Goal: Task Accomplishment & Management: Manage account settings

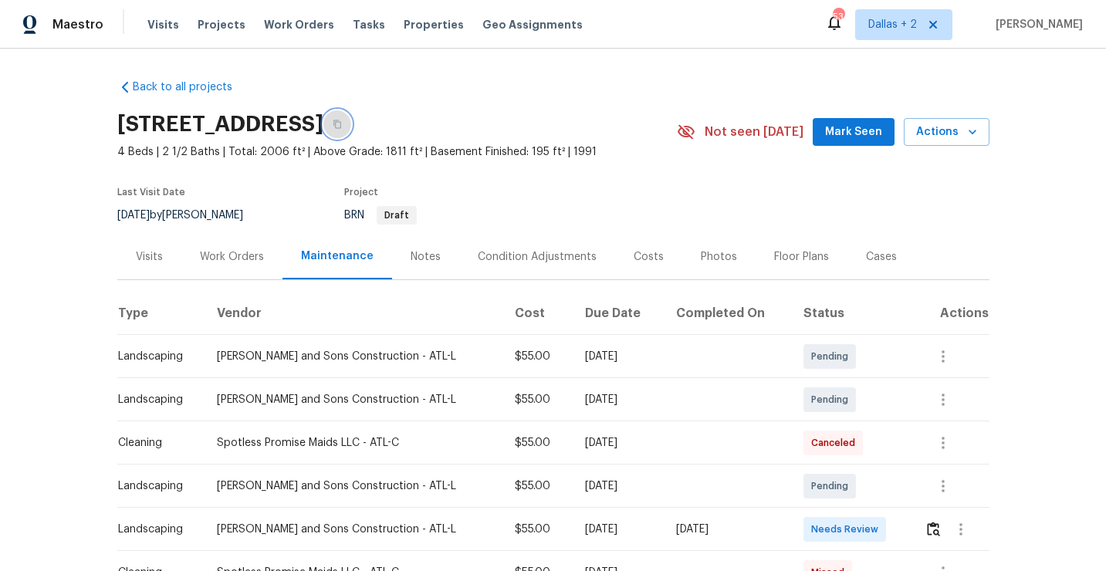
click at [342, 122] on icon "button" at bounding box center [337, 124] width 9 height 9
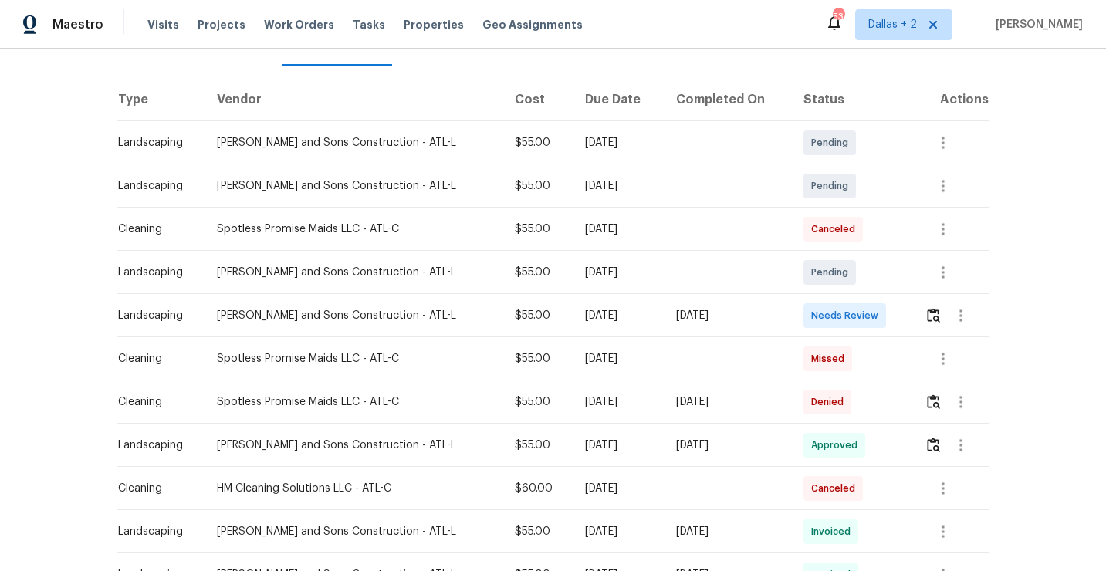
scroll to position [227, 0]
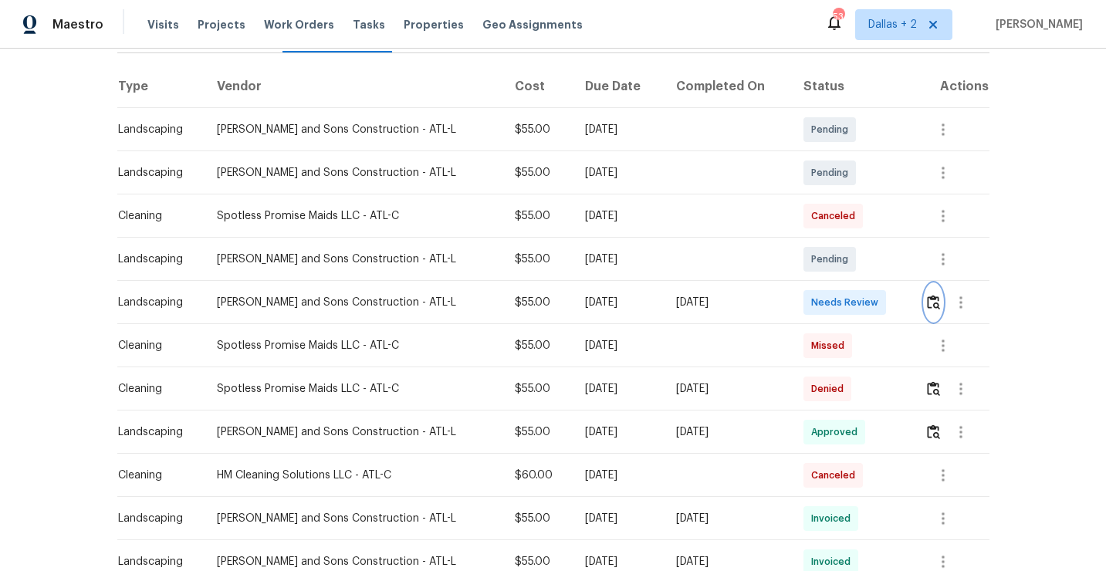
click at [937, 301] on img "button" at bounding box center [933, 302] width 13 height 15
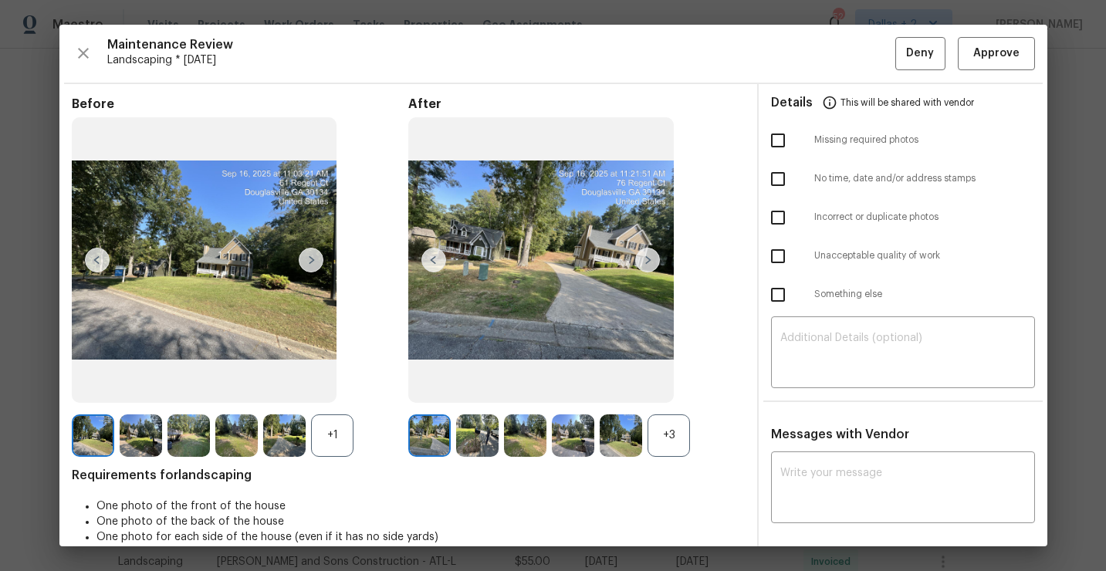
click at [670, 433] on div "+3" at bounding box center [668, 435] width 42 height 42
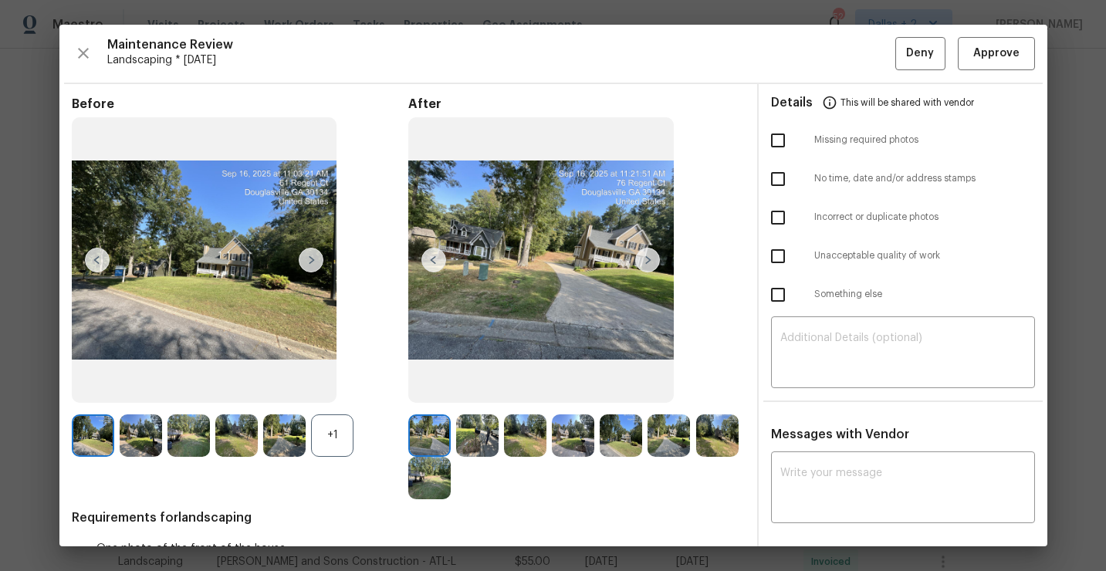
click at [322, 442] on div "+1" at bounding box center [332, 435] width 42 height 42
click at [144, 426] on img at bounding box center [141, 435] width 42 height 42
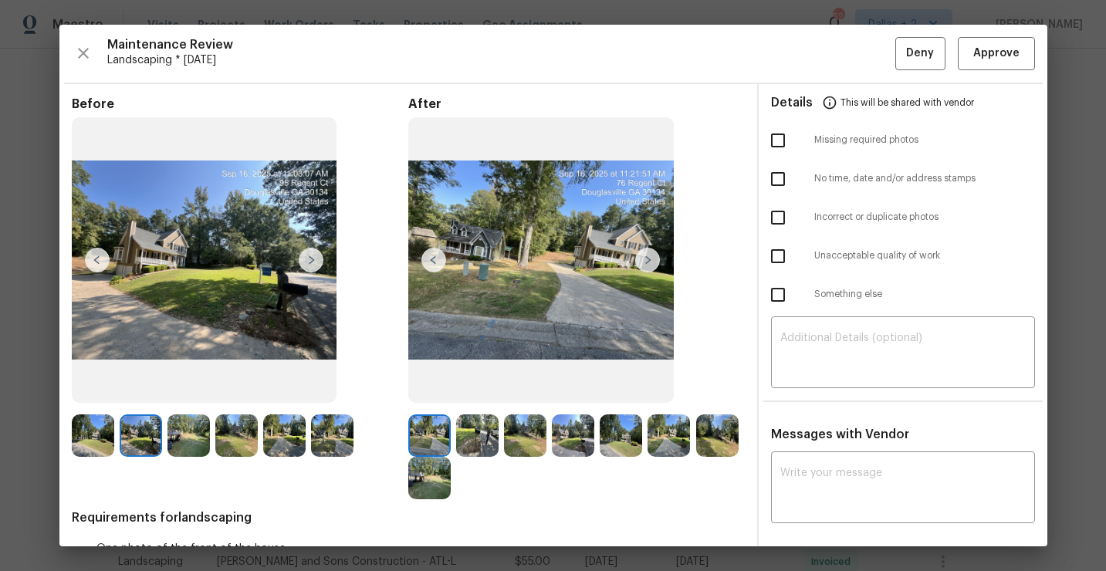
click at [464, 438] on img at bounding box center [477, 435] width 42 height 42
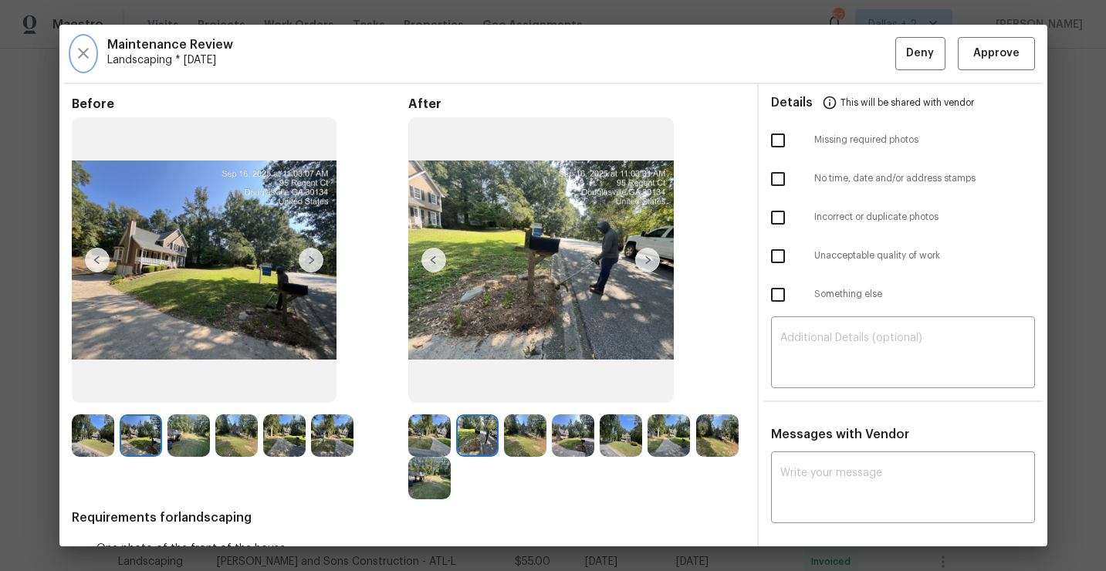
click at [86, 59] on icon "button" at bounding box center [83, 53] width 19 height 19
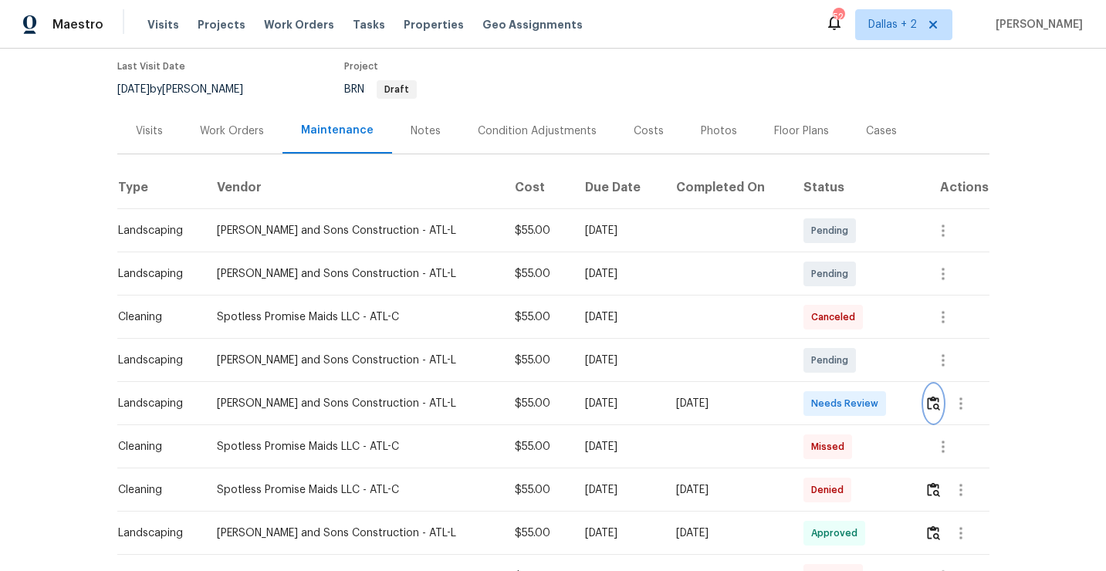
scroll to position [169, 0]
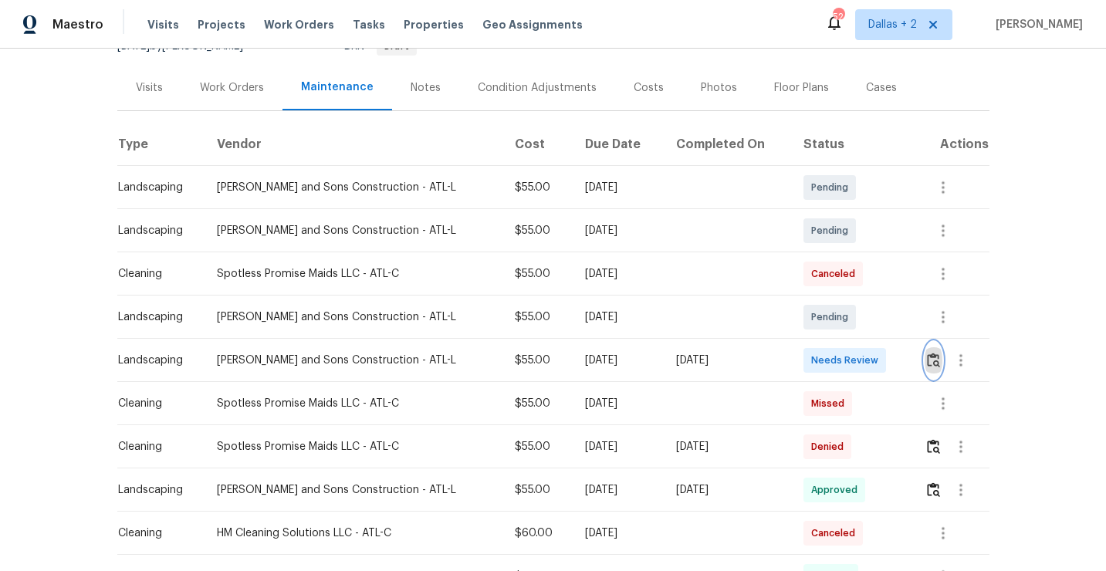
click at [928, 364] on img "button" at bounding box center [933, 360] width 13 height 15
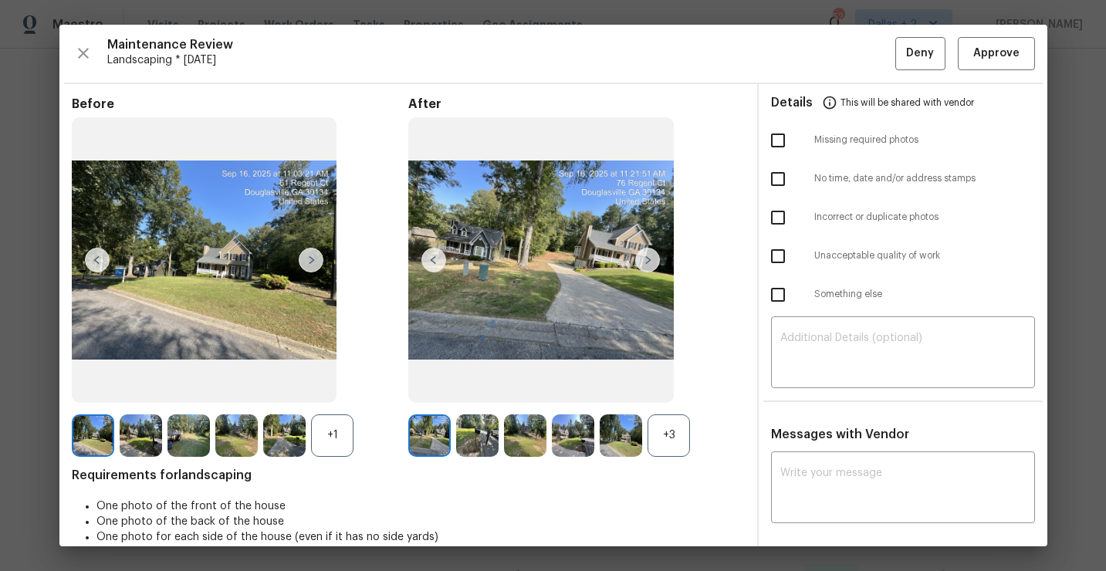
click at [480, 455] on img at bounding box center [477, 435] width 42 height 42
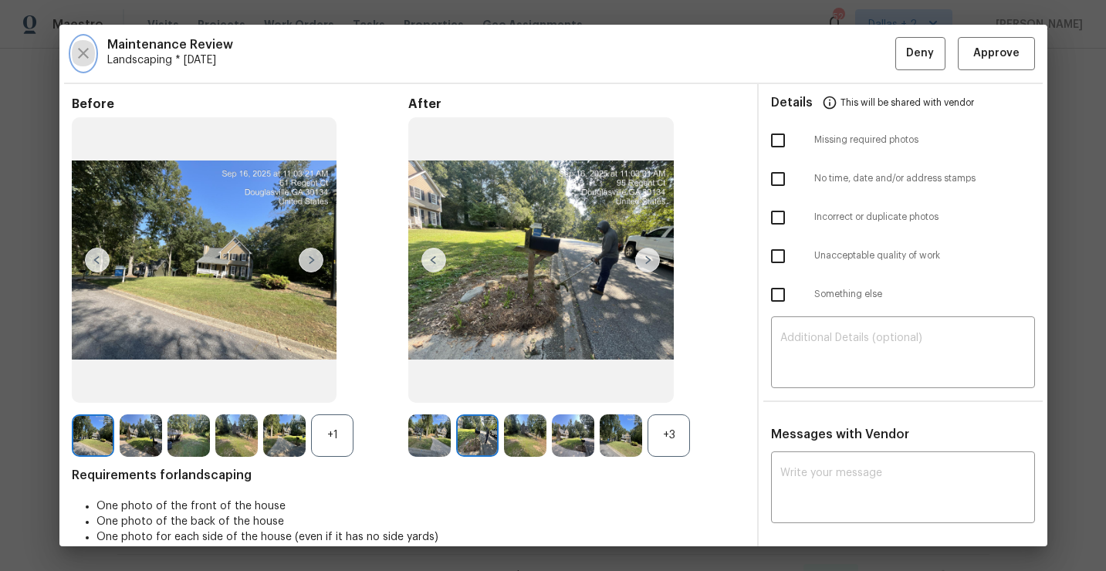
click at [93, 54] on button "button" at bounding box center [83, 53] width 23 height 33
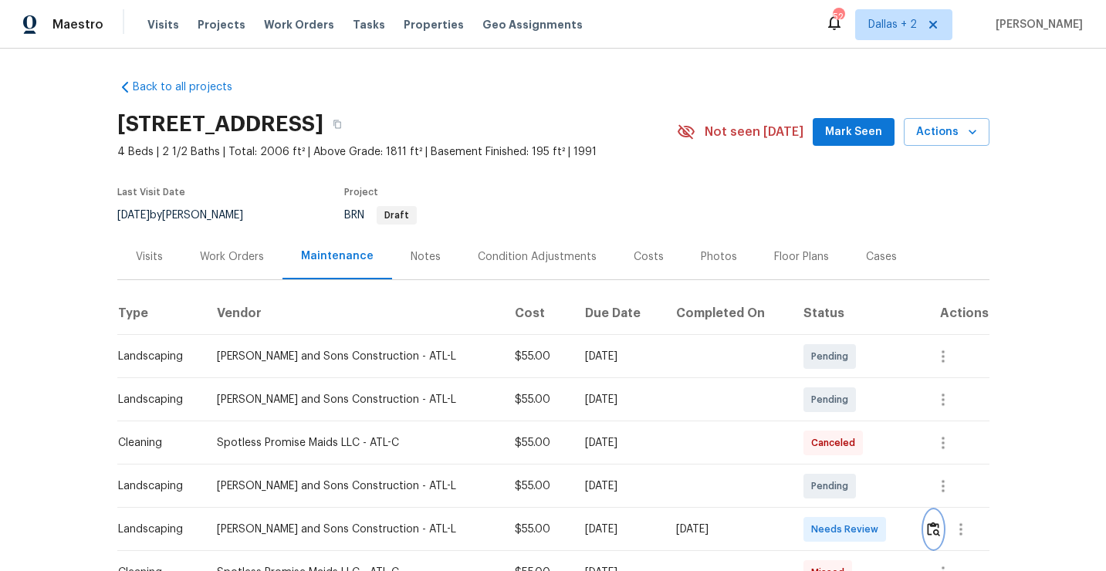
scroll to position [41, 0]
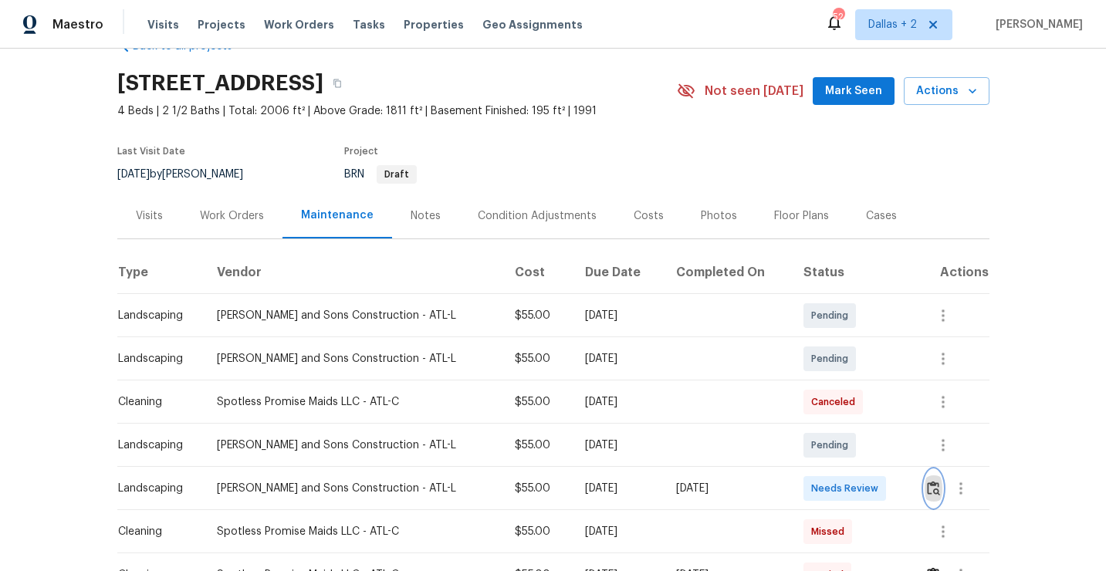
click at [928, 495] on button "button" at bounding box center [933, 488] width 18 height 37
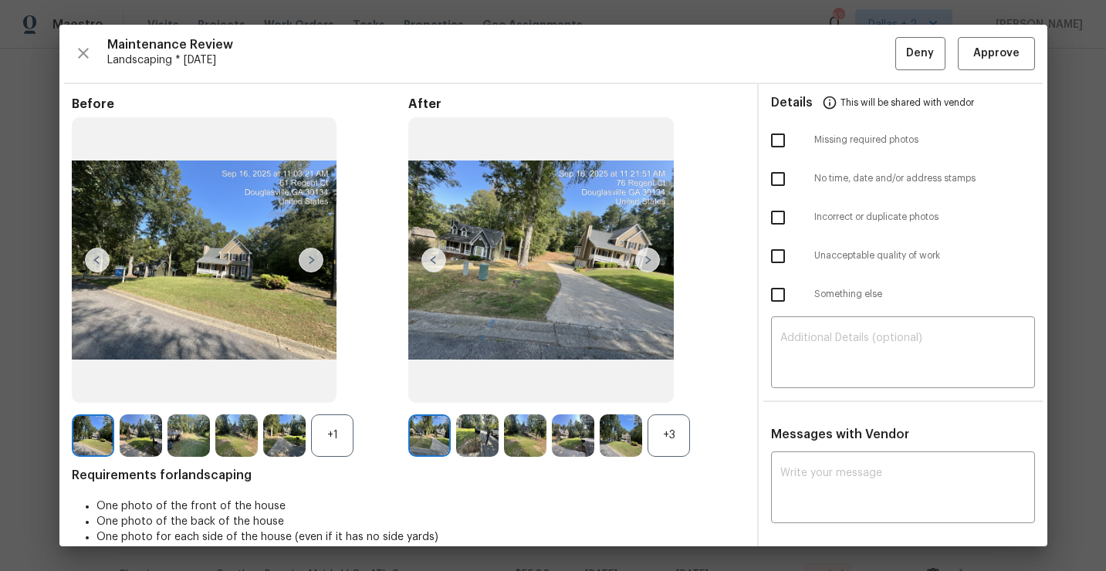
click at [673, 430] on div "+3" at bounding box center [668, 435] width 42 height 42
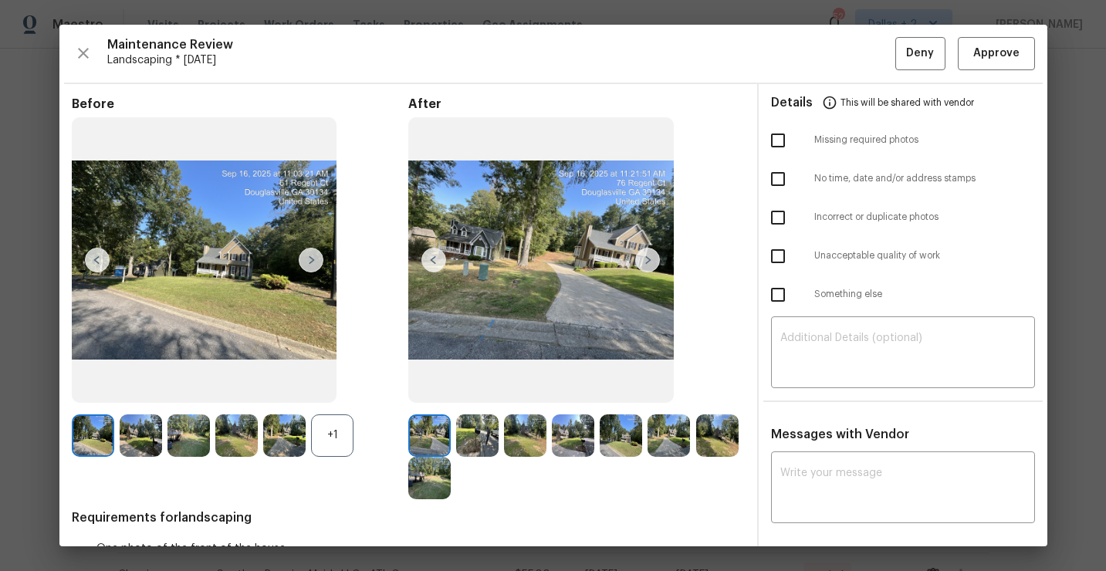
click at [643, 264] on img at bounding box center [647, 260] width 25 height 25
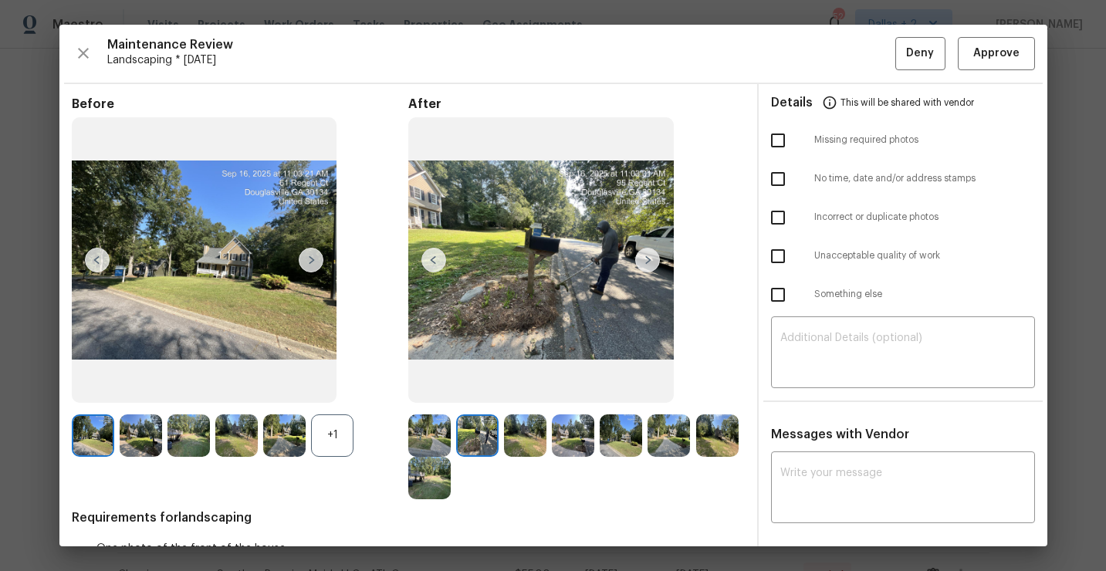
click at [650, 257] on img at bounding box center [647, 260] width 25 height 25
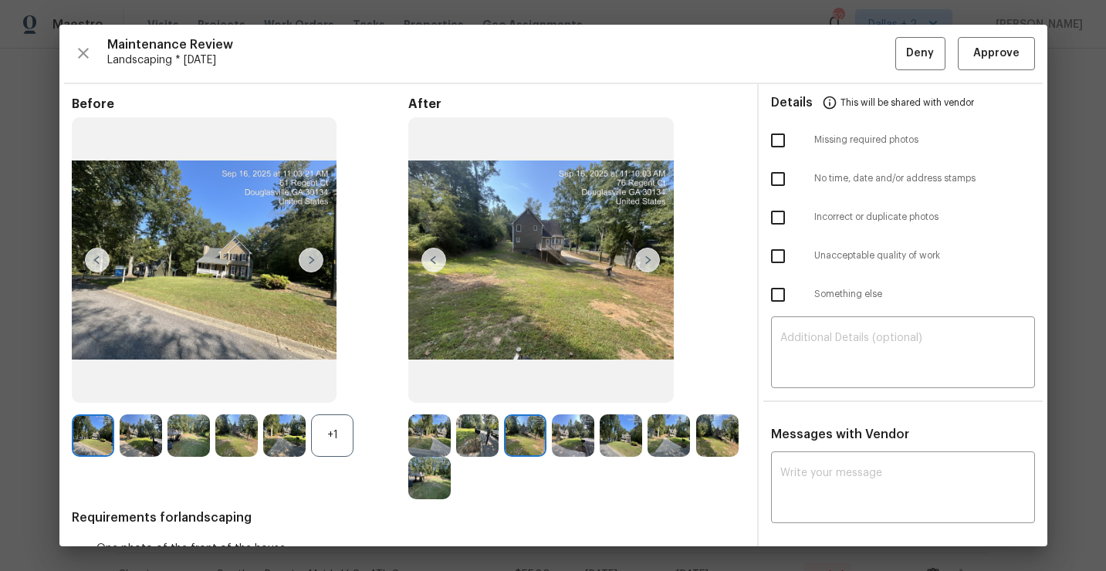
click at [650, 263] on img at bounding box center [647, 260] width 25 height 25
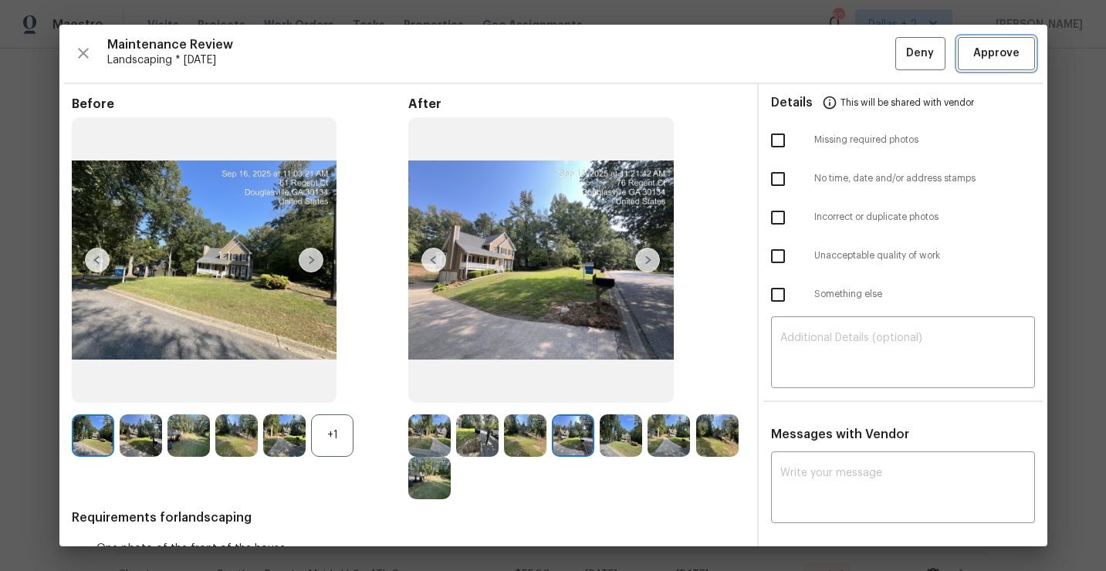
click at [1011, 56] on span "Approve" at bounding box center [996, 53] width 46 height 19
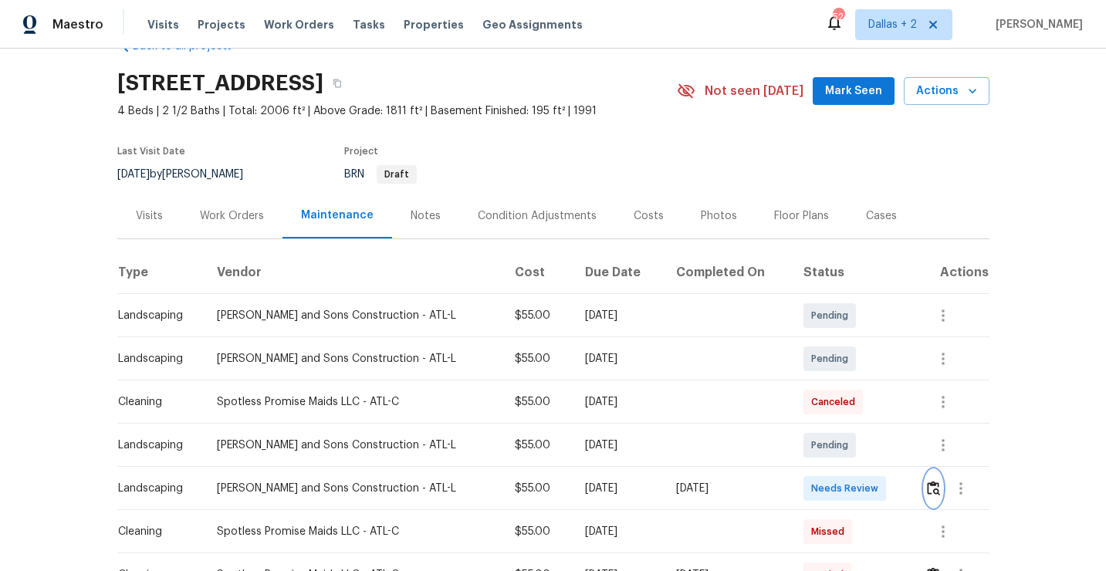
scroll to position [0, 0]
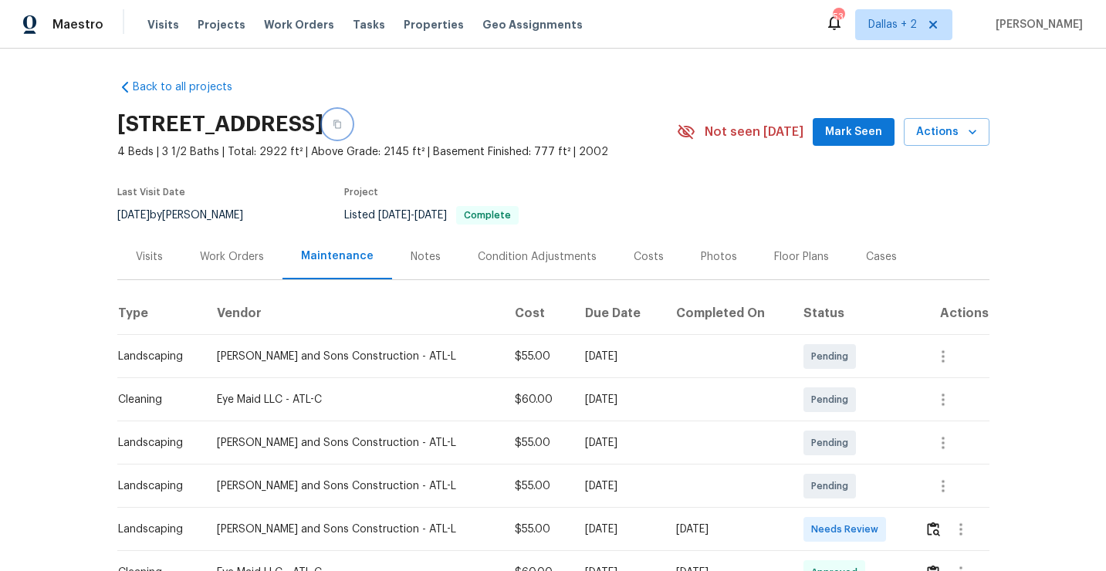
click at [351, 127] on button "button" at bounding box center [337, 124] width 28 height 28
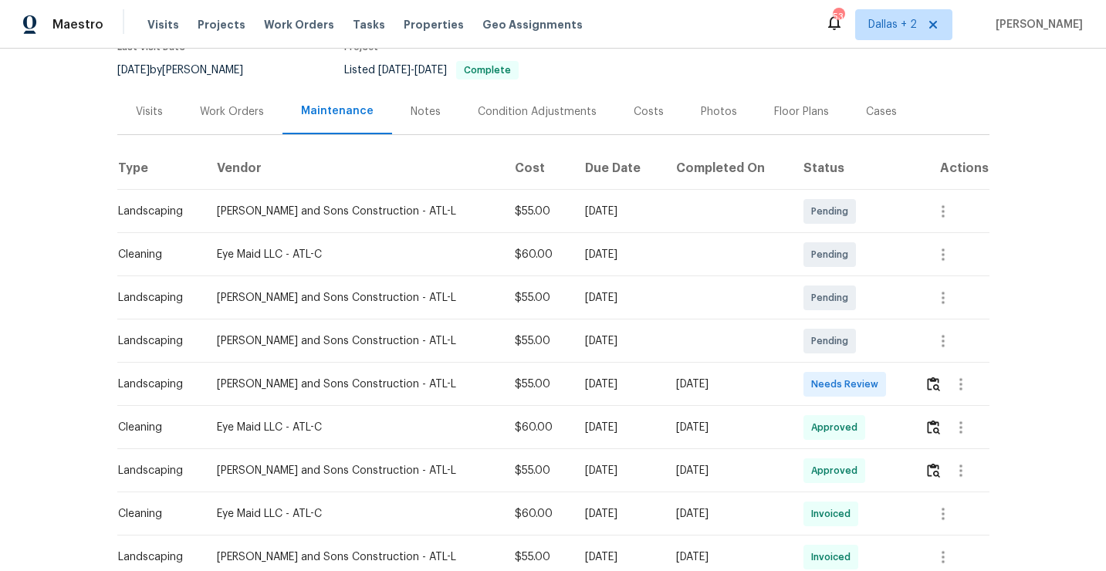
scroll to position [179, 0]
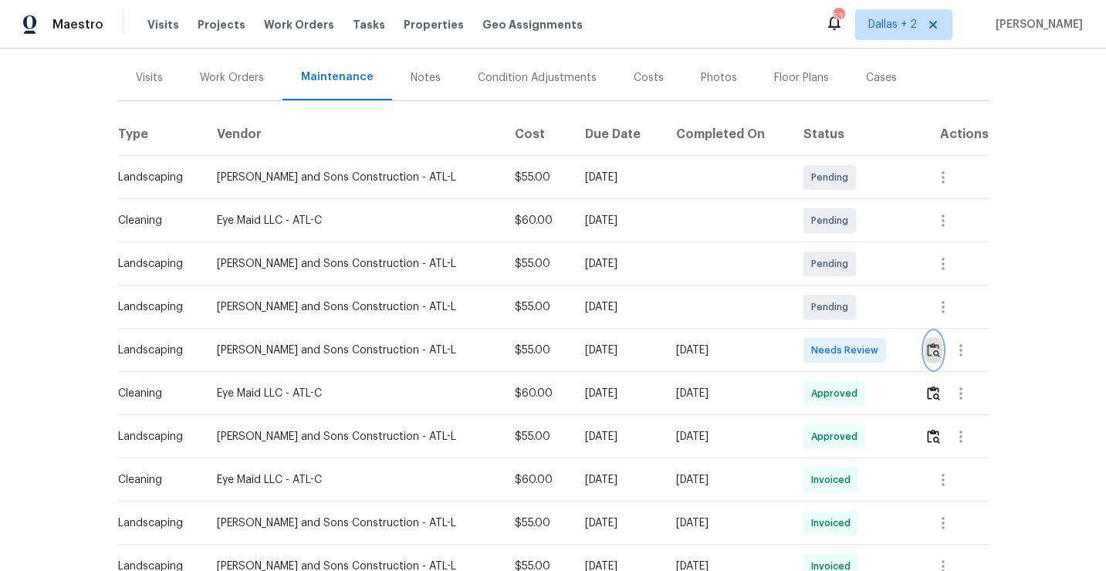
click at [930, 350] on img "button" at bounding box center [933, 350] width 13 height 15
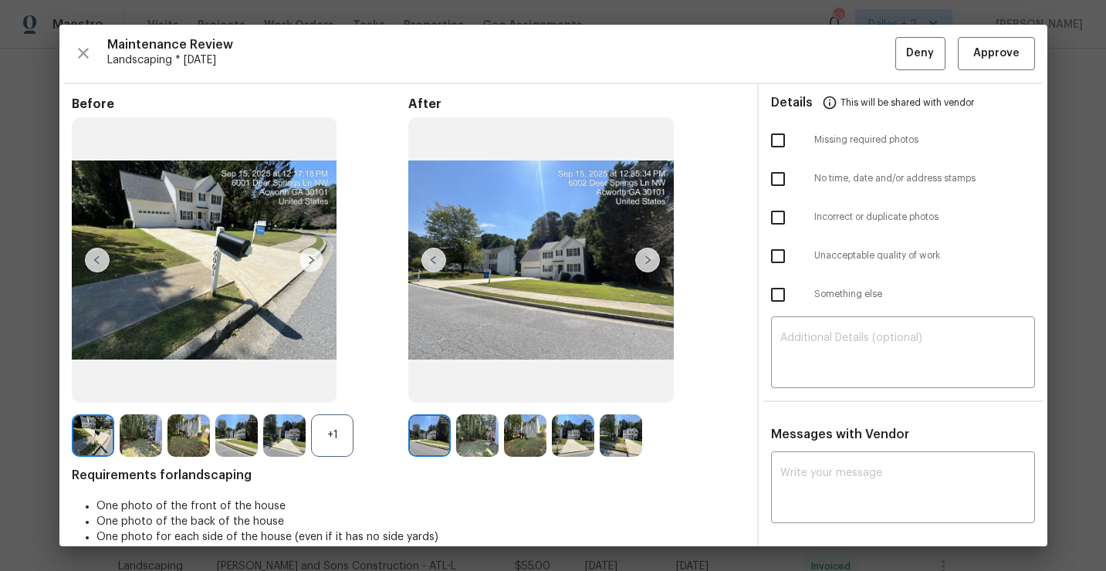
click at [328, 439] on div "+1" at bounding box center [332, 435] width 42 height 42
click at [981, 52] on span "Approve" at bounding box center [996, 53] width 46 height 19
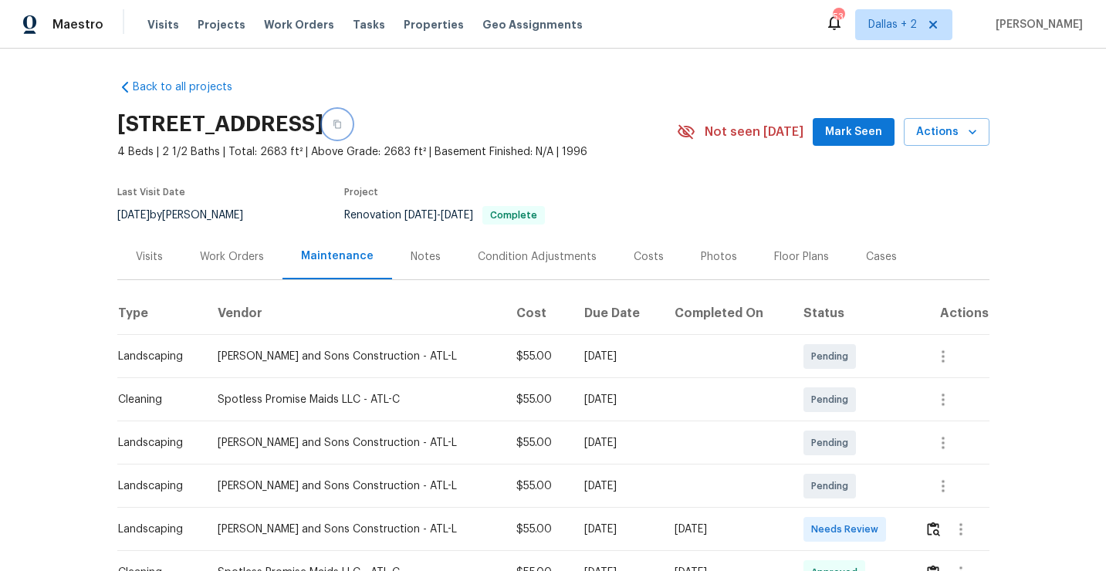
click at [342, 121] on icon "button" at bounding box center [337, 124] width 9 height 9
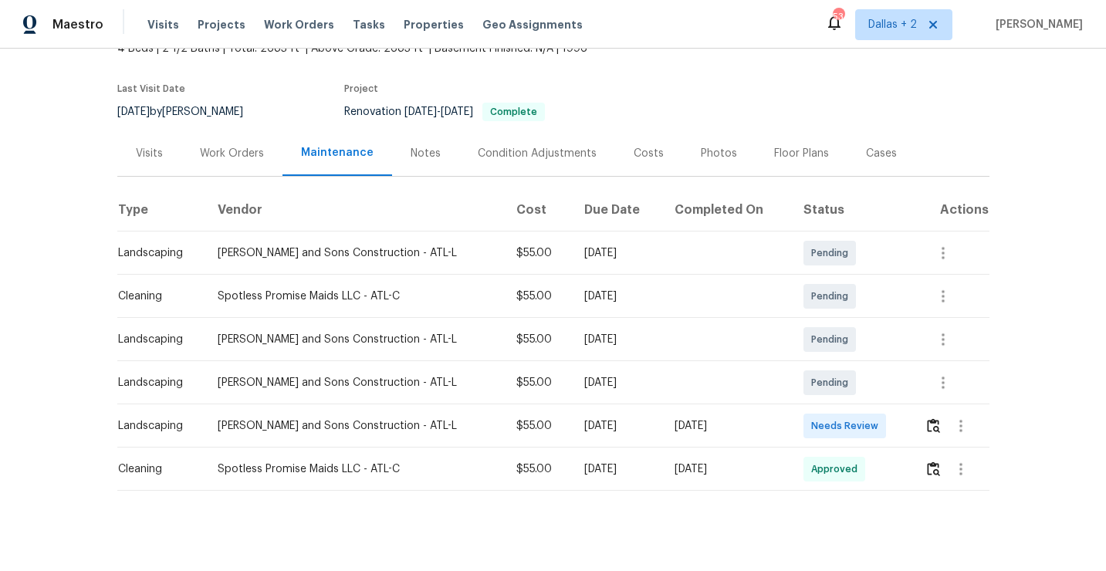
scroll to position [116, 0]
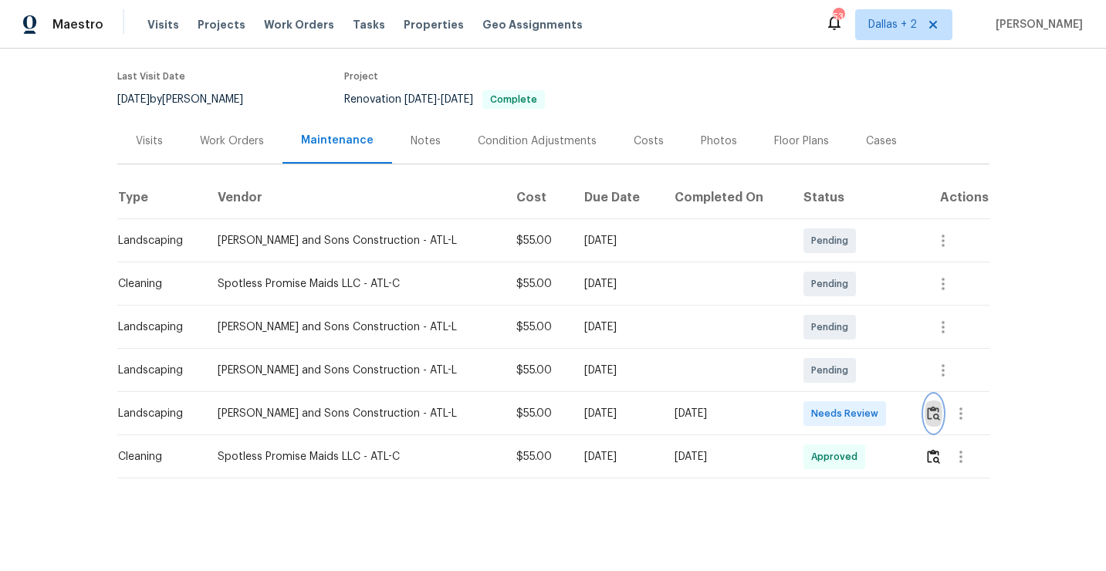
click at [929, 414] on img "button" at bounding box center [933, 413] width 13 height 15
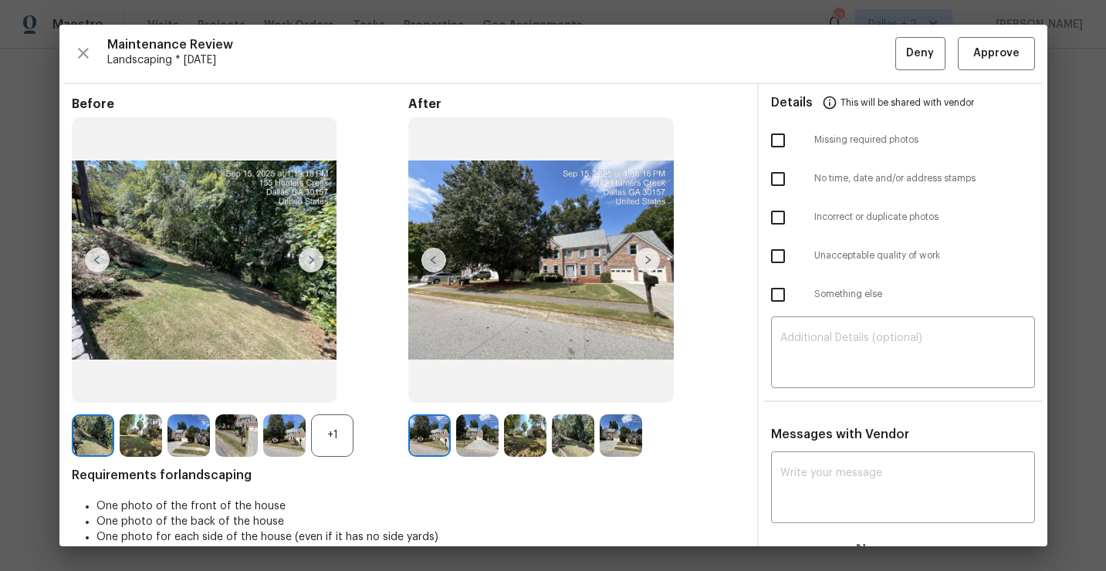
click at [327, 441] on div "+1" at bounding box center [332, 435] width 42 height 42
click at [228, 434] on img at bounding box center [236, 435] width 42 height 42
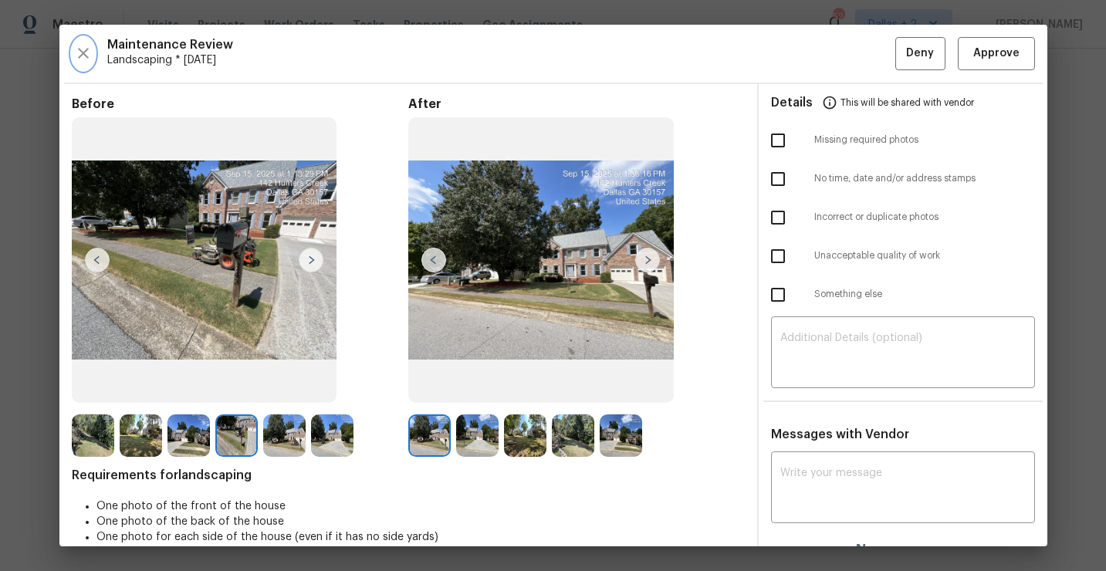
click at [86, 56] on icon "button" at bounding box center [83, 53] width 19 height 19
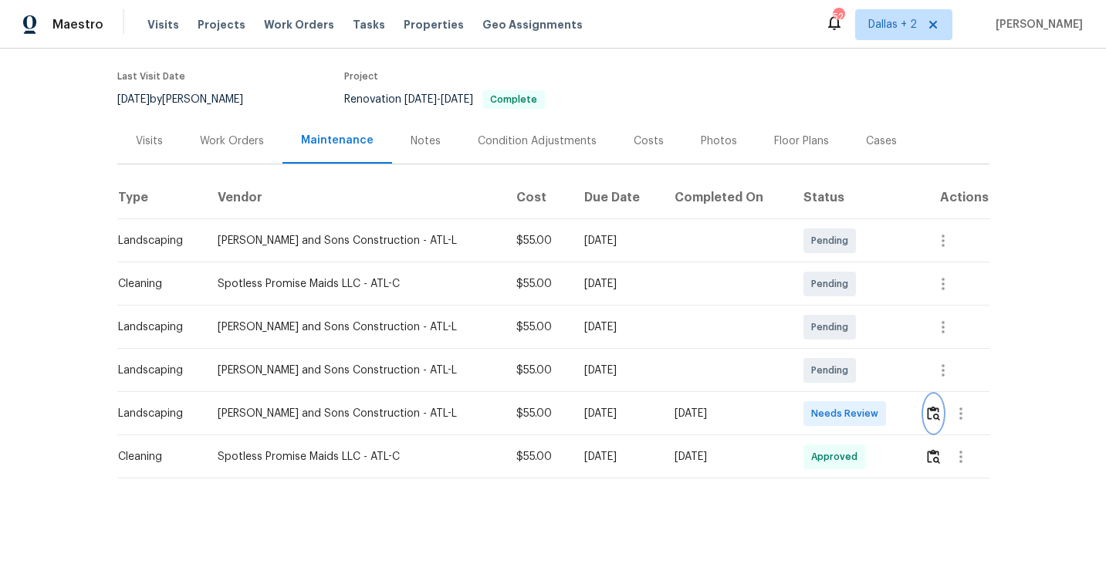
click at [934, 410] on img "button" at bounding box center [933, 413] width 13 height 15
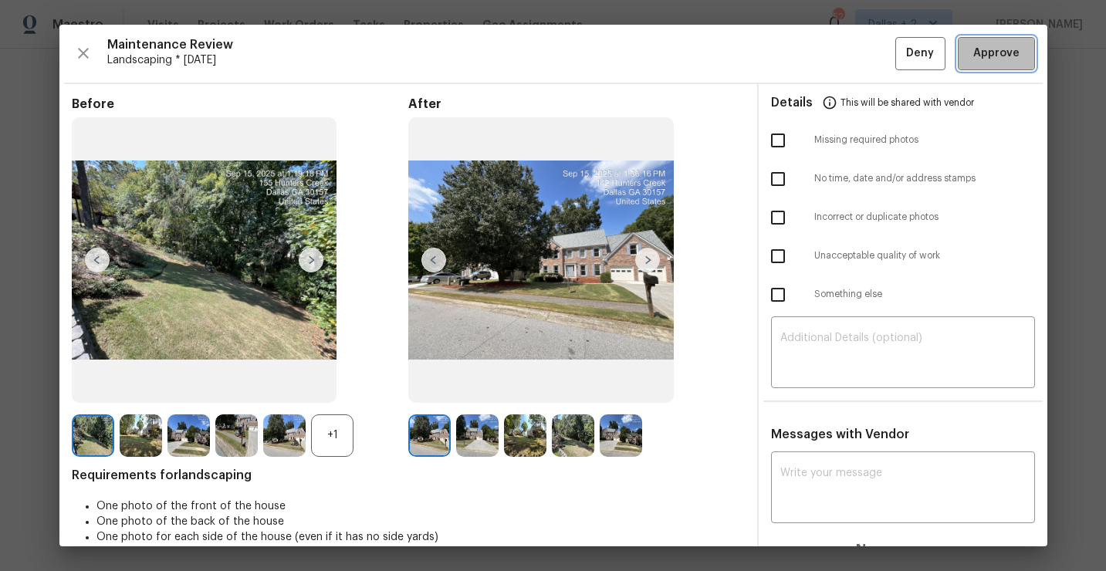
click at [985, 64] on button "Approve" at bounding box center [995, 53] width 77 height 33
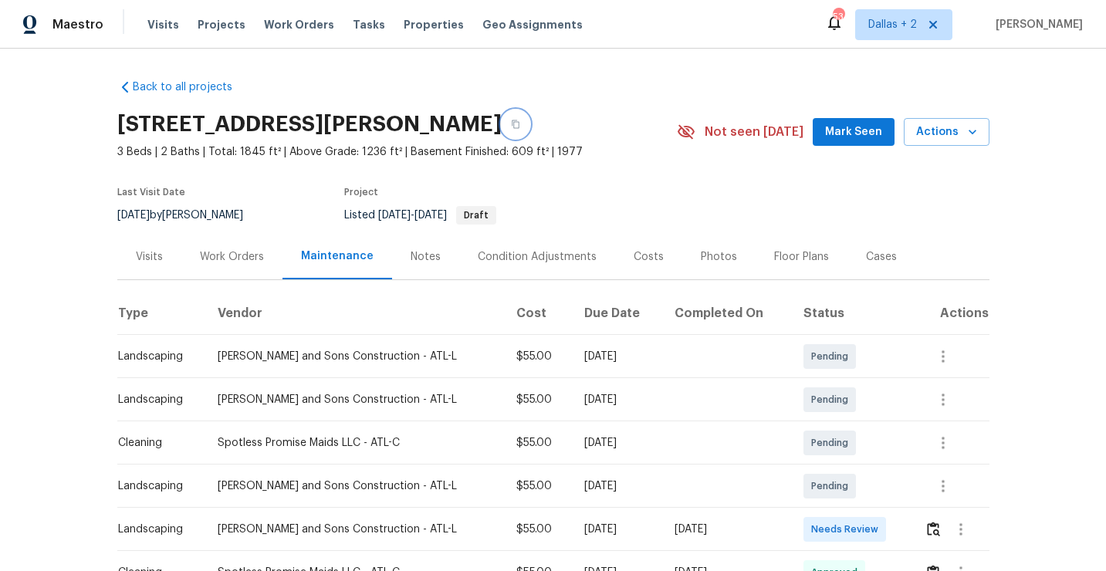
click at [511, 126] on icon "button" at bounding box center [515, 124] width 9 height 9
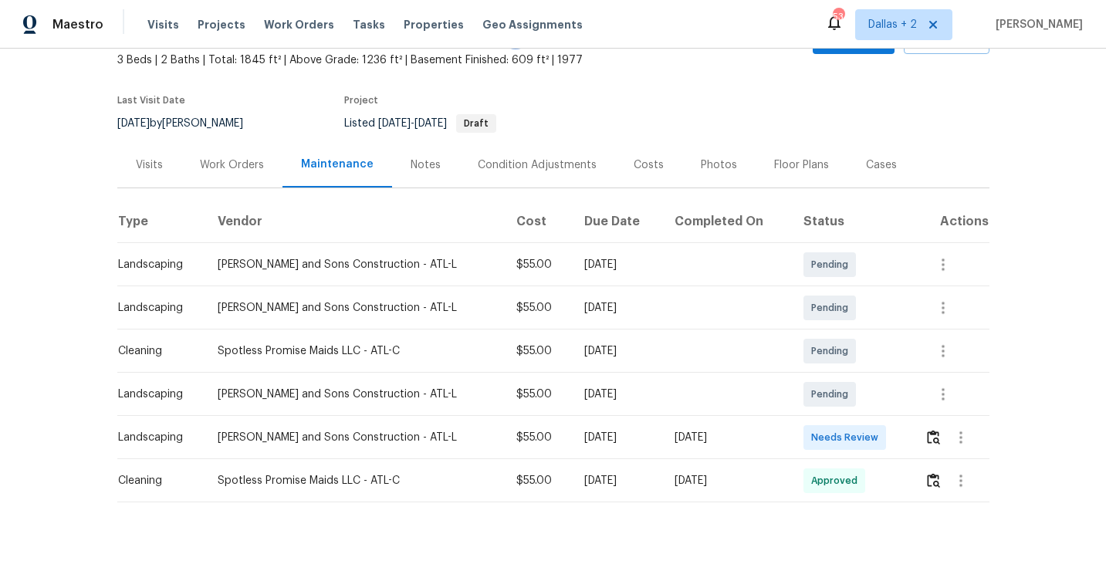
scroll to position [116, 0]
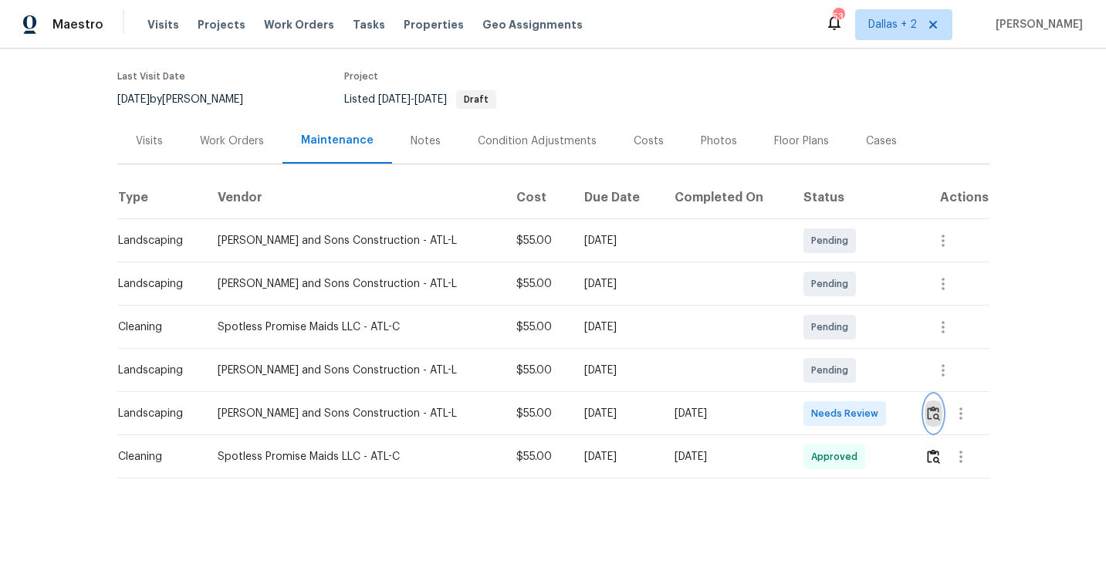
click at [937, 417] on button "button" at bounding box center [933, 413] width 18 height 37
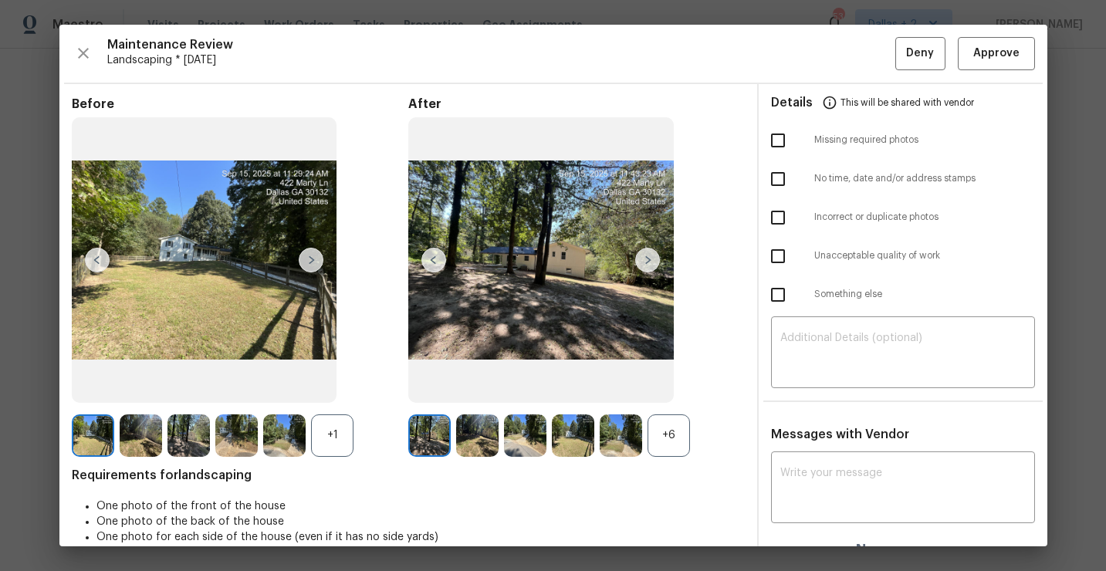
click at [673, 451] on div "+6" at bounding box center [668, 435] width 42 height 42
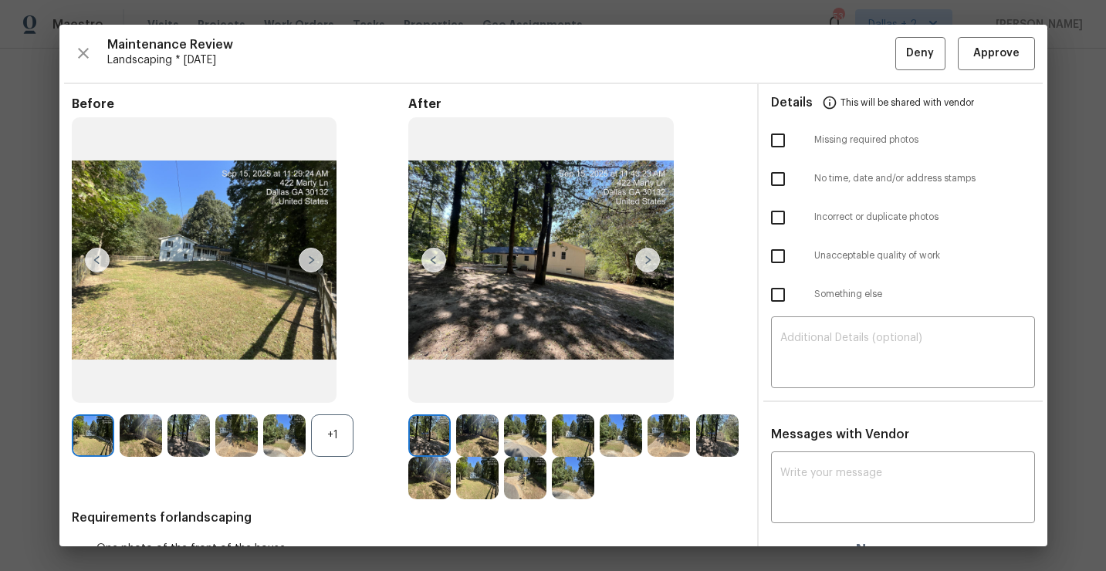
click at [324, 450] on div "+1" at bounding box center [332, 435] width 42 height 42
click at [432, 437] on img at bounding box center [429, 435] width 42 height 42
click at [646, 258] on img at bounding box center [647, 260] width 25 height 25
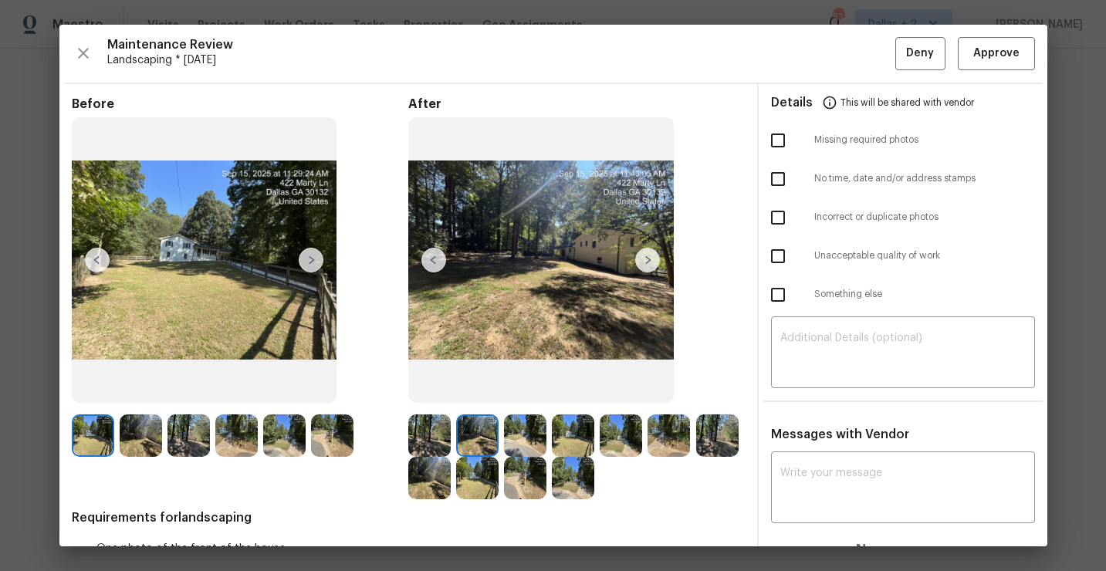
click at [643, 265] on img at bounding box center [647, 260] width 25 height 25
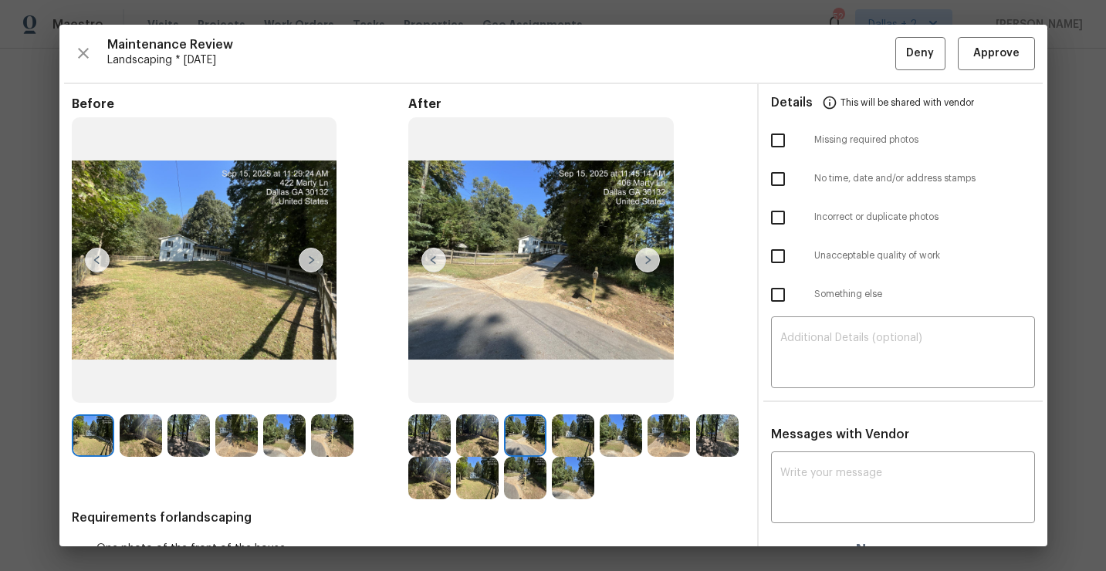
click at [80, 425] on img at bounding box center [93, 435] width 42 height 42
click at [307, 255] on img at bounding box center [311, 260] width 25 height 25
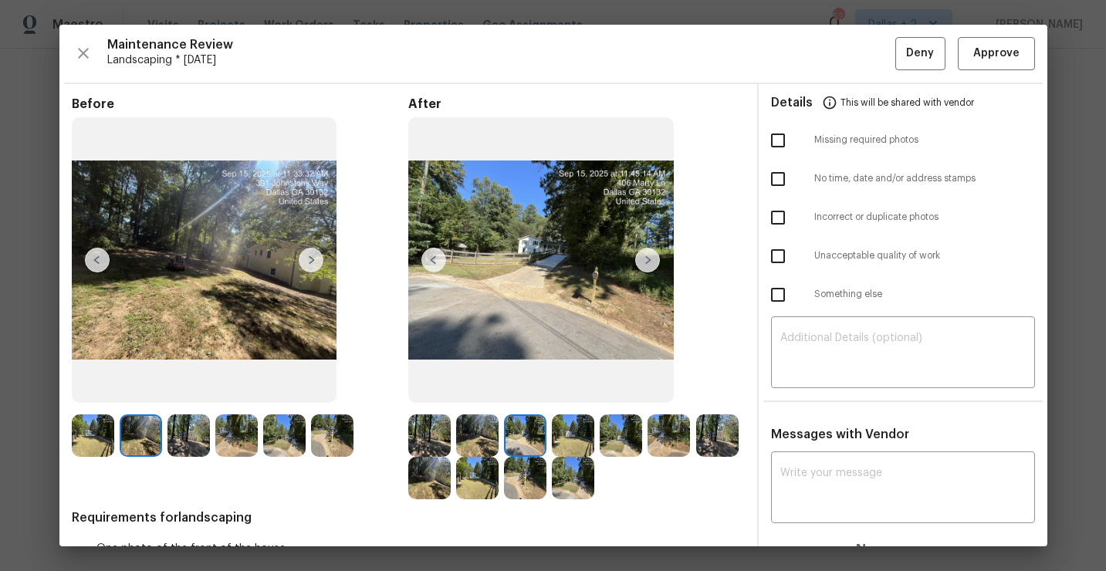
click at [308, 258] on img at bounding box center [311, 260] width 25 height 25
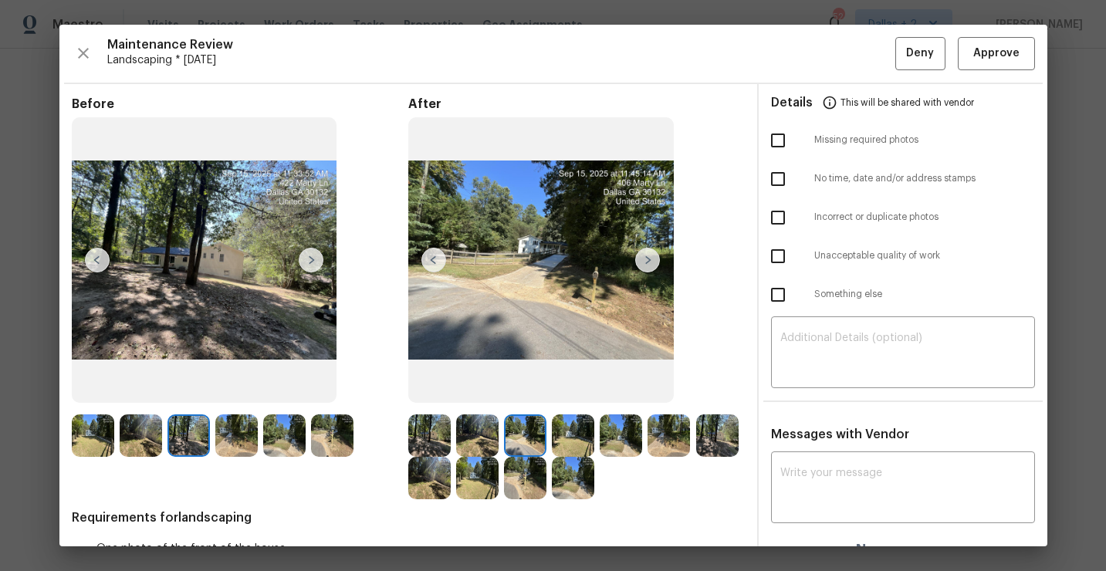
click at [444, 442] on img at bounding box center [429, 435] width 42 height 42
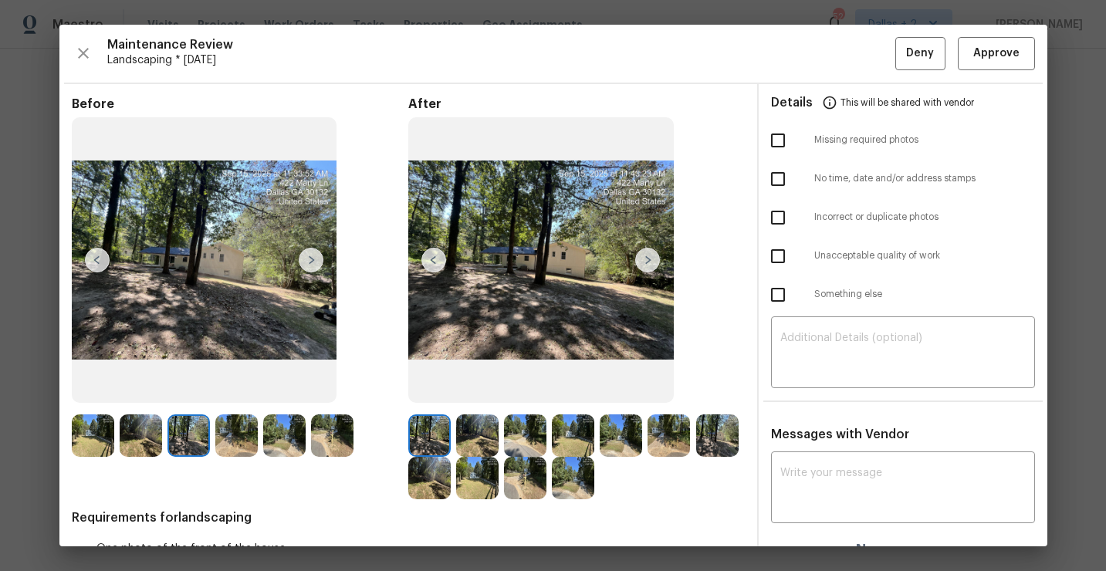
click at [648, 262] on img at bounding box center [647, 260] width 25 height 25
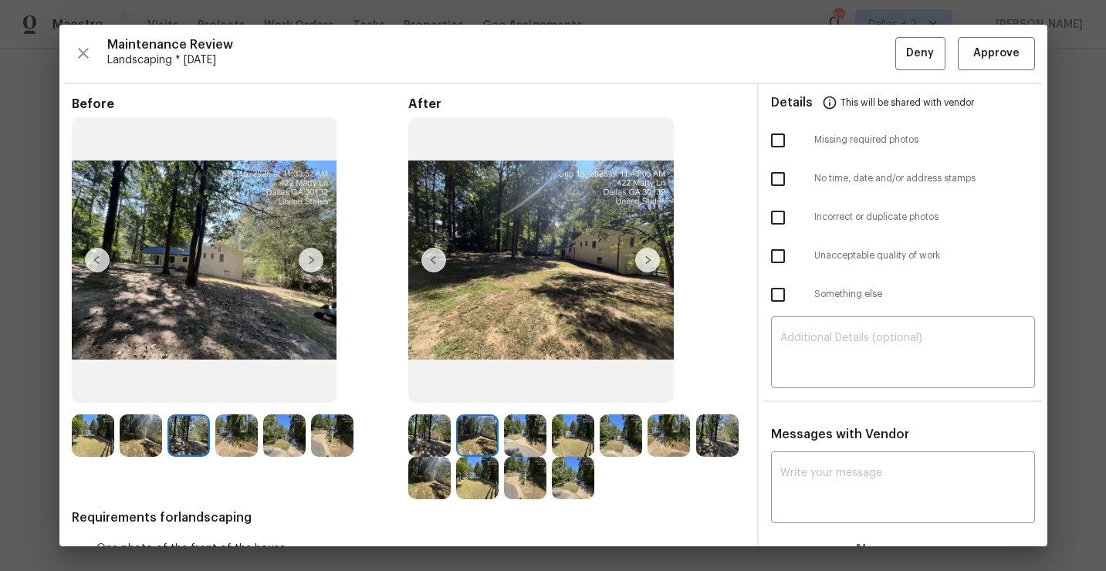
click at [648, 262] on img at bounding box center [647, 260] width 25 height 25
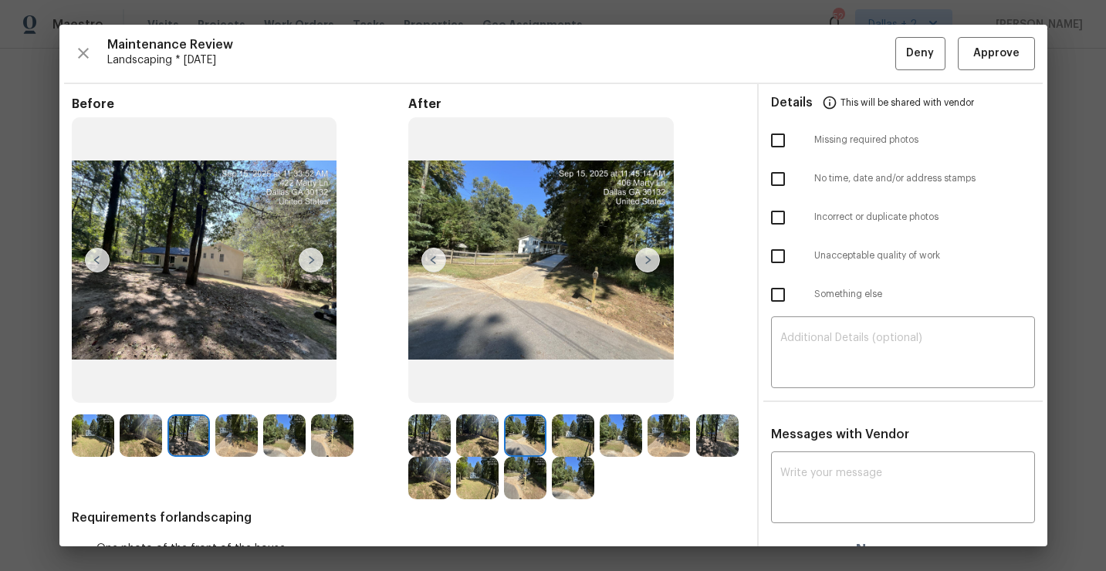
click at [645, 252] on img at bounding box center [647, 260] width 25 height 25
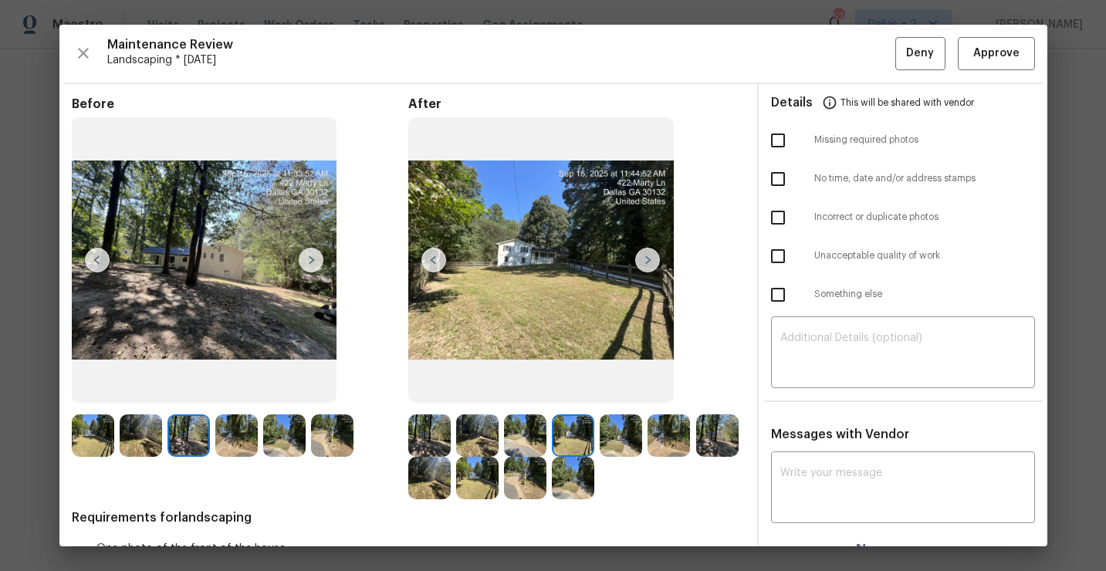
click at [517, 457] on img at bounding box center [525, 478] width 42 height 42
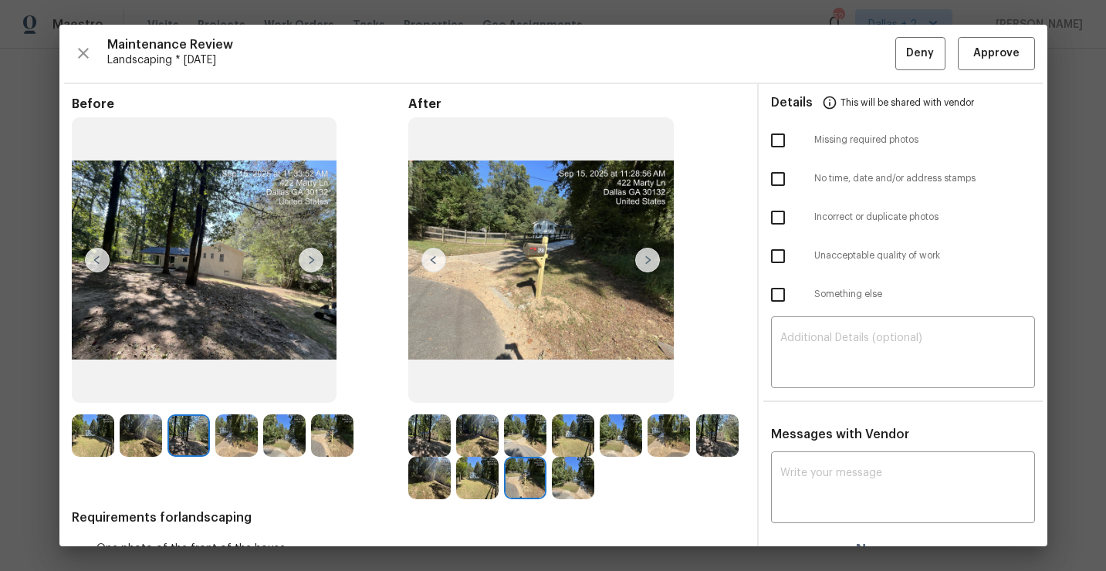
click at [648, 261] on img at bounding box center [647, 260] width 25 height 25
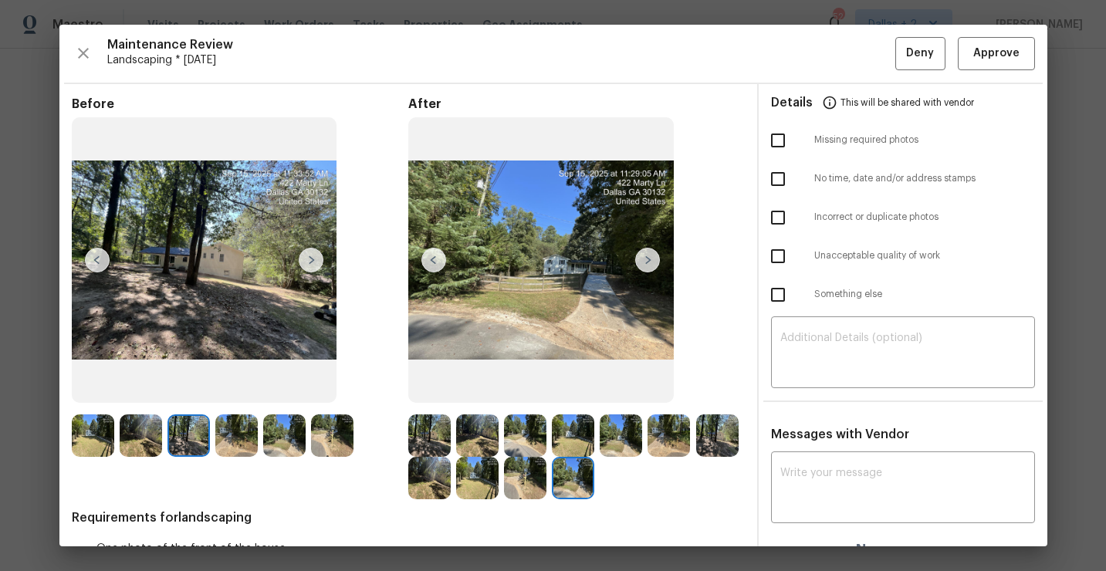
click at [430, 425] on img at bounding box center [429, 435] width 42 height 42
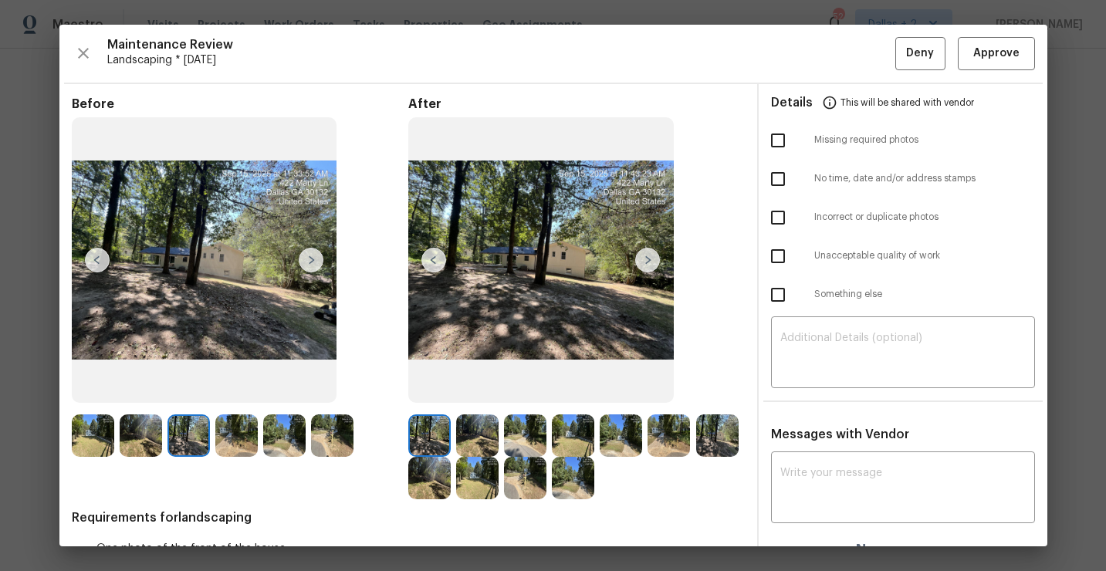
click at [648, 257] on img at bounding box center [647, 260] width 25 height 25
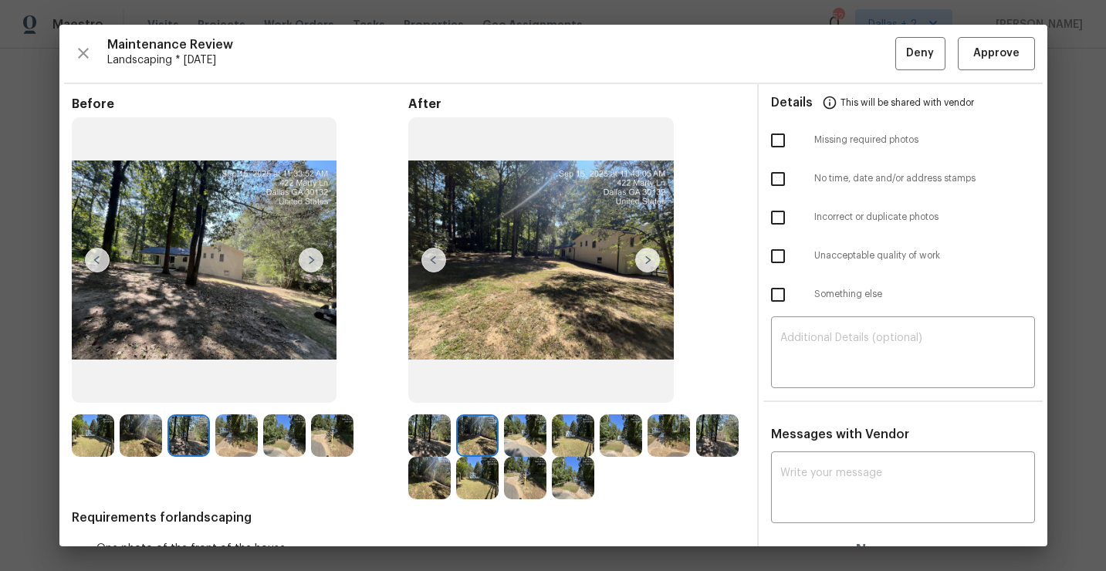
click at [648, 257] on img at bounding box center [647, 260] width 25 height 25
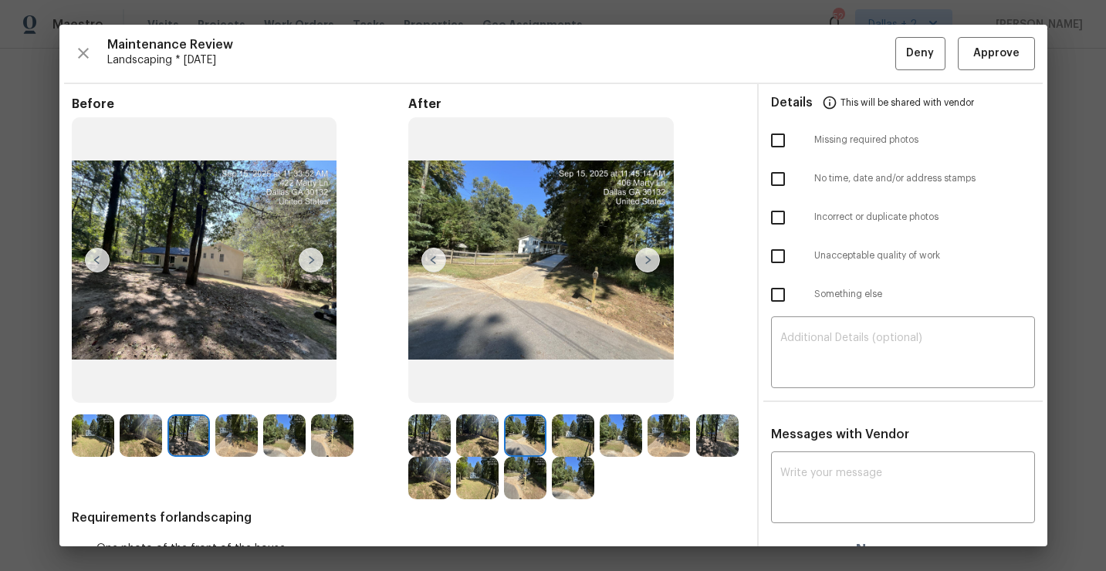
click at [648, 257] on img at bounding box center [647, 260] width 25 height 25
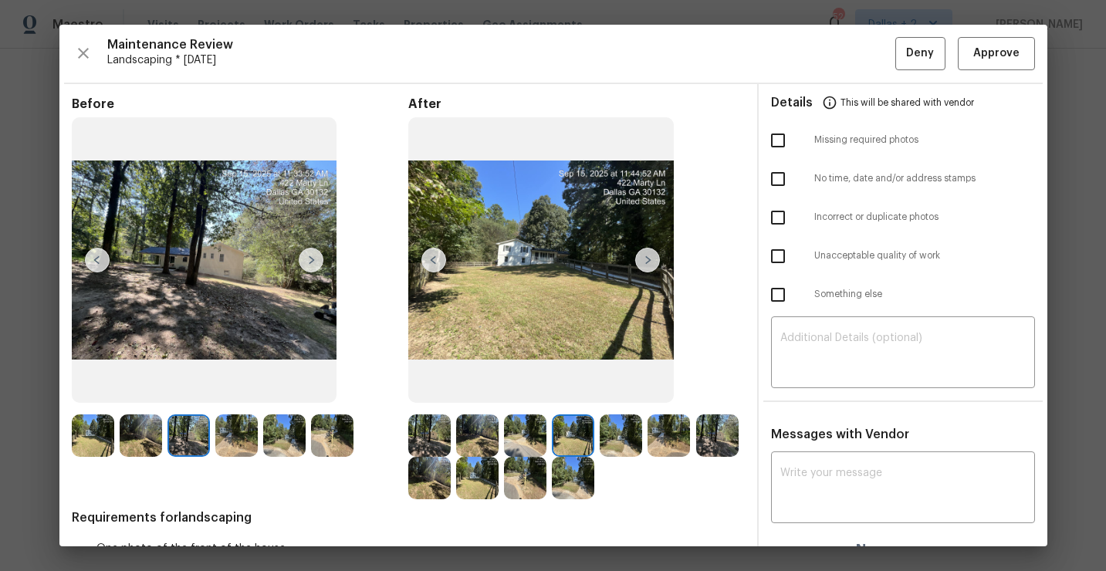
click at [648, 257] on img at bounding box center [647, 260] width 25 height 25
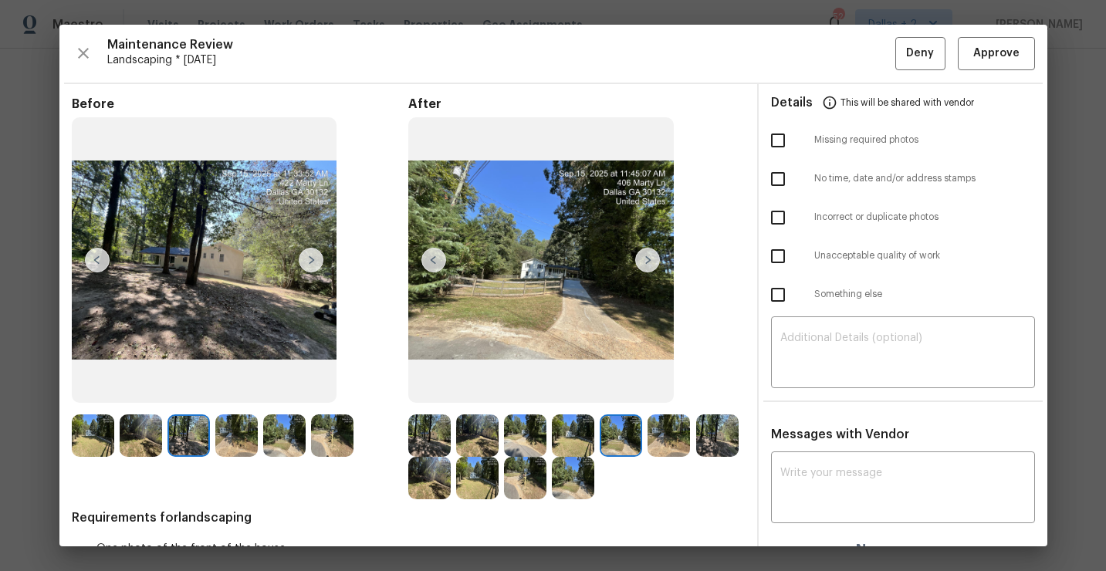
click at [648, 257] on img at bounding box center [647, 260] width 25 height 25
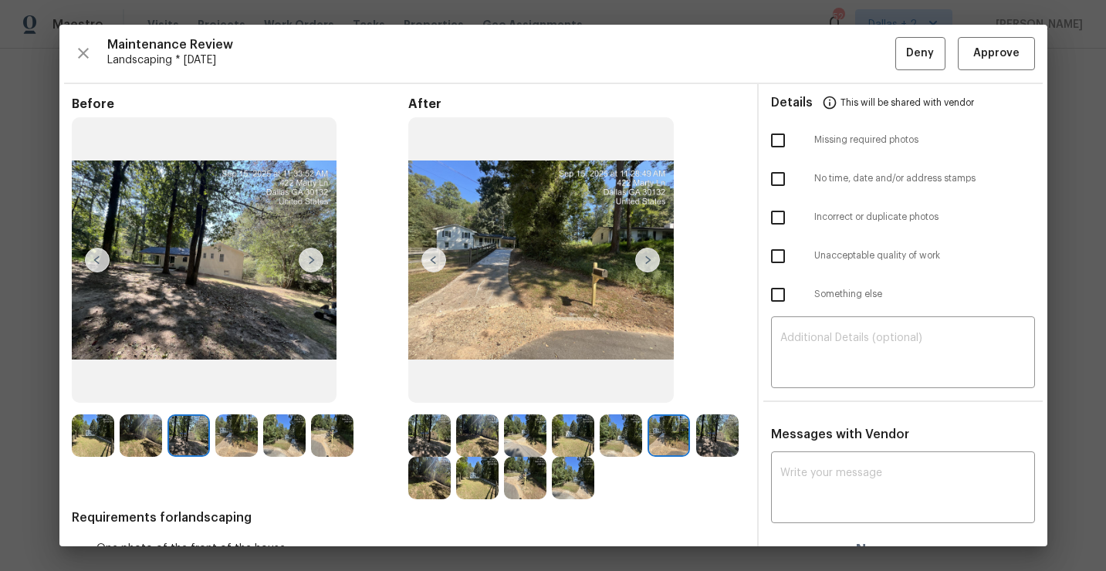
click at [648, 257] on img at bounding box center [647, 260] width 25 height 25
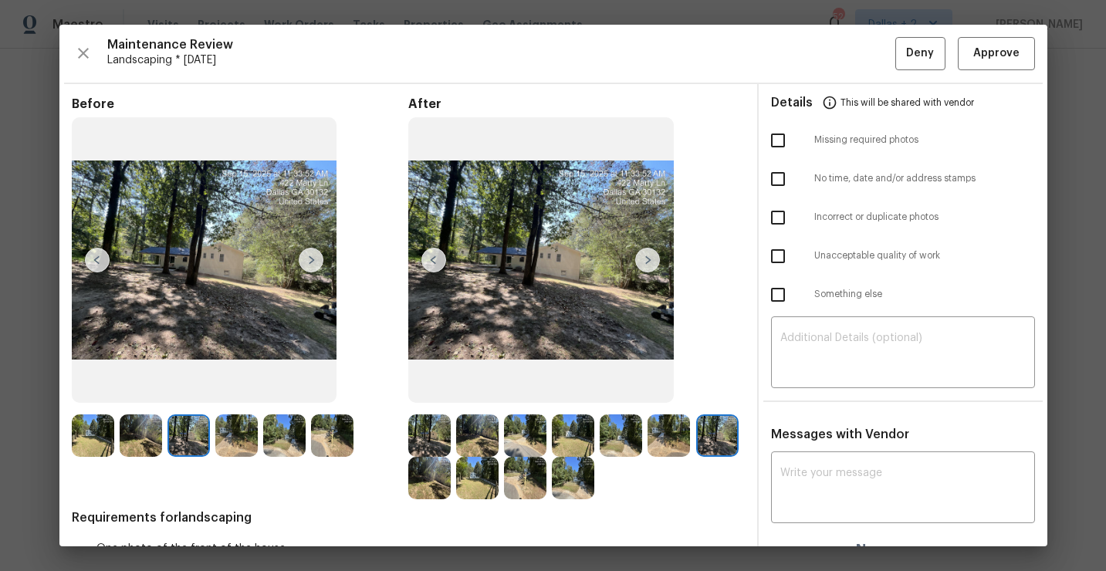
click at [648, 257] on img at bounding box center [647, 260] width 25 height 25
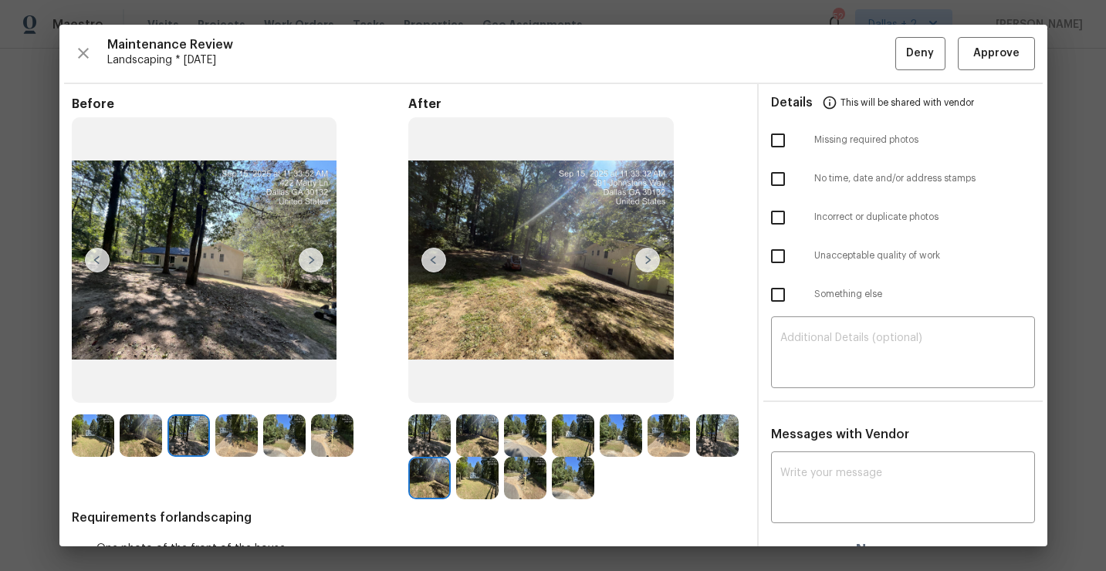
click at [648, 257] on img at bounding box center [647, 260] width 25 height 25
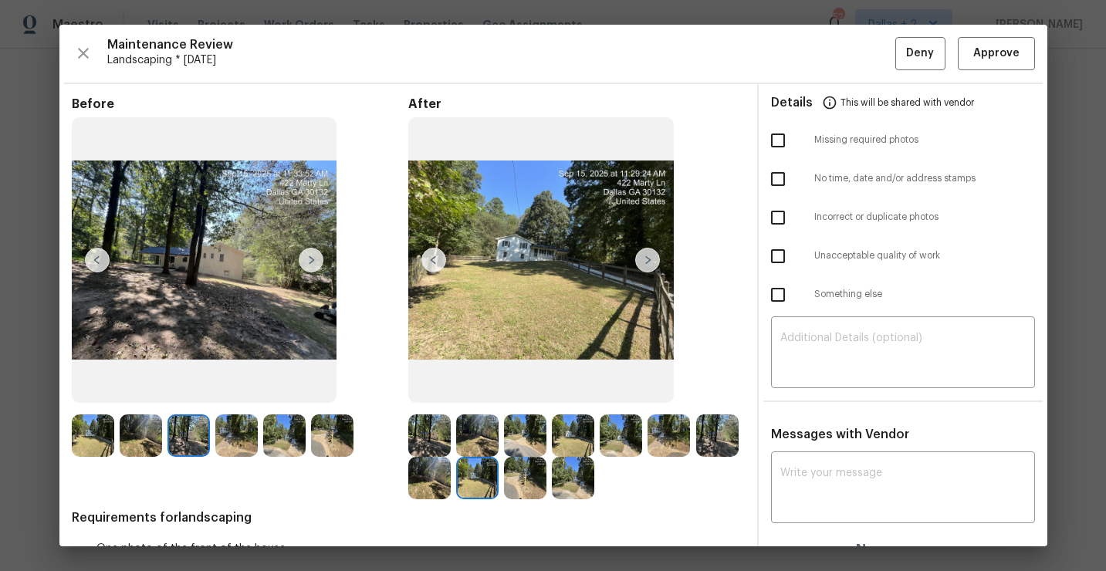
click at [325, 439] on img at bounding box center [332, 435] width 42 height 42
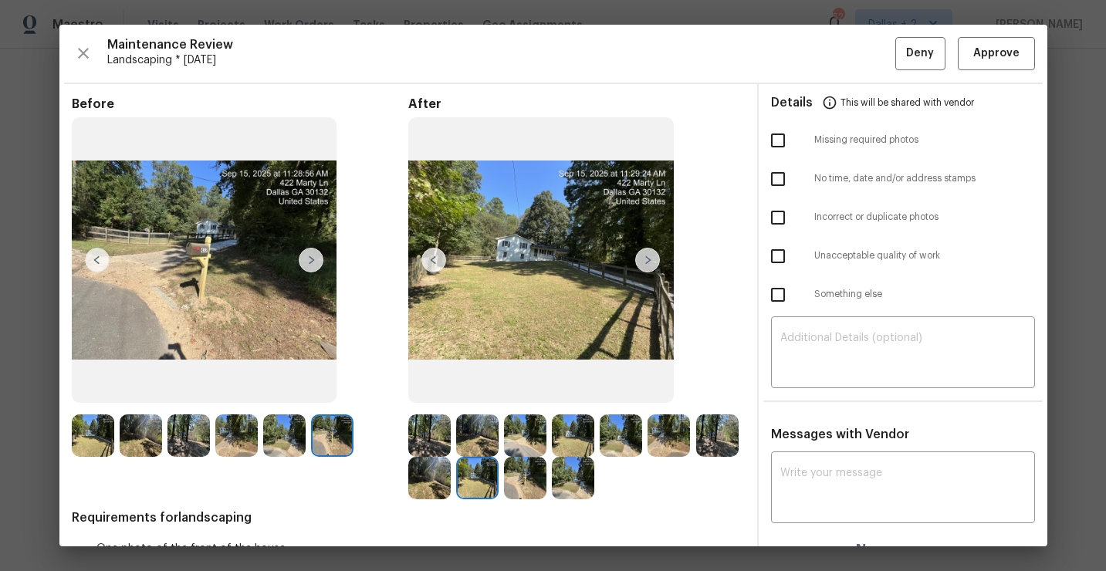
click at [651, 259] on img at bounding box center [647, 260] width 25 height 25
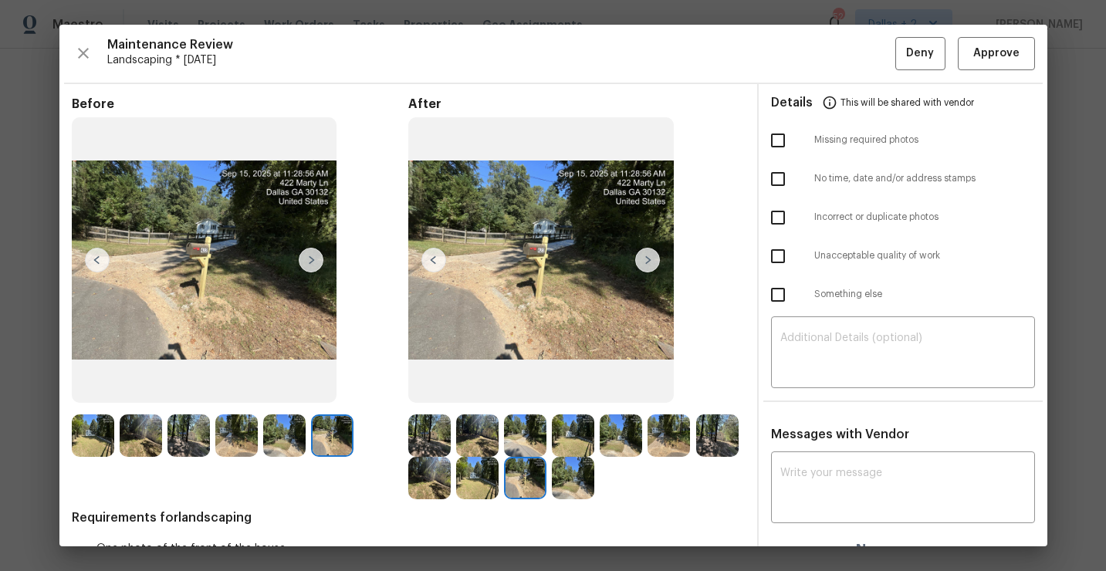
click at [647, 257] on img at bounding box center [647, 260] width 25 height 25
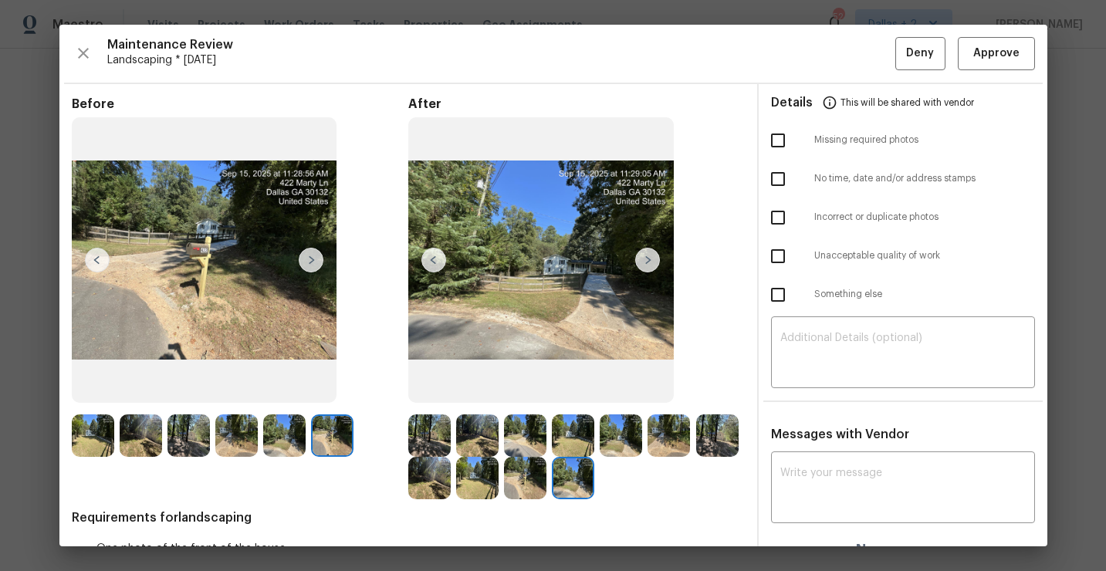
click at [647, 257] on img at bounding box center [647, 260] width 25 height 25
click at [652, 259] on img at bounding box center [647, 260] width 25 height 25
click at [648, 261] on img at bounding box center [647, 260] width 25 height 25
click at [426, 423] on img at bounding box center [429, 435] width 42 height 42
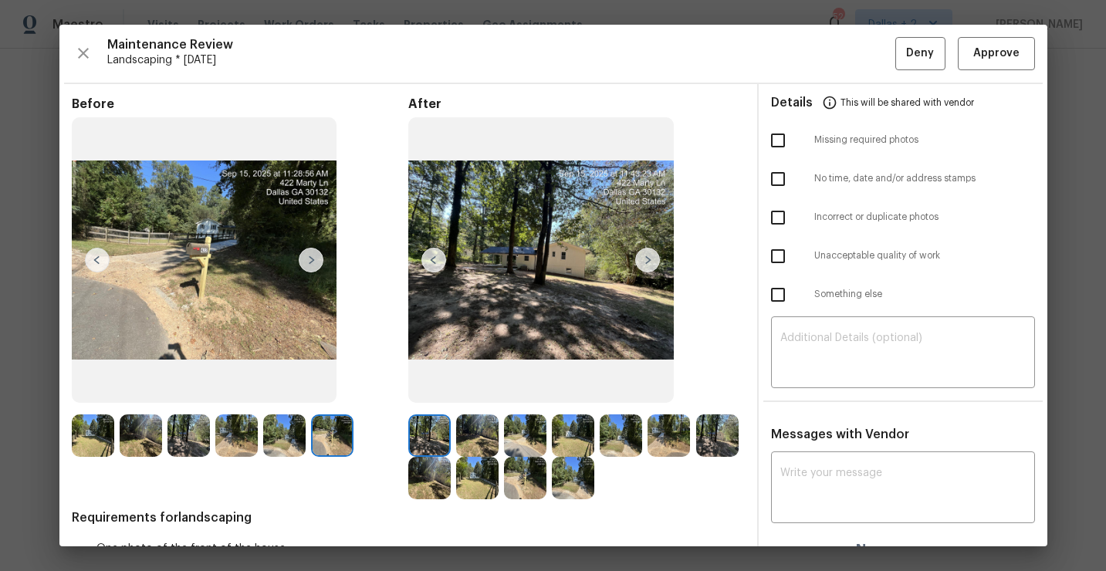
click at [468, 433] on img at bounding box center [477, 435] width 42 height 42
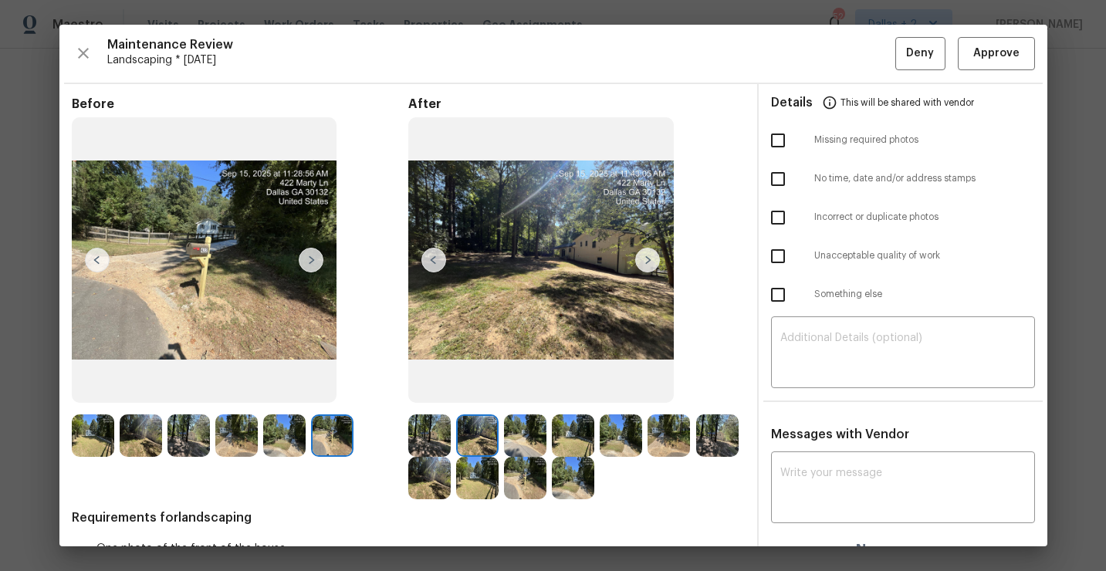
click at [505, 424] on img at bounding box center [525, 435] width 42 height 42
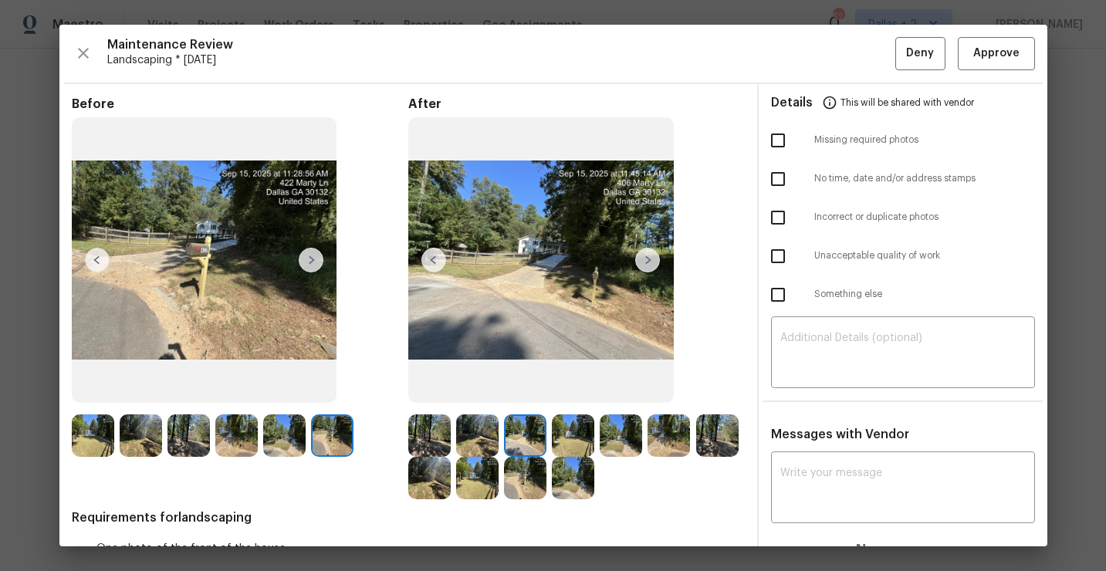
click at [581, 419] on img at bounding box center [573, 435] width 42 height 42
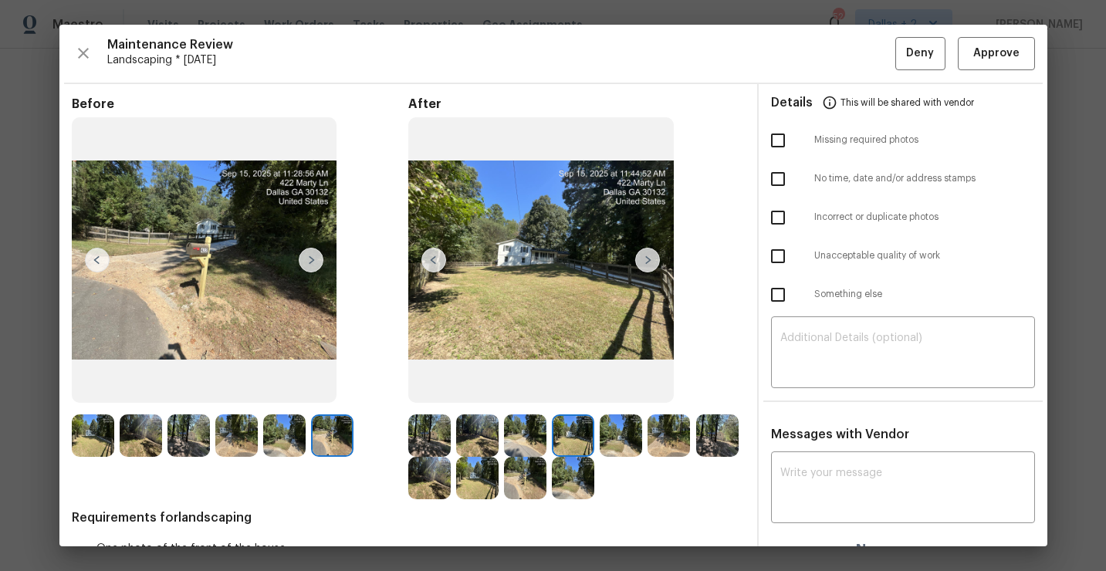
click at [635, 424] on img at bounding box center [620, 435] width 42 height 42
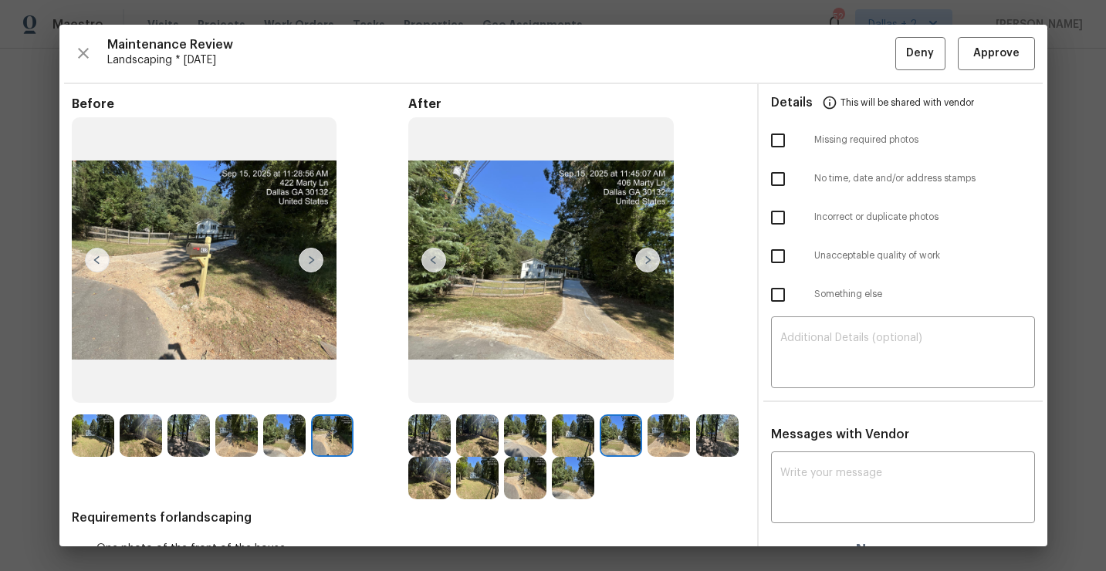
click at [661, 434] on img at bounding box center [668, 435] width 42 height 42
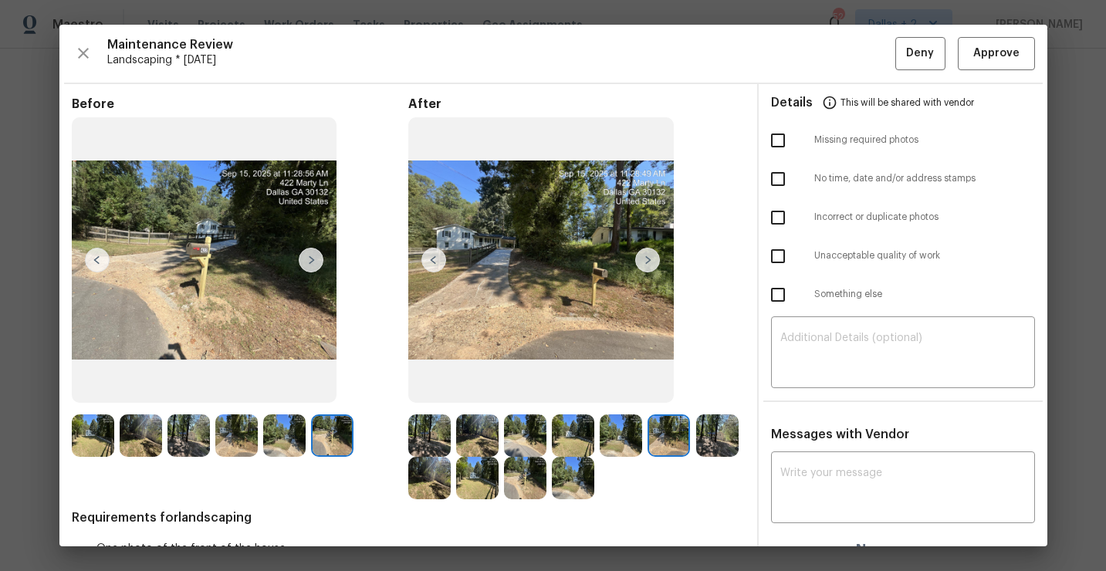
click at [720, 448] on img at bounding box center [717, 435] width 42 height 42
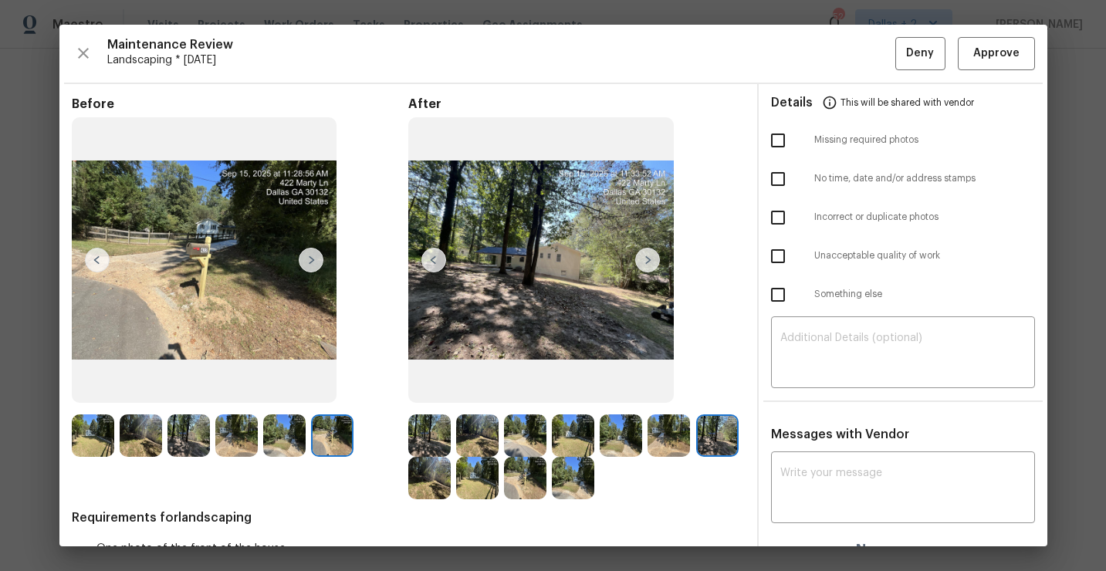
click at [442, 485] on img at bounding box center [429, 478] width 42 height 42
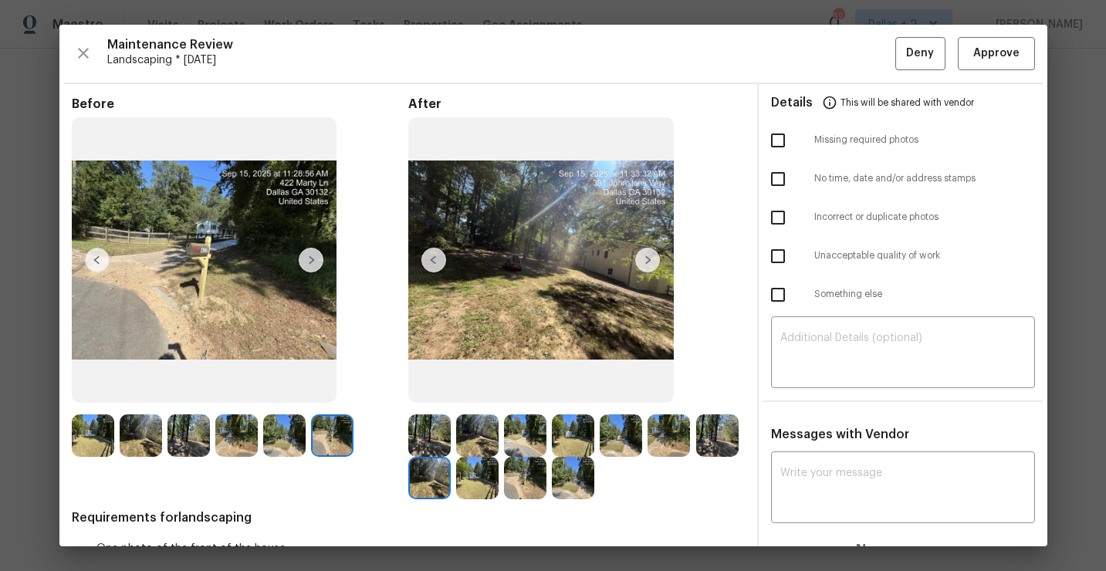
click at [493, 471] on img at bounding box center [477, 478] width 42 height 42
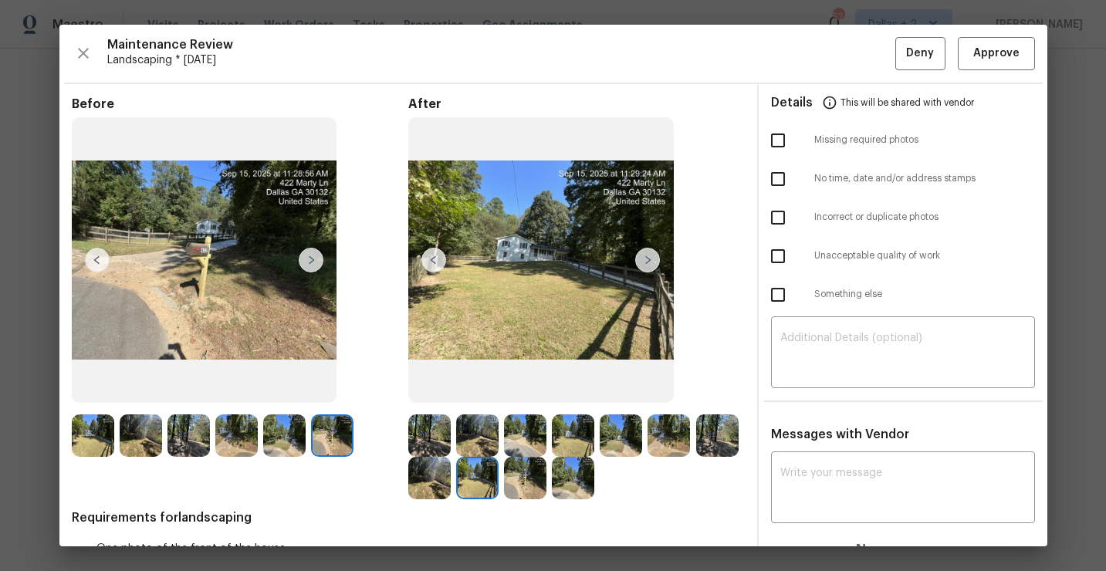
click at [525, 477] on img at bounding box center [525, 478] width 42 height 42
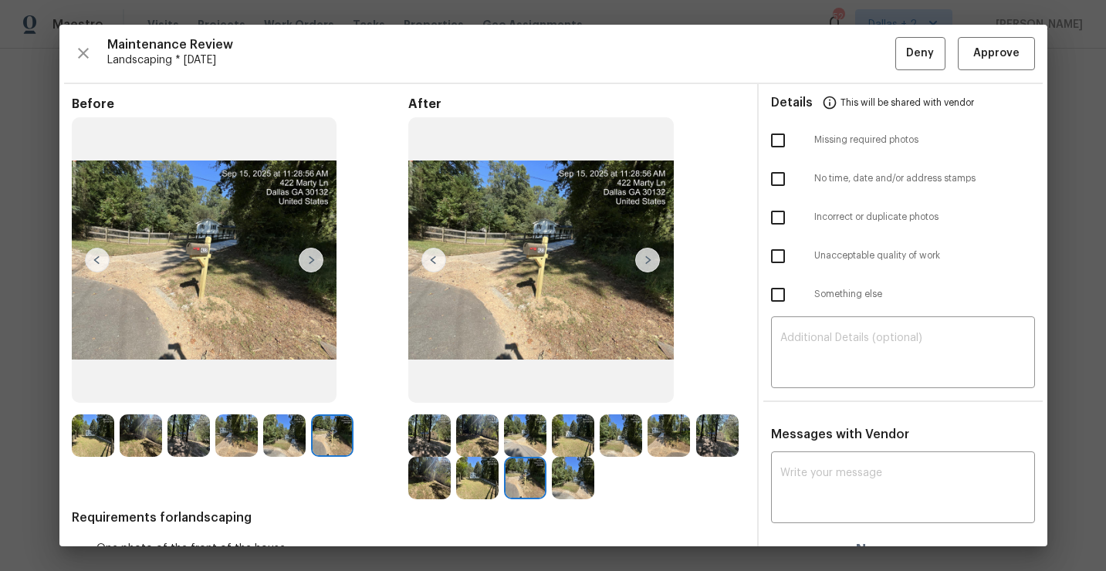
click at [560, 478] on img at bounding box center [573, 478] width 42 height 42
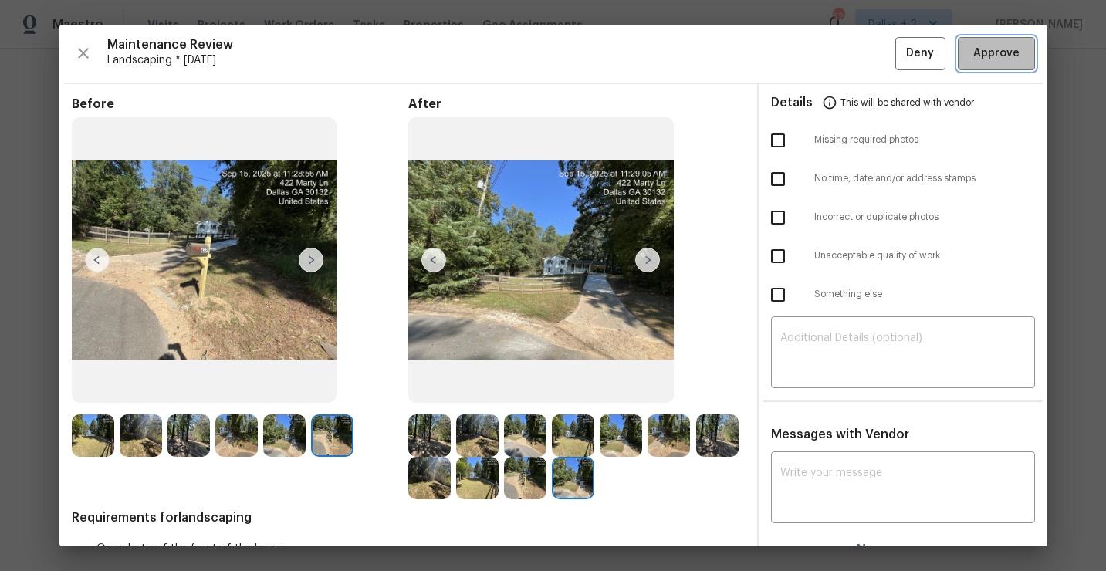
click at [978, 47] on span "Approve" at bounding box center [996, 53] width 46 height 19
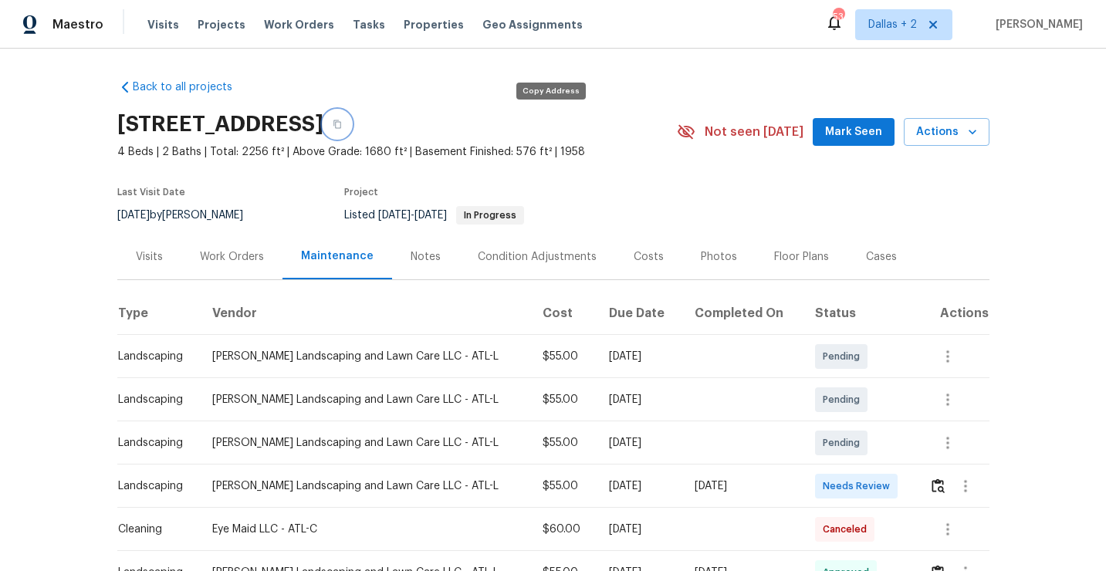
click at [351, 123] on button "button" at bounding box center [337, 124] width 28 height 28
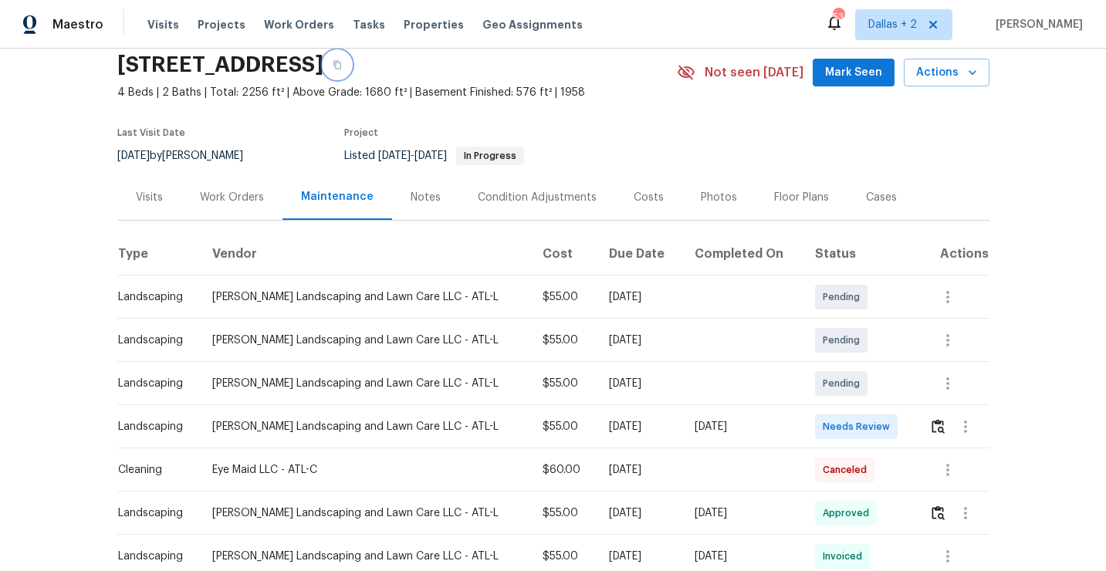
scroll to position [75, 0]
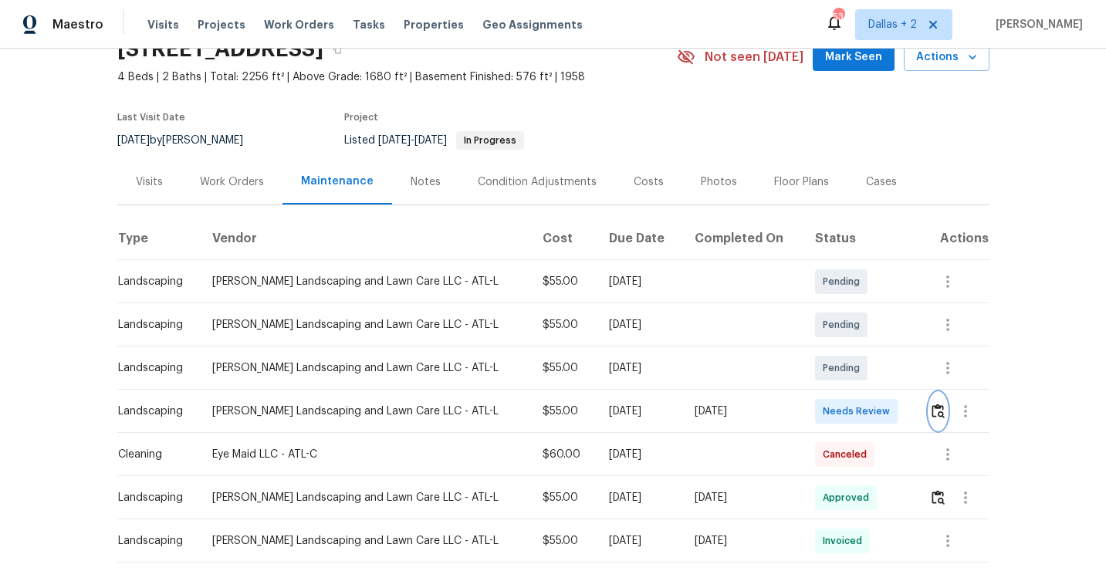
click at [932, 404] on img "button" at bounding box center [937, 410] width 13 height 15
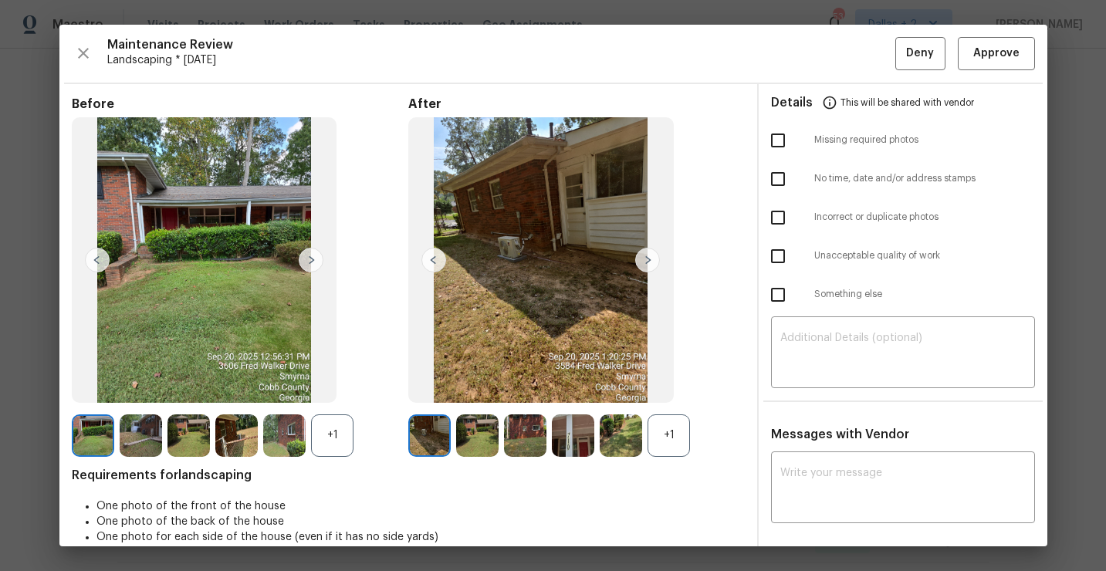
click at [670, 437] on div "+1" at bounding box center [668, 435] width 42 height 42
click at [330, 441] on div "+1" at bounding box center [332, 435] width 42 height 42
click at [336, 427] on img at bounding box center [332, 435] width 42 height 42
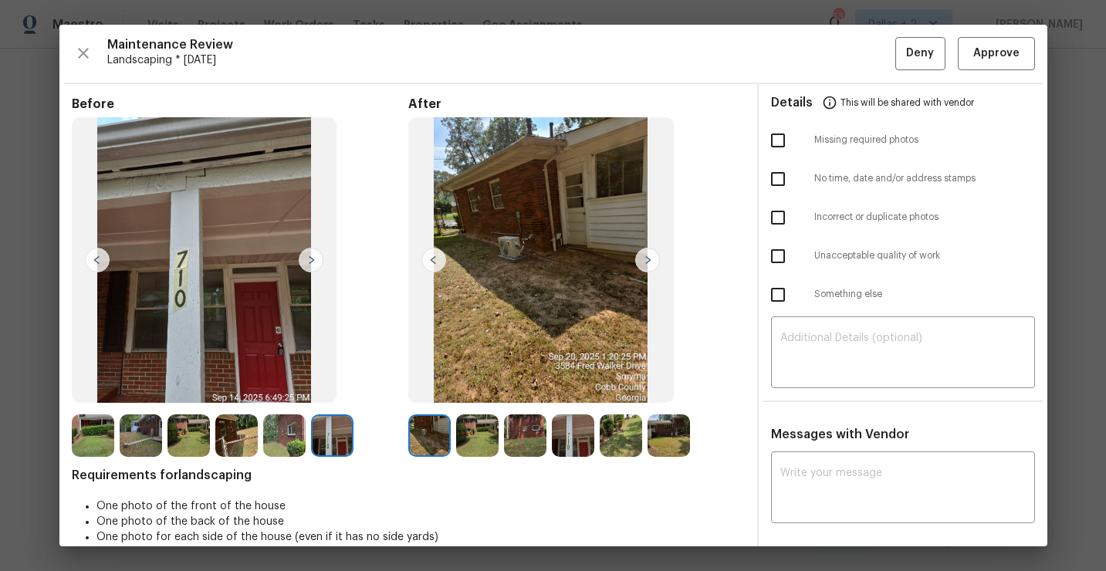
click at [437, 444] on img at bounding box center [429, 435] width 42 height 42
click at [645, 261] on img at bounding box center [647, 260] width 25 height 25
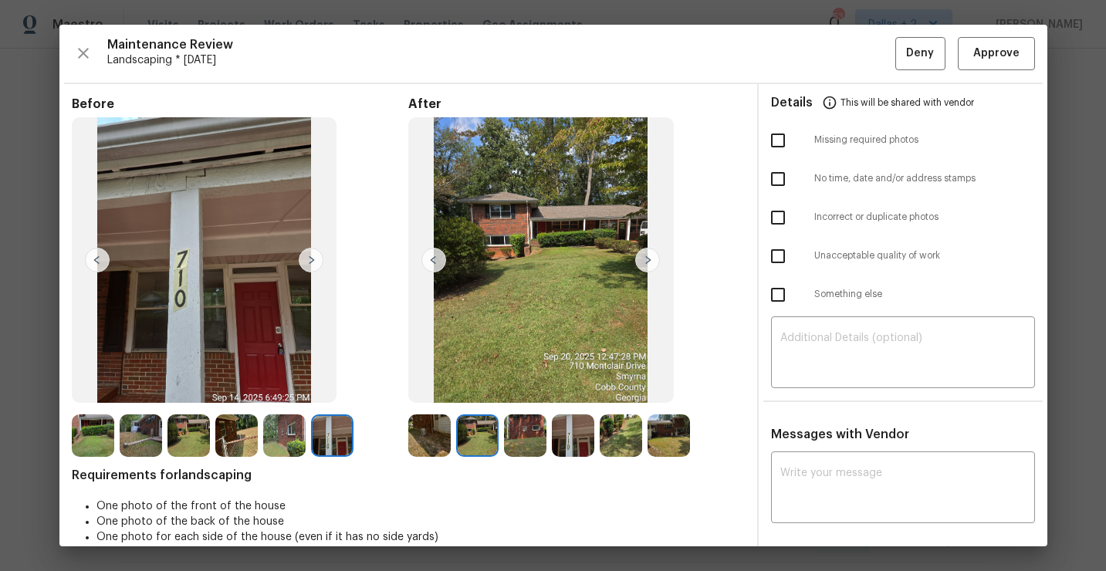
click at [645, 261] on img at bounding box center [647, 260] width 25 height 25
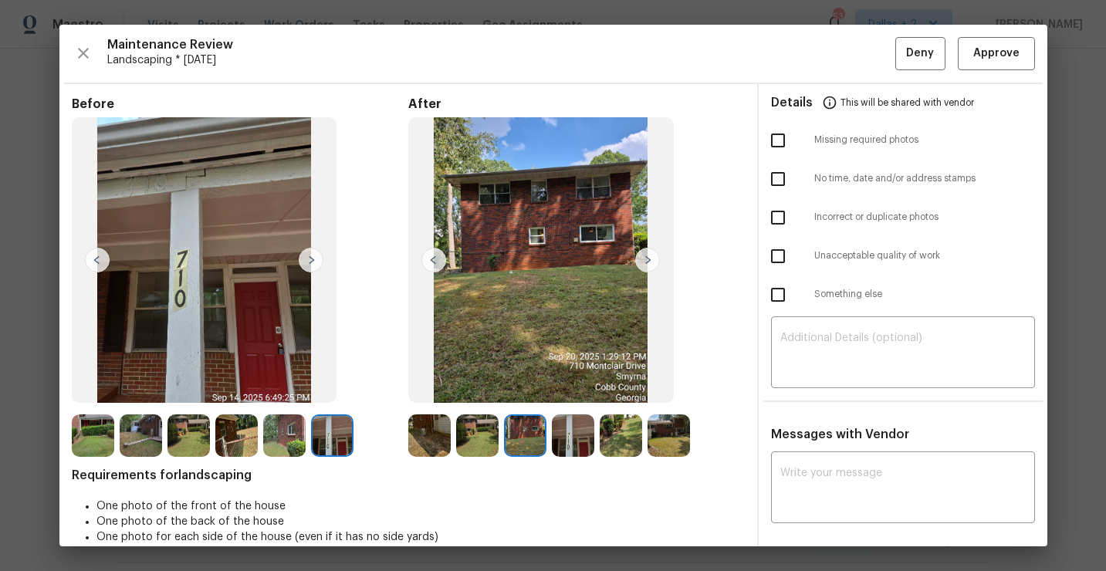
click at [645, 261] on img at bounding box center [647, 260] width 25 height 25
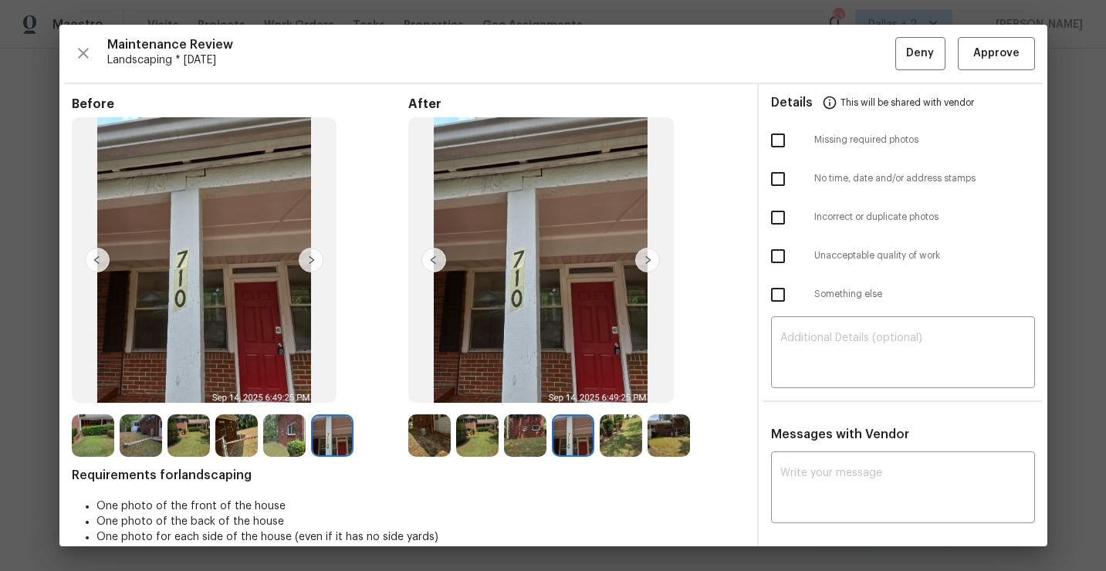
click at [645, 261] on img at bounding box center [647, 260] width 25 height 25
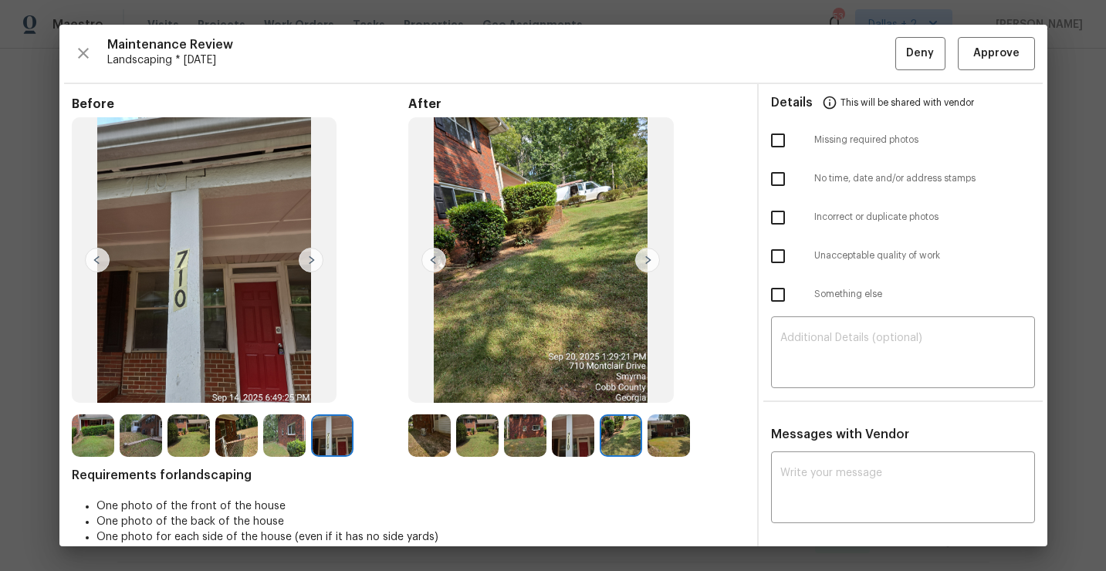
click at [645, 261] on img at bounding box center [647, 260] width 25 height 25
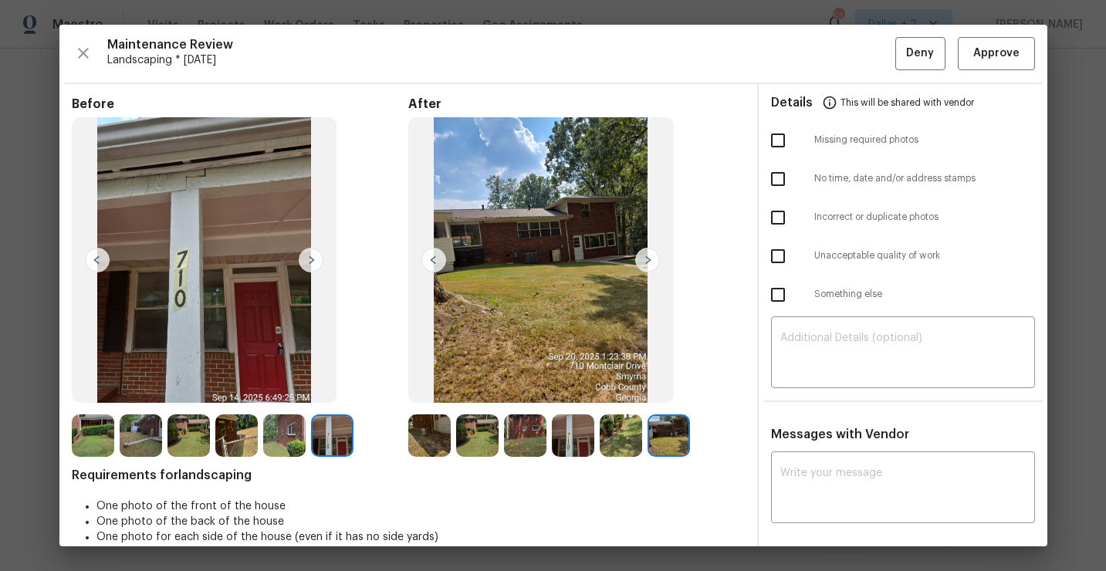
click at [428, 437] on img at bounding box center [429, 435] width 42 height 42
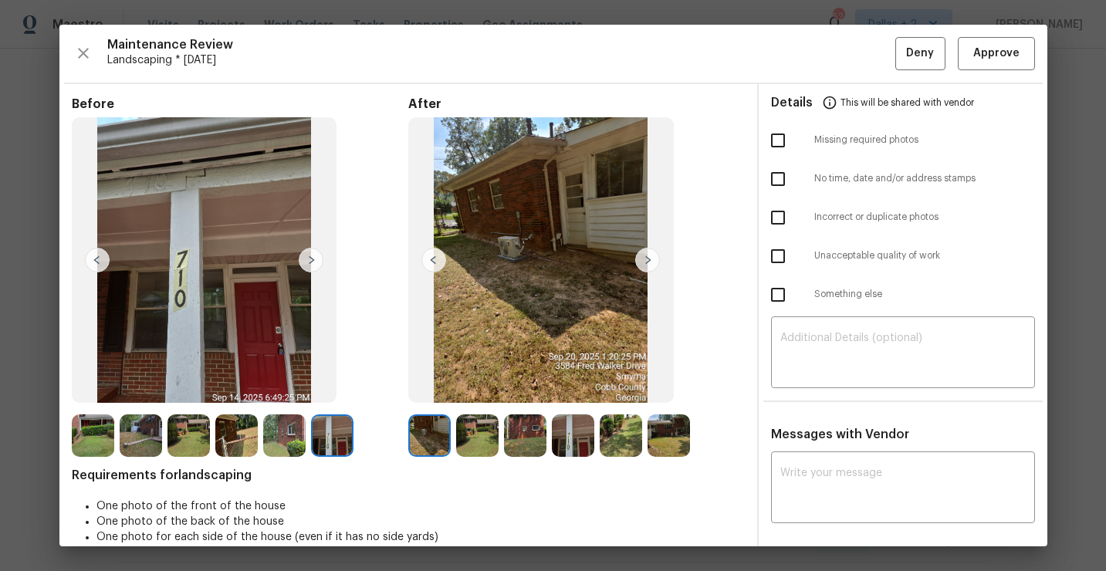
click at [317, 438] on img at bounding box center [332, 435] width 42 height 42
click at [649, 259] on img at bounding box center [647, 260] width 25 height 25
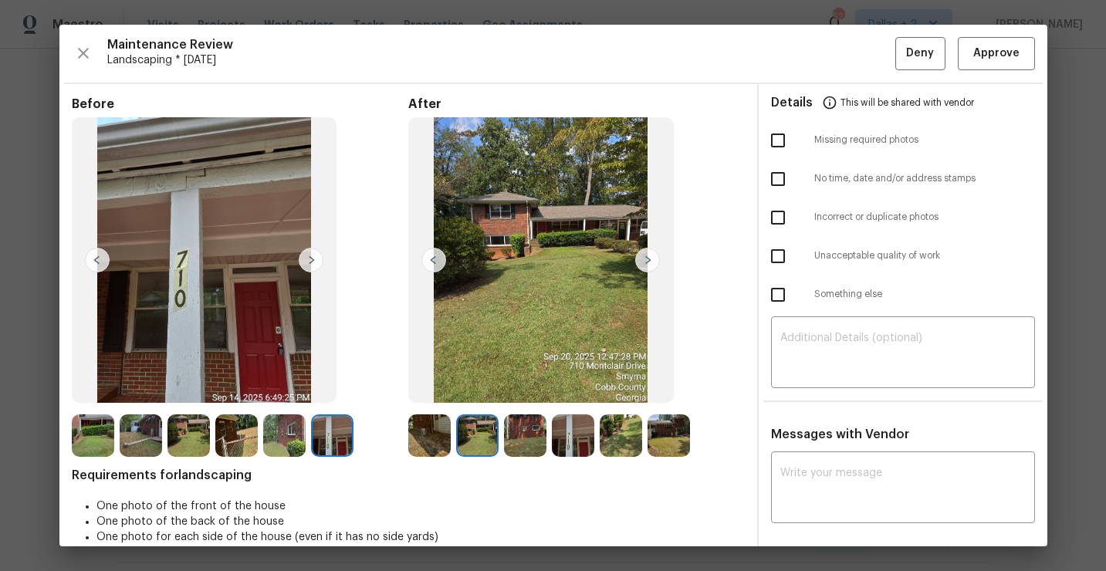
click at [649, 259] on img at bounding box center [647, 260] width 25 height 25
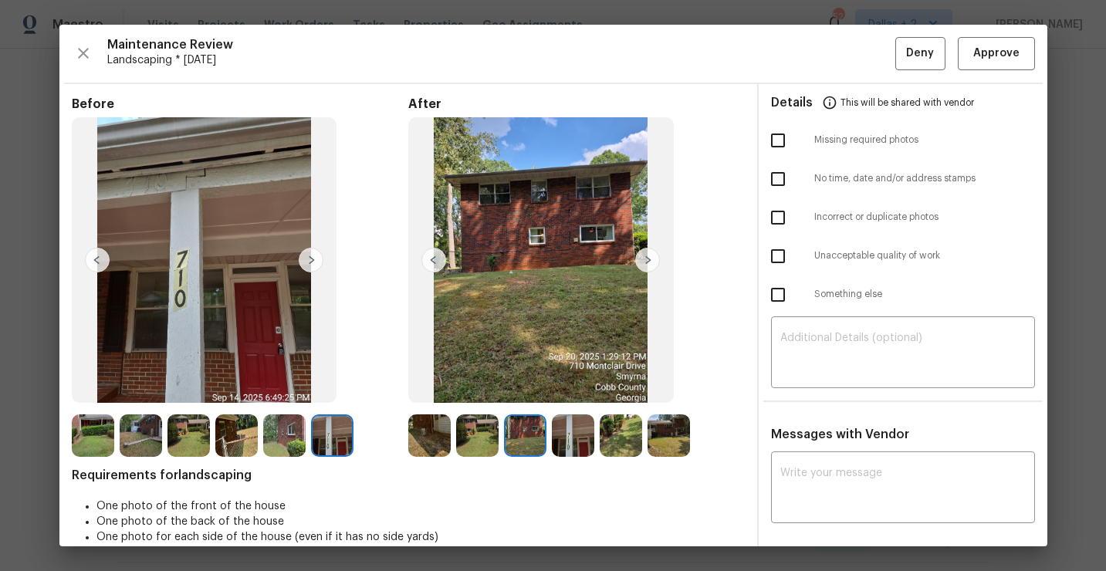
click at [621, 431] on img at bounding box center [620, 435] width 42 height 42
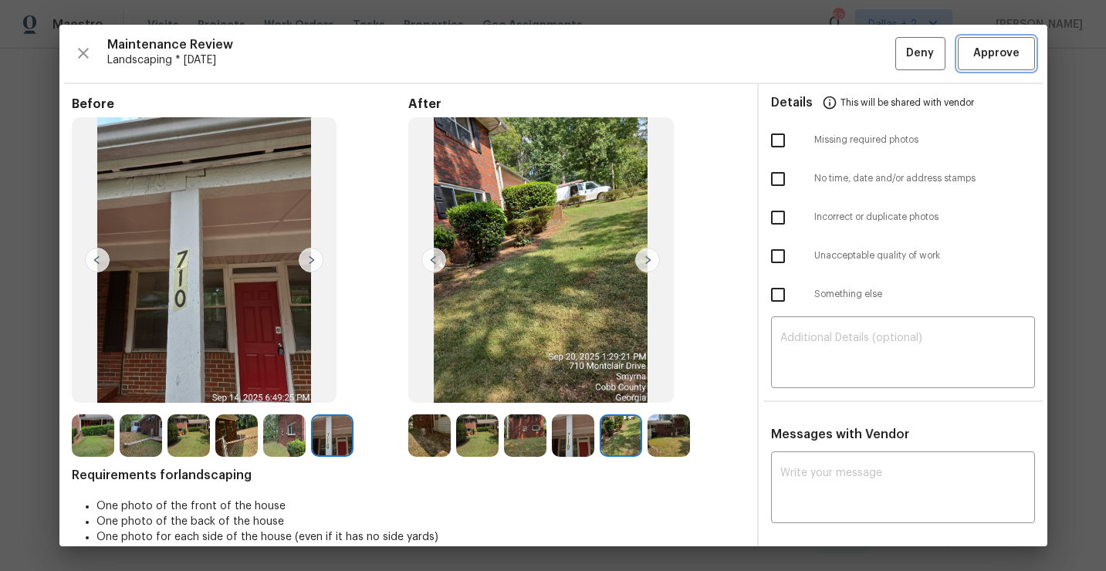
click at [1001, 57] on span "Approve" at bounding box center [996, 53] width 46 height 19
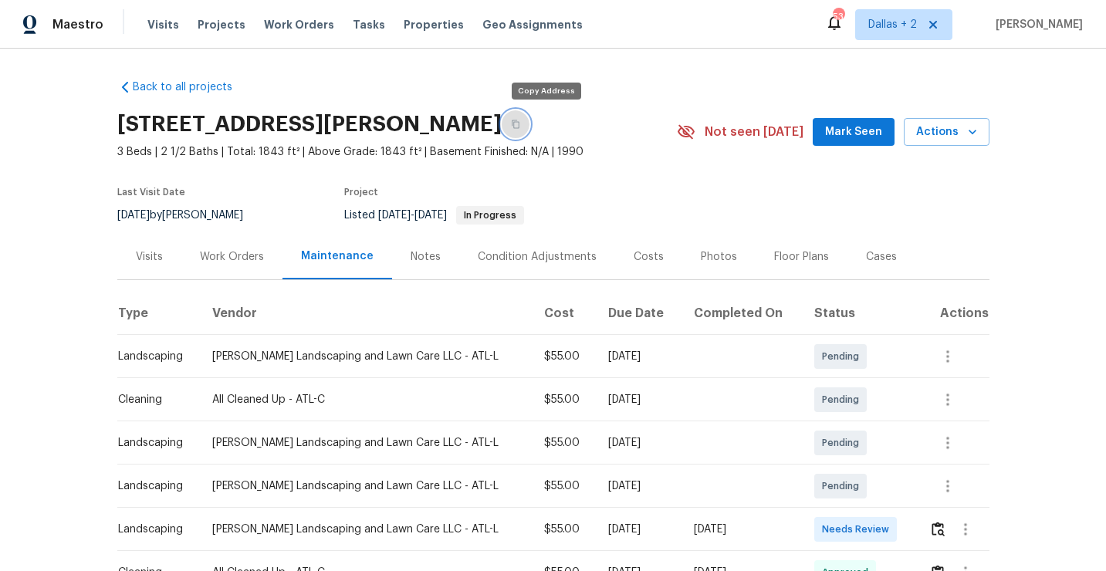
click at [519, 125] on icon "button" at bounding box center [516, 124] width 8 height 8
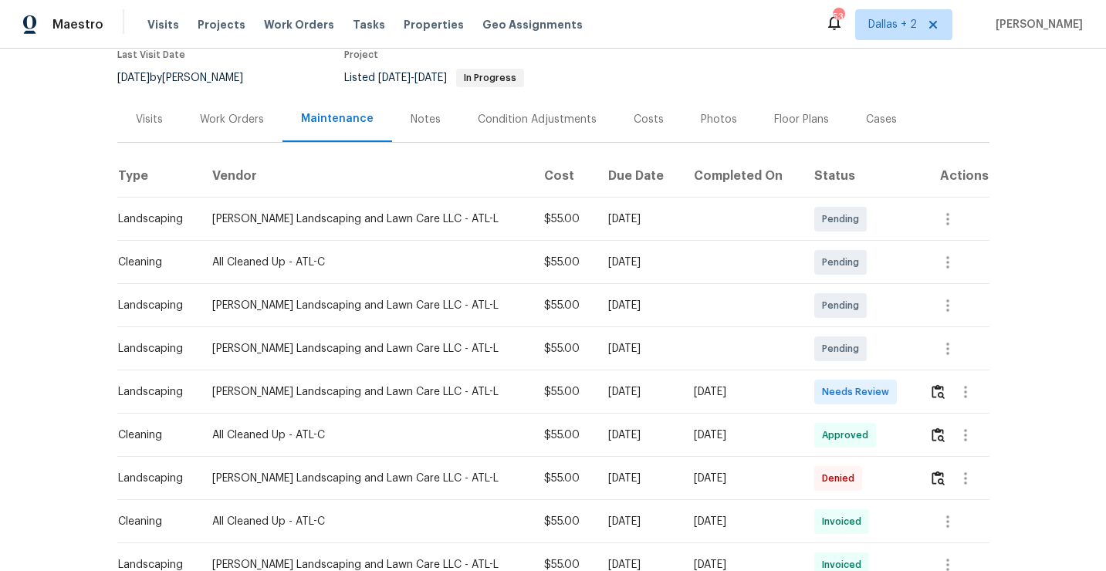
scroll to position [145, 0]
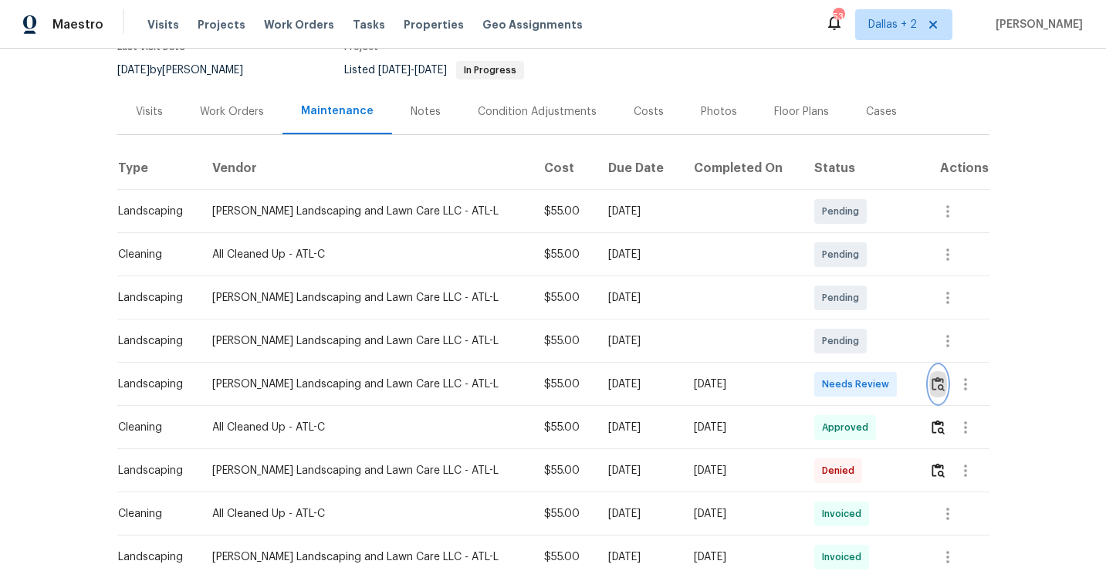
click at [937, 387] on img "button" at bounding box center [937, 383] width 13 height 15
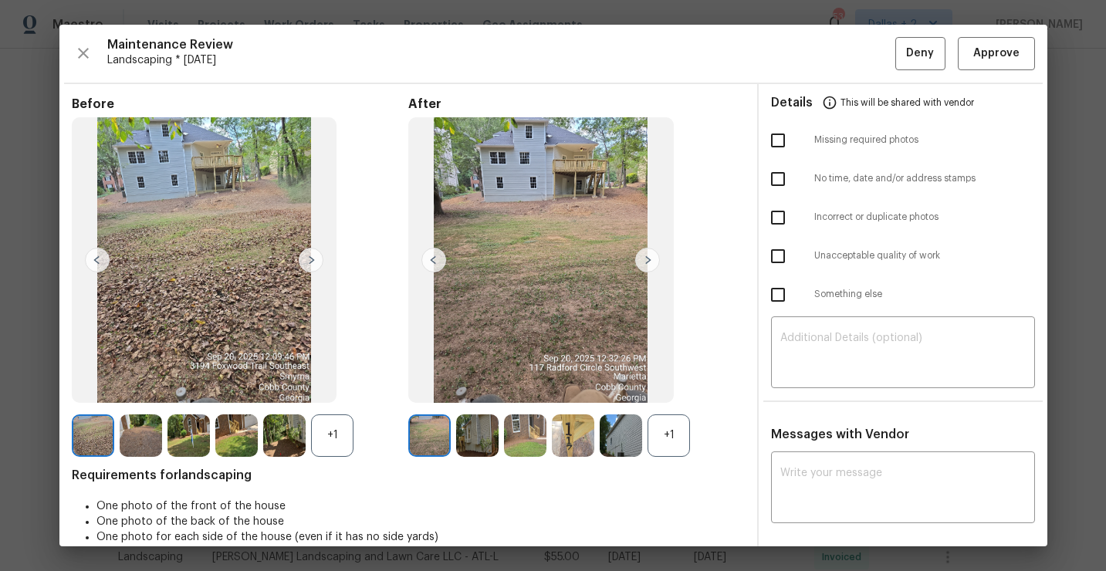
click at [671, 425] on div "+1" at bounding box center [668, 435] width 42 height 42
click at [328, 438] on div "+1" at bounding box center [332, 435] width 42 height 42
click at [674, 454] on img at bounding box center [668, 435] width 42 height 42
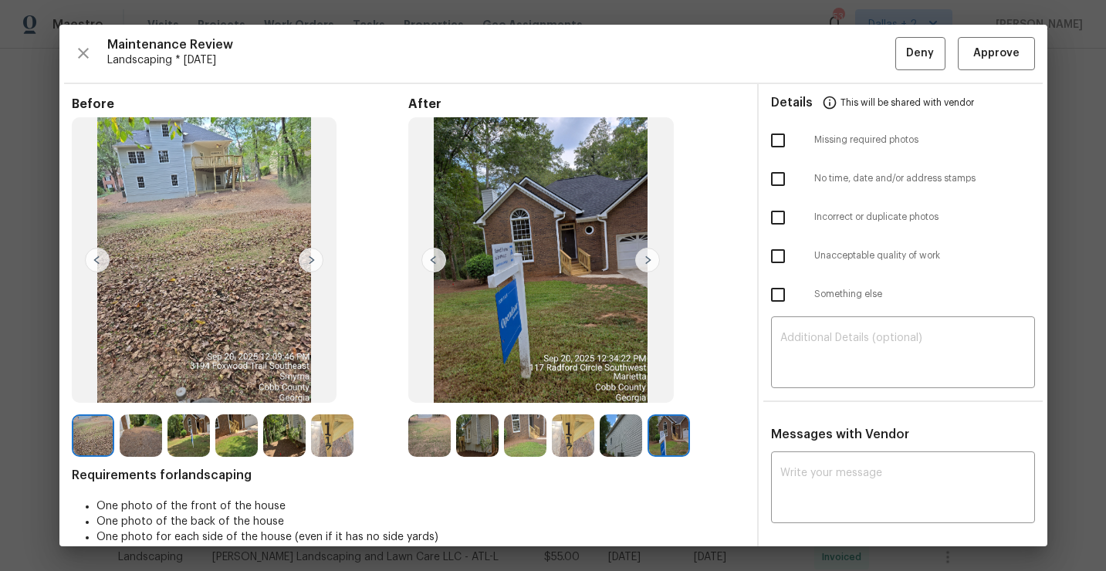
click at [321, 438] on img at bounding box center [332, 435] width 42 height 42
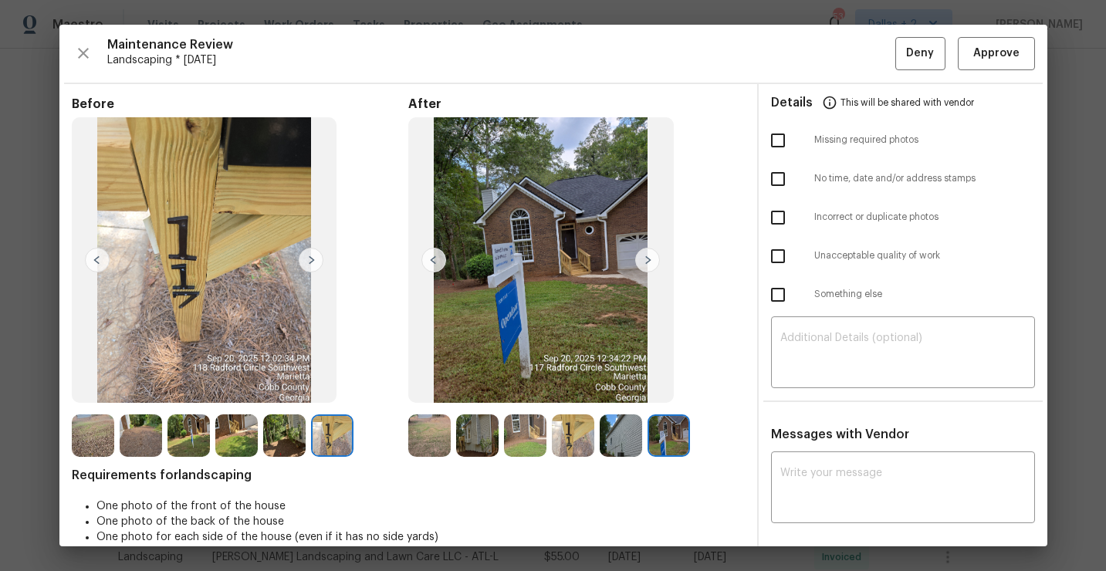
click at [427, 427] on img at bounding box center [429, 435] width 42 height 42
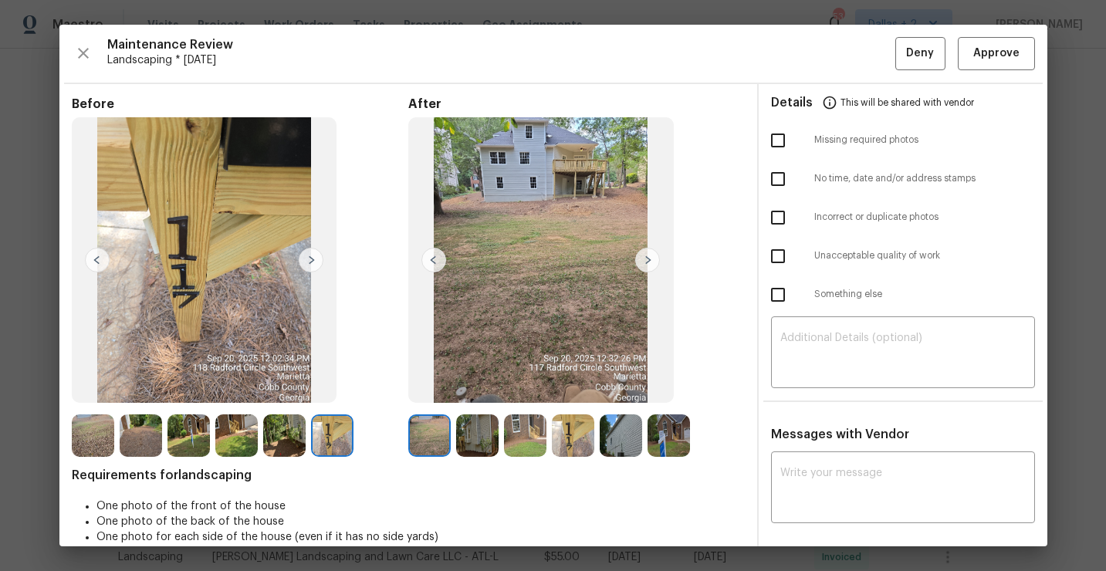
click at [646, 271] on img at bounding box center [647, 260] width 25 height 25
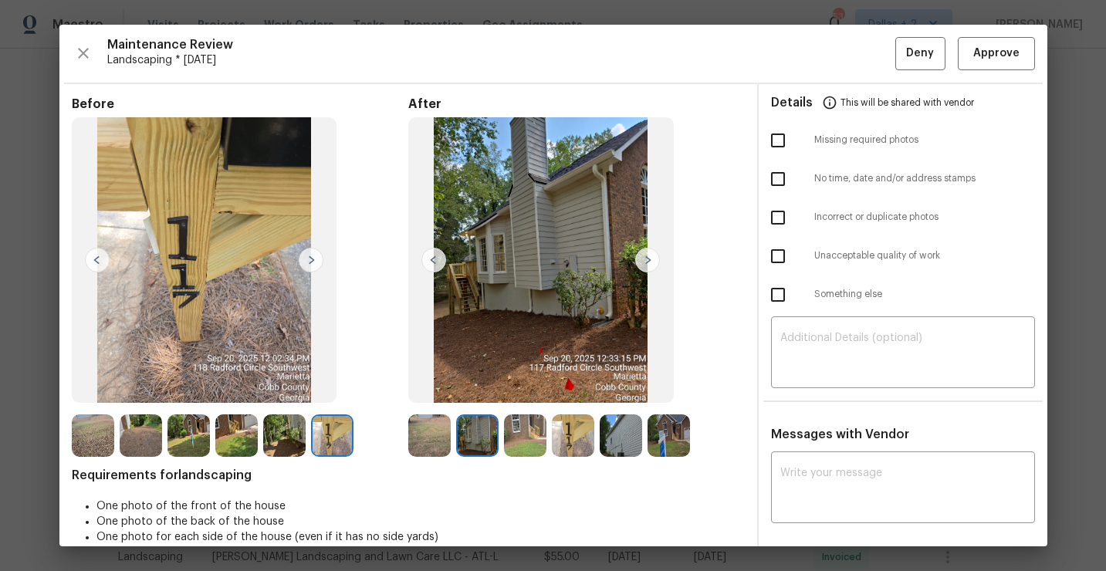
click at [437, 441] on img at bounding box center [429, 435] width 42 height 42
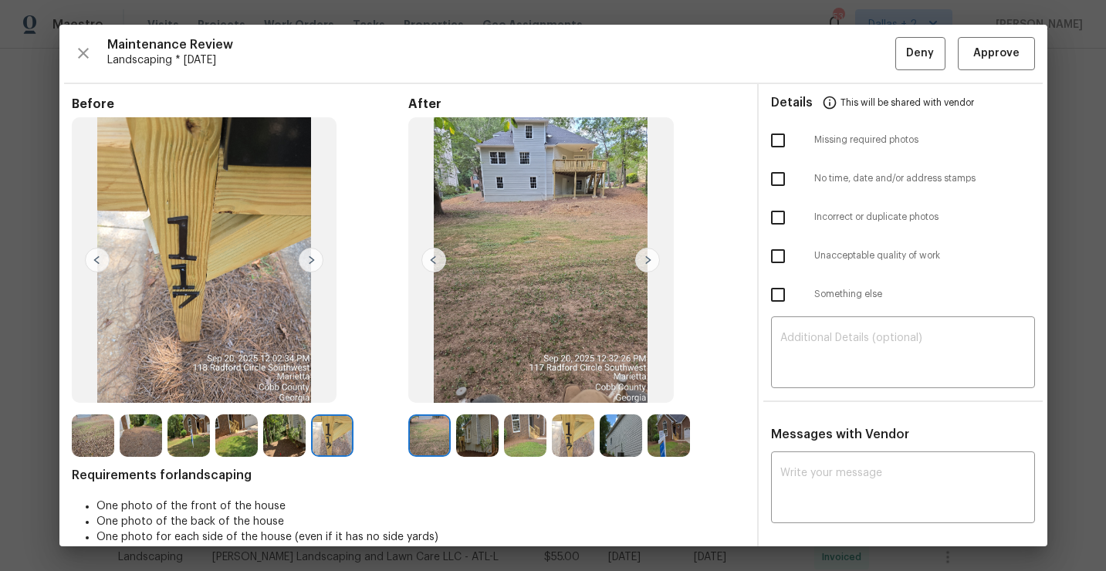
click at [645, 257] on img at bounding box center [647, 260] width 25 height 25
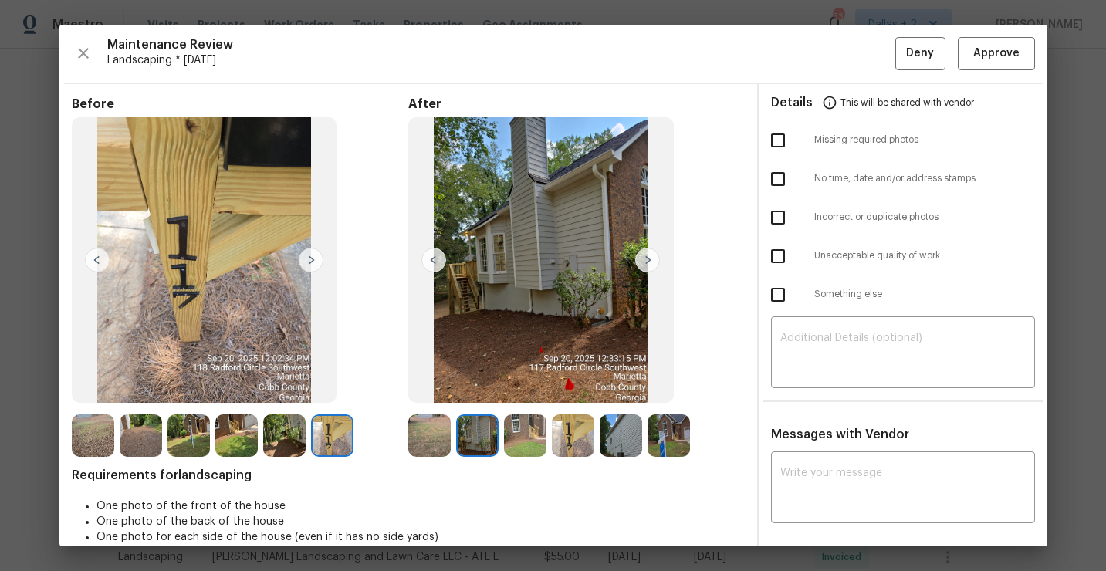
click at [645, 257] on img at bounding box center [647, 260] width 25 height 25
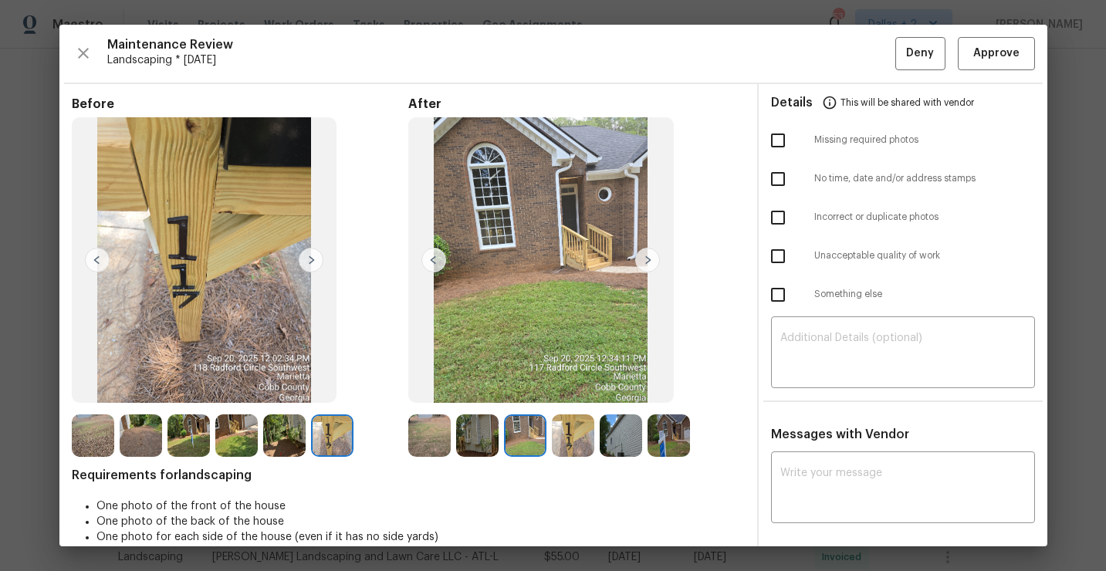
click at [569, 433] on img at bounding box center [573, 435] width 42 height 42
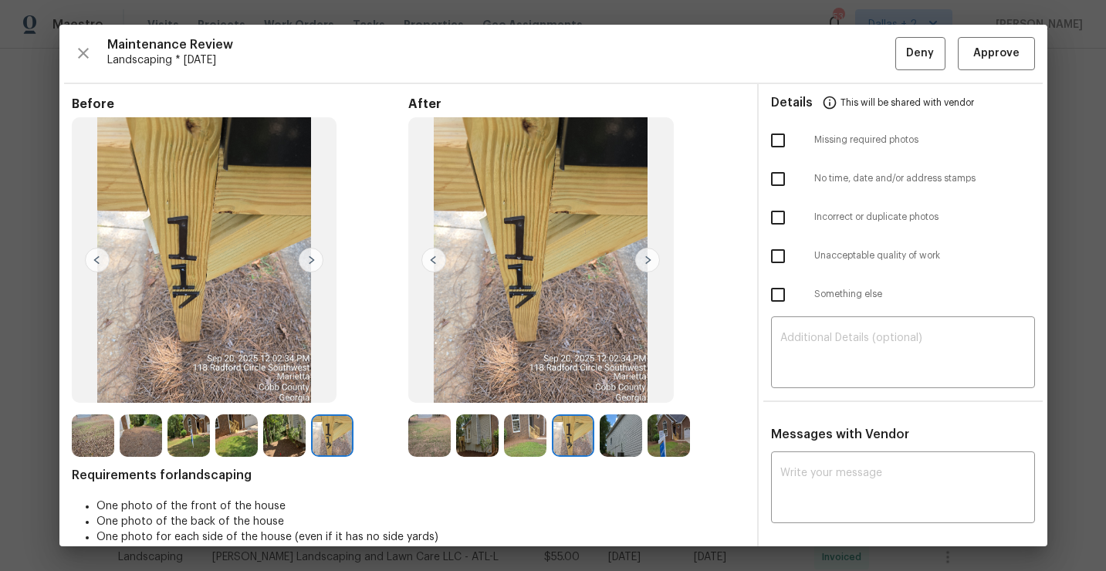
click at [628, 454] on img at bounding box center [620, 435] width 42 height 42
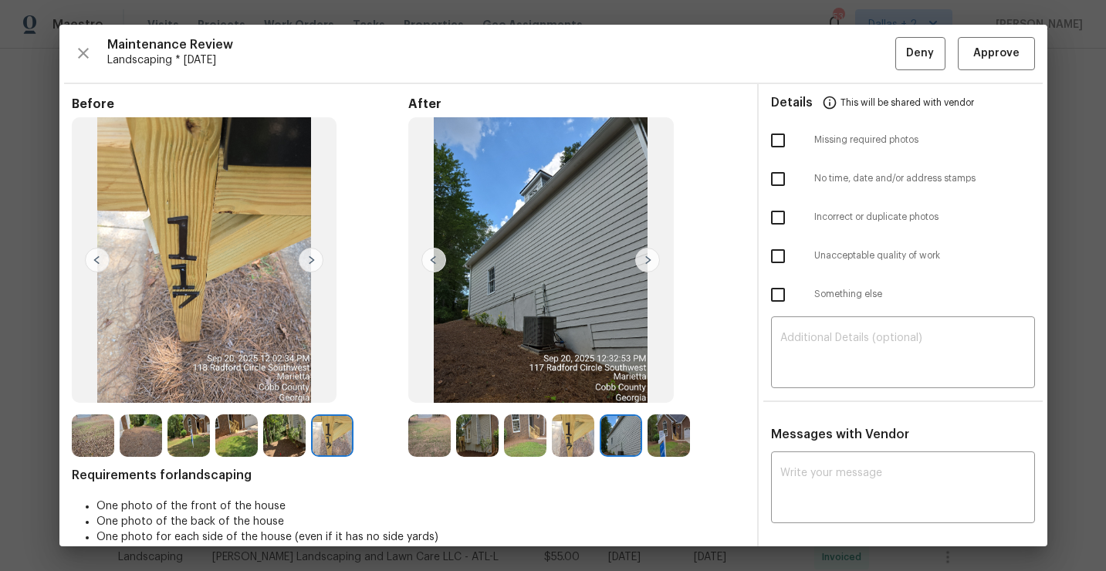
click at [647, 444] on img at bounding box center [668, 435] width 42 height 42
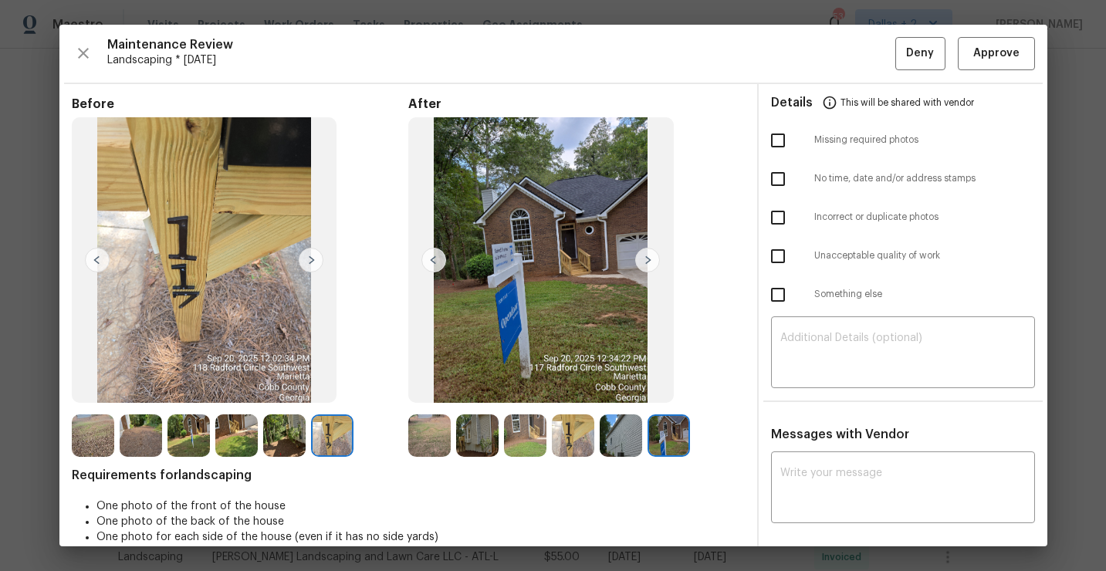
click at [670, 441] on img at bounding box center [668, 435] width 42 height 42
click at [430, 451] on img at bounding box center [429, 435] width 42 height 42
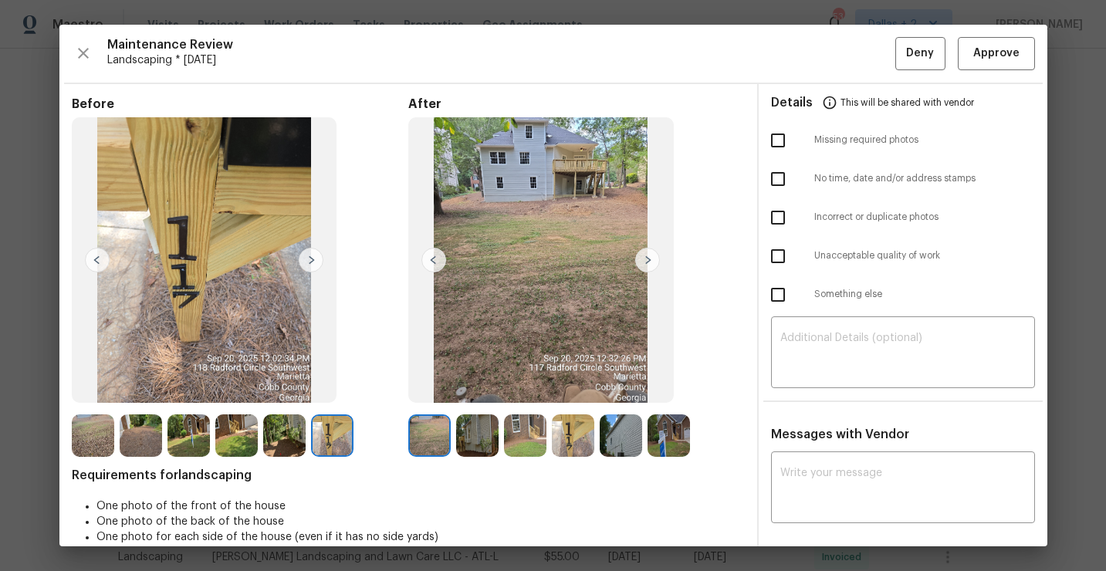
click at [648, 262] on img at bounding box center [647, 260] width 25 height 25
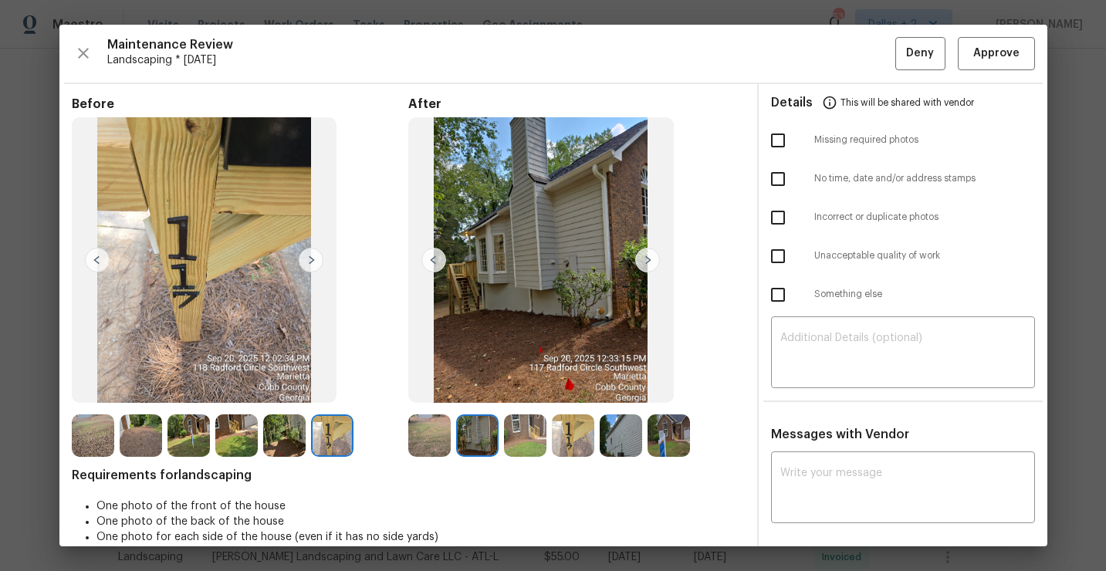
click at [648, 262] on img at bounding box center [647, 260] width 25 height 25
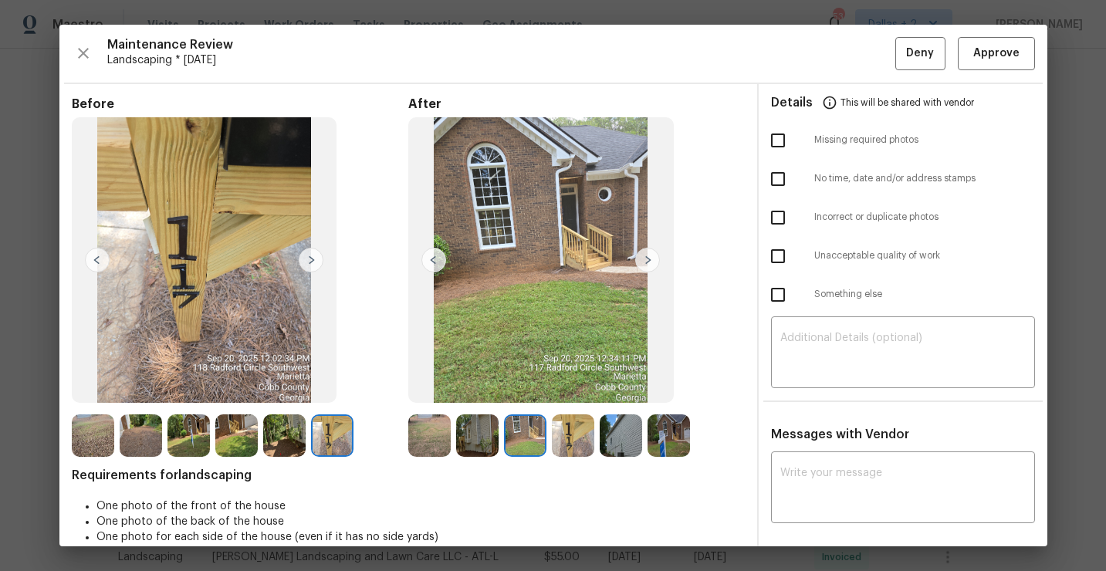
click at [648, 260] on img at bounding box center [647, 260] width 25 height 25
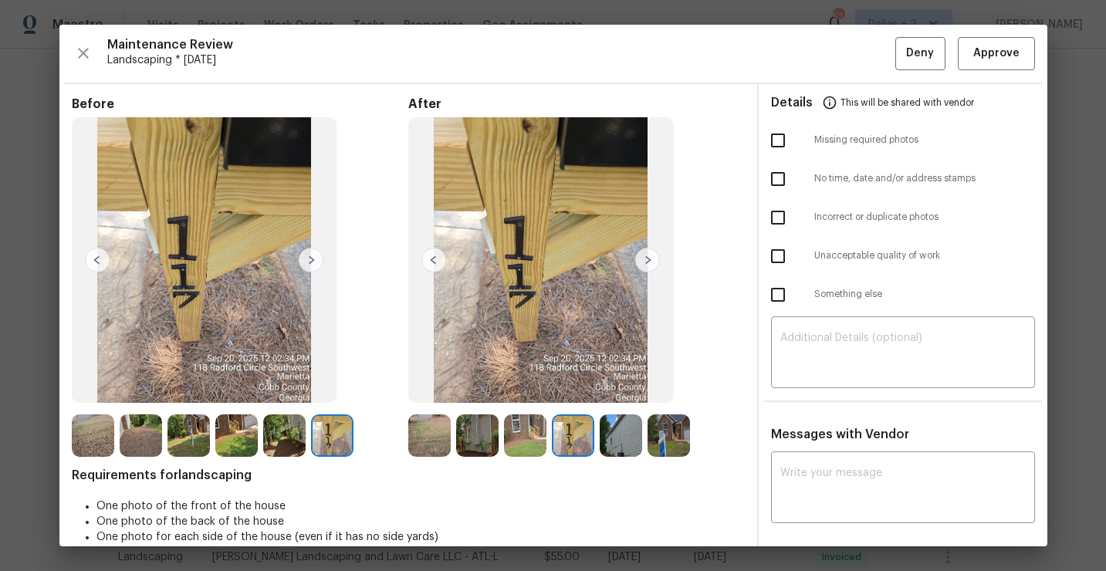
click at [648, 258] on img at bounding box center [647, 260] width 25 height 25
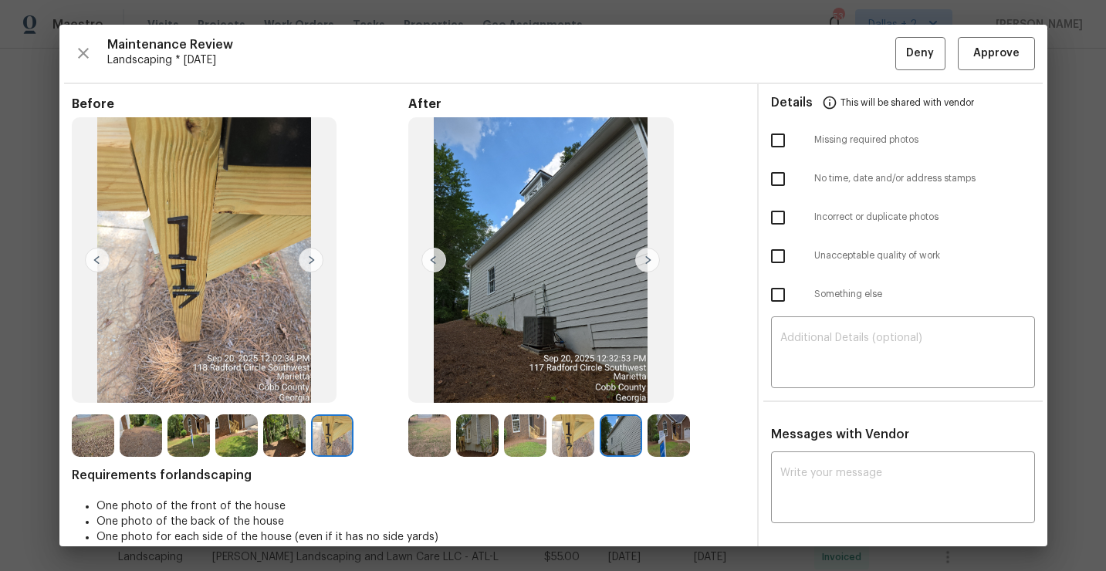
click at [434, 431] on img at bounding box center [429, 435] width 42 height 42
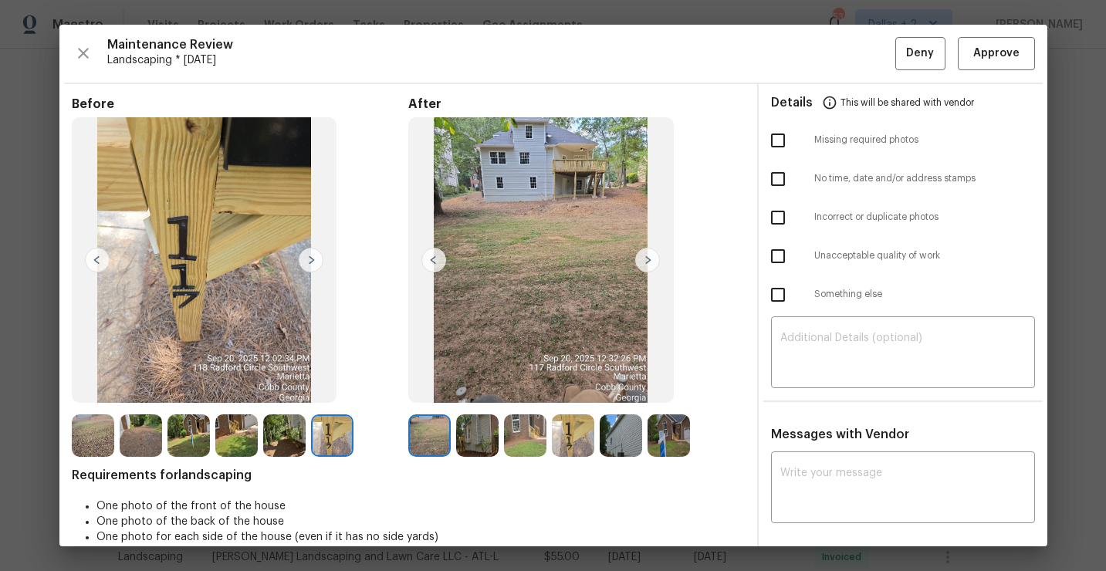
click at [422, 434] on img at bounding box center [429, 435] width 42 height 42
click at [651, 253] on img at bounding box center [647, 260] width 25 height 25
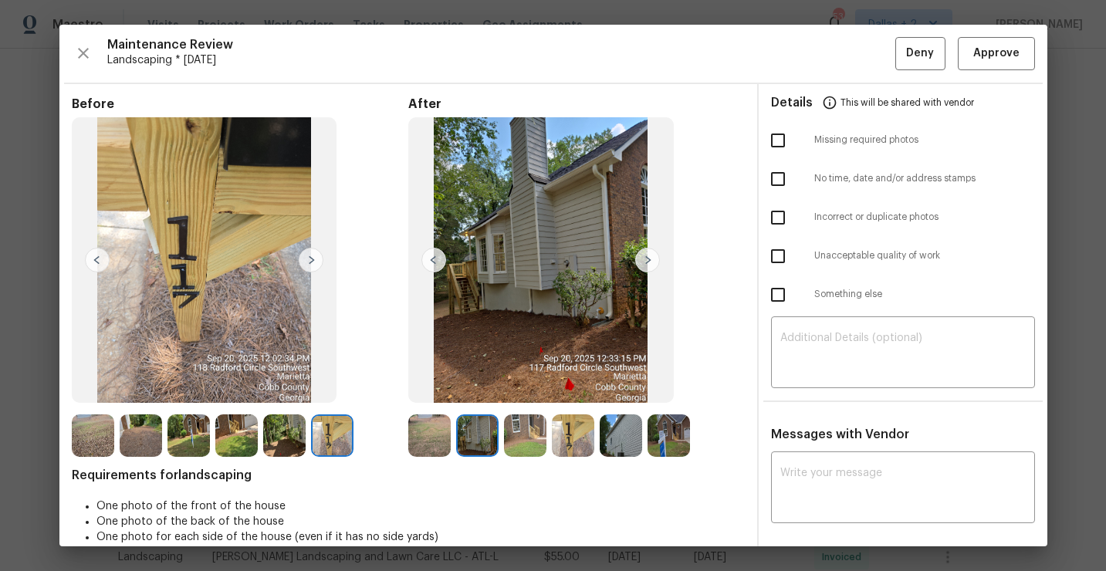
click at [651, 253] on img at bounding box center [647, 260] width 25 height 25
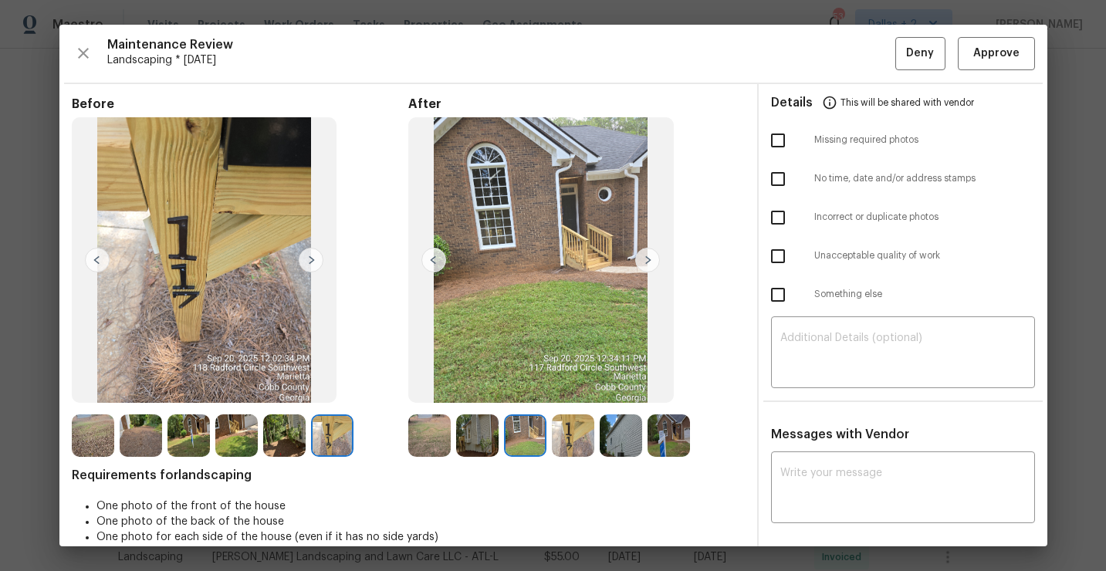
click at [561, 446] on img at bounding box center [573, 435] width 42 height 42
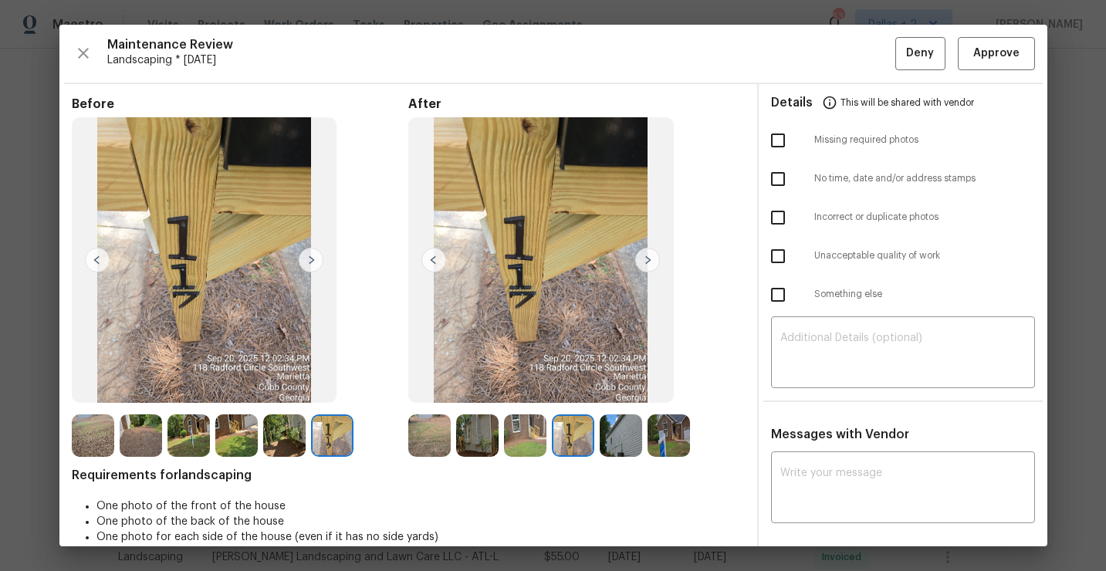
click at [651, 262] on img at bounding box center [647, 260] width 25 height 25
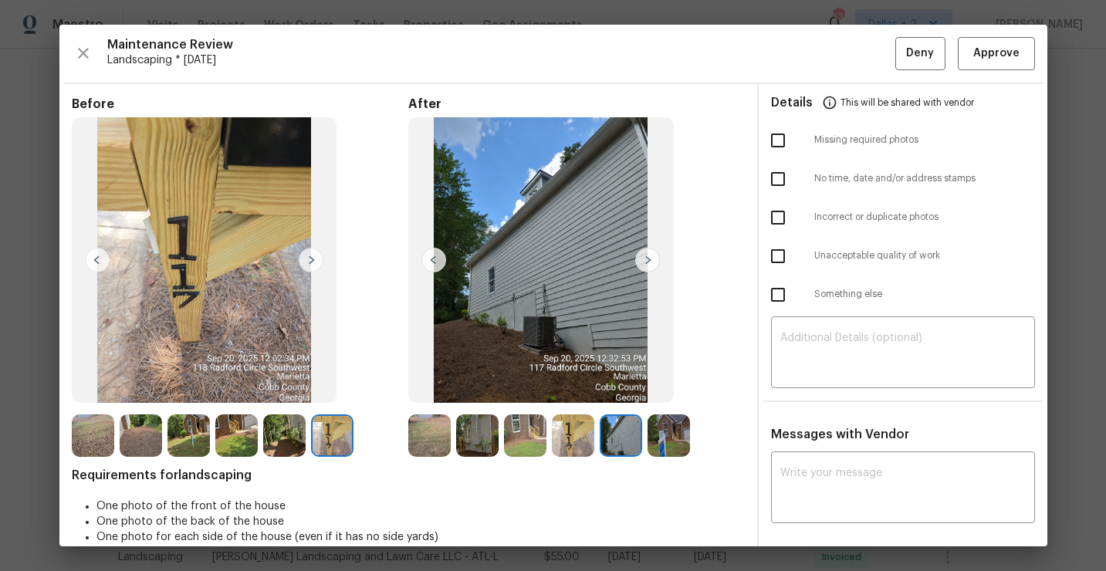
click at [642, 261] on img at bounding box center [647, 260] width 25 height 25
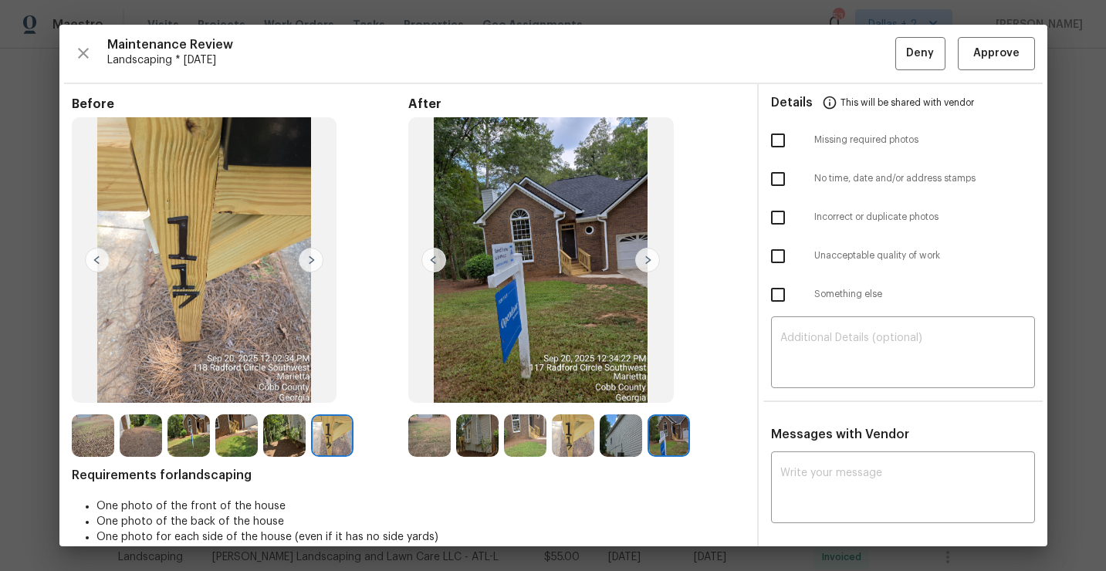
click at [421, 432] on img at bounding box center [429, 435] width 42 height 42
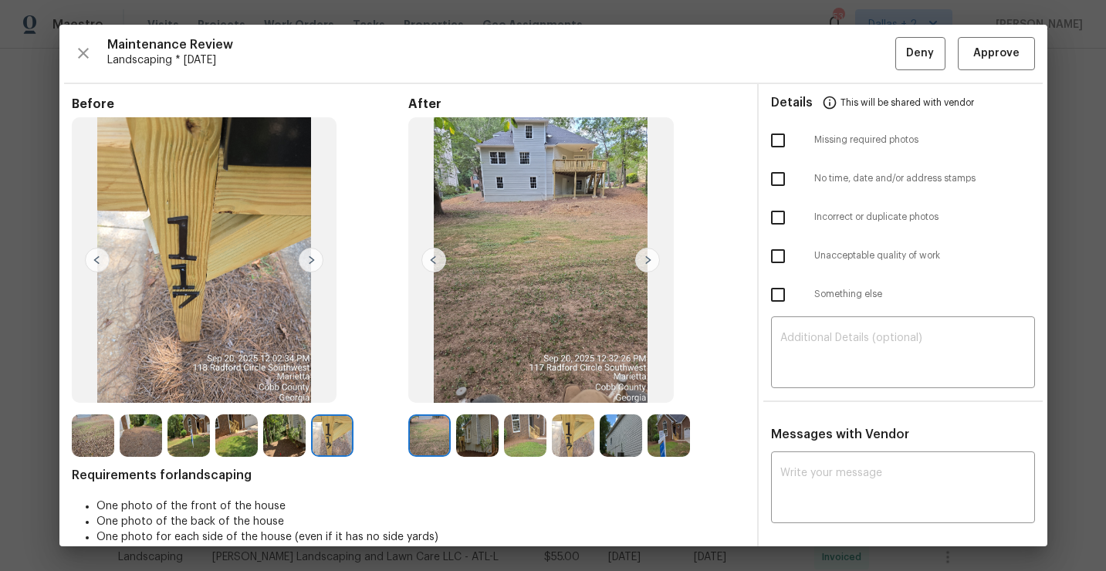
click at [654, 262] on img at bounding box center [647, 260] width 25 height 25
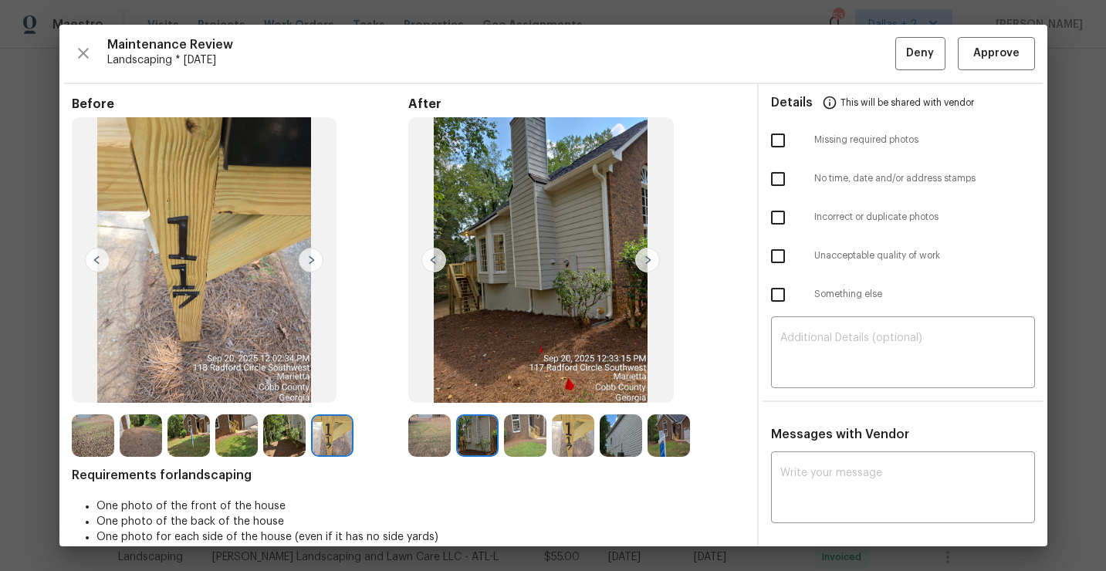
click at [513, 443] on img at bounding box center [525, 435] width 42 height 42
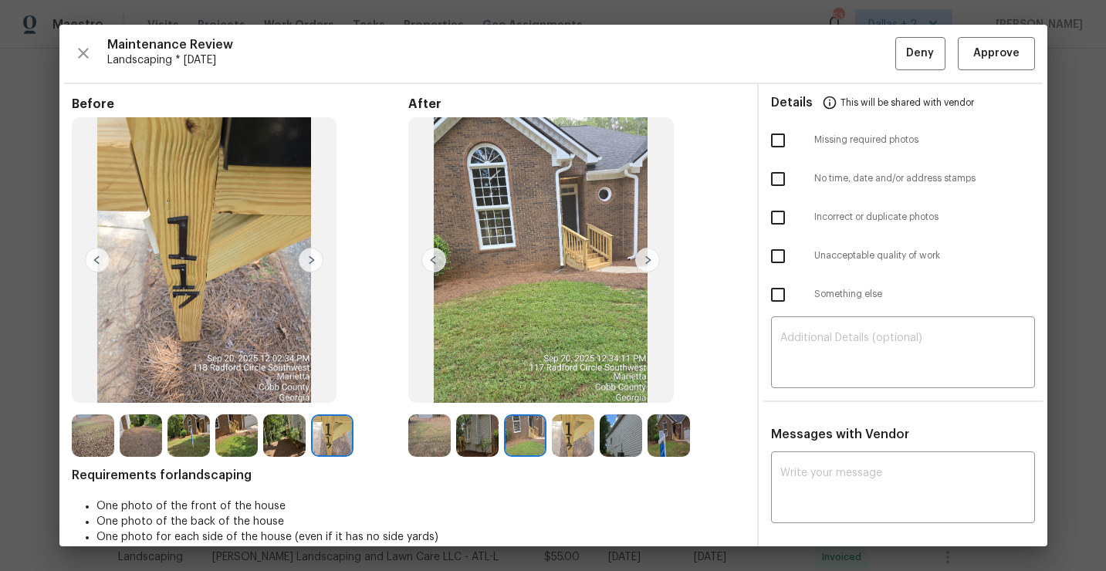
click at [575, 449] on img at bounding box center [573, 435] width 42 height 42
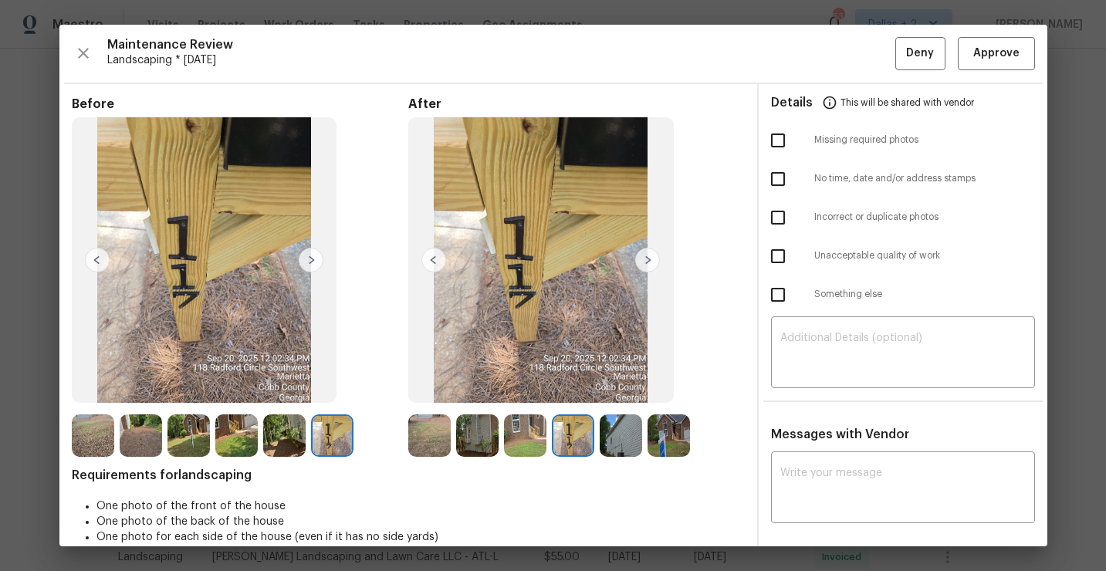
click at [622, 436] on img at bounding box center [620, 435] width 42 height 42
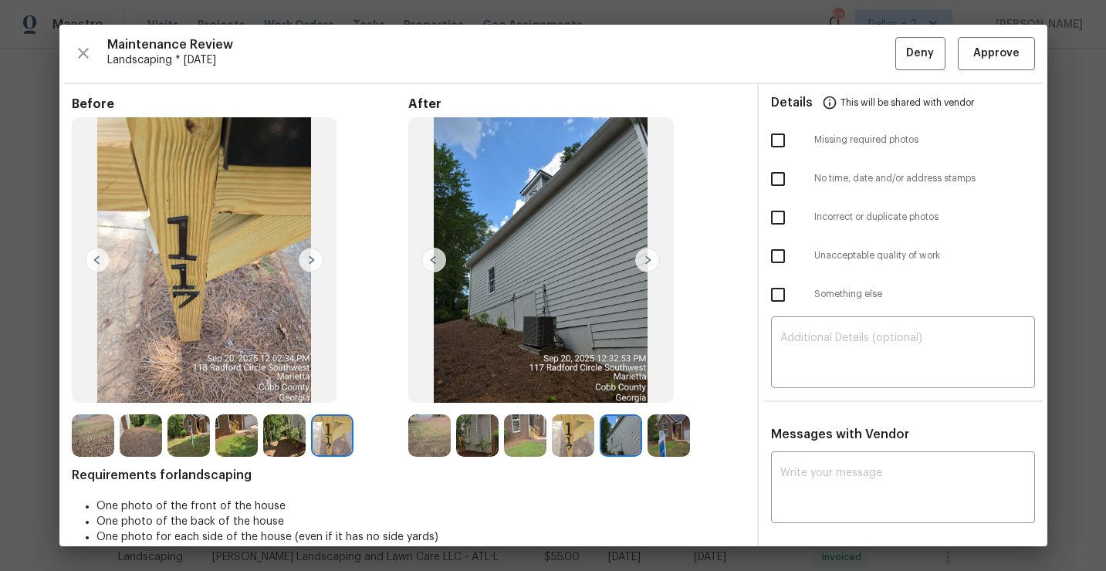
click at [413, 444] on img at bounding box center [429, 435] width 42 height 42
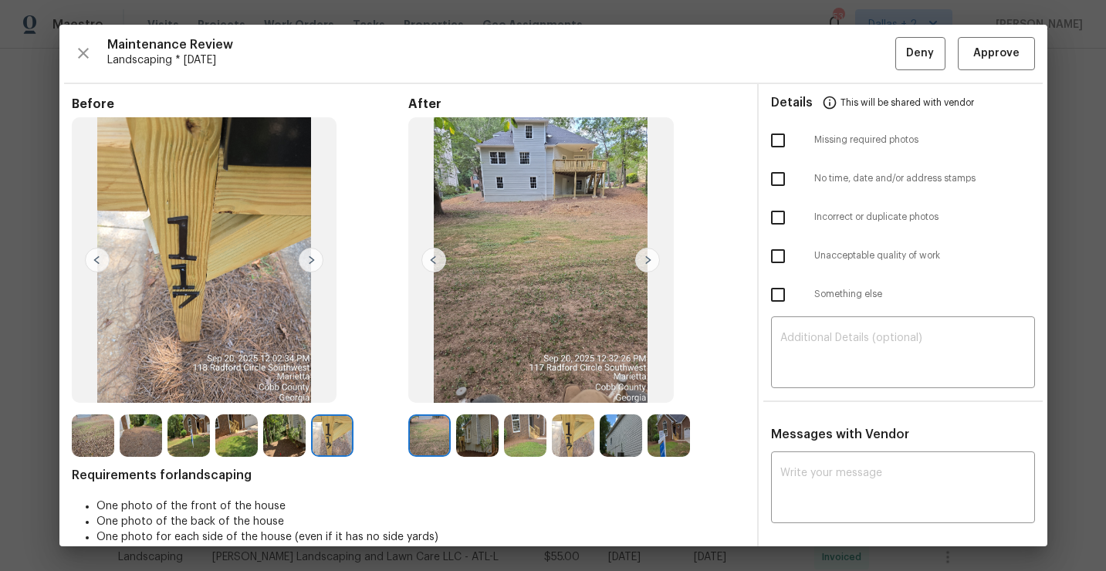
click at [473, 430] on img at bounding box center [477, 435] width 42 height 42
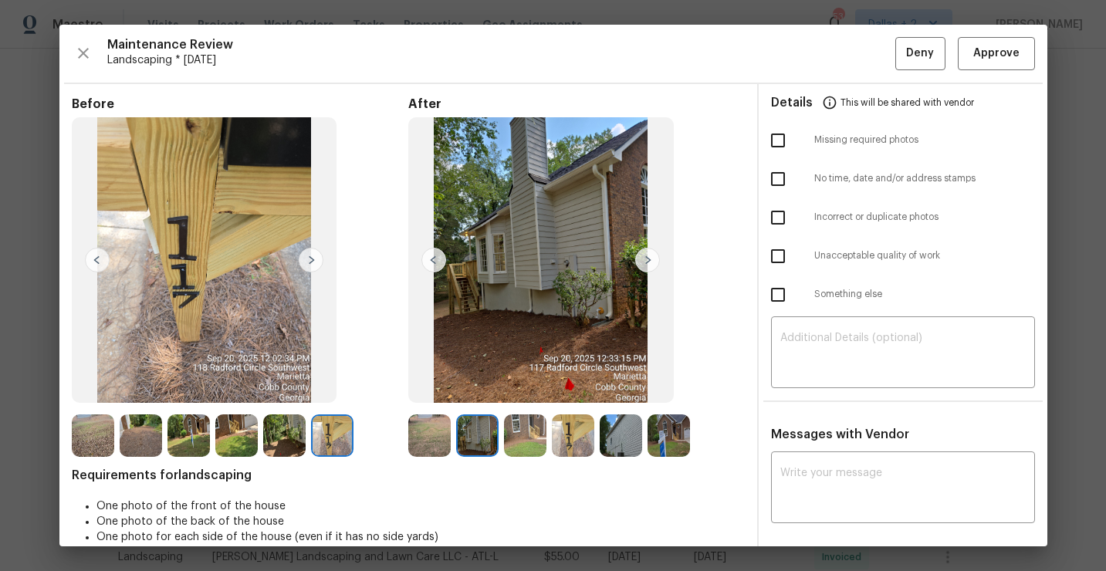
click at [522, 447] on img at bounding box center [525, 435] width 42 height 42
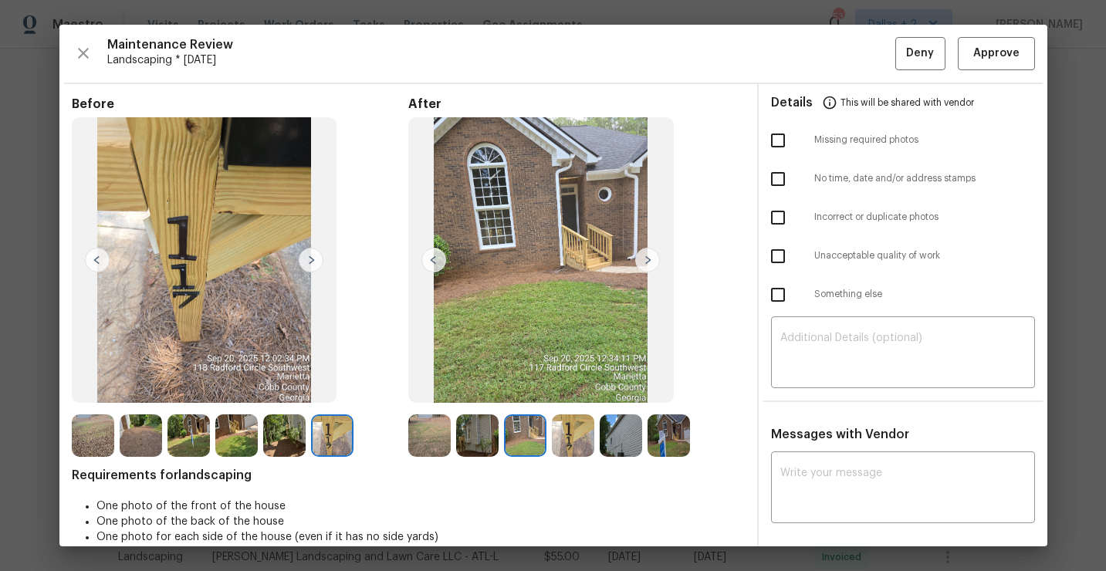
click at [579, 434] on img at bounding box center [573, 435] width 42 height 42
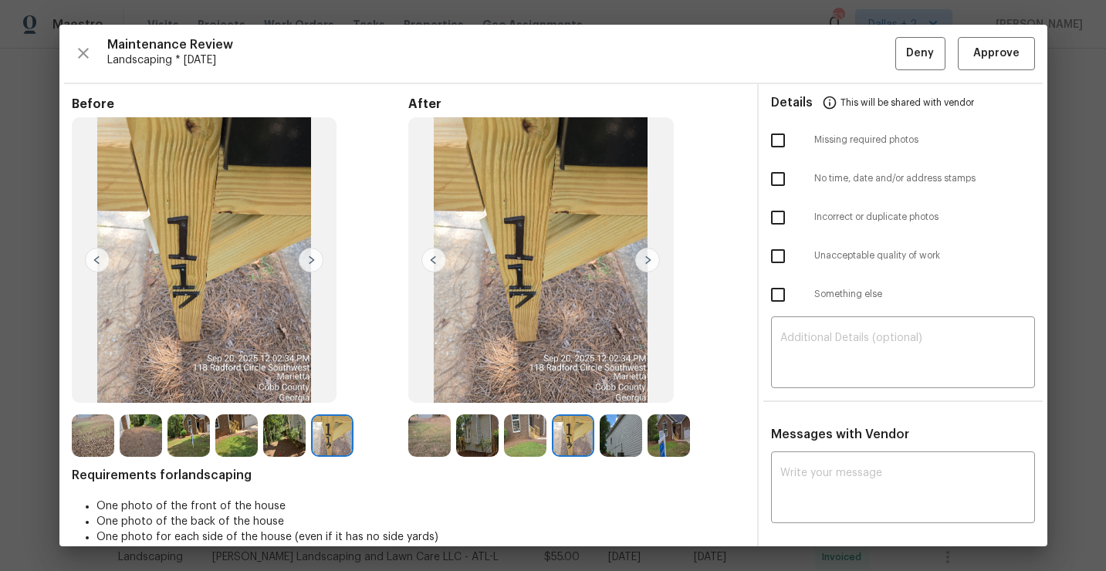
click at [624, 447] on img at bounding box center [620, 435] width 42 height 42
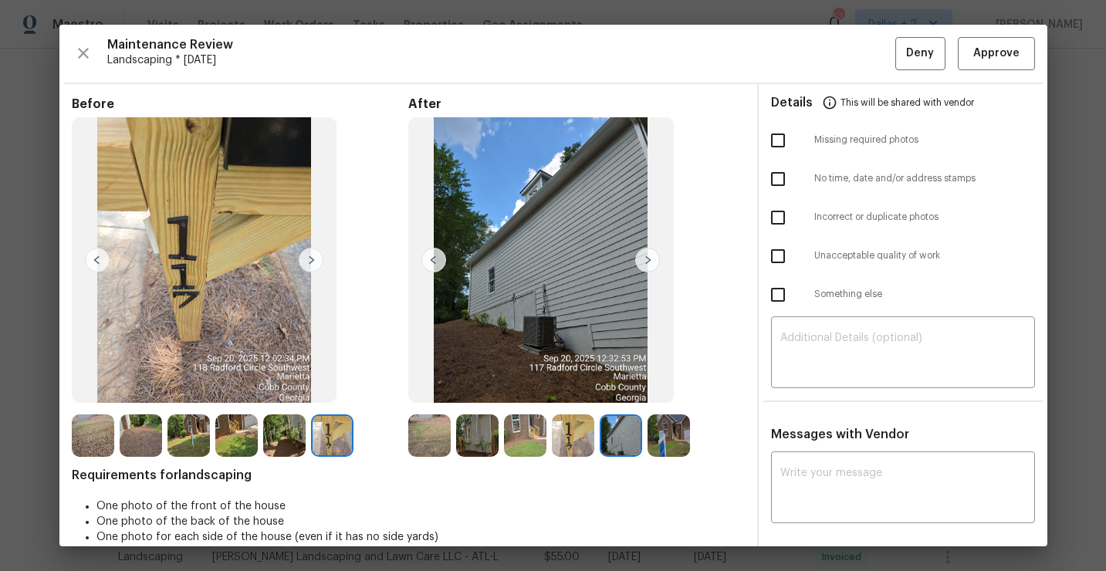
click at [663, 440] on img at bounding box center [668, 435] width 42 height 42
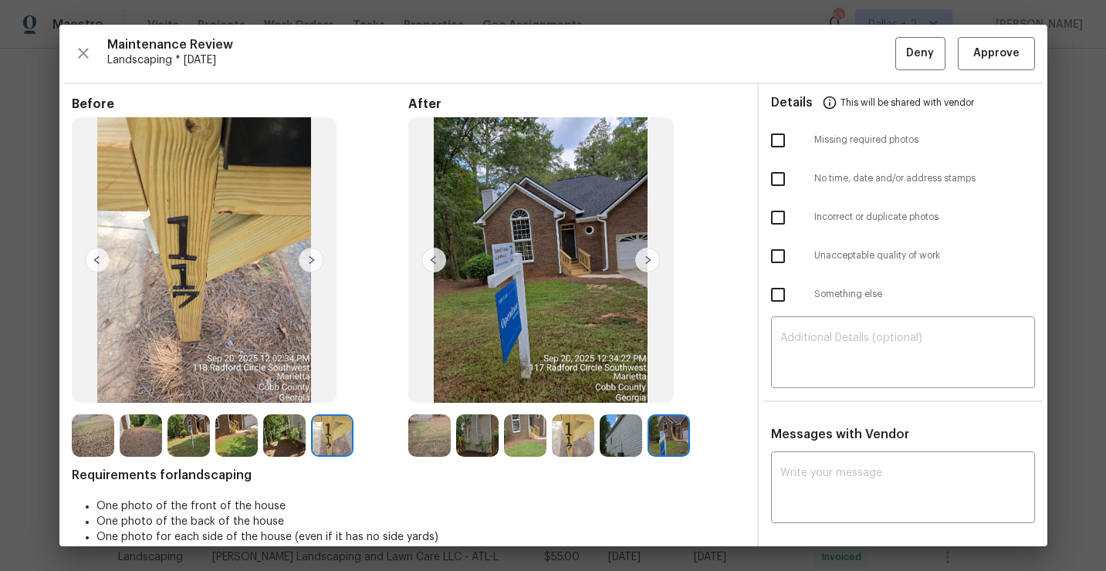
click at [436, 431] on img at bounding box center [429, 435] width 42 height 42
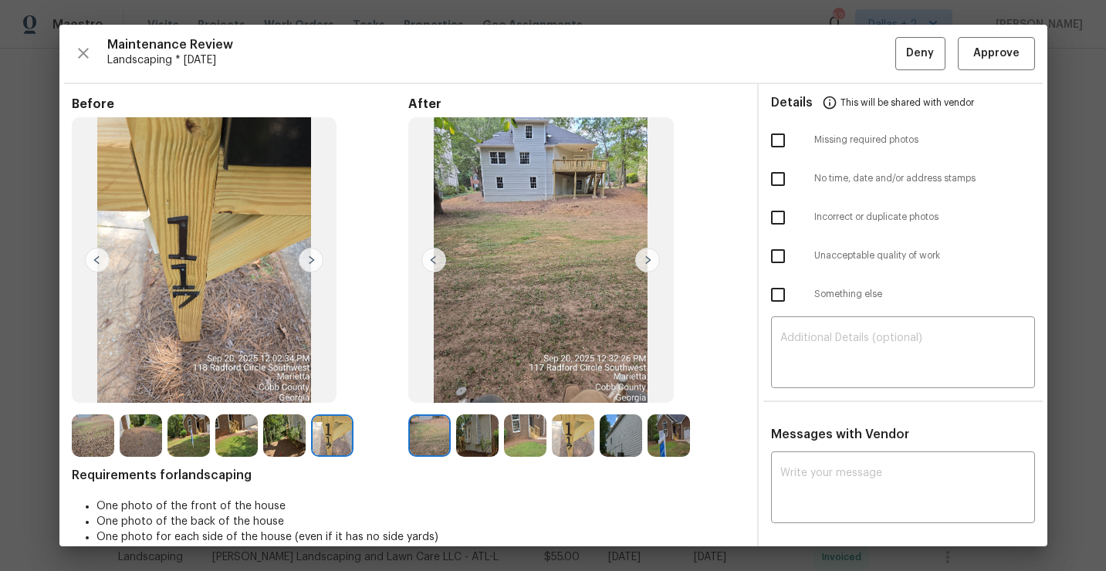
click at [336, 428] on img at bounding box center [332, 435] width 42 height 42
click at [650, 262] on img at bounding box center [647, 260] width 25 height 25
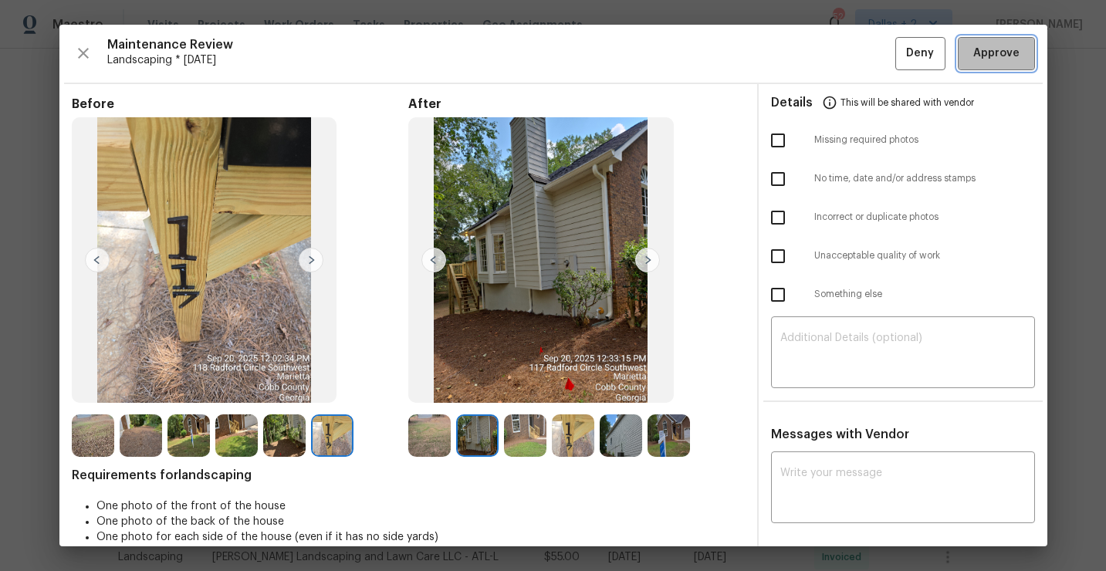
click at [991, 60] on span "Approve" at bounding box center [996, 53] width 46 height 19
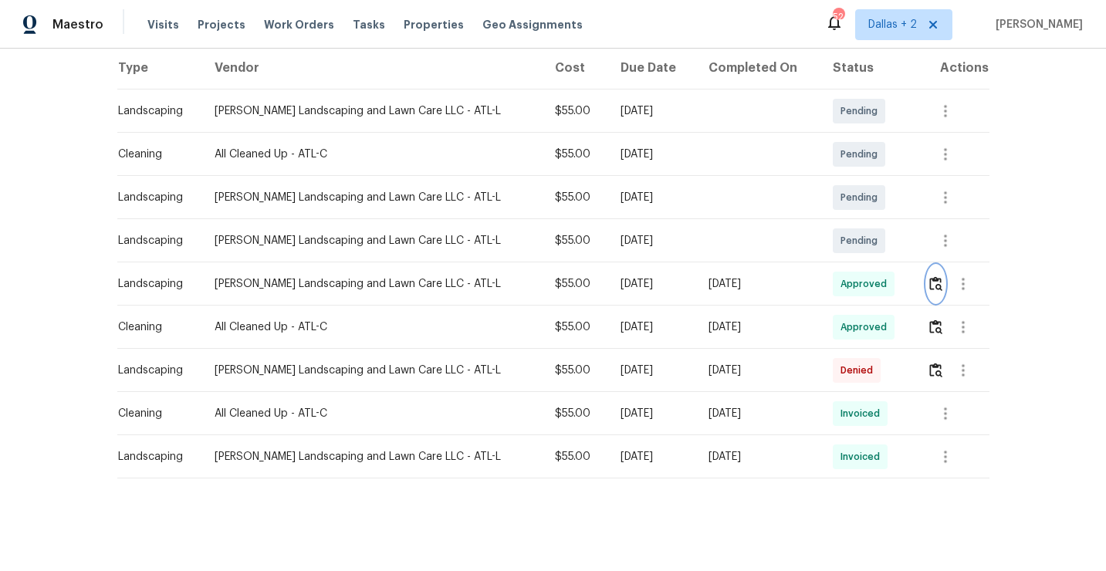
scroll to position [0, 0]
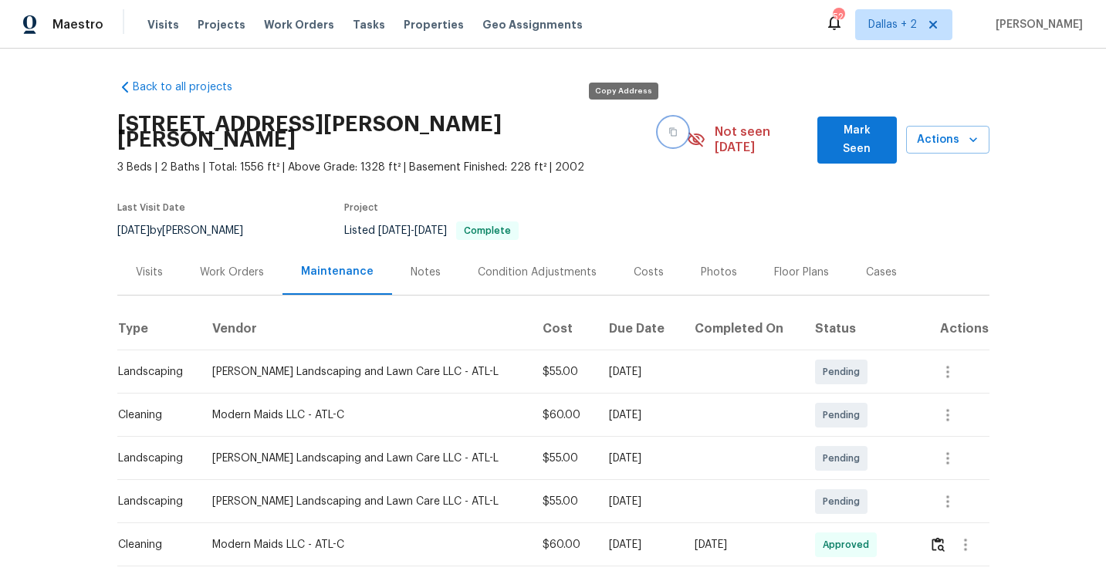
click at [670, 128] on icon "button" at bounding box center [674, 132] width 8 height 8
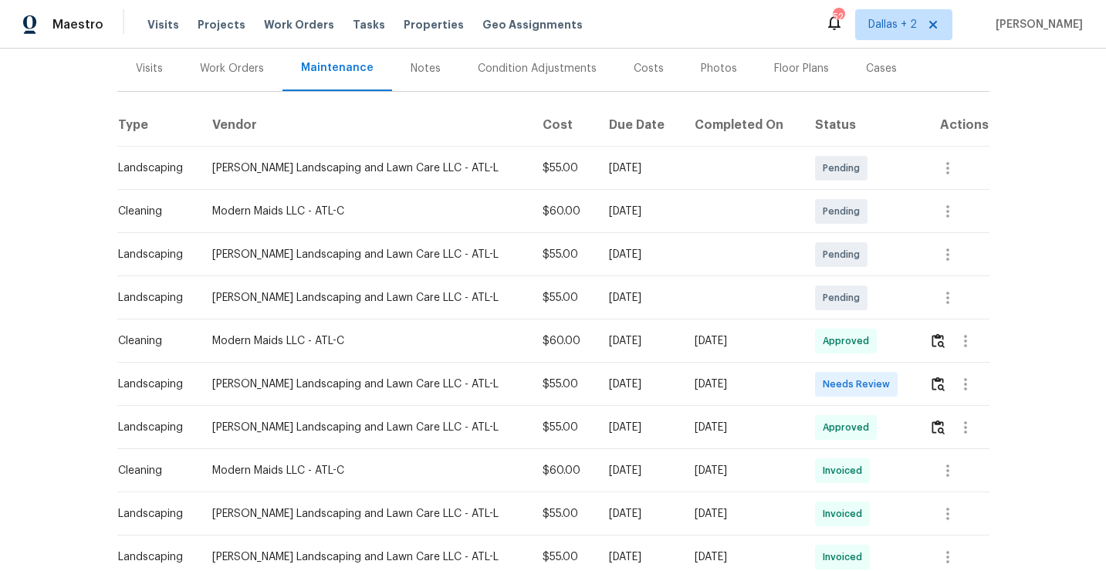
scroll to position [228, 0]
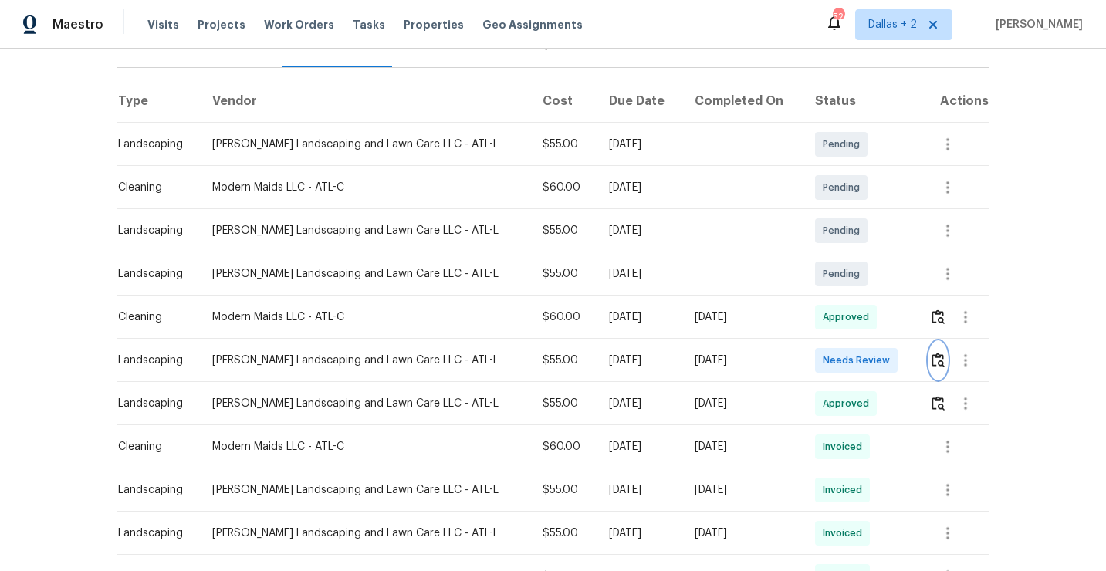
click at [944, 353] on img "button" at bounding box center [937, 360] width 13 height 15
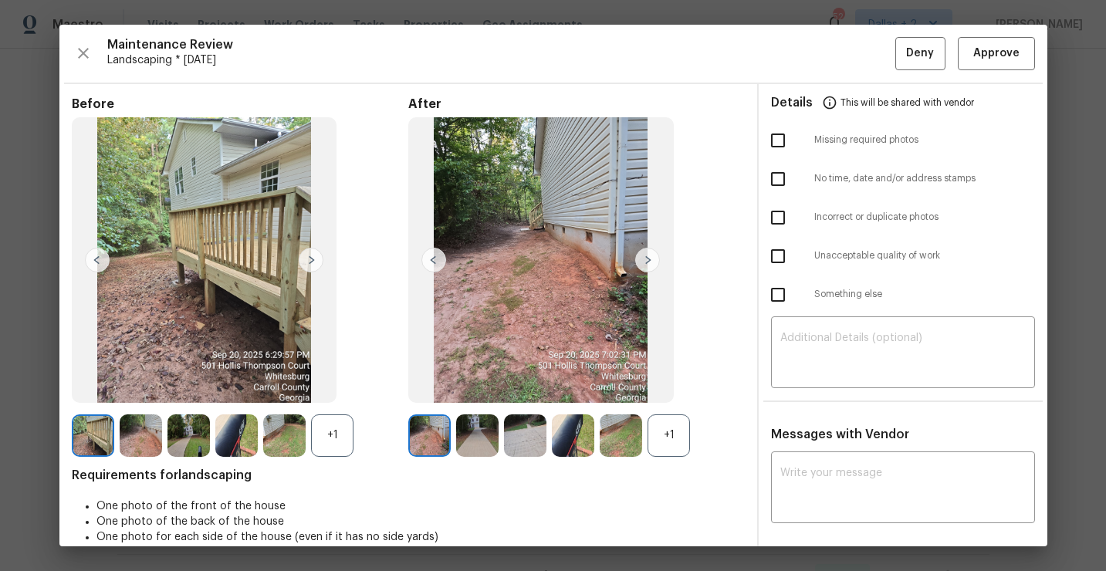
click at [667, 428] on div "+1" at bounding box center [668, 435] width 42 height 42
click at [333, 432] on div "+1" at bounding box center [332, 435] width 42 height 42
click at [409, 434] on img at bounding box center [429, 435] width 42 height 42
click at [640, 267] on img at bounding box center [647, 260] width 25 height 25
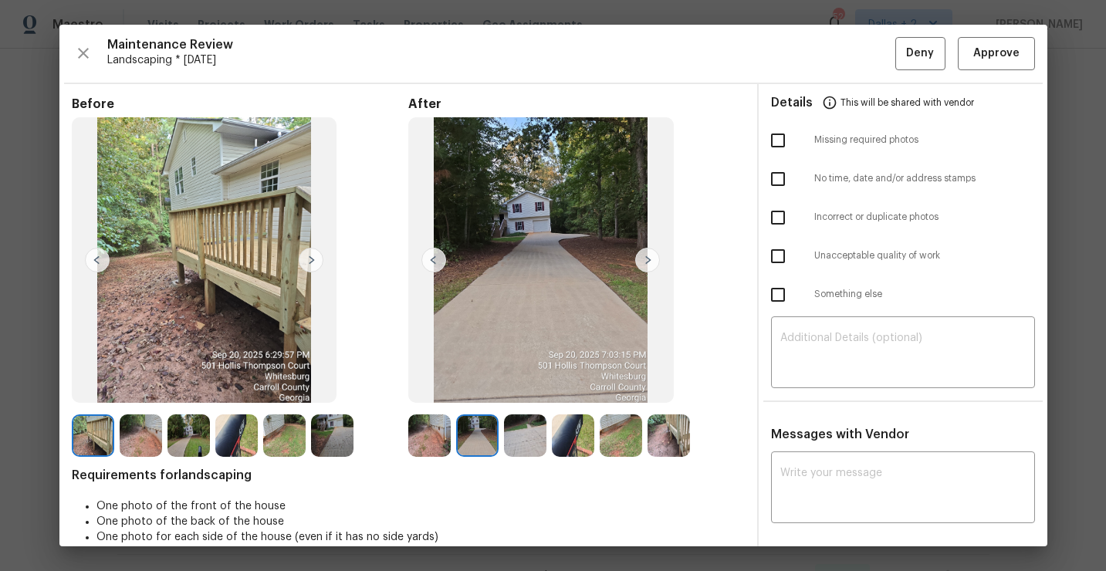
click at [524, 429] on img at bounding box center [525, 435] width 42 height 42
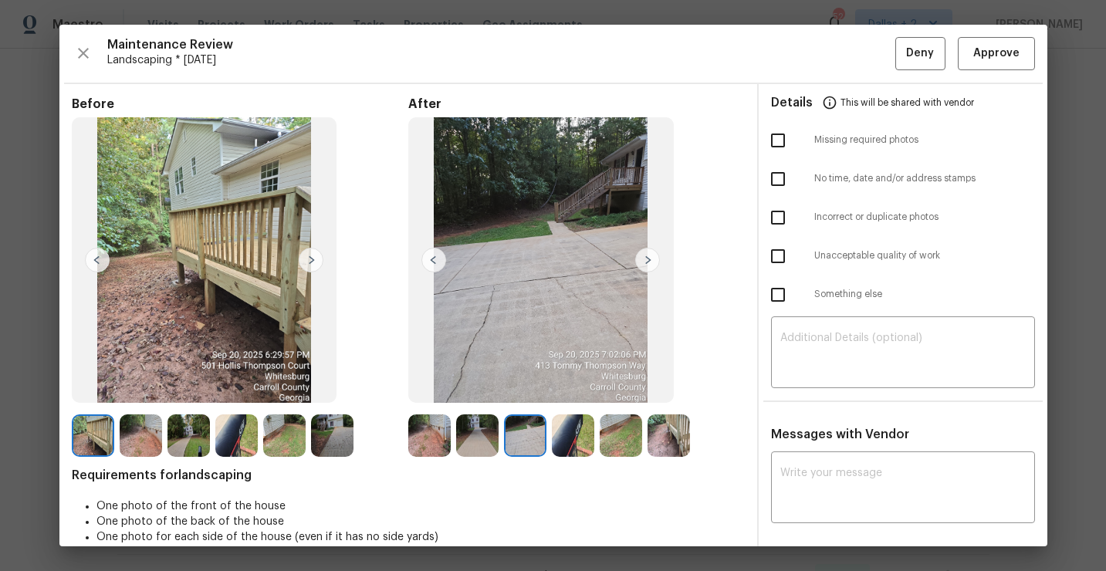
click at [577, 439] on img at bounding box center [573, 435] width 42 height 42
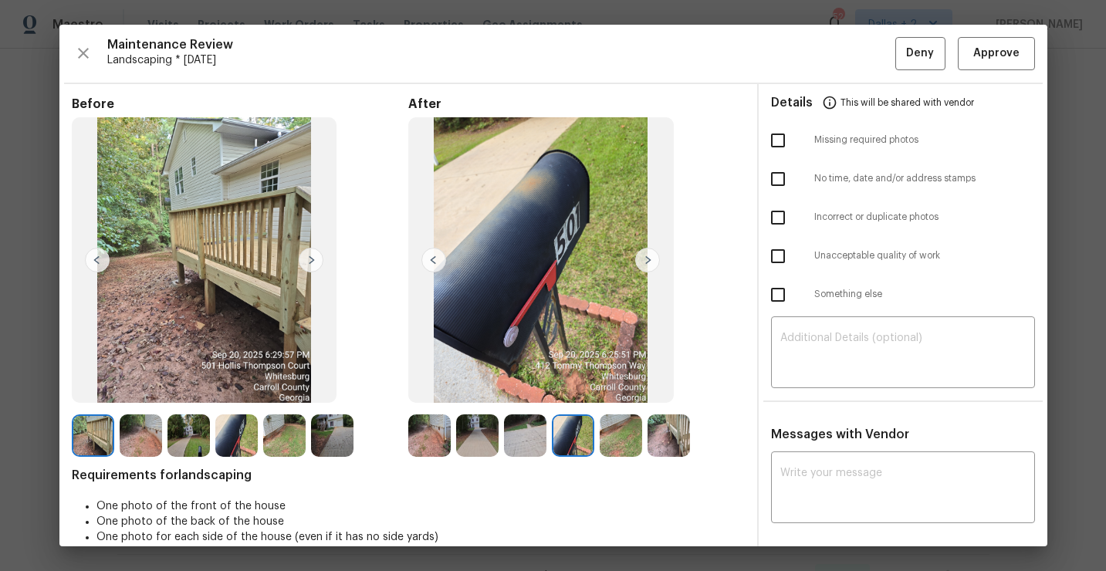
click at [619, 434] on img at bounding box center [620, 435] width 42 height 42
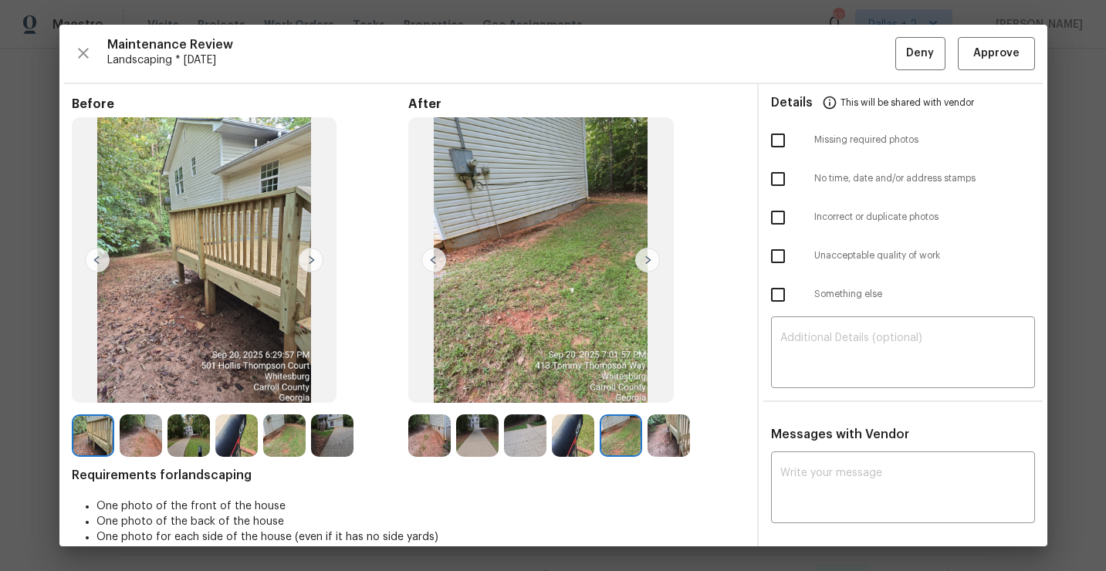
click at [671, 442] on img at bounding box center [668, 435] width 42 height 42
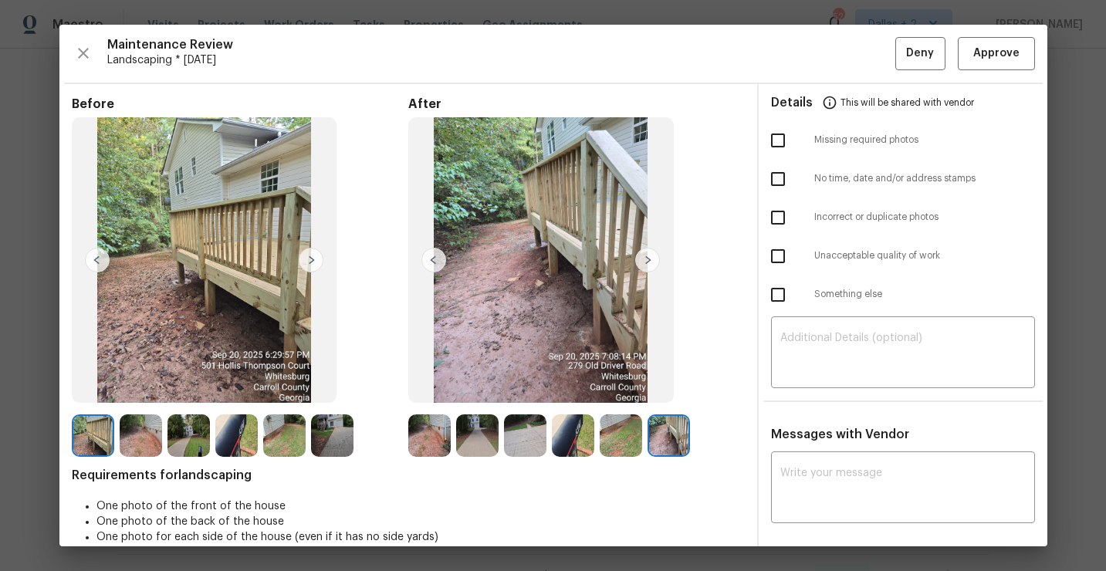
click at [430, 437] on img at bounding box center [429, 435] width 42 height 42
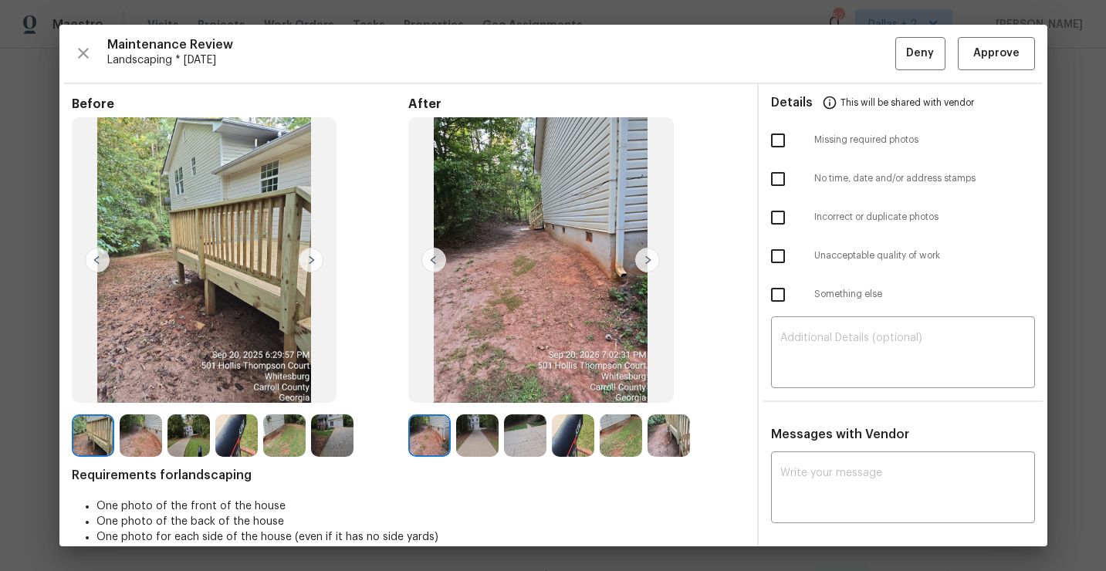
click at [477, 429] on img at bounding box center [477, 435] width 42 height 42
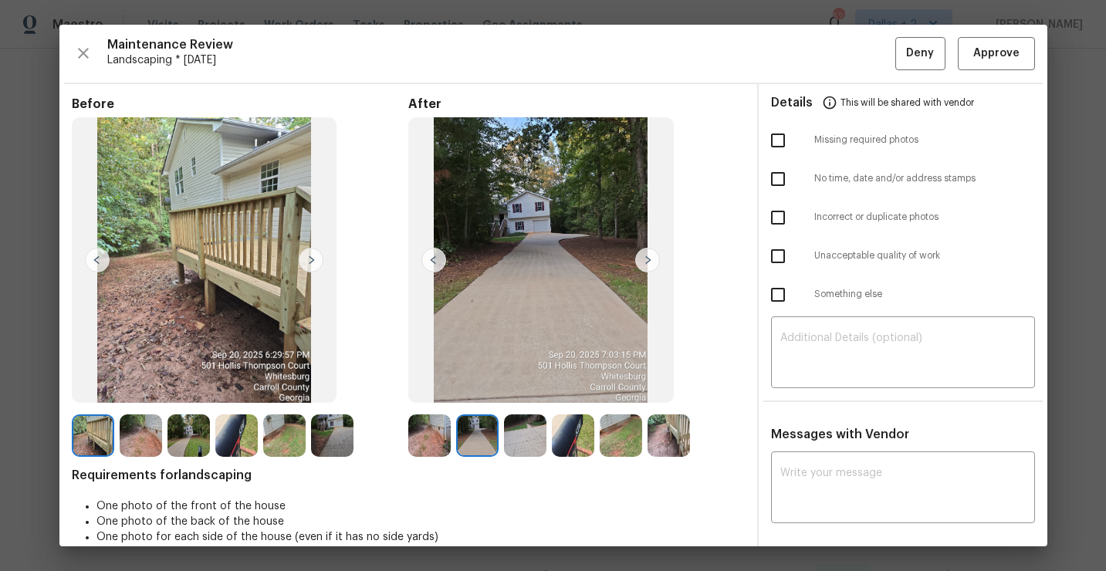
click at [440, 426] on img at bounding box center [429, 435] width 42 height 42
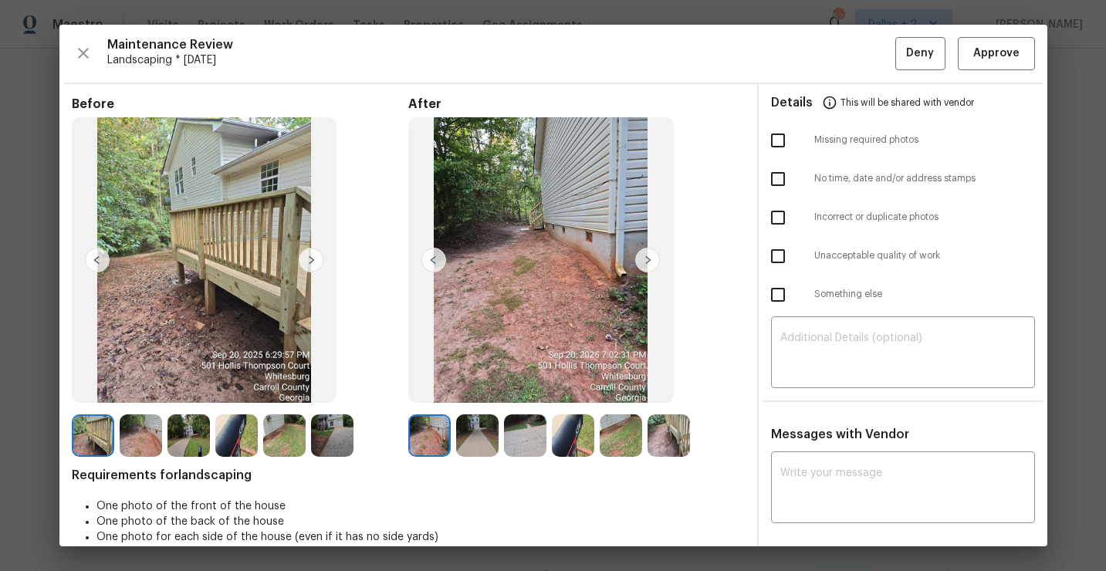
click at [490, 424] on img at bounding box center [477, 435] width 42 height 42
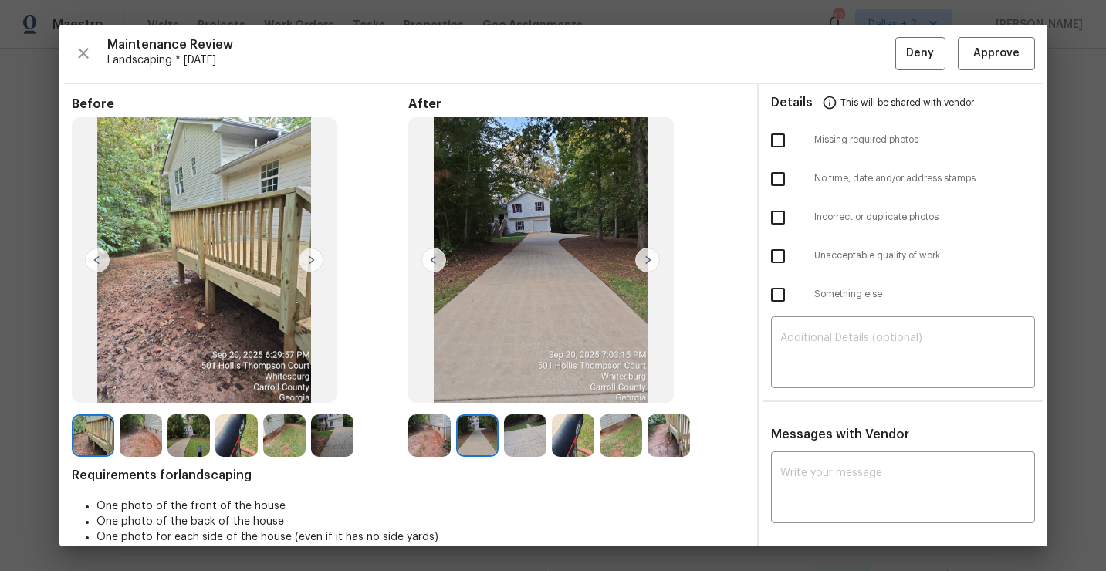
click at [515, 422] on img at bounding box center [525, 435] width 42 height 42
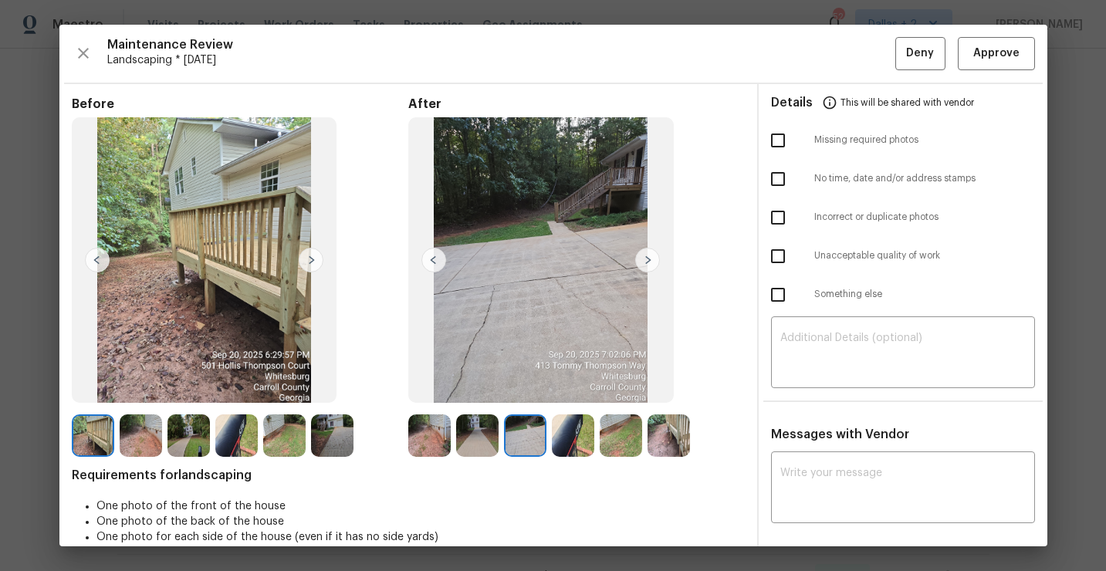
click at [560, 435] on img at bounding box center [573, 435] width 42 height 42
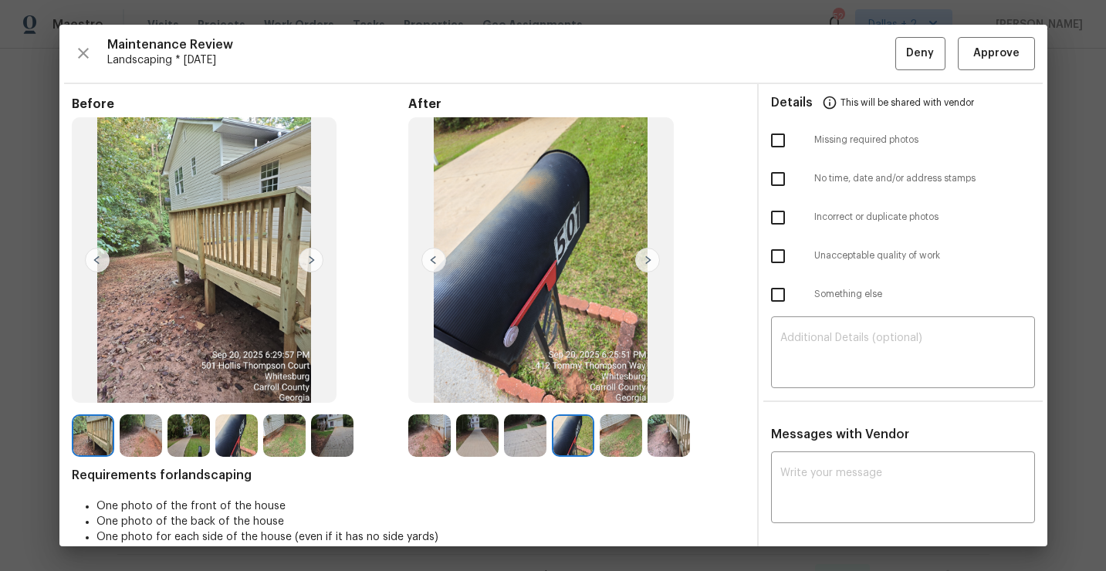
click at [606, 441] on img at bounding box center [620, 435] width 42 height 42
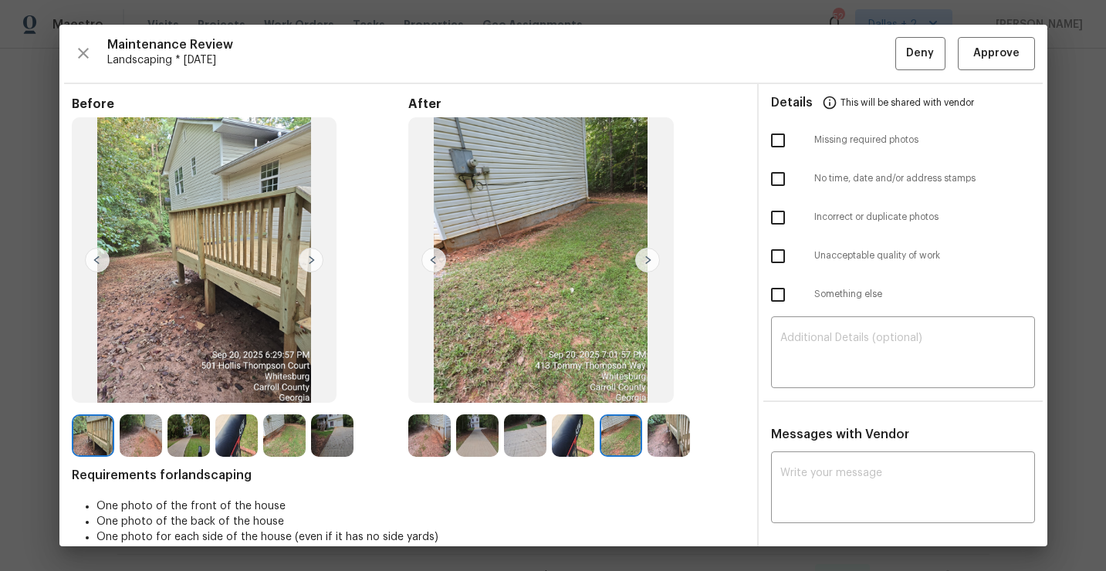
click at [651, 431] on img at bounding box center [668, 435] width 42 height 42
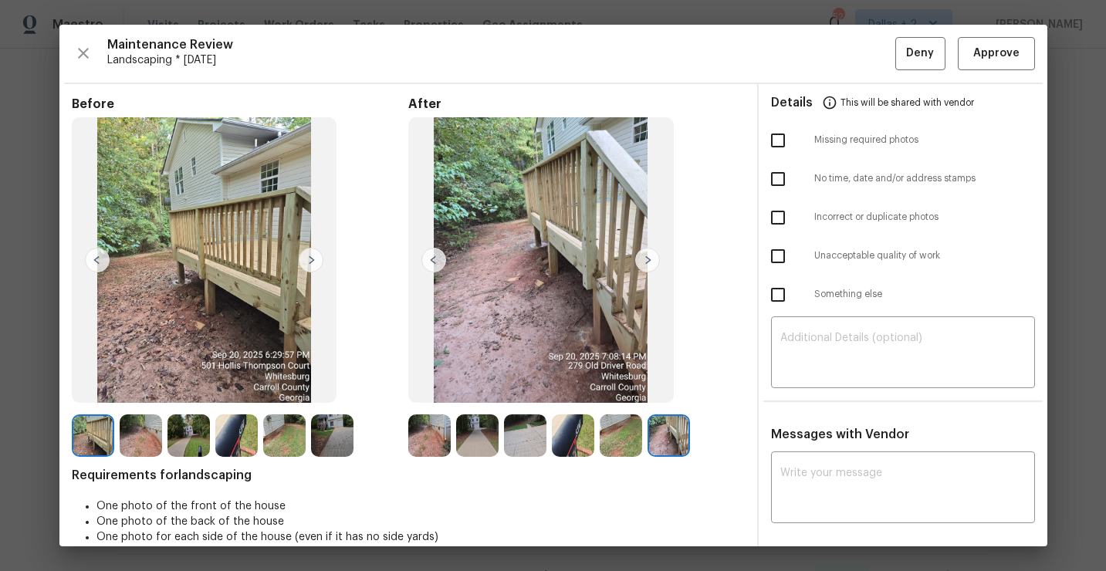
click at [434, 434] on img at bounding box center [429, 435] width 42 height 42
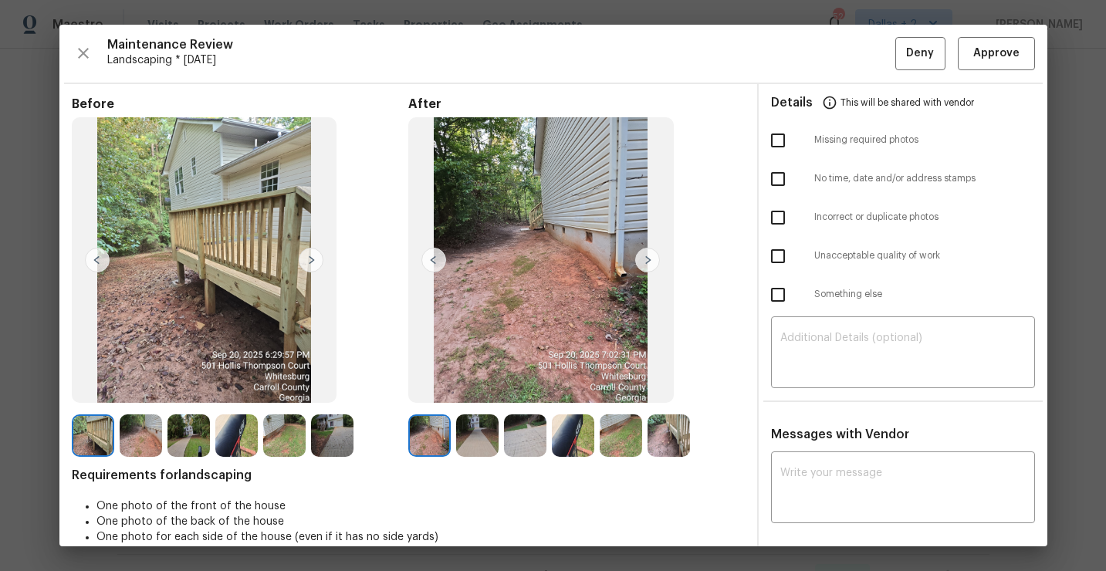
click at [484, 429] on img at bounding box center [477, 435] width 42 height 42
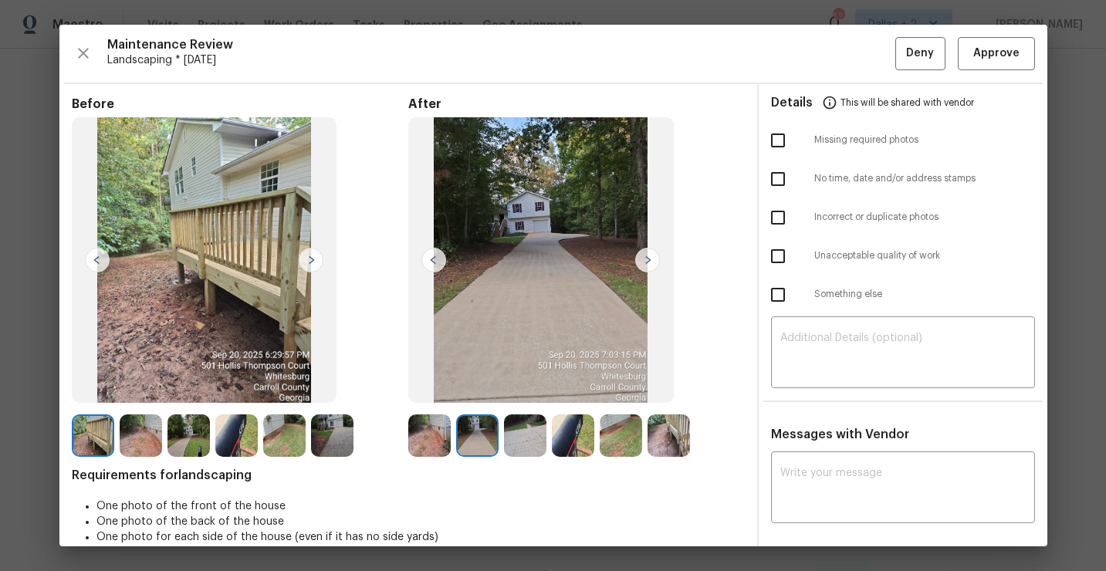
click at [428, 441] on img at bounding box center [429, 435] width 42 height 42
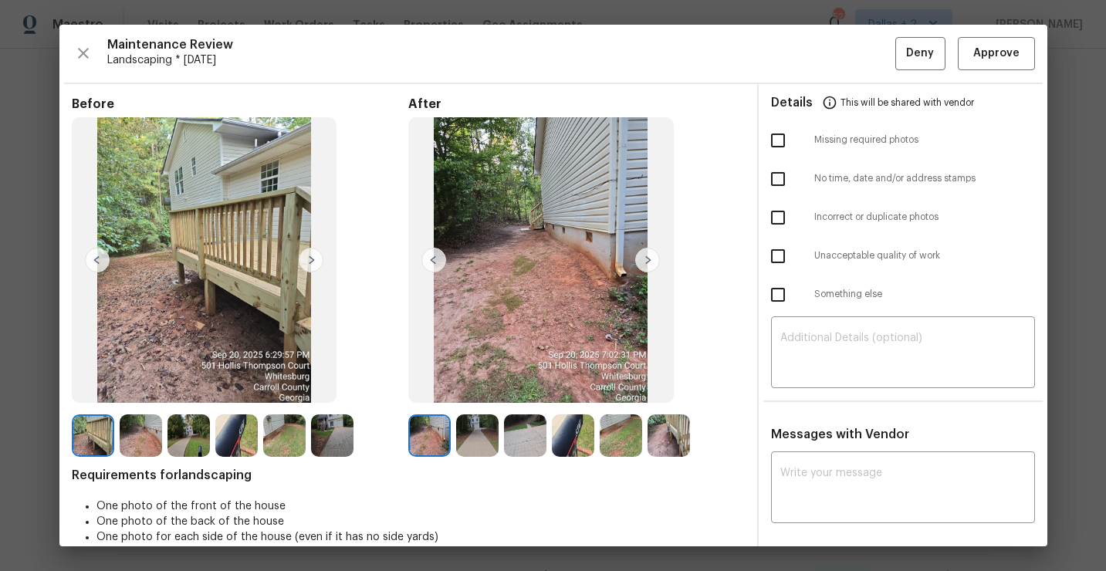
click at [645, 256] on img at bounding box center [647, 260] width 25 height 25
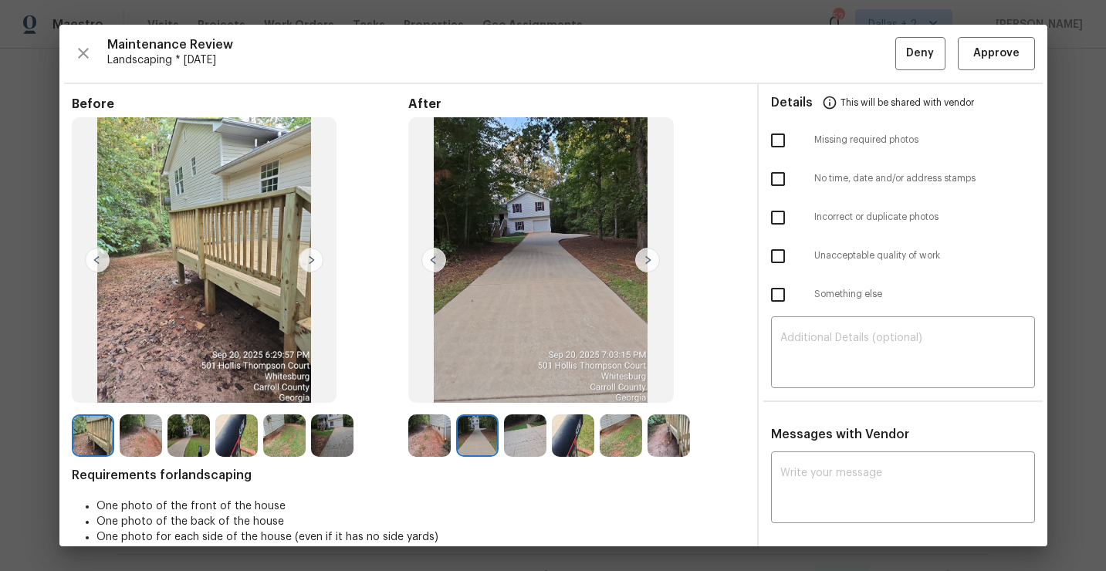
click at [645, 256] on img at bounding box center [647, 260] width 25 height 25
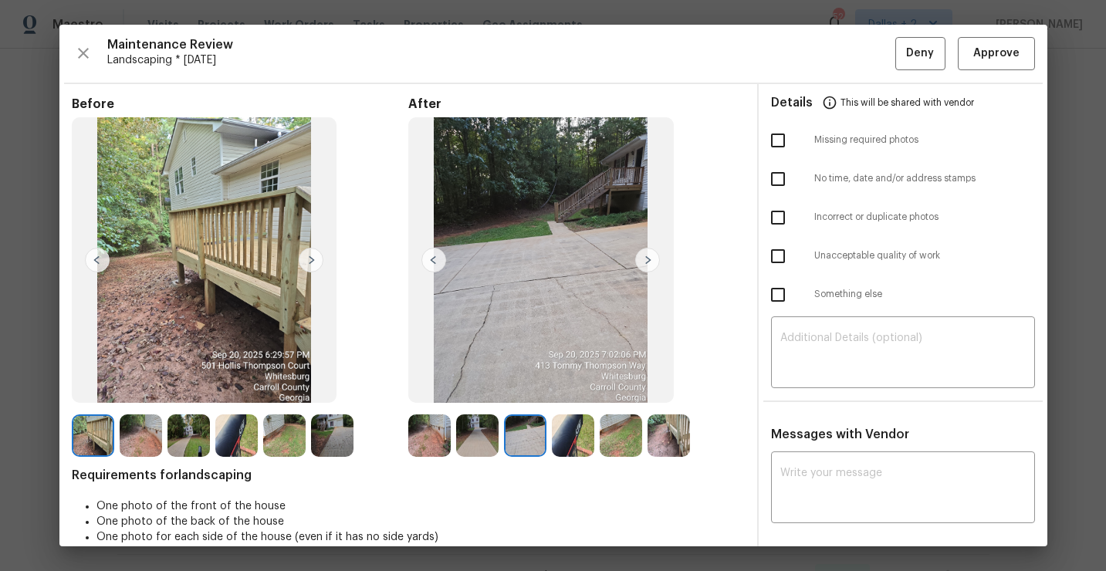
click at [645, 256] on img at bounding box center [647, 260] width 25 height 25
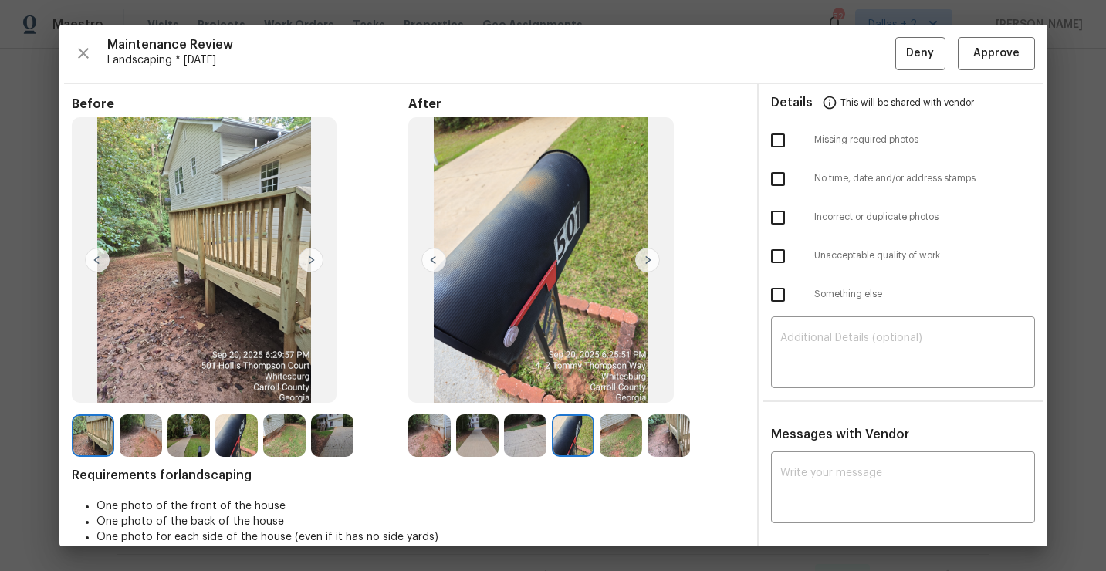
click at [645, 256] on img at bounding box center [647, 260] width 25 height 25
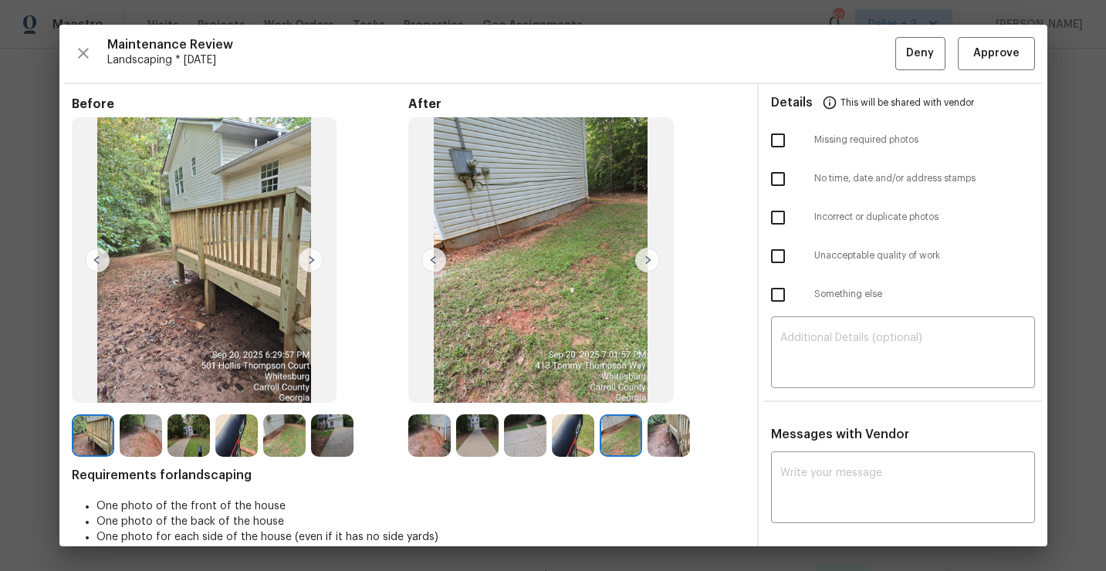
click at [645, 256] on img at bounding box center [647, 260] width 25 height 25
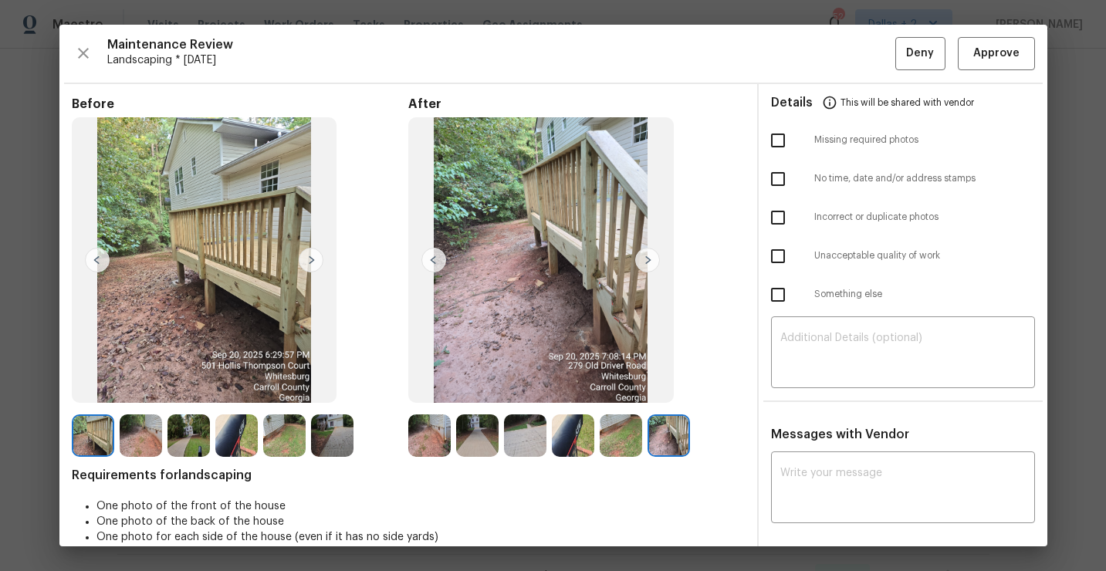
click at [437, 431] on img at bounding box center [429, 435] width 42 height 42
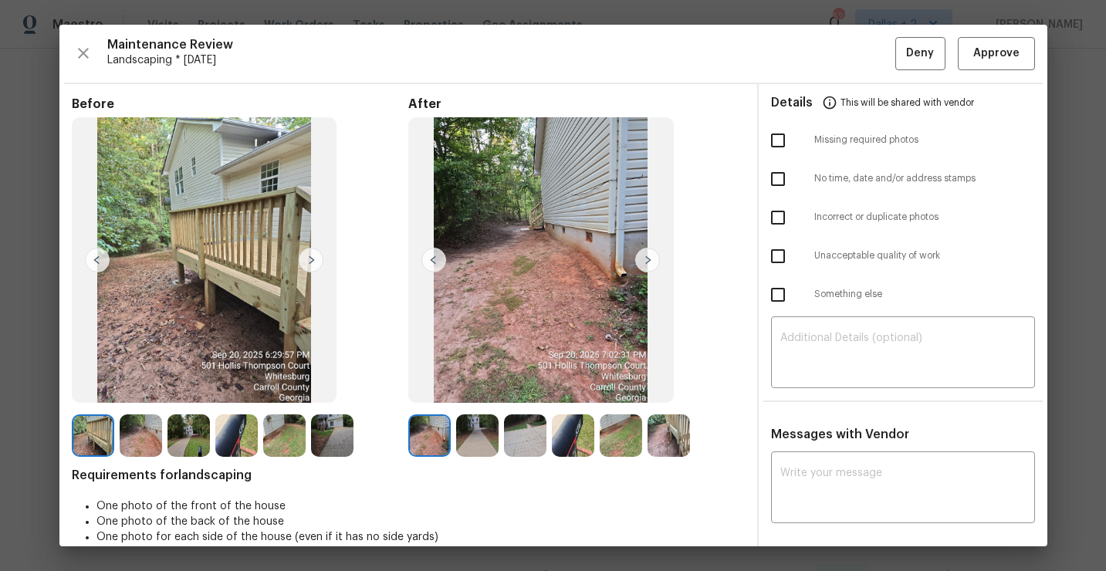
click at [480, 430] on img at bounding box center [477, 435] width 42 height 42
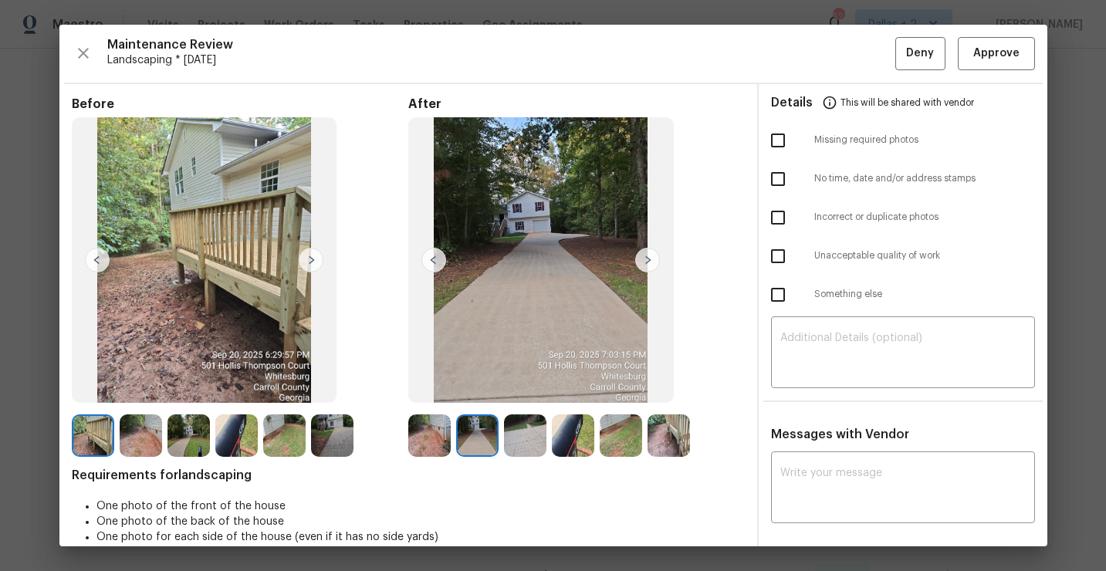
click at [435, 441] on img at bounding box center [429, 435] width 42 height 42
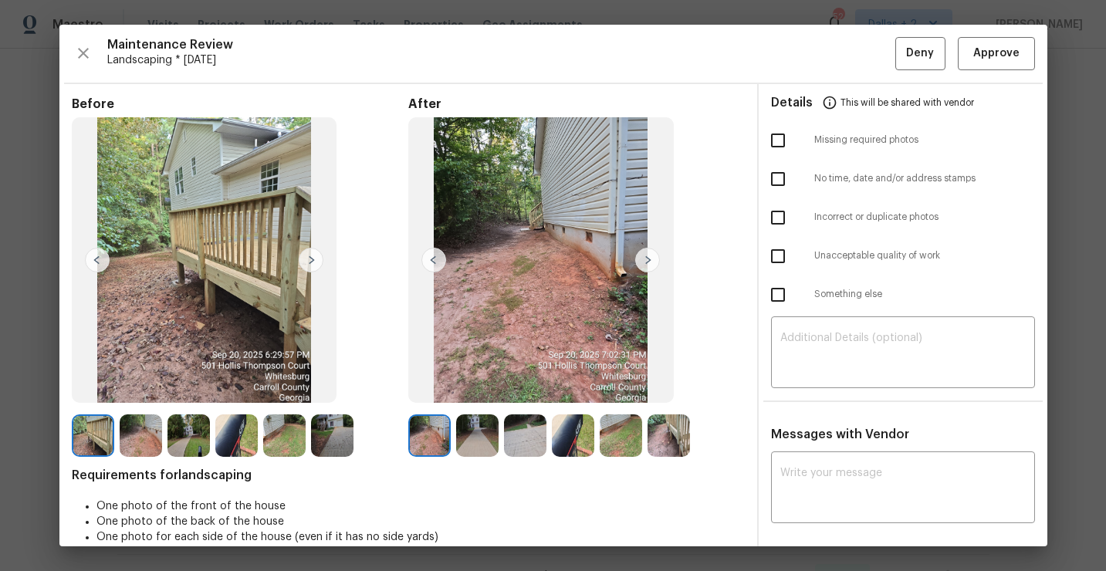
click at [651, 259] on img at bounding box center [647, 260] width 25 height 25
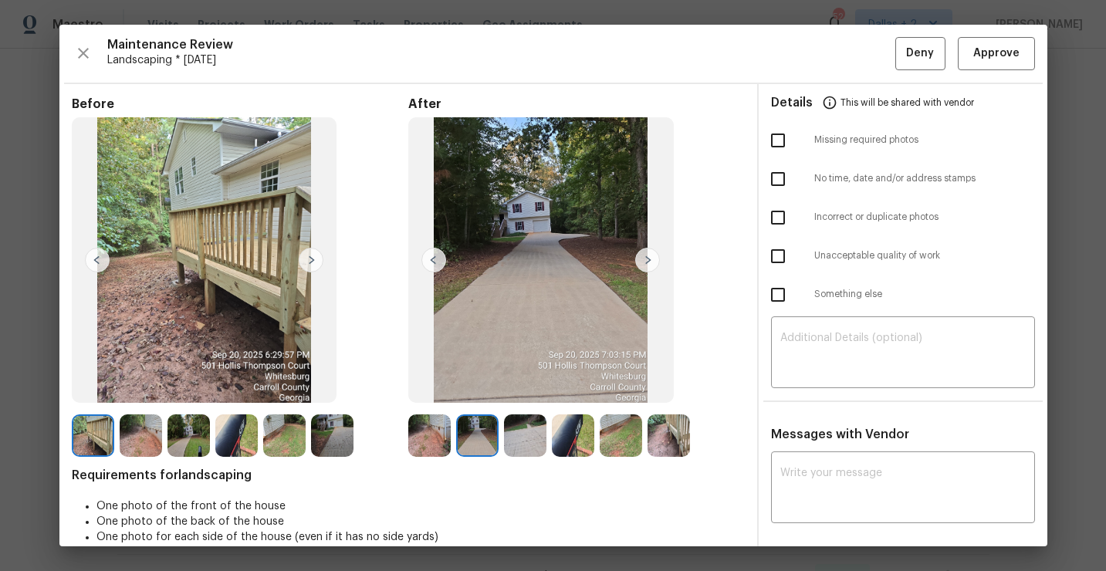
click at [650, 261] on img at bounding box center [647, 260] width 25 height 25
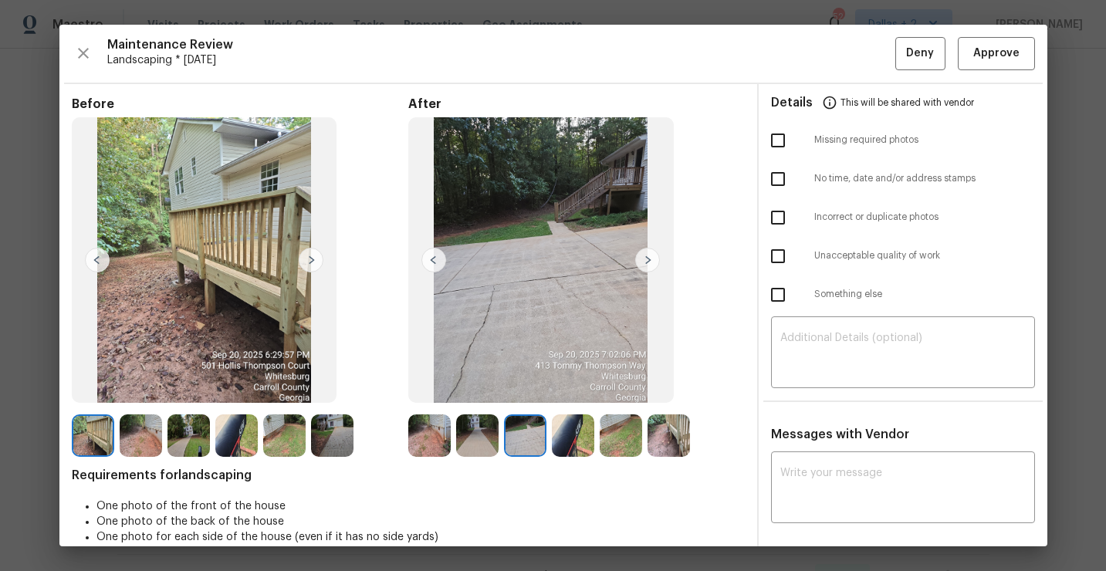
click at [650, 261] on img at bounding box center [647, 260] width 25 height 25
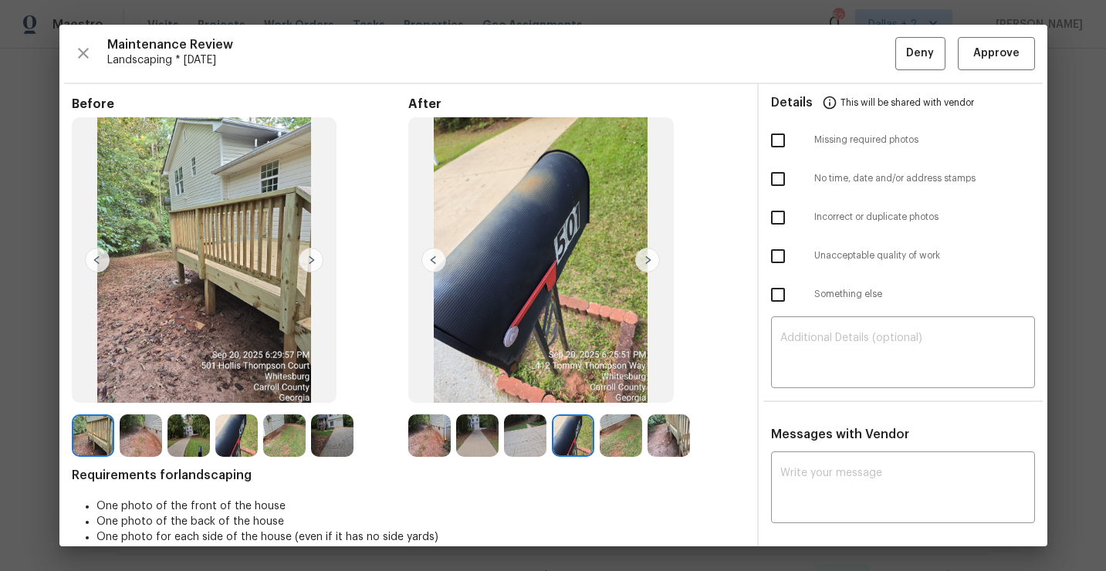
click at [650, 261] on img at bounding box center [647, 260] width 25 height 25
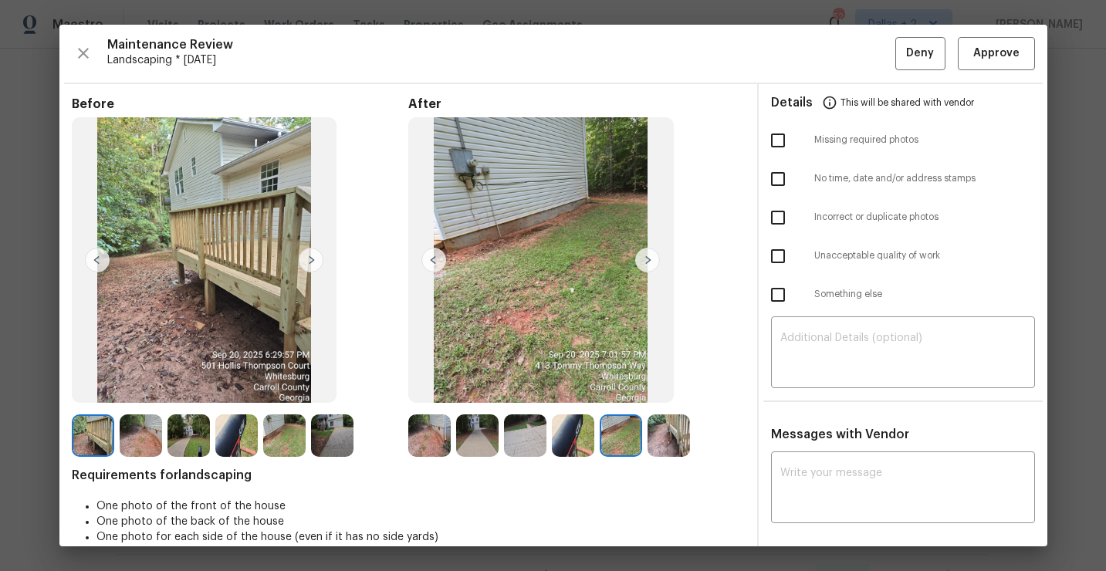
click at [417, 461] on div "Before After Requirements for landscaping One photo of the front of the house O…" at bounding box center [408, 553] width 673 height 914
click at [426, 436] on img at bounding box center [429, 435] width 42 height 42
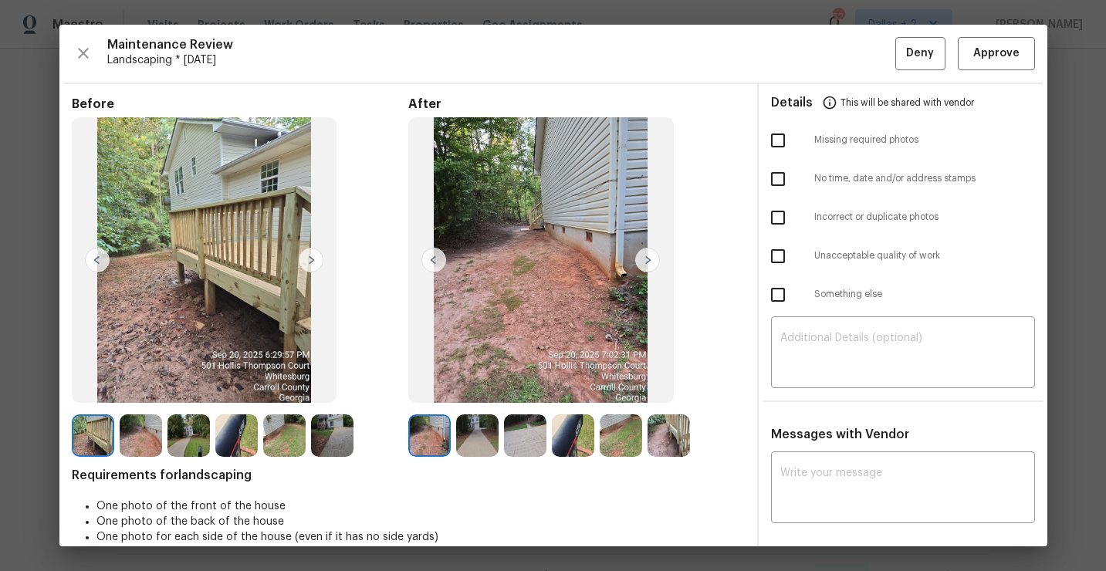
click at [424, 445] on img at bounding box center [429, 435] width 42 height 42
click at [488, 447] on img at bounding box center [477, 435] width 42 height 42
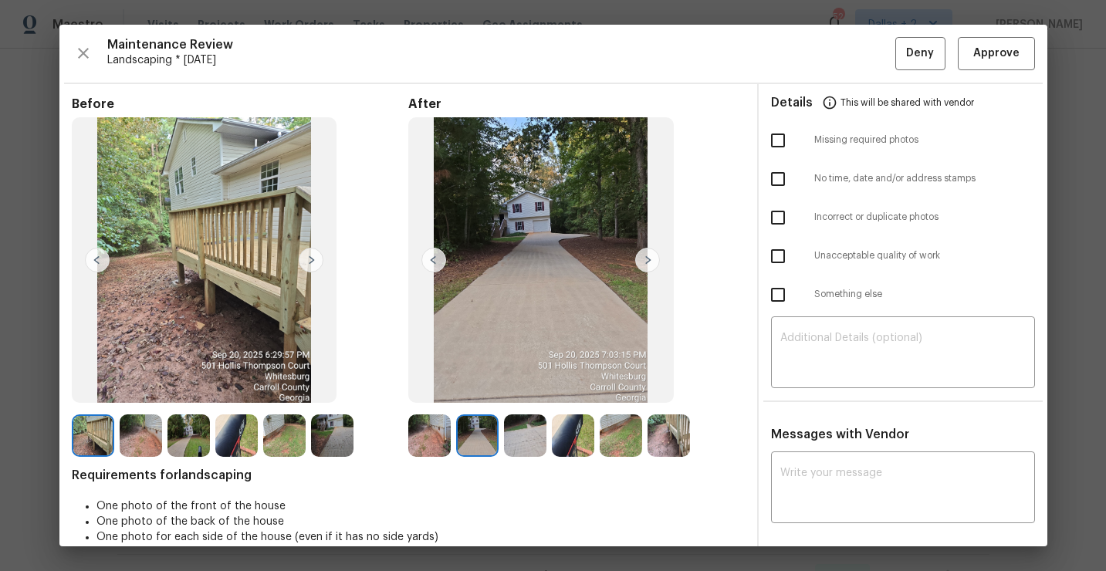
click at [515, 424] on img at bounding box center [525, 435] width 42 height 42
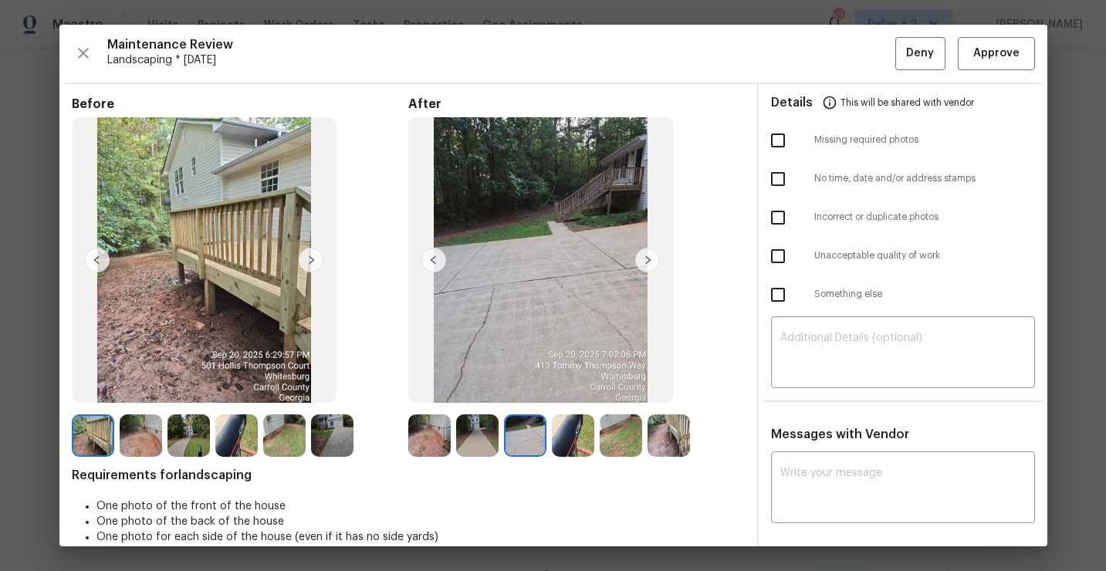
click at [580, 433] on img at bounding box center [573, 435] width 42 height 42
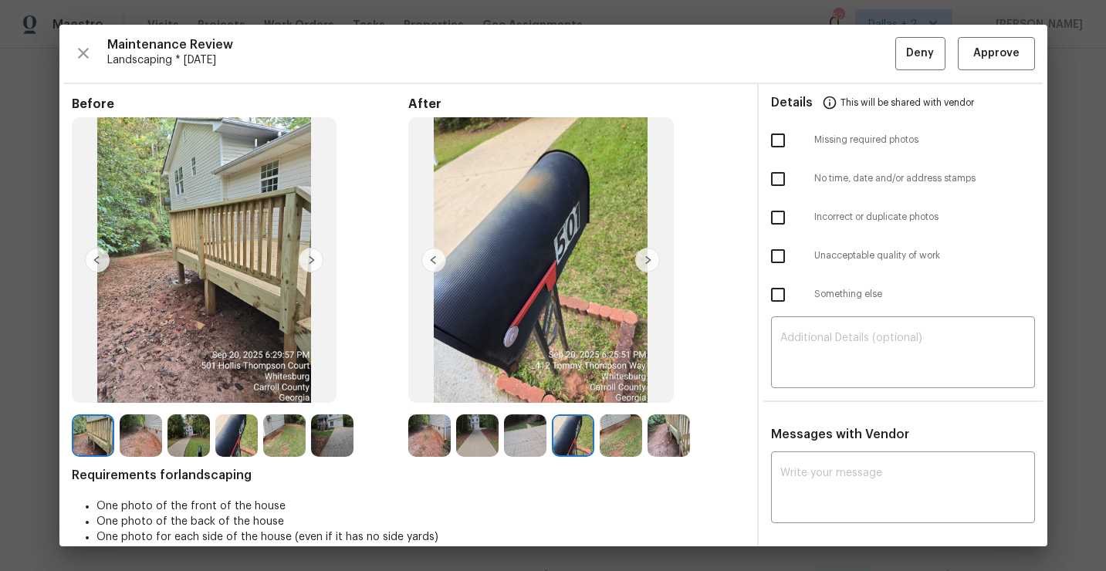
click at [613, 428] on img at bounding box center [620, 435] width 42 height 42
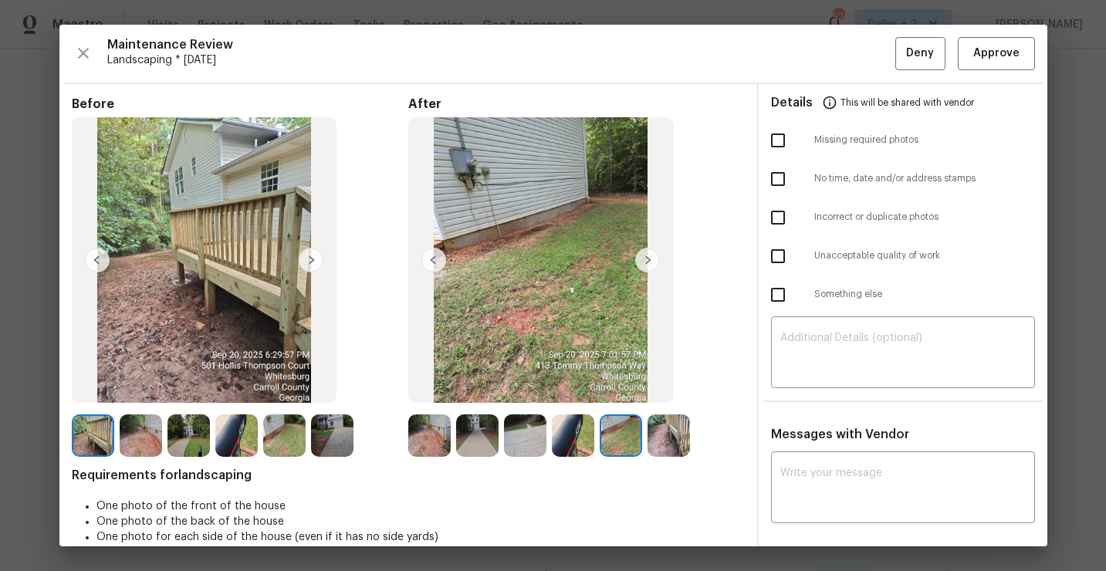
click at [444, 428] on img at bounding box center [429, 435] width 42 height 42
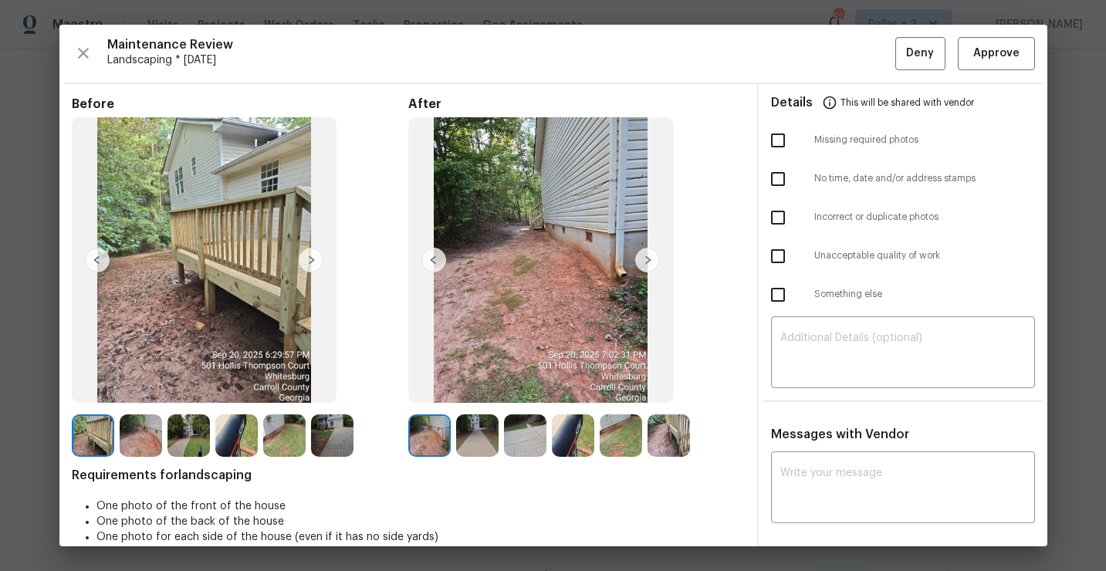
click at [644, 259] on img at bounding box center [647, 260] width 25 height 25
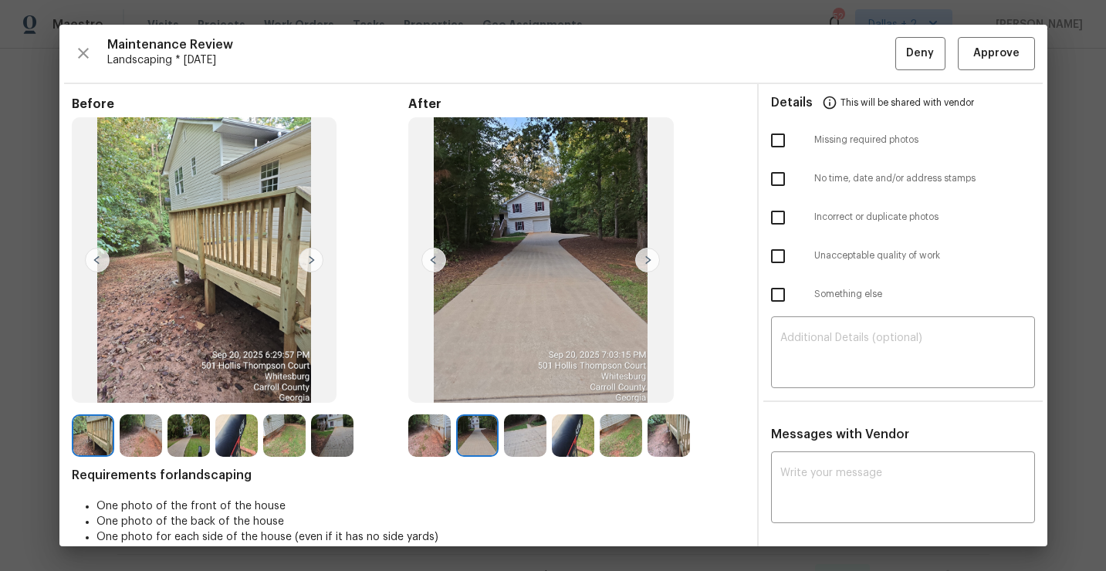
click at [644, 259] on img at bounding box center [647, 260] width 25 height 25
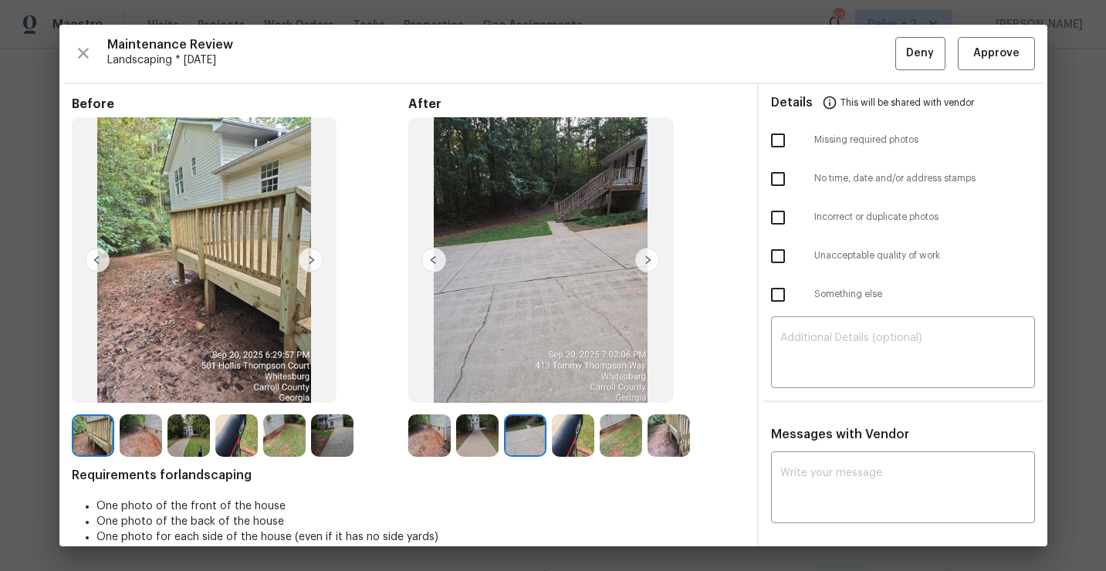
click at [645, 255] on img at bounding box center [647, 260] width 25 height 25
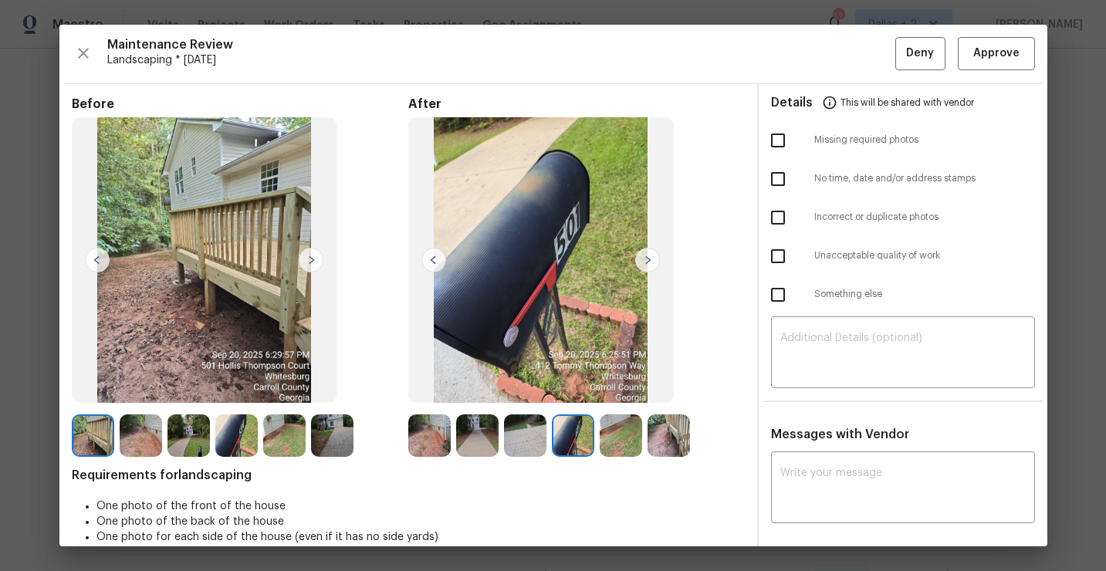
click at [646, 259] on img at bounding box center [647, 260] width 25 height 25
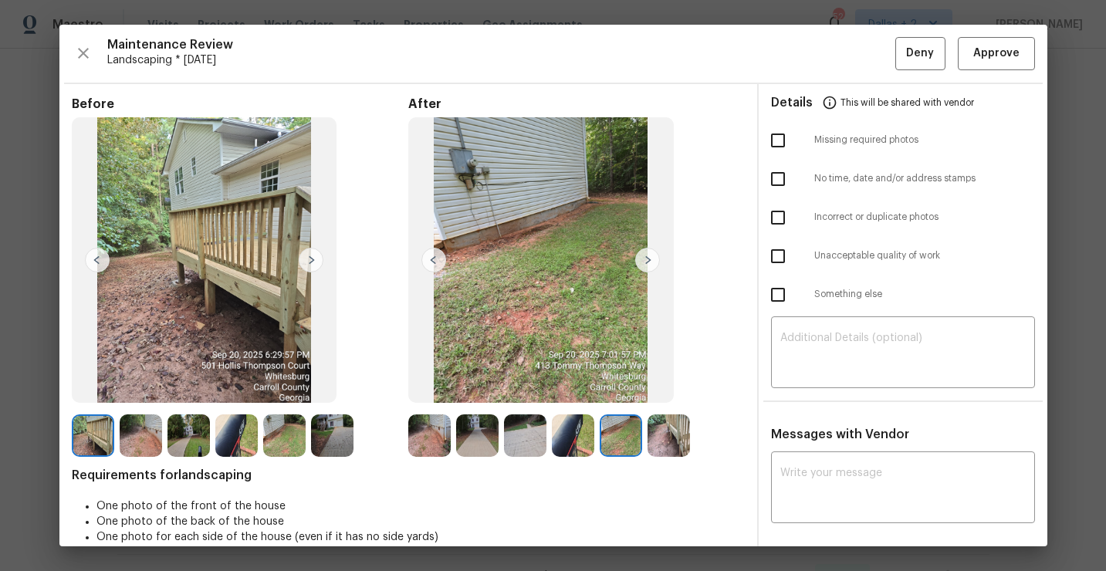
click at [441, 430] on img at bounding box center [429, 435] width 42 height 42
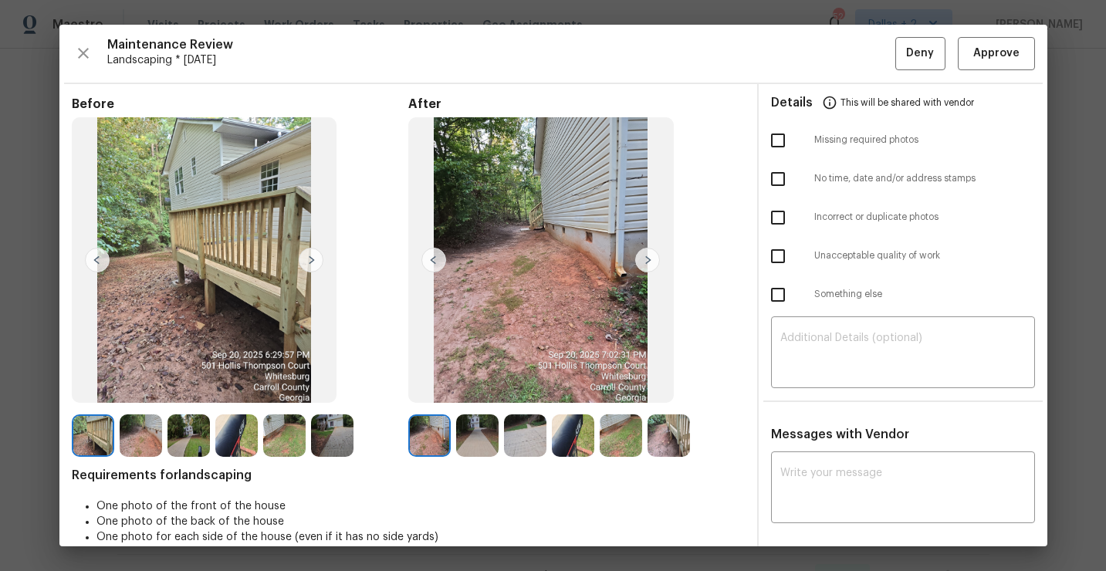
click at [647, 266] on img at bounding box center [647, 260] width 25 height 25
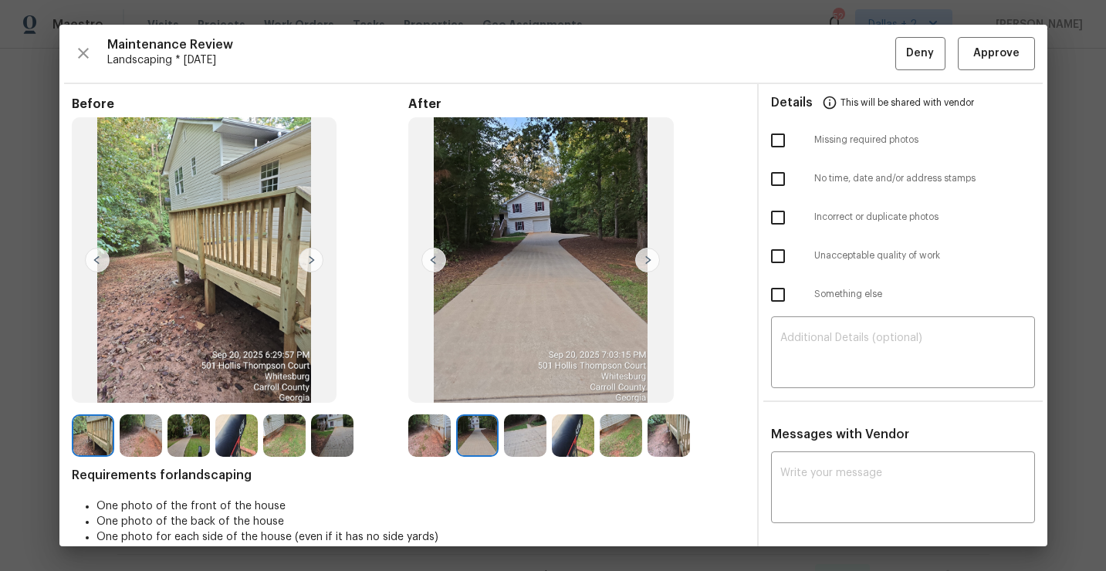
click at [647, 266] on img at bounding box center [647, 260] width 25 height 25
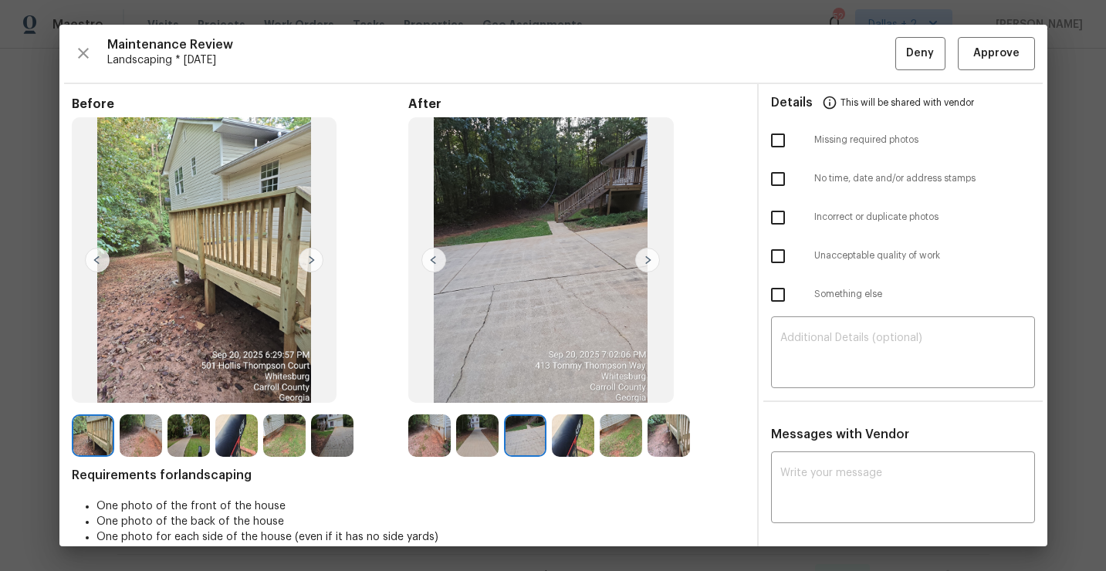
click at [647, 266] on img at bounding box center [647, 260] width 25 height 25
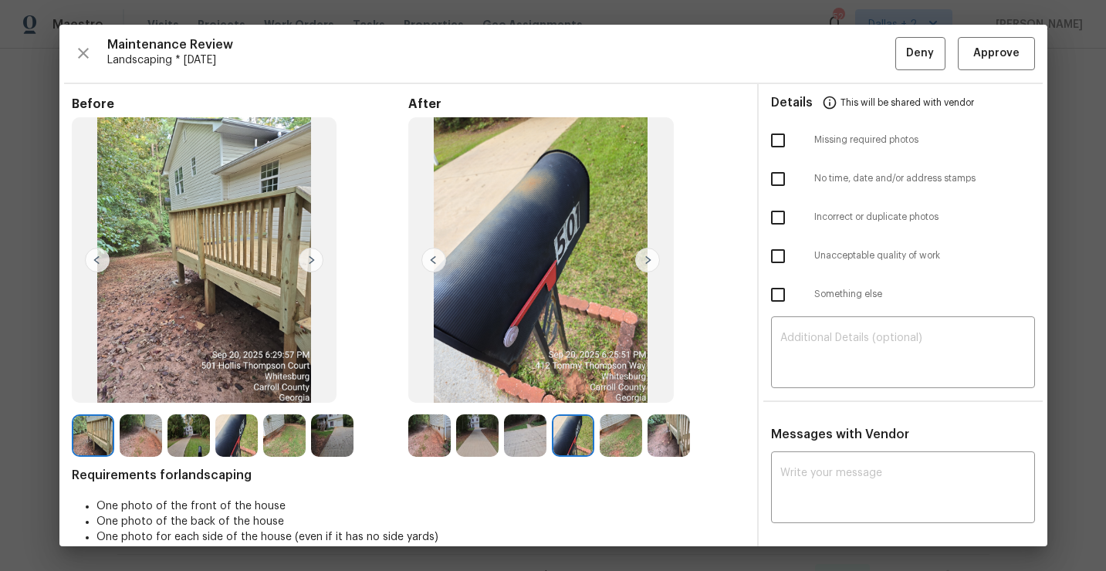
click at [647, 266] on img at bounding box center [647, 260] width 25 height 25
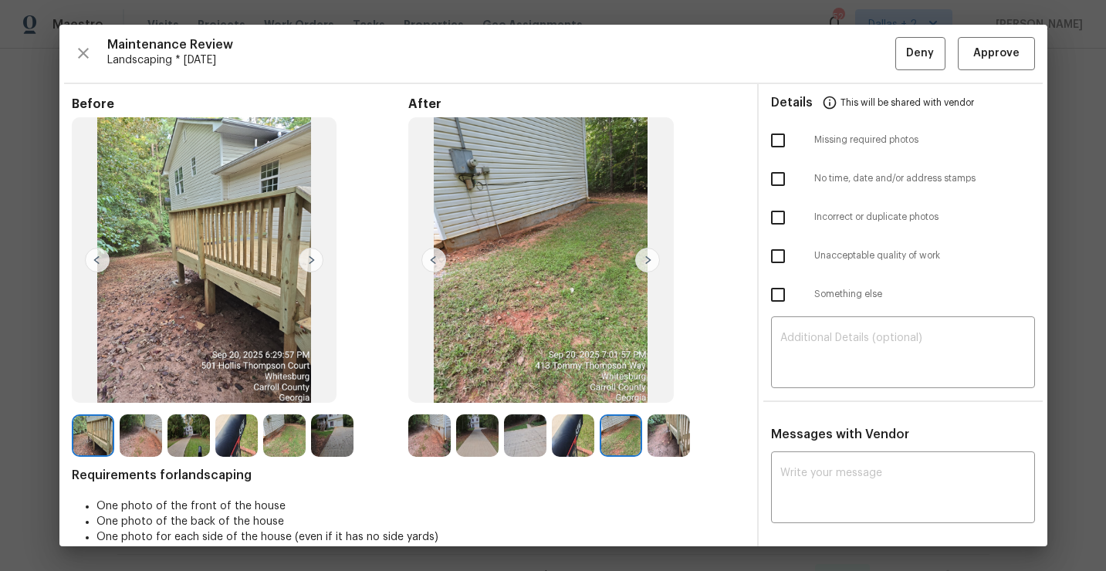
click at [661, 419] on img at bounding box center [668, 435] width 42 height 42
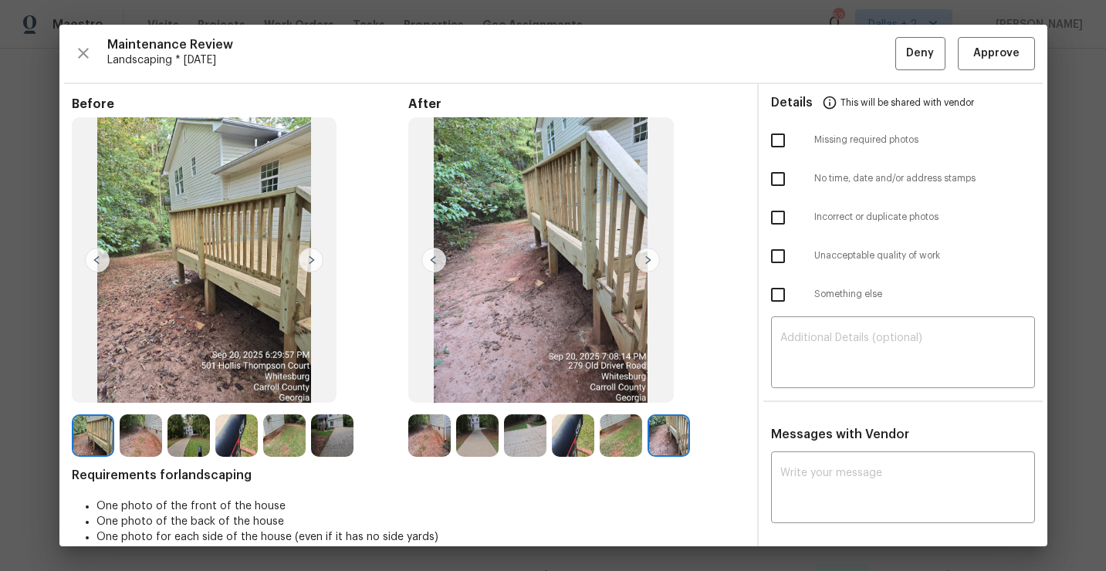
click at [629, 440] on img at bounding box center [620, 435] width 42 height 42
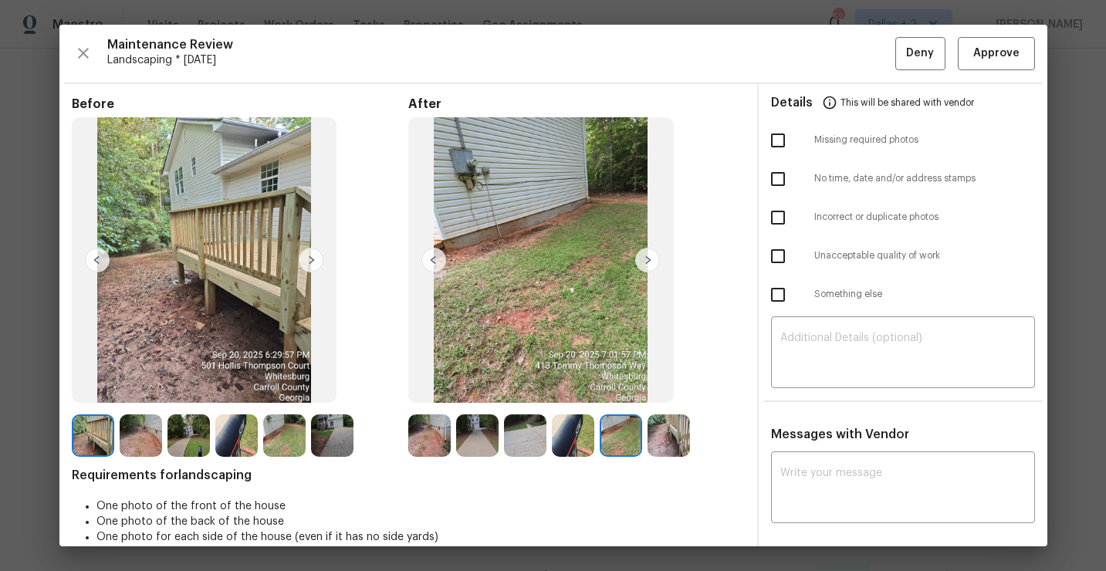
click at [572, 440] on img at bounding box center [573, 435] width 42 height 42
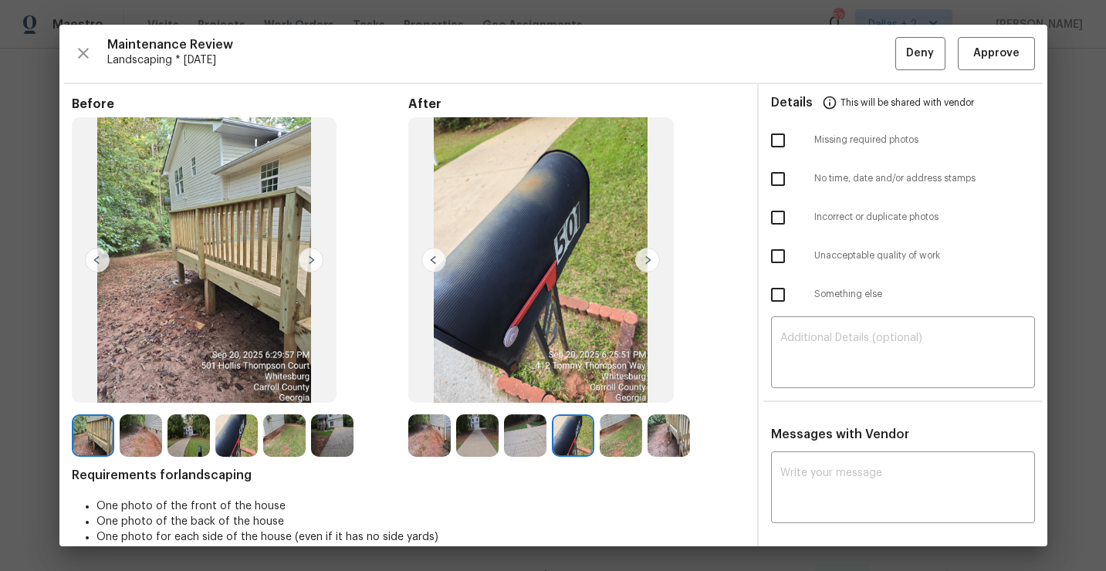
click at [529, 445] on img at bounding box center [525, 435] width 42 height 42
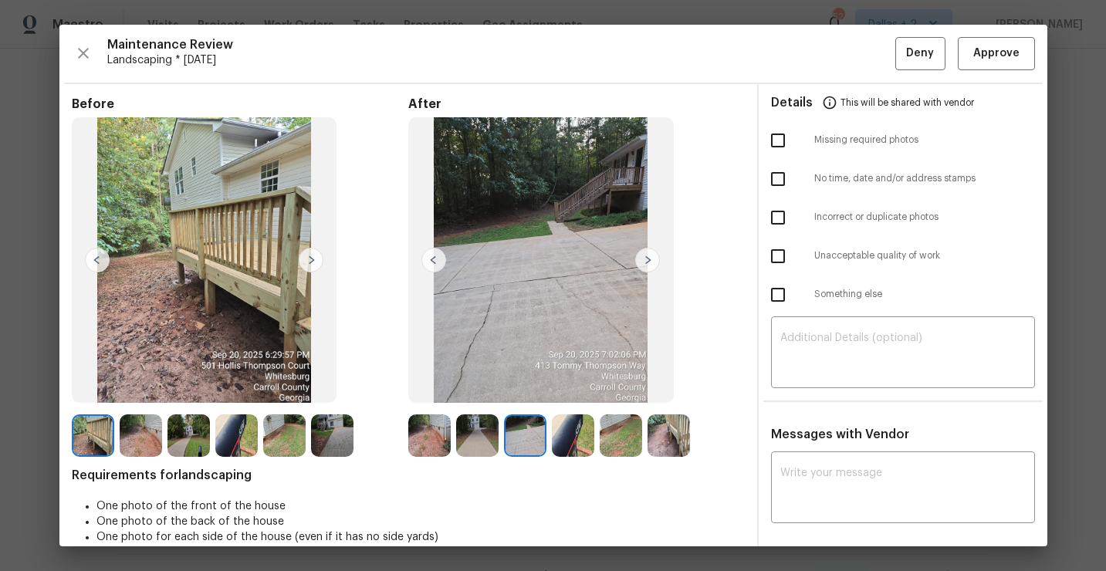
click at [480, 440] on img at bounding box center [477, 435] width 42 height 42
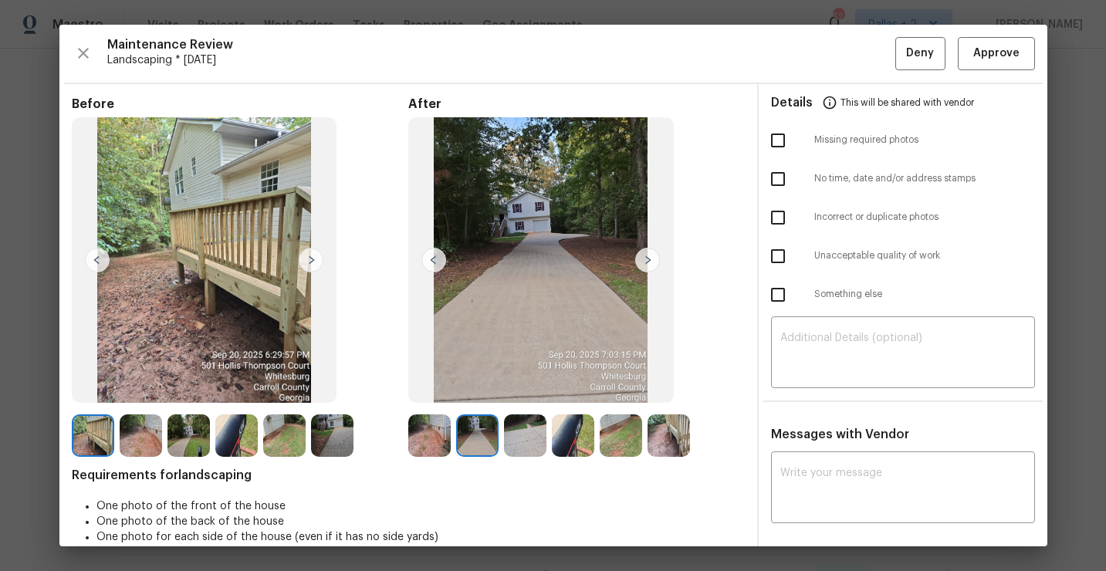
click at [424, 437] on img at bounding box center [429, 435] width 42 height 42
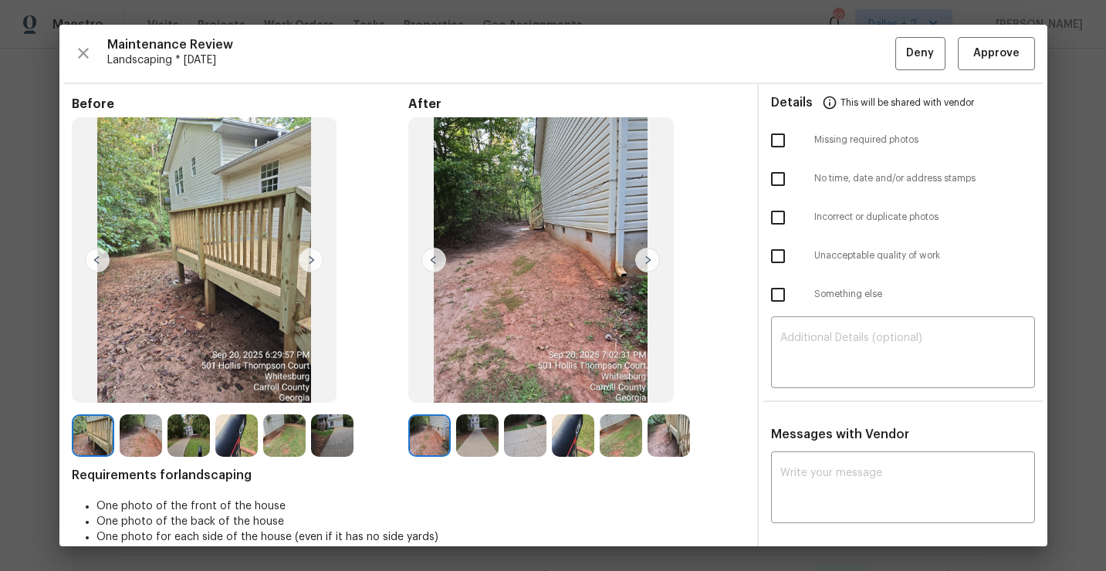
click at [468, 424] on img at bounding box center [477, 435] width 42 height 42
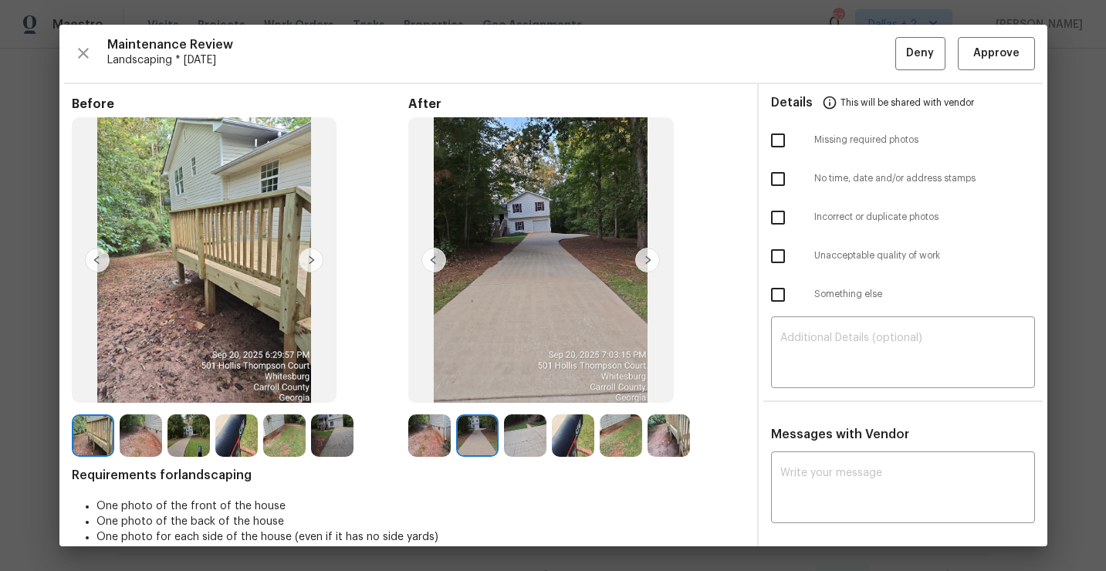
click at [520, 424] on img at bounding box center [525, 435] width 42 height 42
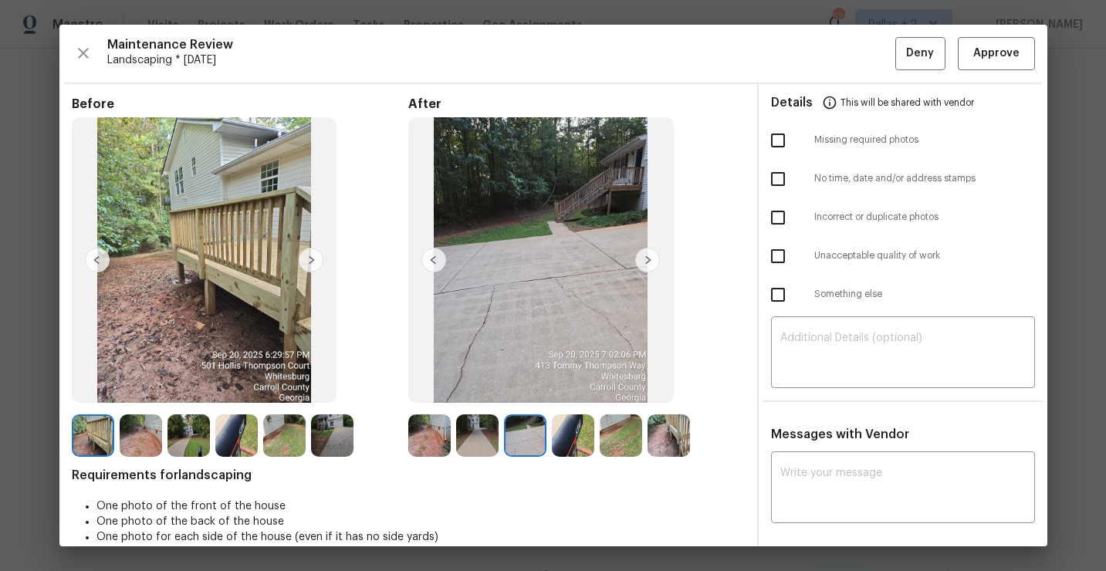
click at [566, 437] on img at bounding box center [573, 435] width 42 height 42
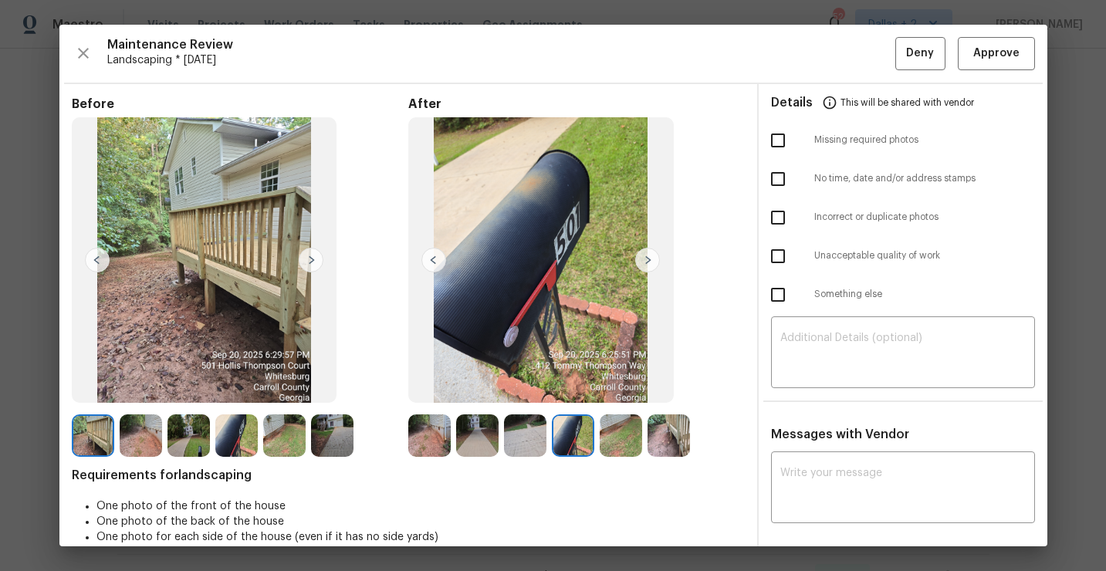
click at [608, 429] on img at bounding box center [620, 435] width 42 height 42
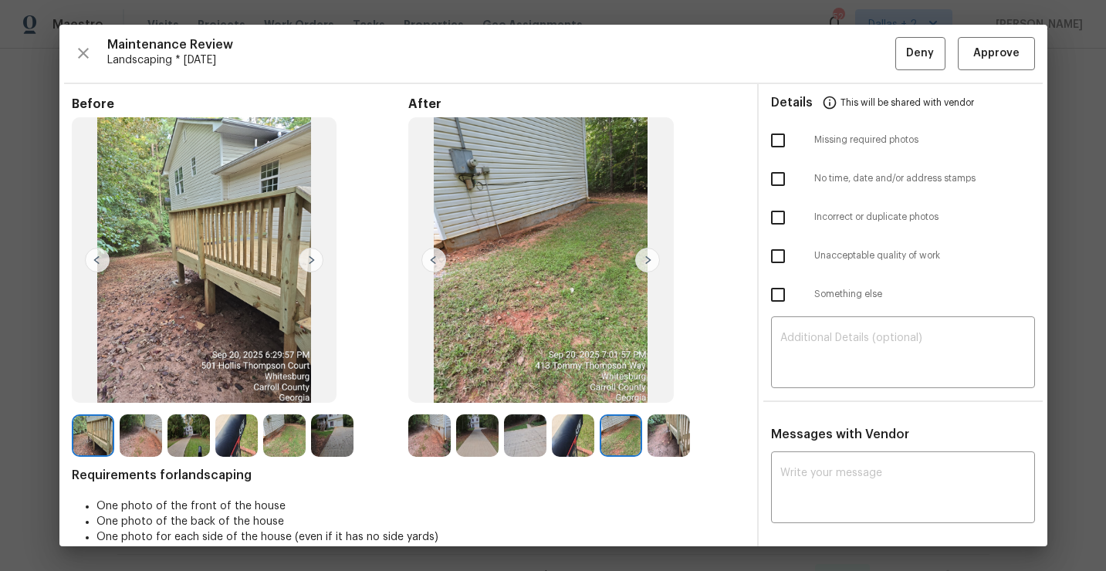
click at [670, 443] on img at bounding box center [668, 435] width 42 height 42
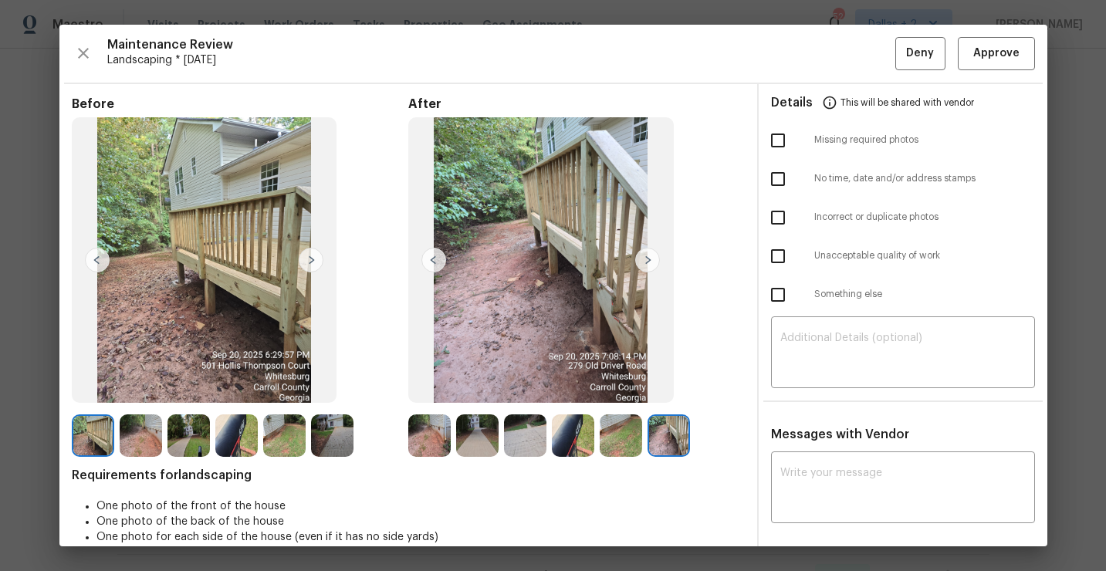
click at [434, 447] on img at bounding box center [429, 435] width 42 height 42
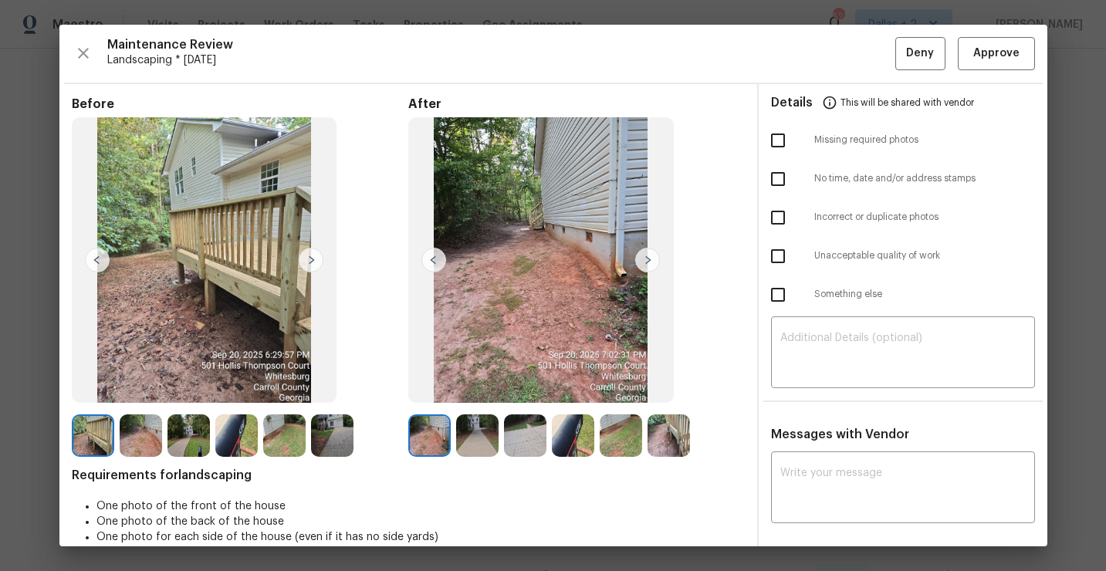
click at [977, 75] on div "Maintenance Review Landscaping * Mon, Sep 15 Deny Approve Before After Requirem…" at bounding box center [553, 286] width 988 height 522
click at [977, 73] on div "Maintenance Review Landscaping * Mon, Sep 15 Deny Approve Before After Requirem…" at bounding box center [553, 286] width 988 height 522
click at [981, 58] on span "Approve" at bounding box center [996, 53] width 46 height 19
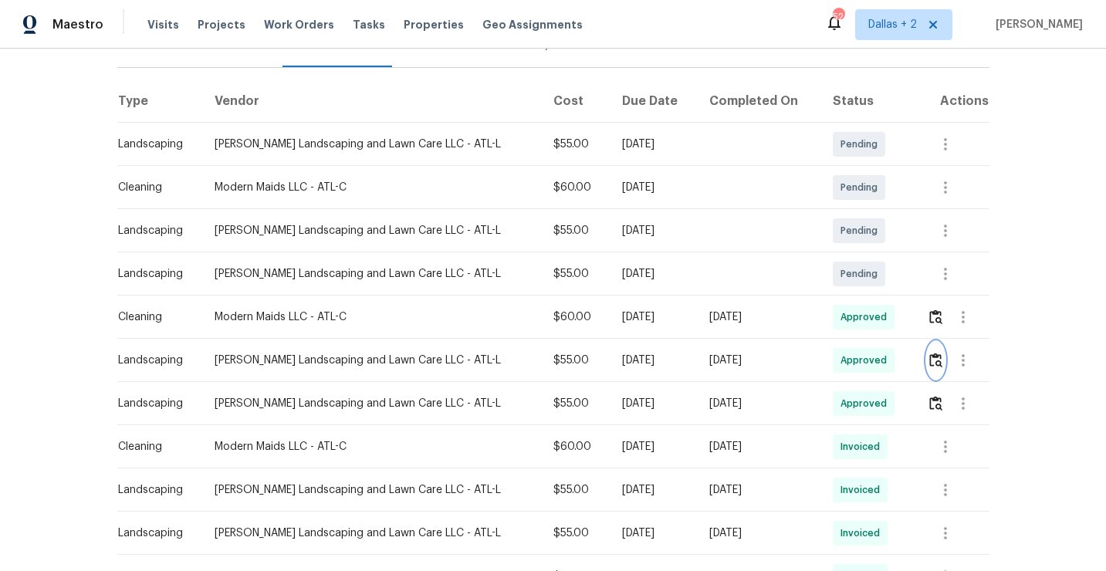
scroll to position [0, 0]
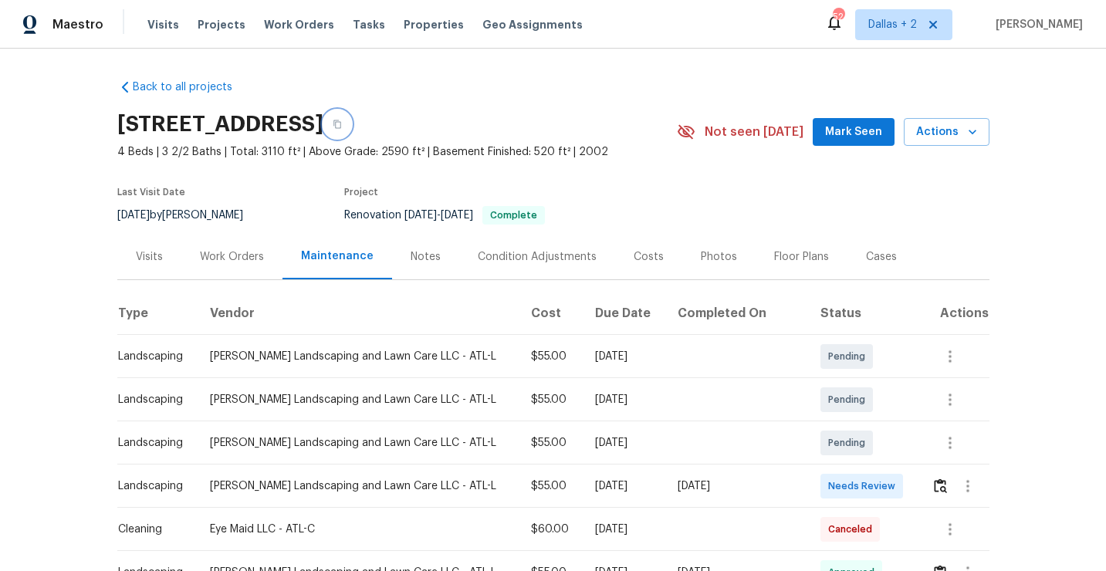
click at [342, 124] on icon "button" at bounding box center [337, 124] width 9 height 9
click at [342, 127] on icon "button" at bounding box center [337, 124] width 9 height 9
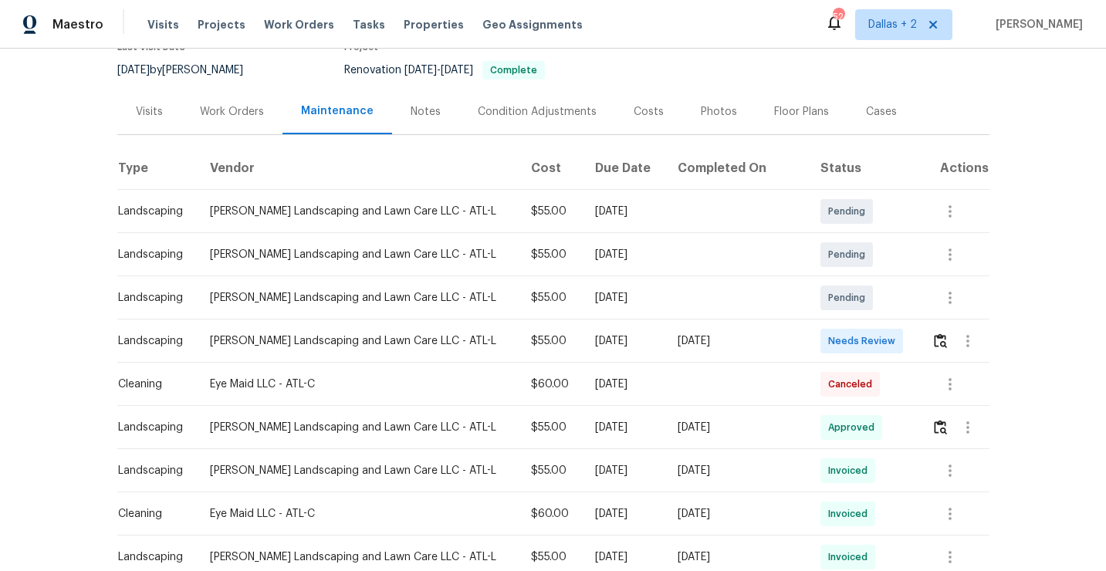
scroll to position [190, 0]
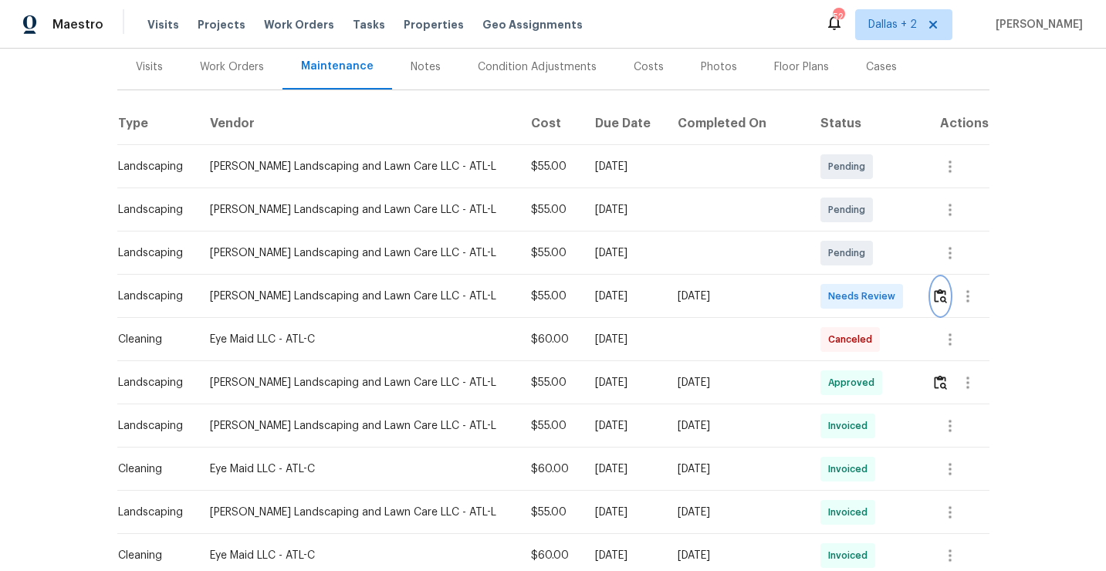
click at [940, 298] on img "button" at bounding box center [940, 296] width 13 height 15
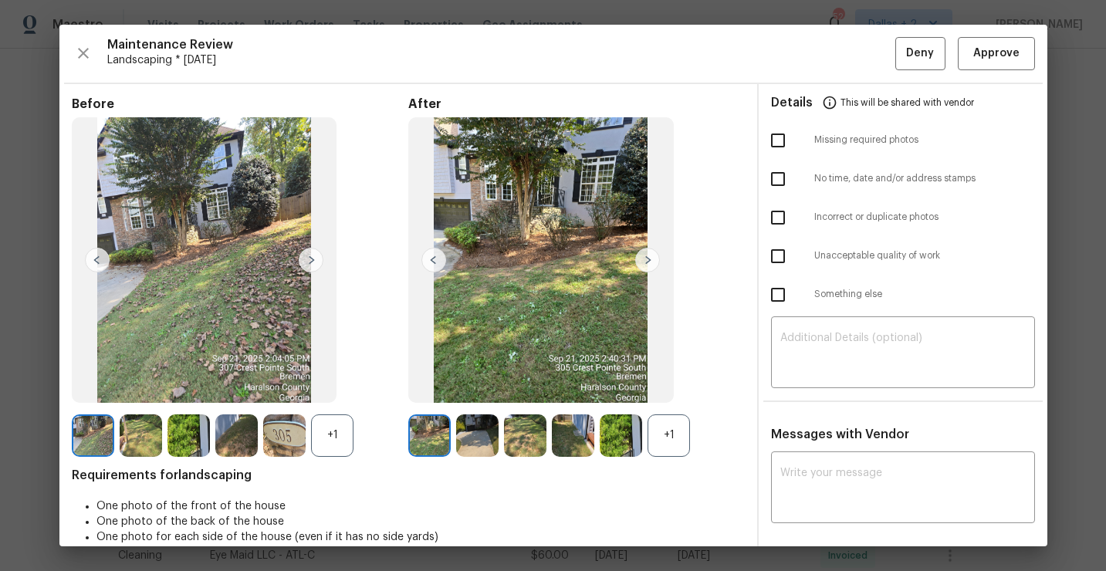
click at [660, 451] on div "+1" at bounding box center [668, 435] width 42 height 42
click at [325, 424] on div "+1" at bounding box center [332, 435] width 42 height 42
click at [646, 258] on img at bounding box center [647, 260] width 25 height 25
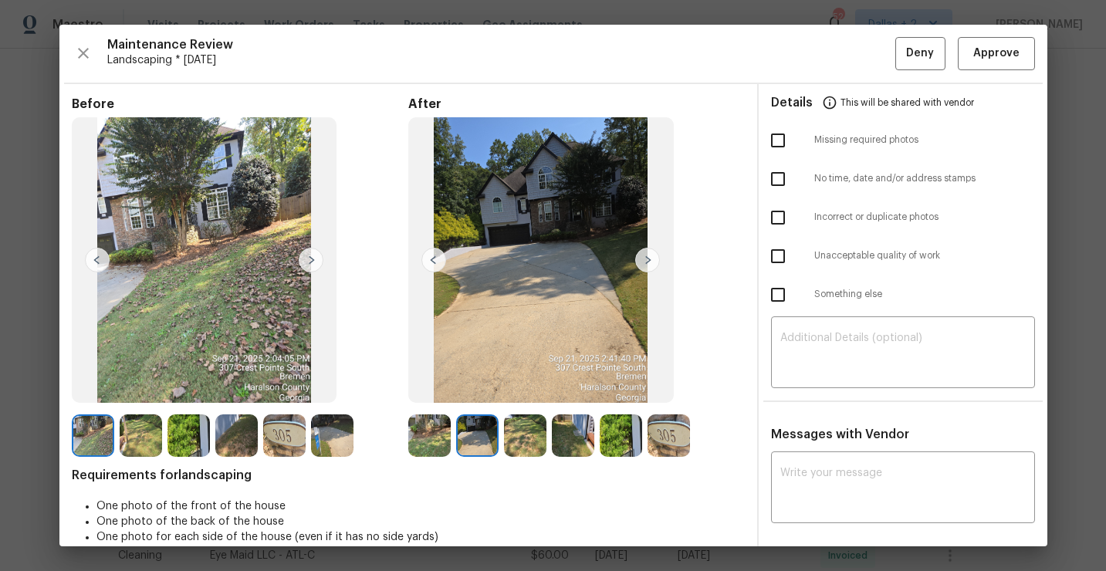
click at [647, 256] on img at bounding box center [647, 260] width 25 height 25
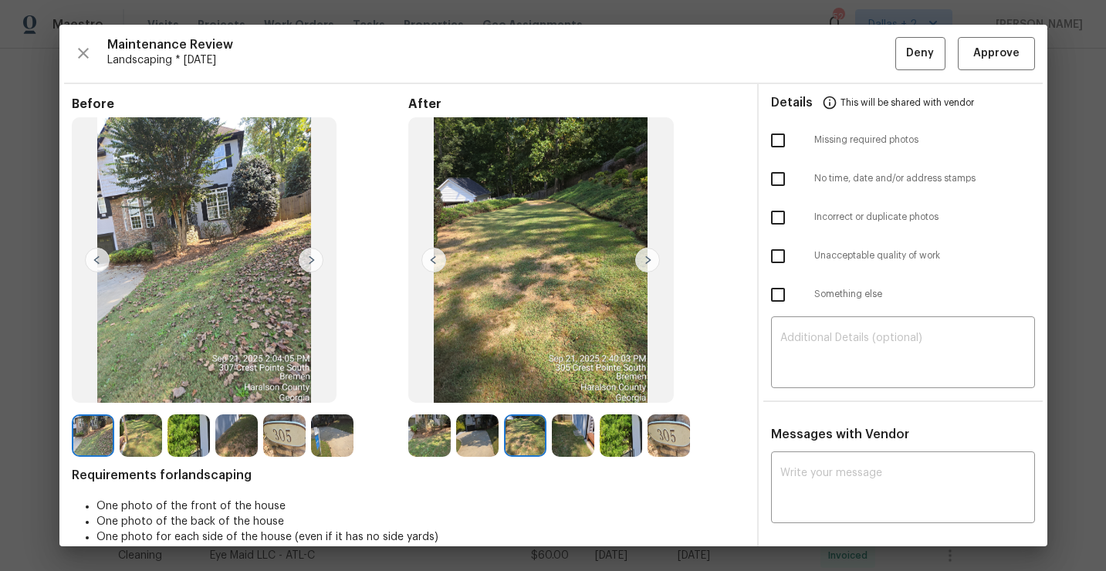
click at [647, 257] on img at bounding box center [647, 260] width 25 height 25
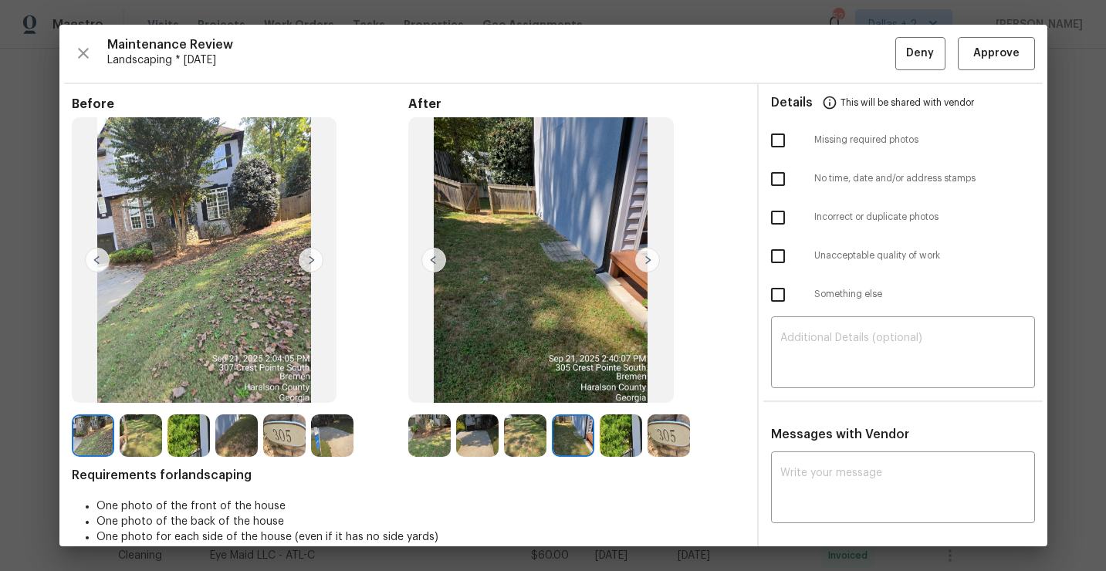
click at [524, 441] on img at bounding box center [525, 435] width 42 height 42
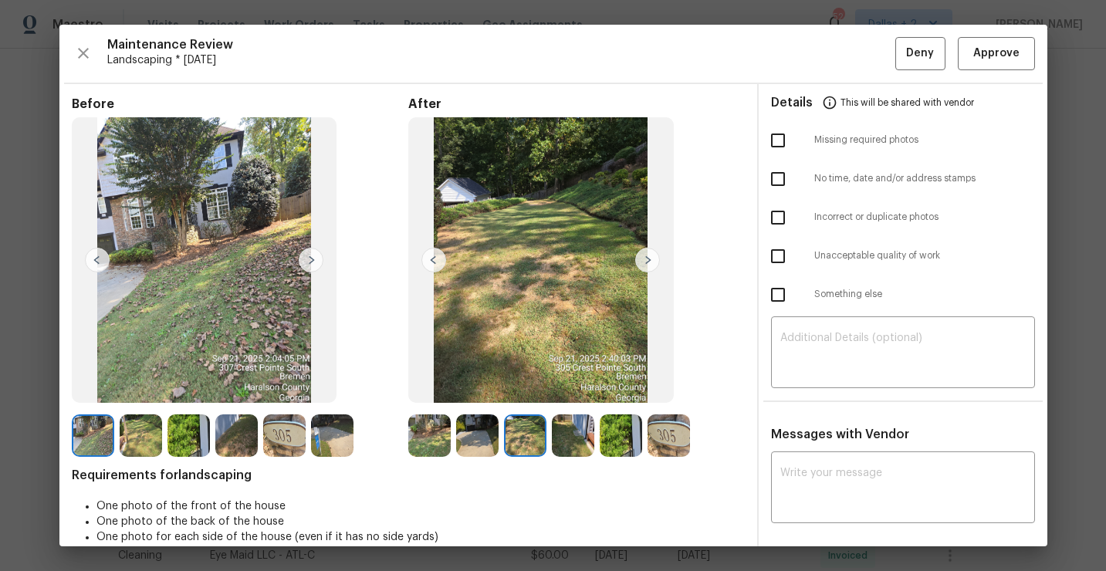
click at [648, 264] on img at bounding box center [647, 260] width 25 height 25
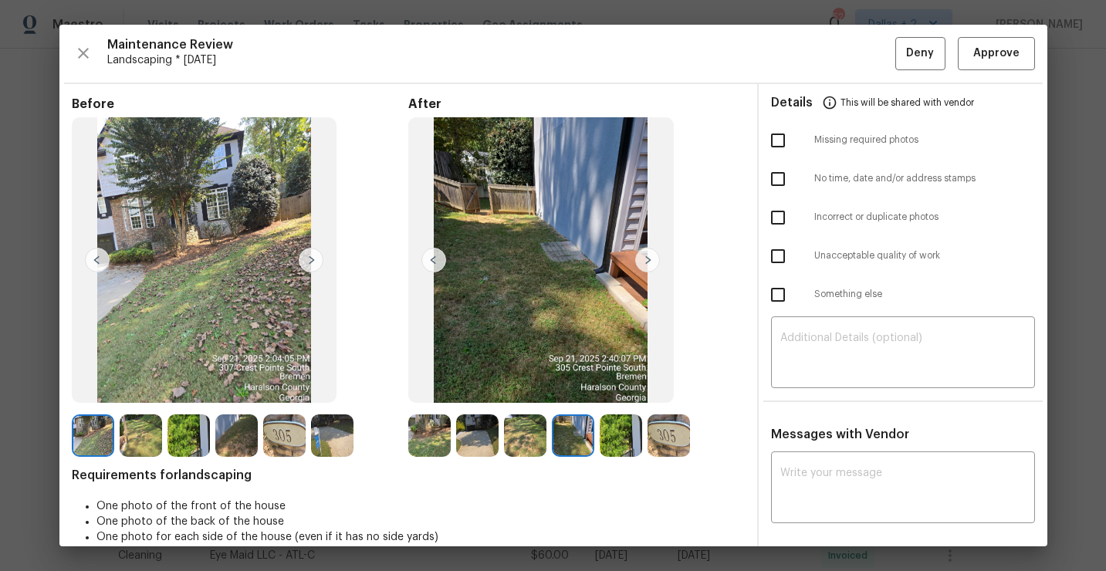
click at [433, 441] on img at bounding box center [429, 435] width 42 height 42
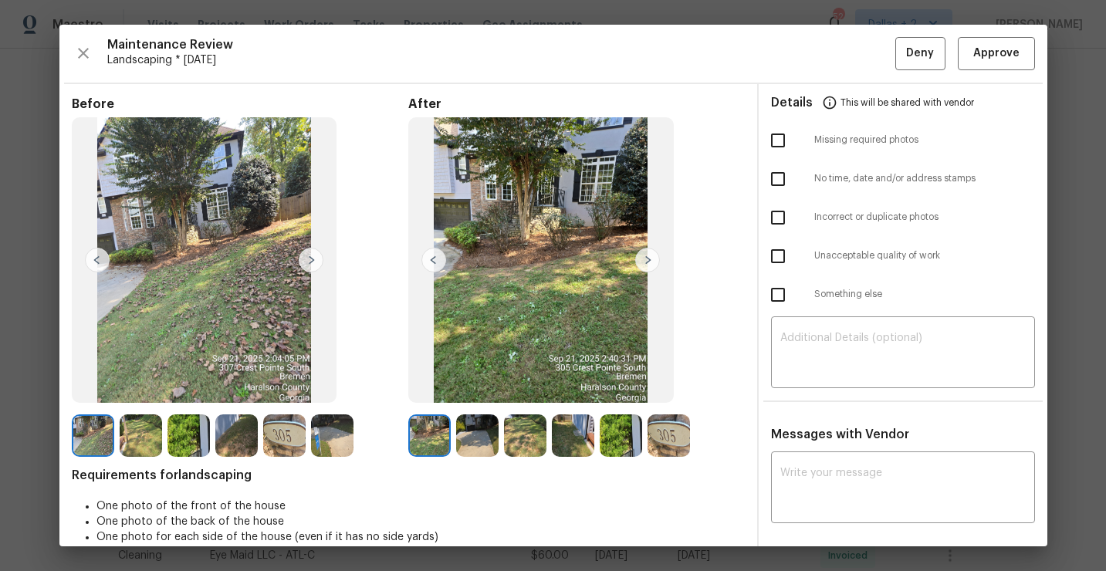
click at [650, 268] on img at bounding box center [647, 260] width 25 height 25
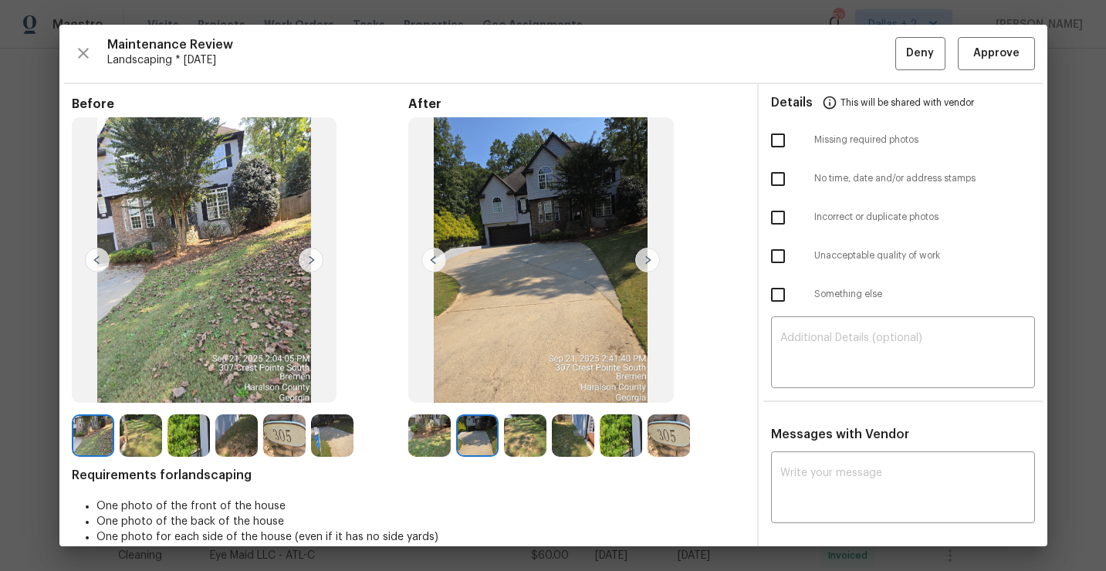
click at [648, 255] on img at bounding box center [647, 260] width 25 height 25
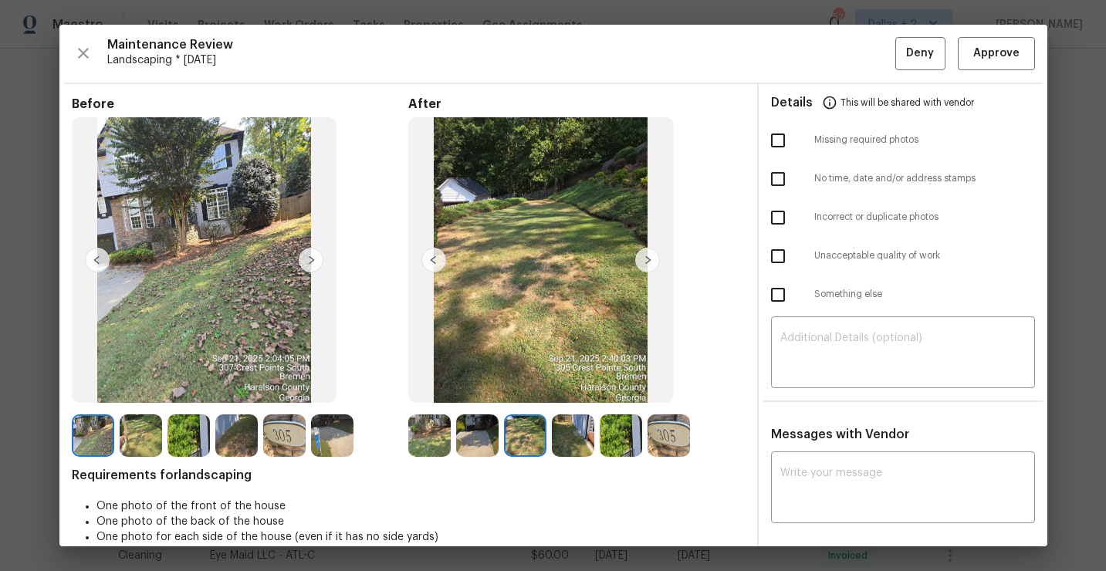
click at [648, 255] on img at bounding box center [647, 260] width 25 height 25
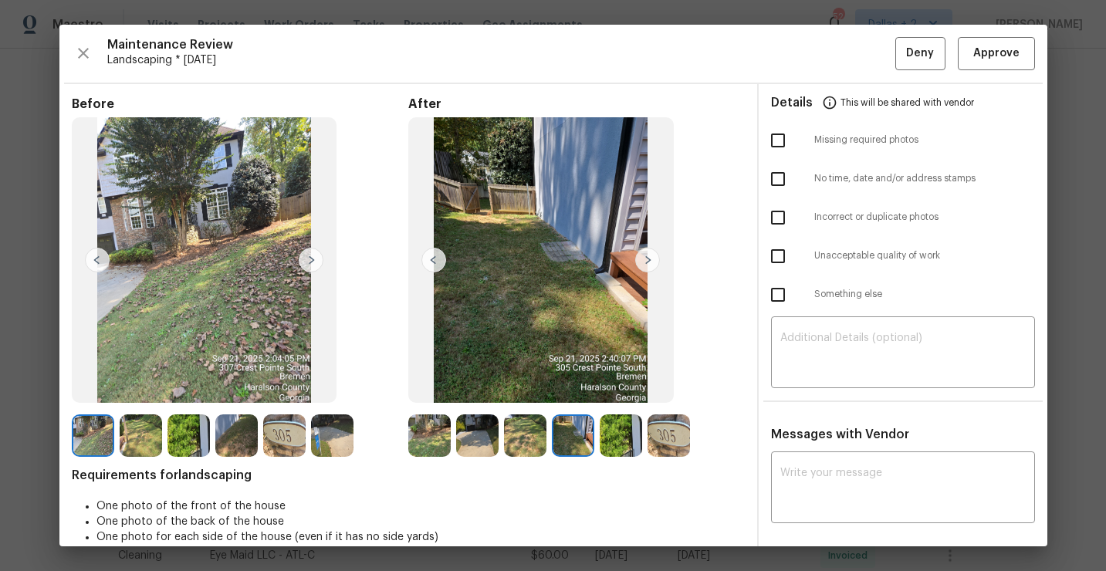
click at [648, 255] on img at bounding box center [647, 260] width 25 height 25
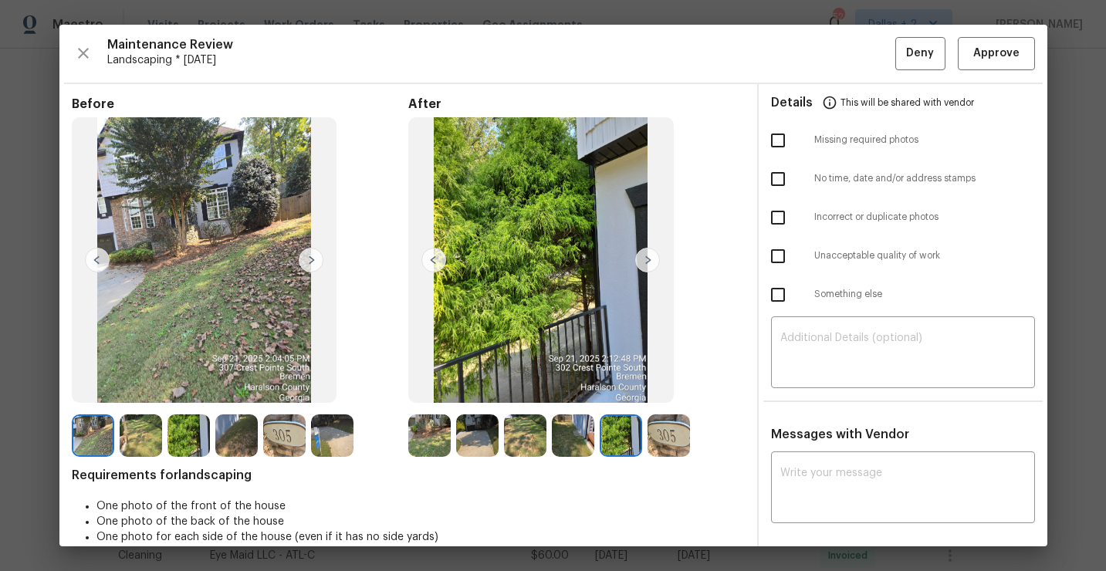
click at [648, 255] on img at bounding box center [647, 260] width 25 height 25
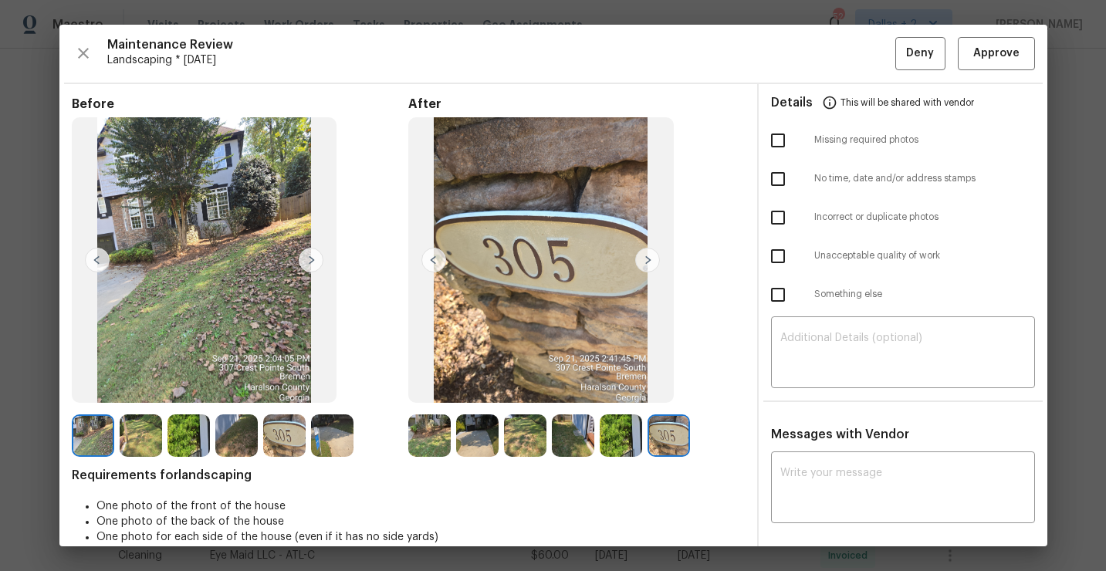
click at [433, 437] on img at bounding box center [429, 435] width 42 height 42
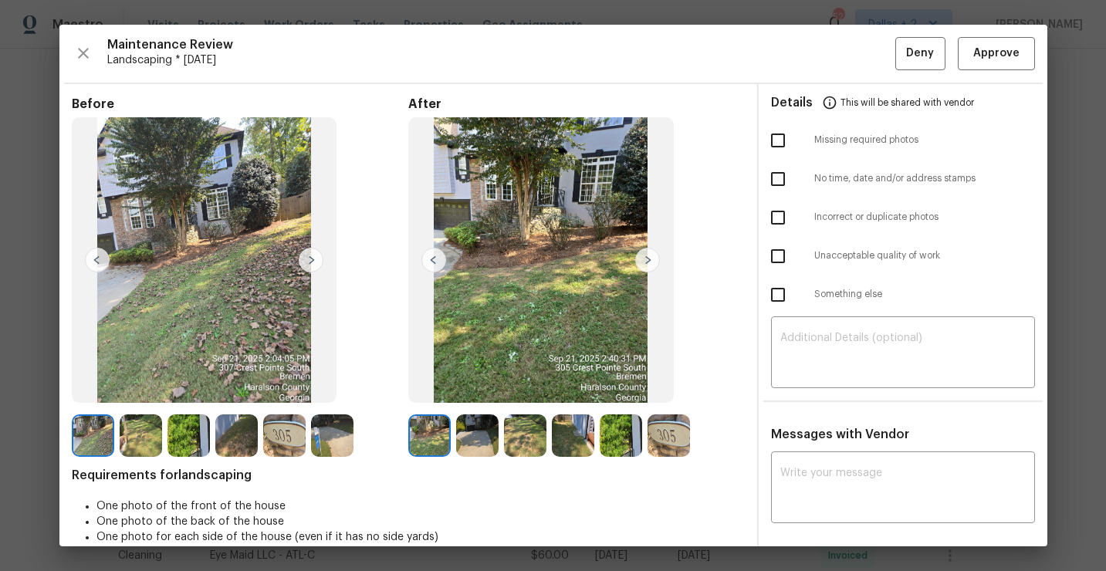
click at [469, 431] on img at bounding box center [477, 435] width 42 height 42
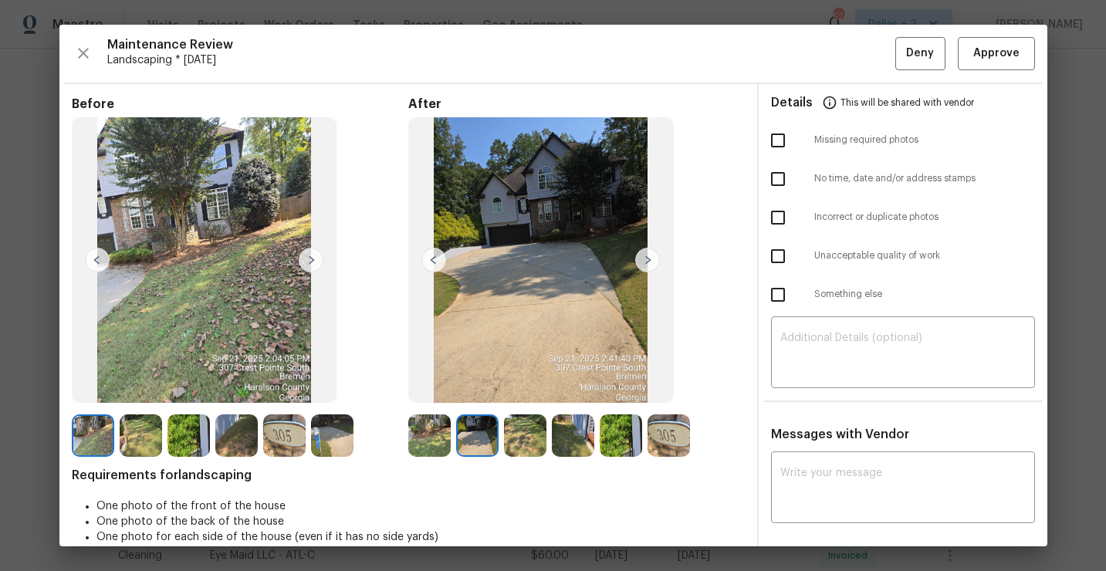
click at [524, 434] on img at bounding box center [525, 435] width 42 height 42
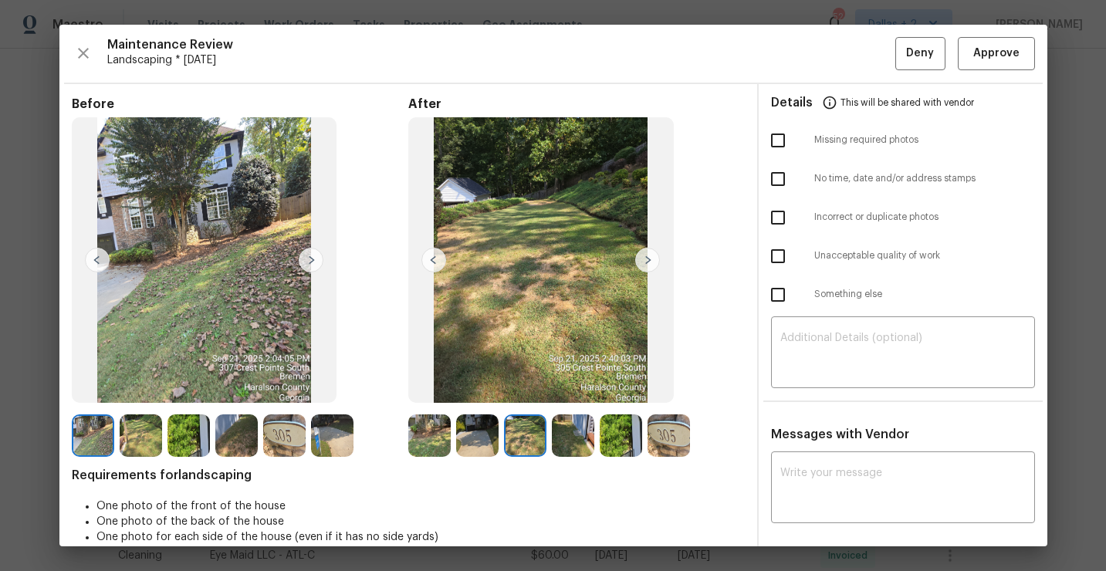
click at [562, 427] on img at bounding box center [573, 435] width 42 height 42
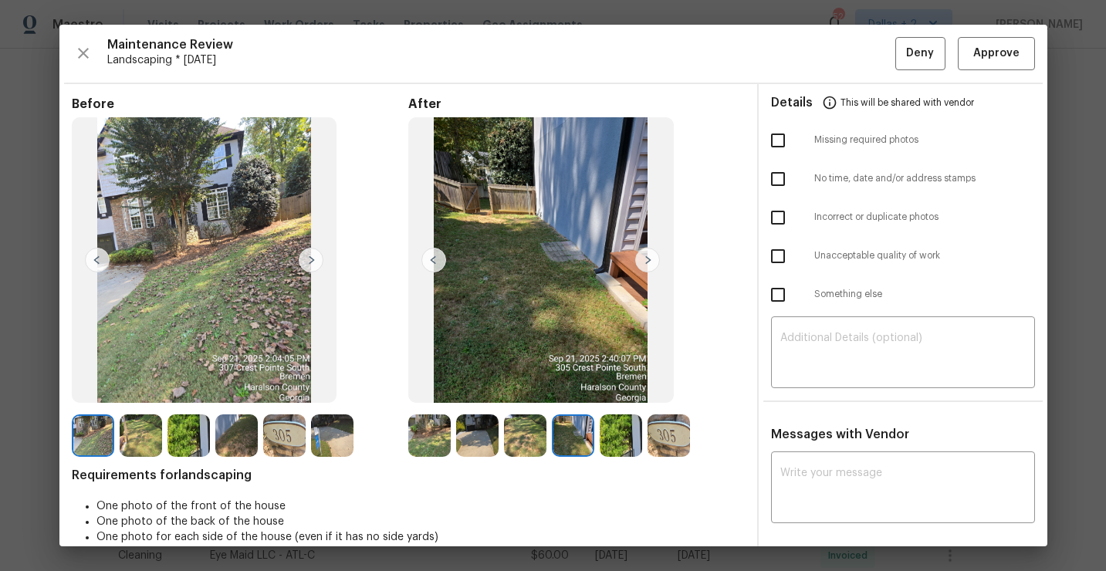
click at [631, 425] on img at bounding box center [620, 435] width 42 height 42
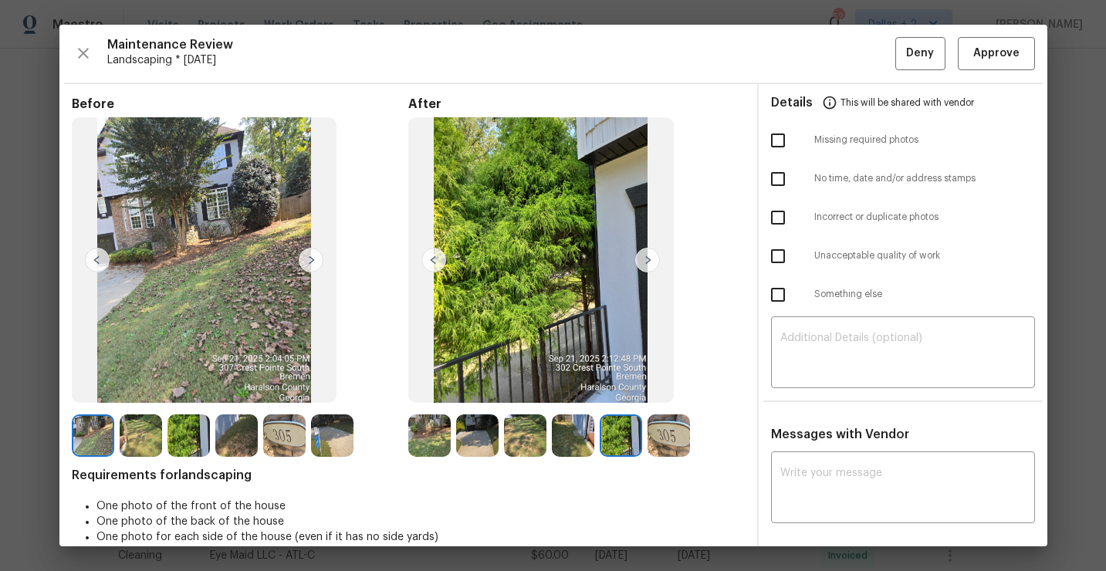
click at [671, 420] on img at bounding box center [668, 435] width 42 height 42
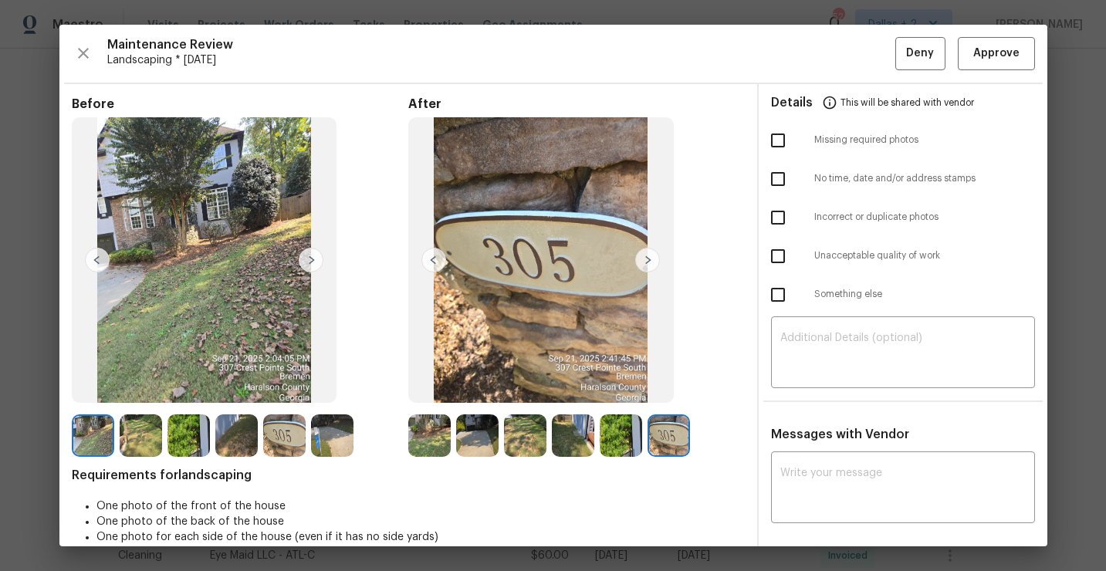
click at [439, 441] on img at bounding box center [429, 435] width 42 height 42
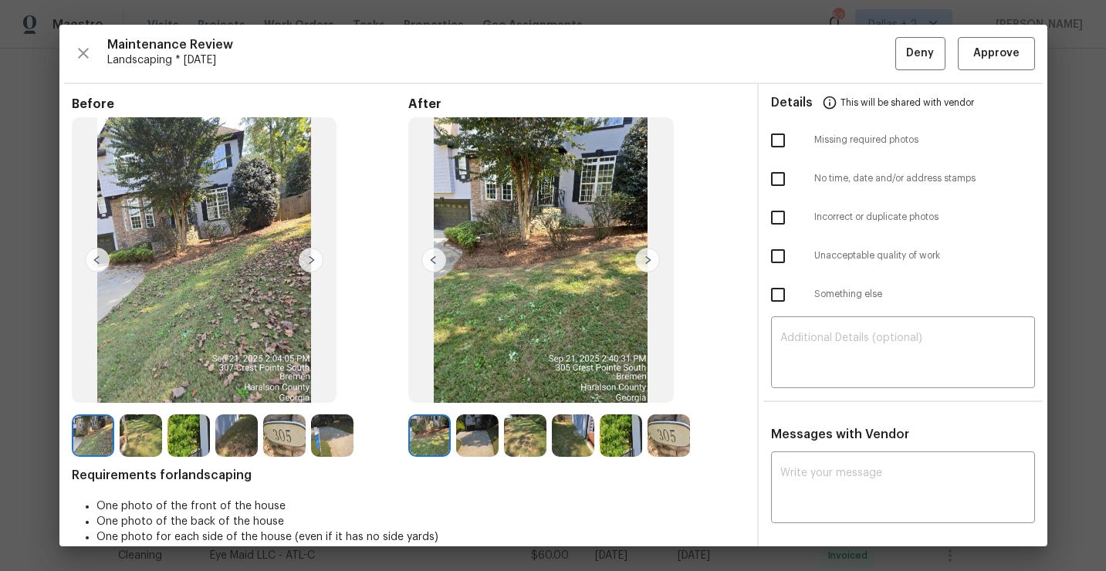
click at [474, 423] on img at bounding box center [477, 435] width 42 height 42
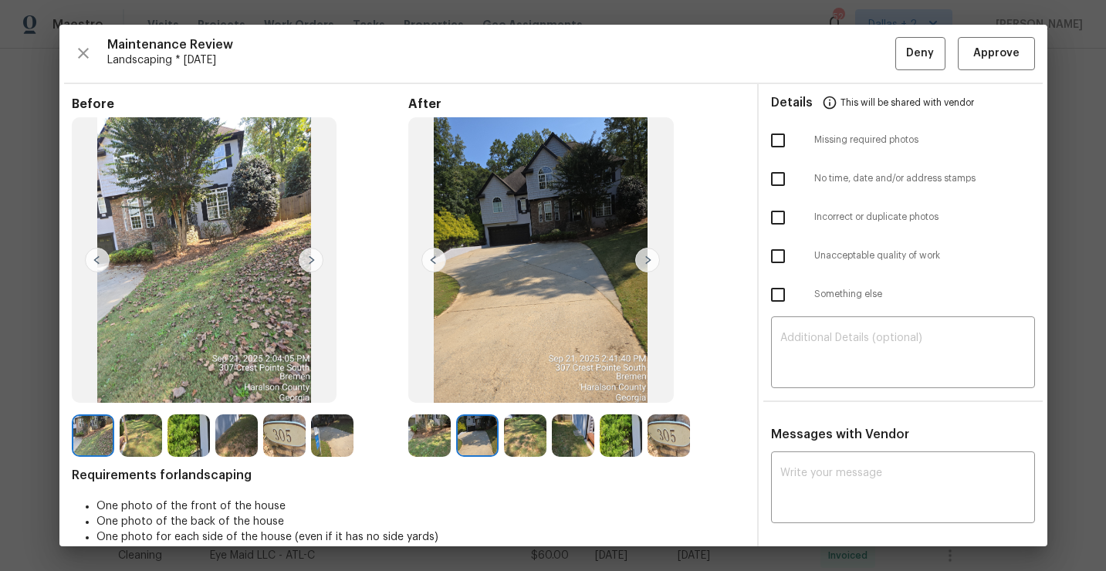
click at [520, 427] on img at bounding box center [525, 435] width 42 height 42
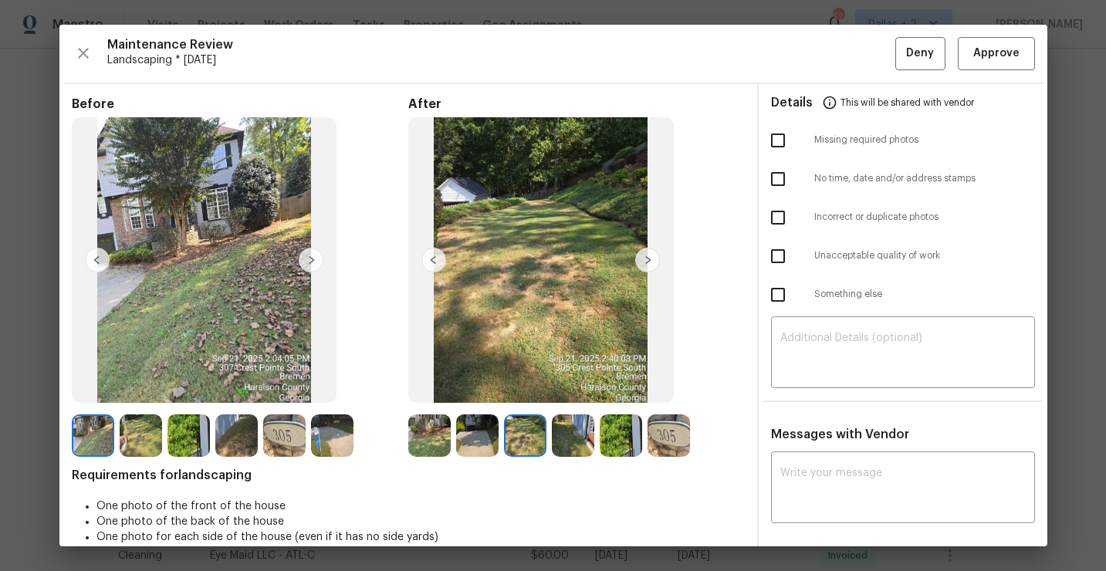
click at [565, 427] on img at bounding box center [573, 435] width 42 height 42
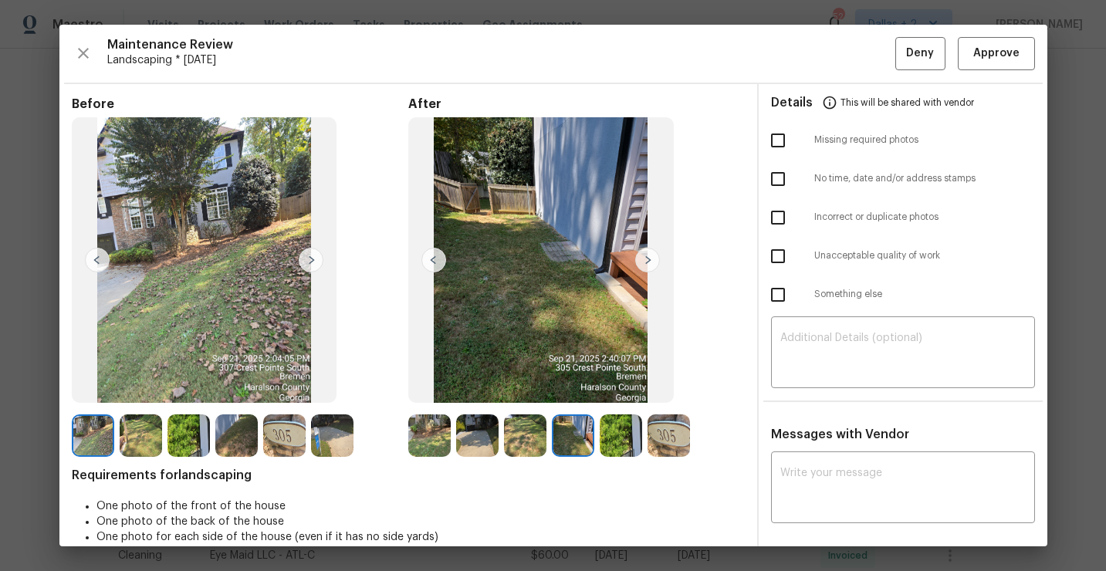
click at [599, 421] on div at bounding box center [576, 435] width 48 height 42
click at [611, 425] on img at bounding box center [620, 435] width 42 height 42
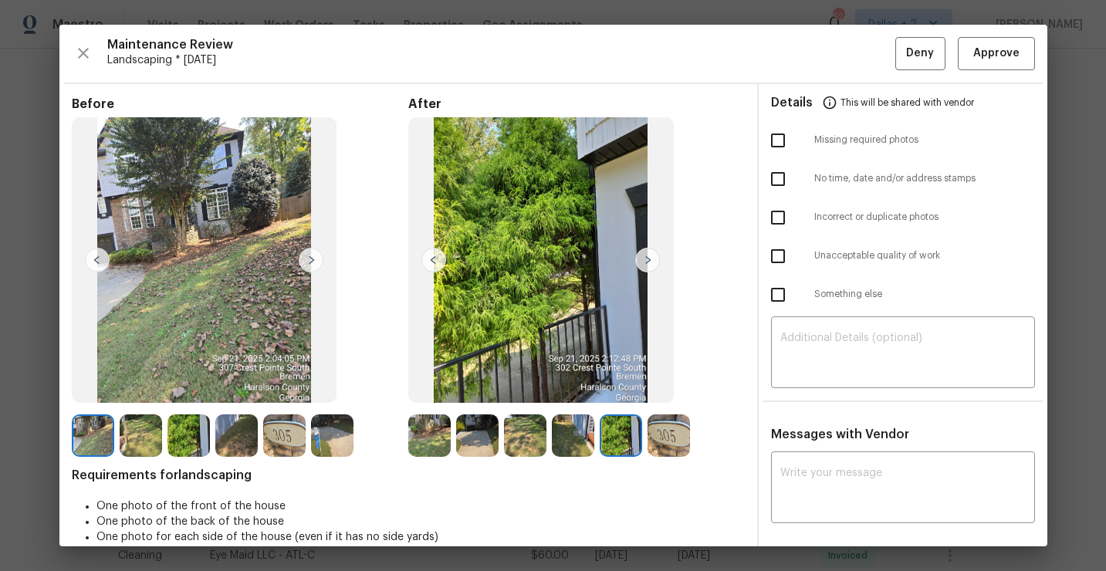
click at [586, 444] on img at bounding box center [573, 435] width 42 height 42
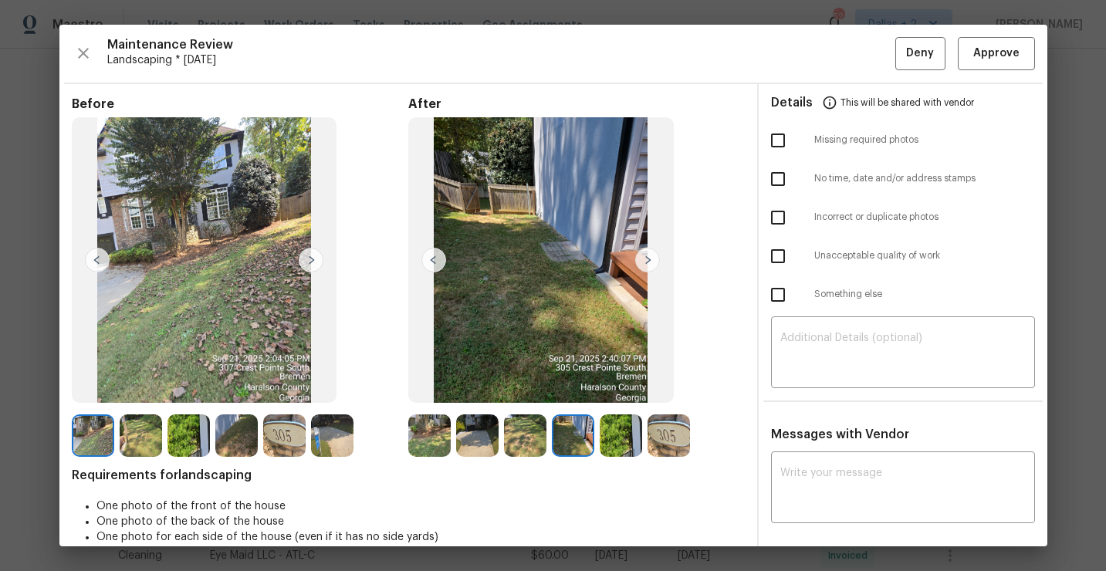
click at [447, 437] on img at bounding box center [429, 435] width 42 height 42
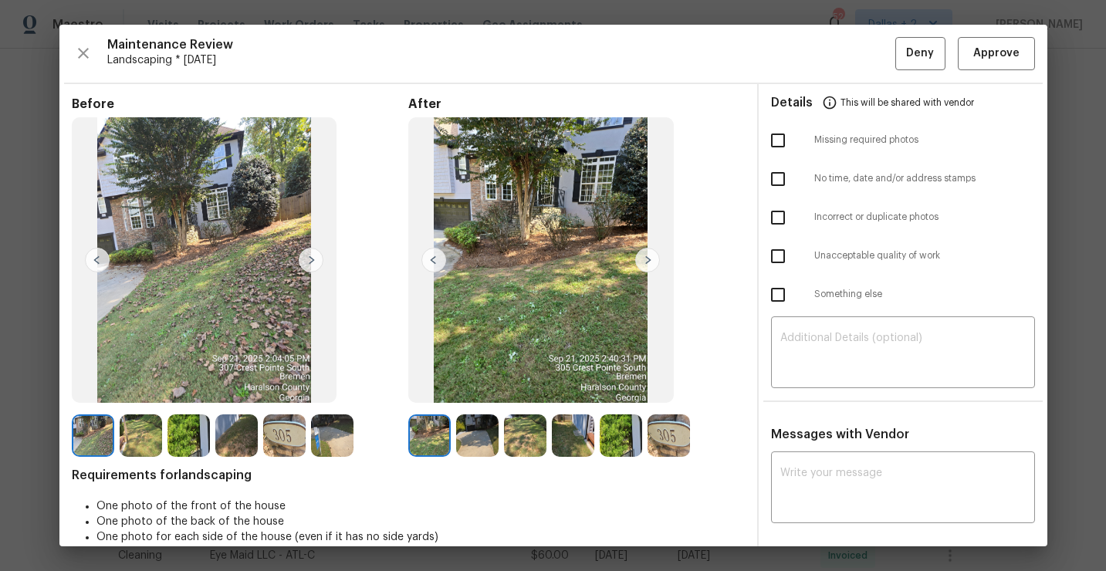
click at [478, 431] on img at bounding box center [477, 435] width 42 height 42
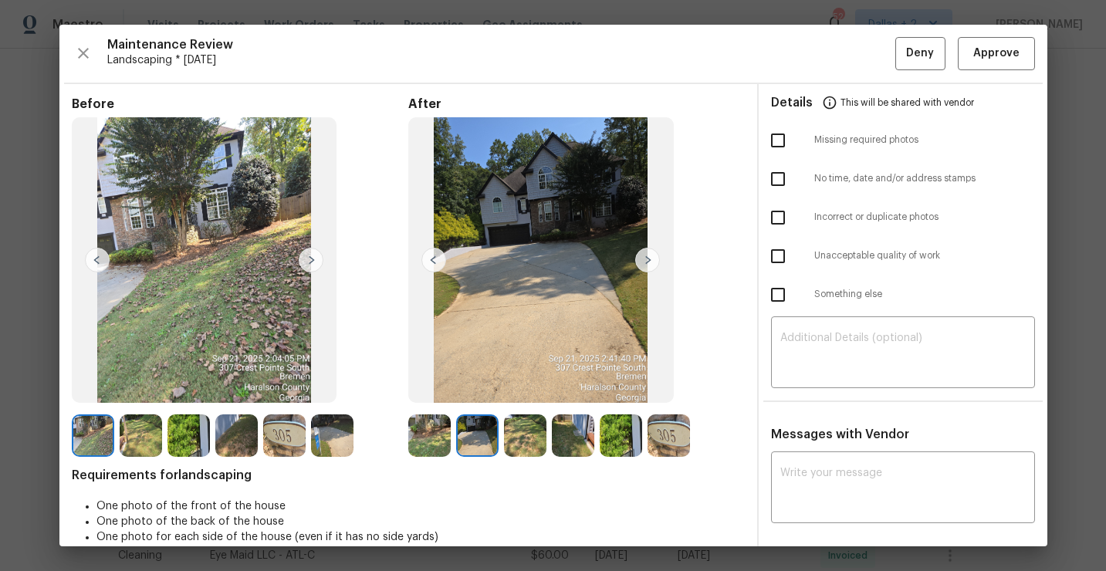
click at [509, 427] on img at bounding box center [525, 435] width 42 height 42
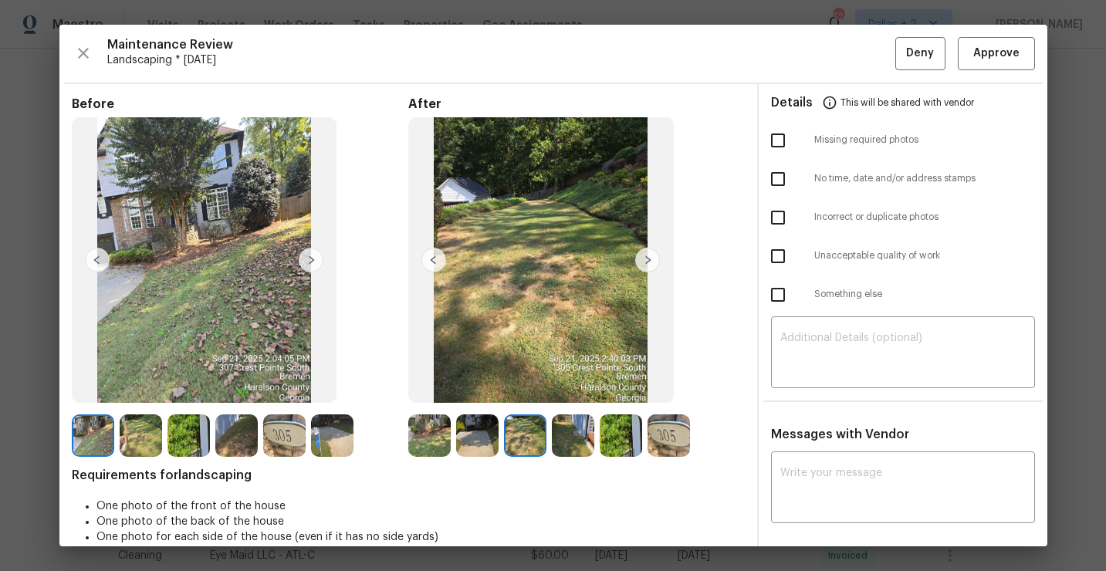
click at [571, 421] on img at bounding box center [573, 435] width 42 height 42
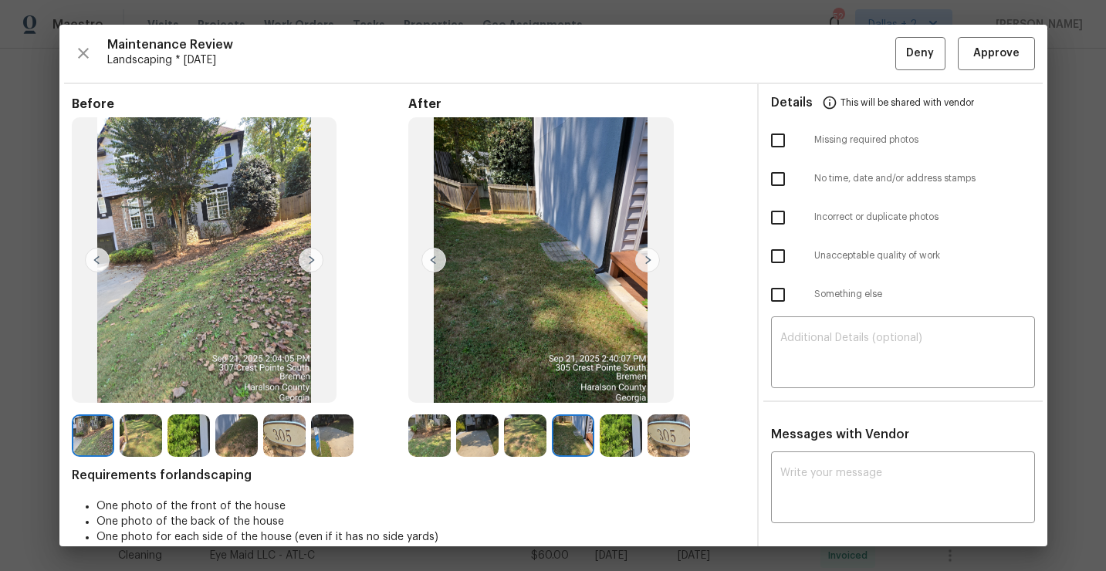
click at [617, 428] on img at bounding box center [620, 435] width 42 height 42
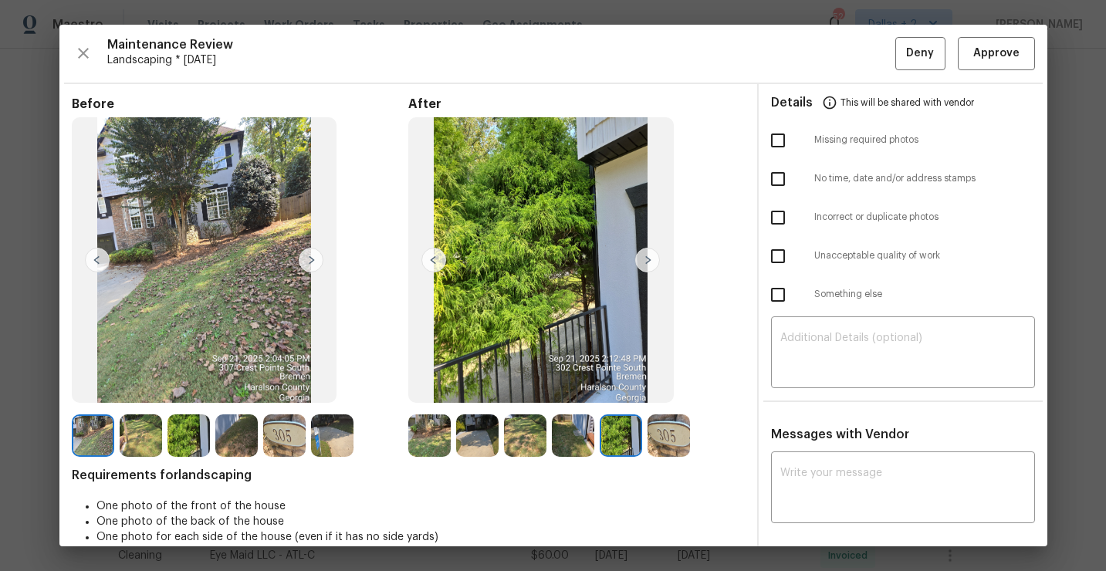
click at [667, 424] on img at bounding box center [668, 435] width 42 height 42
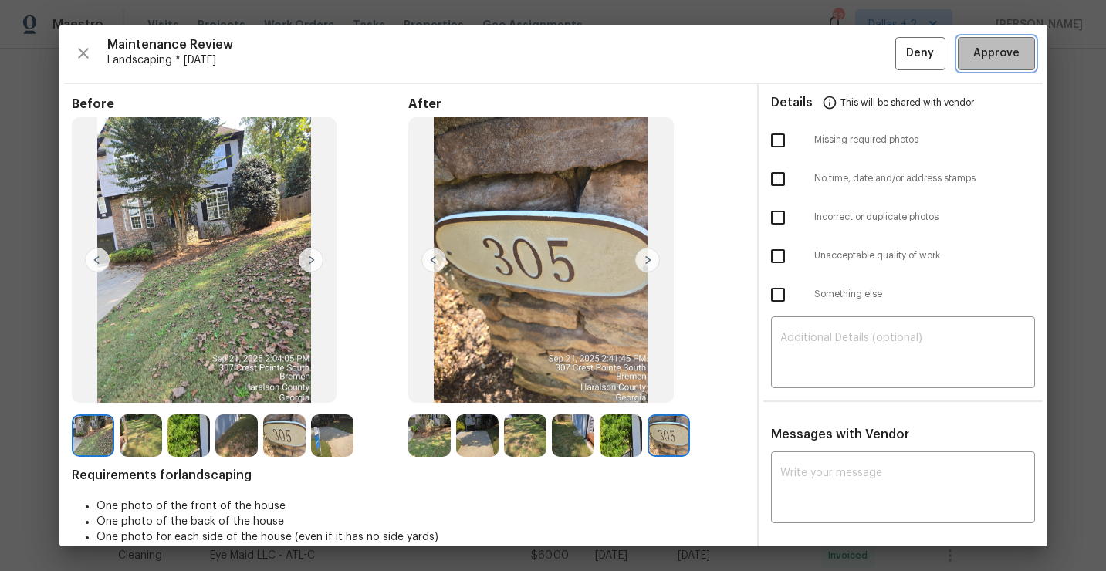
click at [989, 48] on span "Approve" at bounding box center [996, 53] width 46 height 19
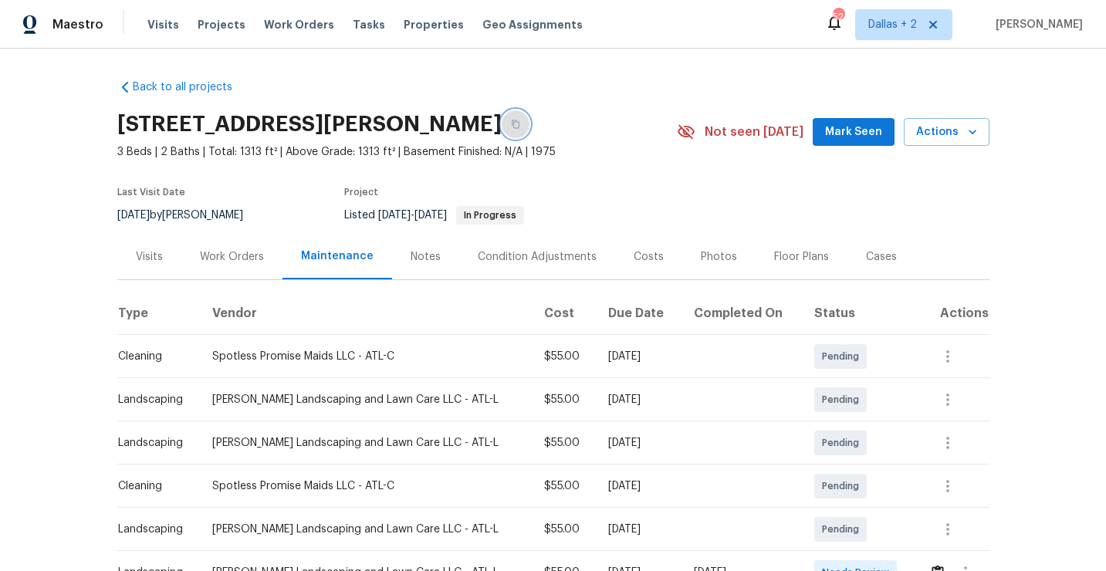
click at [520, 127] on icon "button" at bounding box center [515, 124] width 9 height 9
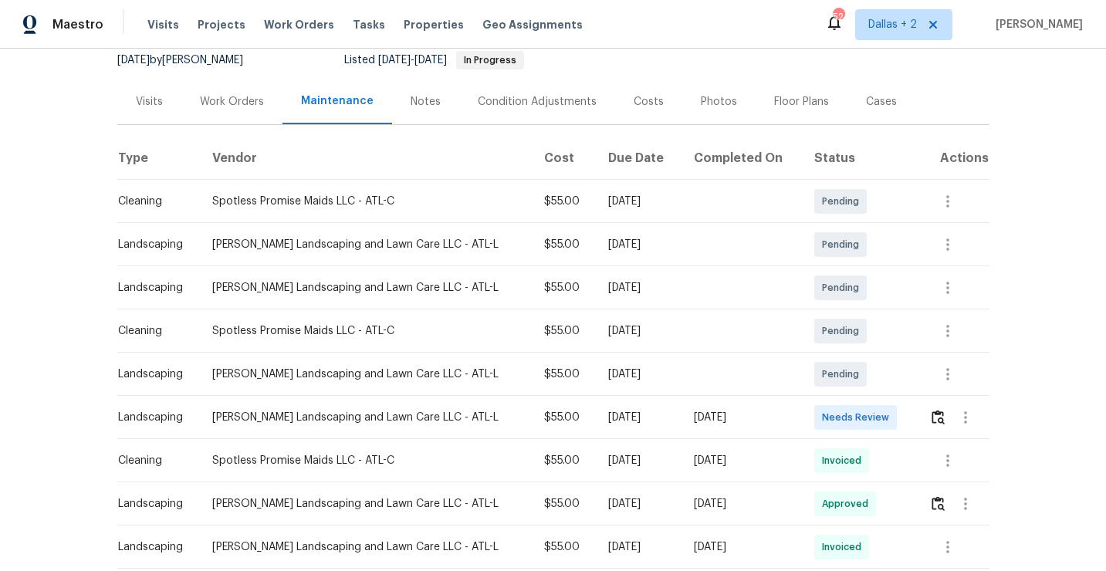
scroll to position [229, 0]
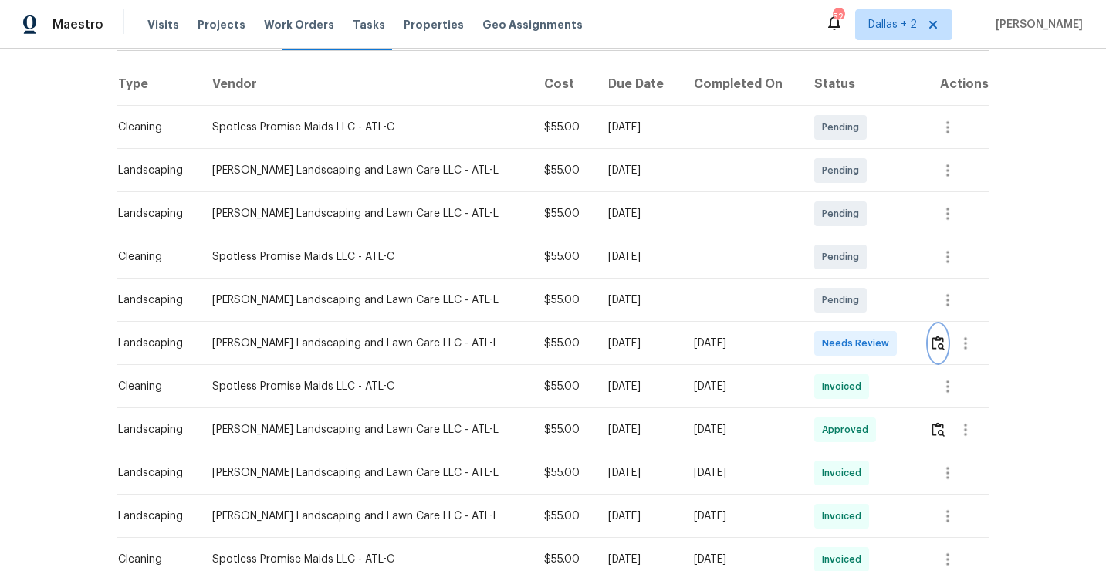
click at [940, 348] on img "button" at bounding box center [937, 343] width 13 height 15
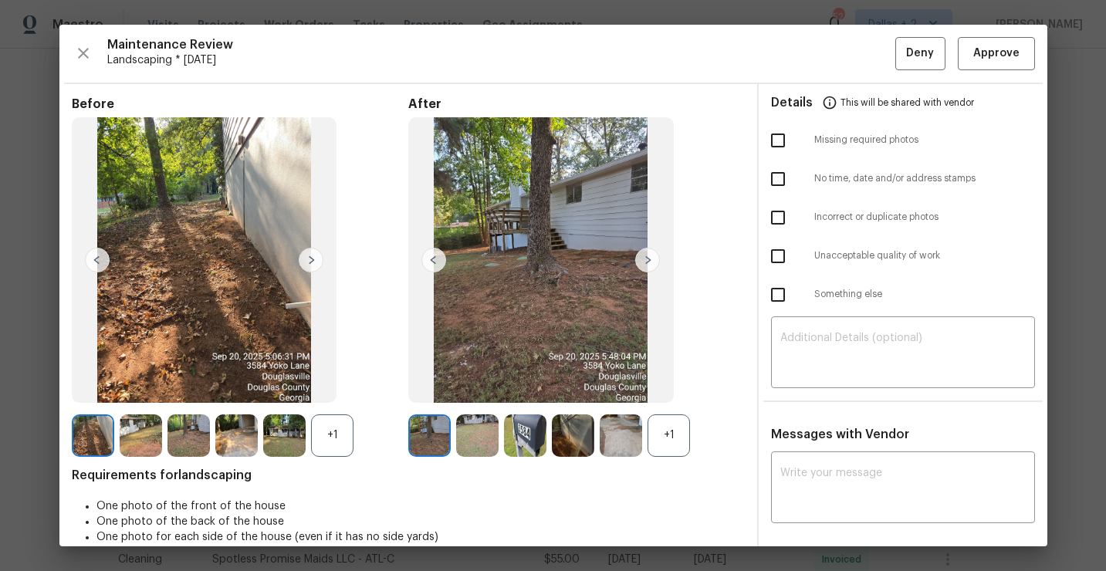
click at [656, 446] on div "+1" at bounding box center [668, 435] width 42 height 42
click at [336, 429] on div "+1" at bounding box center [332, 435] width 42 height 42
click at [649, 261] on img at bounding box center [647, 260] width 25 height 25
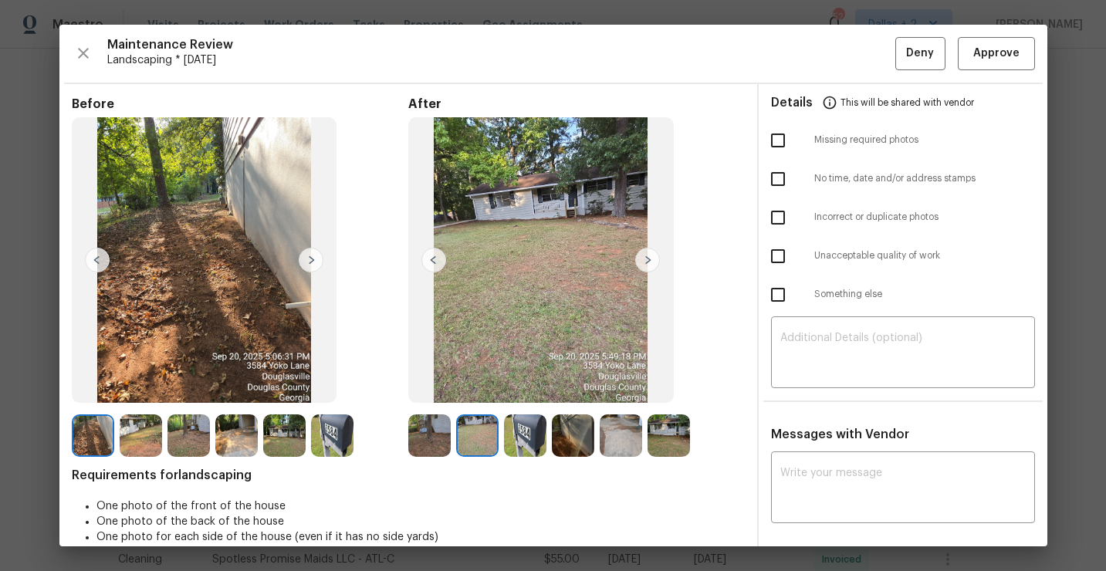
click at [649, 261] on img at bounding box center [647, 260] width 25 height 25
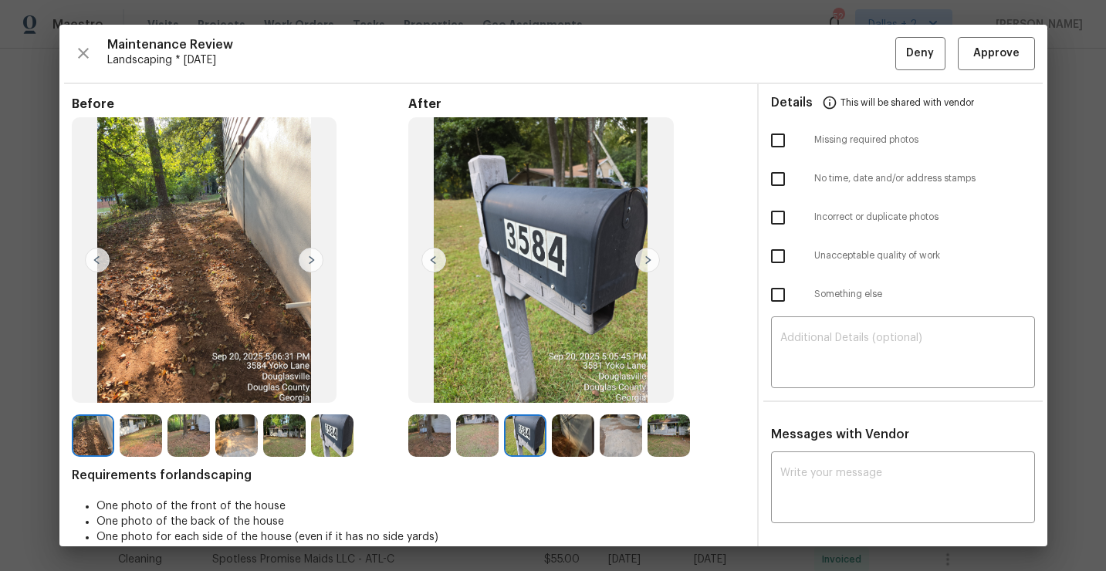
click at [649, 261] on img at bounding box center [647, 260] width 25 height 25
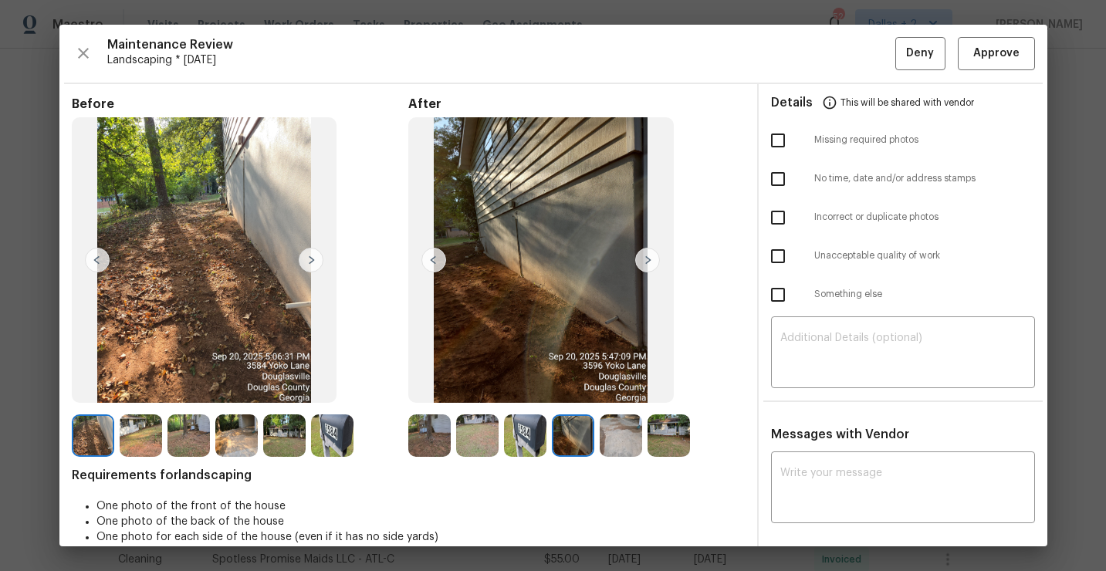
click at [649, 261] on img at bounding box center [647, 260] width 25 height 25
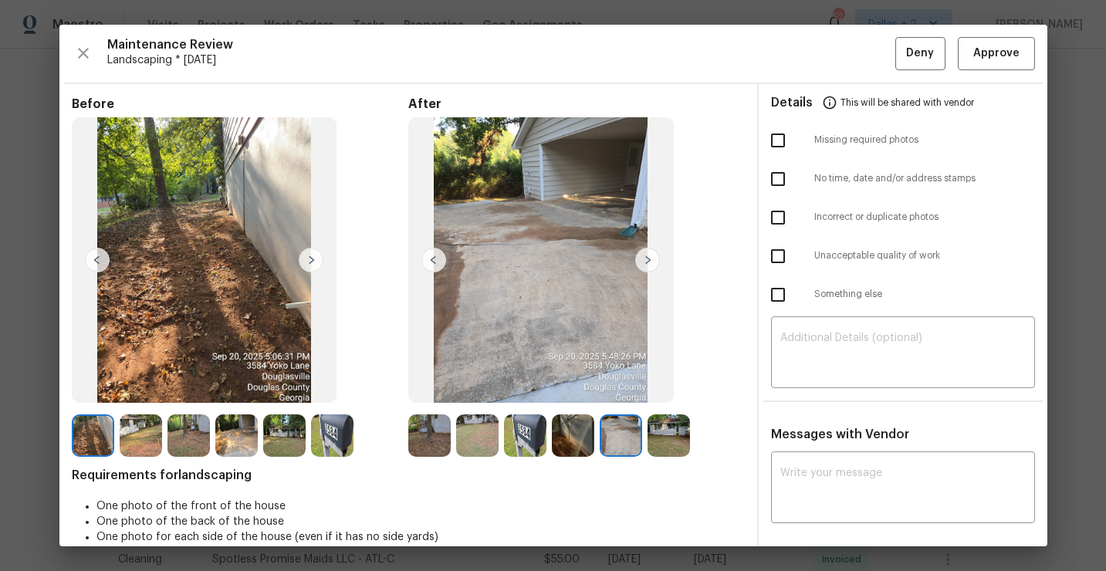
click at [644, 245] on img at bounding box center [540, 259] width 265 height 285
click at [647, 252] on img at bounding box center [647, 260] width 25 height 25
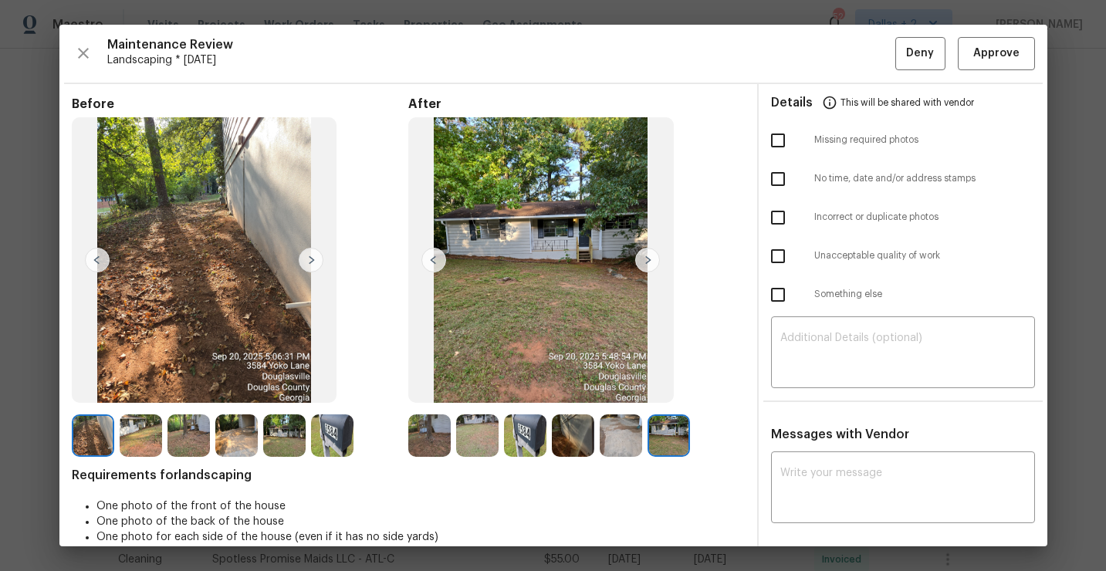
click at [434, 429] on img at bounding box center [429, 435] width 42 height 42
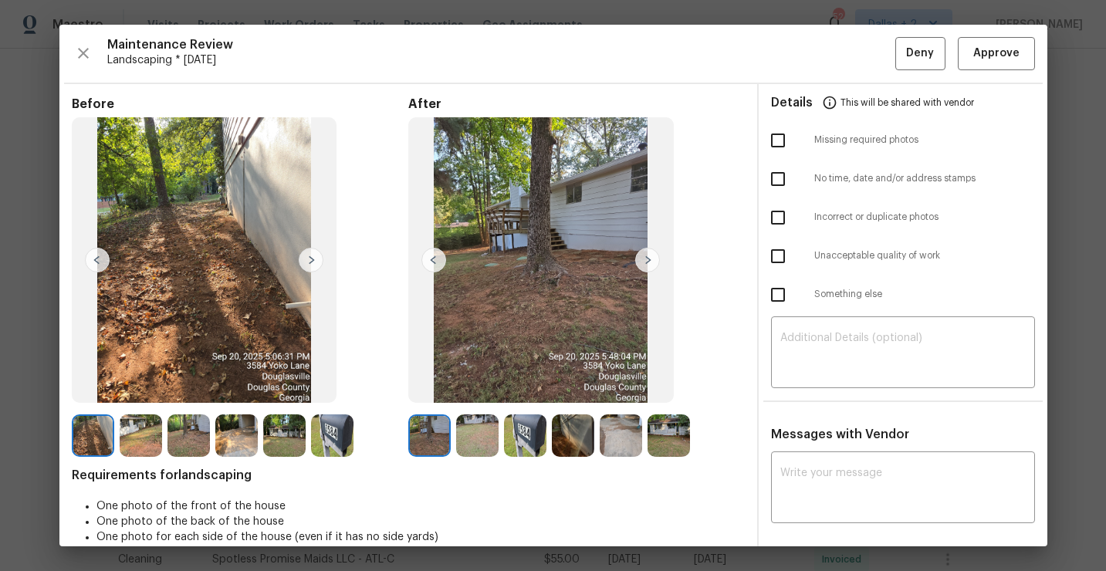
click at [653, 256] on img at bounding box center [647, 260] width 25 height 25
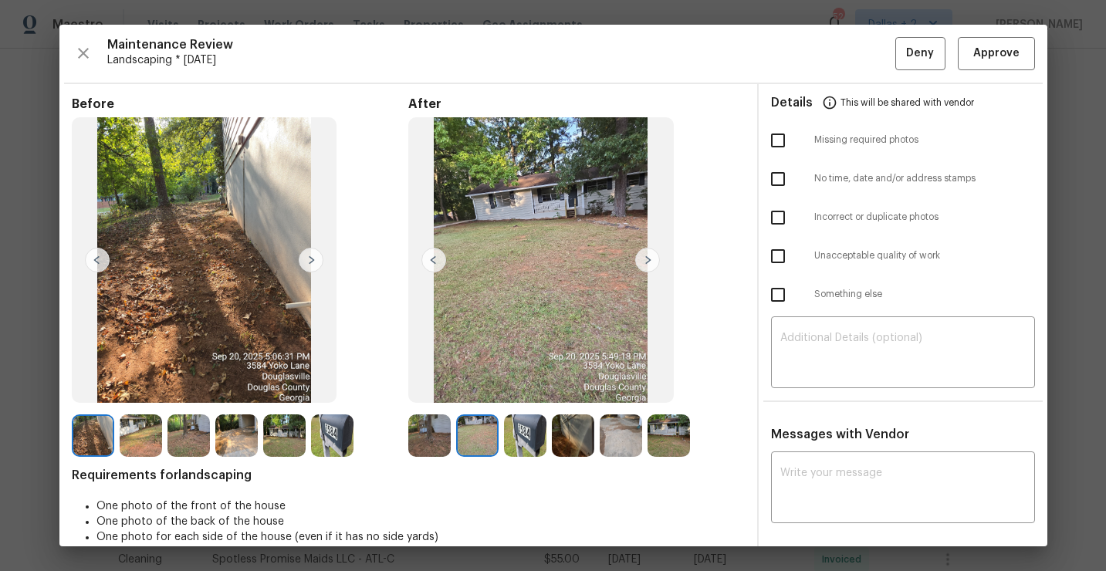
click at [653, 256] on img at bounding box center [647, 260] width 25 height 25
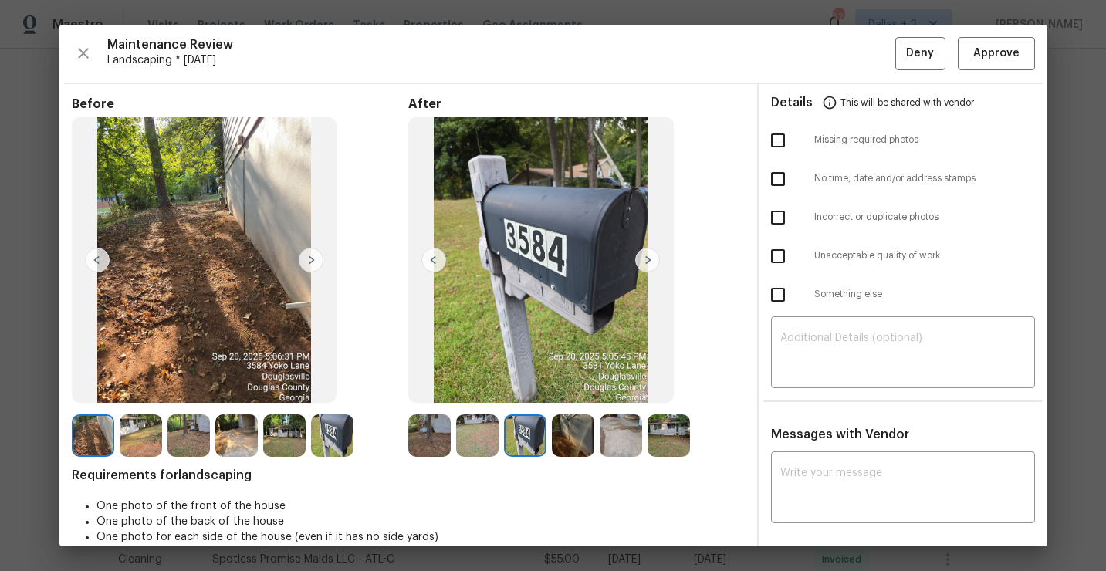
click at [653, 256] on img at bounding box center [647, 260] width 25 height 25
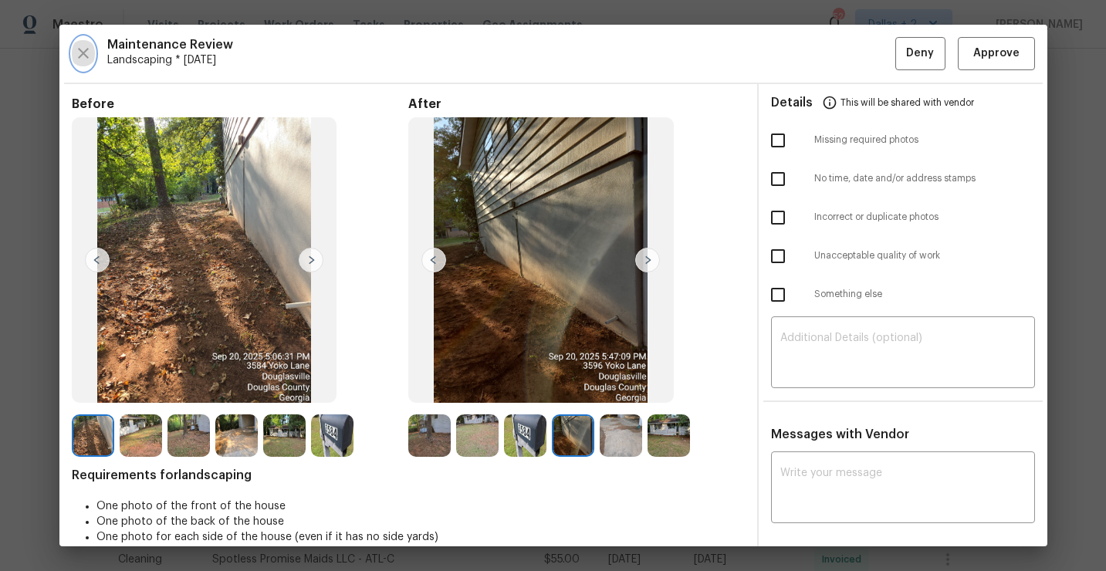
click at [79, 46] on icon "button" at bounding box center [83, 53] width 19 height 19
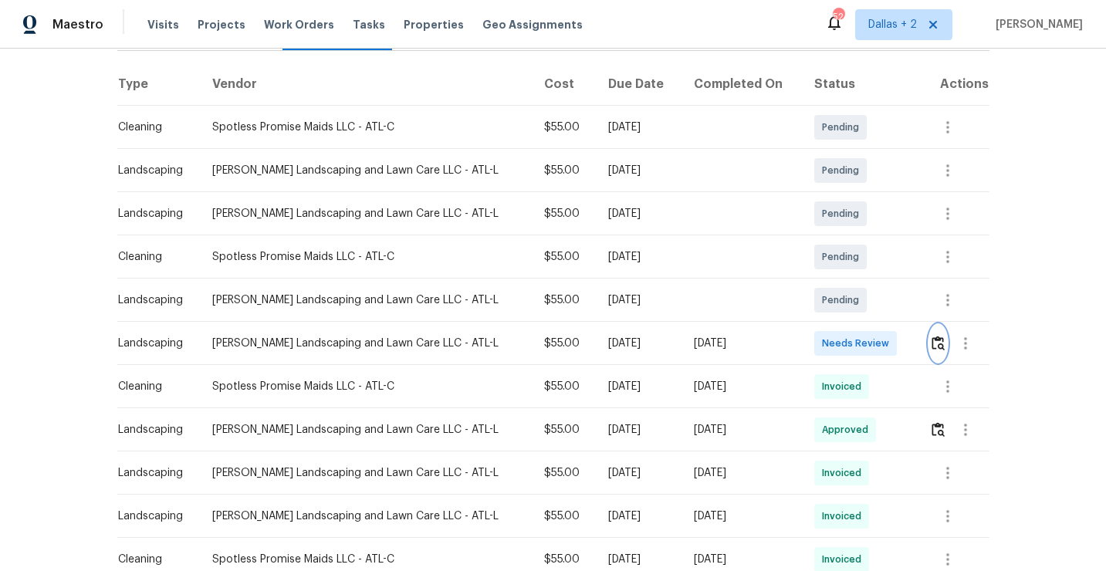
scroll to position [0, 0]
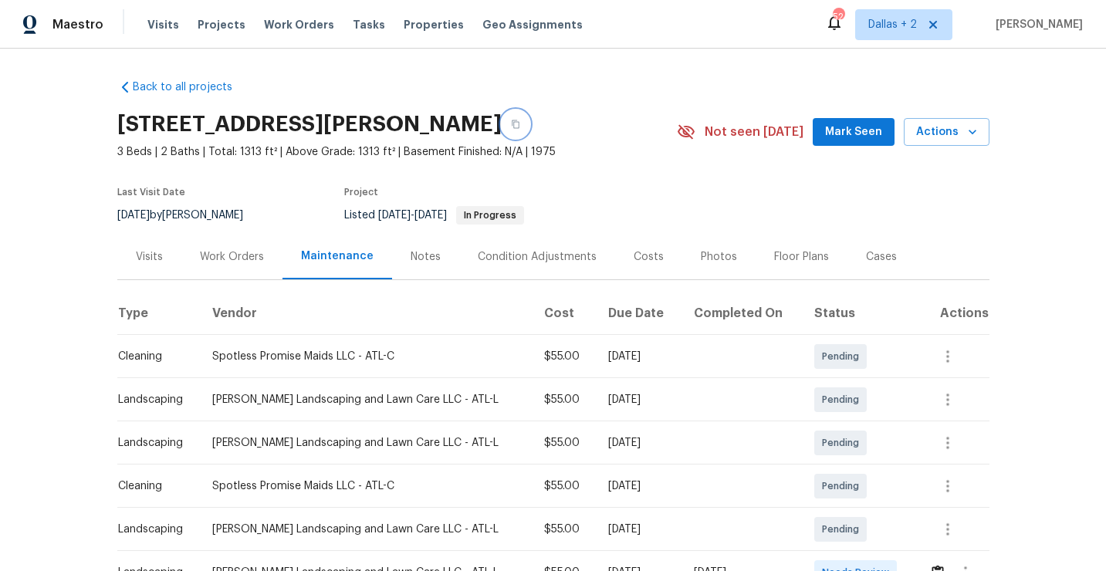
click at [520, 127] on icon "button" at bounding box center [515, 124] width 9 height 9
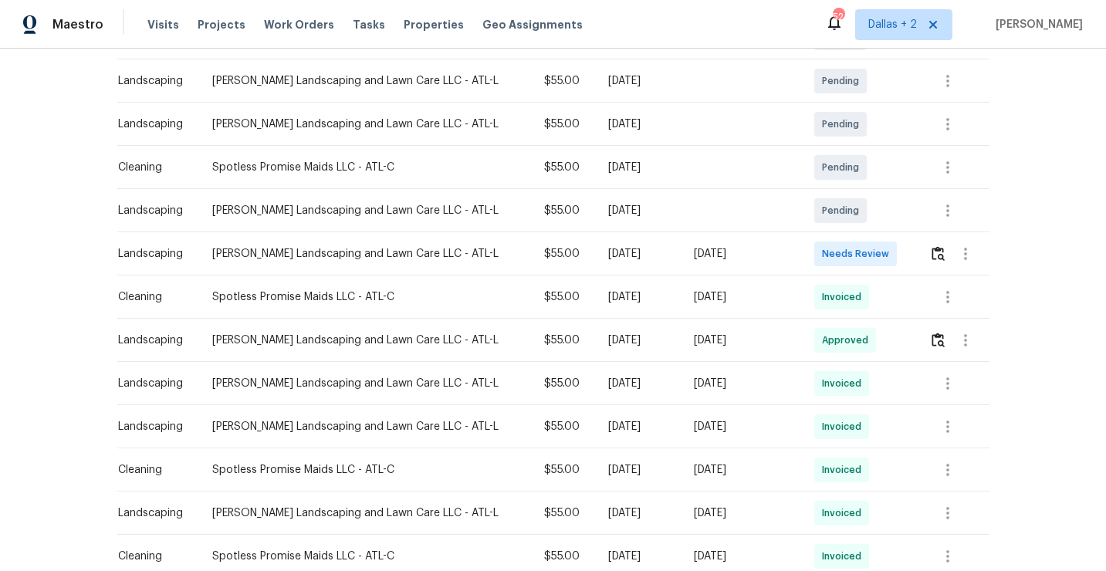
scroll to position [315, 0]
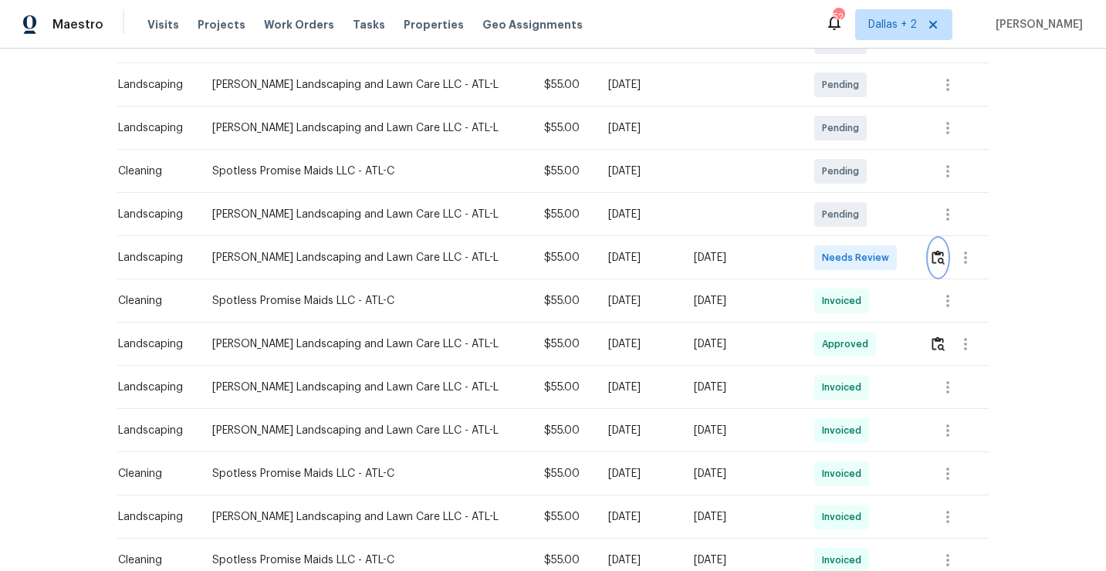
click at [937, 257] on img "button" at bounding box center [937, 257] width 13 height 15
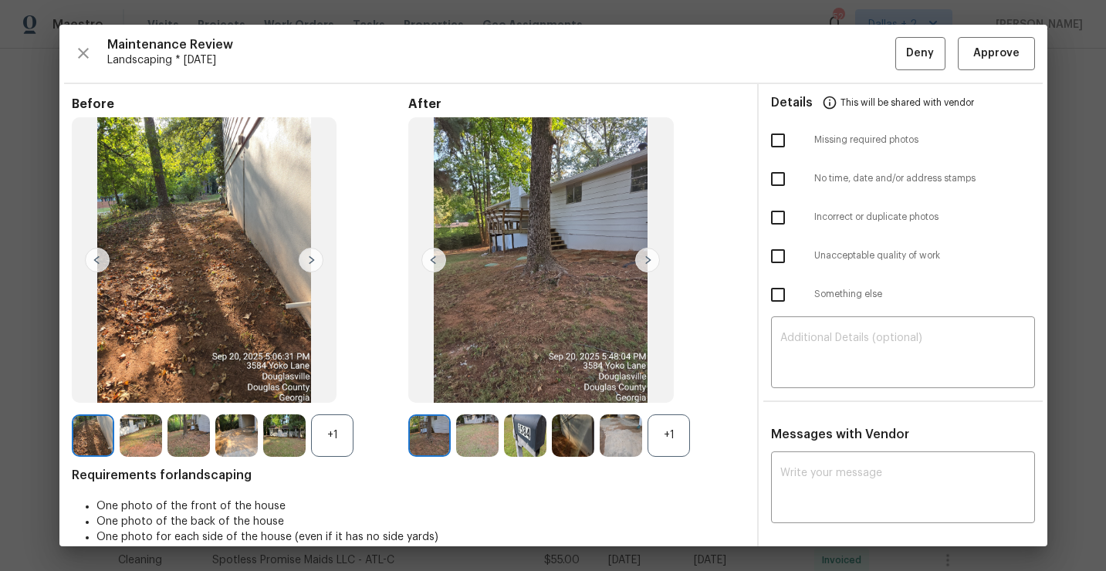
click at [662, 427] on div "+1" at bounding box center [668, 435] width 42 height 42
click at [339, 439] on div "+1" at bounding box center [332, 435] width 42 height 42
click at [648, 260] on img at bounding box center [647, 260] width 25 height 25
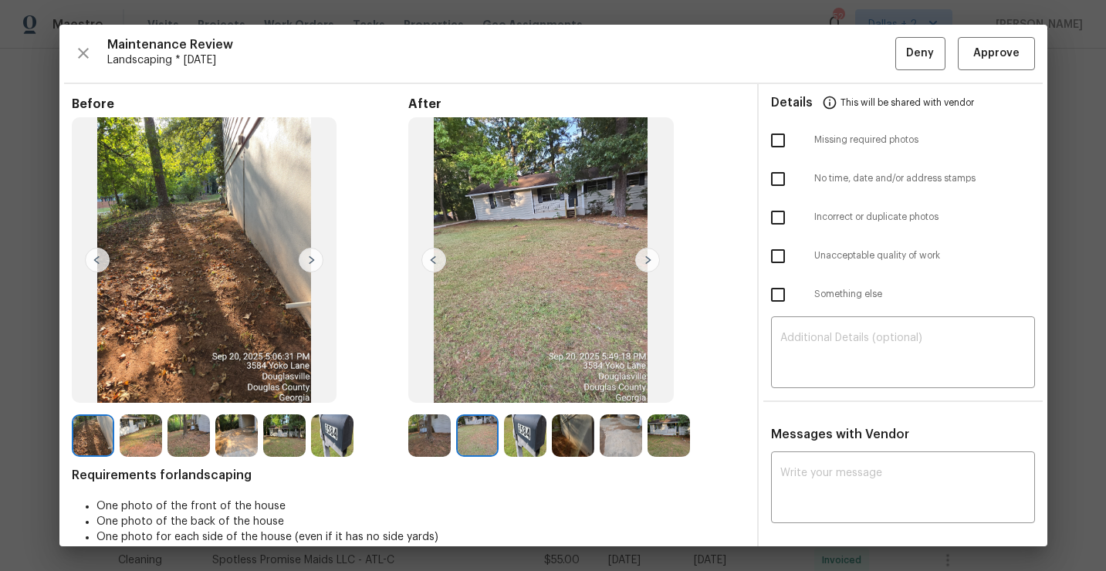
click at [648, 260] on img at bounding box center [647, 260] width 25 height 25
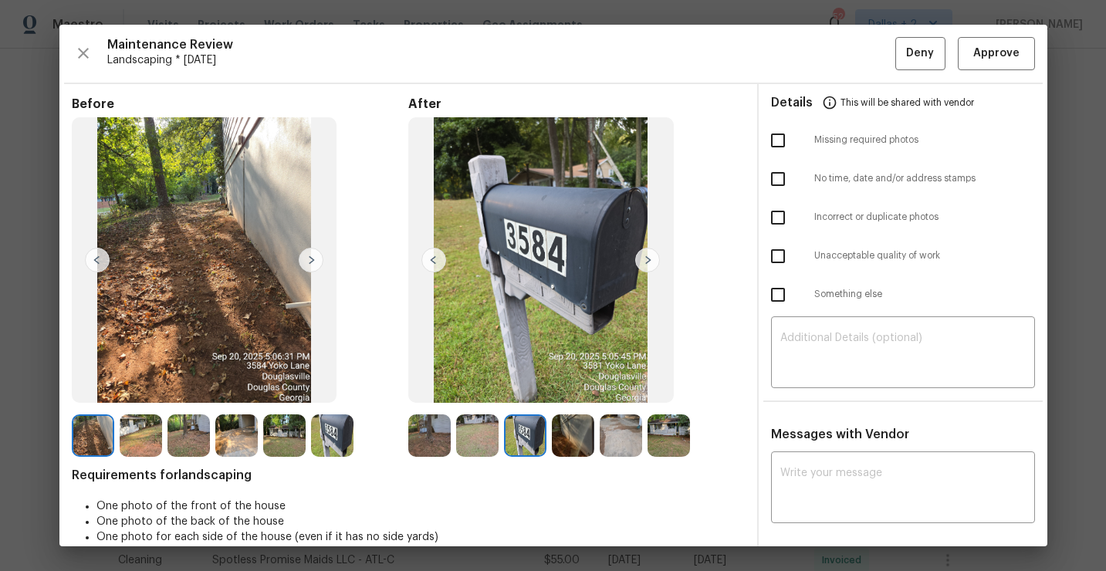
click at [434, 427] on img at bounding box center [429, 435] width 42 height 42
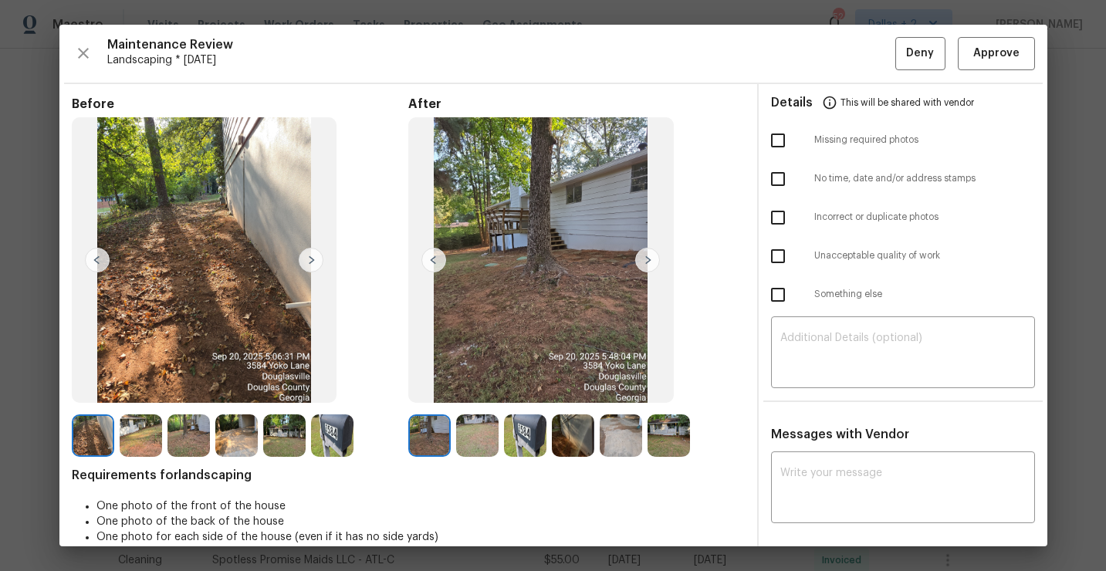
click at [648, 265] on img at bounding box center [647, 260] width 25 height 25
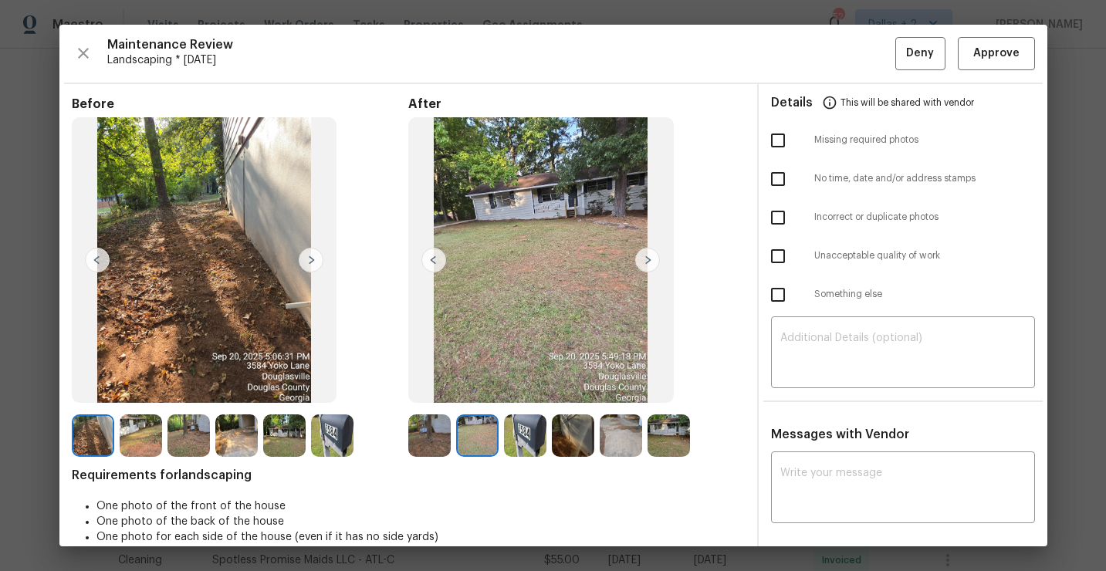
click at [648, 265] on img at bounding box center [647, 260] width 25 height 25
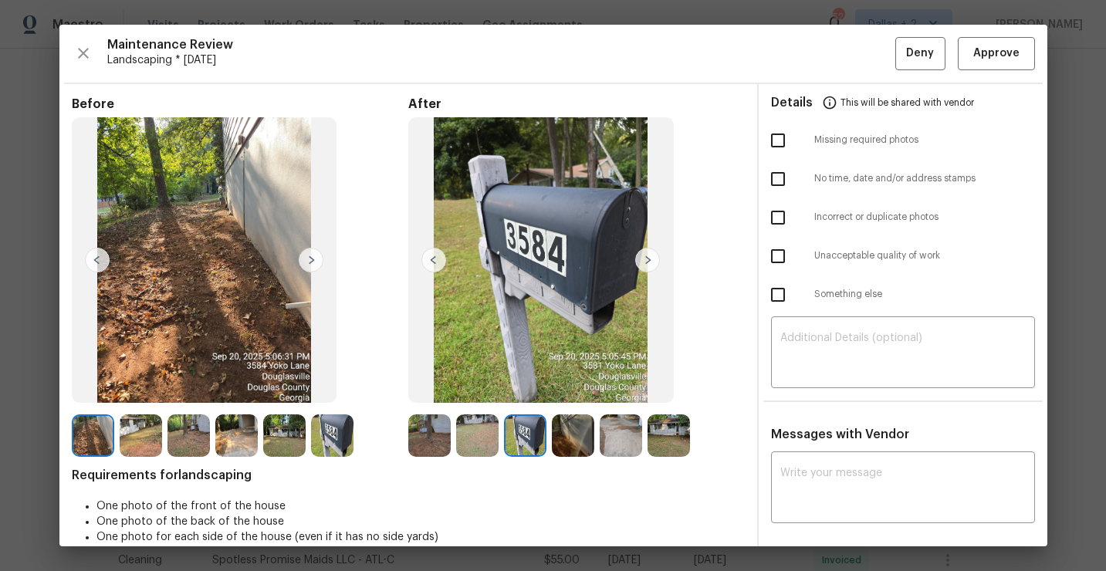
click at [648, 265] on img at bounding box center [647, 260] width 25 height 25
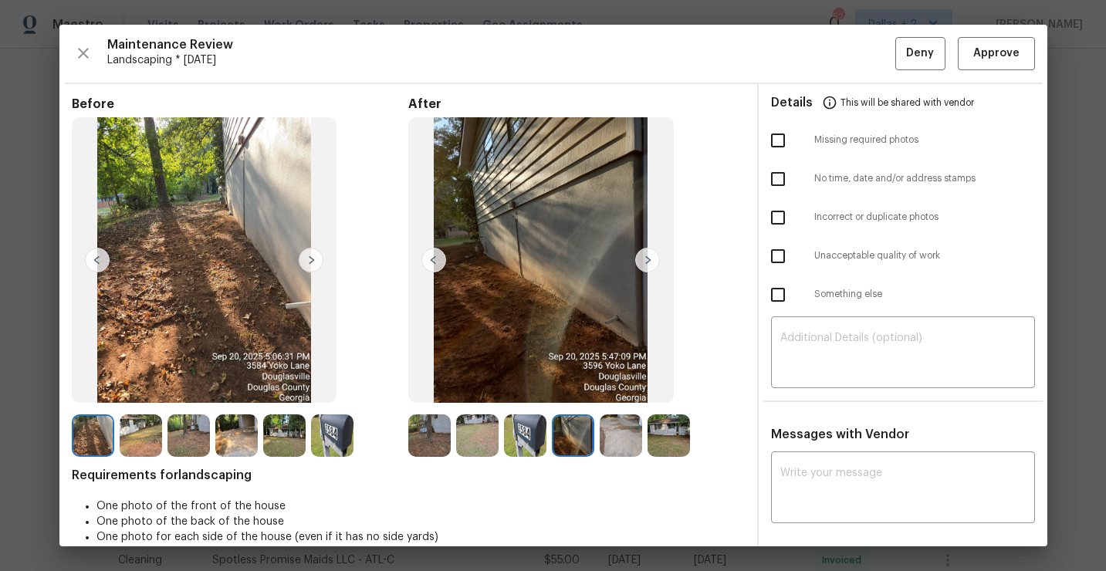
click at [648, 265] on img at bounding box center [647, 260] width 25 height 25
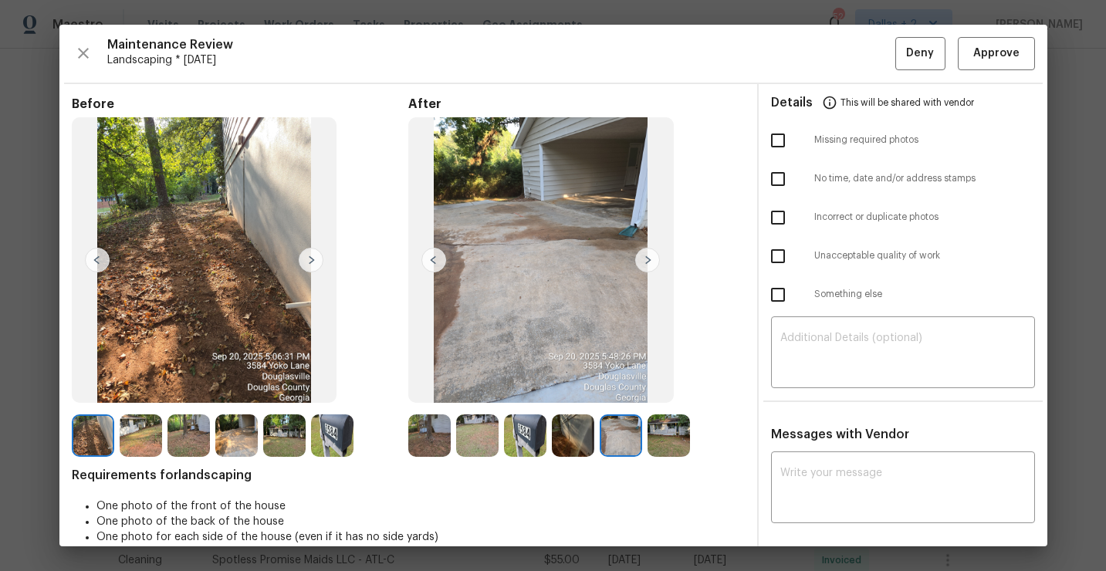
click at [648, 265] on img at bounding box center [647, 260] width 25 height 25
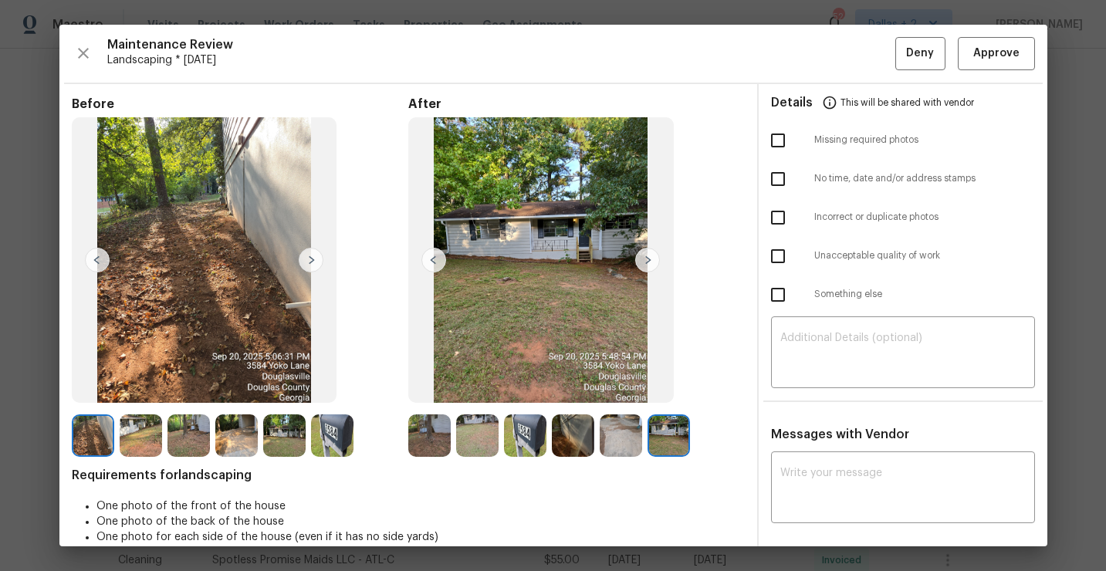
click at [427, 442] on img at bounding box center [429, 435] width 42 height 42
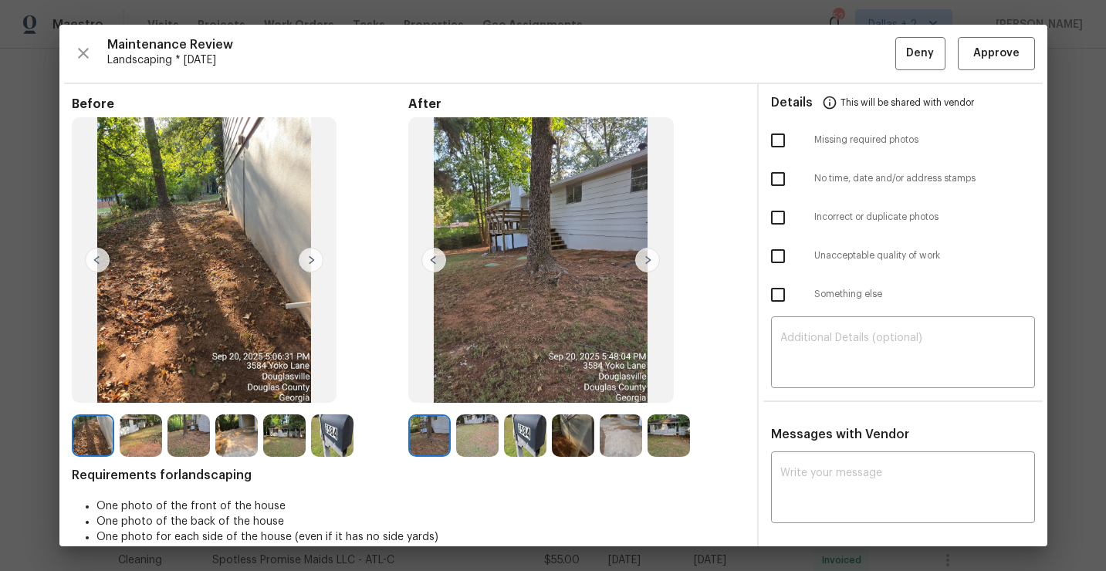
click at [653, 262] on img at bounding box center [647, 260] width 25 height 25
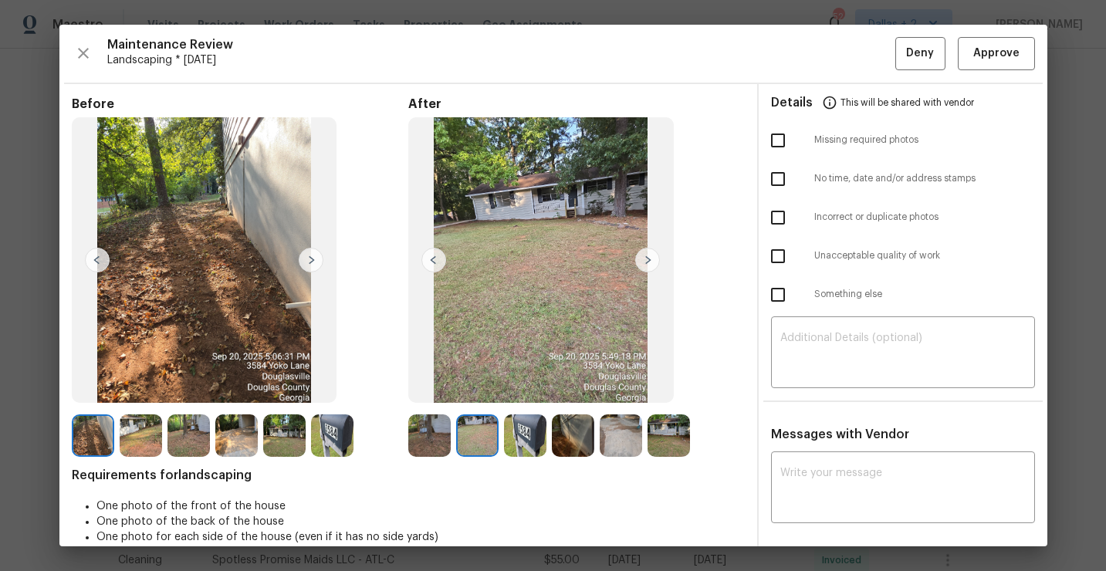
click at [653, 262] on img at bounding box center [647, 260] width 25 height 25
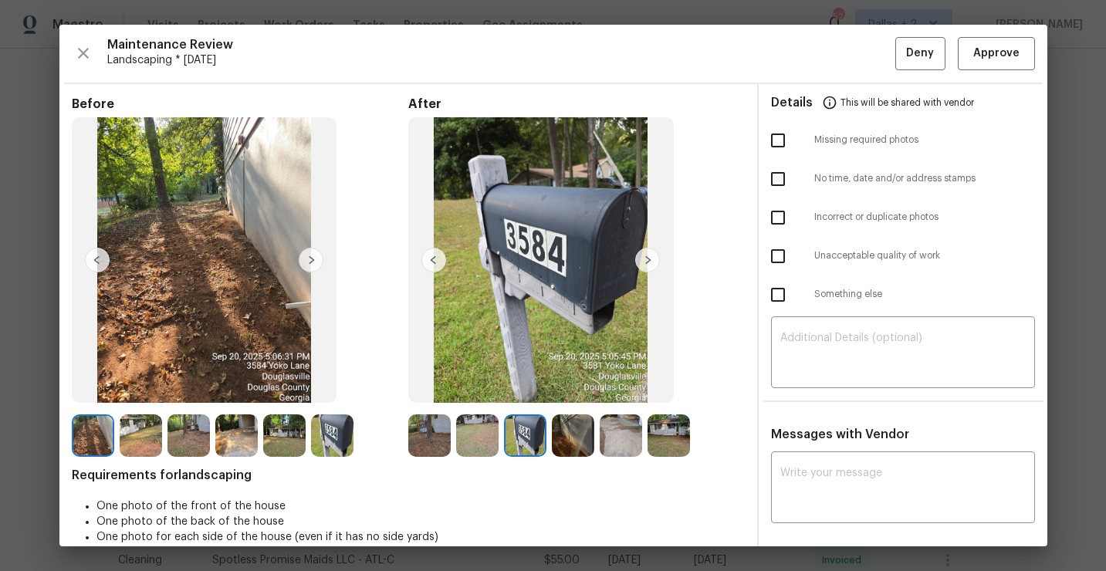
click at [653, 262] on img at bounding box center [647, 260] width 25 height 25
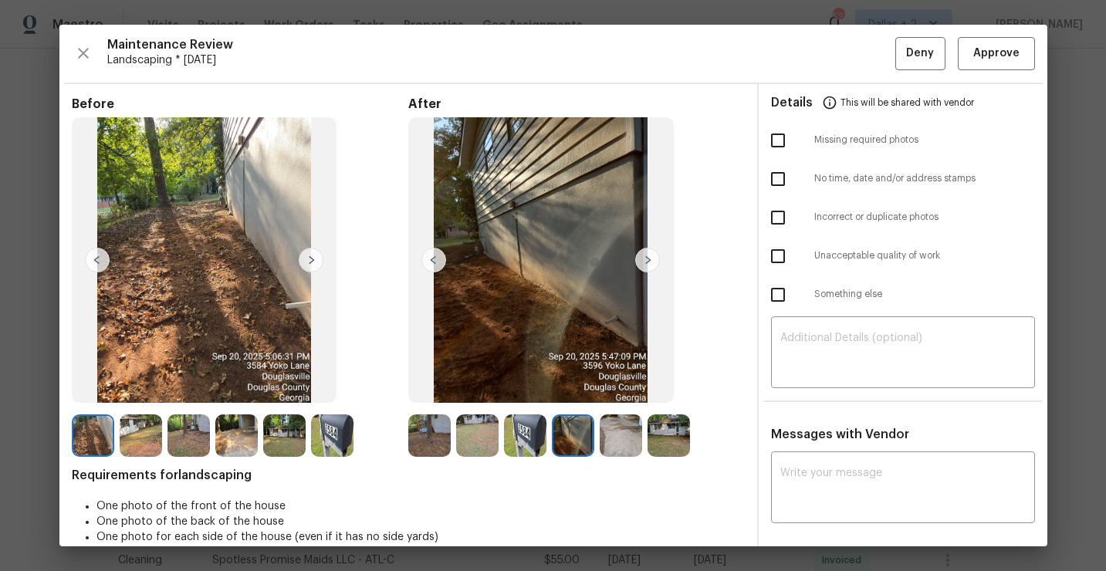
click at [653, 262] on img at bounding box center [647, 260] width 25 height 25
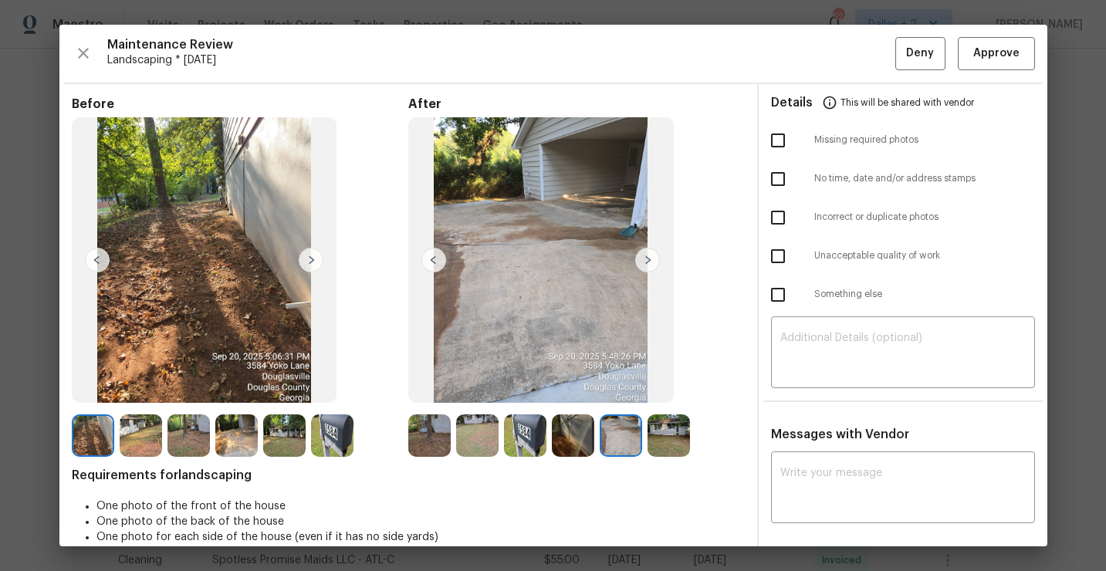
click at [653, 262] on img at bounding box center [647, 260] width 25 height 25
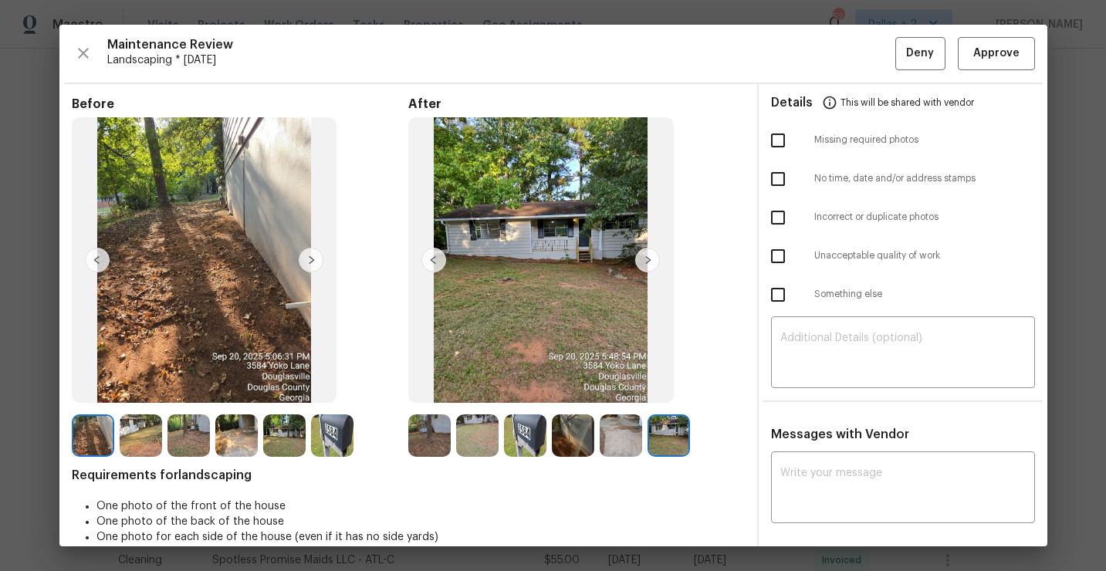
click at [430, 448] on img at bounding box center [429, 435] width 42 height 42
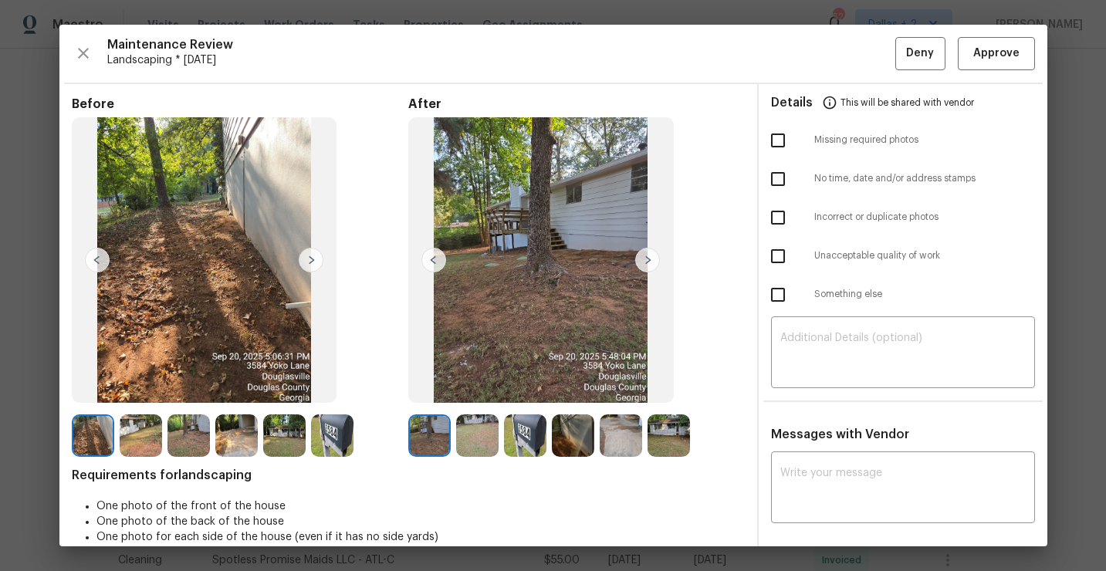
click at [643, 263] on img at bounding box center [647, 260] width 25 height 25
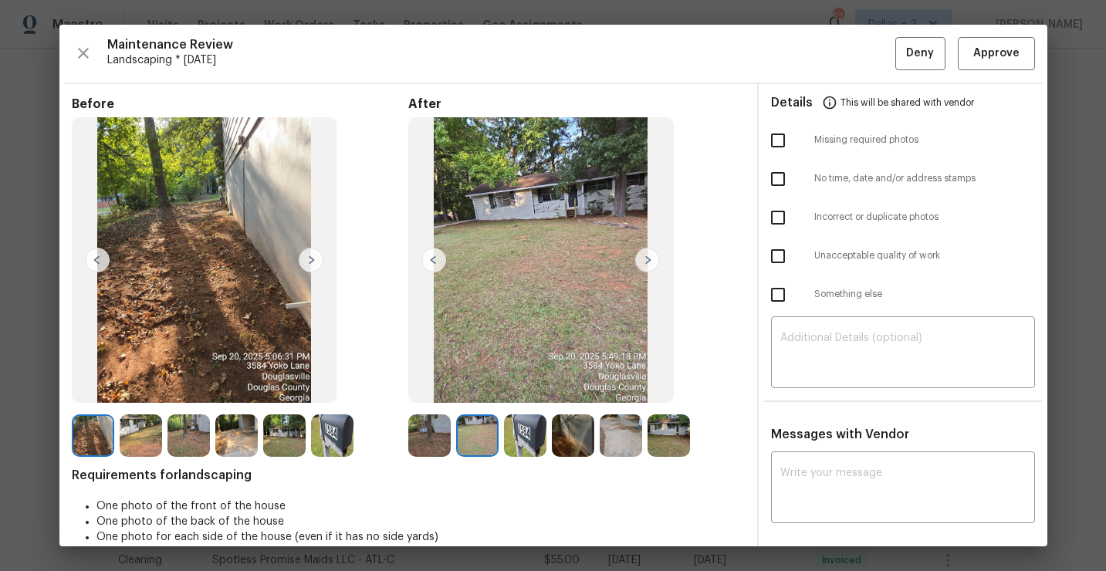
click at [643, 263] on img at bounding box center [647, 260] width 25 height 25
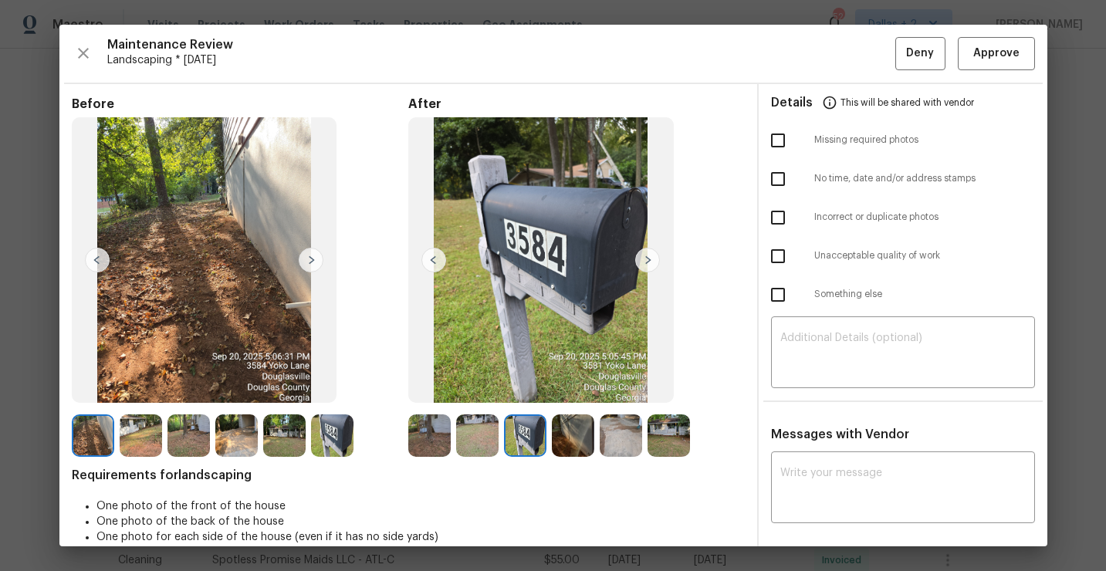
click at [643, 263] on img at bounding box center [647, 260] width 25 height 25
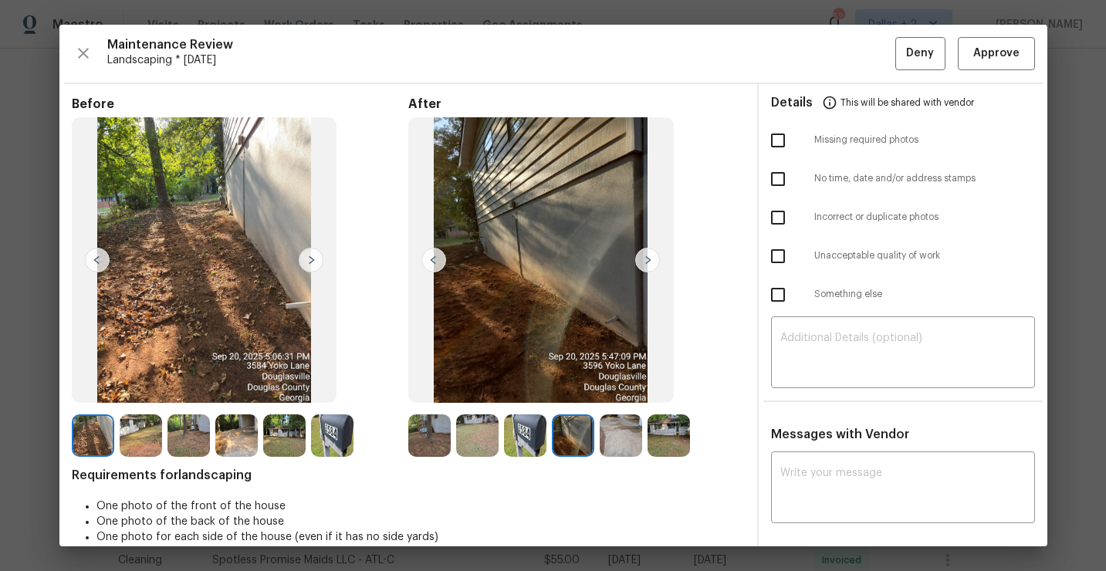
click at [643, 263] on img at bounding box center [647, 260] width 25 height 25
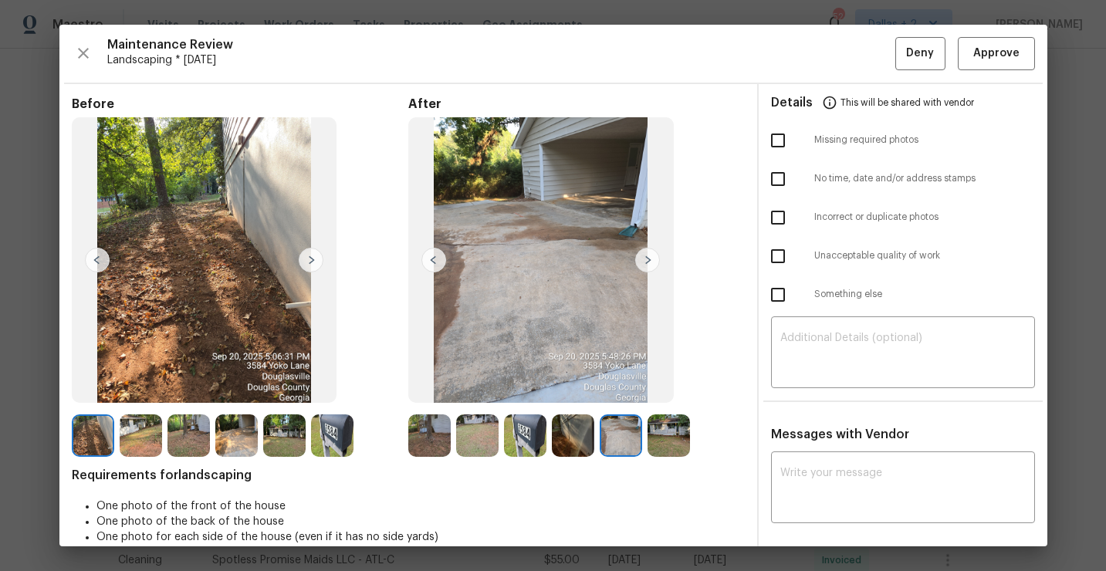
click at [643, 263] on img at bounding box center [647, 260] width 25 height 25
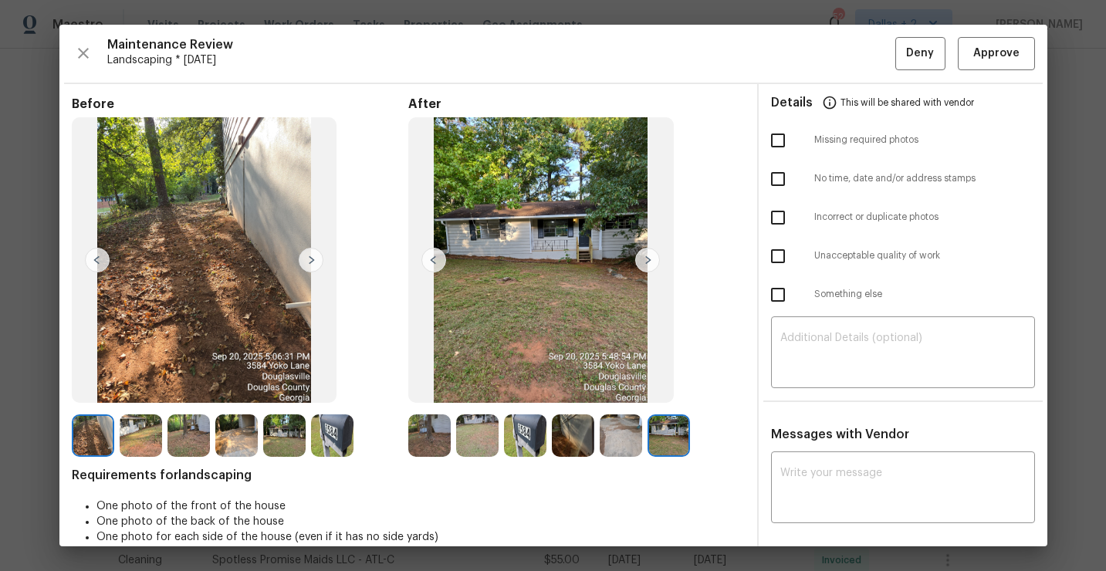
click at [422, 433] on img at bounding box center [429, 435] width 42 height 42
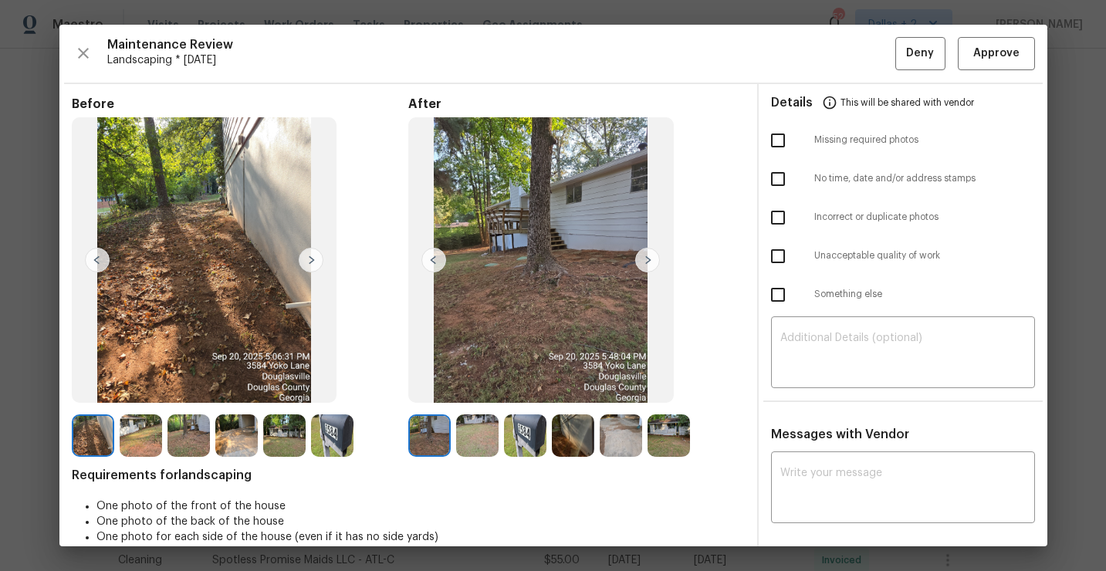
click at [647, 253] on img at bounding box center [647, 260] width 25 height 25
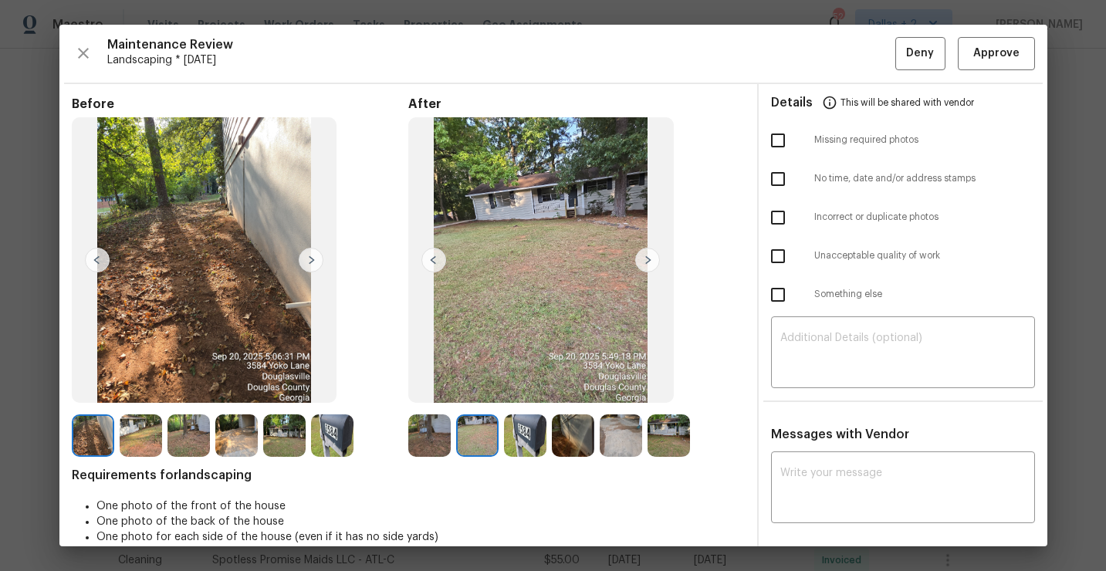
click at [646, 263] on img at bounding box center [647, 260] width 25 height 25
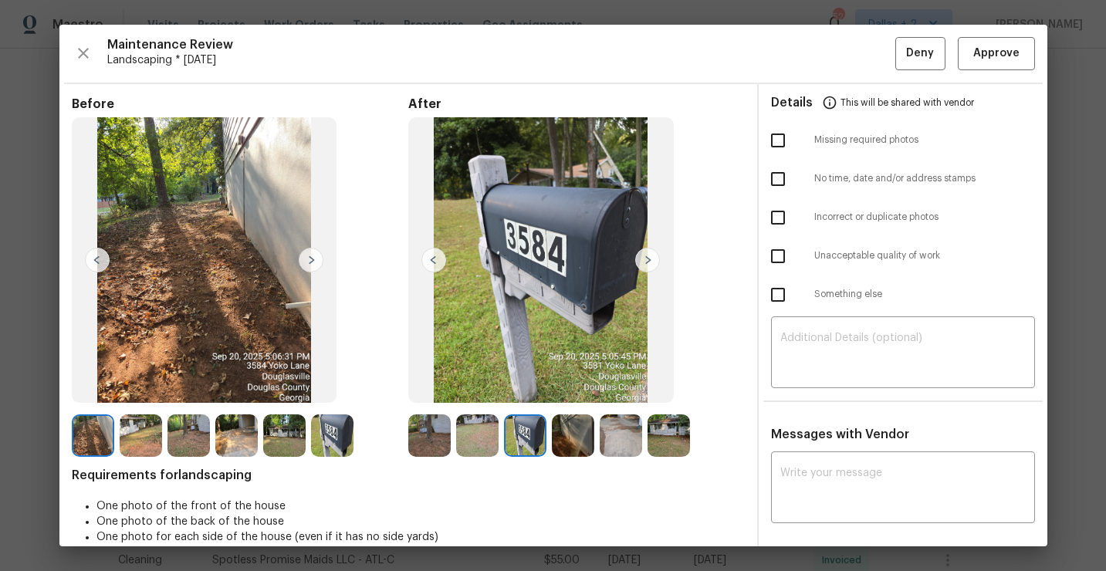
click at [646, 263] on img at bounding box center [647, 260] width 25 height 25
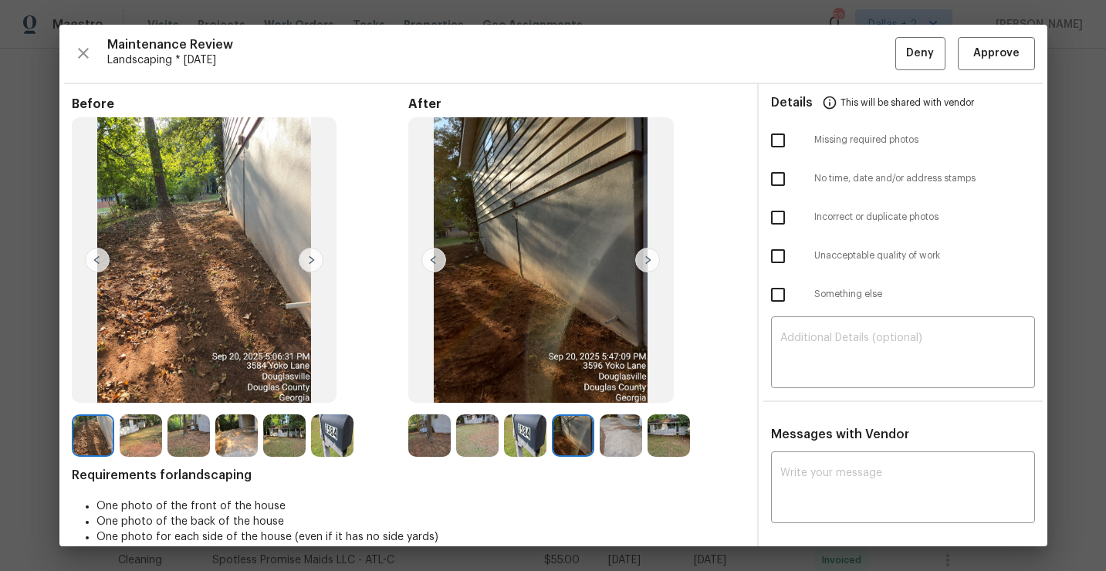
click at [646, 263] on img at bounding box center [647, 260] width 25 height 25
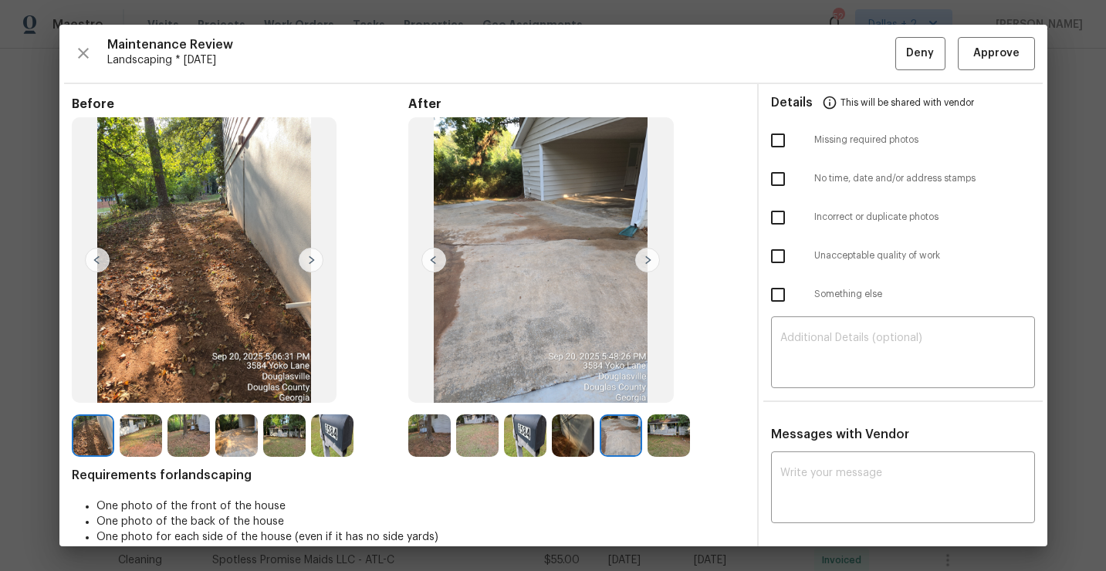
click at [646, 263] on img at bounding box center [647, 260] width 25 height 25
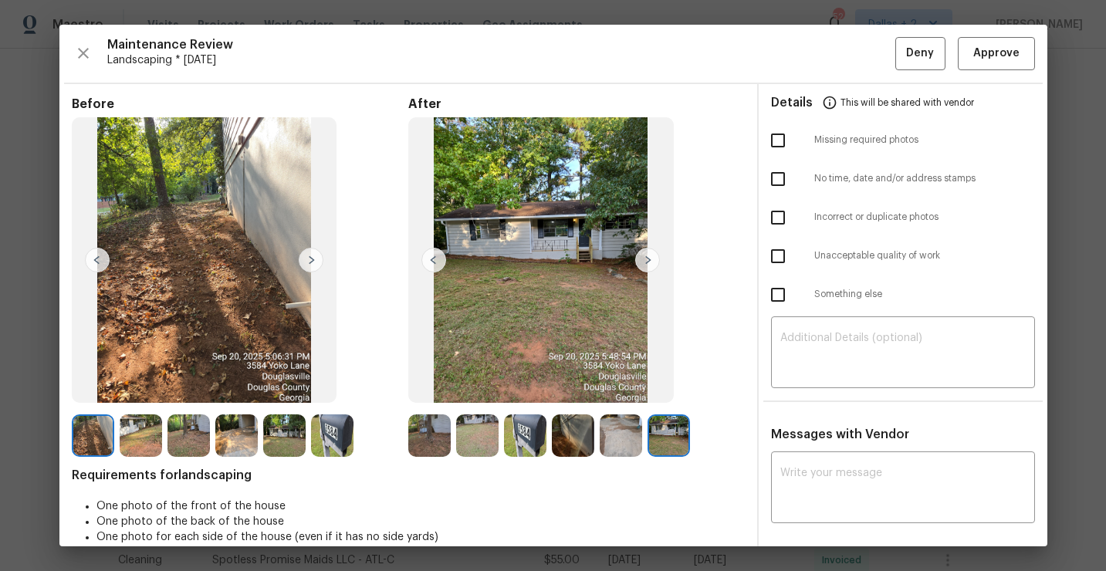
click at [437, 424] on img at bounding box center [429, 435] width 42 height 42
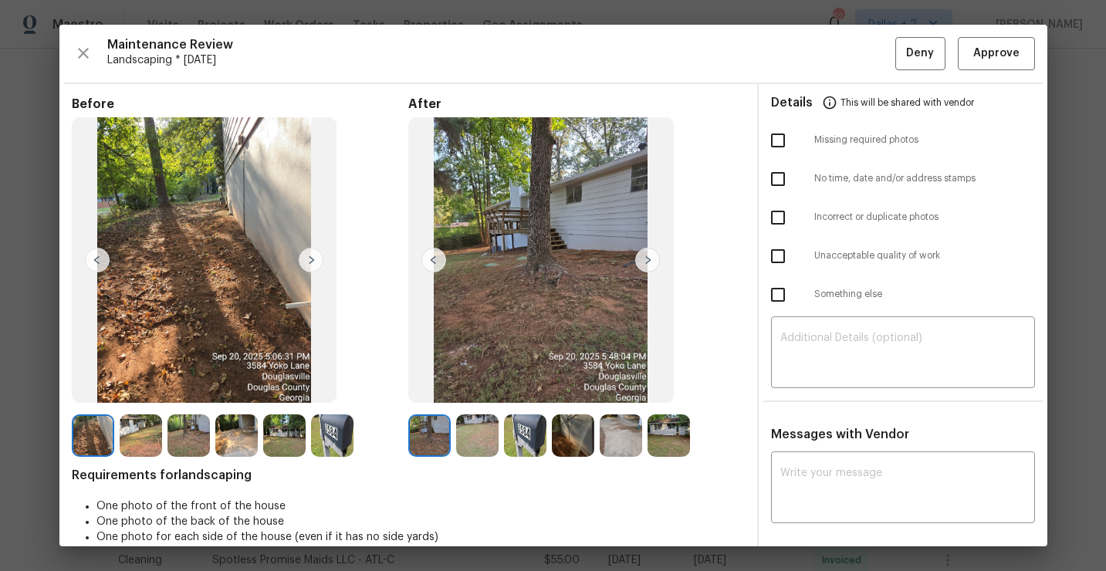
click at [647, 263] on img at bounding box center [647, 260] width 25 height 25
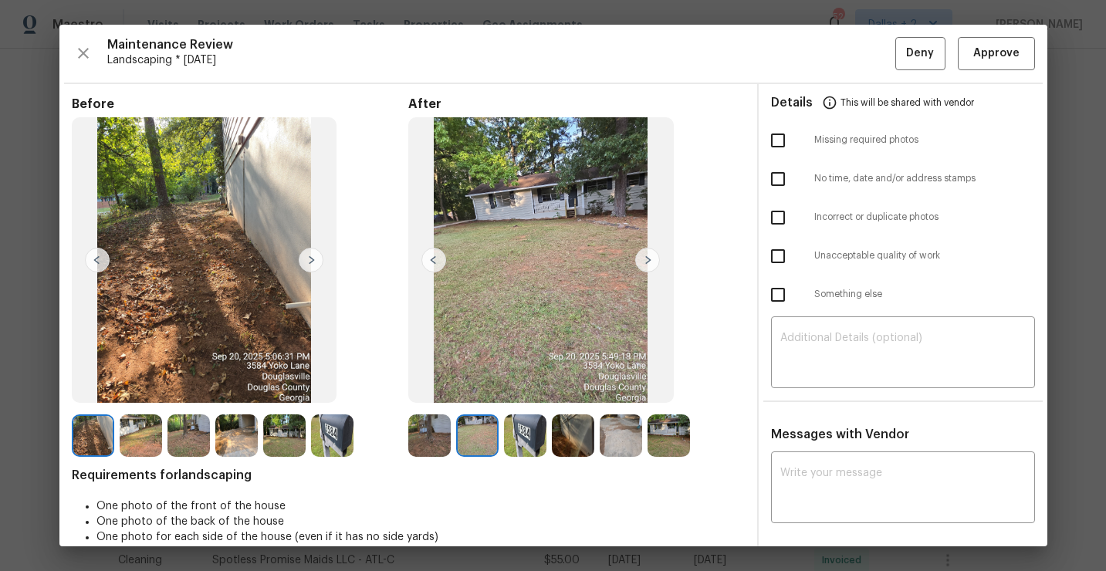
click at [647, 263] on img at bounding box center [647, 260] width 25 height 25
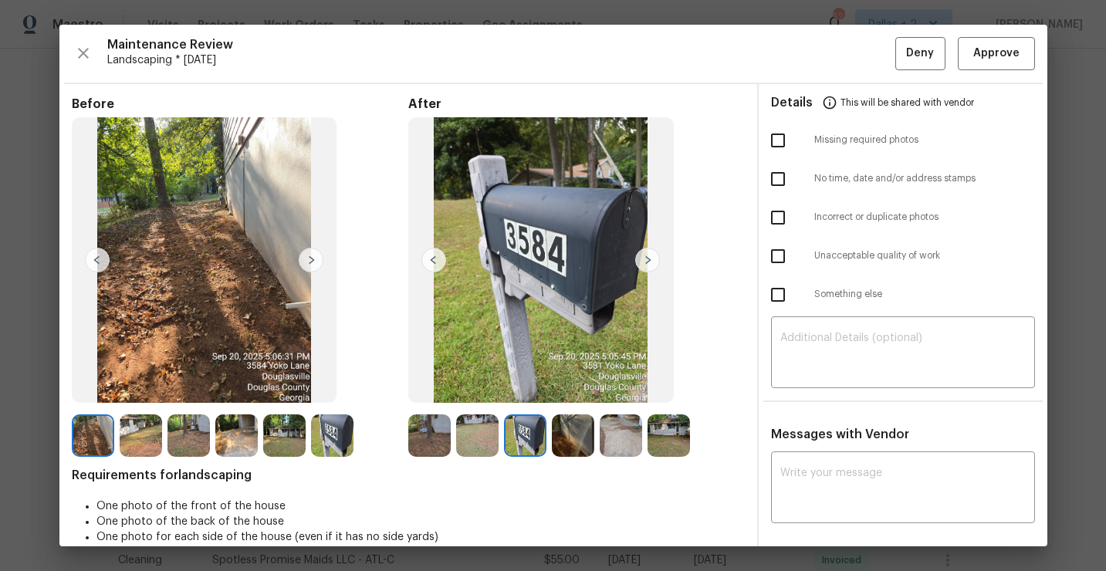
click at [647, 263] on img at bounding box center [647, 260] width 25 height 25
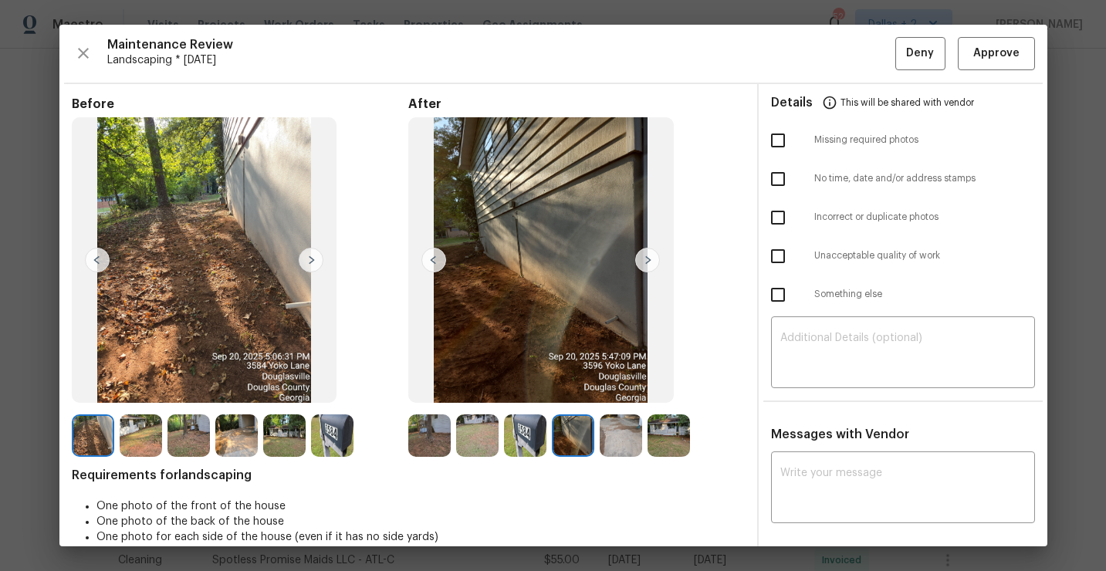
click at [431, 427] on img at bounding box center [429, 435] width 42 height 42
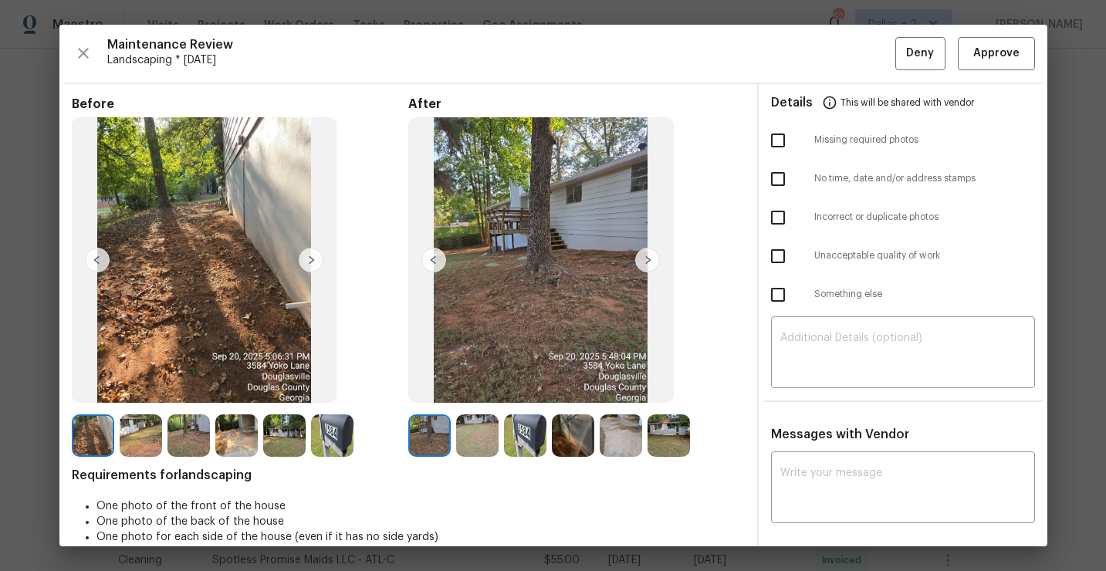
click at [649, 259] on img at bounding box center [647, 260] width 25 height 25
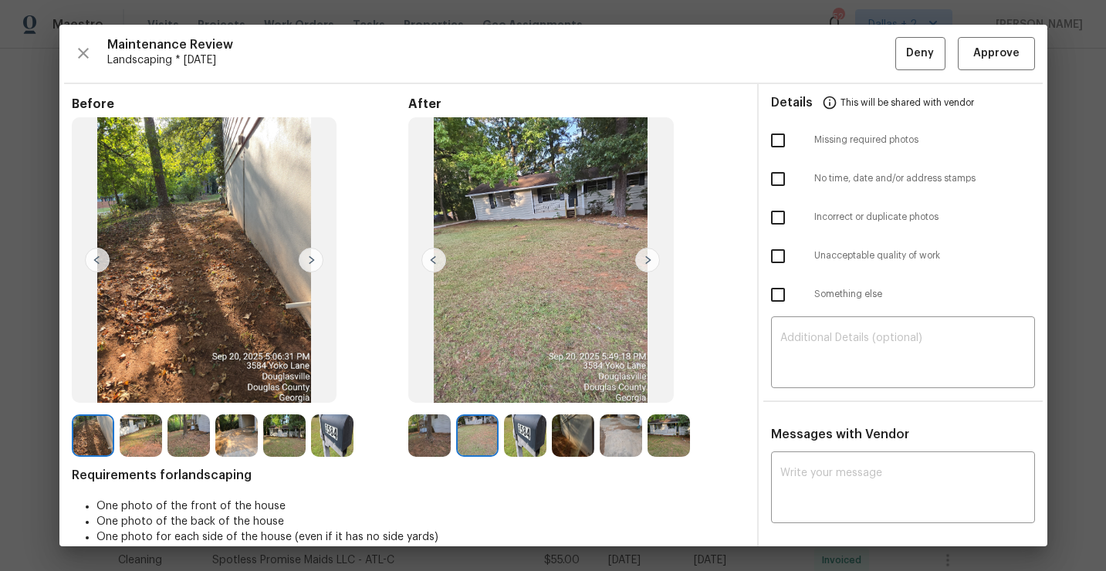
click at [649, 259] on img at bounding box center [647, 260] width 25 height 25
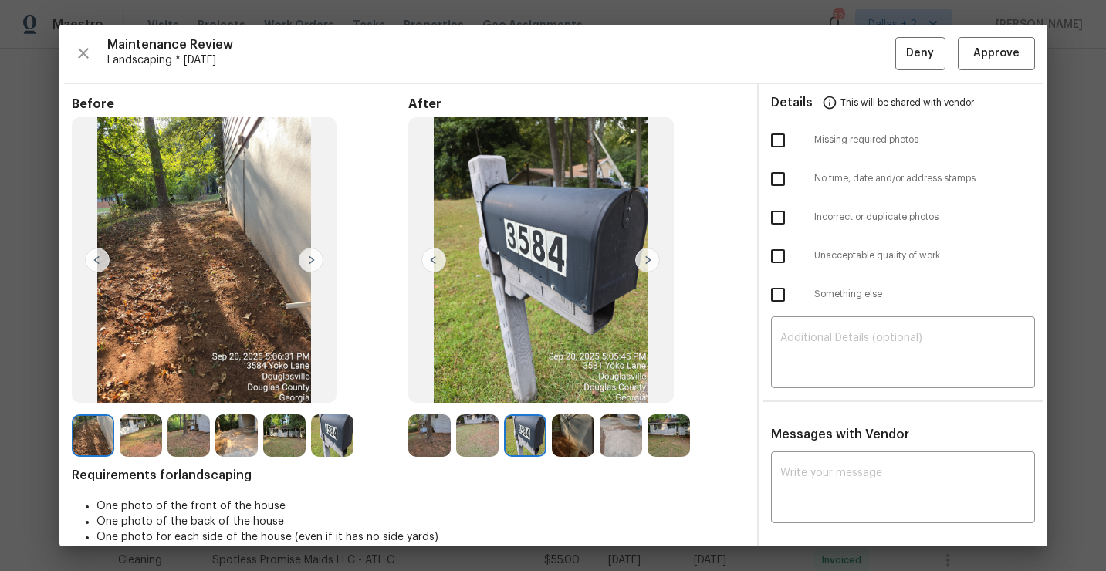
click at [649, 259] on img at bounding box center [647, 260] width 25 height 25
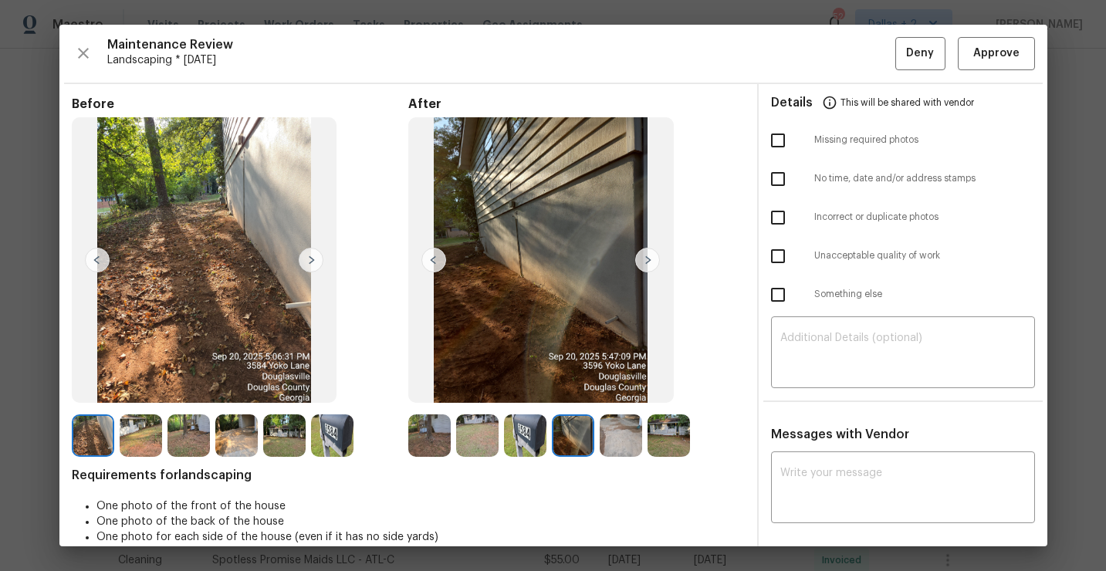
click at [649, 259] on img at bounding box center [647, 260] width 25 height 25
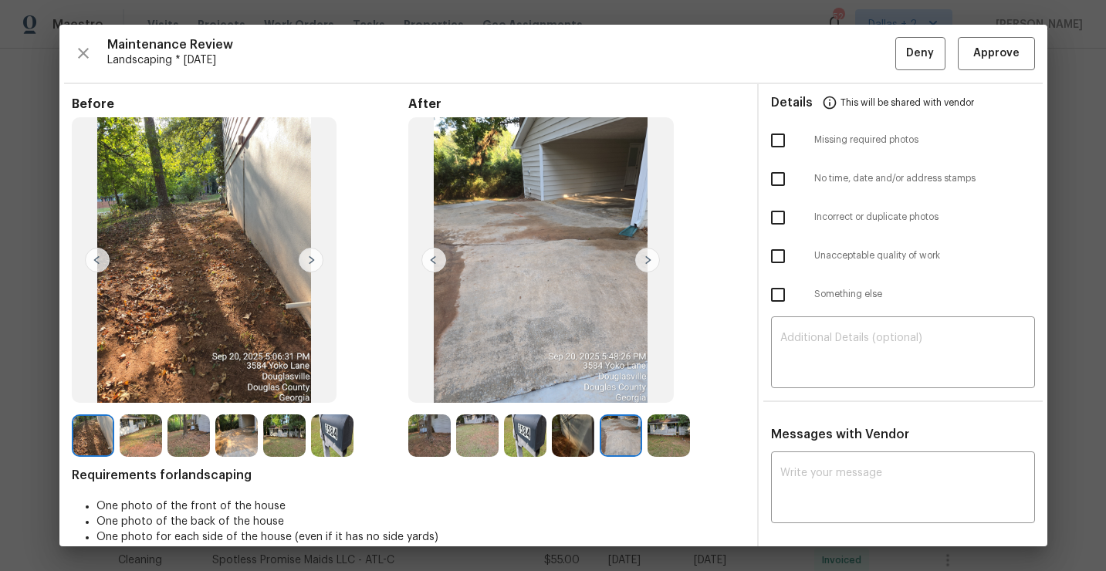
click at [649, 259] on img at bounding box center [647, 260] width 25 height 25
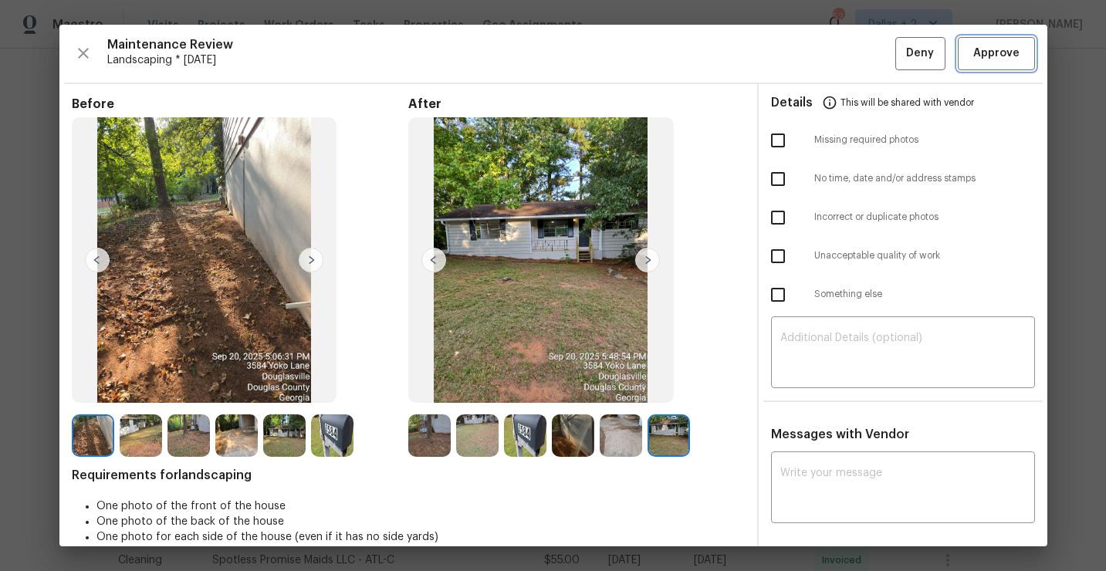
click at [1008, 55] on span "Approve" at bounding box center [996, 53] width 46 height 19
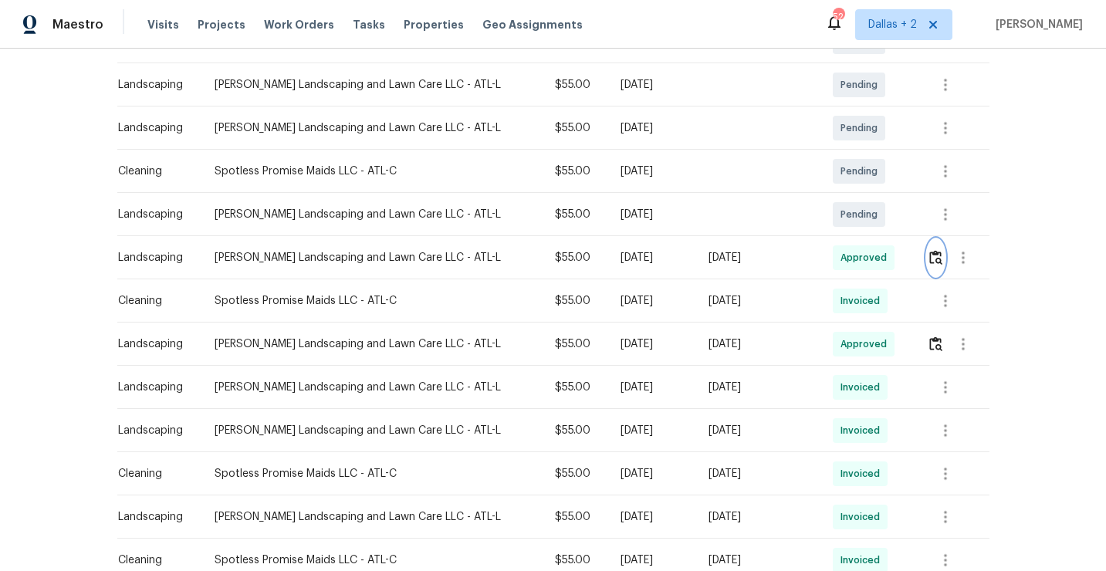
scroll to position [0, 0]
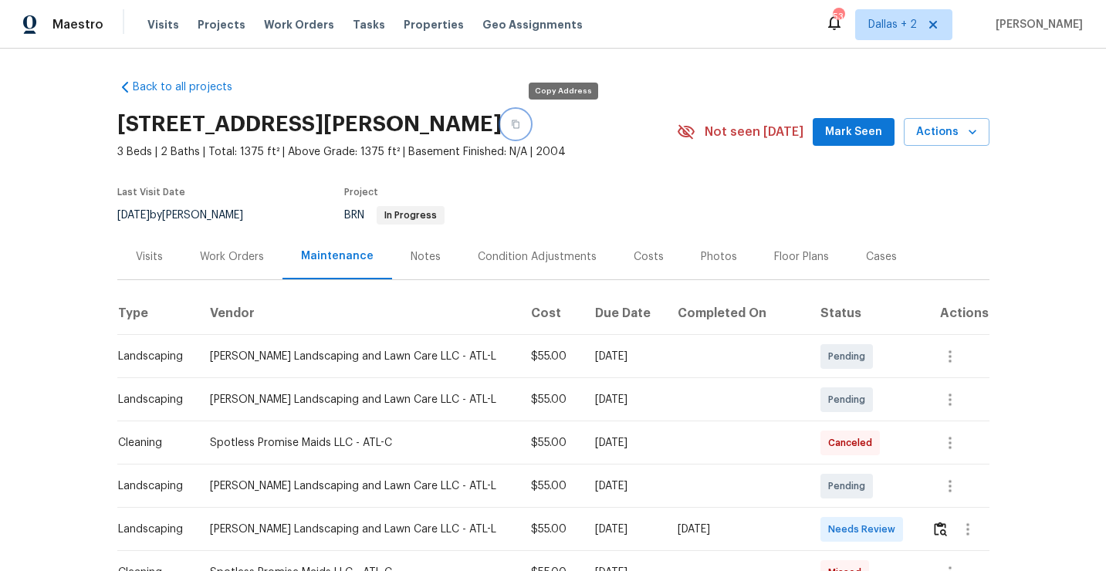
click at [529, 133] on button "button" at bounding box center [515, 124] width 28 height 28
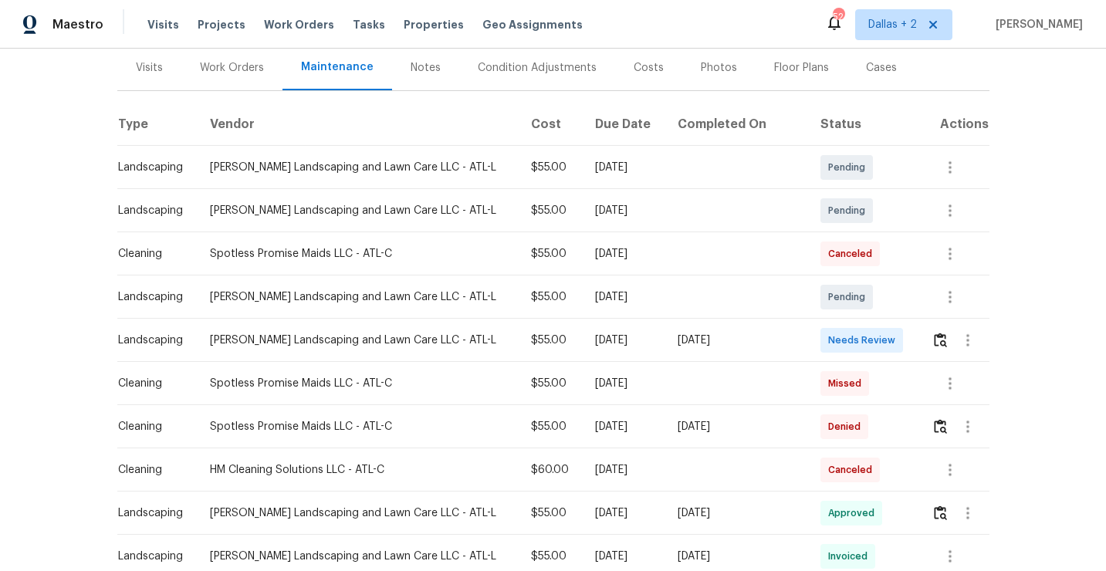
scroll to position [243, 0]
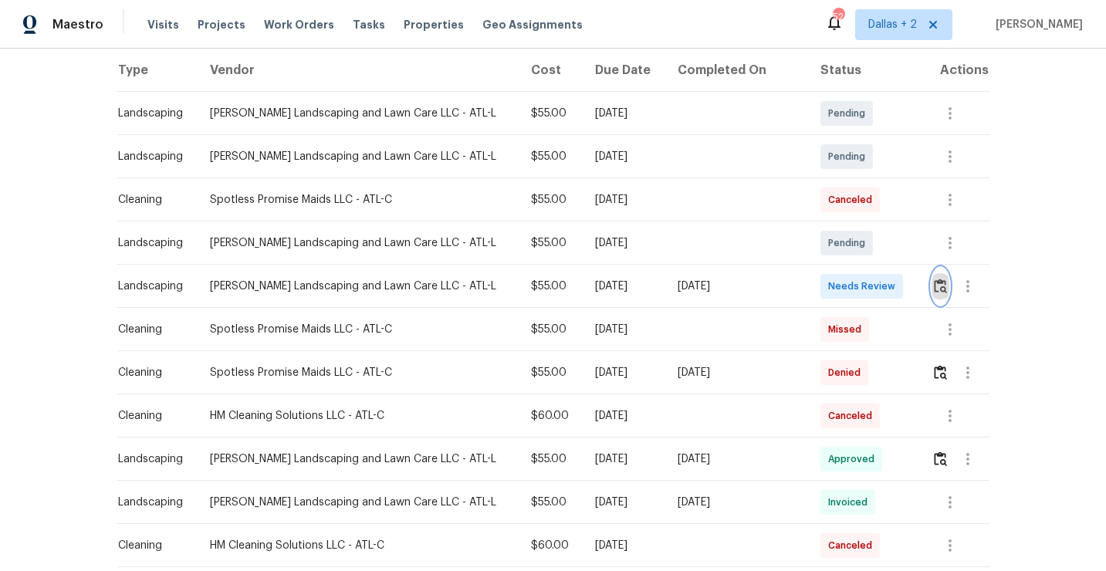
click at [938, 285] on img "button" at bounding box center [940, 286] width 13 height 15
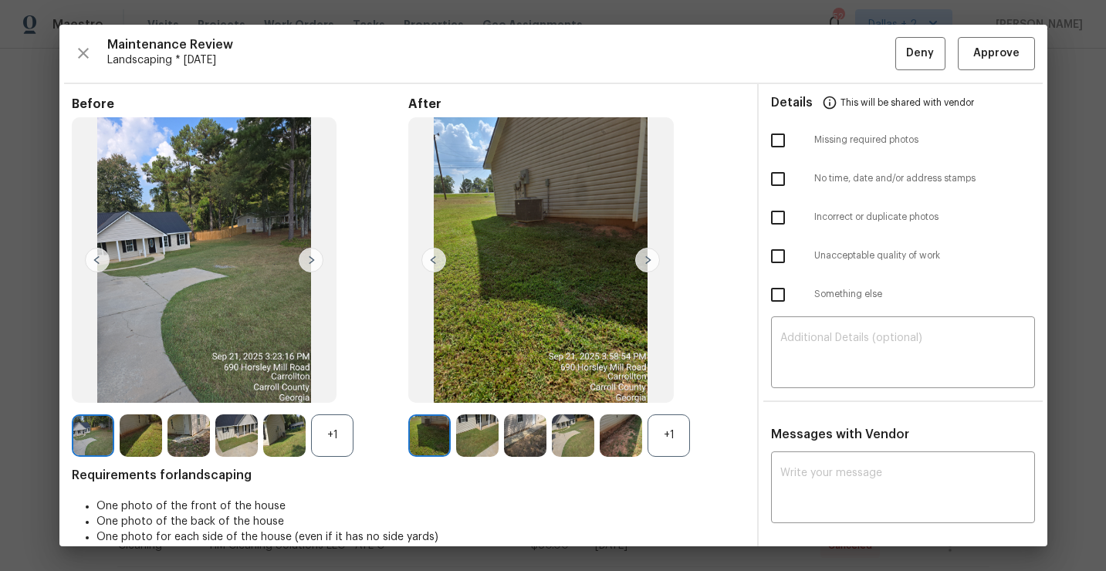
click at [330, 440] on div "+1" at bounding box center [332, 435] width 42 height 42
click at [654, 452] on div "+1" at bounding box center [668, 435] width 42 height 42
click at [653, 261] on img at bounding box center [647, 260] width 25 height 25
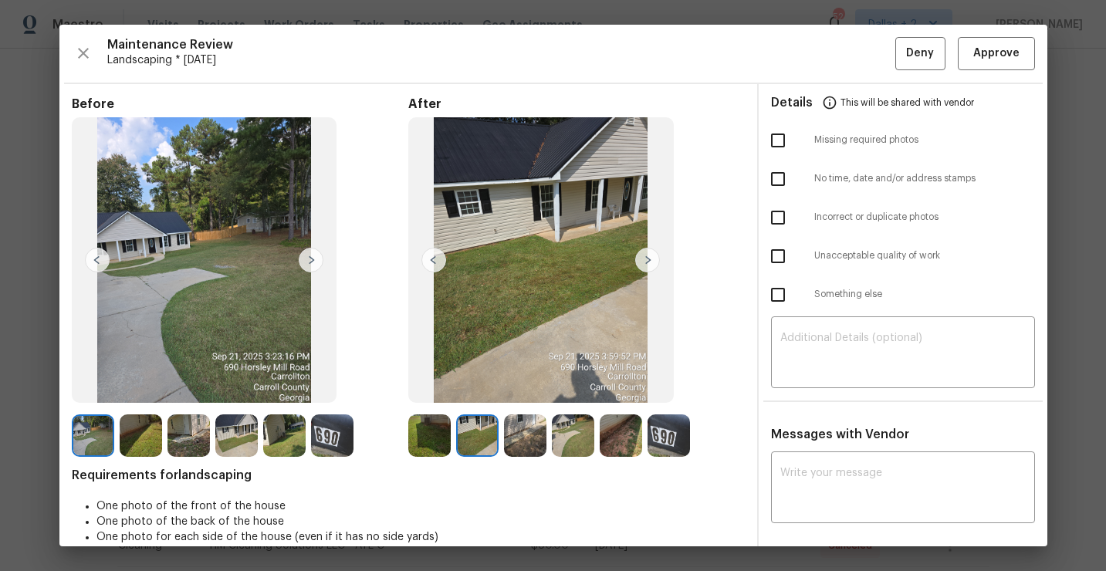
click at [648, 257] on img at bounding box center [647, 260] width 25 height 25
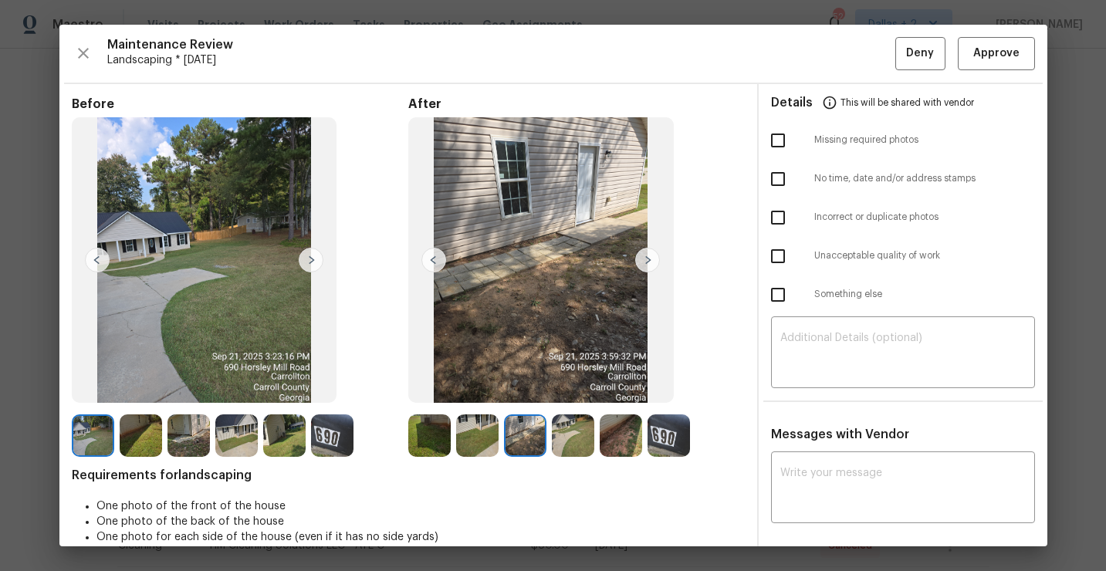
click at [648, 257] on img at bounding box center [647, 260] width 25 height 25
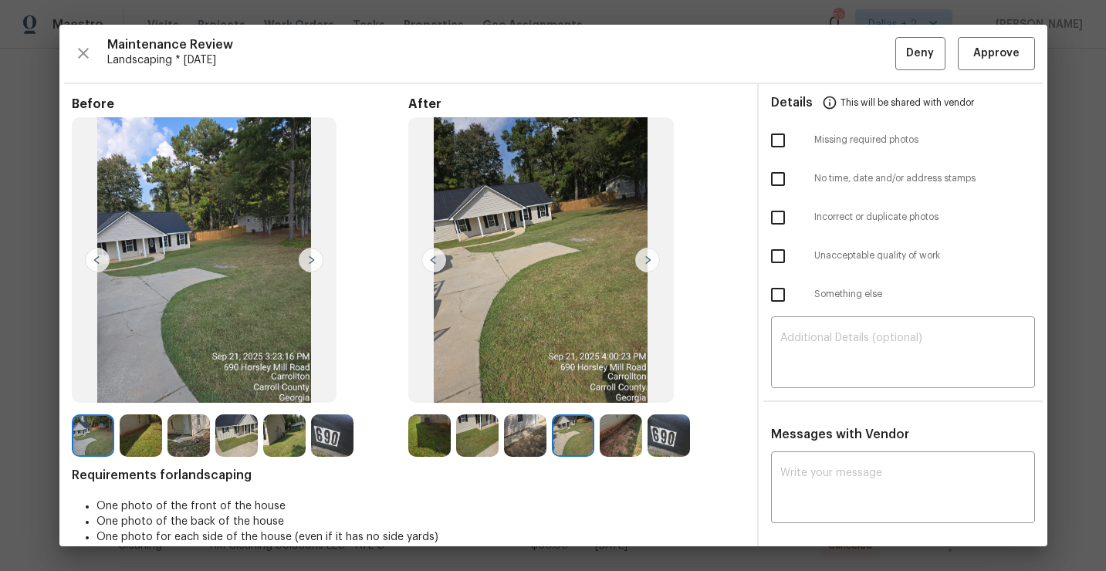
click at [648, 257] on img at bounding box center [647, 260] width 25 height 25
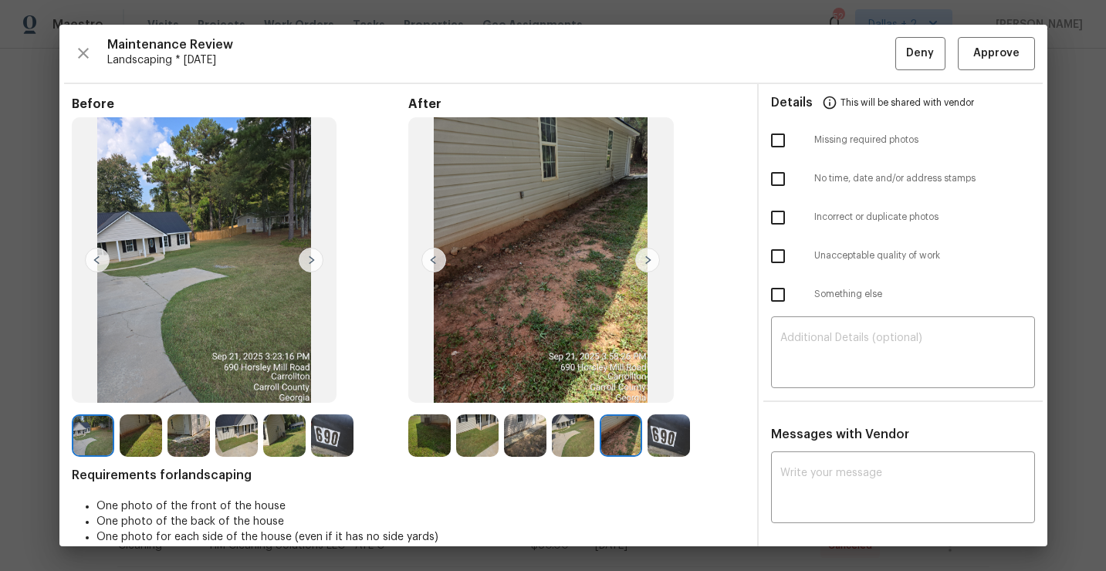
click at [648, 257] on img at bounding box center [647, 260] width 25 height 25
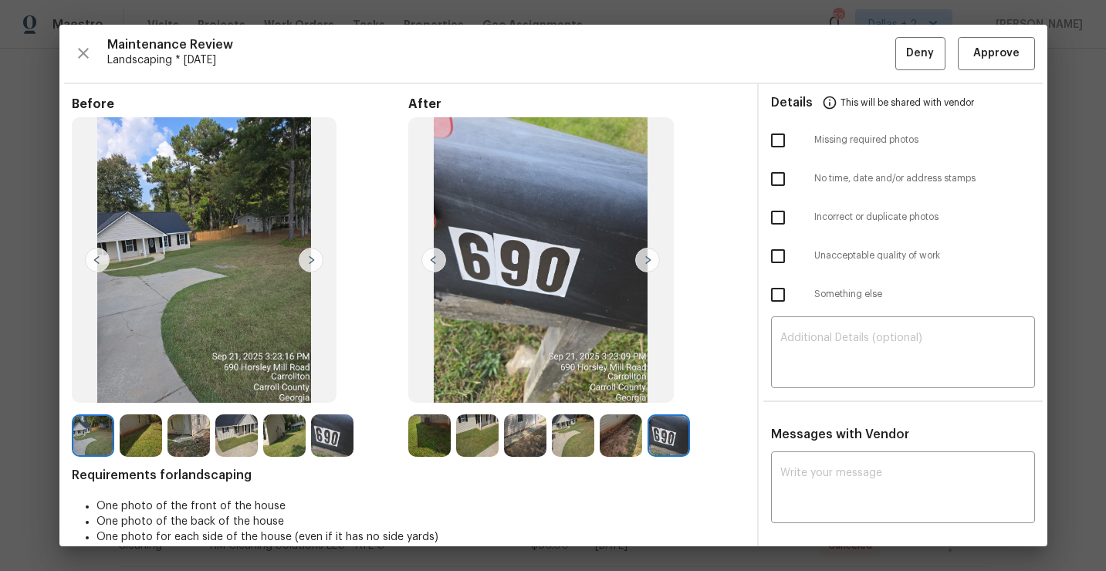
click at [466, 436] on img at bounding box center [477, 435] width 42 height 42
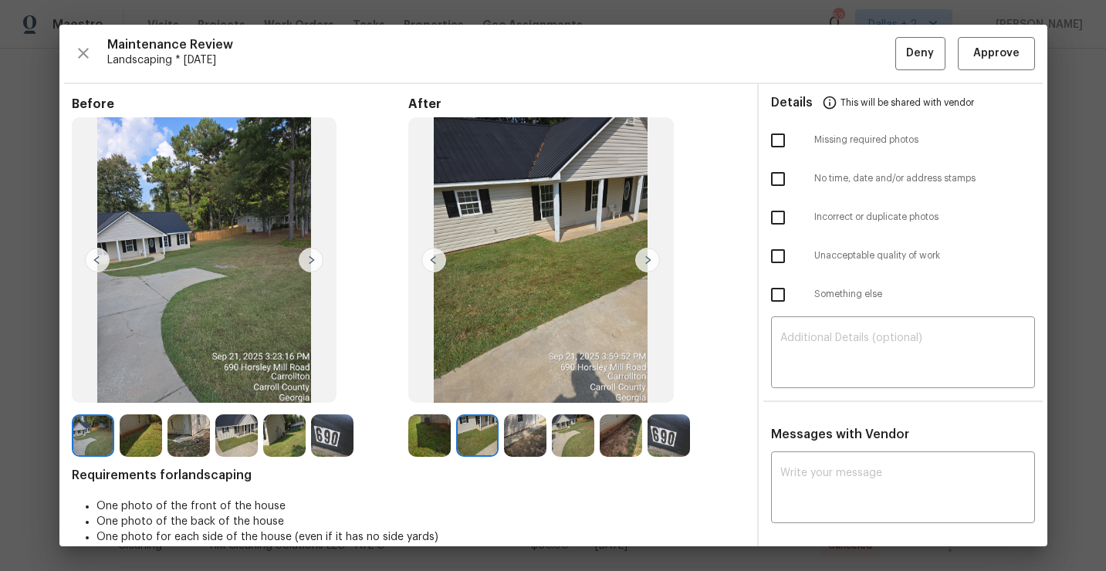
click at [535, 441] on img at bounding box center [525, 435] width 42 height 42
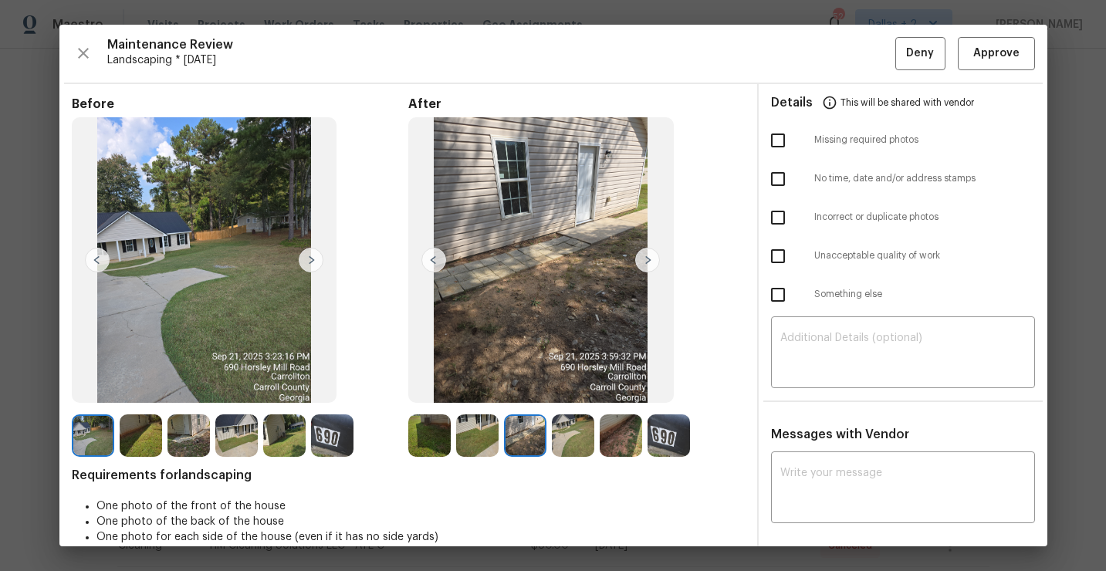
click at [584, 427] on img at bounding box center [573, 435] width 42 height 42
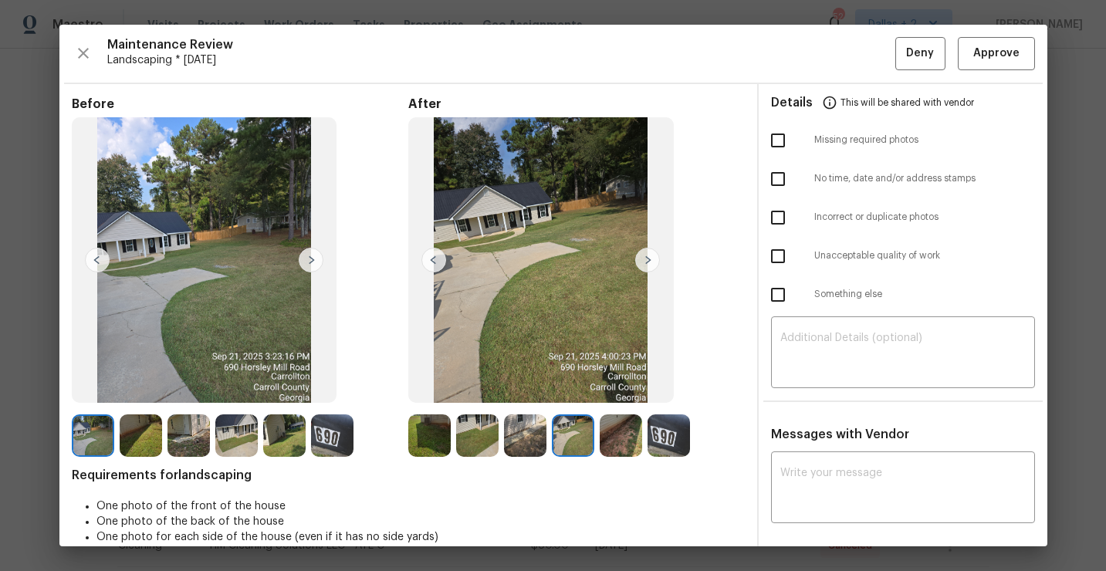
click at [633, 422] on img at bounding box center [620, 435] width 42 height 42
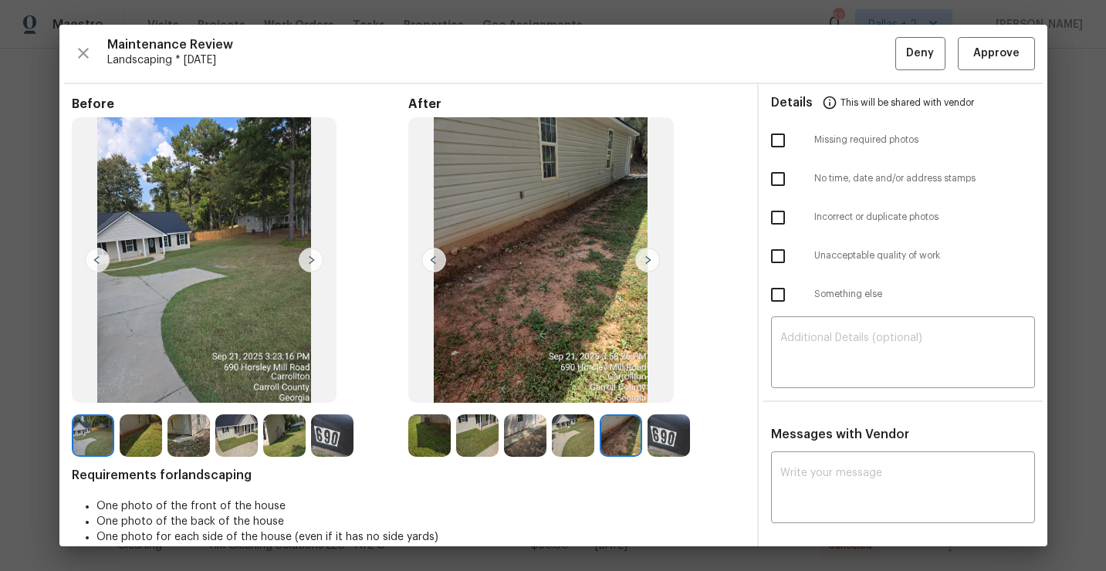
click at [658, 430] on img at bounding box center [668, 435] width 42 height 42
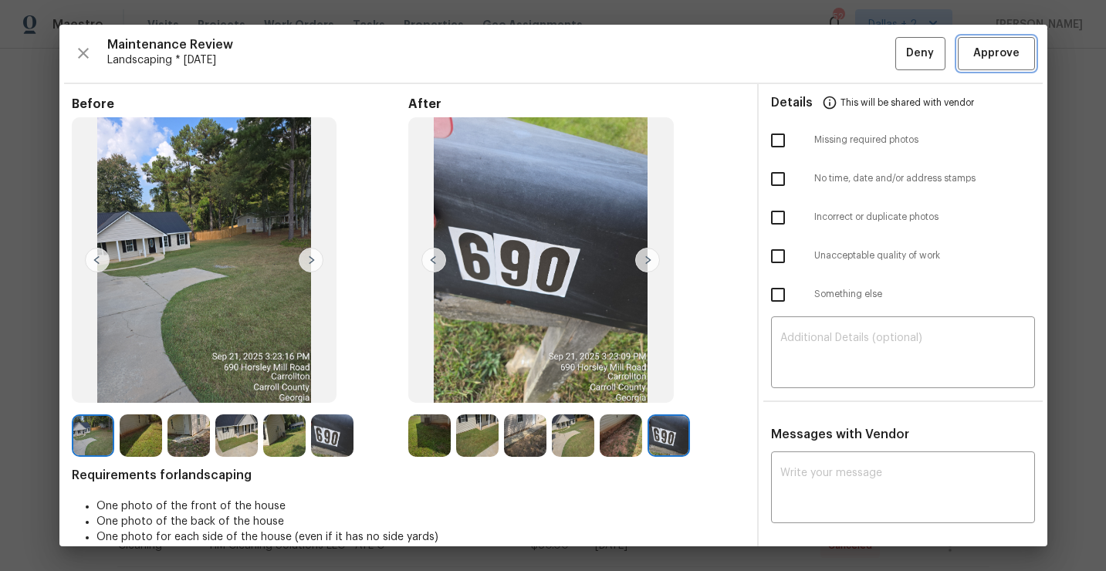
click at [985, 54] on span "Approve" at bounding box center [996, 53] width 46 height 19
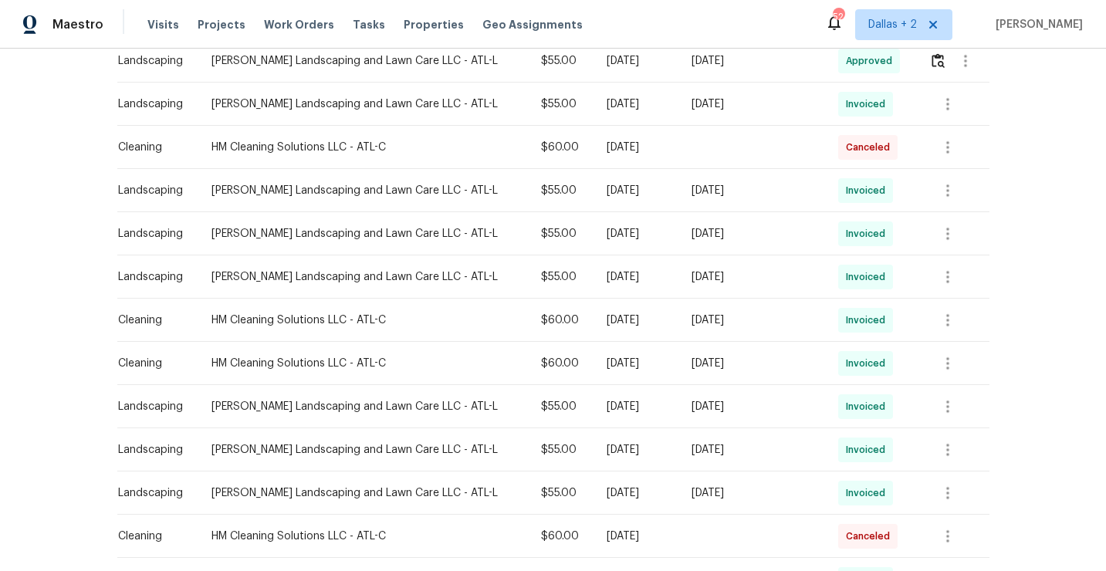
scroll to position [0, 0]
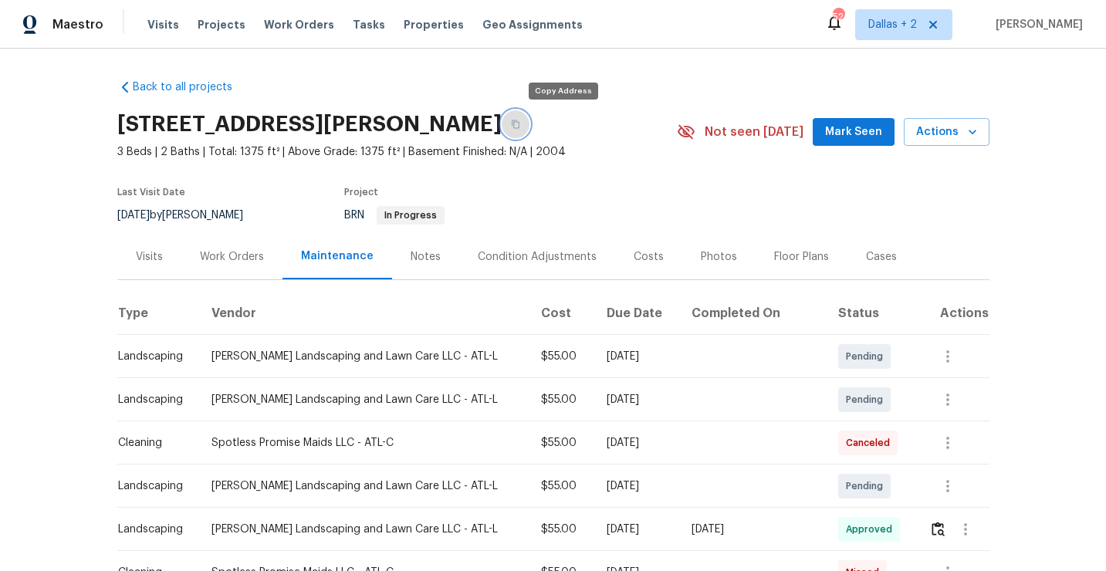
click at [520, 121] on icon "button" at bounding box center [515, 124] width 9 height 9
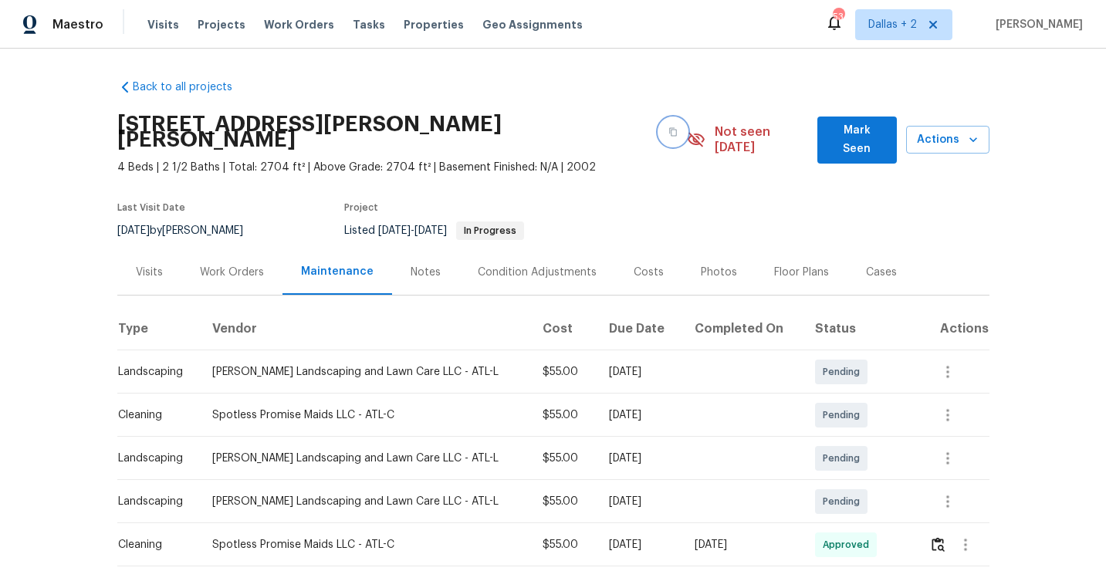
click at [659, 127] on button "button" at bounding box center [673, 132] width 28 height 28
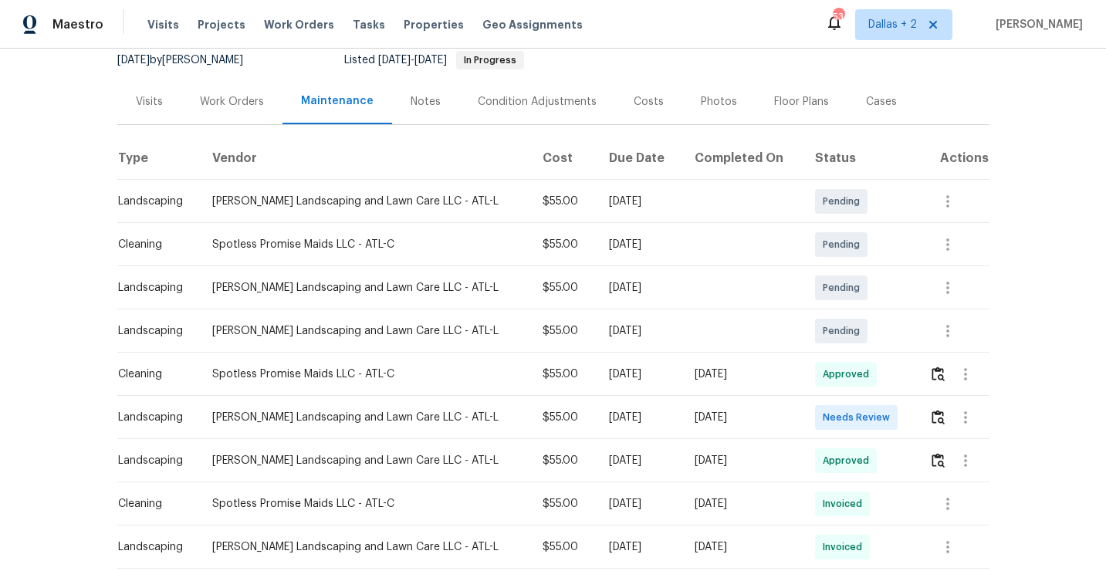
scroll to position [212, 0]
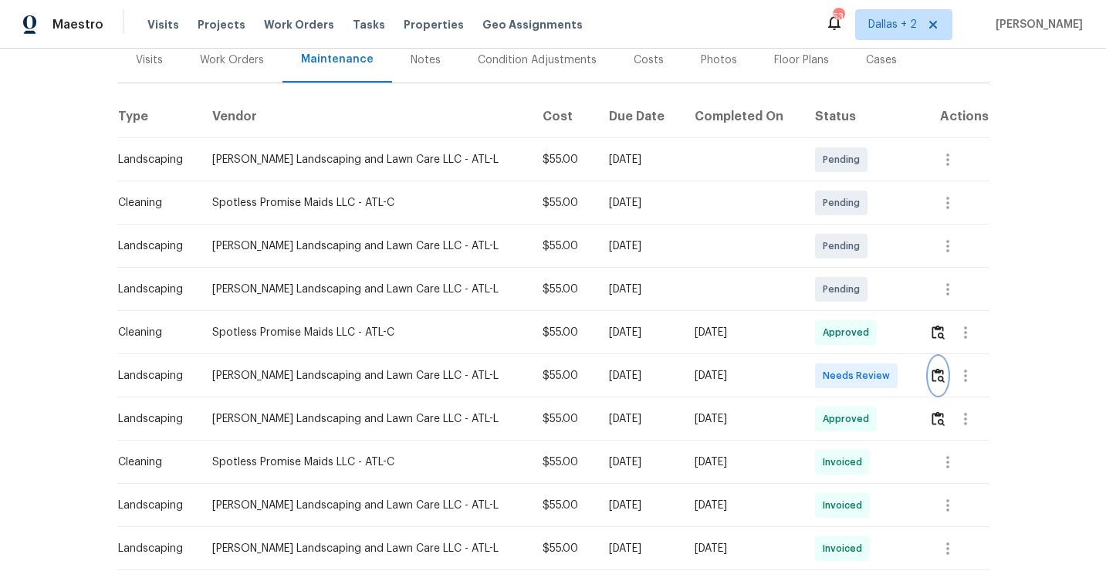
click at [944, 368] on img "button" at bounding box center [937, 375] width 13 height 15
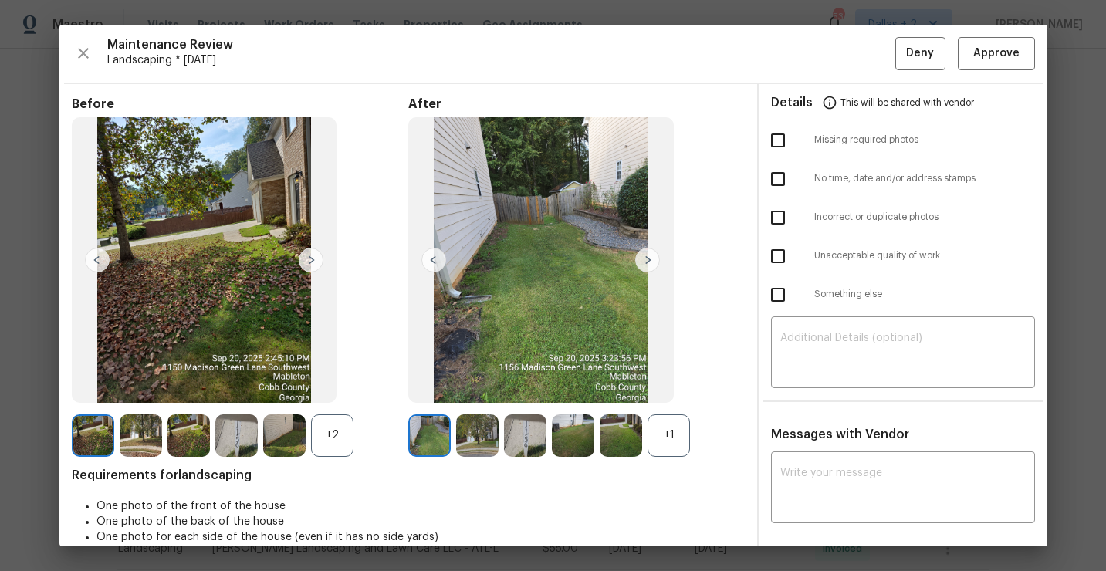
click at [677, 437] on div "+1" at bounding box center [668, 435] width 42 height 42
click at [342, 442] on div "+2" at bounding box center [332, 435] width 42 height 42
click at [528, 429] on img at bounding box center [525, 435] width 42 height 42
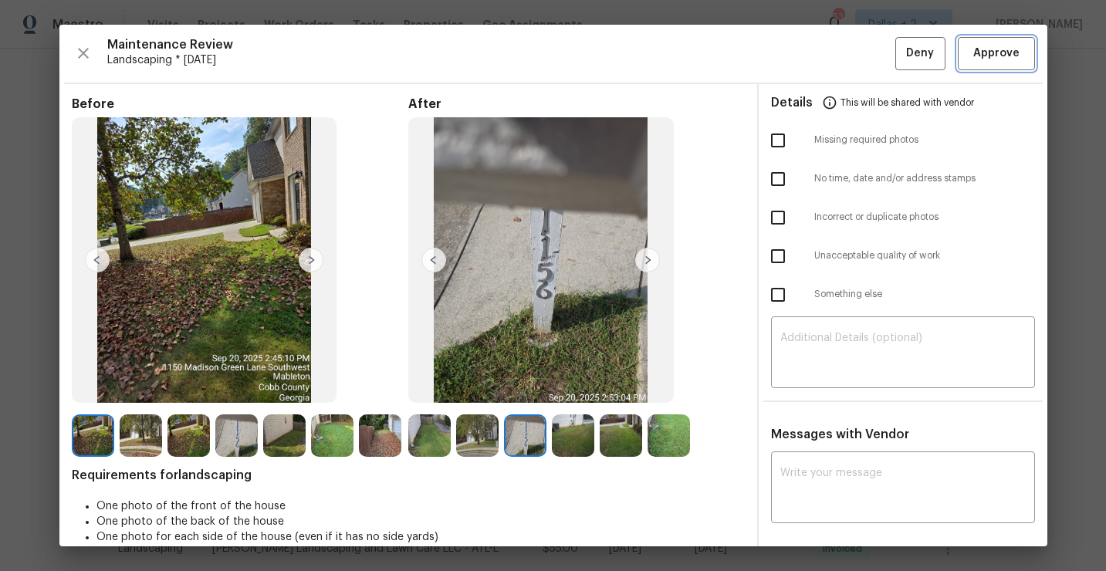
click at [979, 59] on span "Approve" at bounding box center [996, 53] width 46 height 19
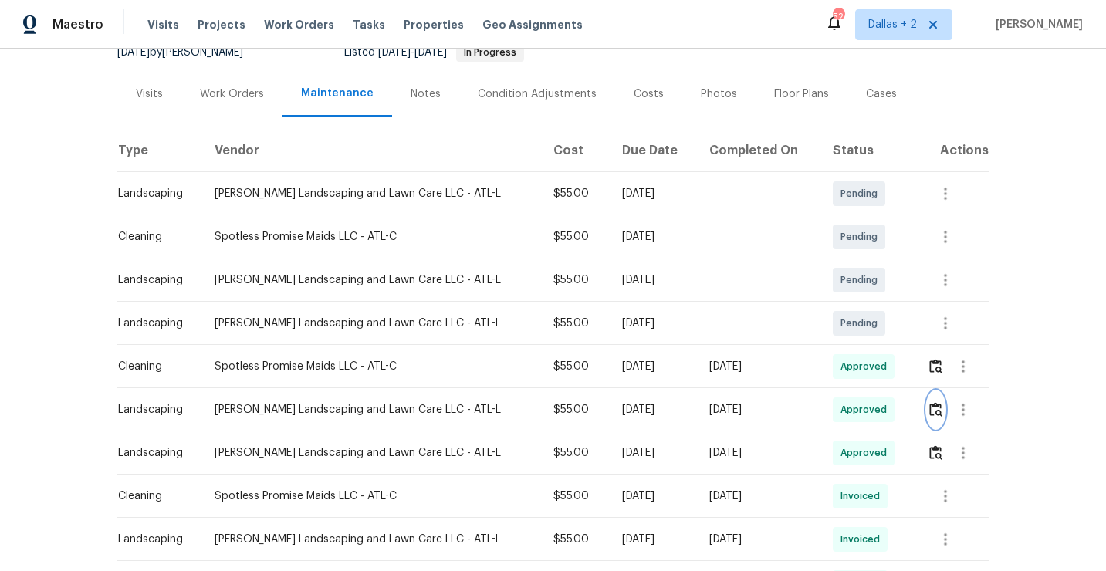
scroll to position [0, 0]
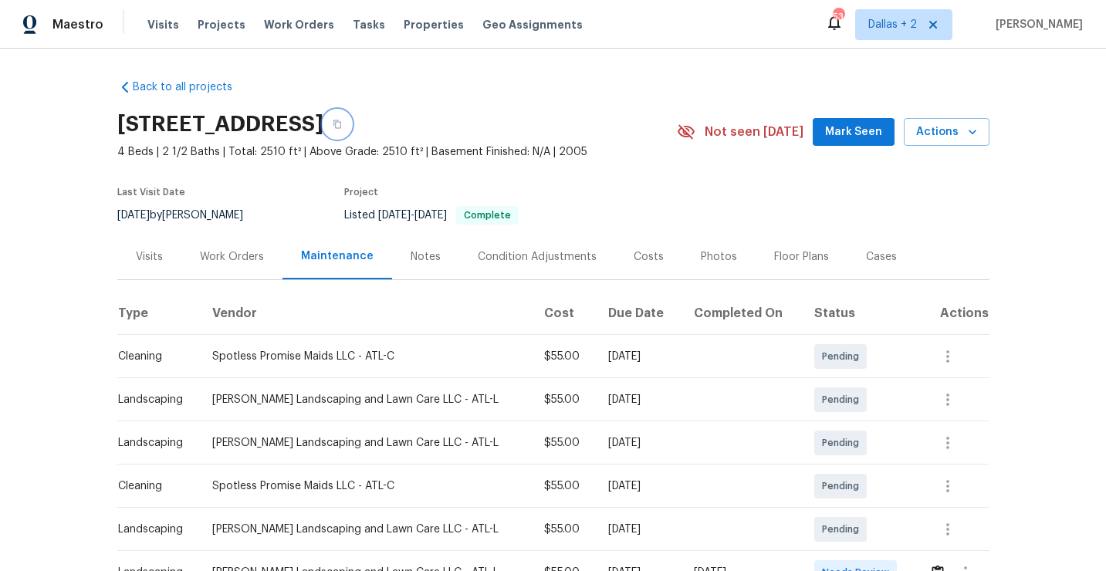
click at [351, 133] on button "button" at bounding box center [337, 124] width 28 height 28
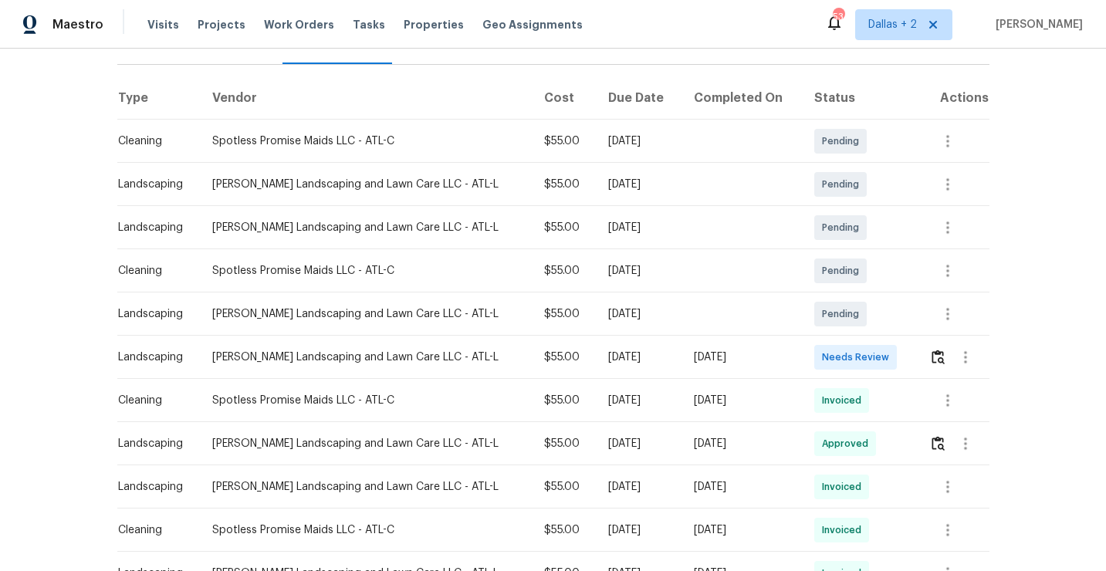
scroll to position [228, 0]
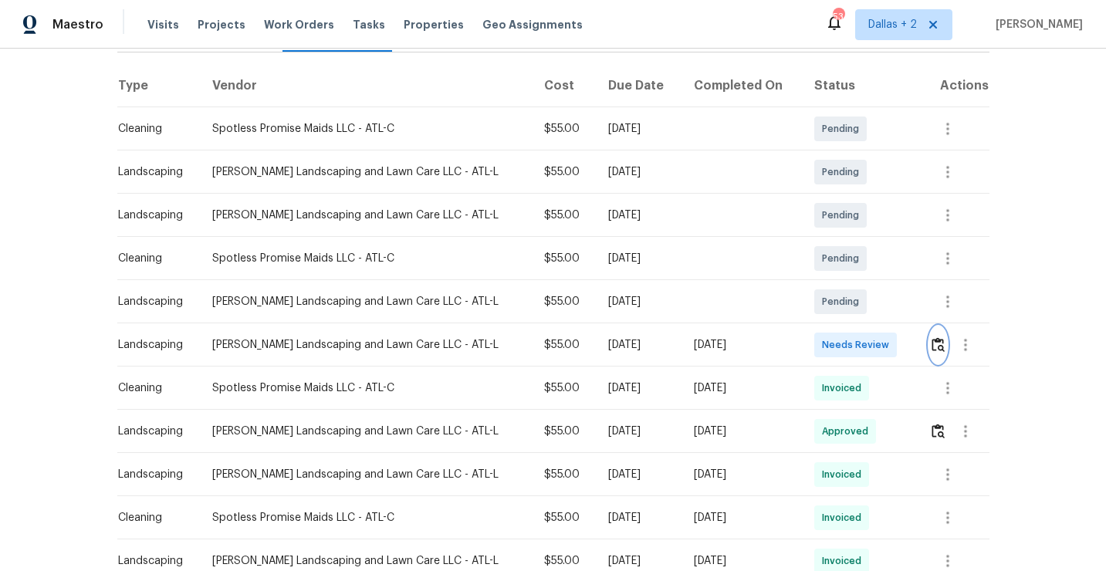
click at [945, 352] on button "button" at bounding box center [938, 344] width 18 height 37
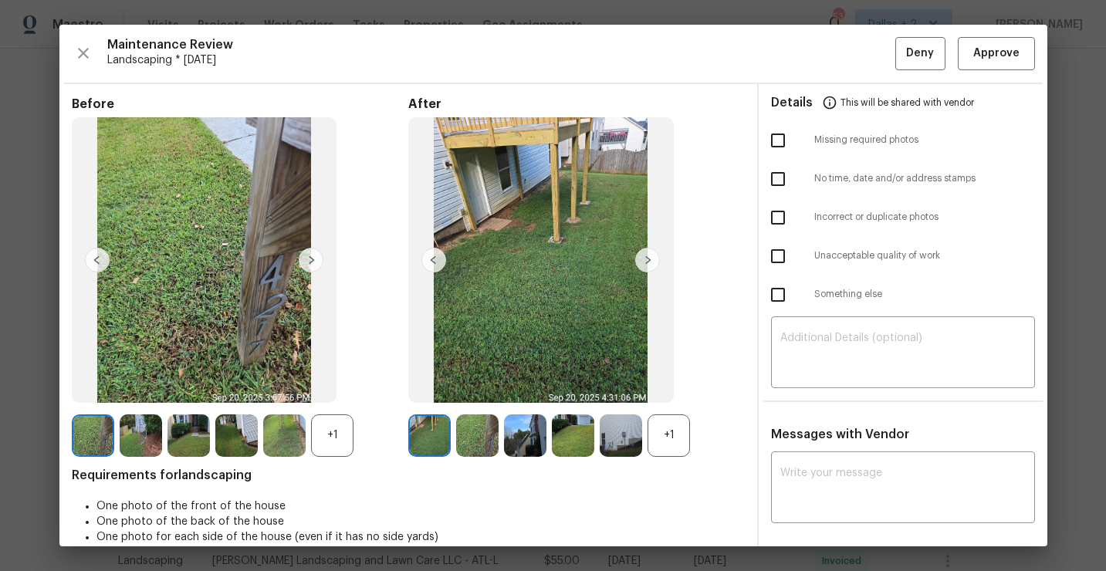
click at [667, 450] on div "+1" at bounding box center [668, 435] width 42 height 42
click at [339, 437] on div "+1" at bounding box center [332, 435] width 42 height 42
click at [332, 430] on img at bounding box center [332, 435] width 42 height 42
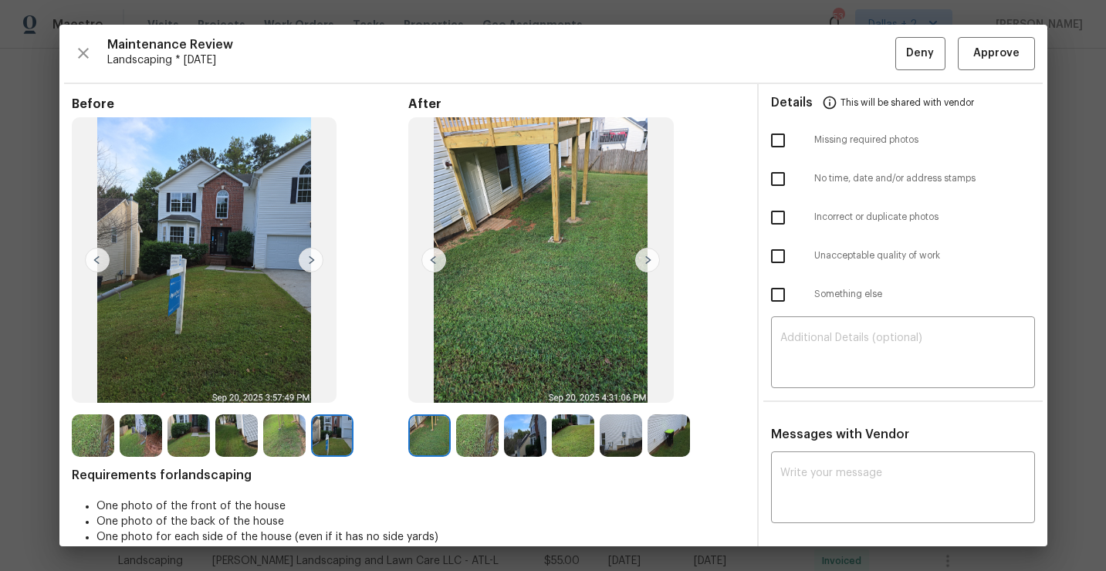
click at [436, 437] on img at bounding box center [429, 435] width 42 height 42
click at [639, 258] on img at bounding box center [647, 260] width 25 height 25
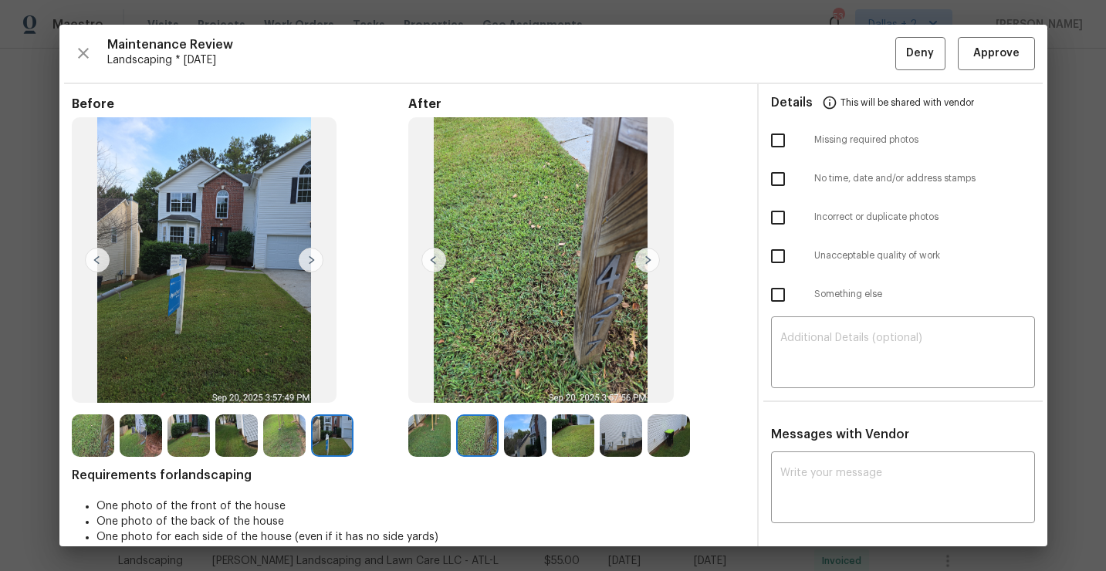
click at [653, 255] on img at bounding box center [647, 260] width 25 height 25
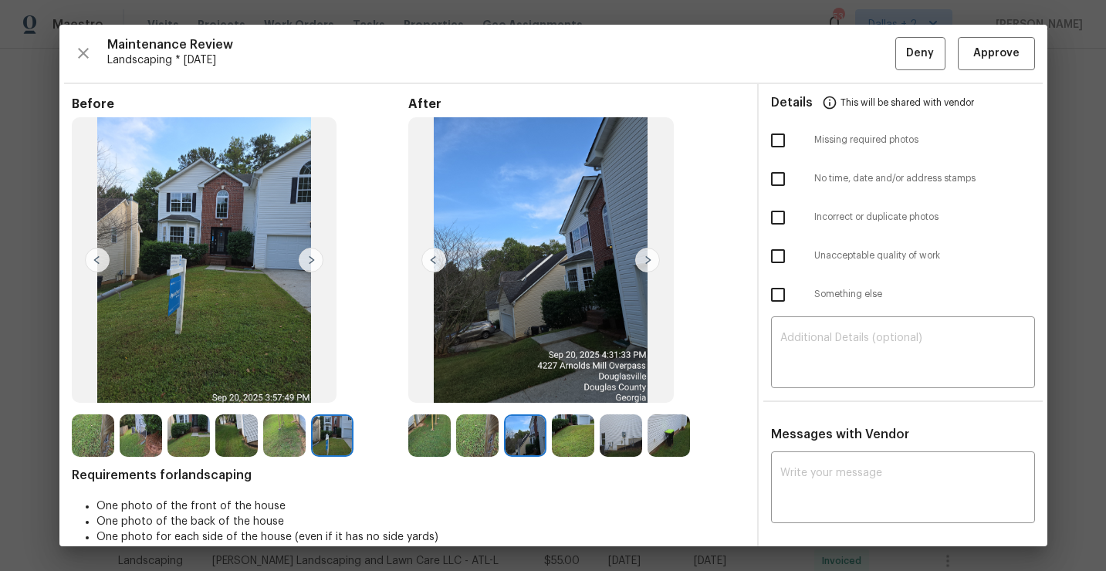
click at [487, 441] on img at bounding box center [477, 435] width 42 height 42
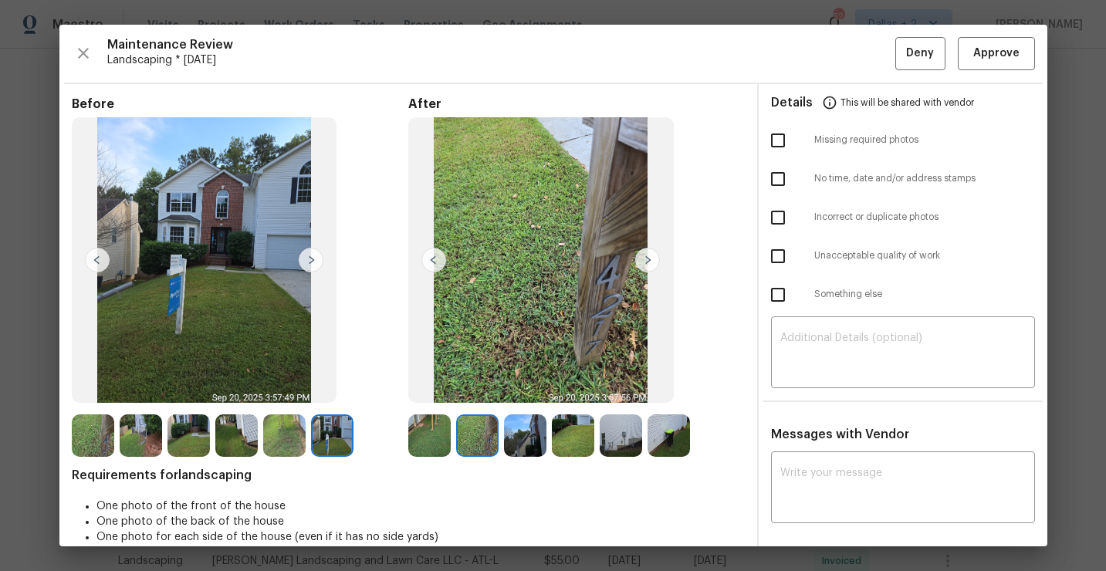
click at [471, 436] on img at bounding box center [477, 435] width 42 height 42
click at [523, 447] on img at bounding box center [525, 435] width 42 height 42
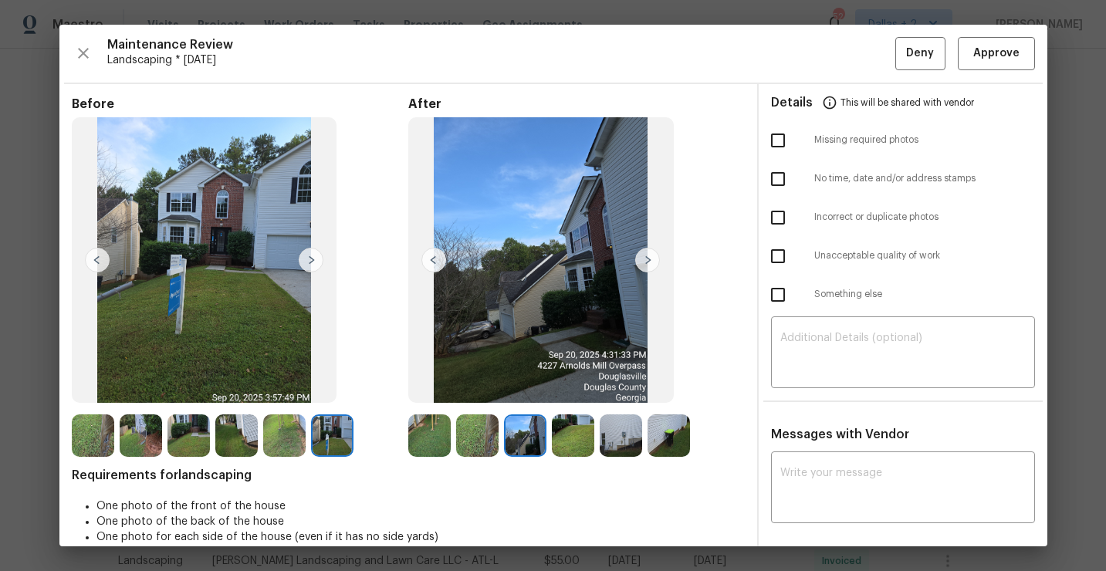
click at [578, 443] on img at bounding box center [573, 435] width 42 height 42
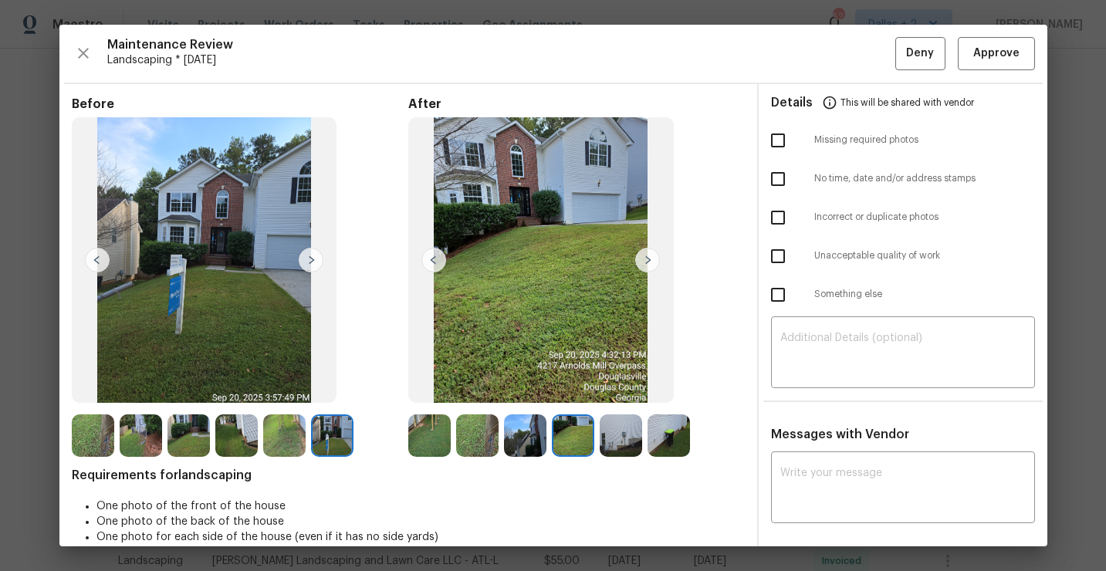
click at [298, 441] on img at bounding box center [284, 435] width 42 height 42
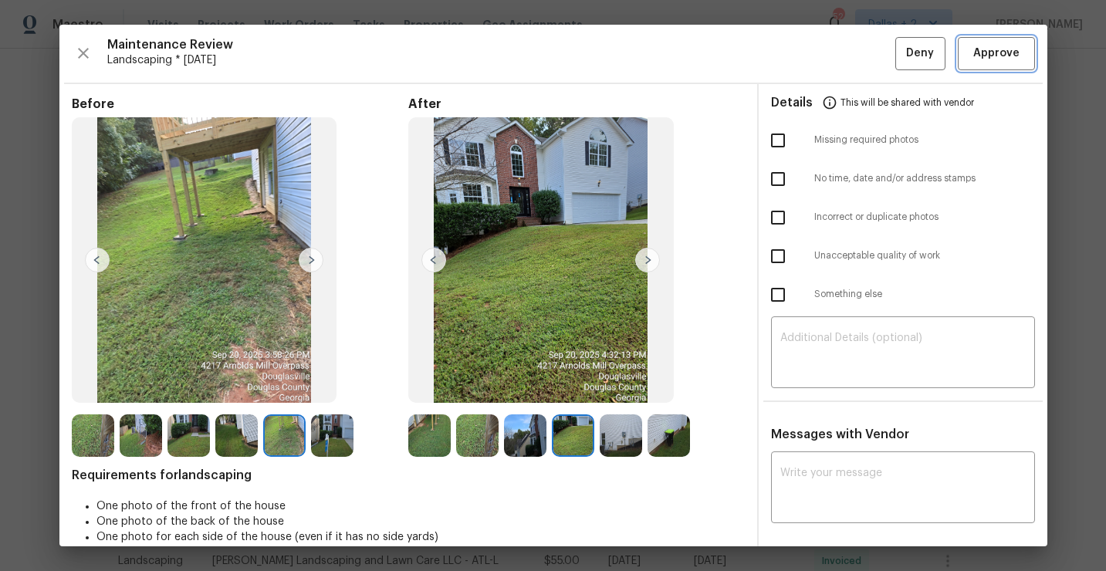
click at [1006, 53] on span "Approve" at bounding box center [996, 53] width 46 height 19
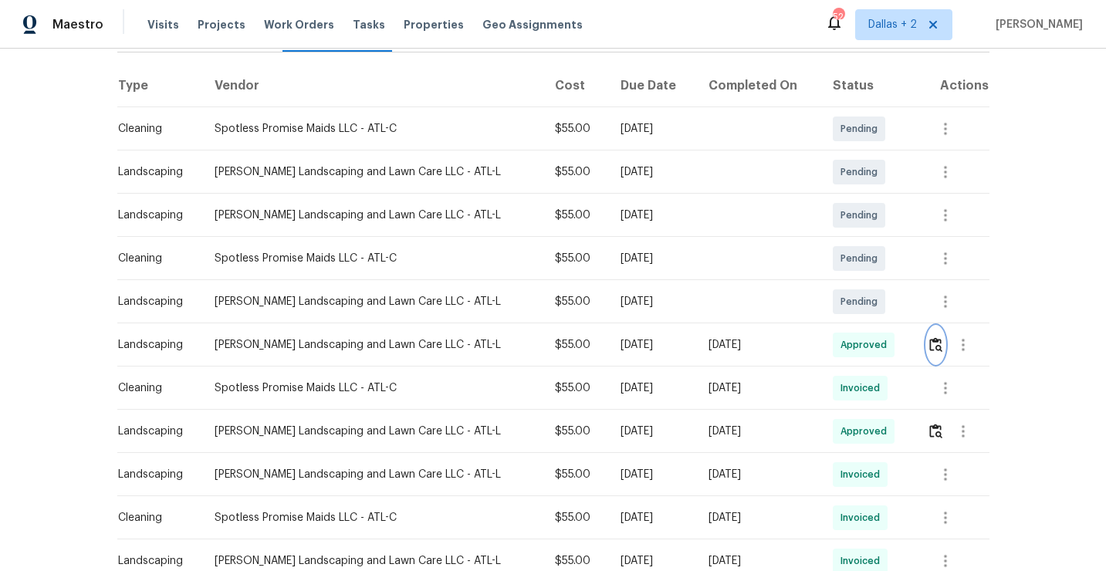
scroll to position [0, 0]
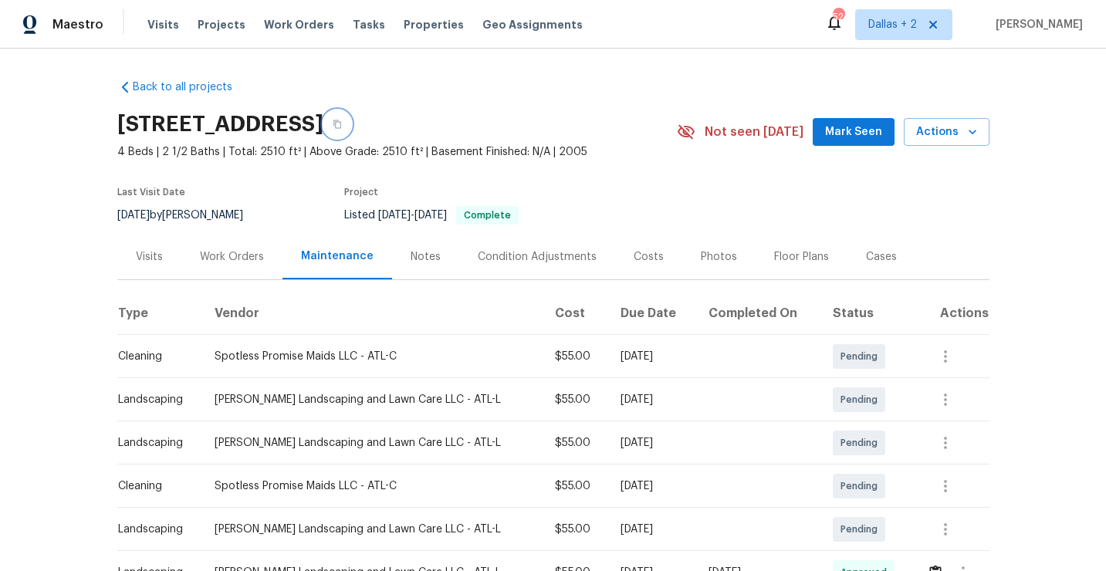
click at [342, 120] on icon "button" at bounding box center [337, 124] width 9 height 9
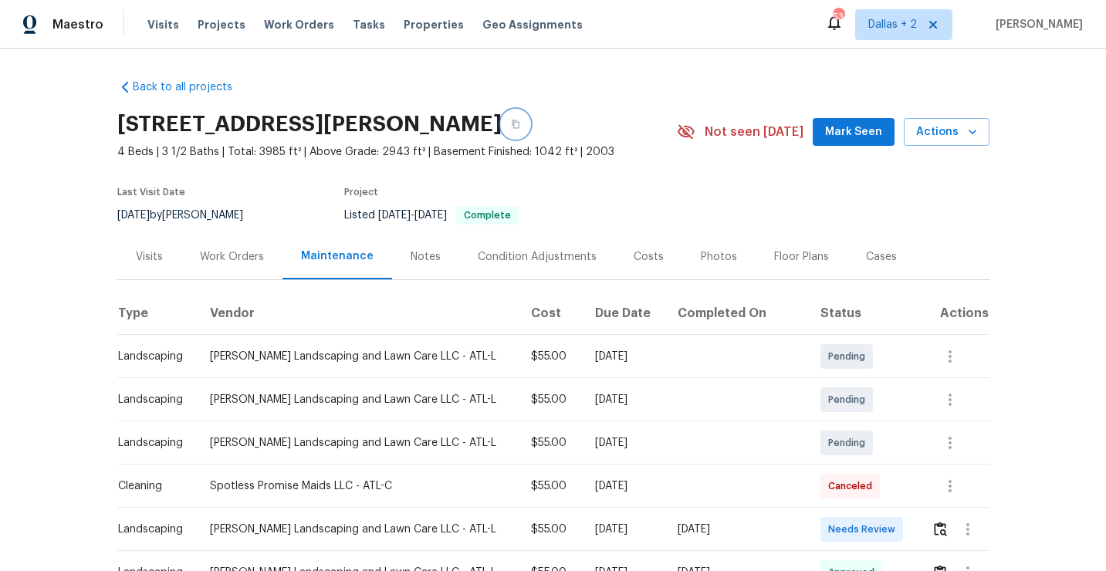
click at [520, 128] on icon "button" at bounding box center [515, 124] width 9 height 9
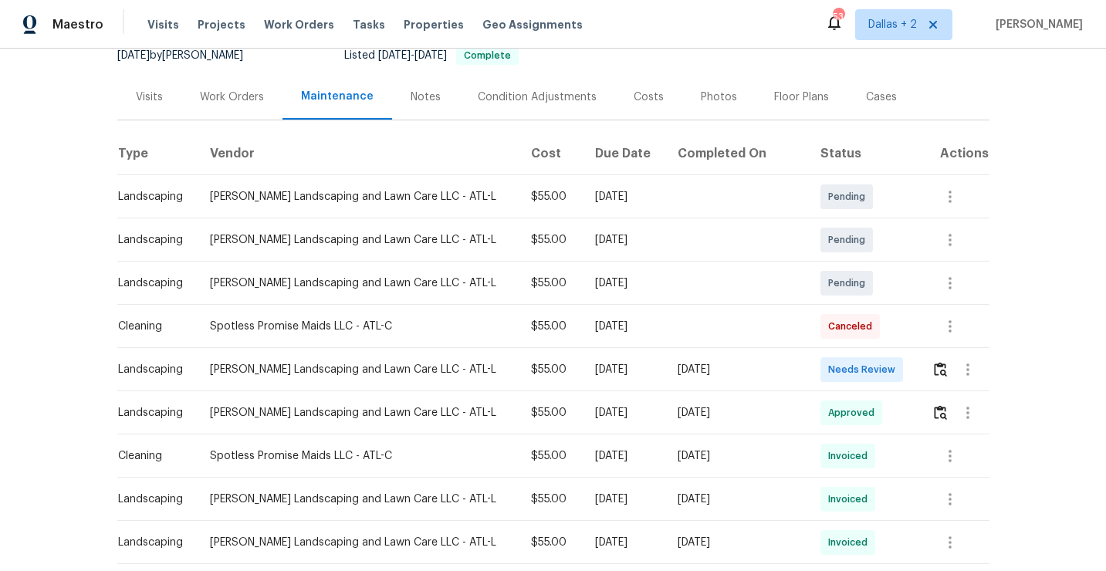
scroll to position [183, 0]
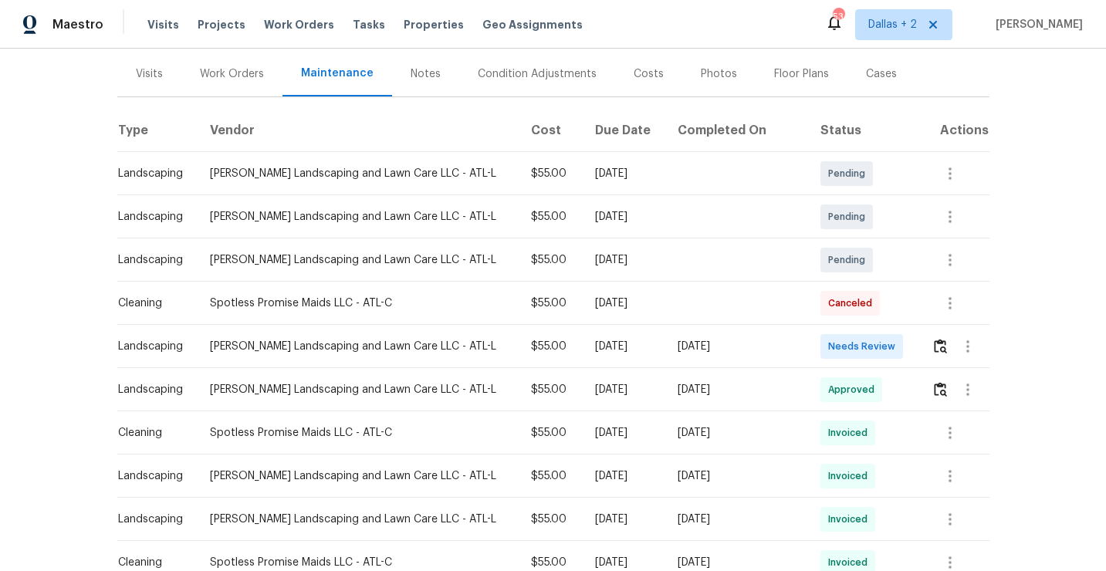
click at [928, 352] on td at bounding box center [954, 346] width 70 height 43
click at [937, 343] on img "button" at bounding box center [940, 346] width 13 height 15
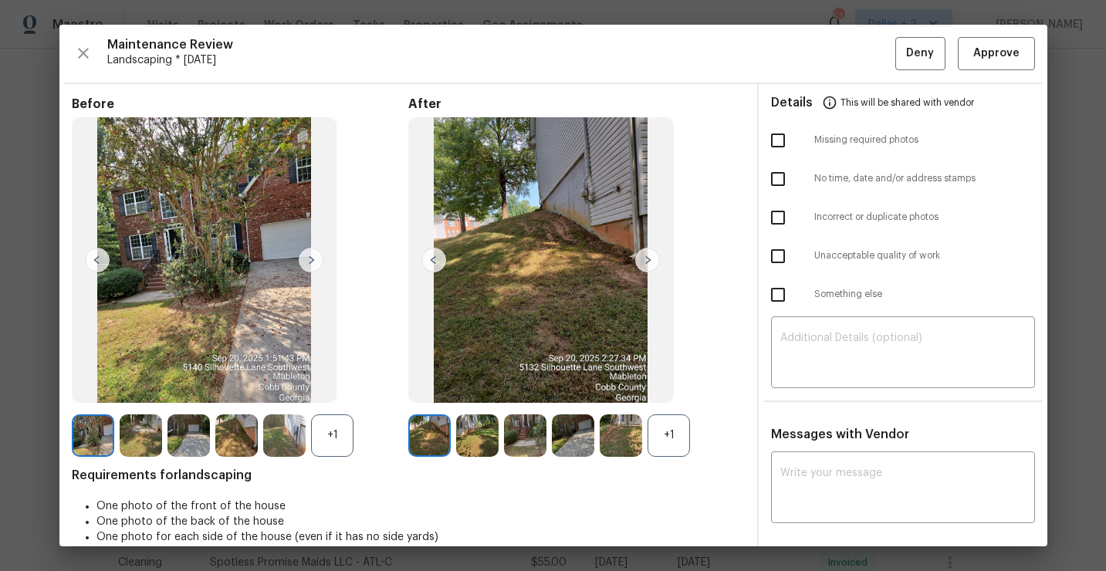
click at [666, 421] on div "+1" at bounding box center [668, 435] width 42 height 42
click at [328, 427] on div "+1" at bounding box center [332, 435] width 42 height 42
click at [336, 427] on img at bounding box center [332, 435] width 42 height 42
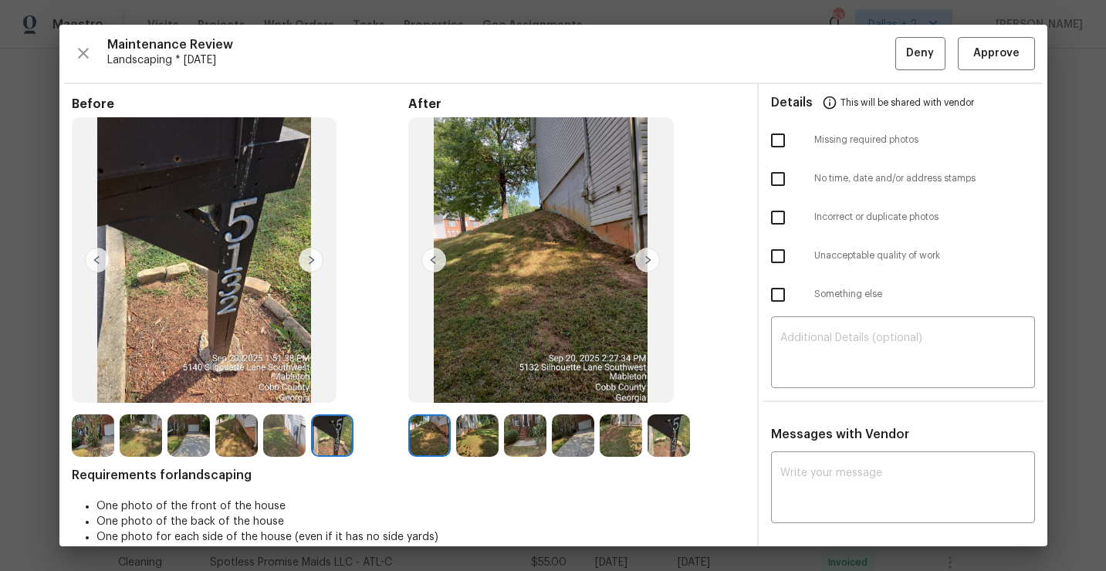
click at [643, 268] on img at bounding box center [647, 260] width 25 height 25
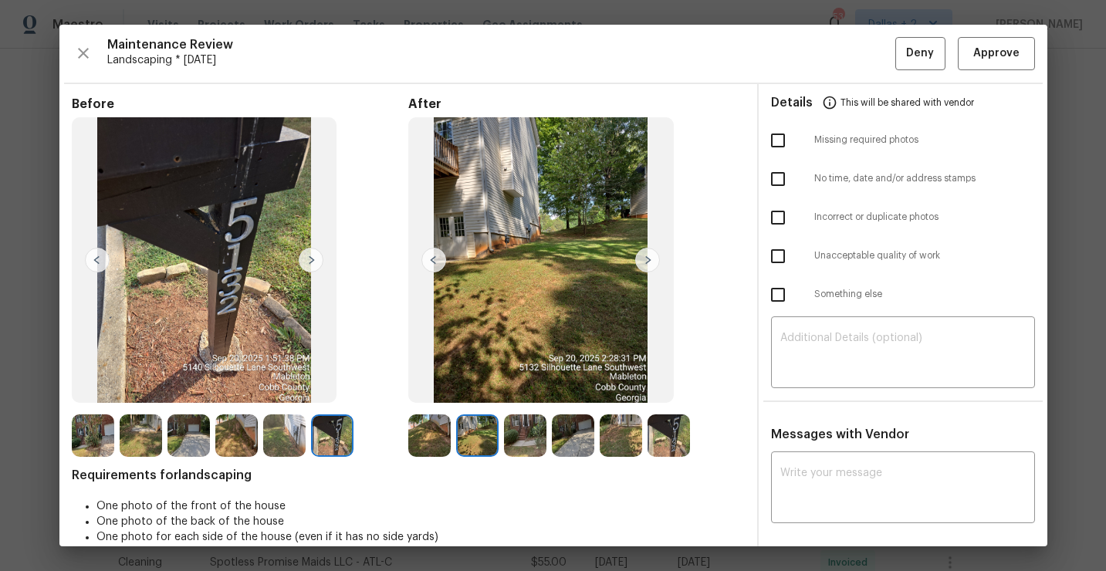
click at [650, 256] on img at bounding box center [647, 260] width 25 height 25
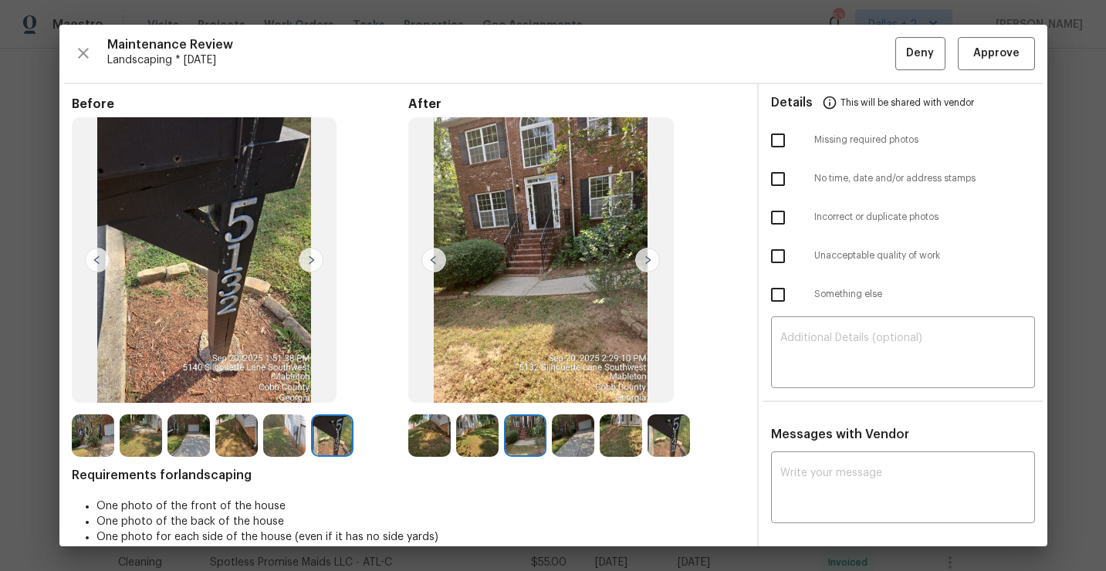
click img
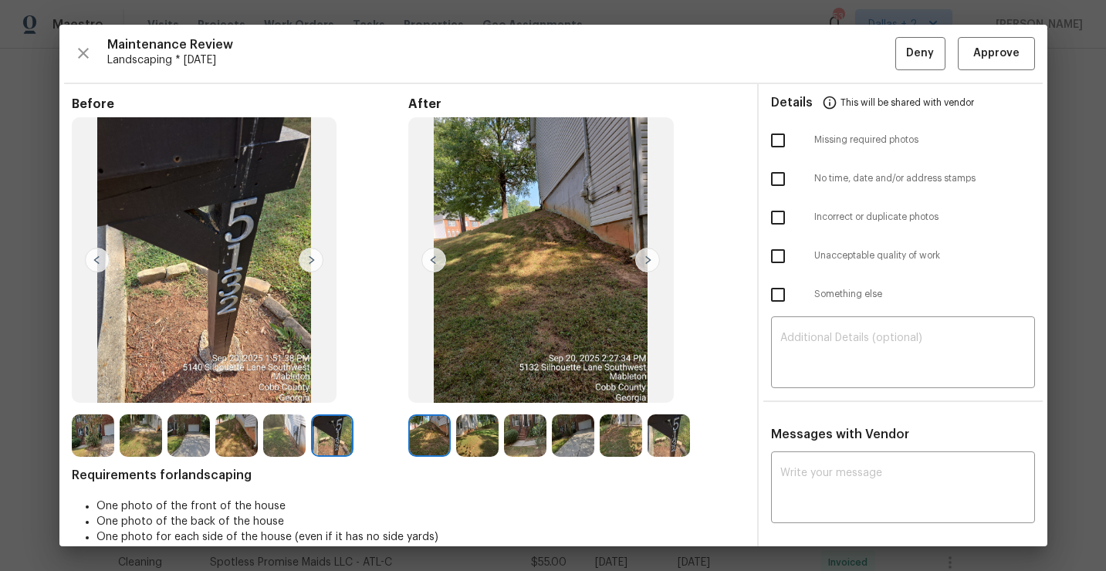
click img
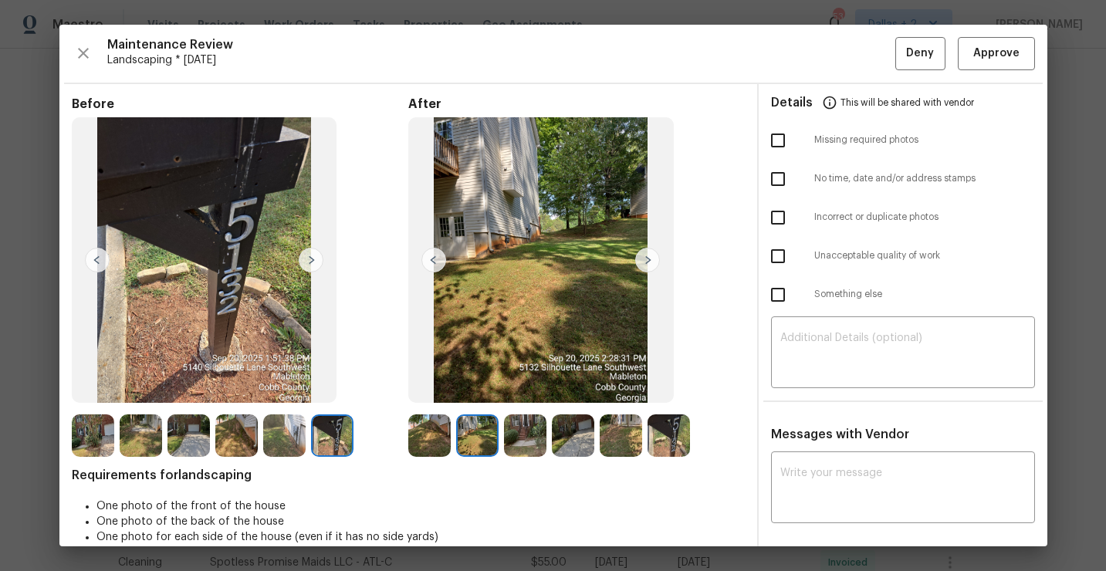
click img
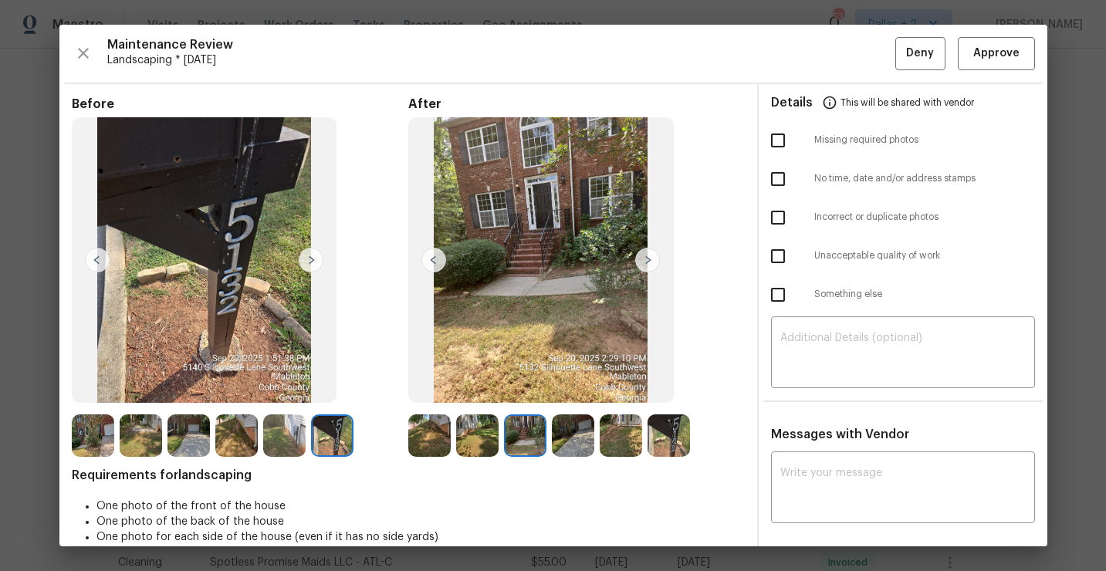
click img
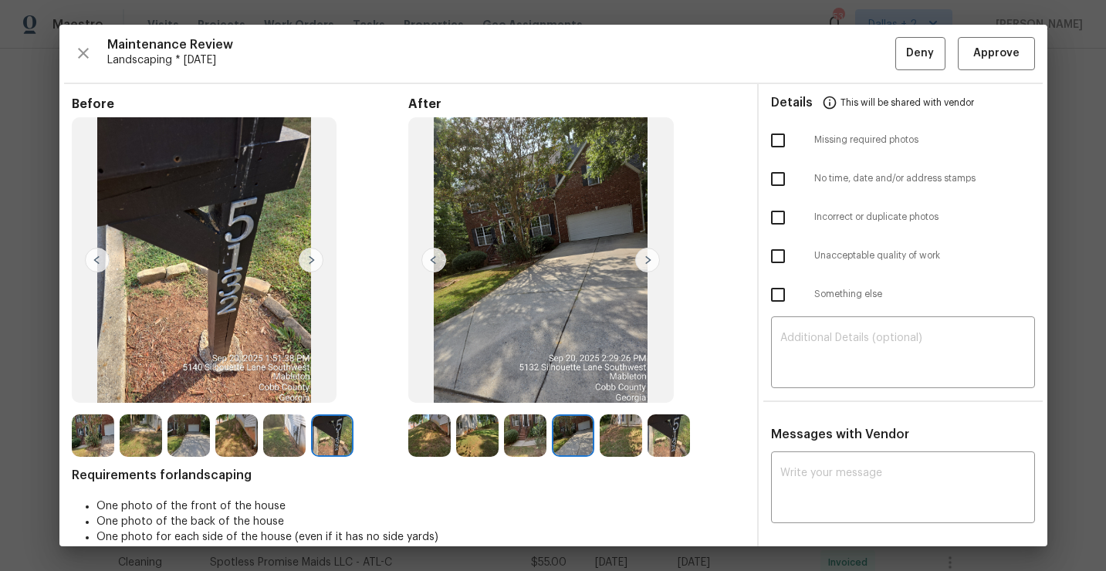
click img
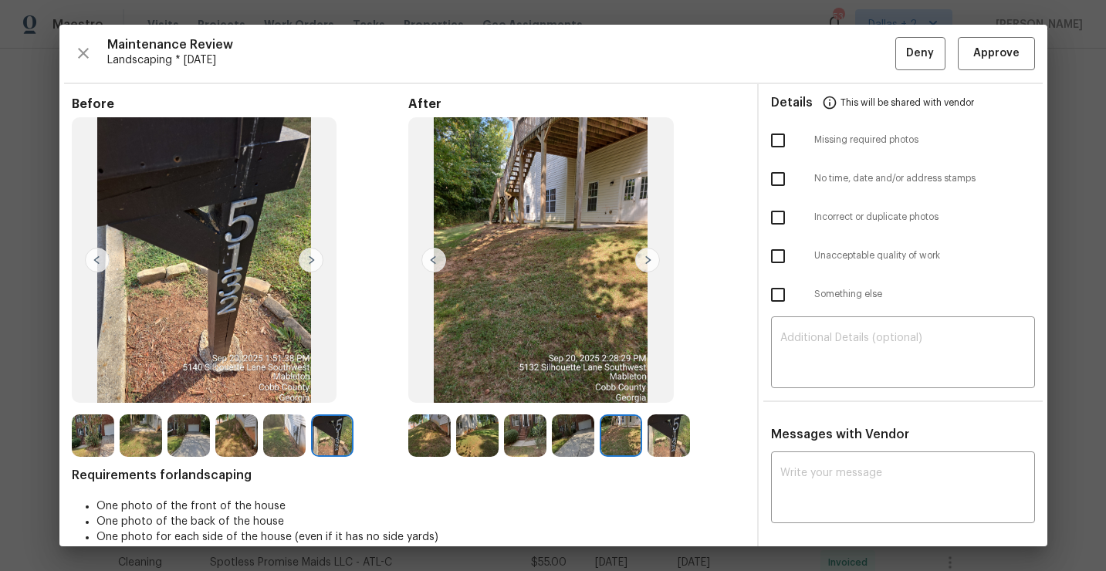
click img
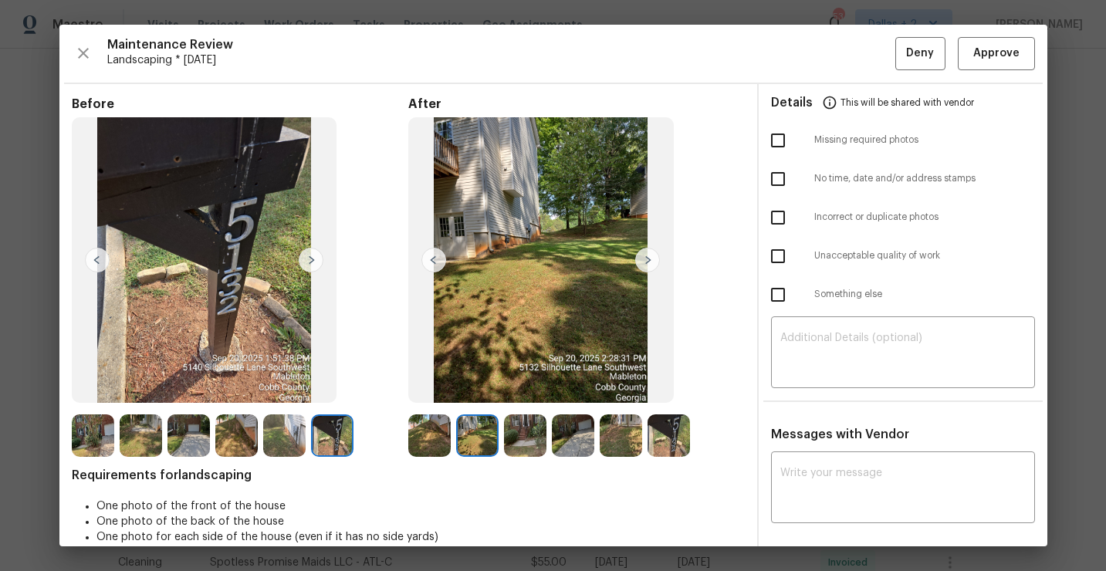
click img
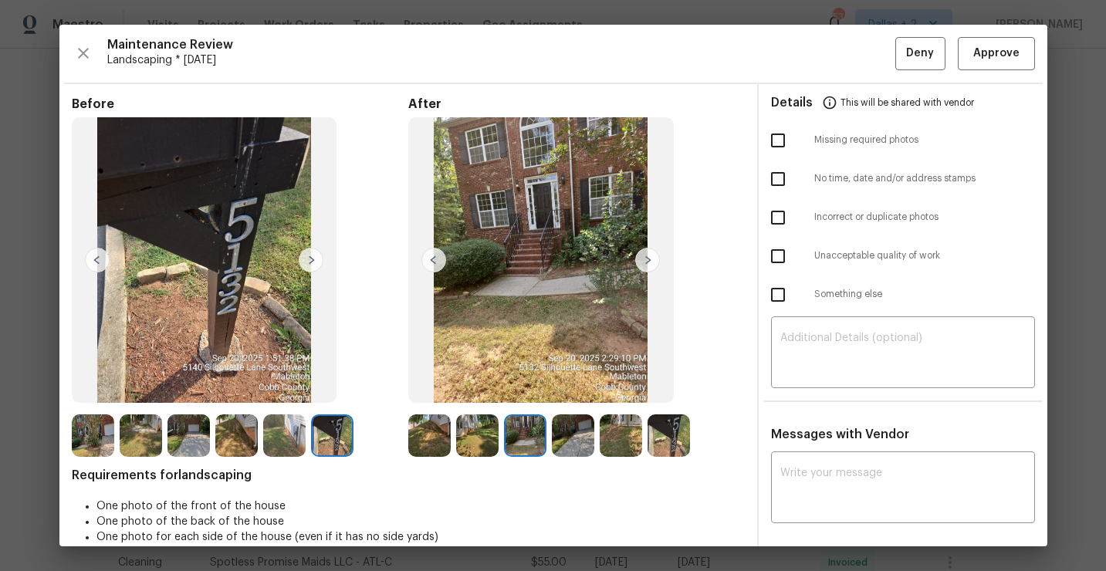
click img
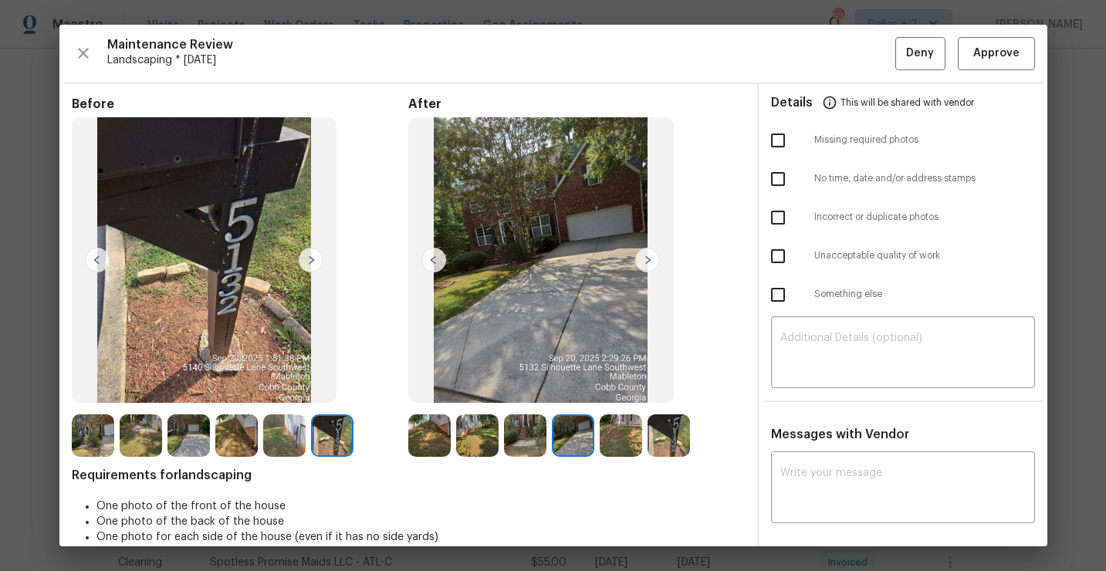
click img
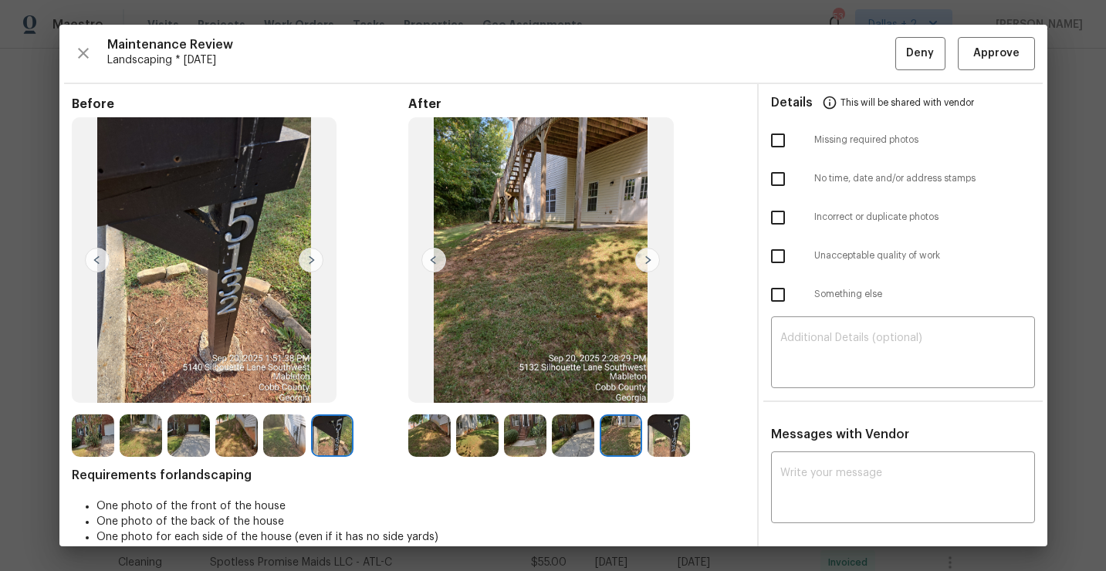
click img
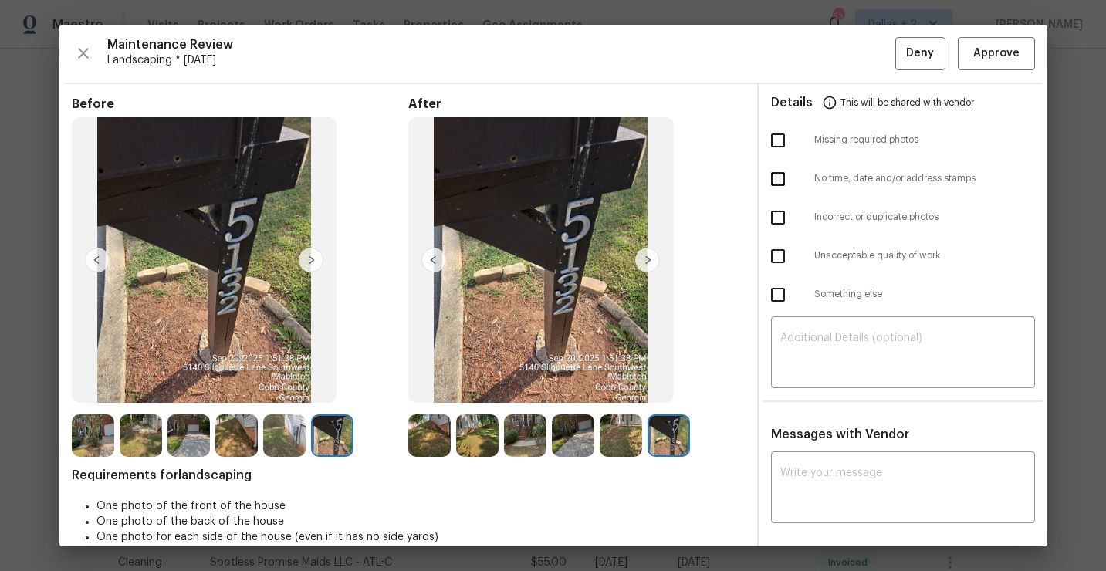
click img
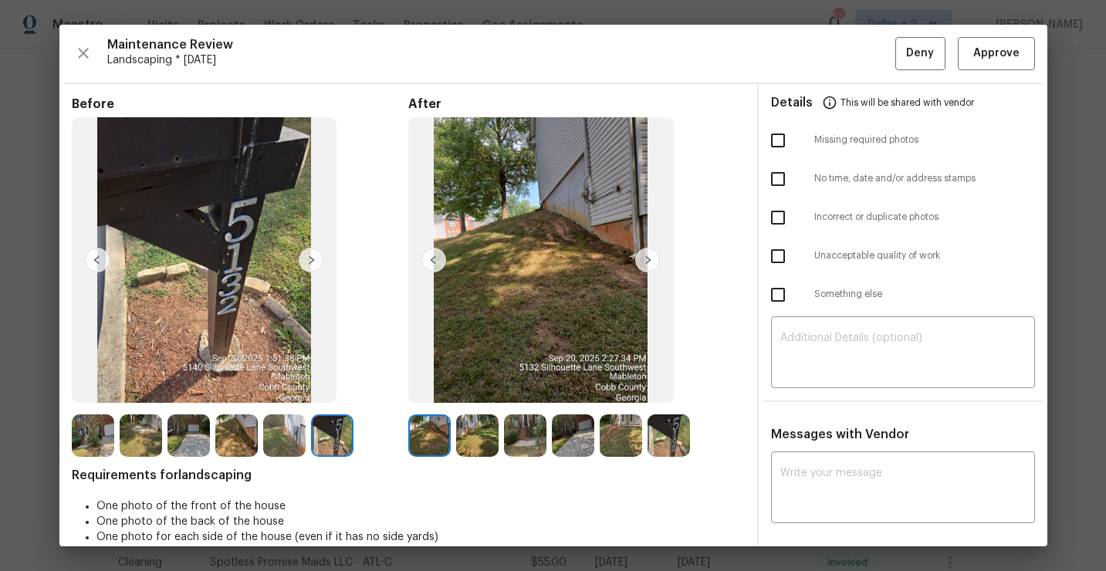
click img
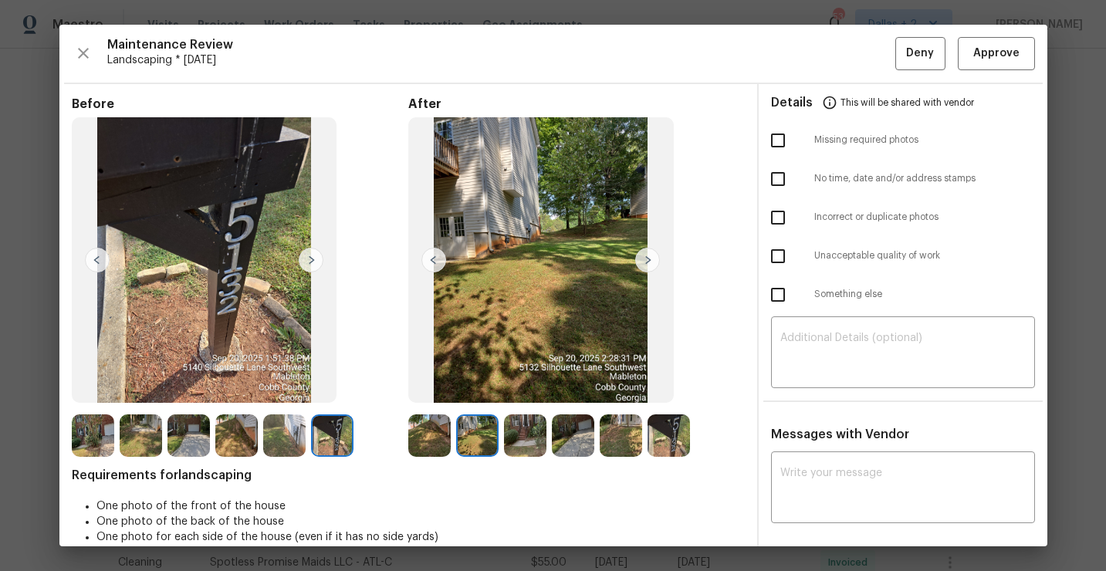
click img
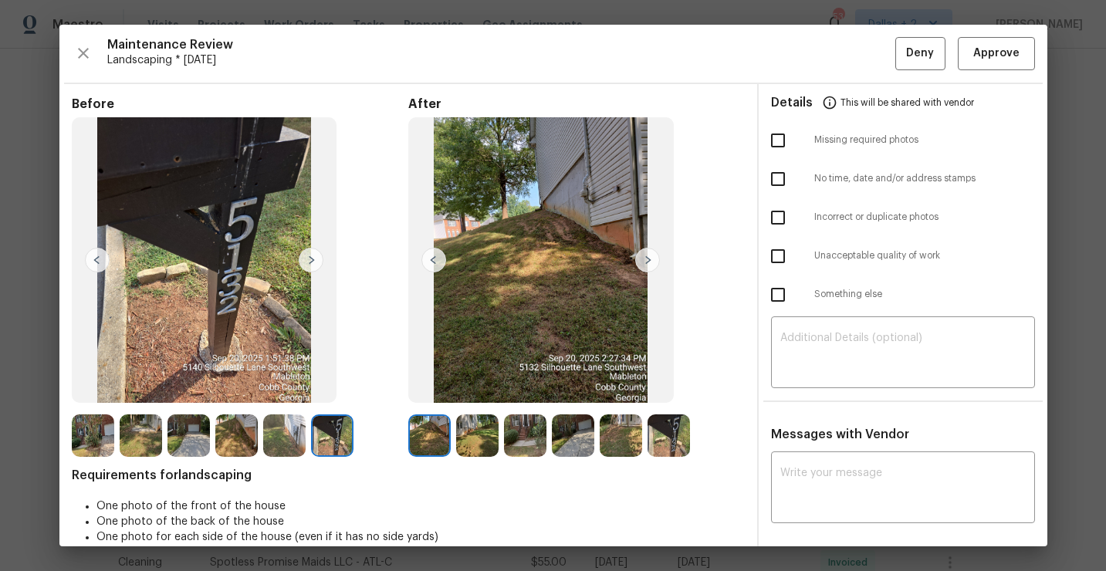
click img
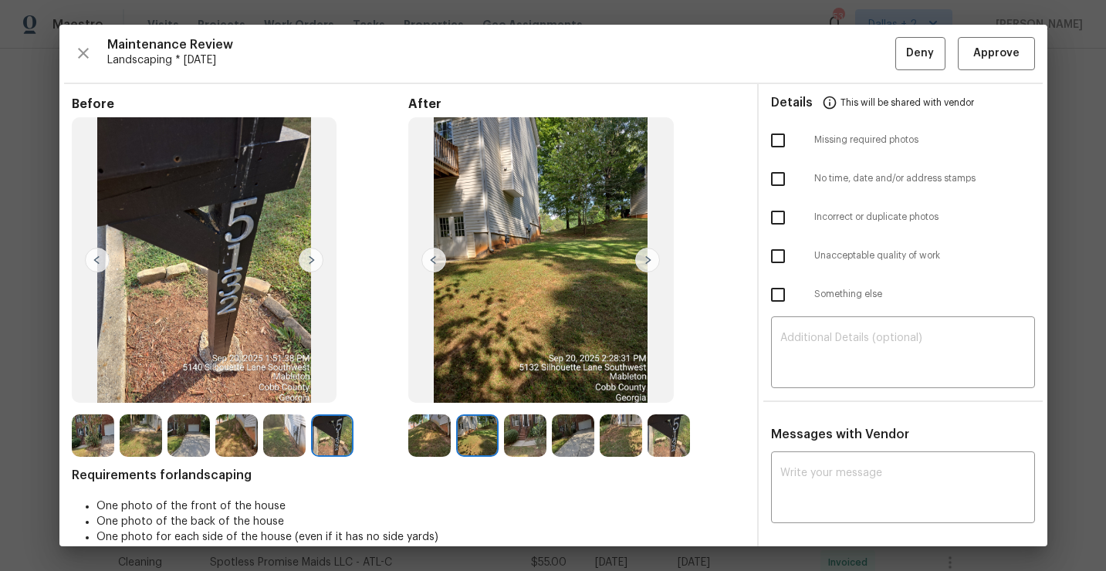
click img
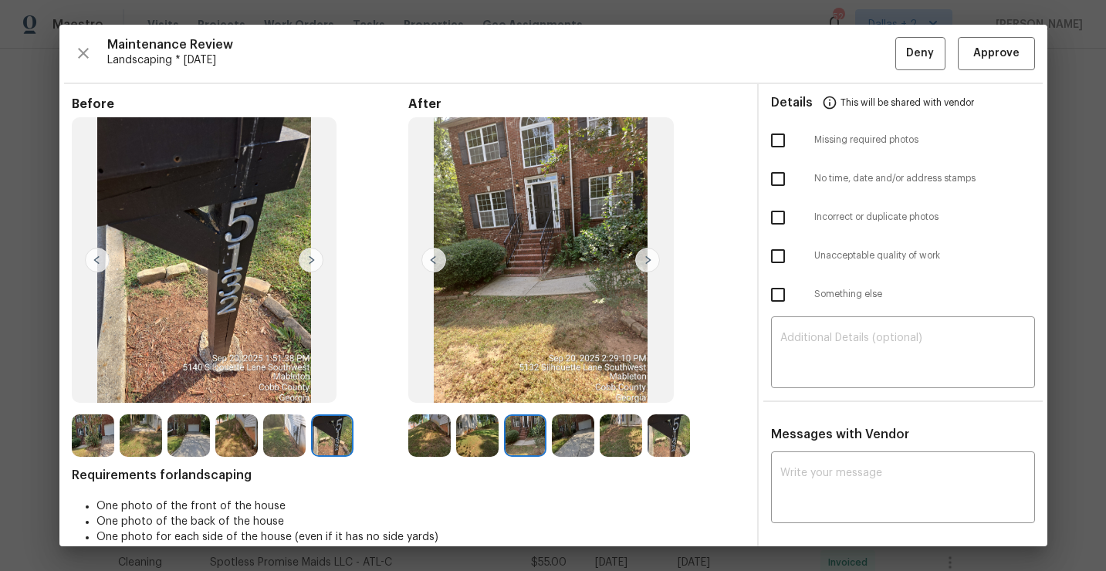
click img
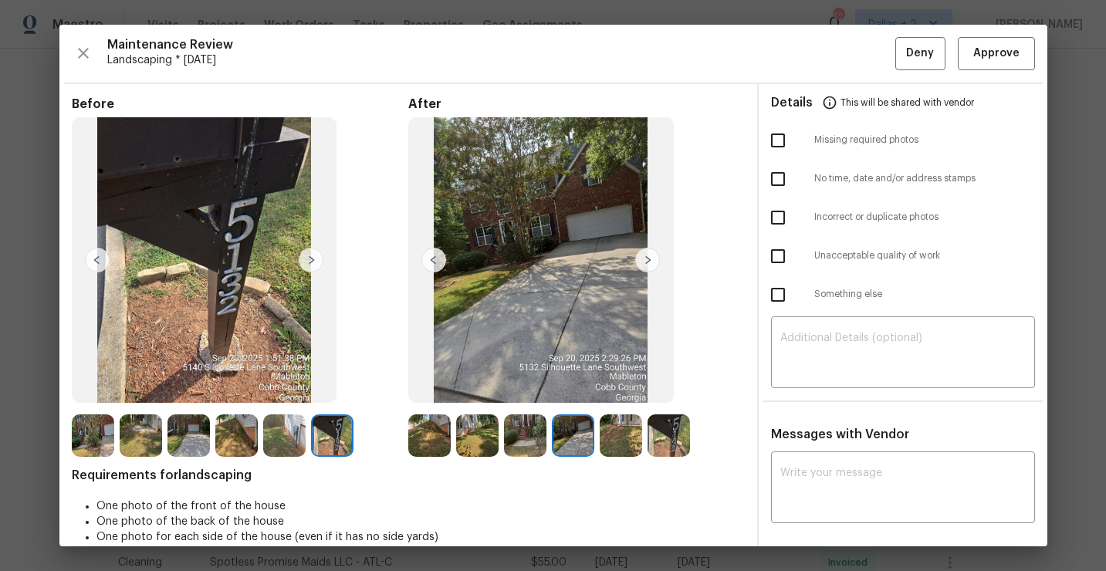
click img
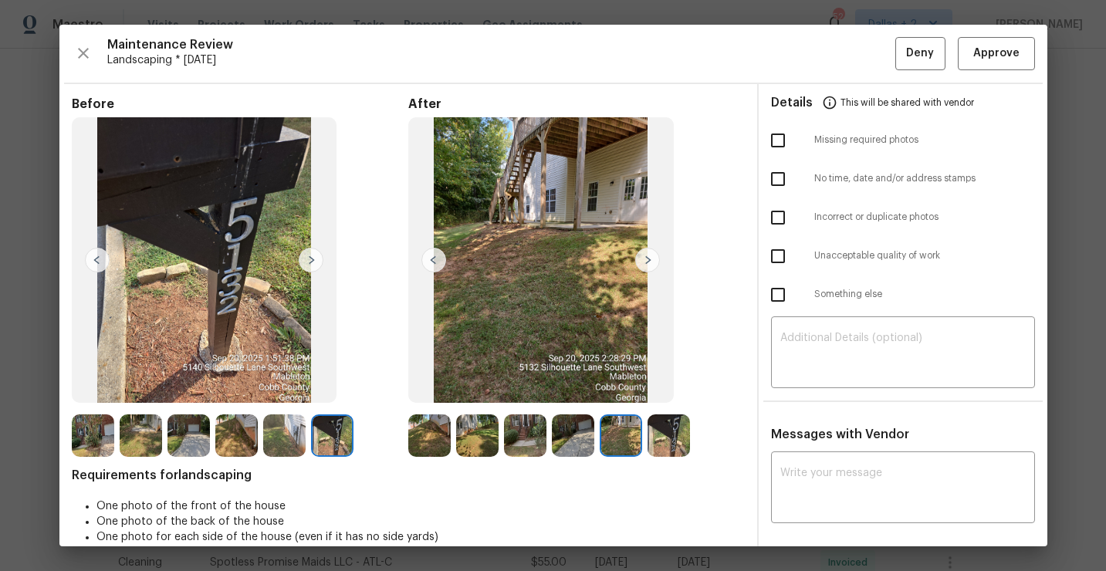
click img
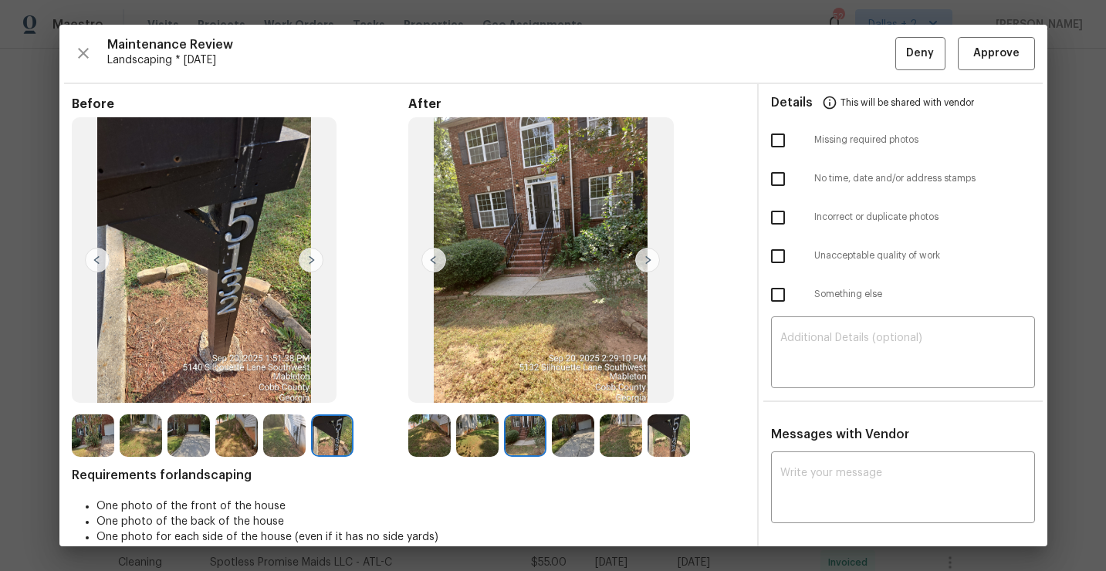
click img
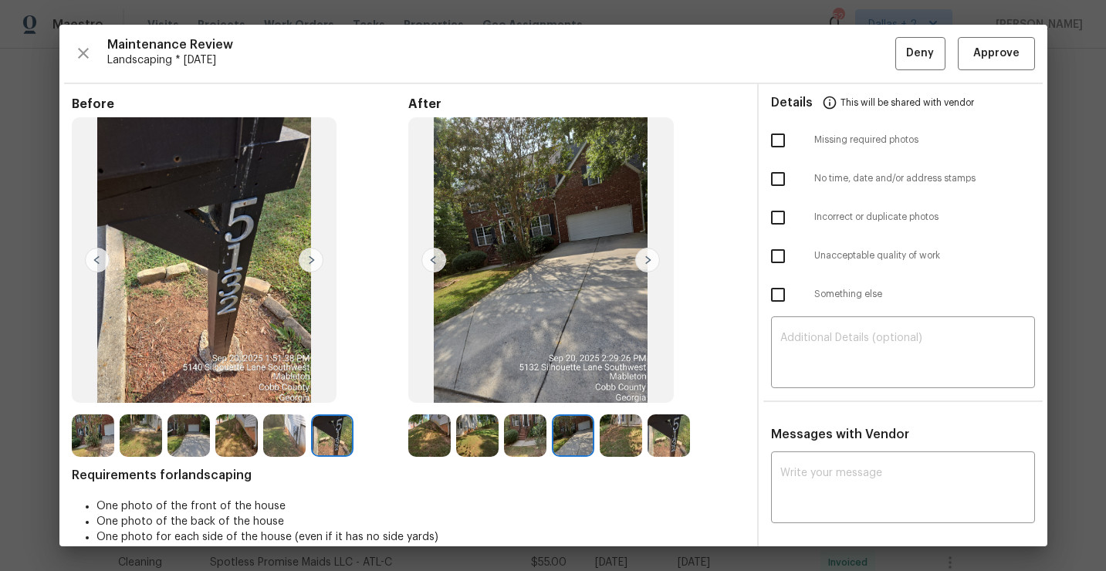
click img
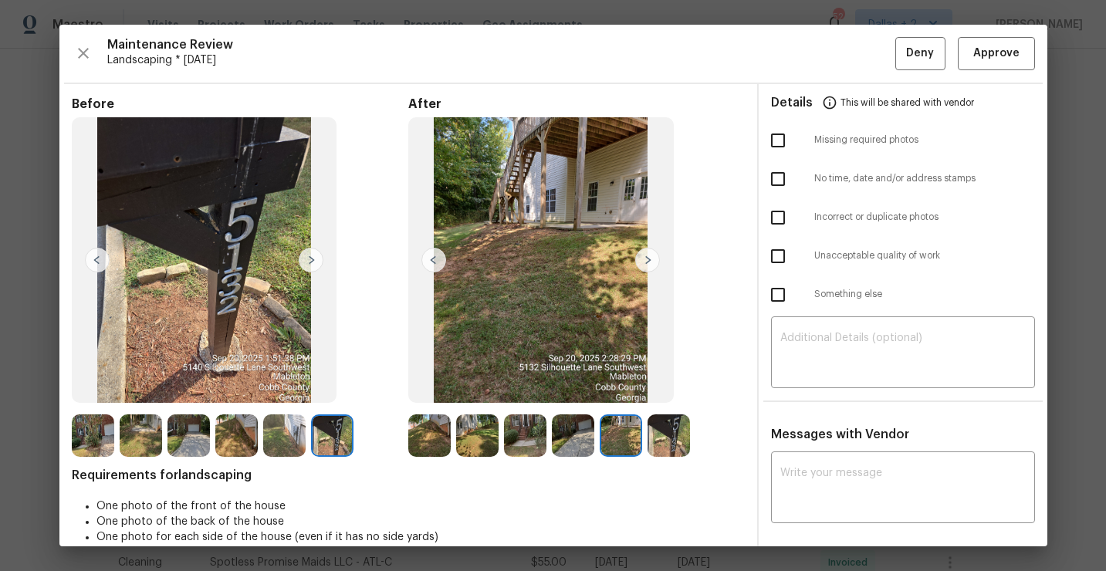
click img
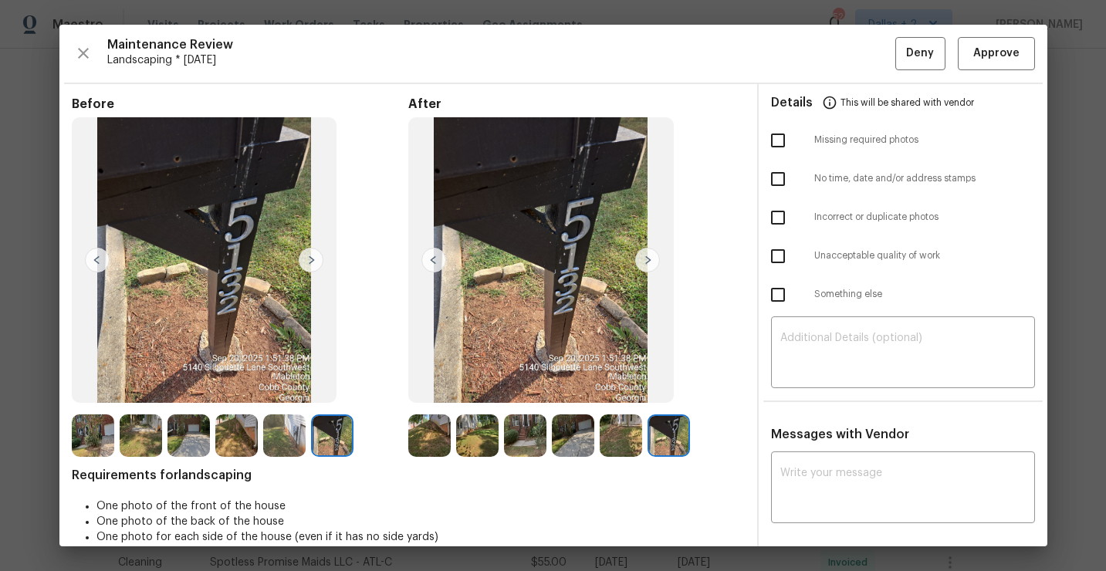
click img
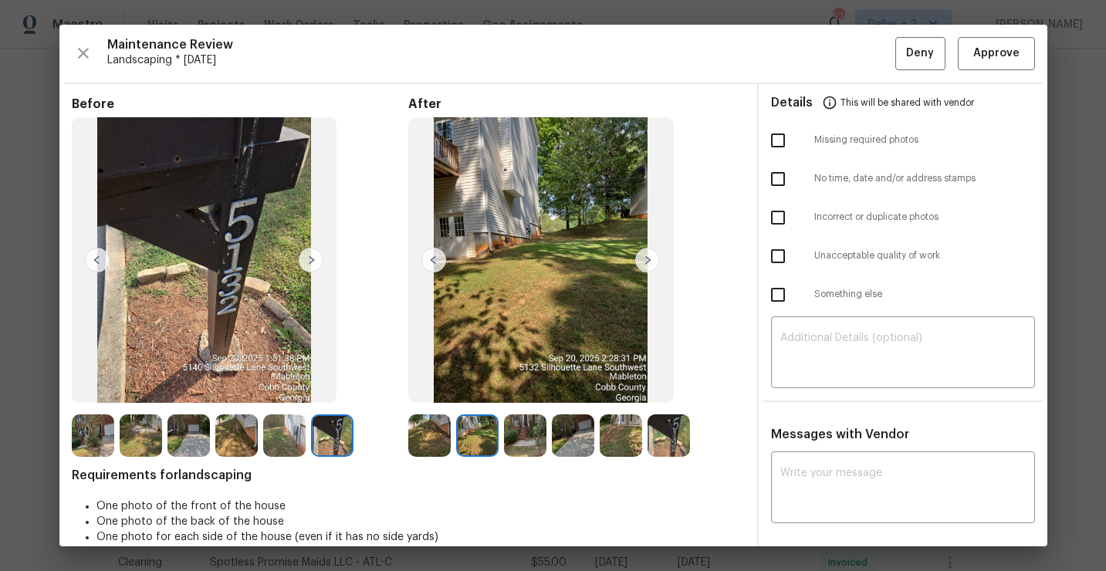
click img
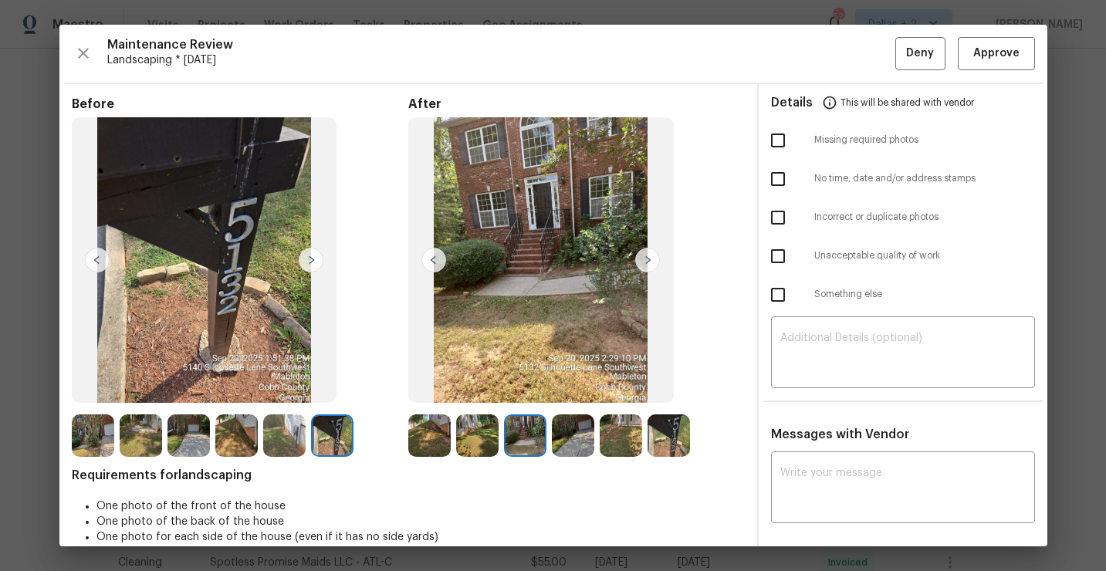
click img
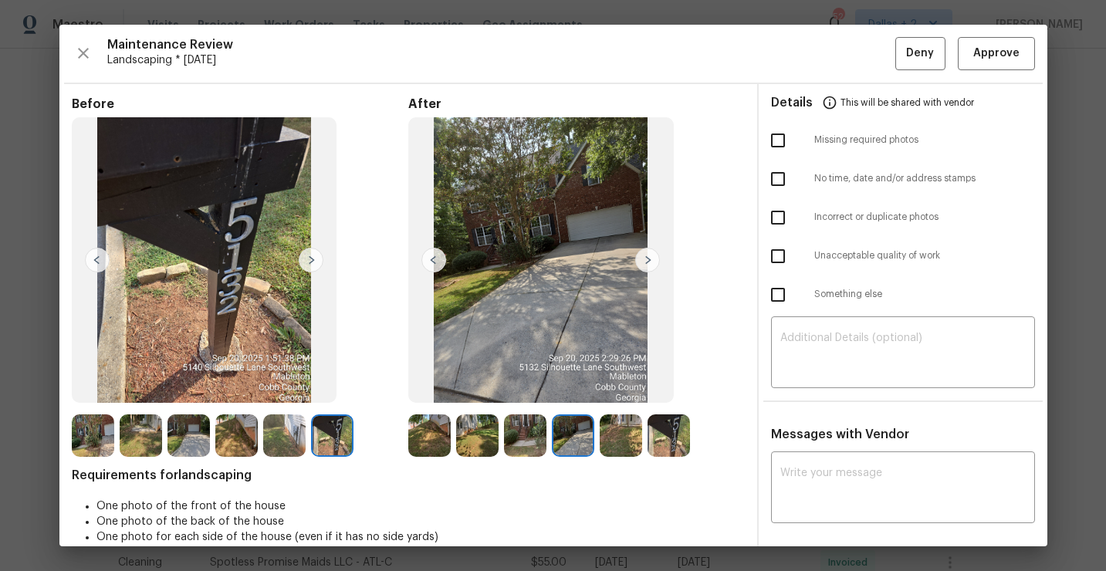
click img
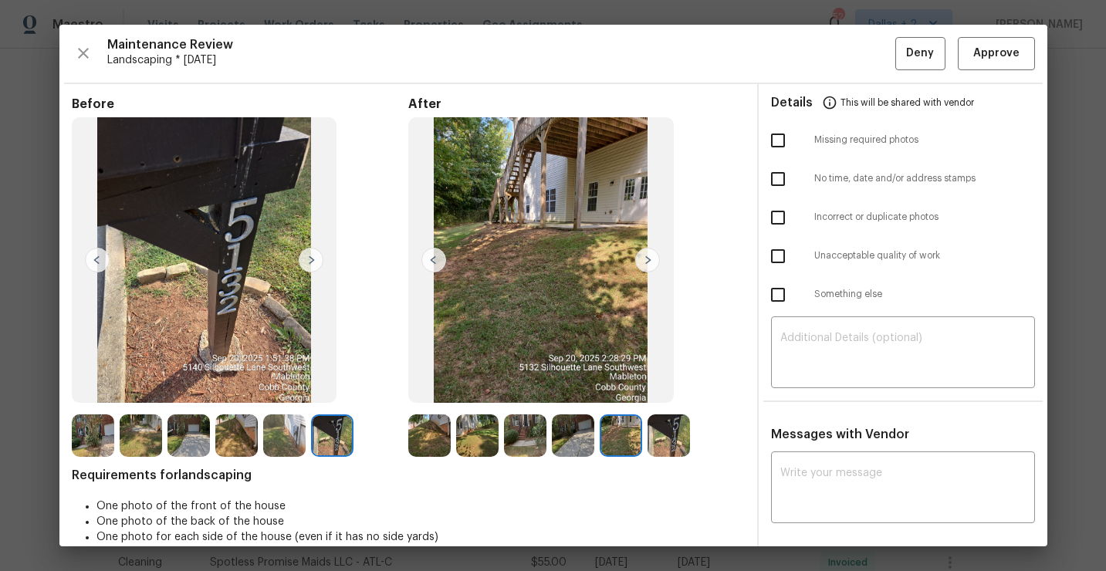
click img
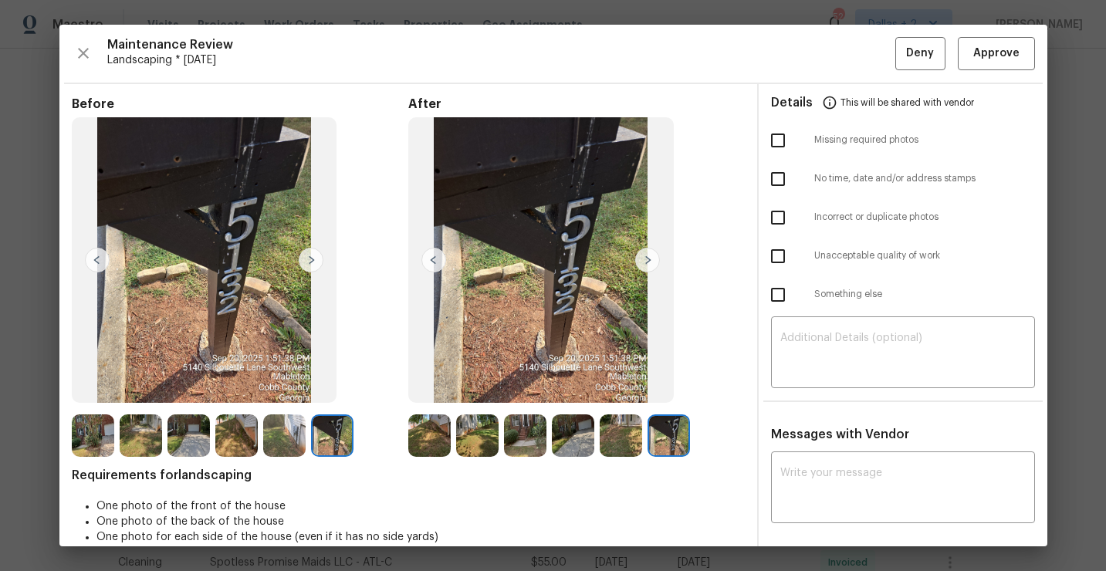
click img
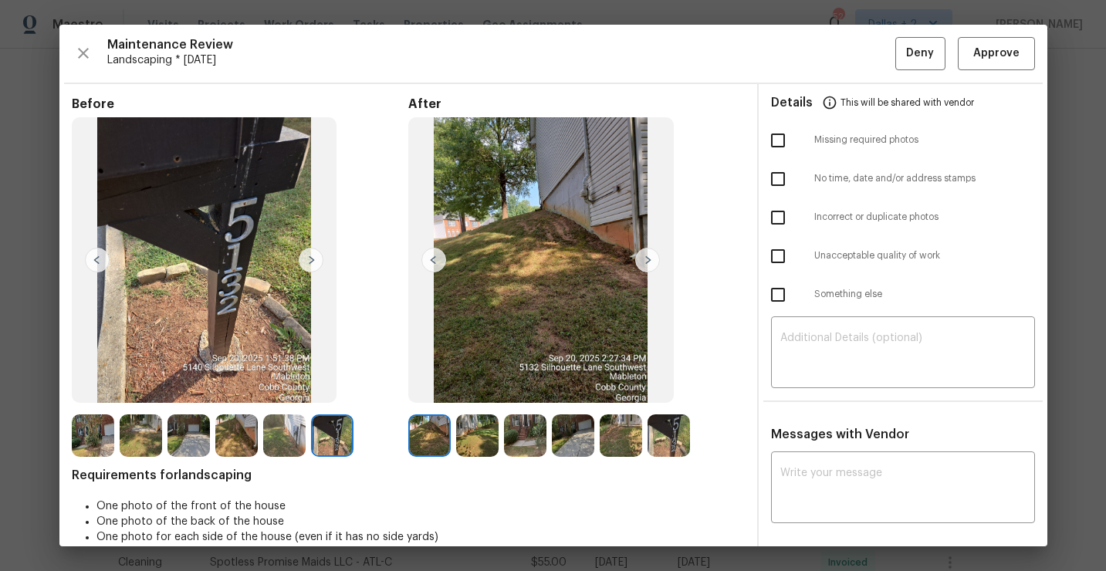
click img
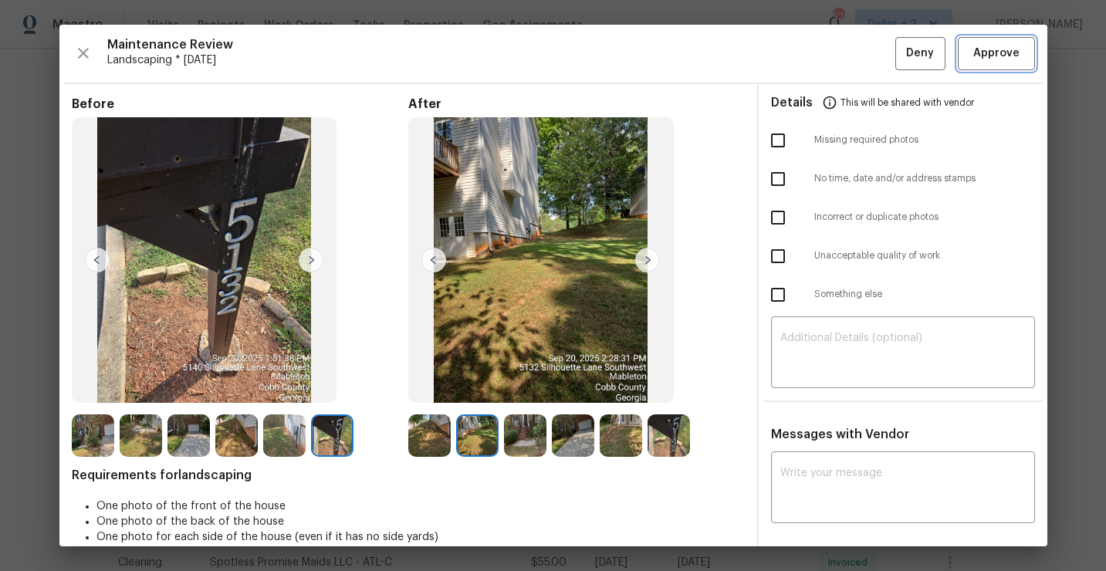
click span "Approve"
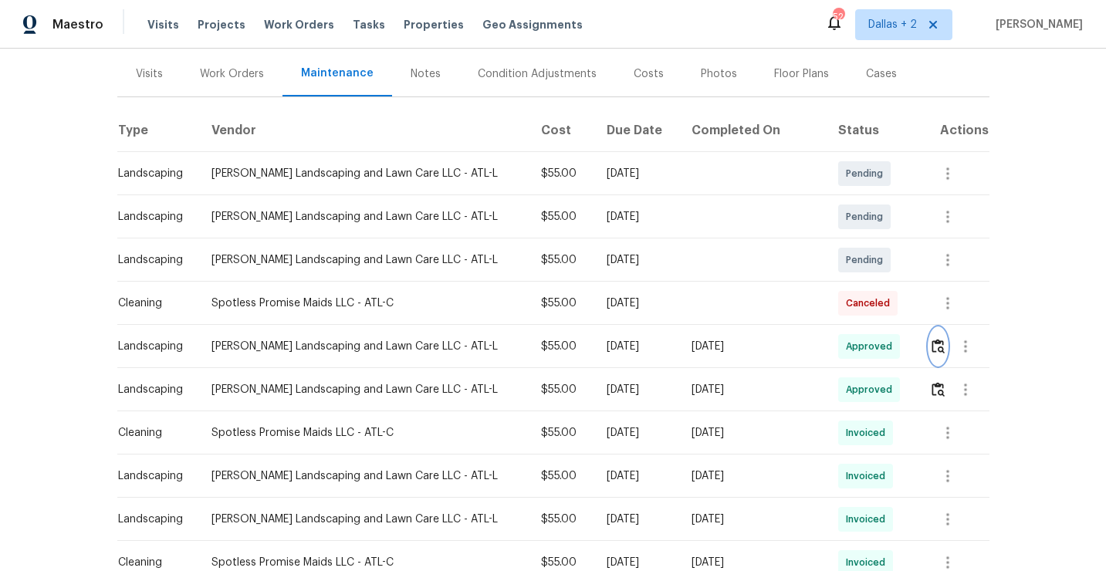
scroll to position [0, 0]
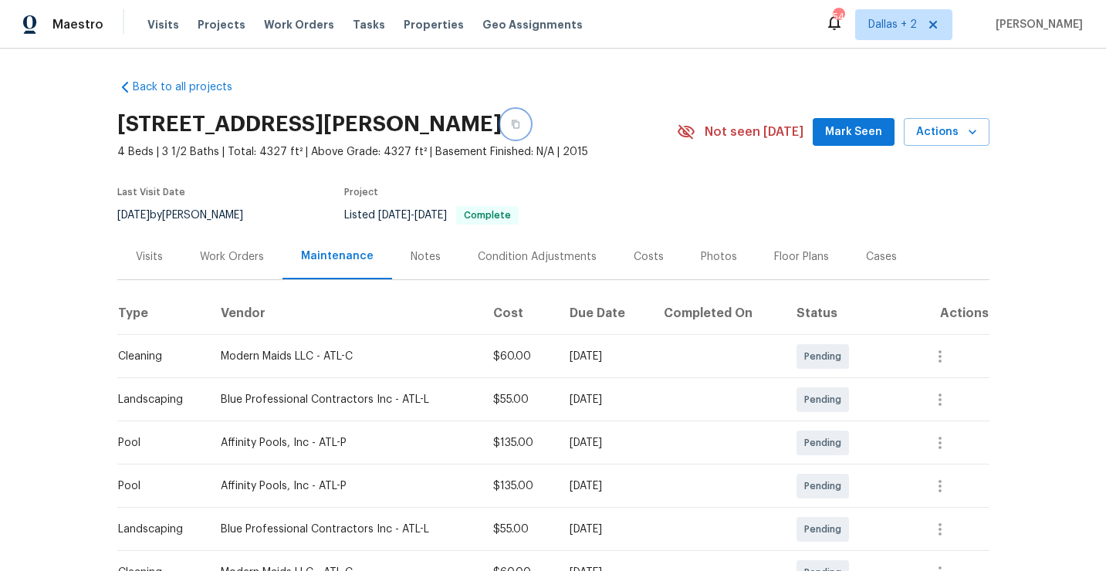
click at [515, 130] on button "button" at bounding box center [515, 124] width 28 height 28
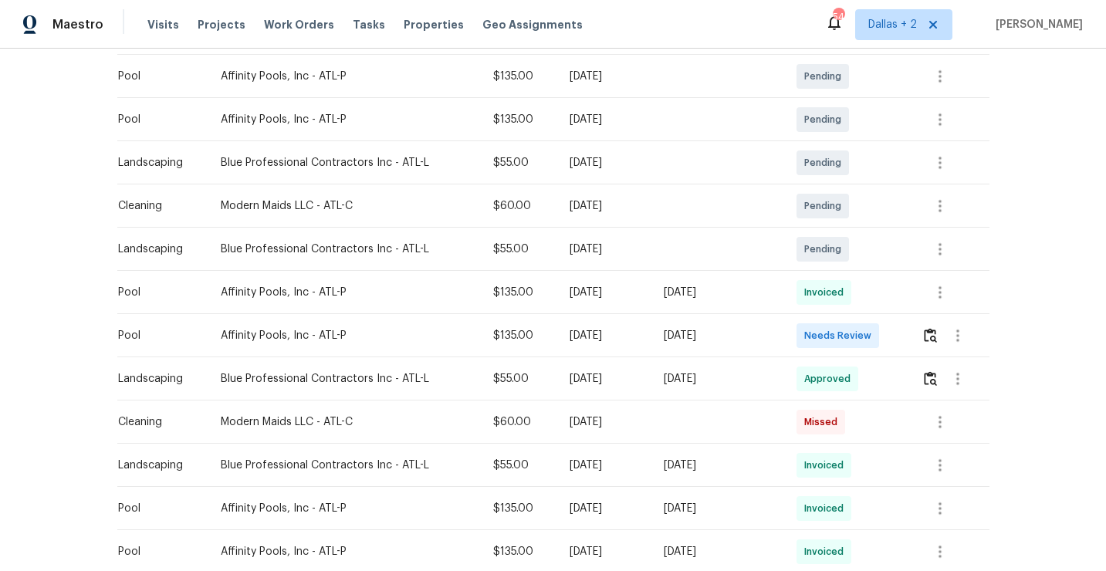
scroll to position [398, 0]
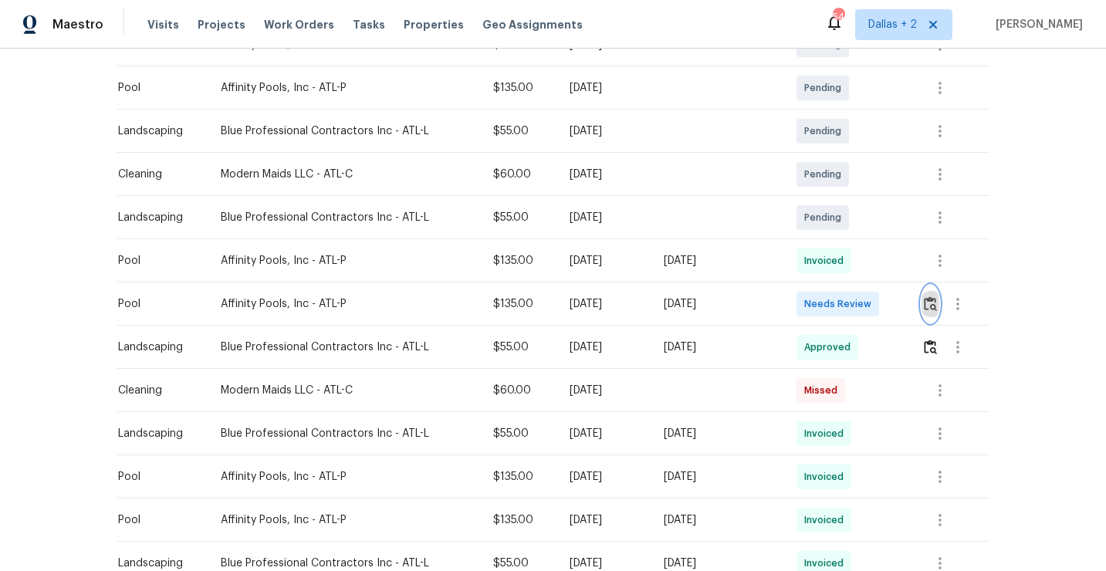
click at [933, 302] on img "button" at bounding box center [929, 303] width 13 height 15
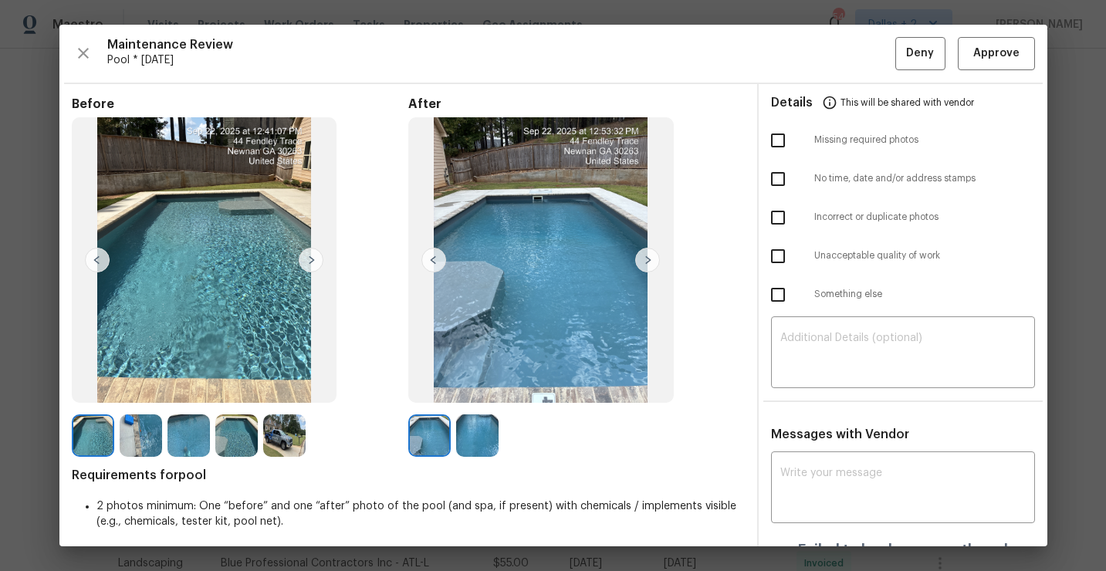
click at [295, 417] on img at bounding box center [284, 435] width 42 height 42
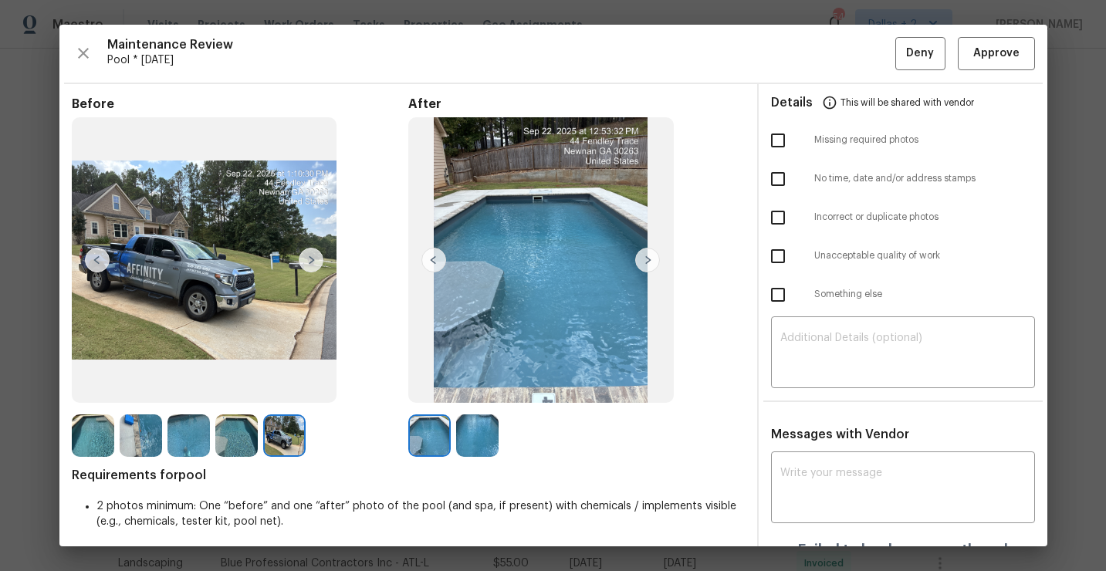
click at [99, 426] on img at bounding box center [93, 435] width 42 height 42
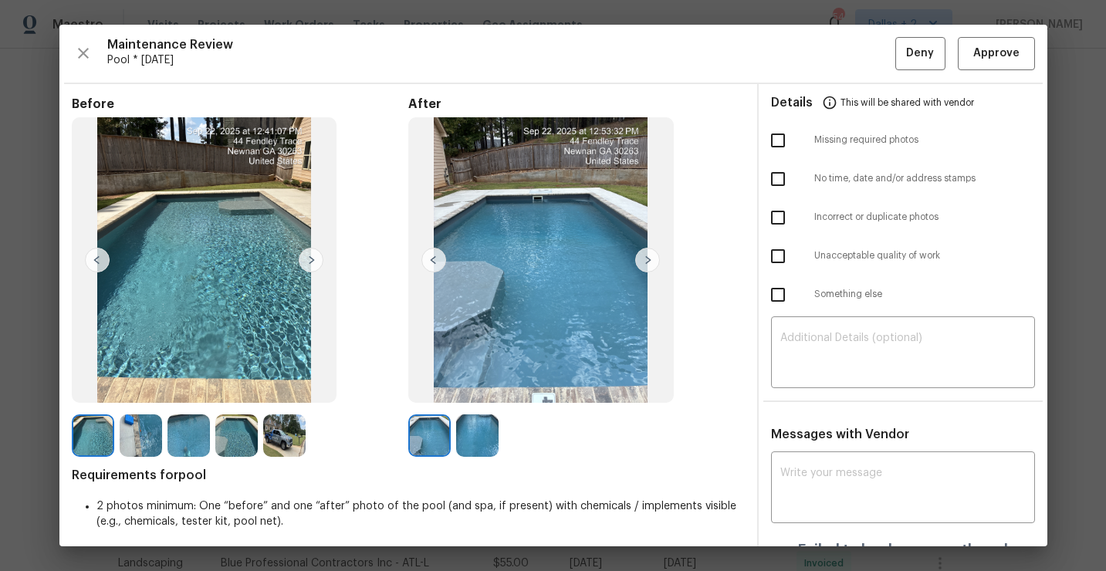
click at [183, 424] on img at bounding box center [188, 435] width 42 height 42
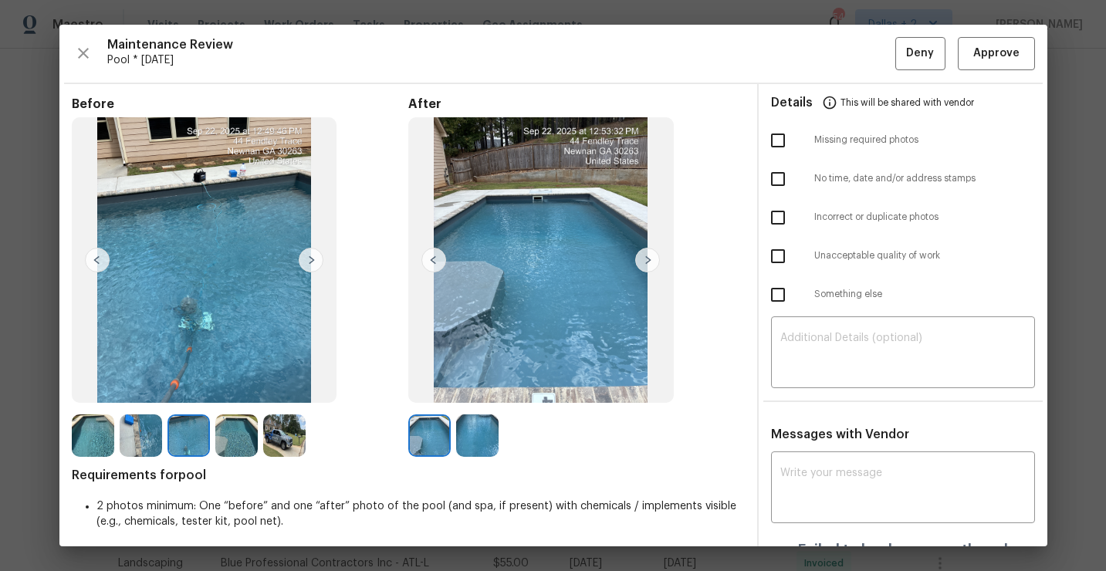
click at [238, 431] on img at bounding box center [236, 435] width 42 height 42
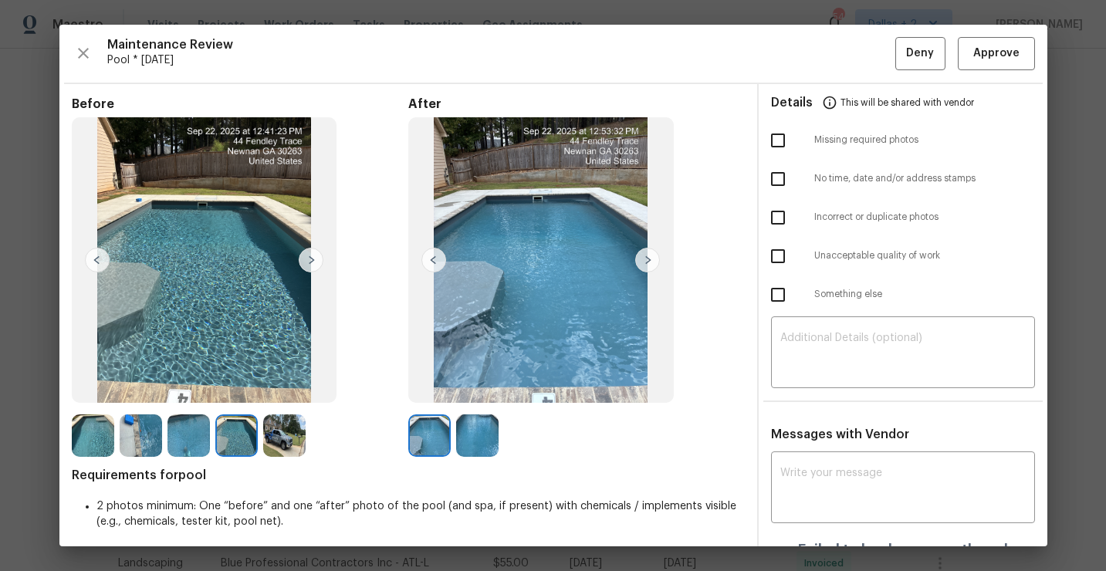
click at [283, 425] on img at bounding box center [284, 435] width 42 height 42
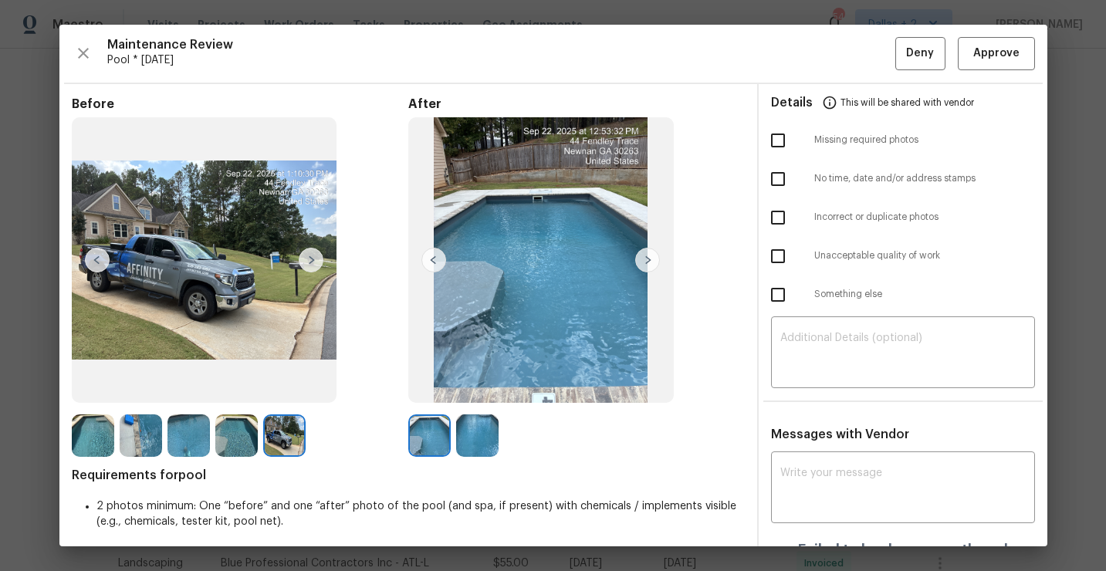
click at [96, 430] on img at bounding box center [93, 435] width 42 height 42
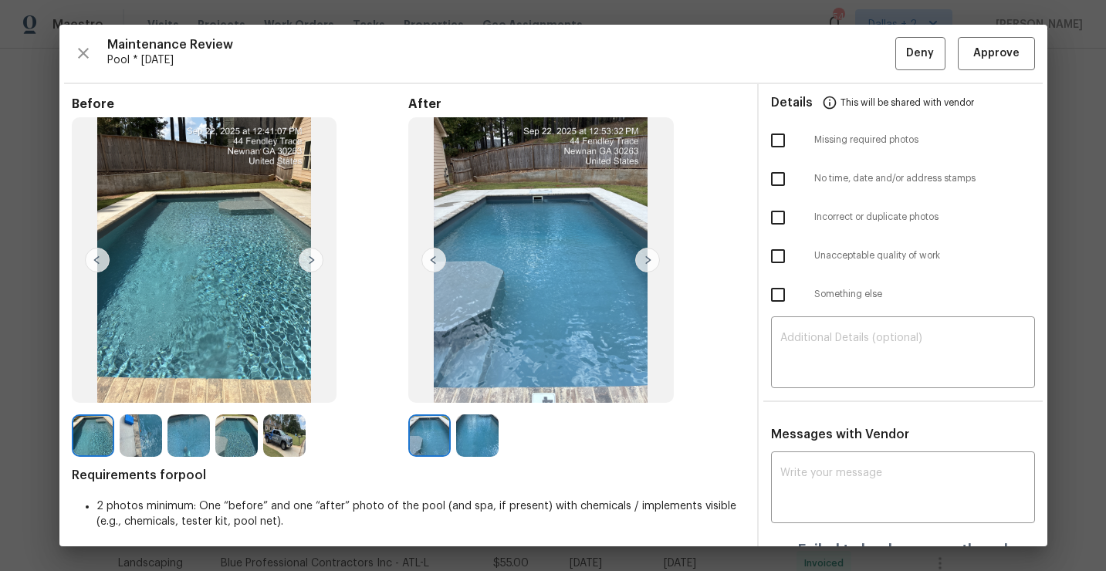
click at [139, 430] on img at bounding box center [141, 435] width 42 height 42
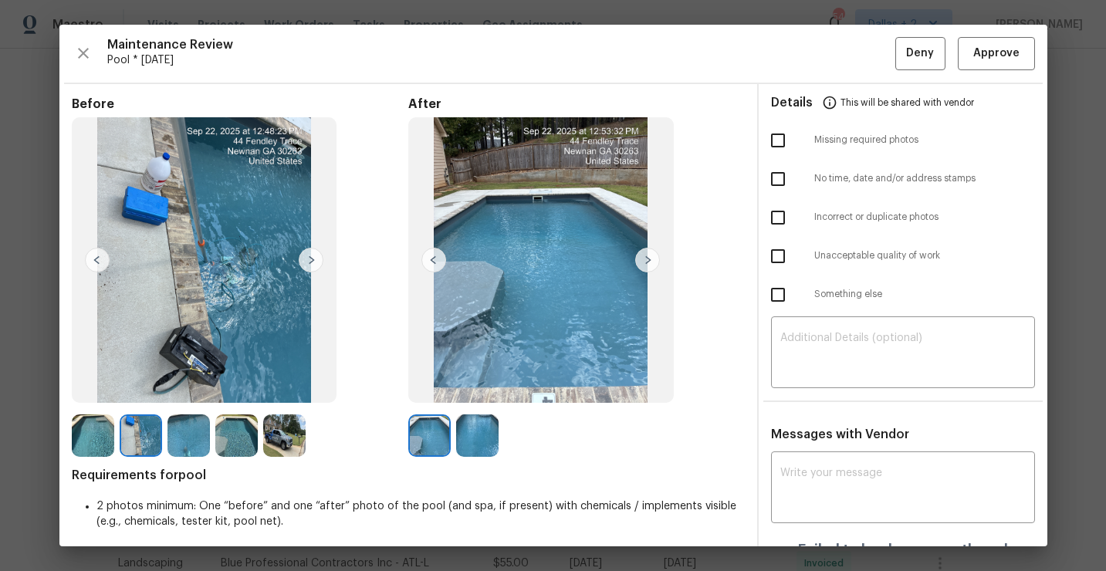
click at [198, 417] on img at bounding box center [188, 435] width 42 height 42
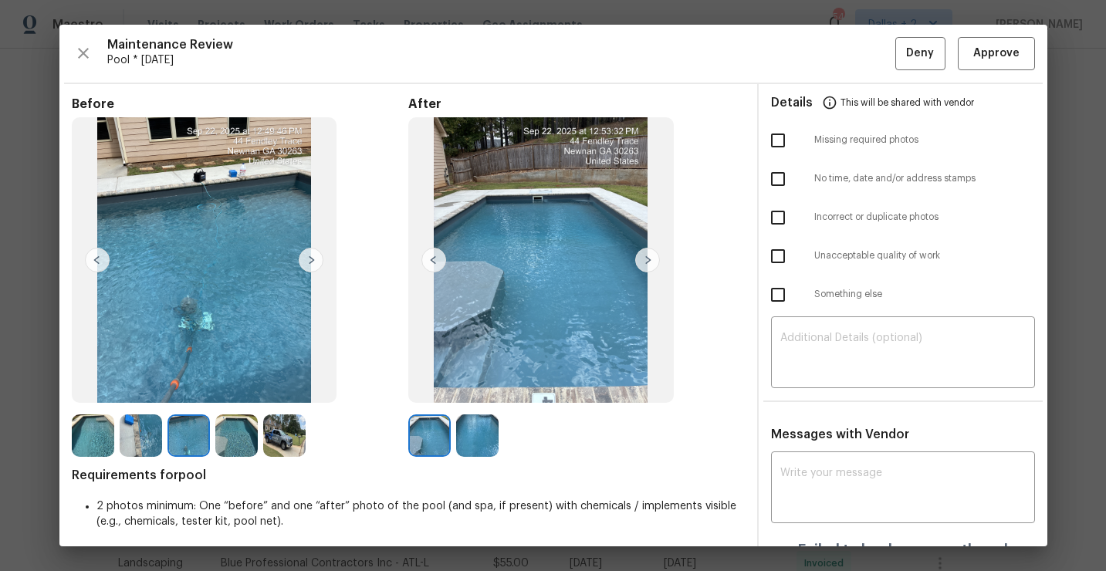
click at [243, 427] on img at bounding box center [236, 435] width 42 height 42
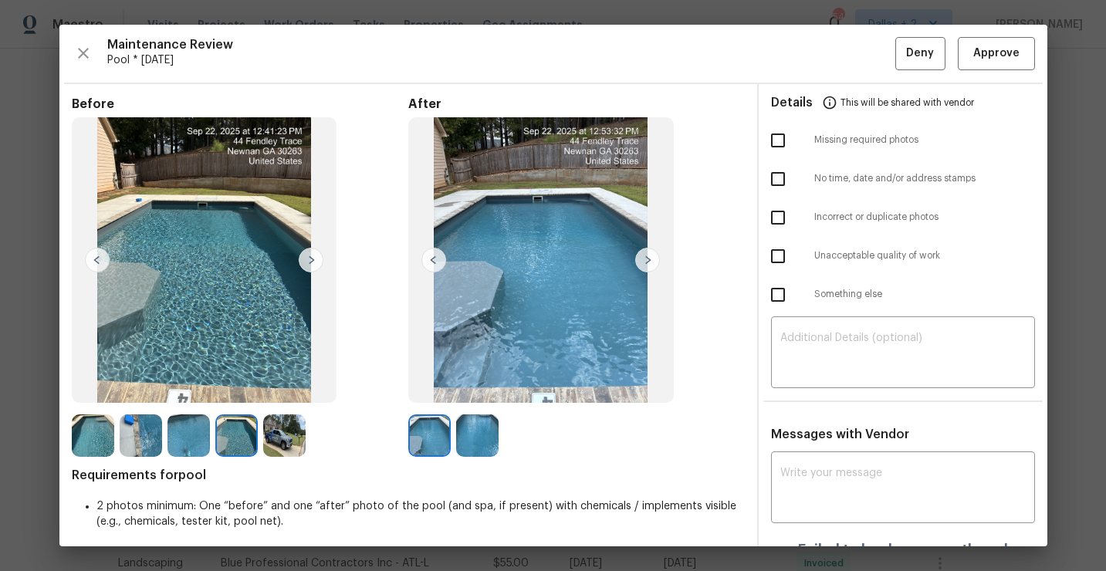
click at [285, 422] on img at bounding box center [284, 435] width 42 height 42
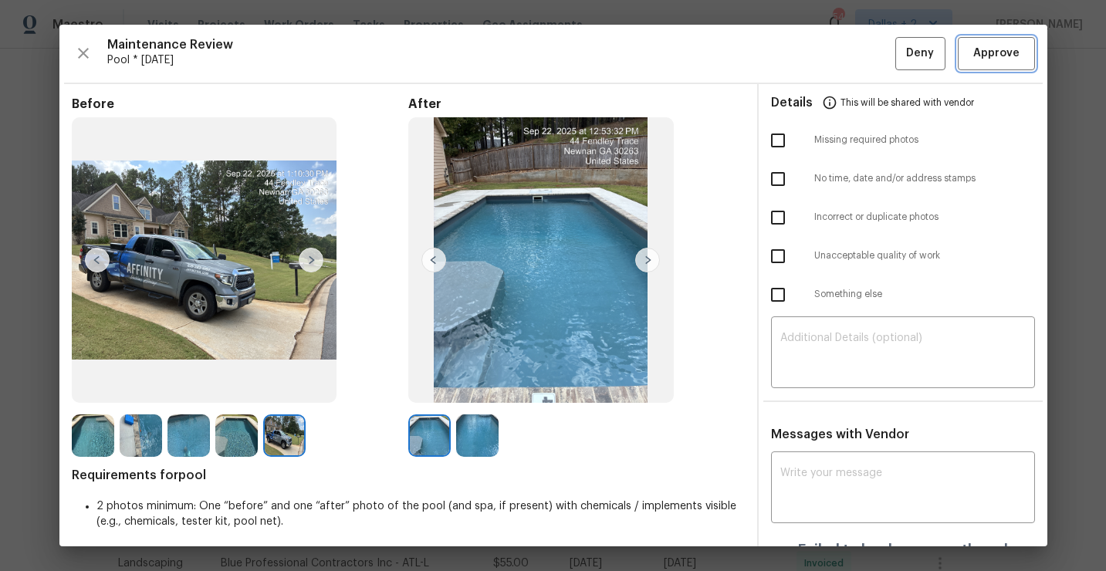
click at [1004, 57] on span "Approve" at bounding box center [996, 53] width 46 height 19
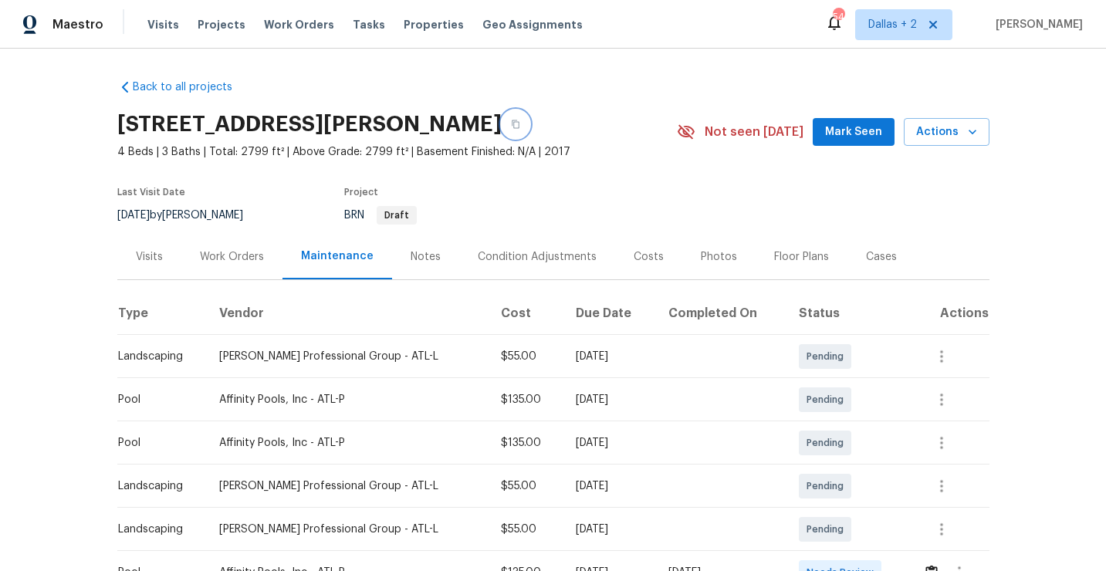
click at [520, 122] on icon "button" at bounding box center [515, 124] width 9 height 9
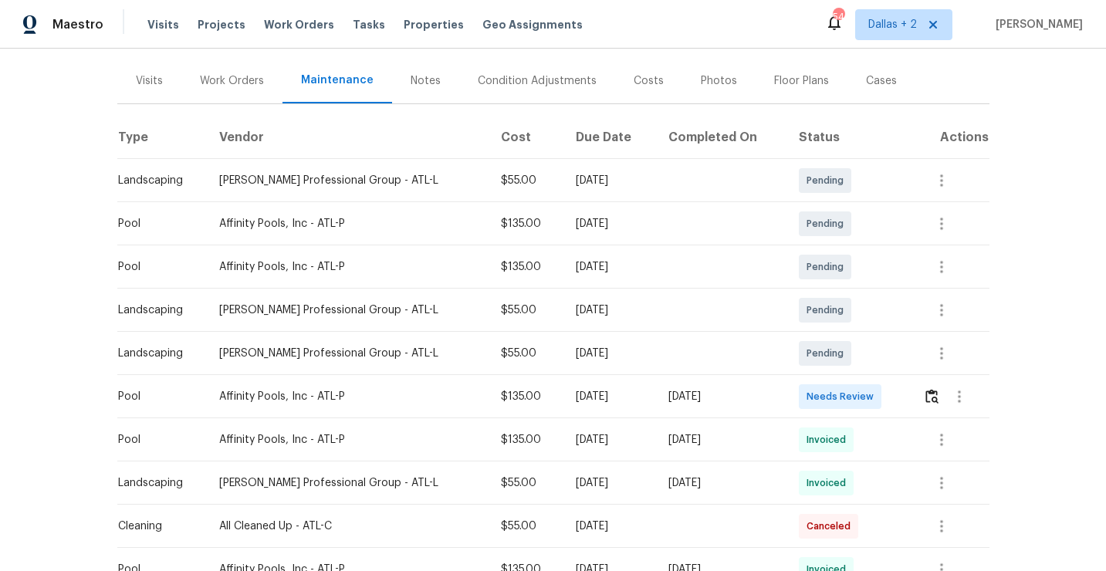
scroll to position [218, 0]
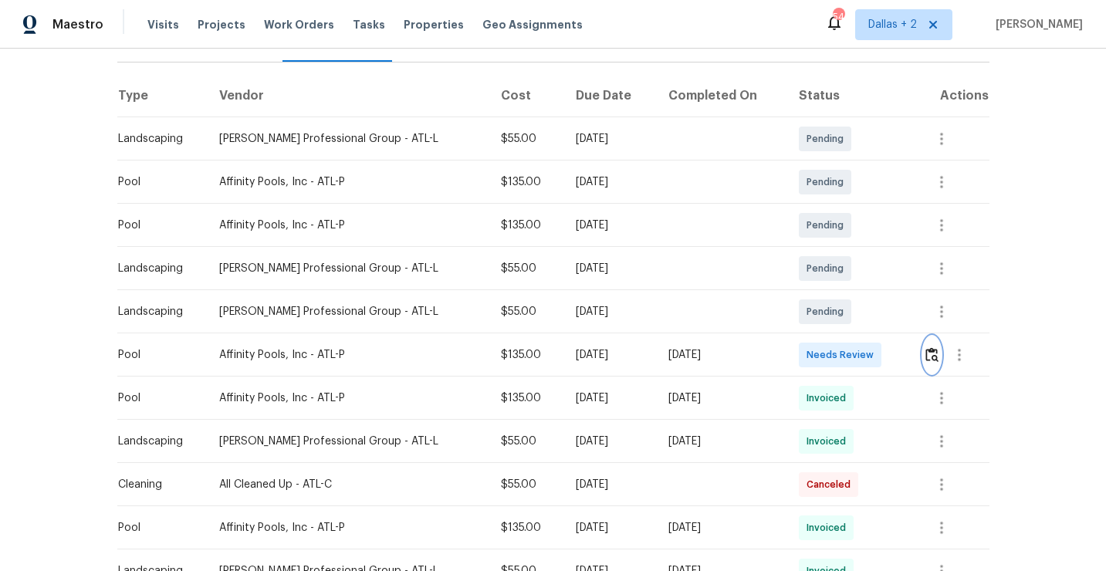
click at [933, 354] on img "button" at bounding box center [931, 354] width 13 height 15
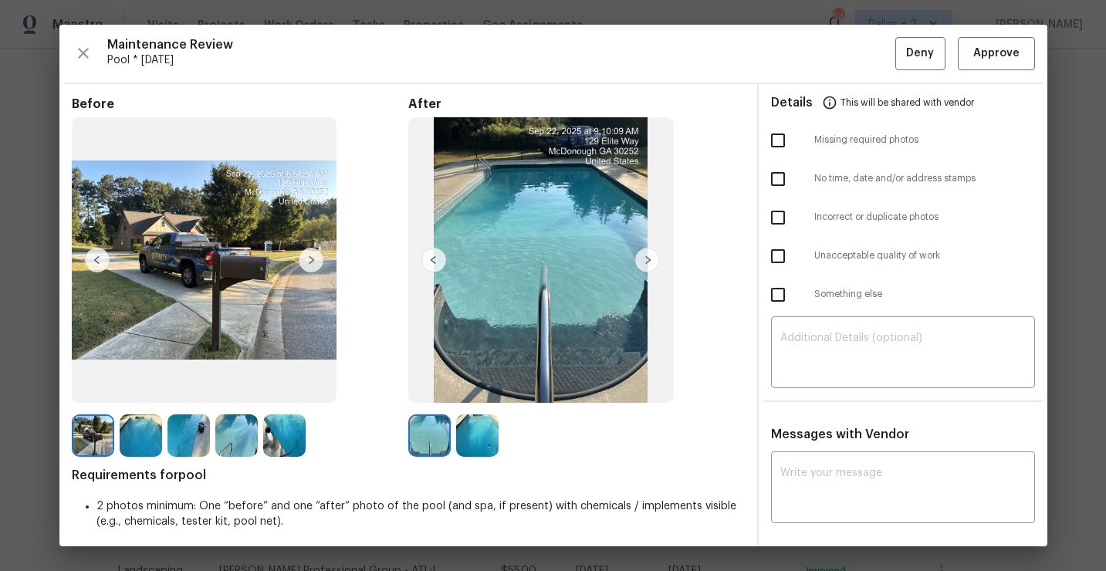
click at [283, 439] on img at bounding box center [284, 435] width 42 height 42
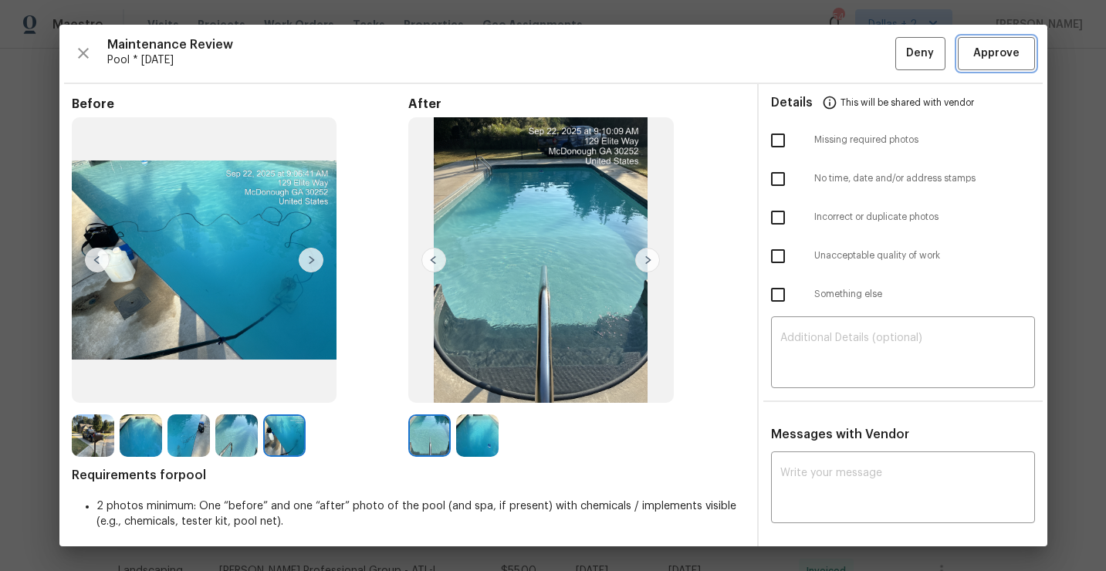
click at [992, 61] on span "Approve" at bounding box center [996, 53] width 46 height 19
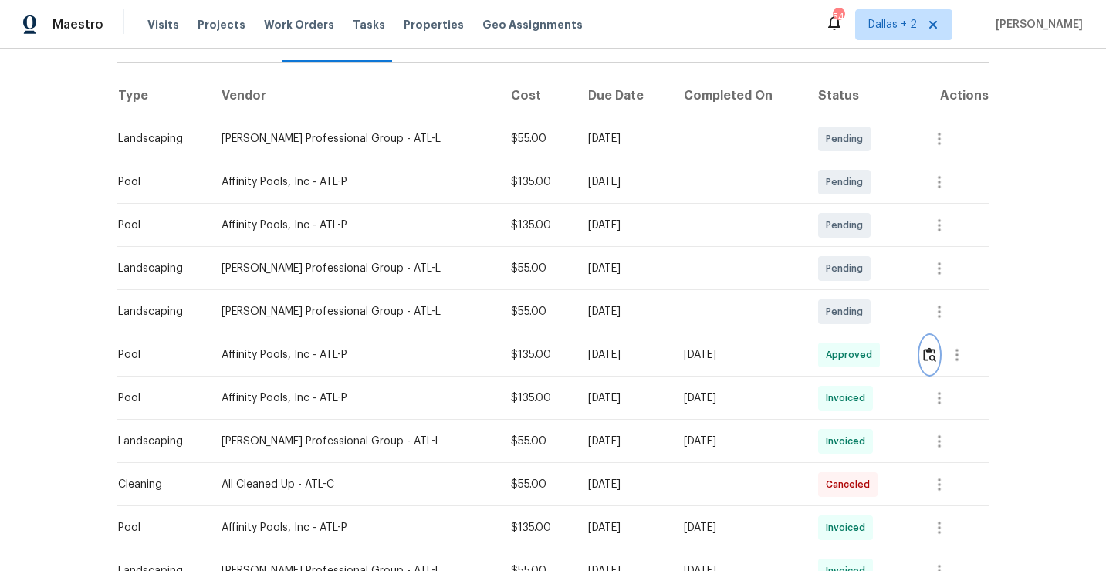
scroll to position [0, 0]
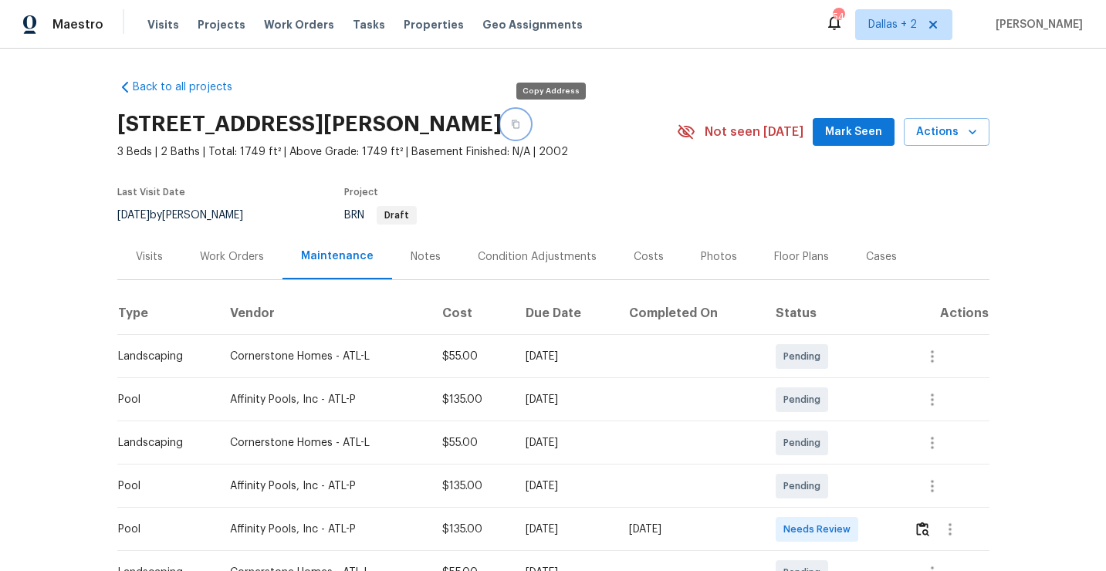
click at [529, 119] on button "button" at bounding box center [515, 124] width 28 height 28
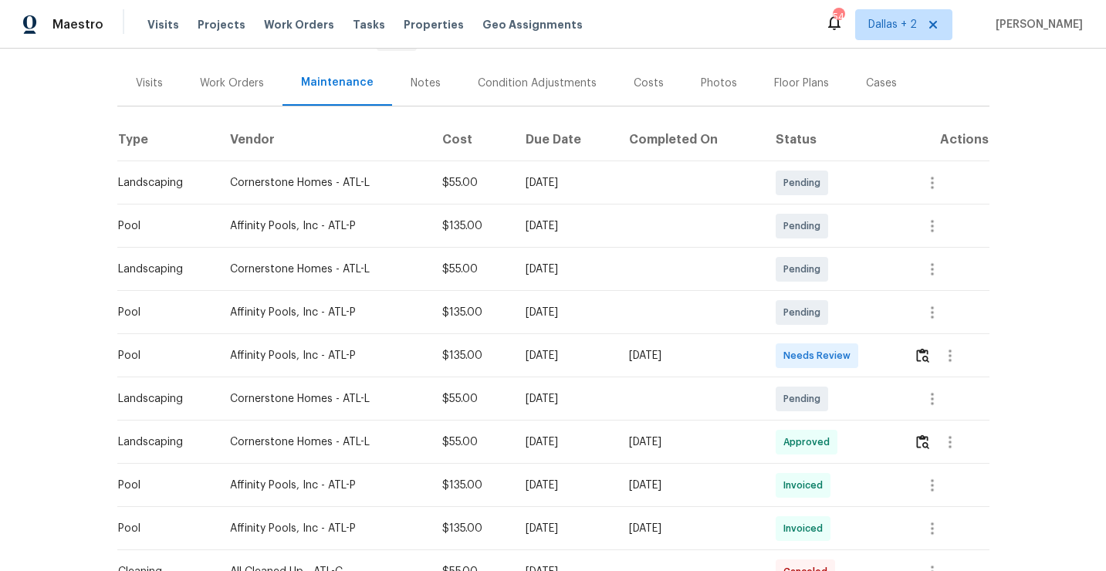
scroll to position [205, 0]
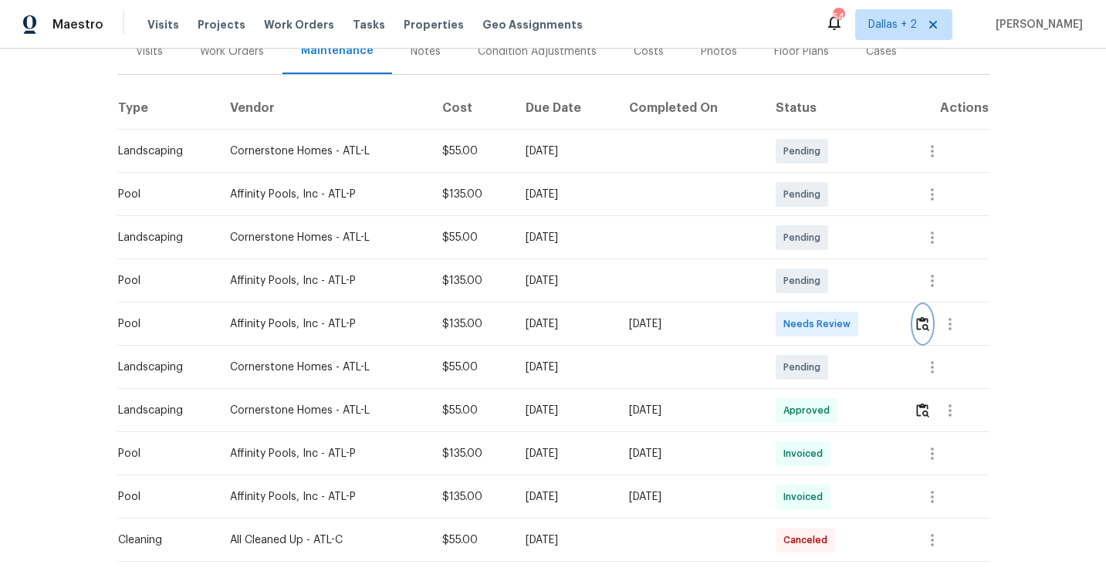
click at [927, 323] on img "button" at bounding box center [922, 323] width 13 height 15
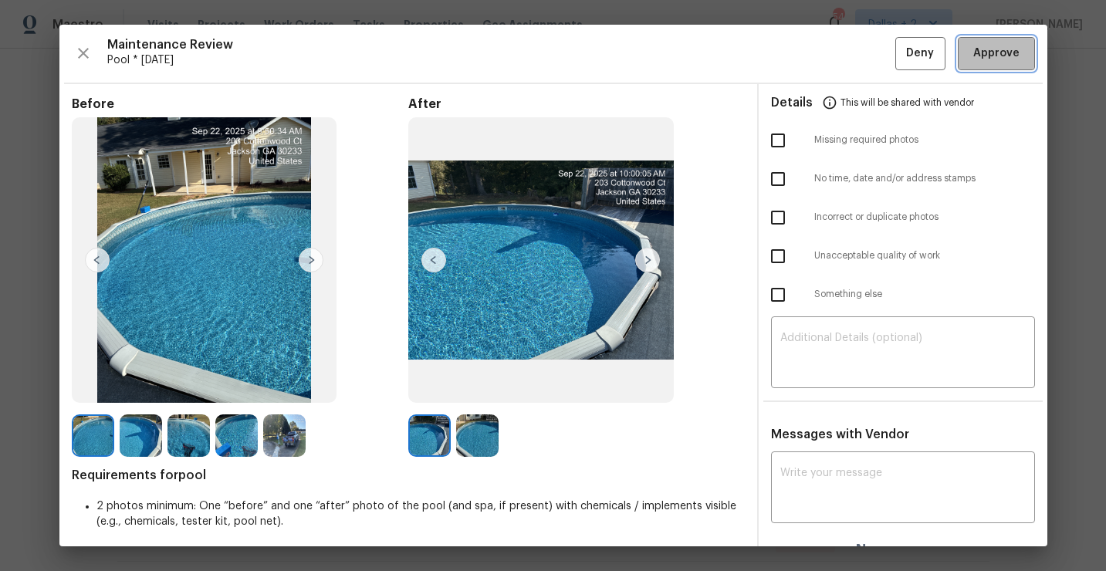
click at [982, 59] on span "Approve" at bounding box center [996, 53] width 46 height 19
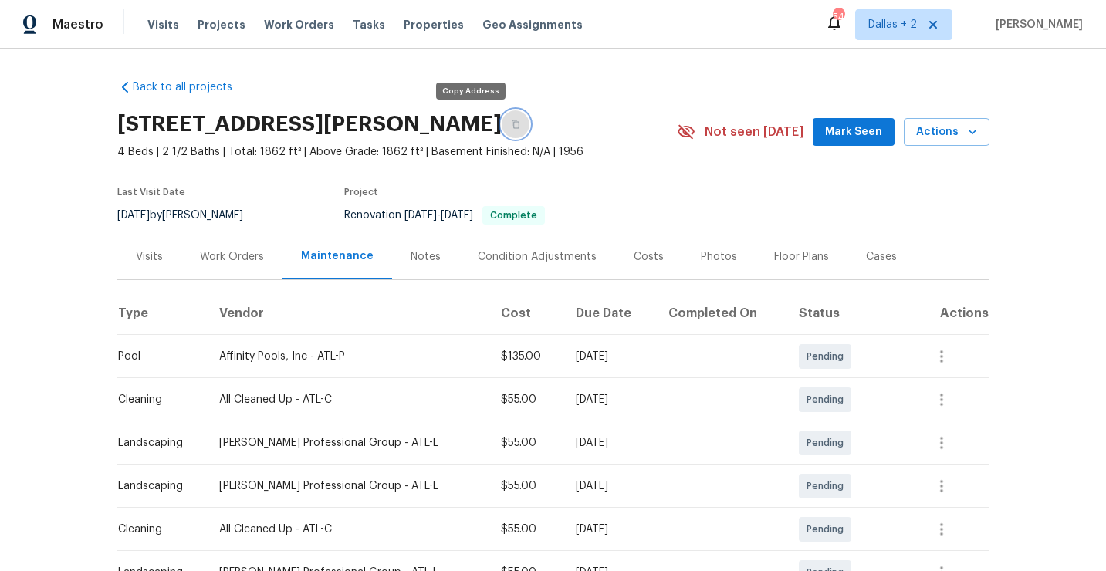
click at [501, 127] on button "button" at bounding box center [515, 124] width 28 height 28
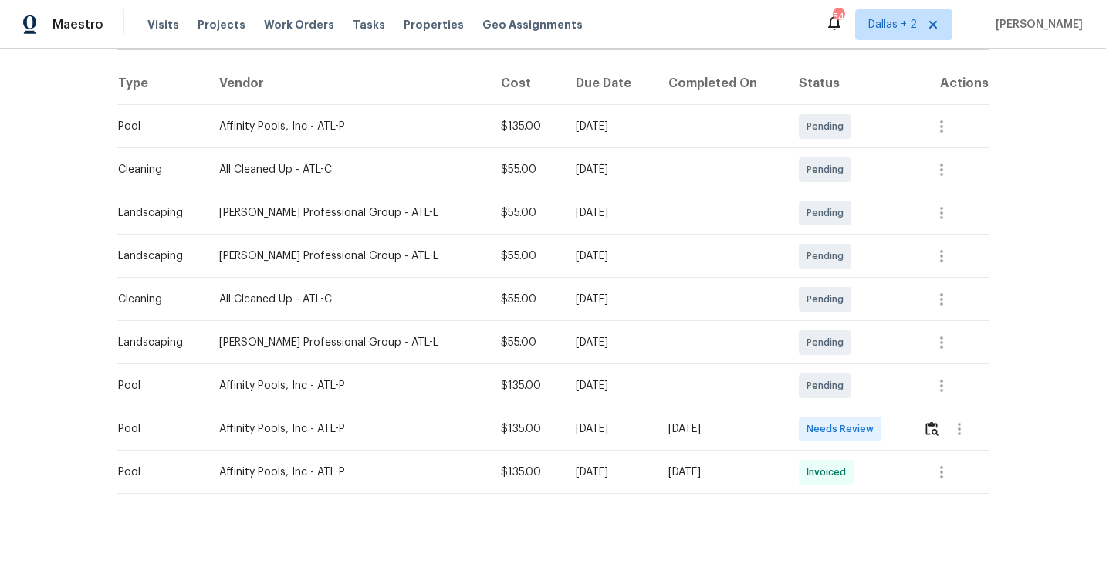
scroll to position [245, 0]
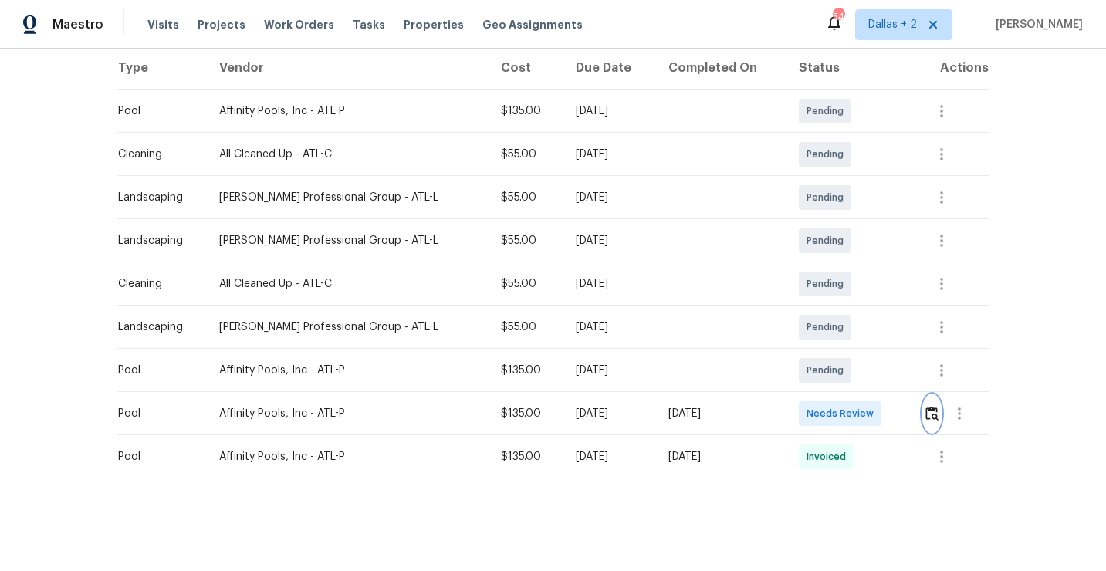
click at [934, 407] on img "button" at bounding box center [931, 413] width 13 height 15
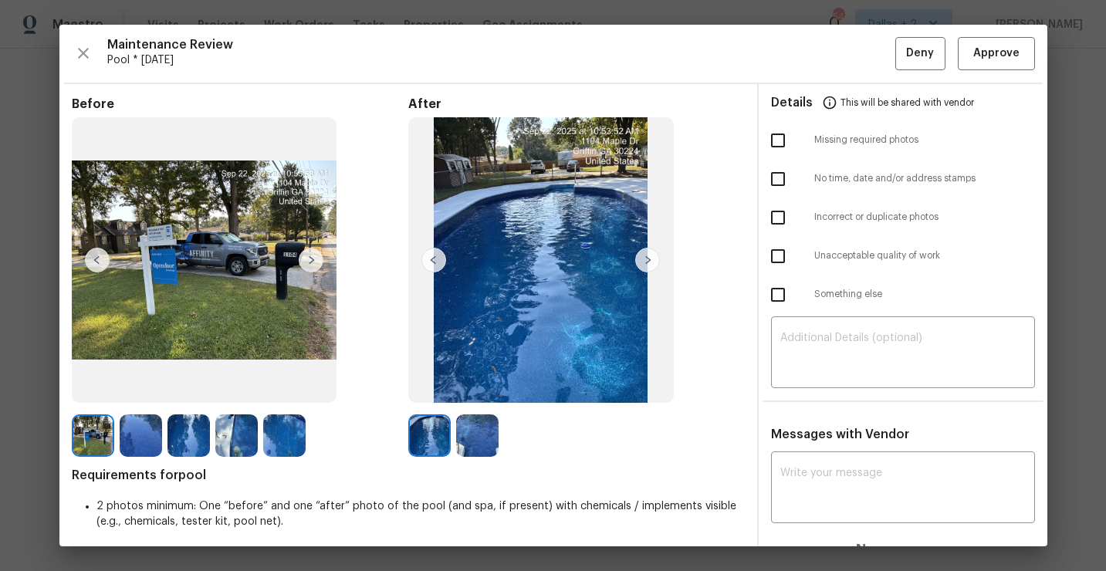
click at [471, 427] on img at bounding box center [477, 435] width 42 height 42
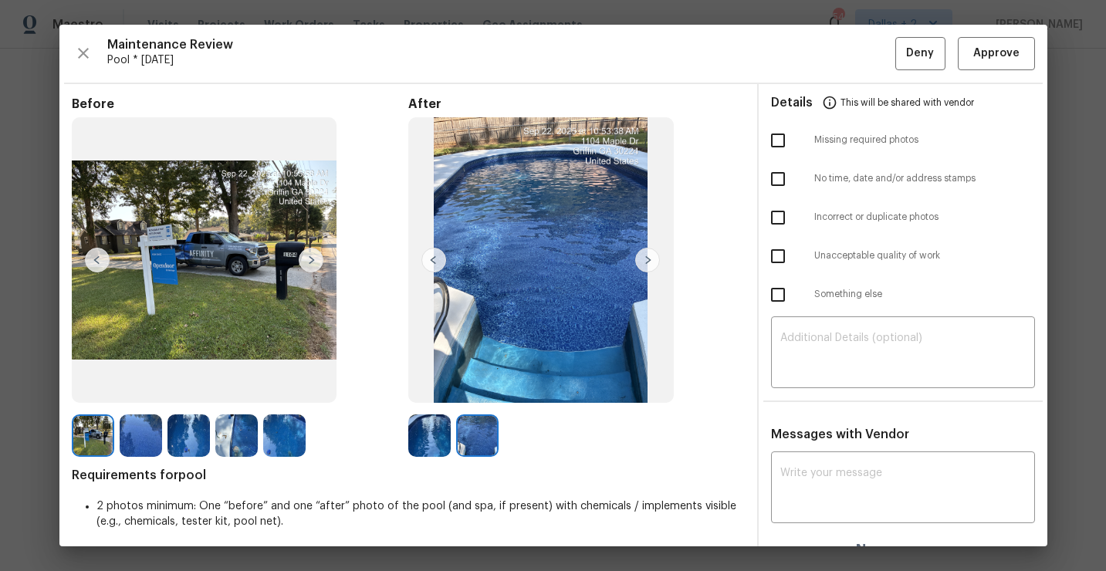
click at [431, 424] on img at bounding box center [429, 435] width 42 height 42
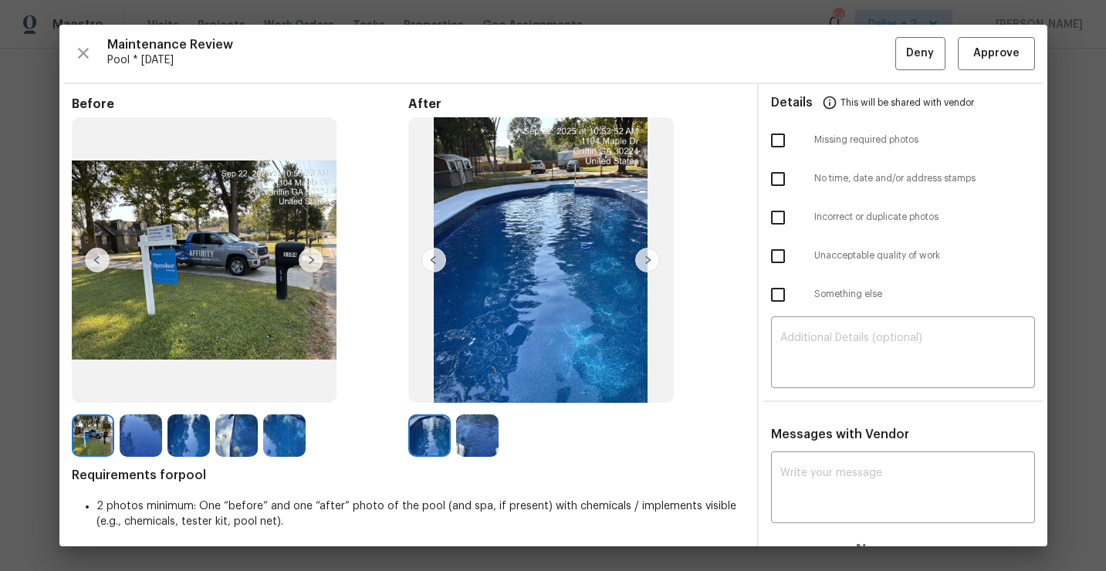
click at [481, 420] on img at bounding box center [477, 435] width 42 height 42
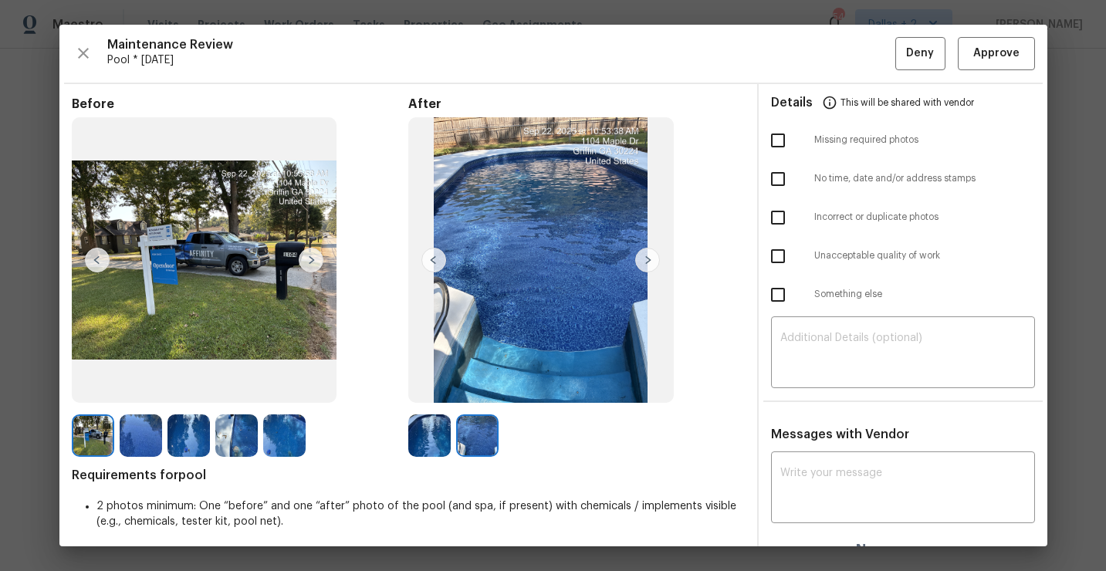
click at [225, 426] on img at bounding box center [236, 435] width 42 height 42
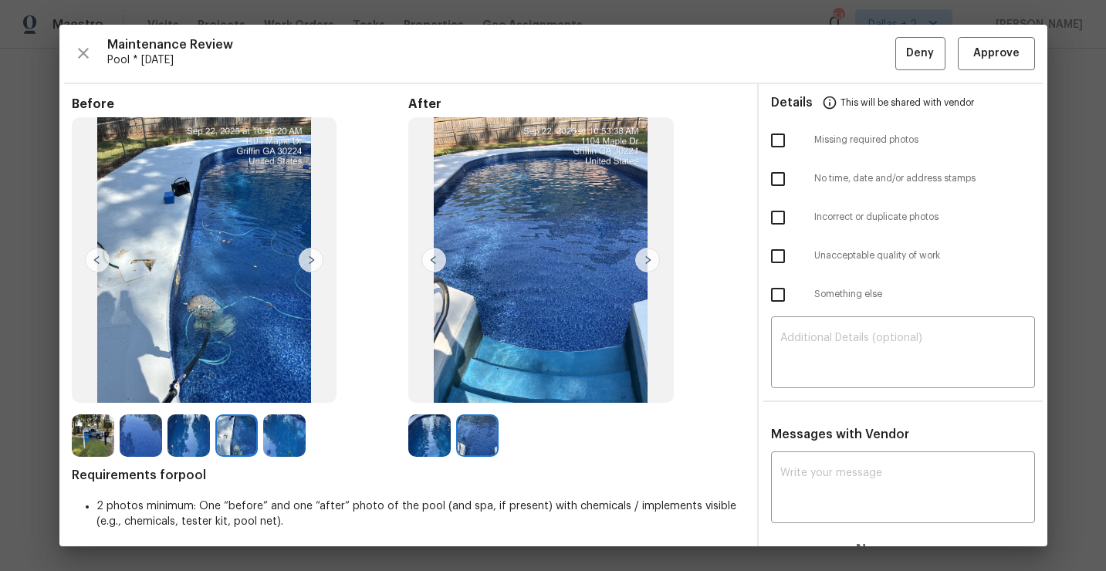
click at [430, 438] on img at bounding box center [429, 435] width 42 height 42
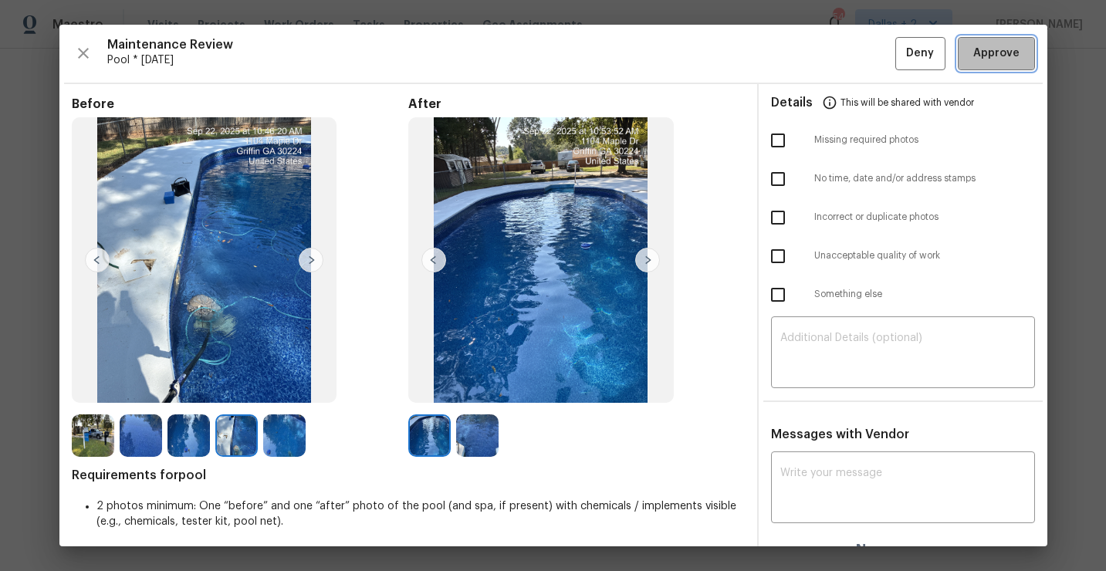
click at [986, 56] on span "Approve" at bounding box center [996, 53] width 46 height 19
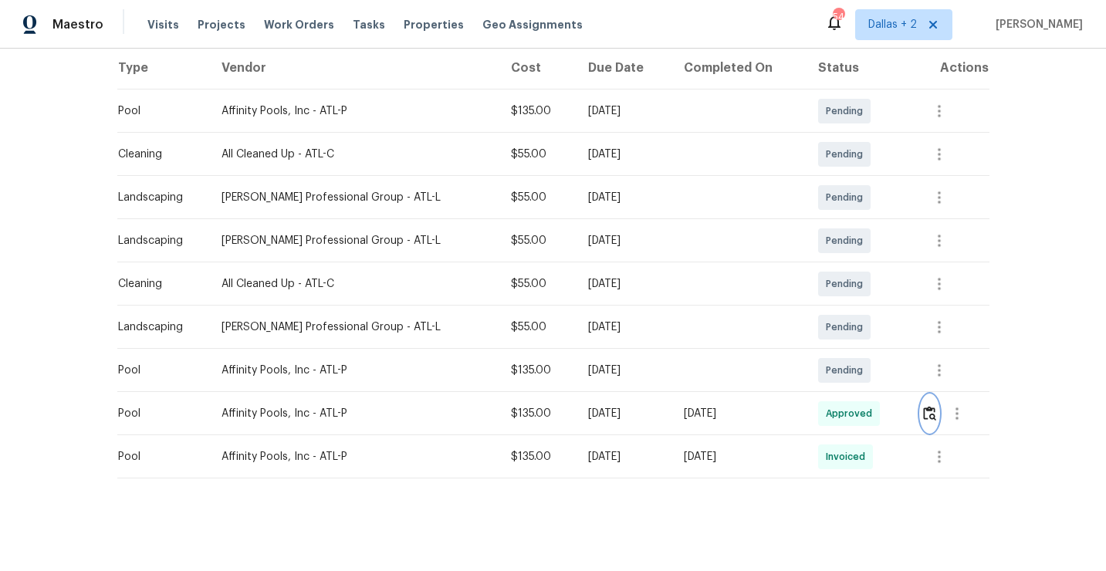
scroll to position [0, 0]
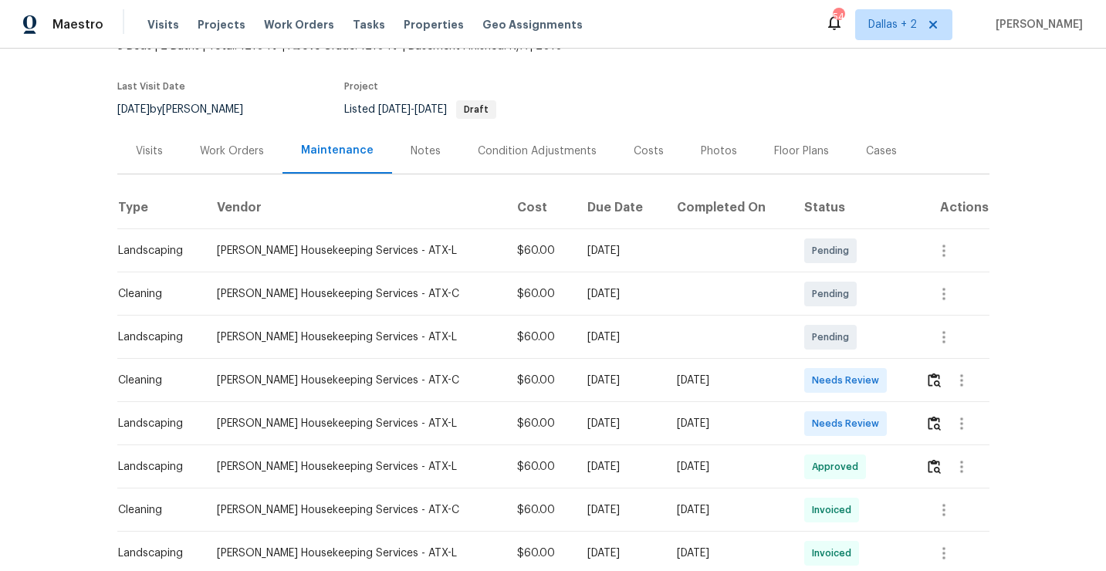
scroll to position [130, 0]
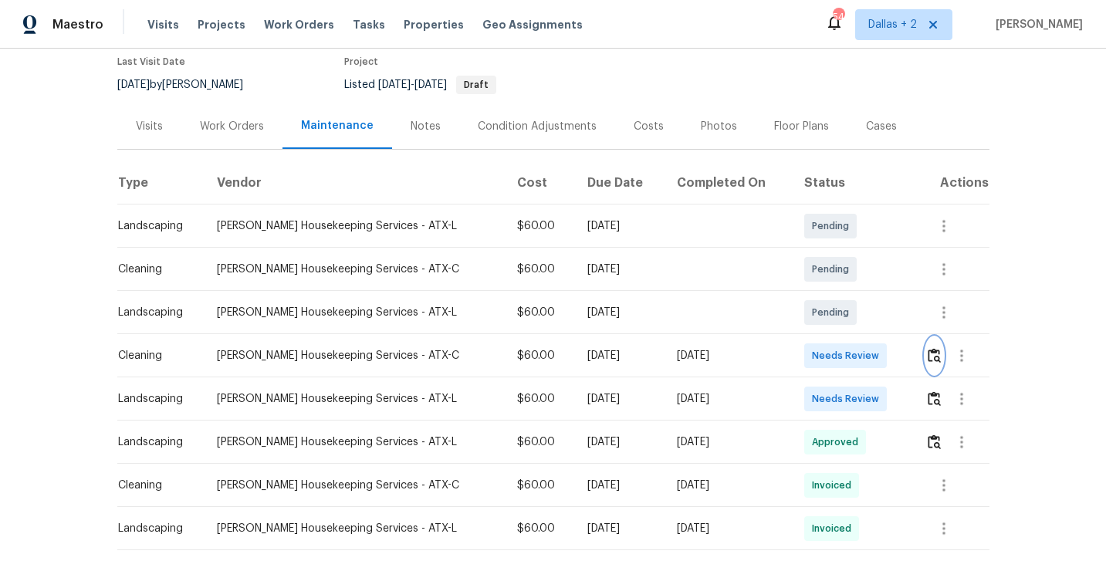
click at [936, 353] on img "button" at bounding box center [933, 355] width 13 height 15
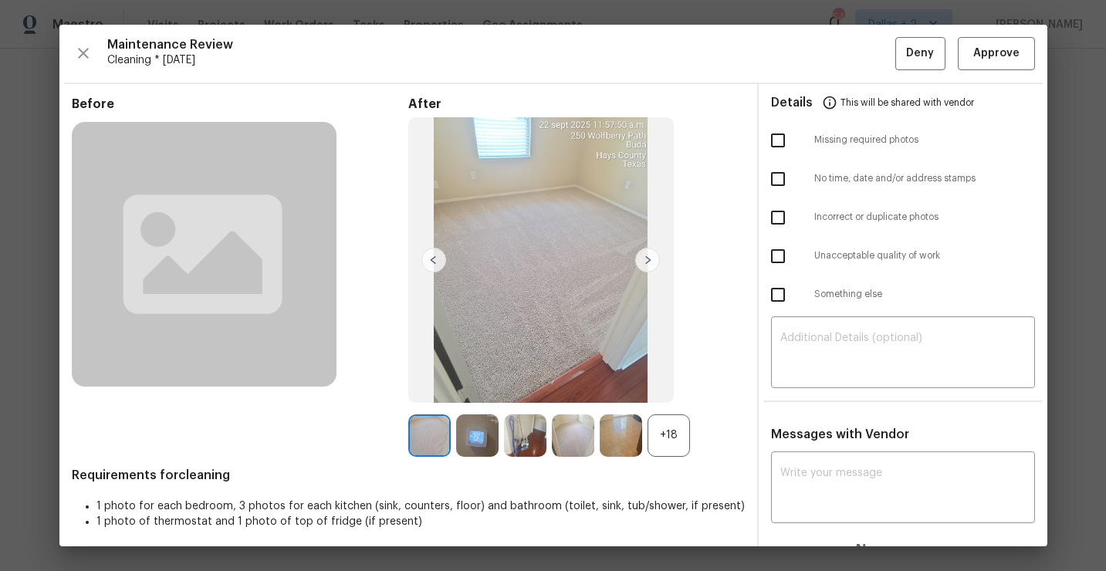
click at [671, 437] on div "+18" at bounding box center [668, 435] width 42 height 42
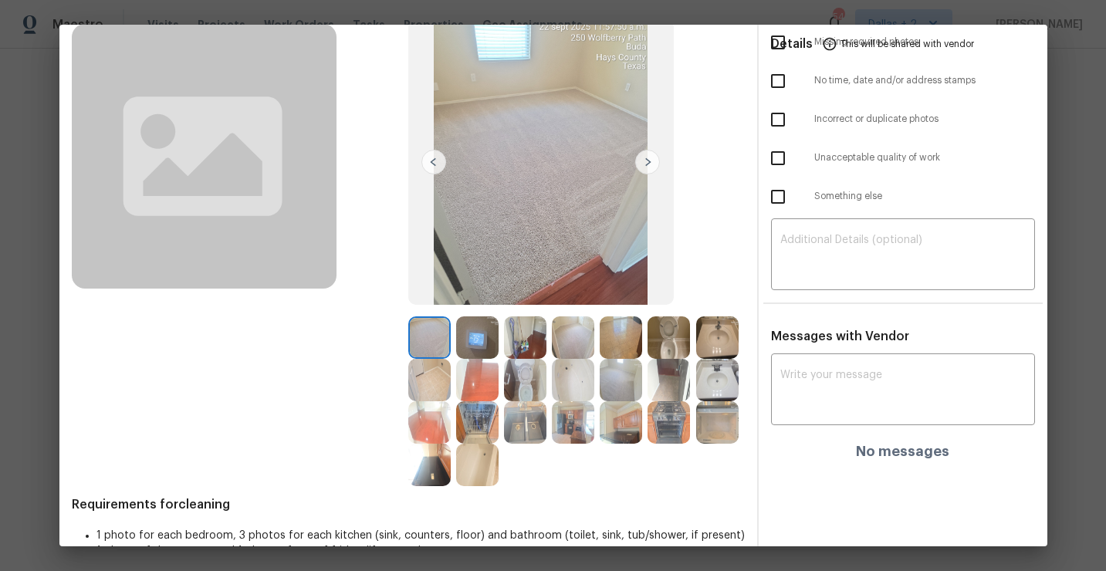
scroll to position [0, 0]
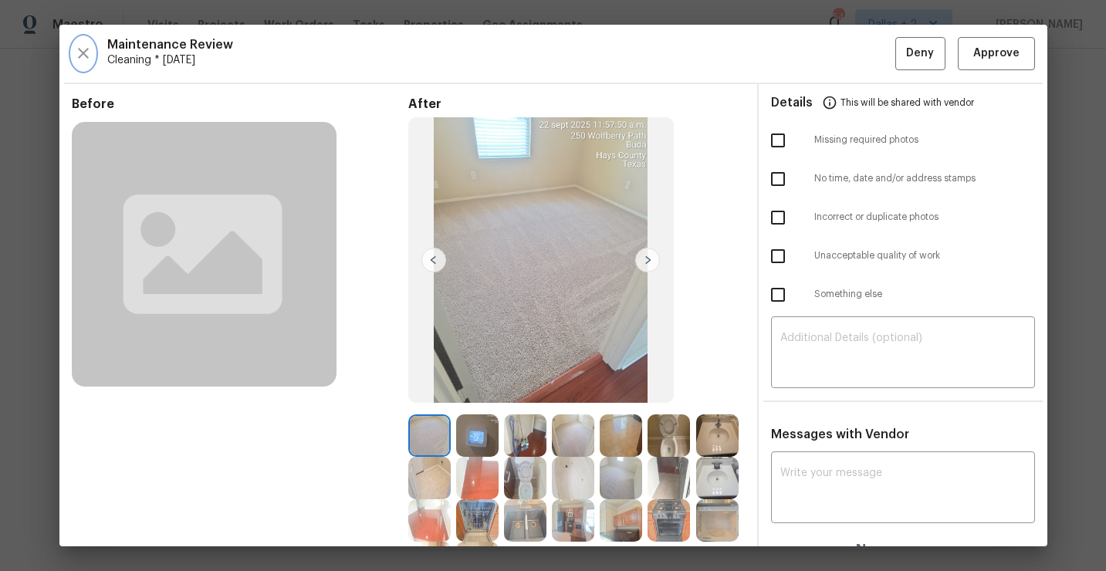
click at [80, 65] on button "button" at bounding box center [83, 53] width 23 height 33
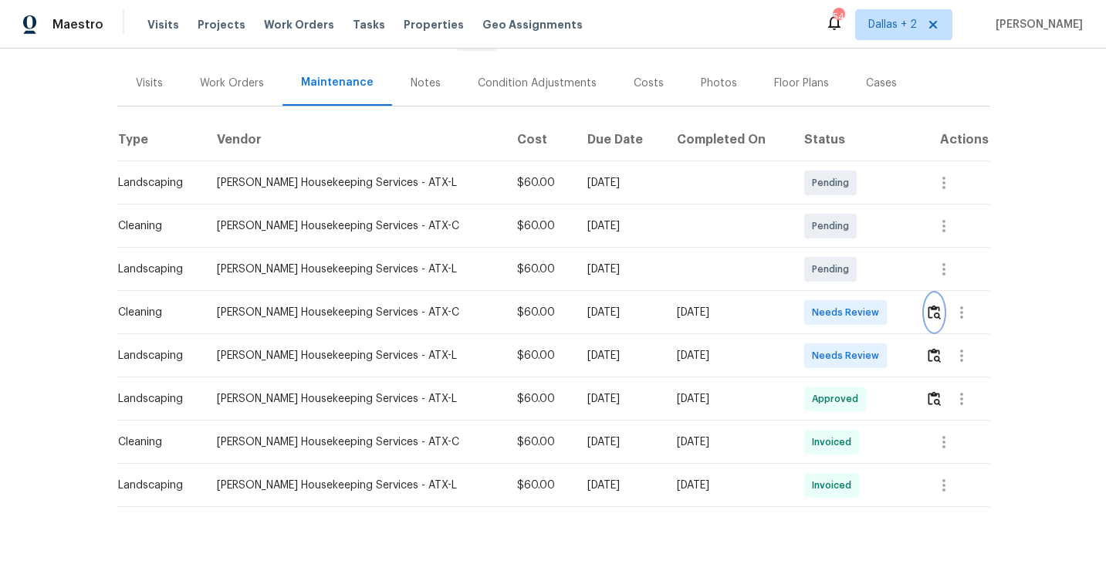
scroll to position [202, 0]
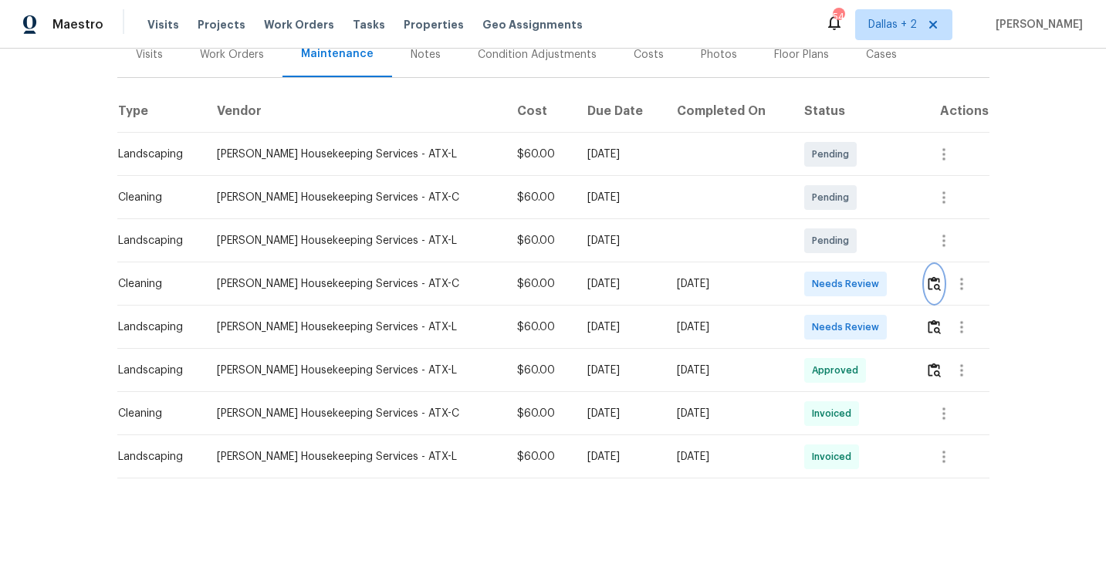
click at [931, 290] on img "button" at bounding box center [933, 283] width 13 height 15
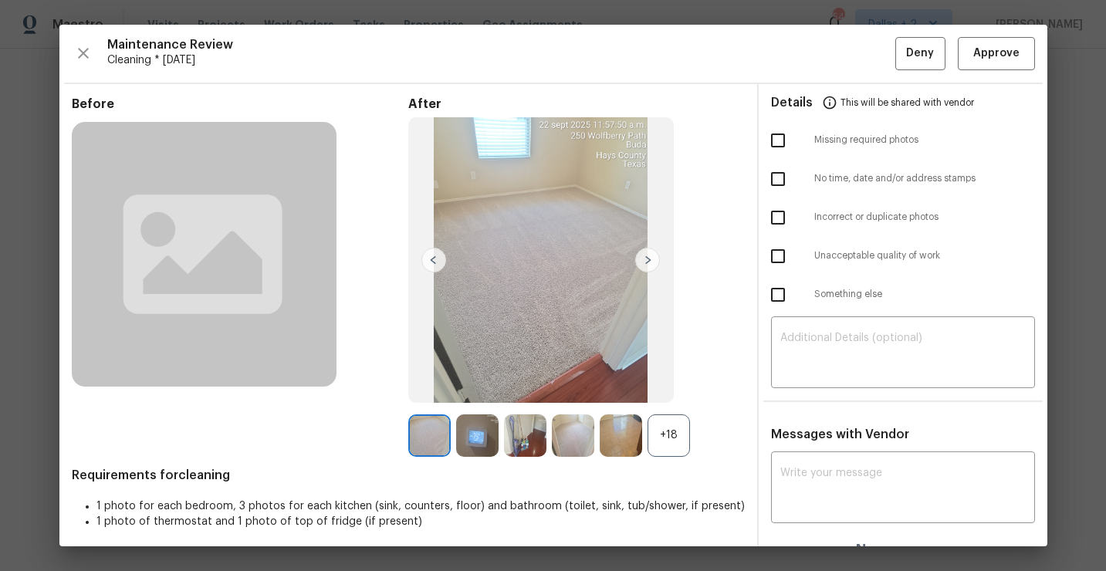
click at [670, 453] on div "+18" at bounding box center [668, 435] width 42 height 42
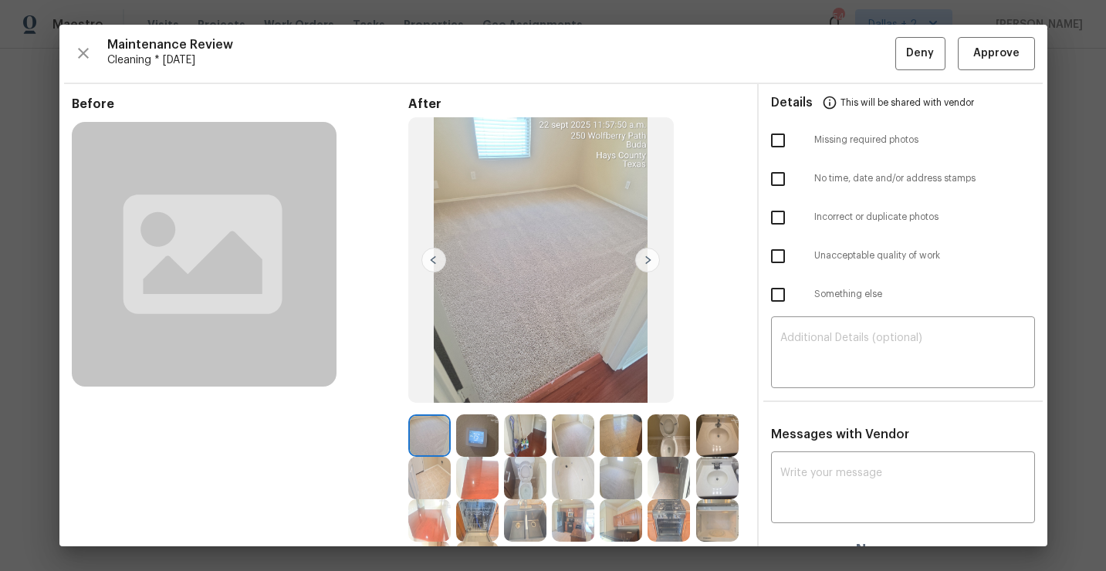
scroll to position [62, 0]
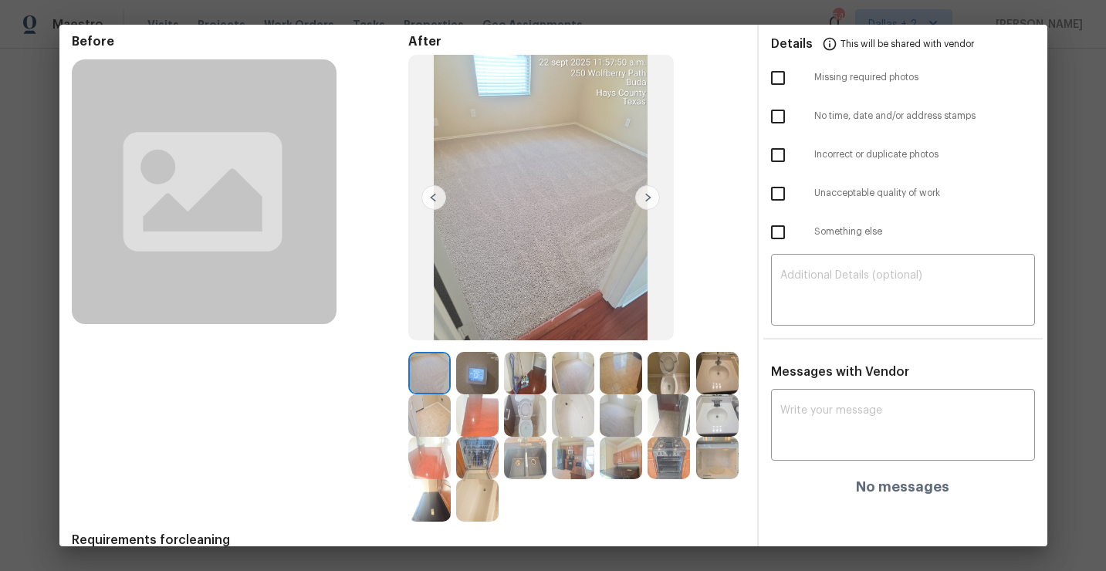
click at [576, 424] on img at bounding box center [573, 415] width 42 height 42
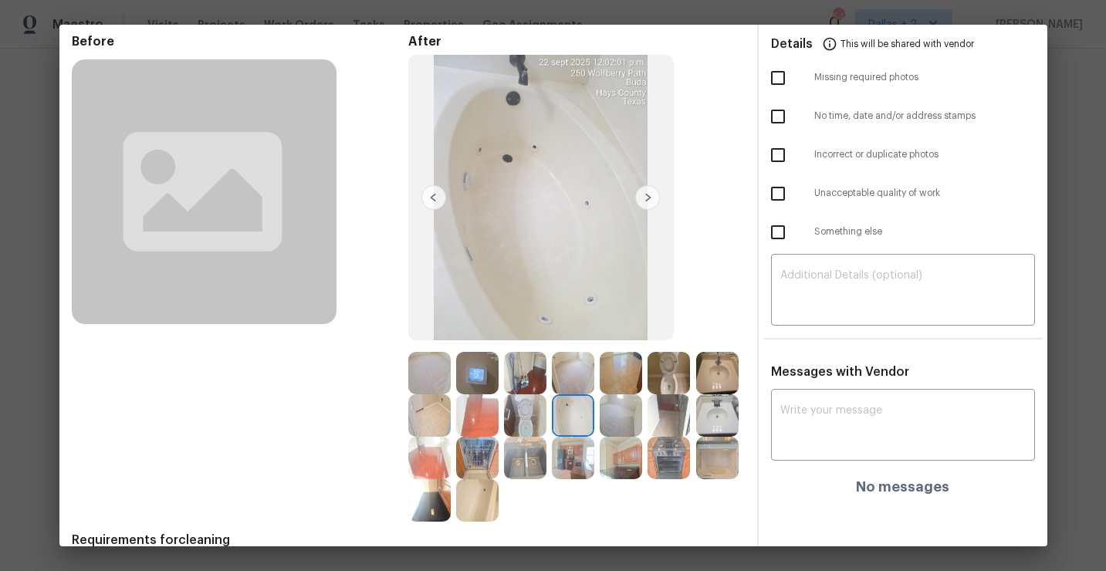
click at [626, 463] on img at bounding box center [620, 458] width 42 height 42
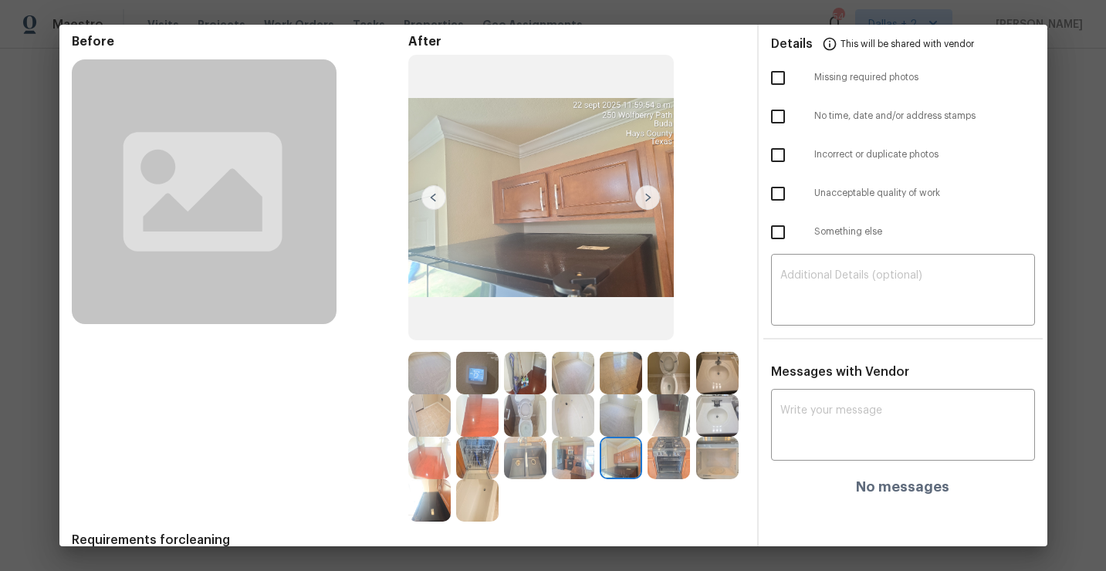
click at [420, 367] on img at bounding box center [429, 373] width 42 height 42
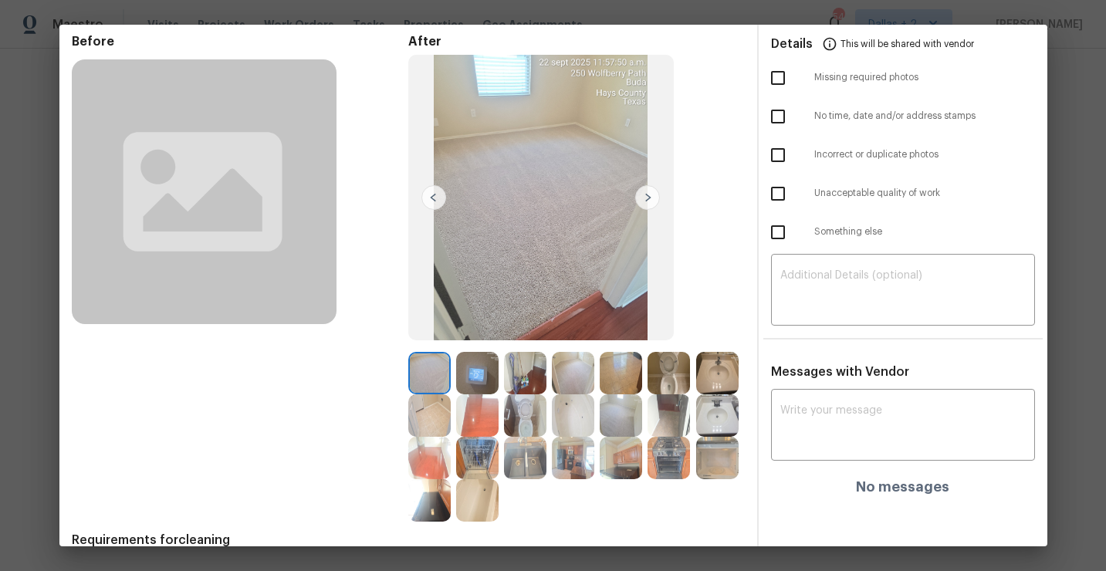
click at [643, 192] on img at bounding box center [647, 197] width 25 height 25
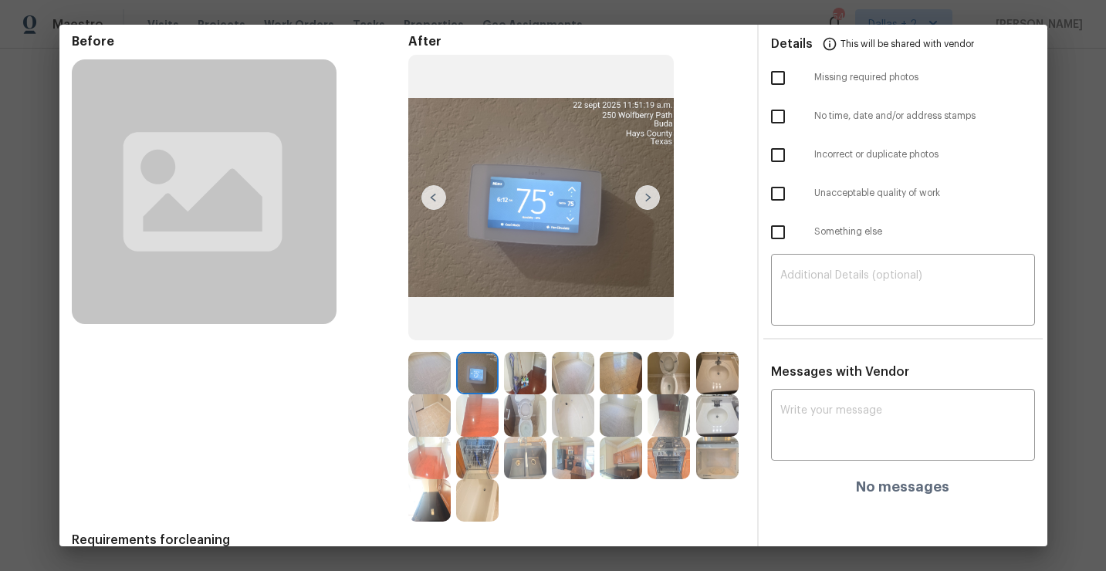
click at [649, 201] on img at bounding box center [647, 197] width 25 height 25
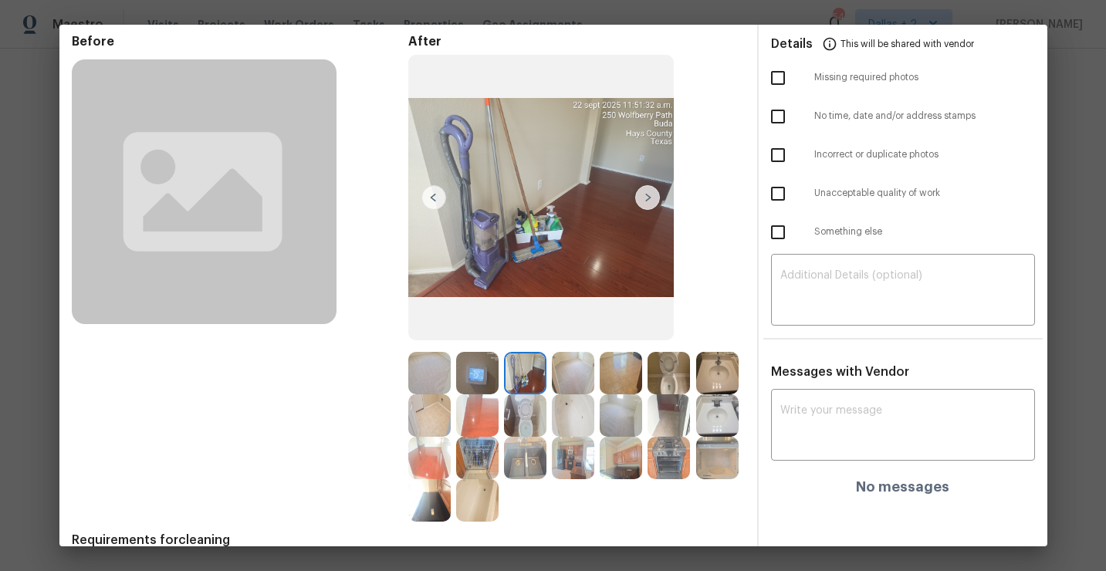
click at [649, 201] on img at bounding box center [647, 197] width 25 height 25
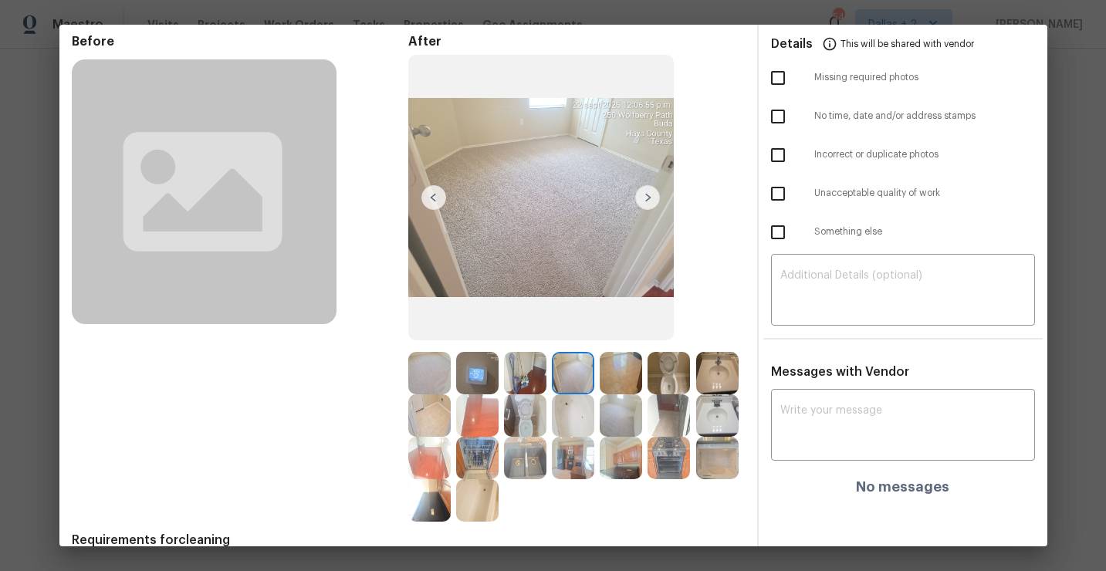
click at [647, 199] on img at bounding box center [647, 197] width 25 height 25
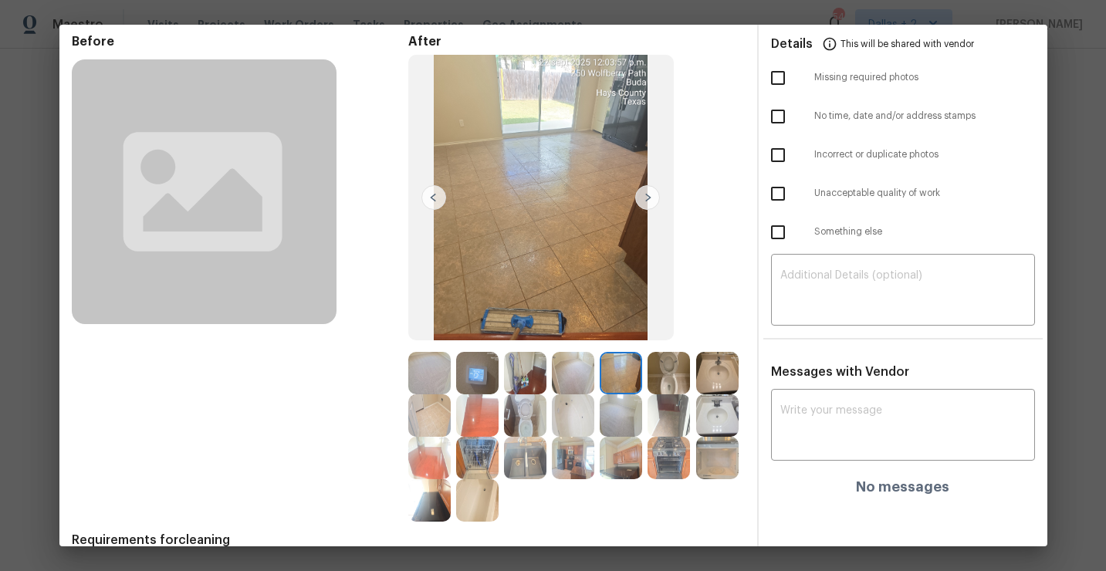
click at [647, 199] on img at bounding box center [647, 197] width 25 height 25
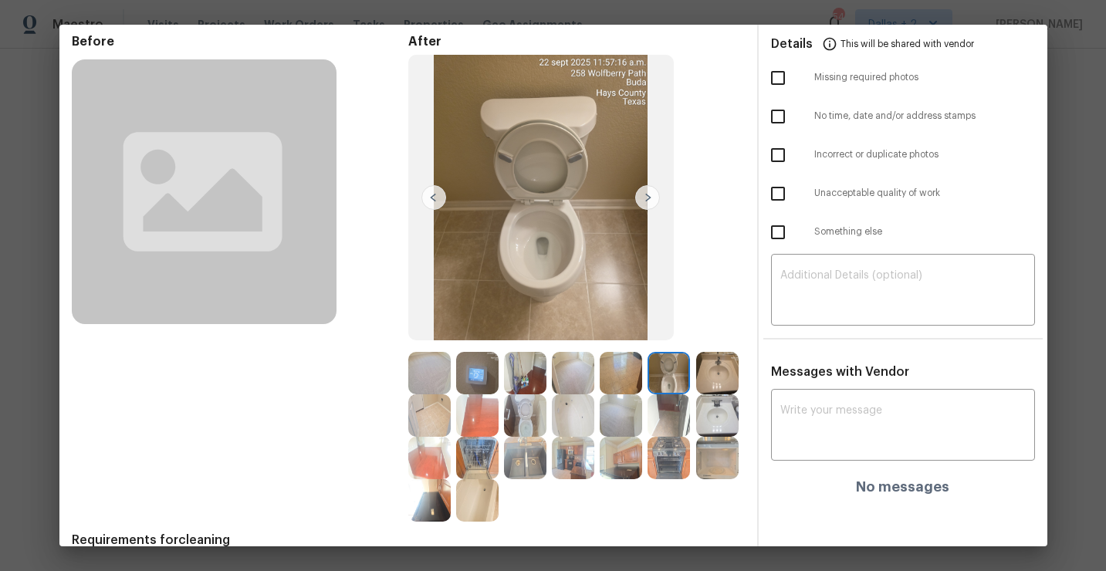
click at [647, 199] on img at bounding box center [647, 197] width 25 height 25
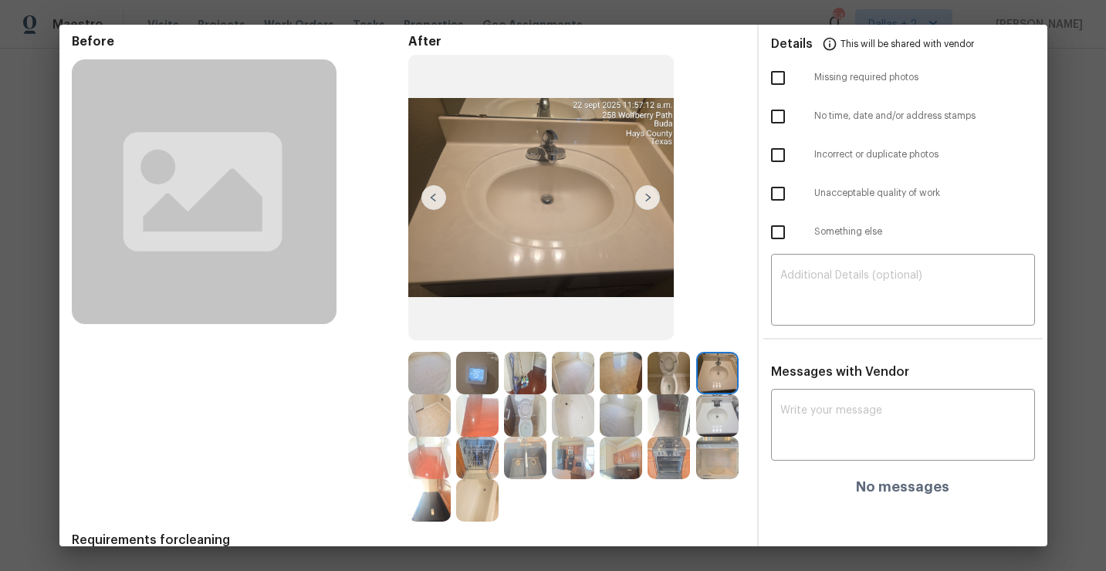
click at [655, 203] on img at bounding box center [647, 197] width 25 height 25
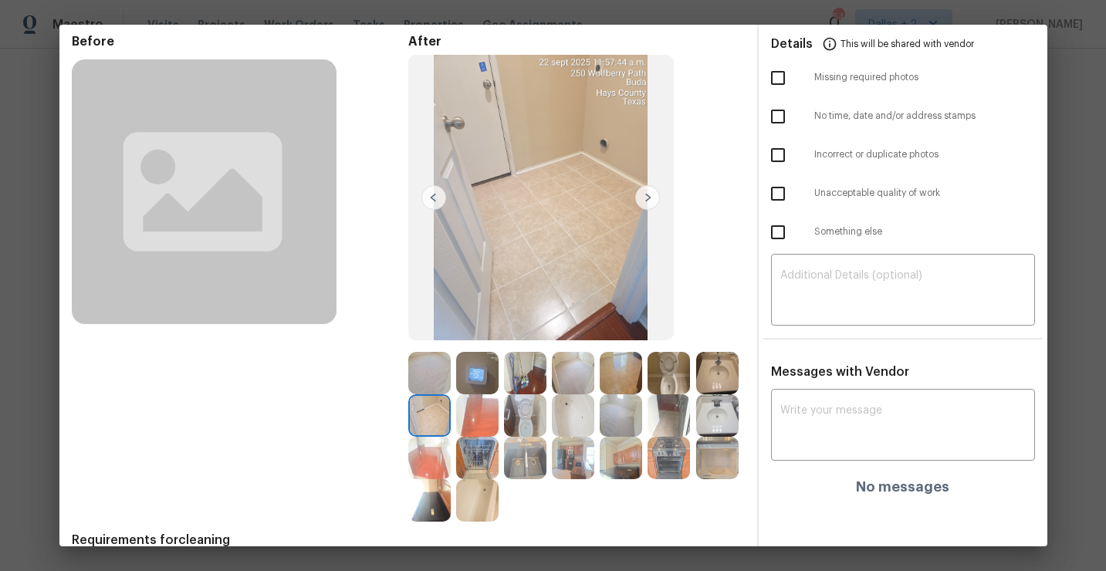
click at [655, 203] on img at bounding box center [647, 197] width 25 height 25
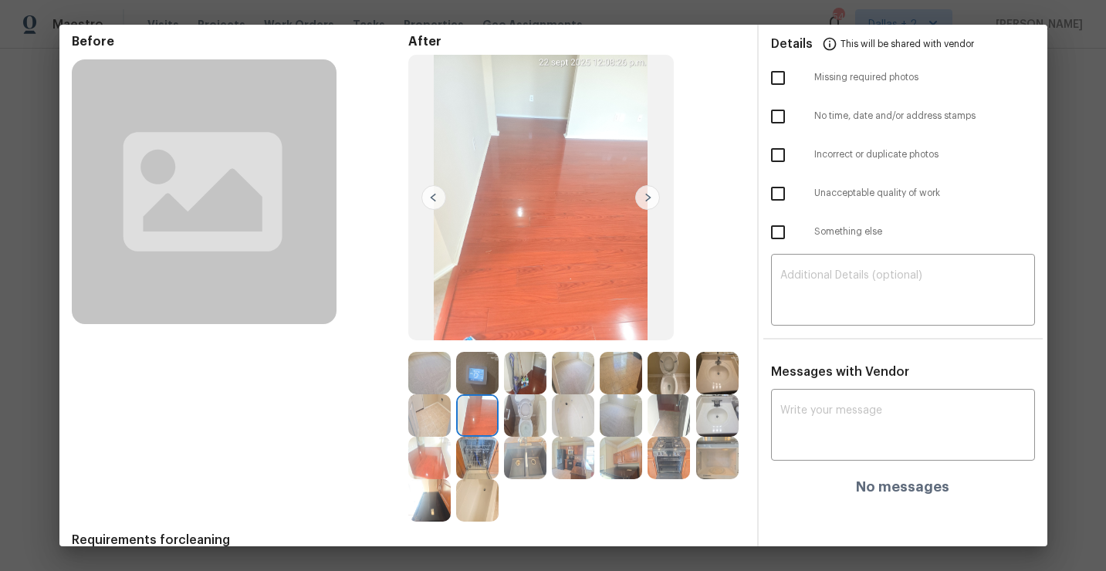
click at [649, 201] on img at bounding box center [647, 197] width 25 height 25
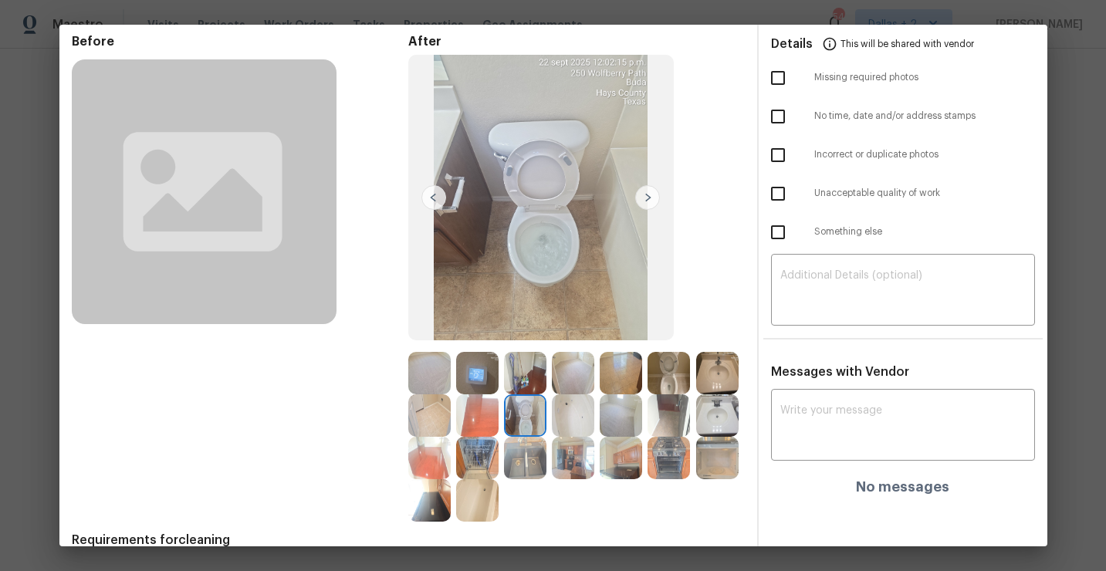
click at [648, 201] on img at bounding box center [647, 197] width 25 height 25
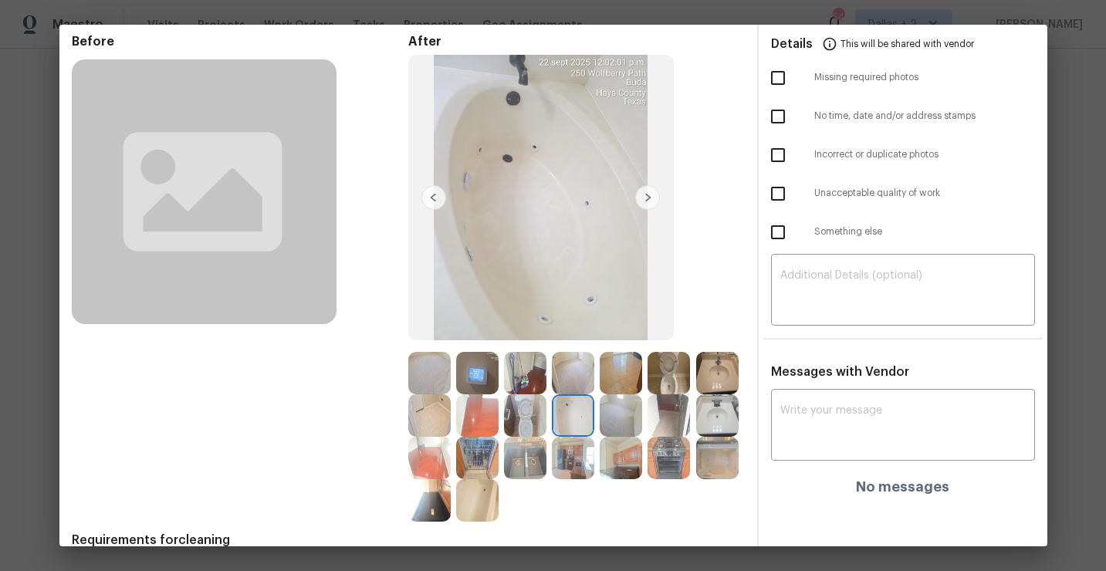
click at [647, 198] on img at bounding box center [647, 197] width 25 height 25
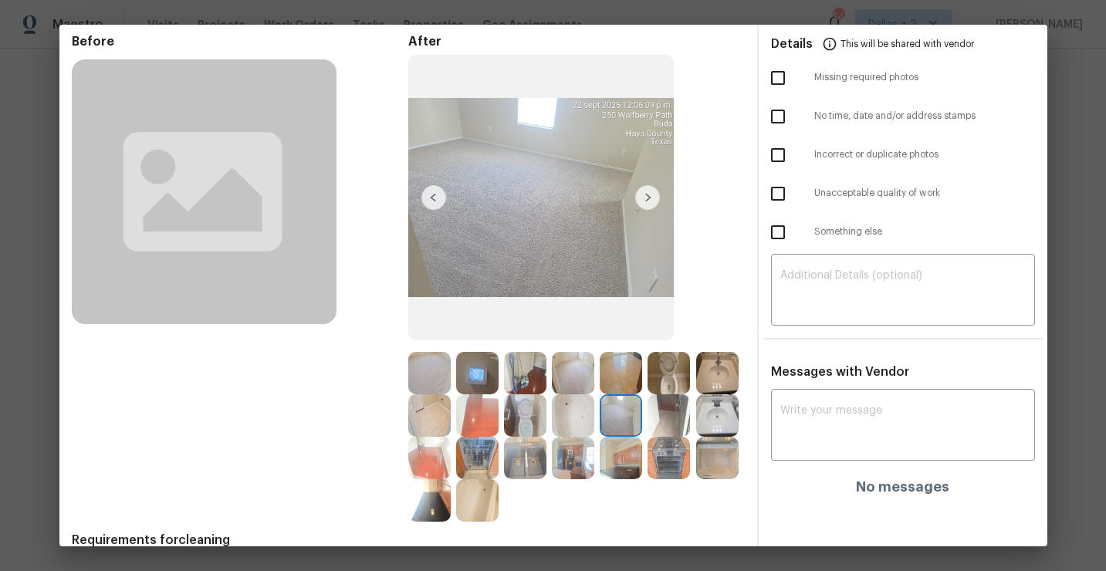
click at [647, 198] on img at bounding box center [647, 197] width 25 height 25
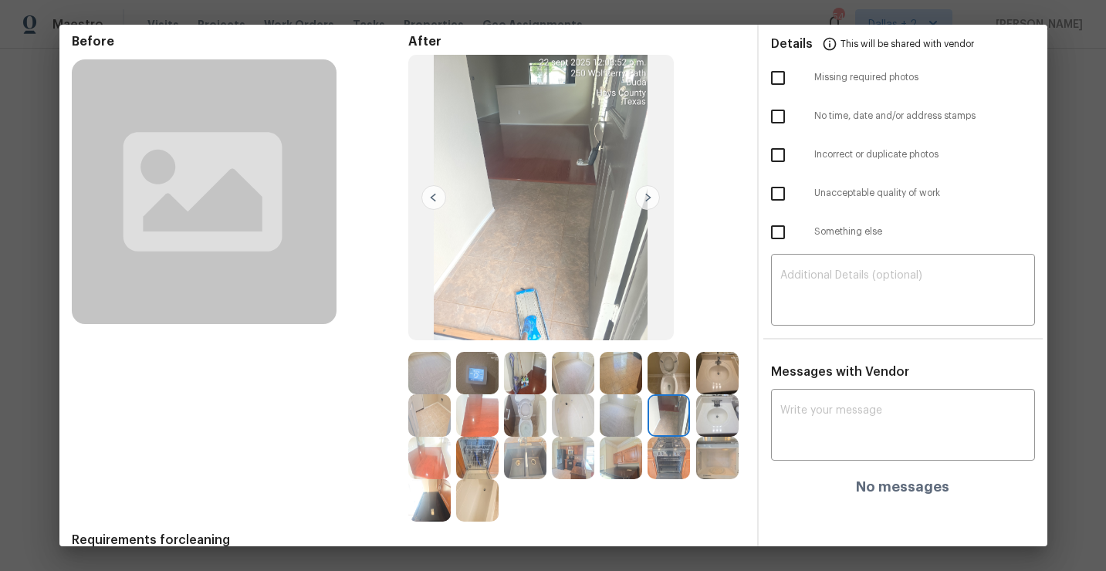
click at [643, 203] on img at bounding box center [647, 197] width 25 height 25
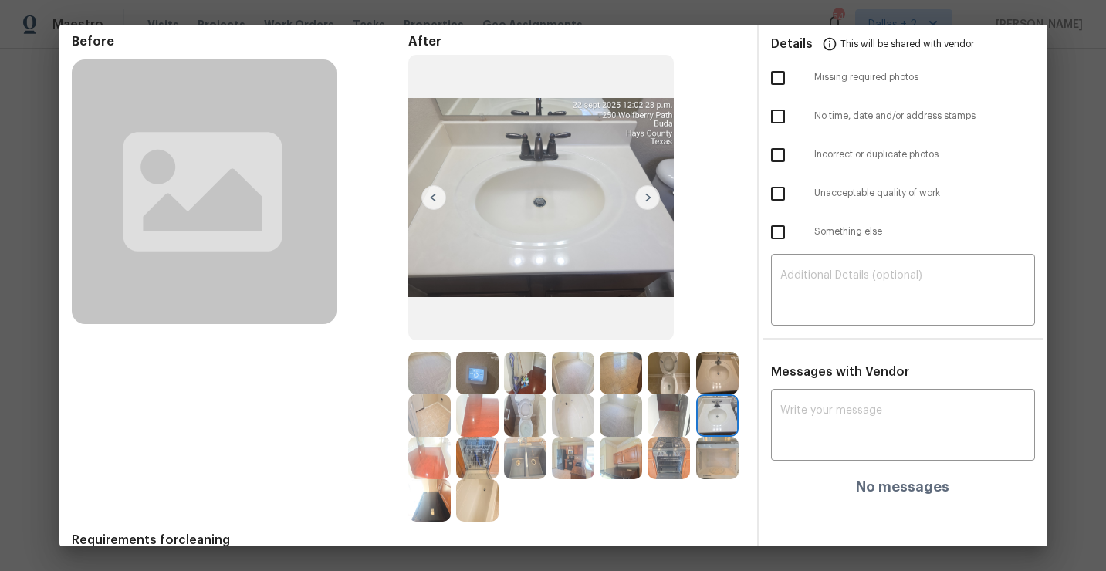
click at [643, 203] on img at bounding box center [647, 197] width 25 height 25
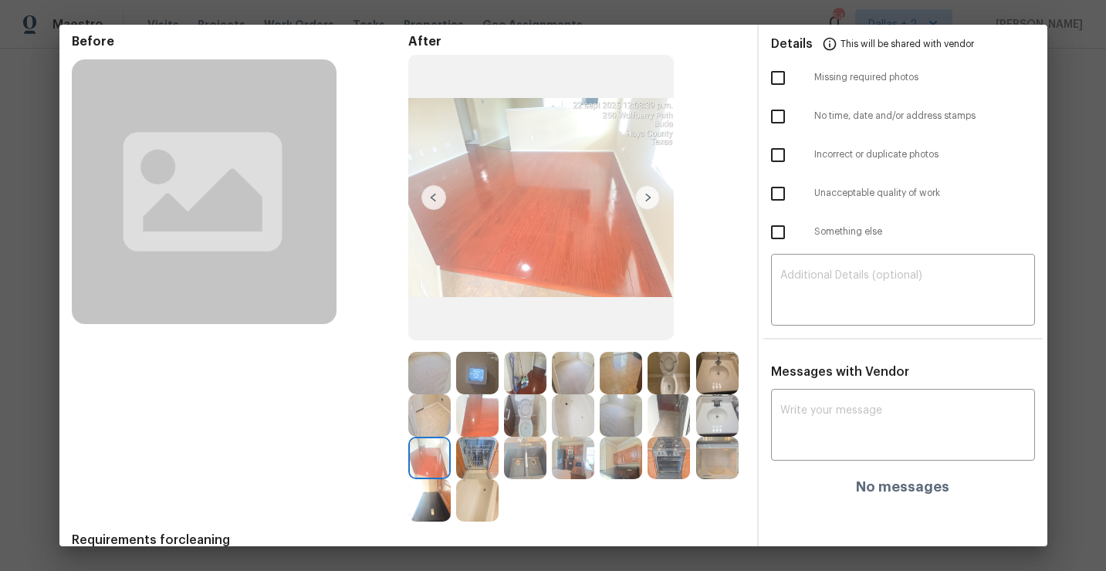
click at [643, 203] on img at bounding box center [647, 197] width 25 height 25
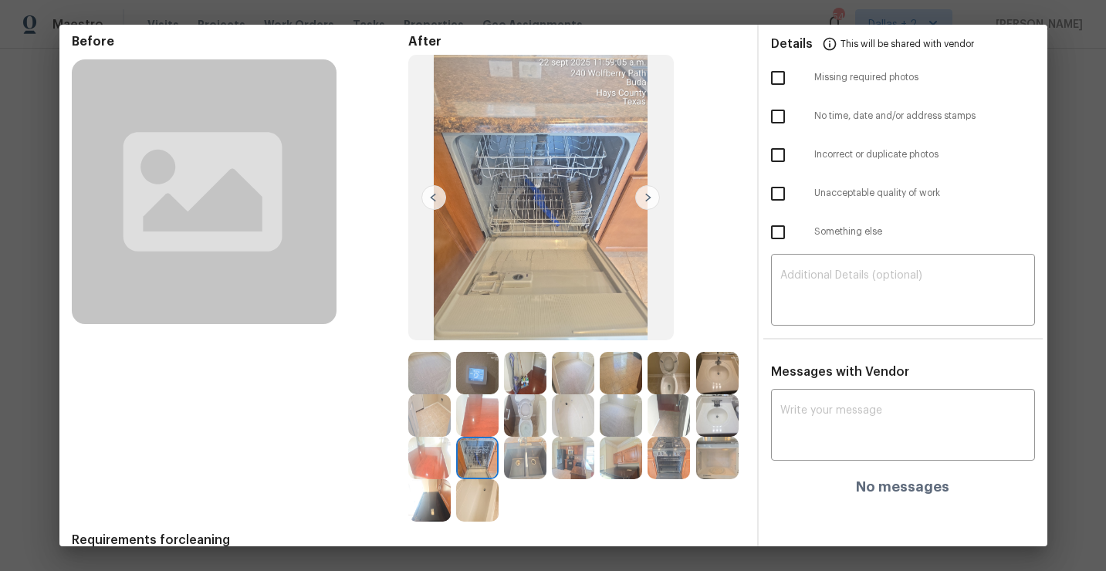
click at [644, 201] on img at bounding box center [647, 197] width 25 height 25
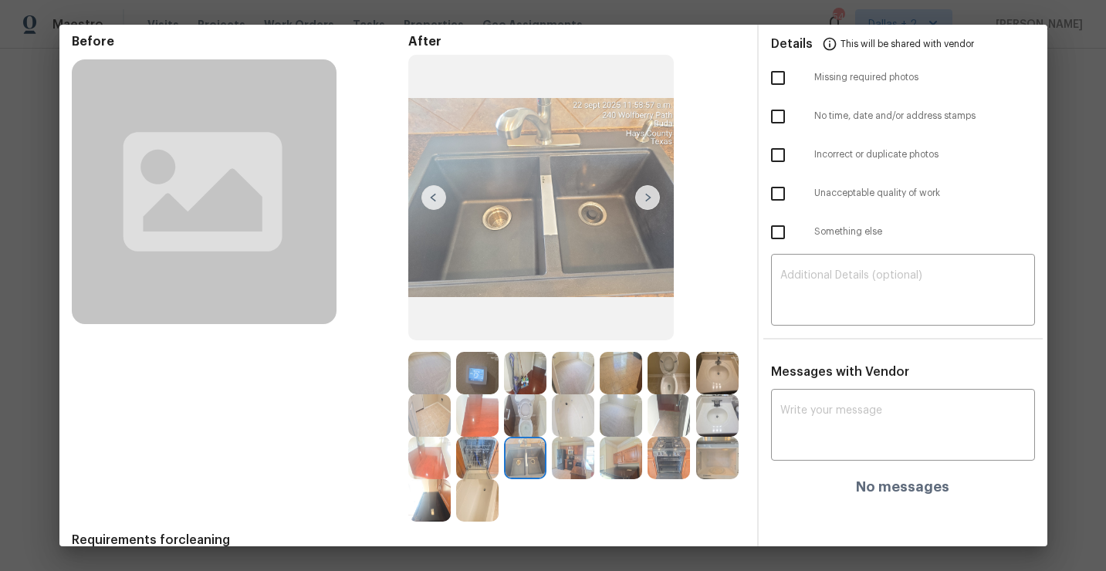
click at [644, 199] on img at bounding box center [647, 197] width 25 height 25
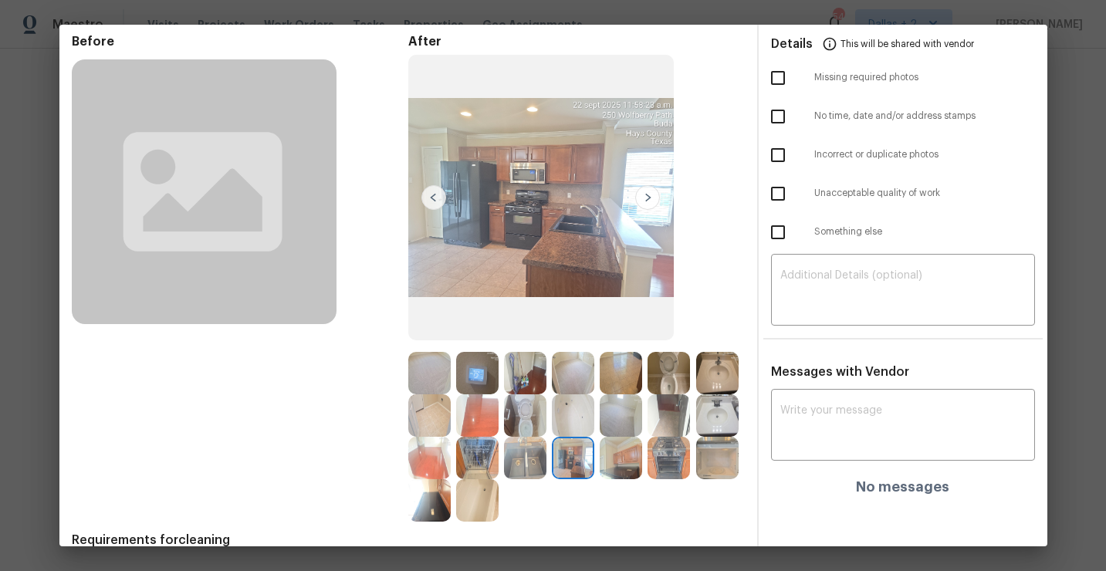
click at [623, 464] on img at bounding box center [620, 458] width 42 height 42
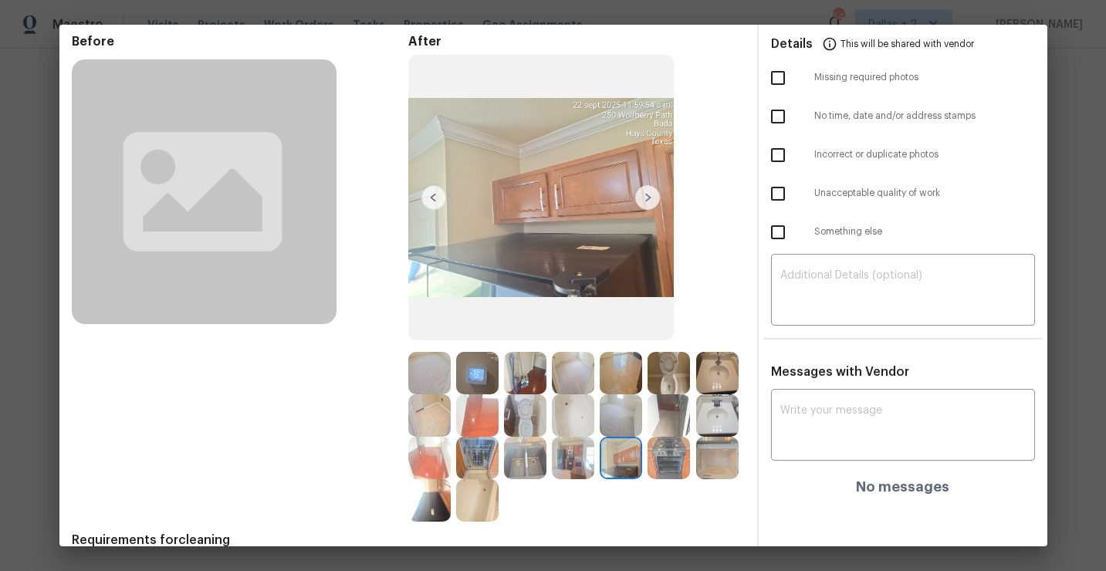
click at [645, 466] on div at bounding box center [623, 458] width 48 height 42
click at [670, 457] on img at bounding box center [668, 458] width 42 height 42
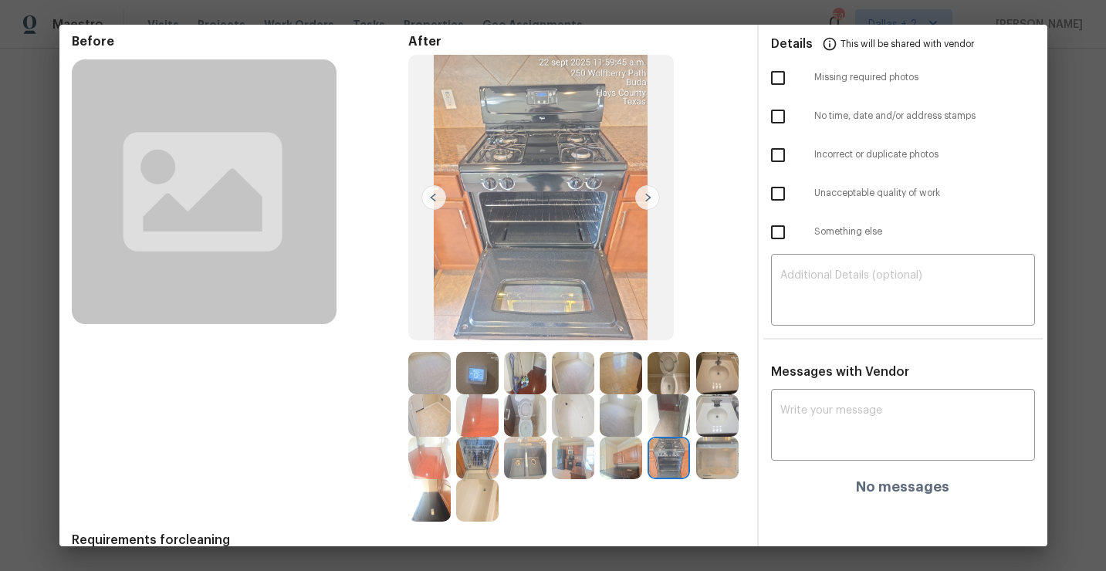
click at [717, 460] on img at bounding box center [717, 458] width 42 height 42
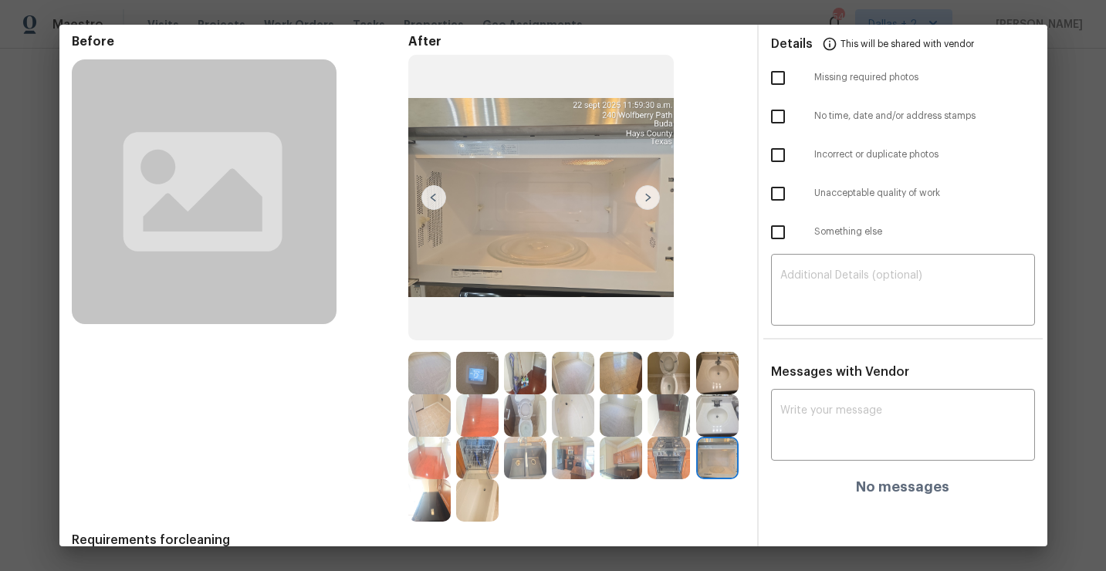
click at [437, 504] on img at bounding box center [429, 500] width 42 height 42
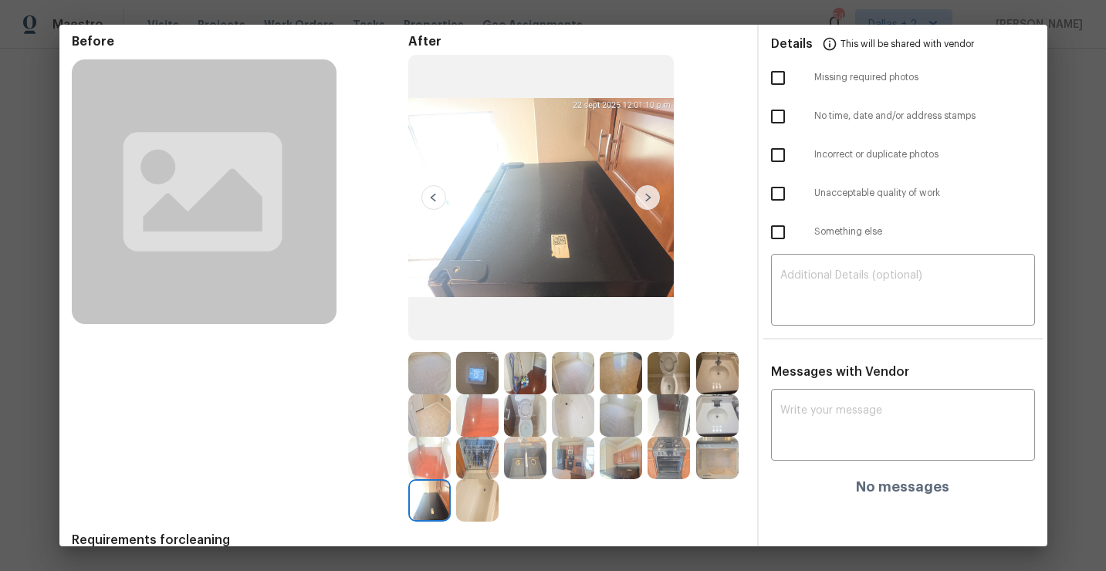
scroll to position [0, 0]
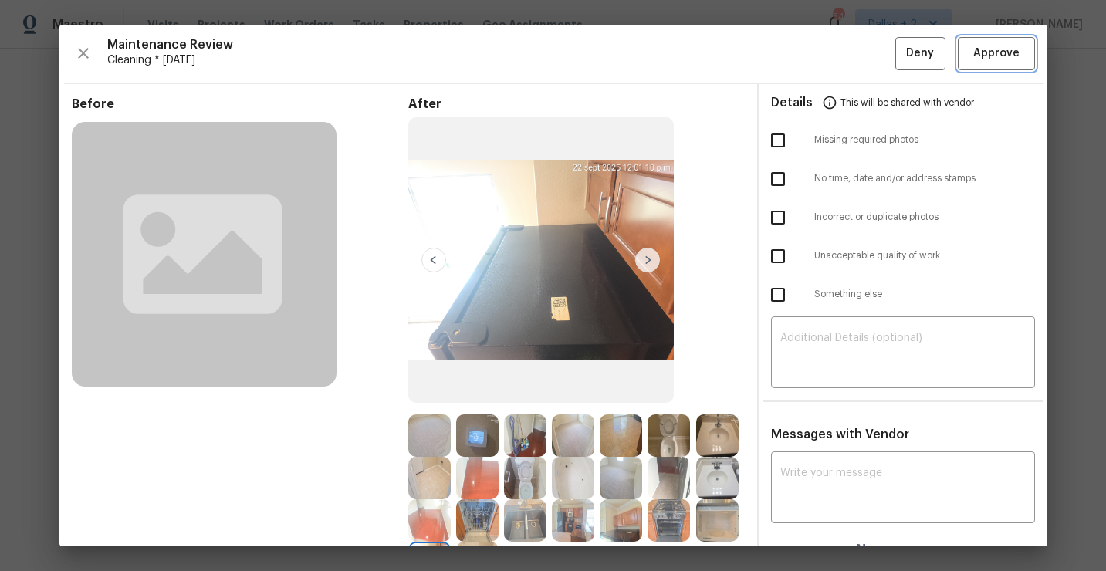
click at [981, 53] on span "Approve" at bounding box center [996, 53] width 46 height 19
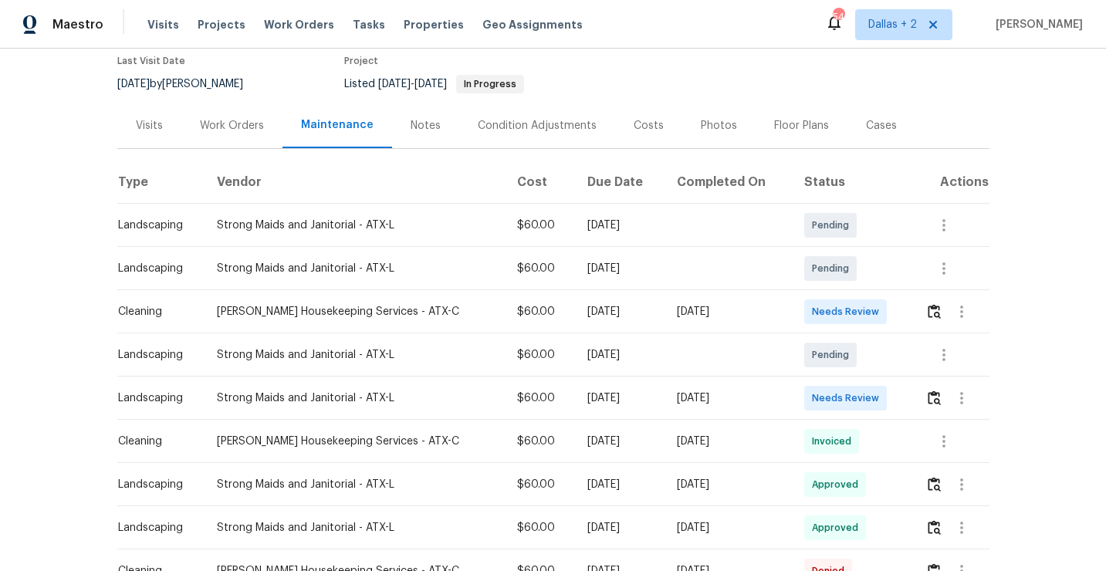
scroll to position [156, 0]
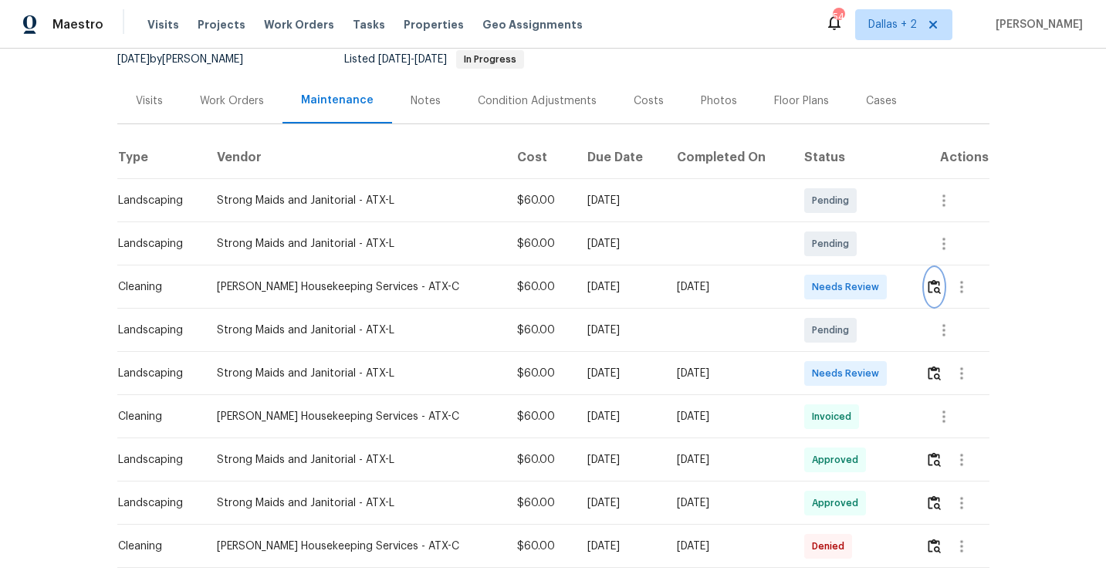
click at [932, 292] on img "button" at bounding box center [933, 286] width 13 height 15
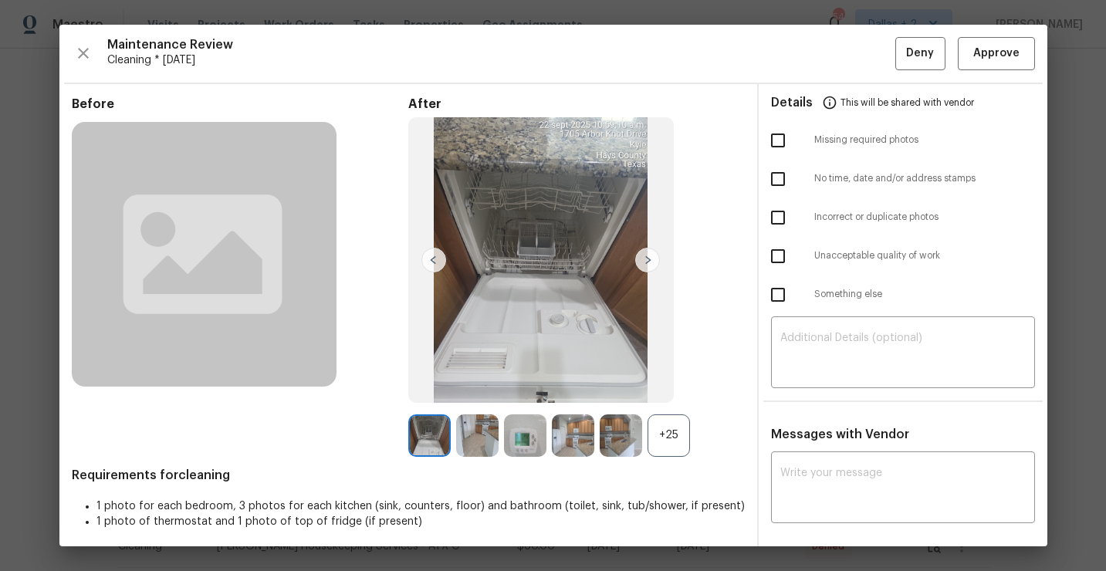
click at [663, 431] on div "+25" at bounding box center [668, 435] width 42 height 42
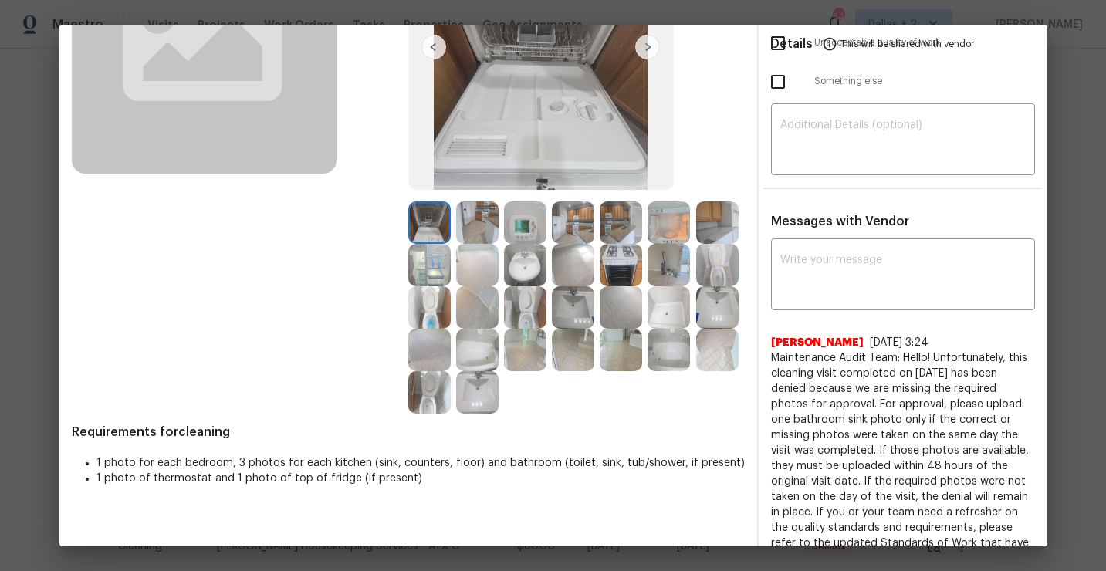
scroll to position [225, 0]
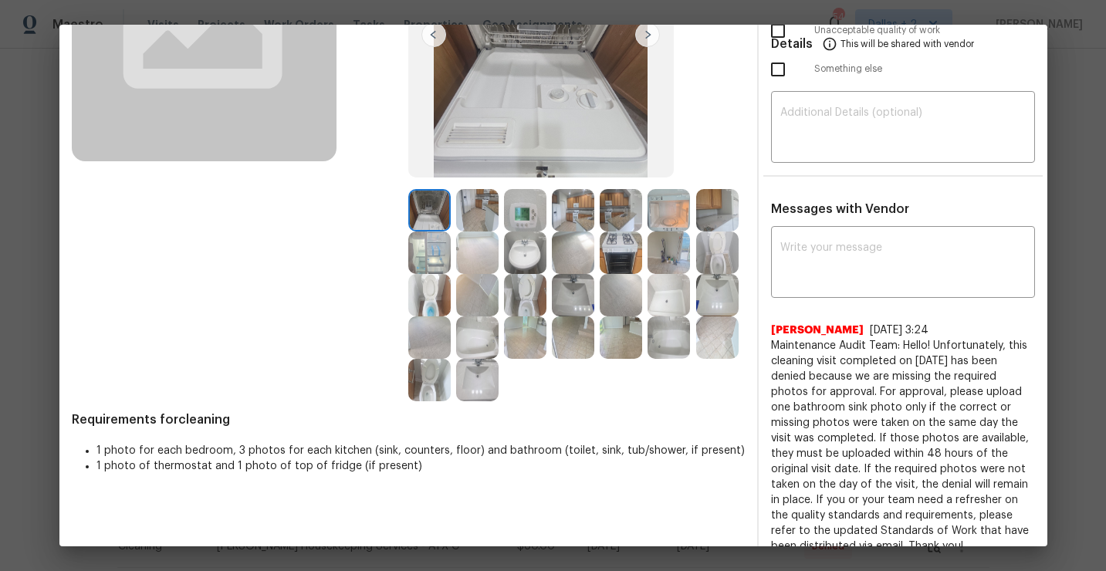
click at [651, 257] on img at bounding box center [668, 252] width 42 height 42
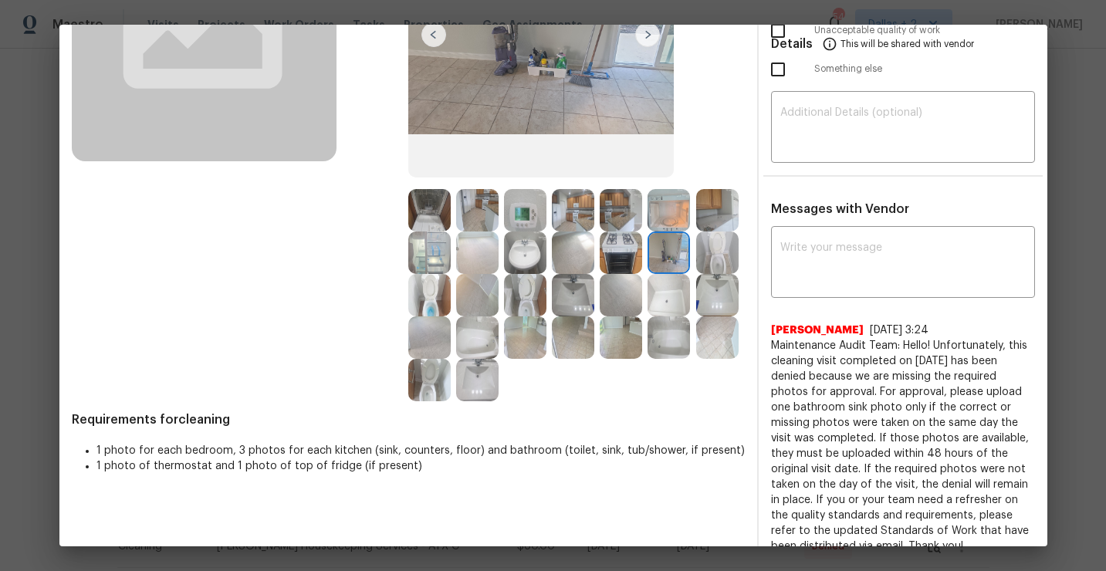
click at [722, 218] on img at bounding box center [717, 210] width 42 height 42
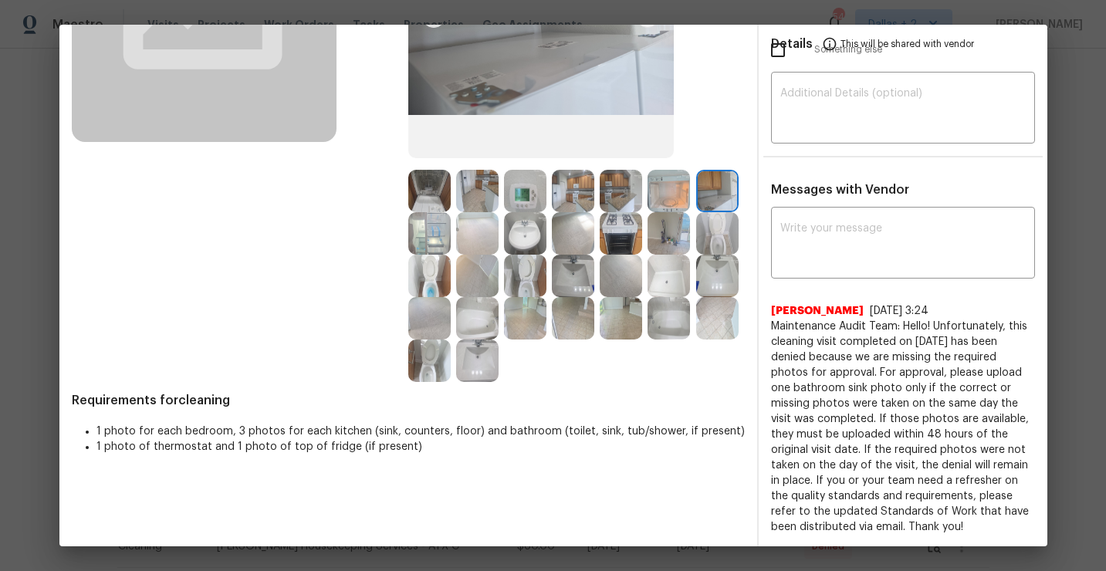
scroll to position [0, 0]
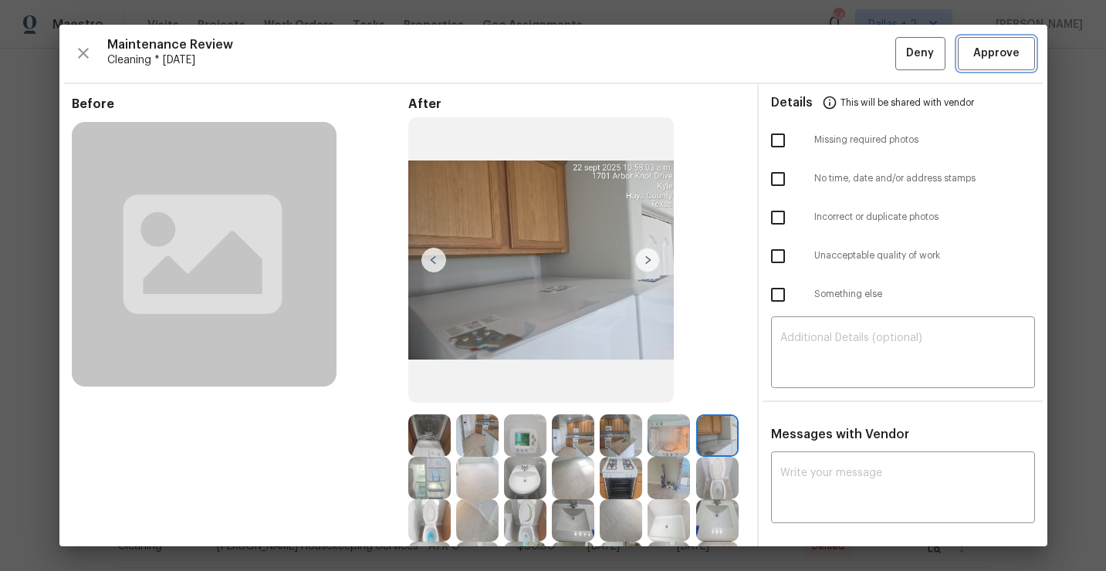
click at [974, 61] on span "Approve" at bounding box center [996, 53] width 46 height 19
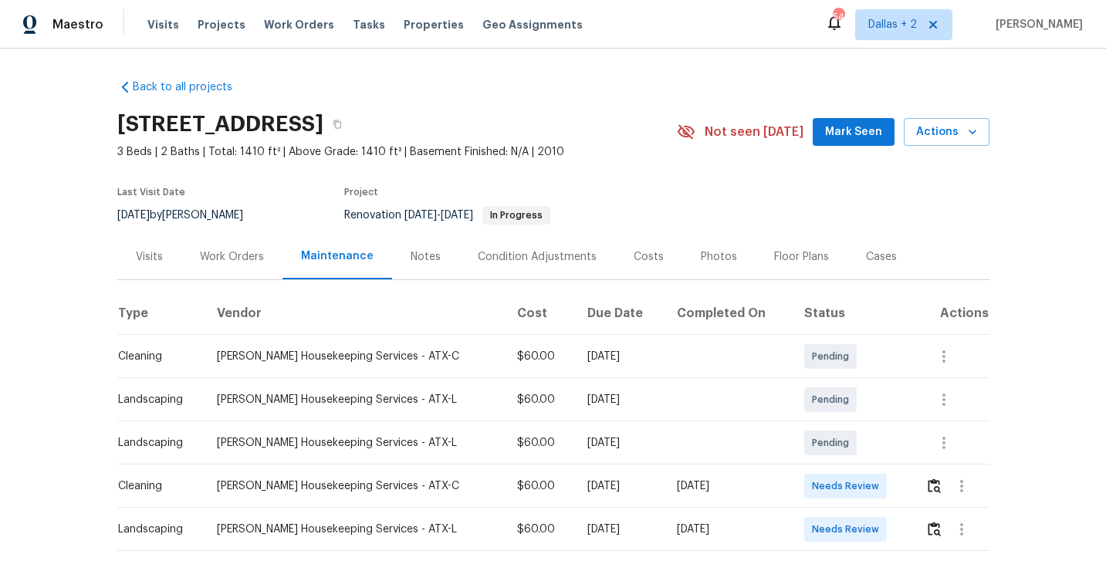
scroll to position [73, 0]
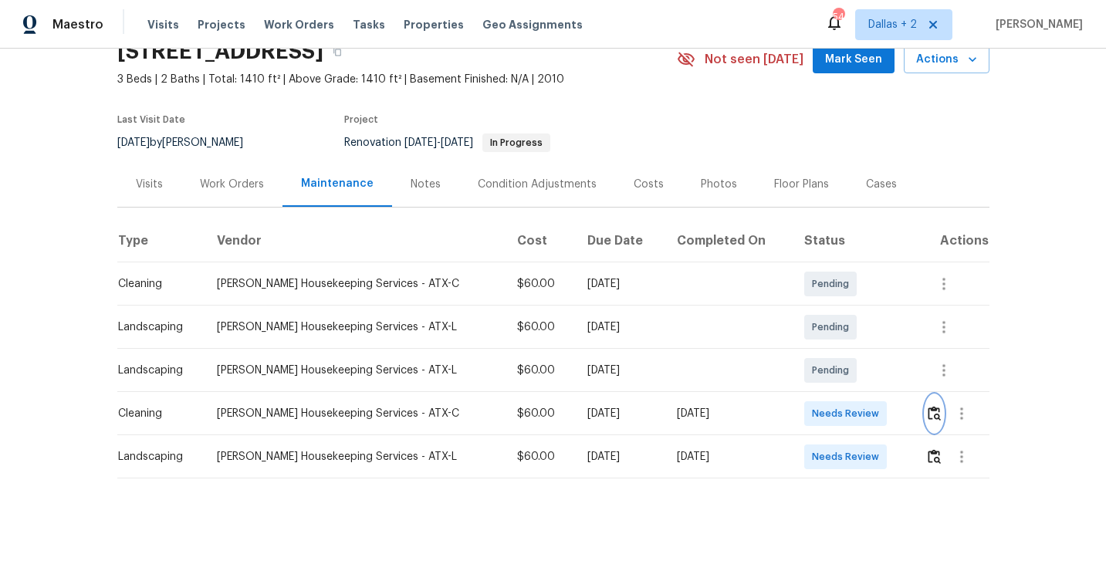
click at [927, 415] on img "button" at bounding box center [933, 413] width 13 height 15
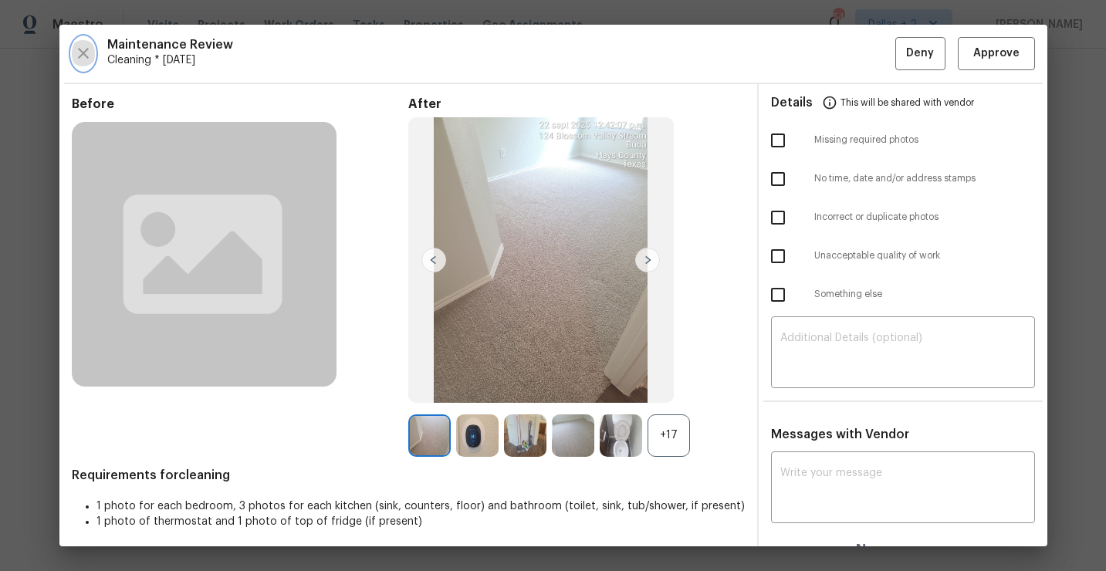
click at [83, 45] on icon "button" at bounding box center [83, 53] width 19 height 19
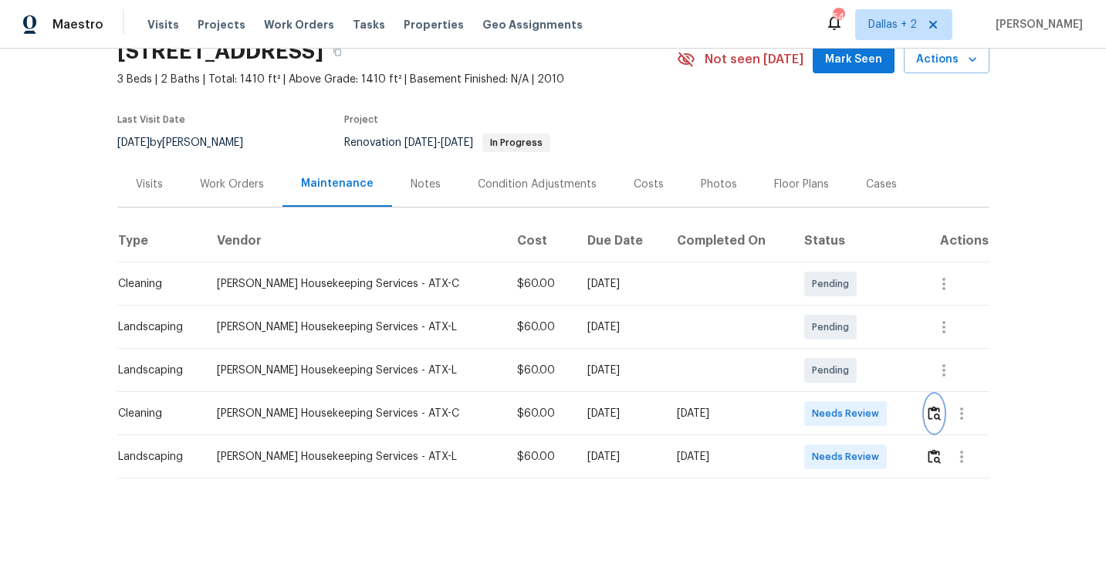
click at [930, 418] on img "button" at bounding box center [933, 413] width 13 height 15
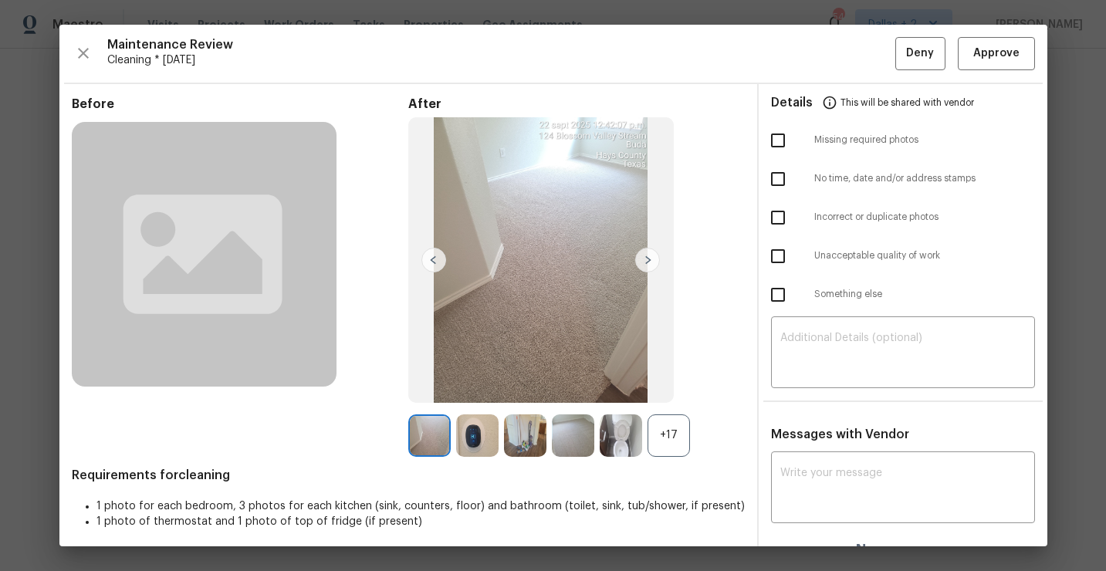
click at [668, 434] on div "+17" at bounding box center [668, 435] width 42 height 42
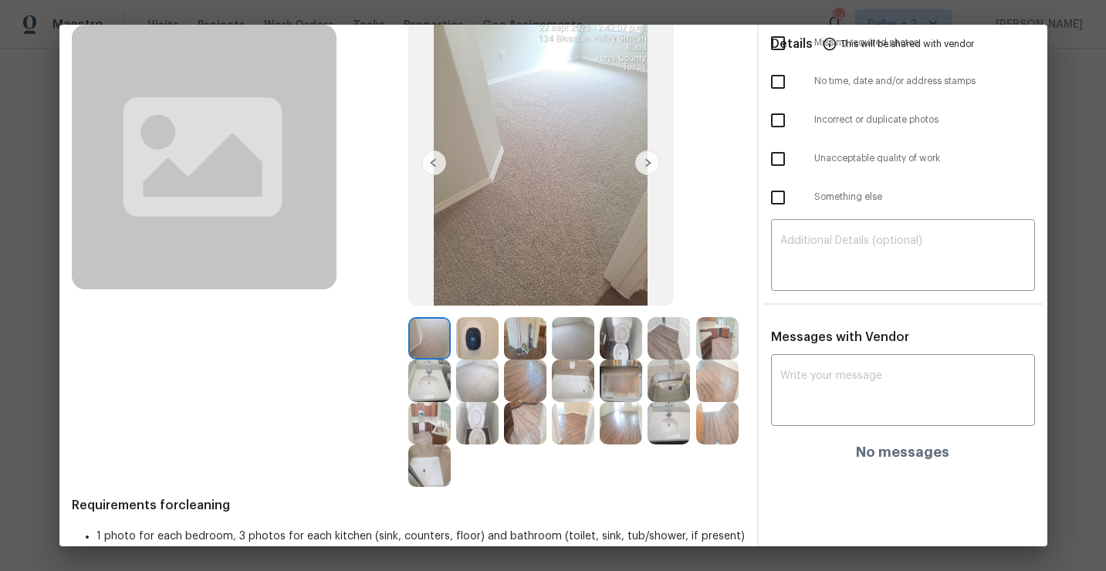
scroll to position [133, 0]
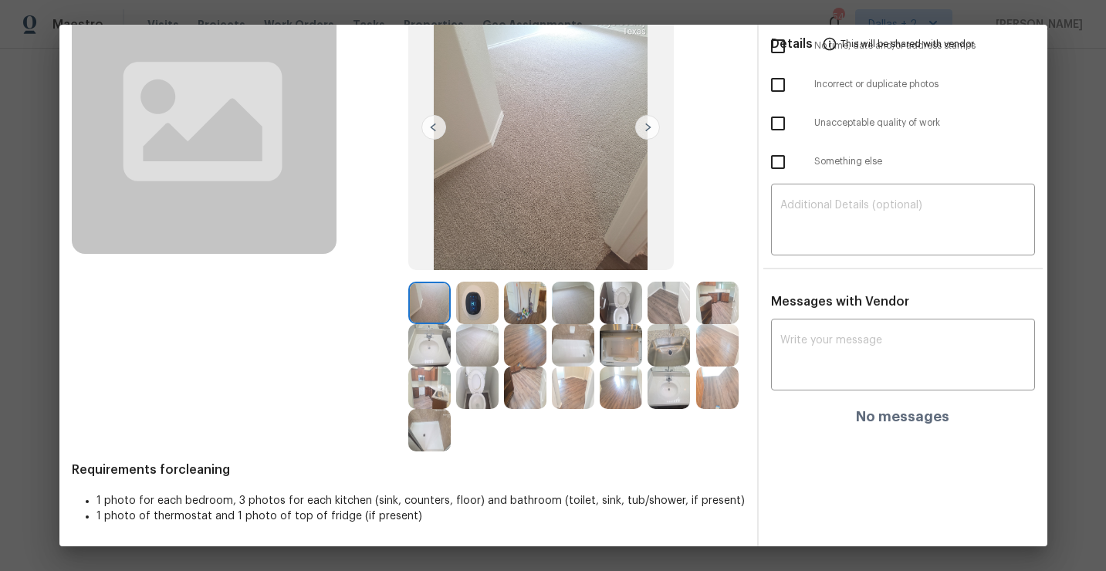
click at [427, 393] on img at bounding box center [429, 387] width 42 height 42
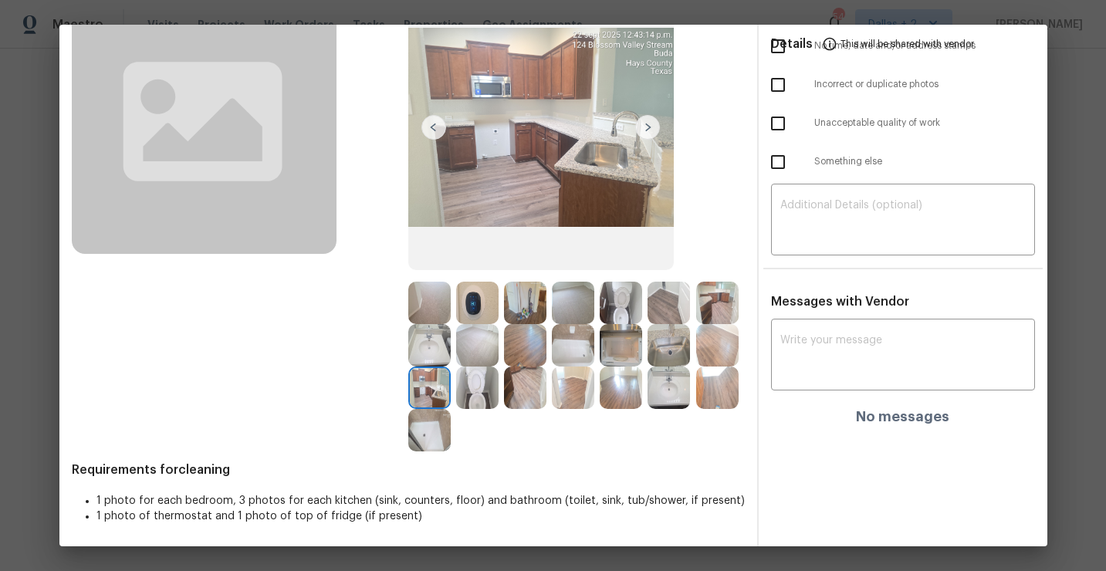
click at [522, 292] on img at bounding box center [525, 303] width 42 height 42
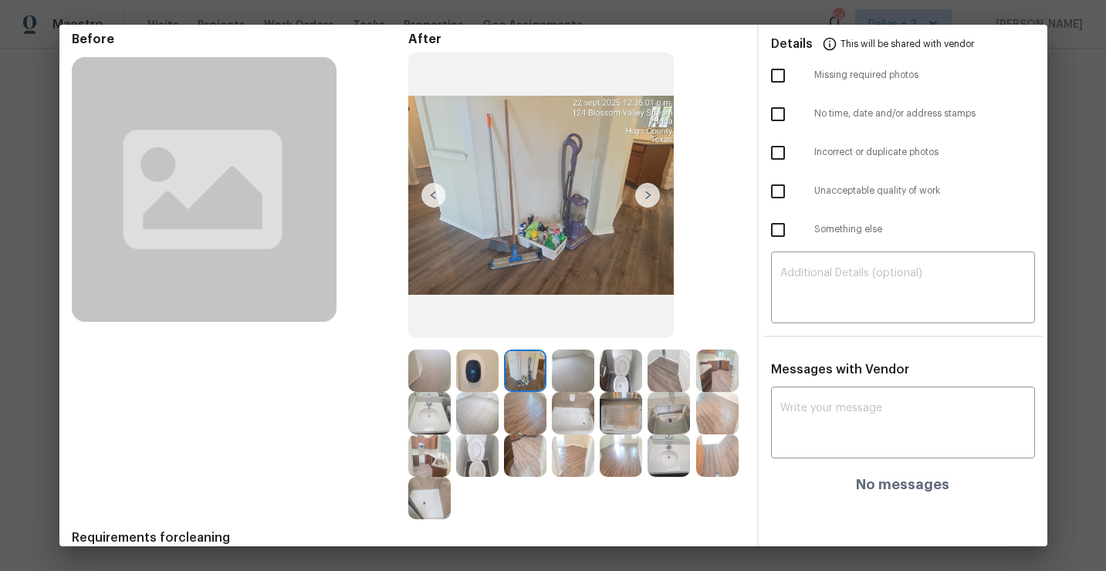
scroll to position [62, 0]
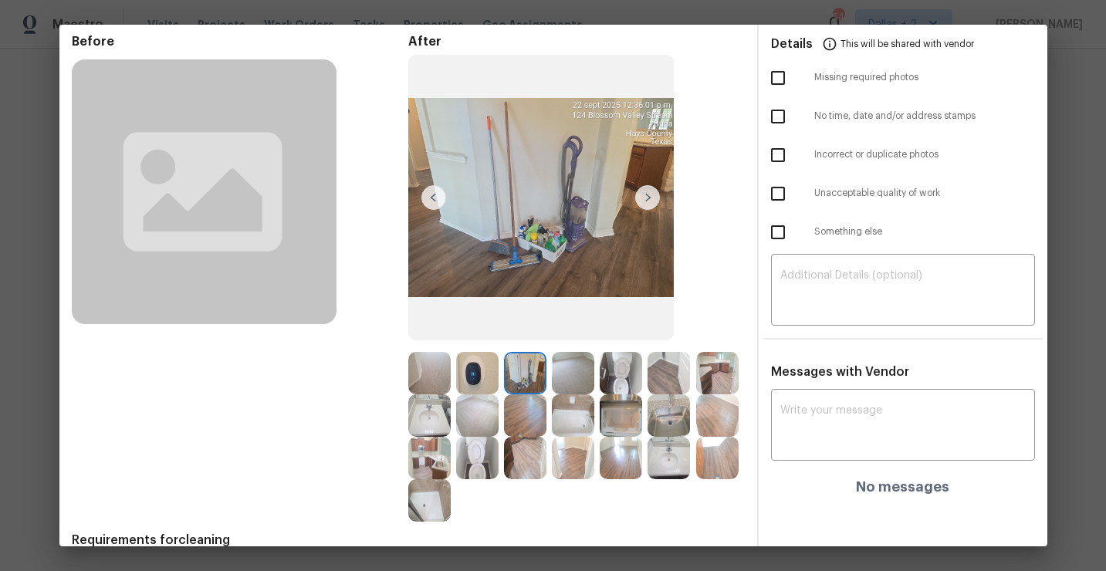
click at [427, 380] on img at bounding box center [429, 373] width 42 height 42
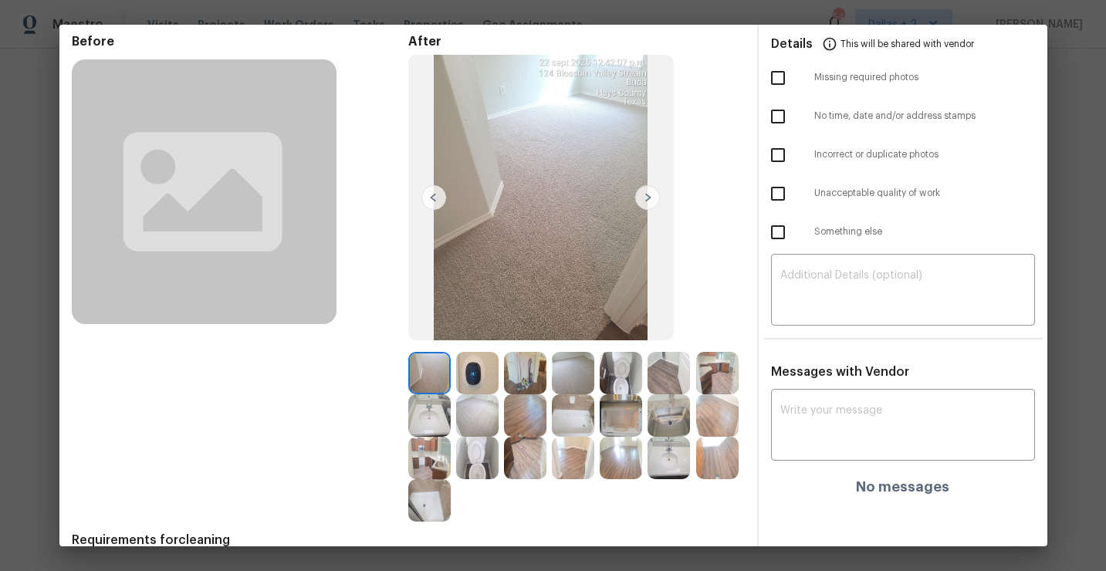
click at [643, 202] on img at bounding box center [647, 197] width 25 height 25
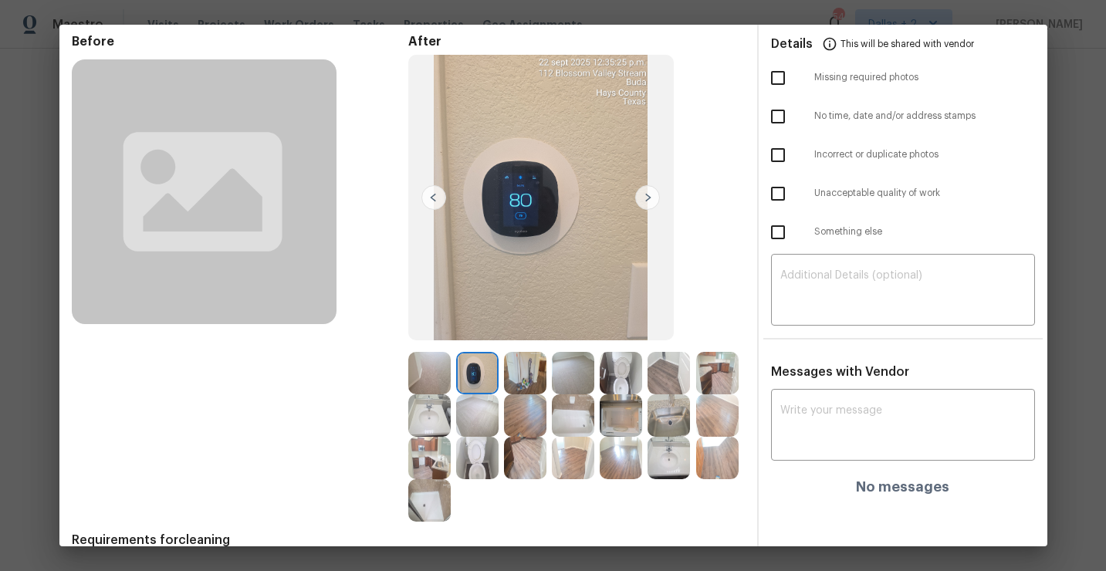
click at [643, 202] on img at bounding box center [647, 197] width 25 height 25
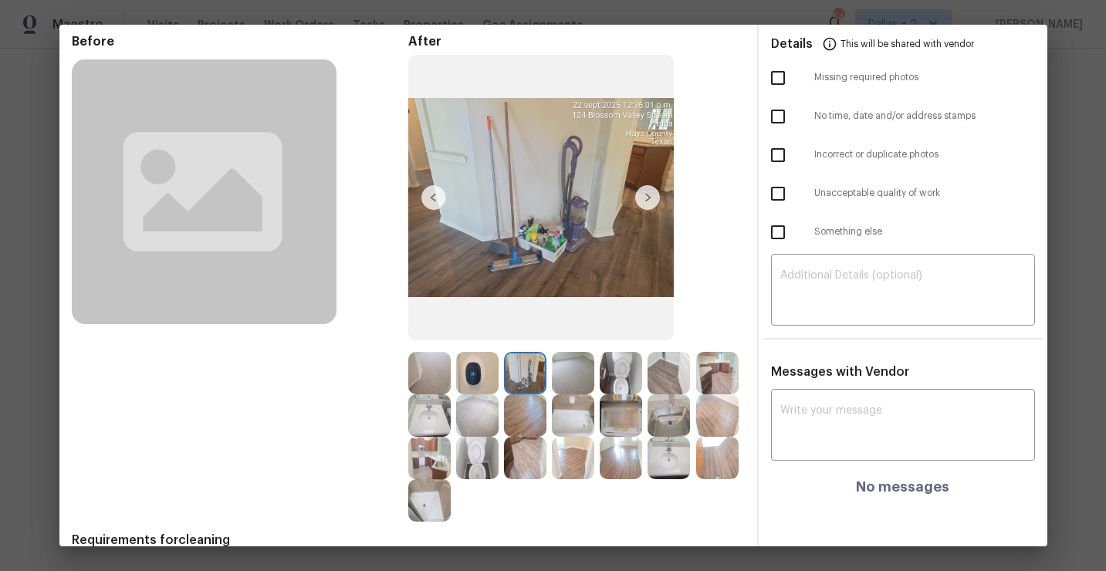
click at [643, 202] on img at bounding box center [647, 197] width 25 height 25
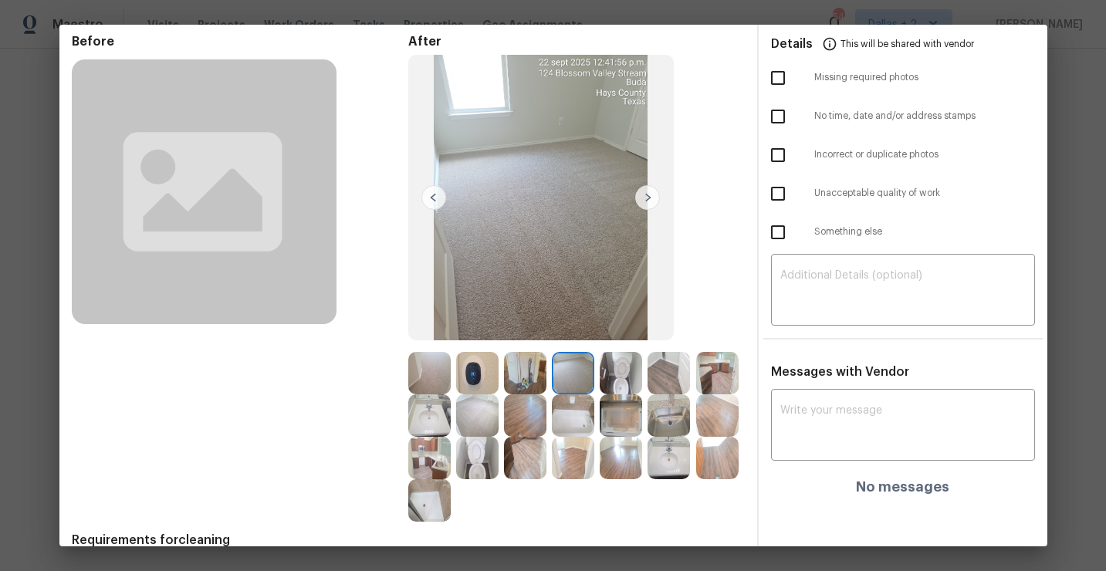
click at [644, 198] on img at bounding box center [647, 197] width 25 height 25
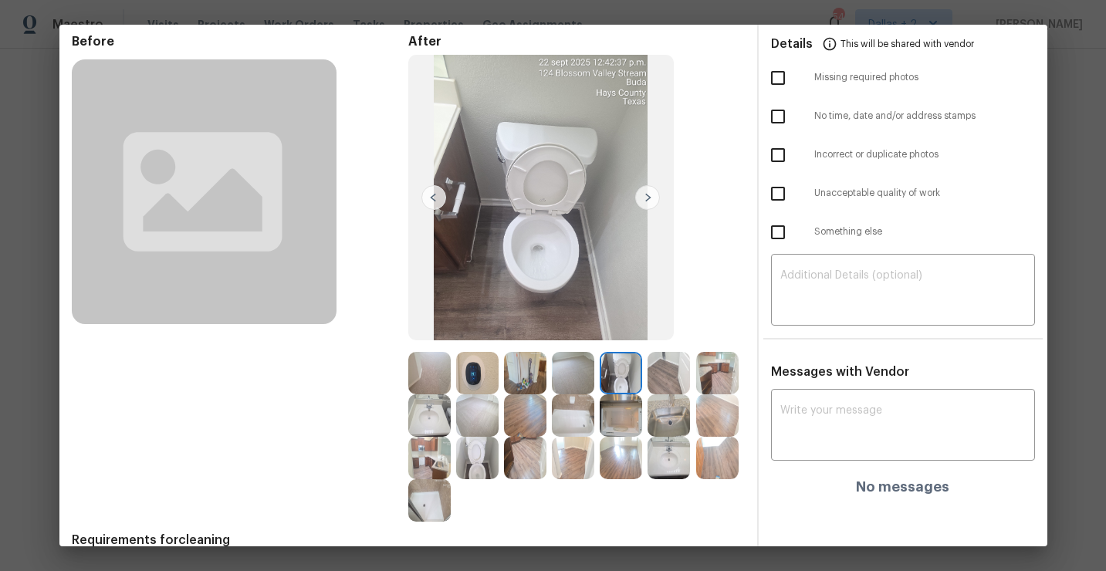
click at [644, 198] on img at bounding box center [647, 197] width 25 height 25
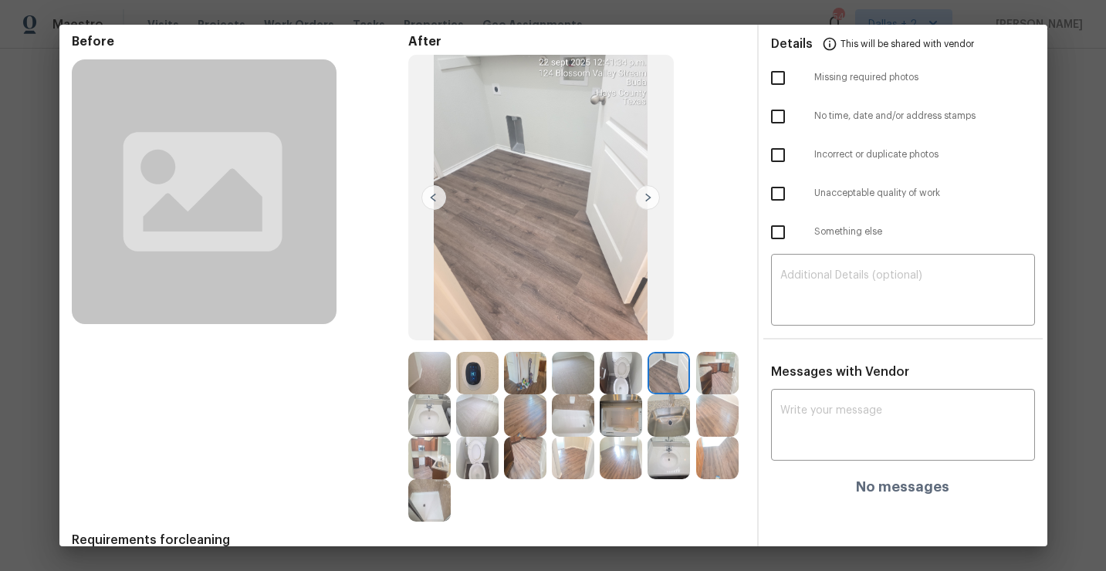
click at [644, 198] on img at bounding box center [647, 197] width 25 height 25
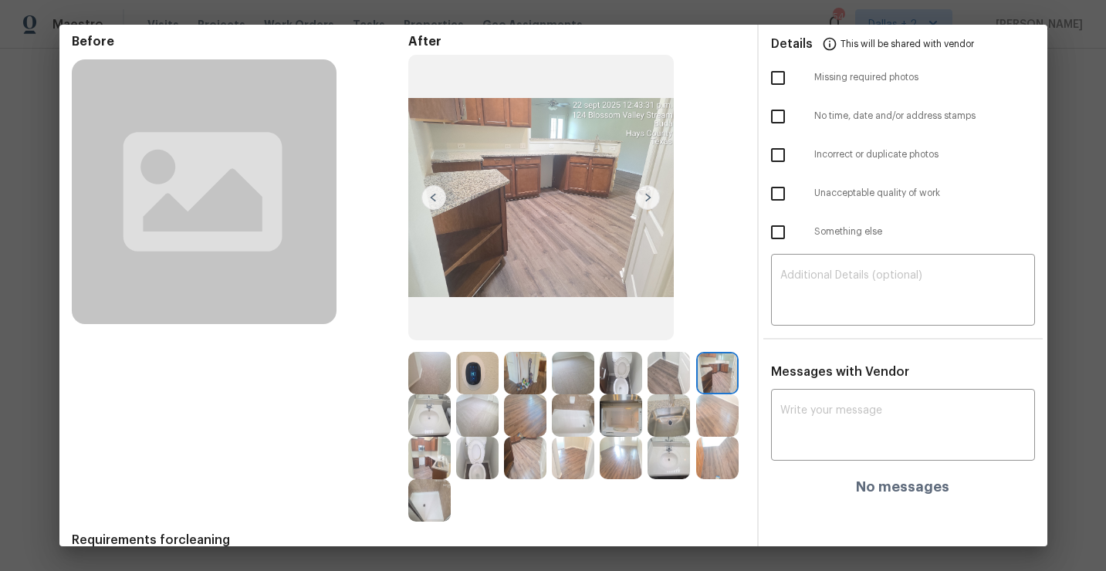
click at [644, 198] on img at bounding box center [647, 197] width 25 height 25
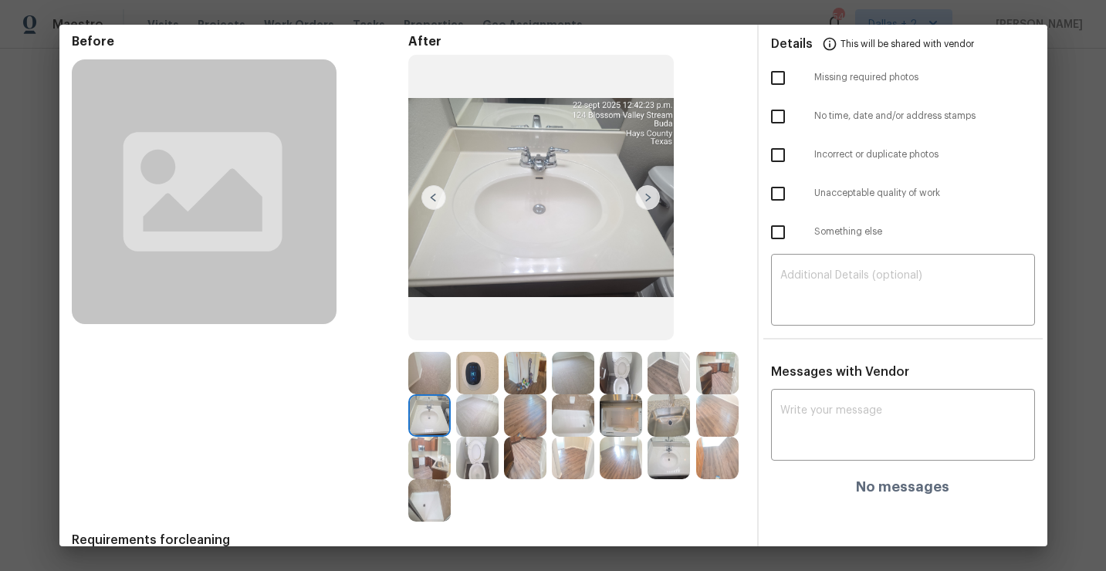
click at [643, 201] on img at bounding box center [647, 197] width 25 height 25
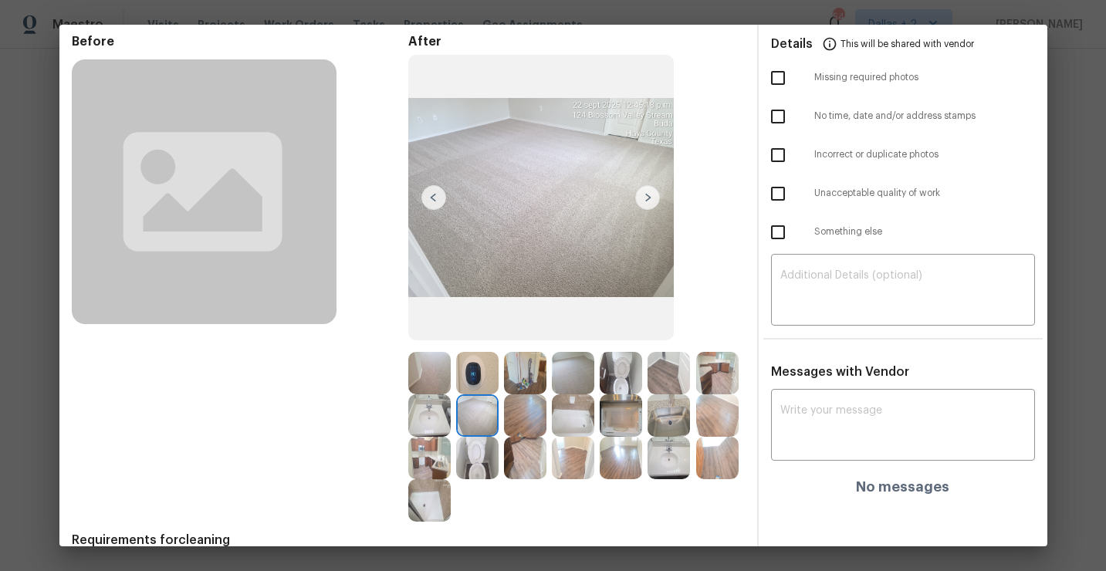
click at [643, 201] on img at bounding box center [647, 197] width 25 height 25
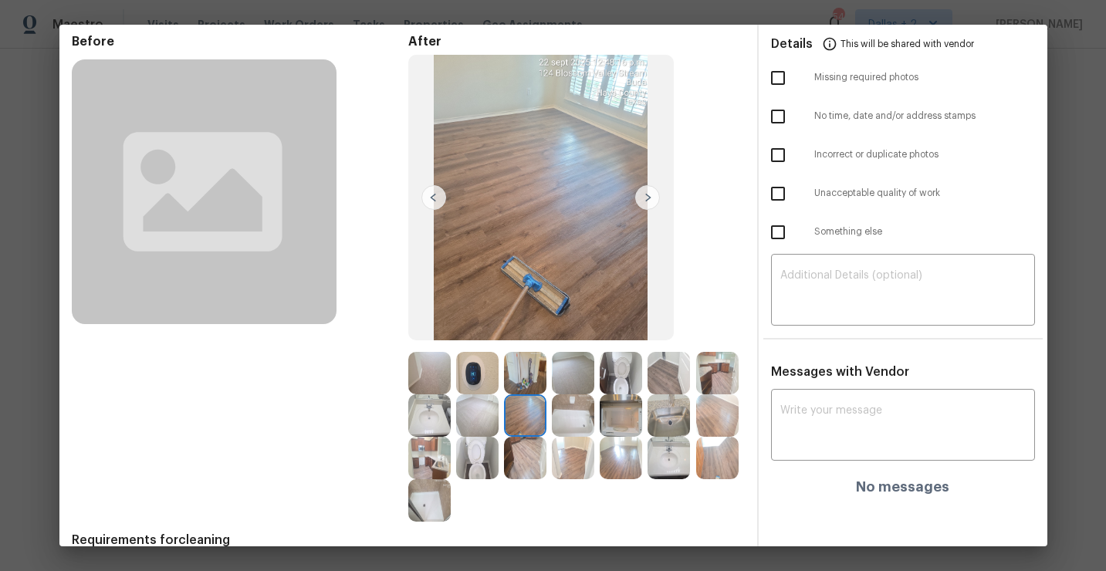
click at [647, 198] on img at bounding box center [647, 197] width 25 height 25
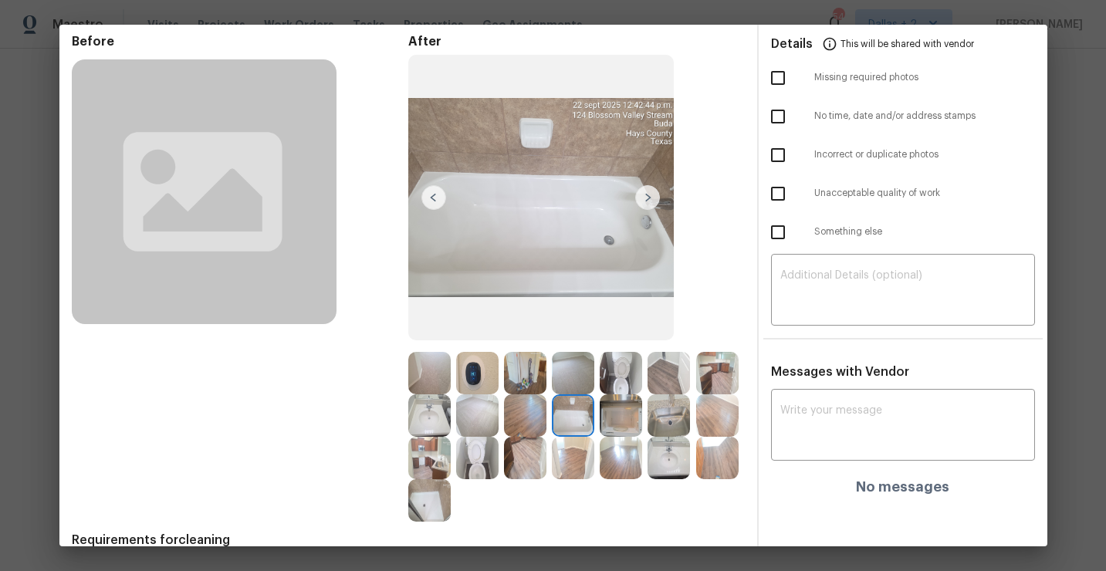
click at [647, 196] on img at bounding box center [647, 197] width 25 height 25
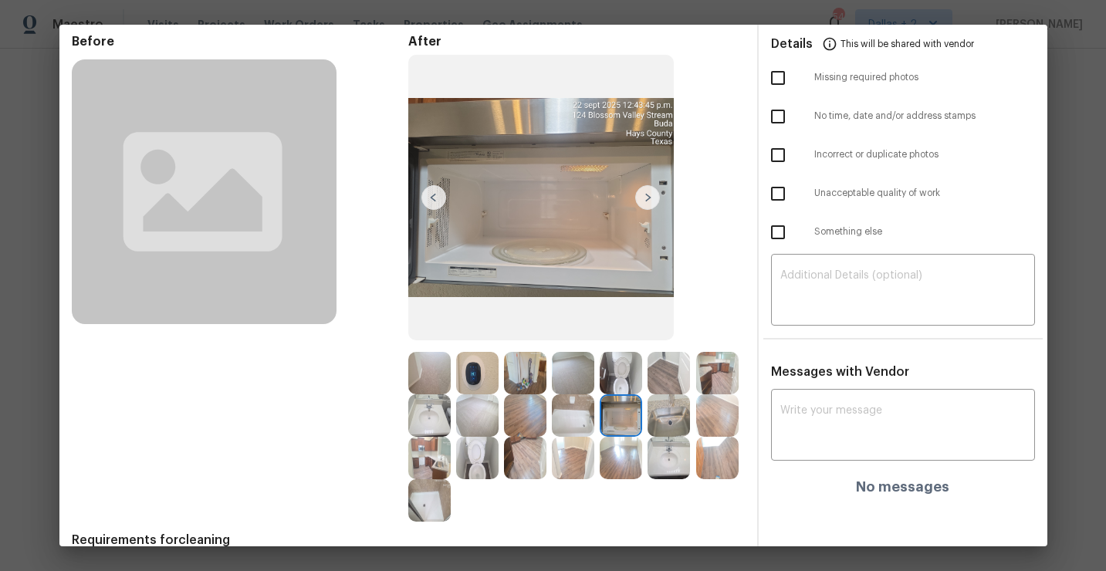
click at [647, 197] on img at bounding box center [647, 197] width 25 height 25
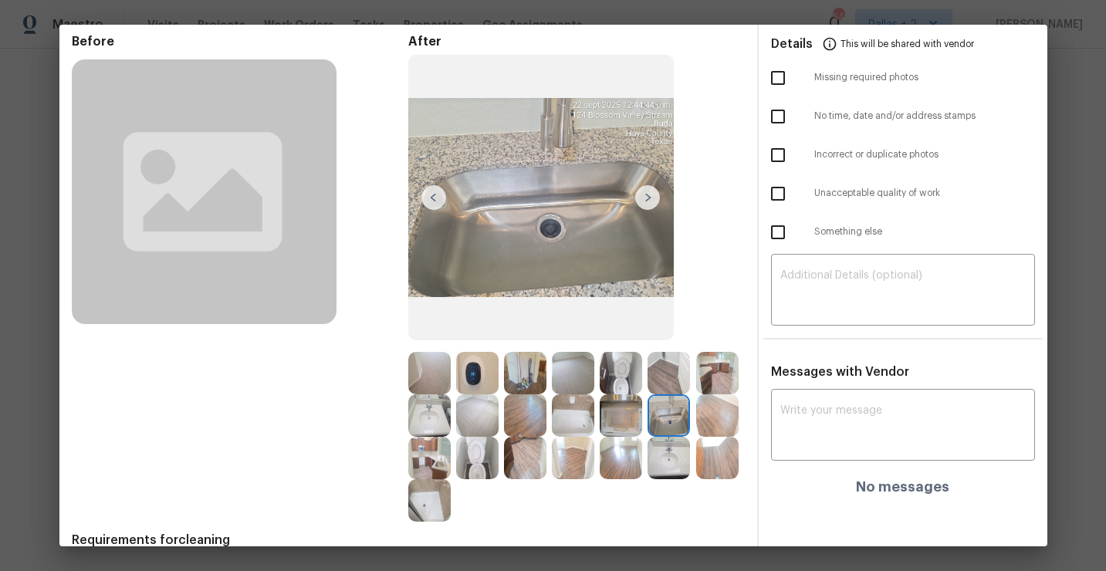
click at [647, 194] on img at bounding box center [647, 197] width 25 height 25
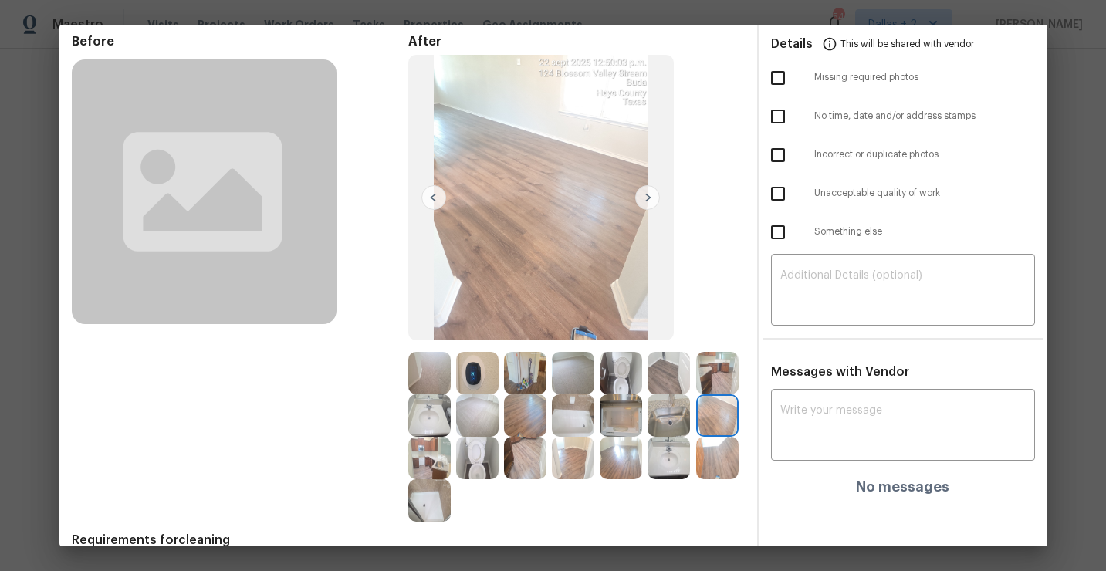
click at [648, 195] on img at bounding box center [647, 197] width 25 height 25
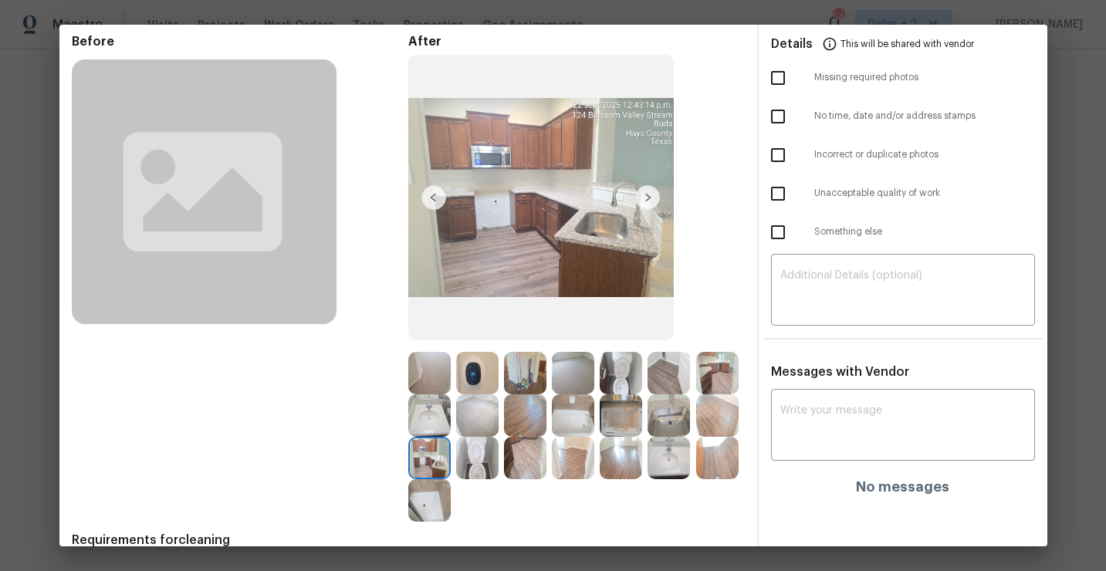
click at [648, 195] on img at bounding box center [647, 197] width 25 height 25
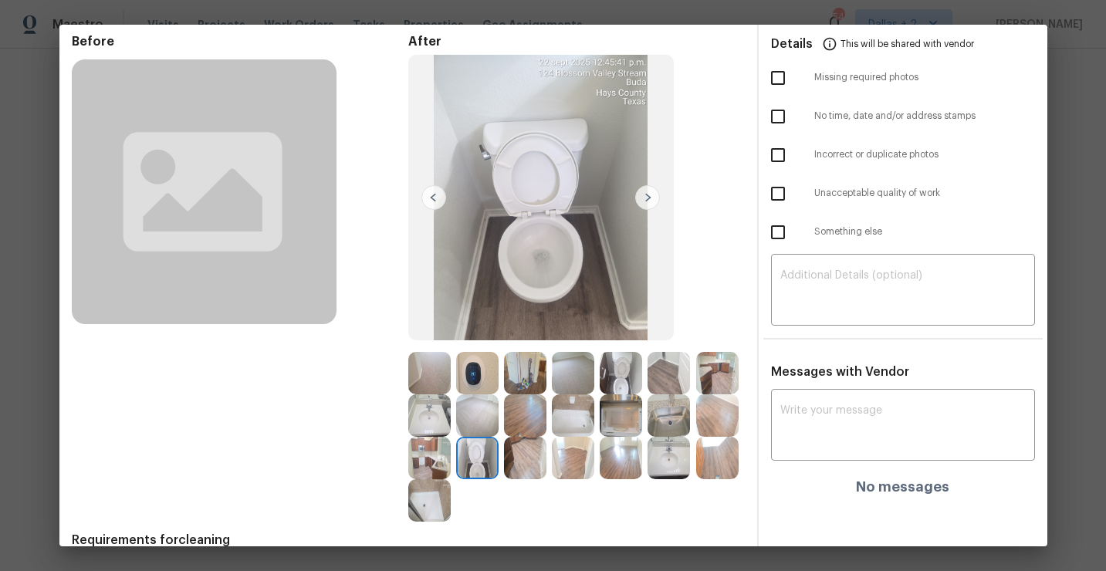
click at [715, 372] on img at bounding box center [717, 373] width 42 height 42
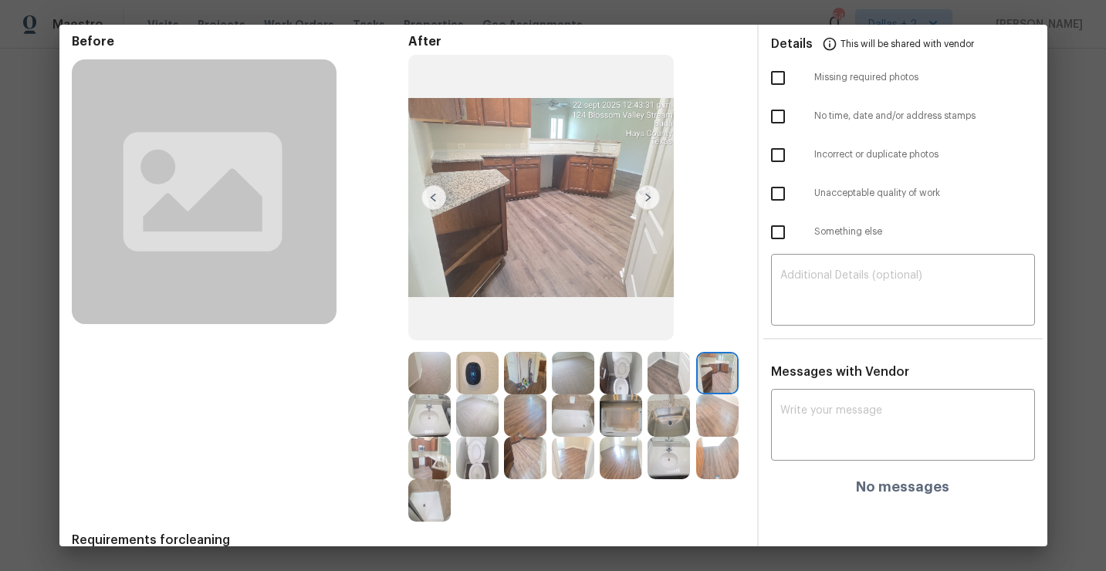
scroll to position [0, 0]
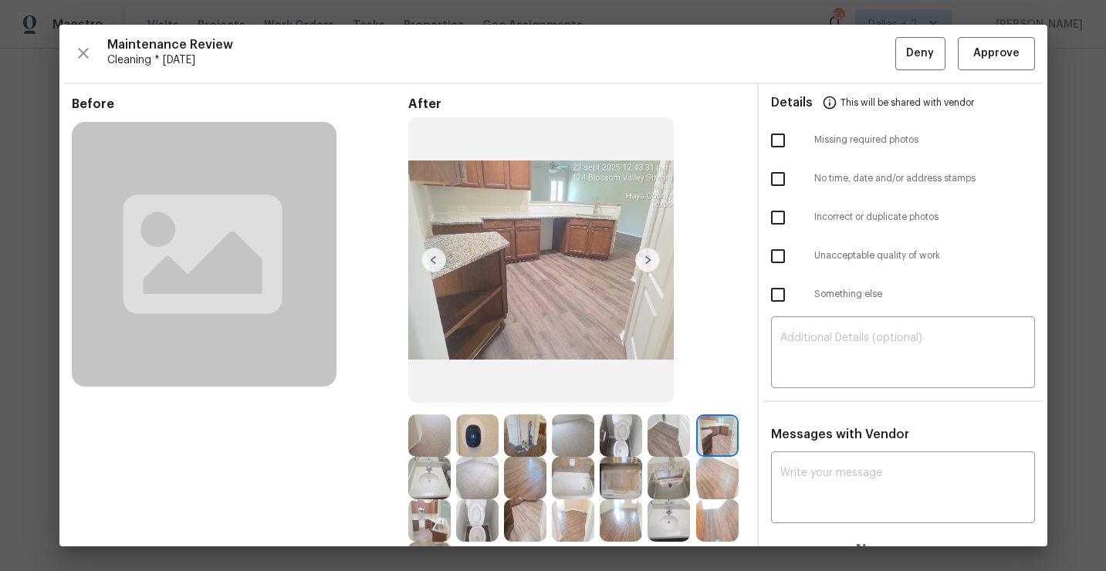
click at [977, 72] on div "Maintenance Review Cleaning * [DATE] Deny Approve Before After Requirements for…" at bounding box center [553, 286] width 988 height 522
click at [982, 56] on span "Approve" at bounding box center [996, 53] width 46 height 19
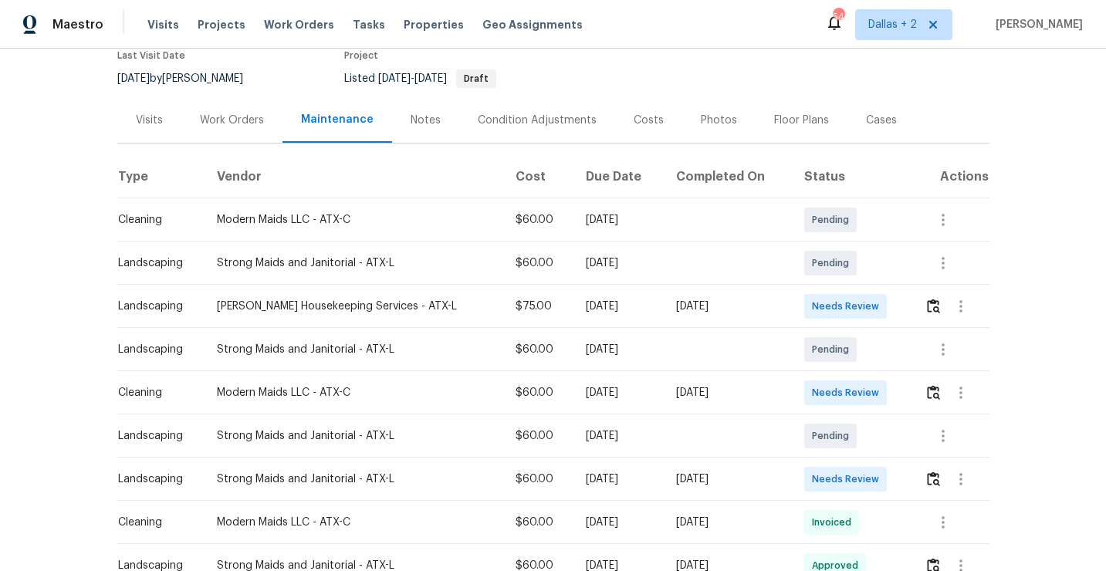
scroll to position [166, 0]
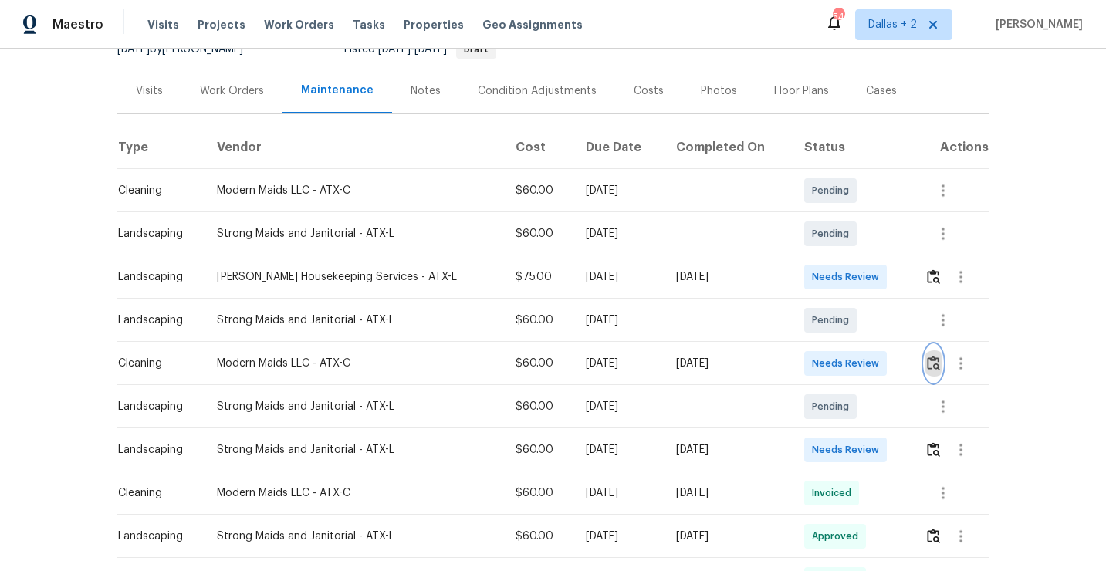
click at [927, 366] on img "button" at bounding box center [933, 363] width 13 height 15
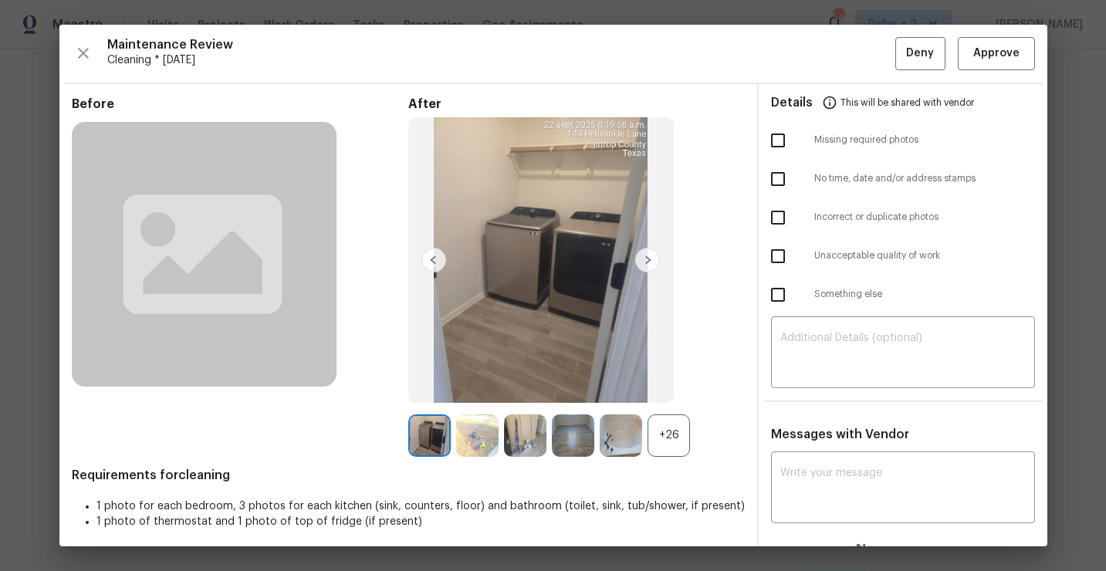
click at [670, 427] on div "+26" at bounding box center [668, 435] width 42 height 42
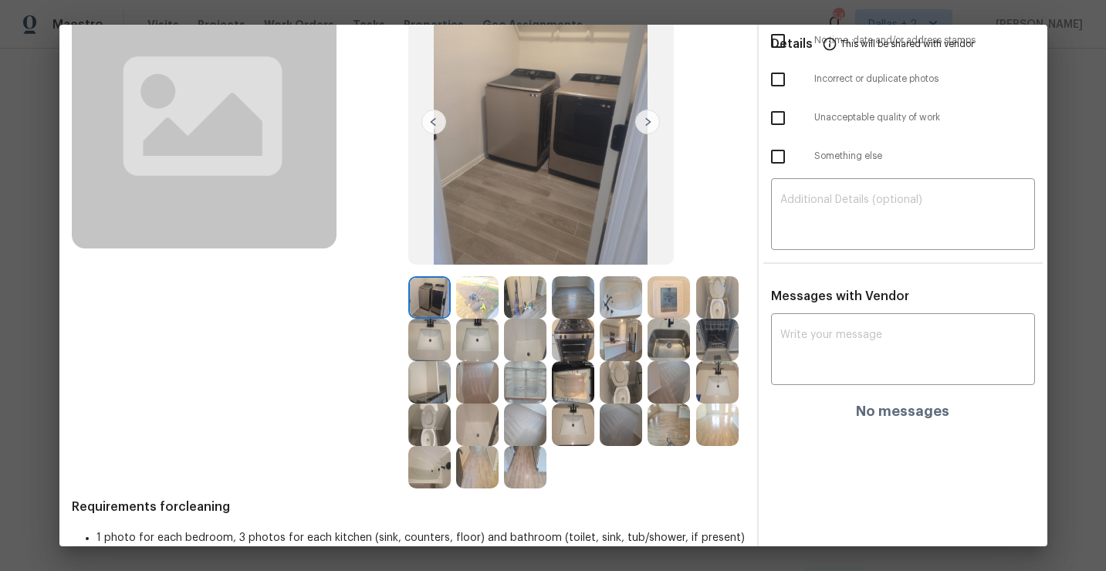
scroll to position [126, 0]
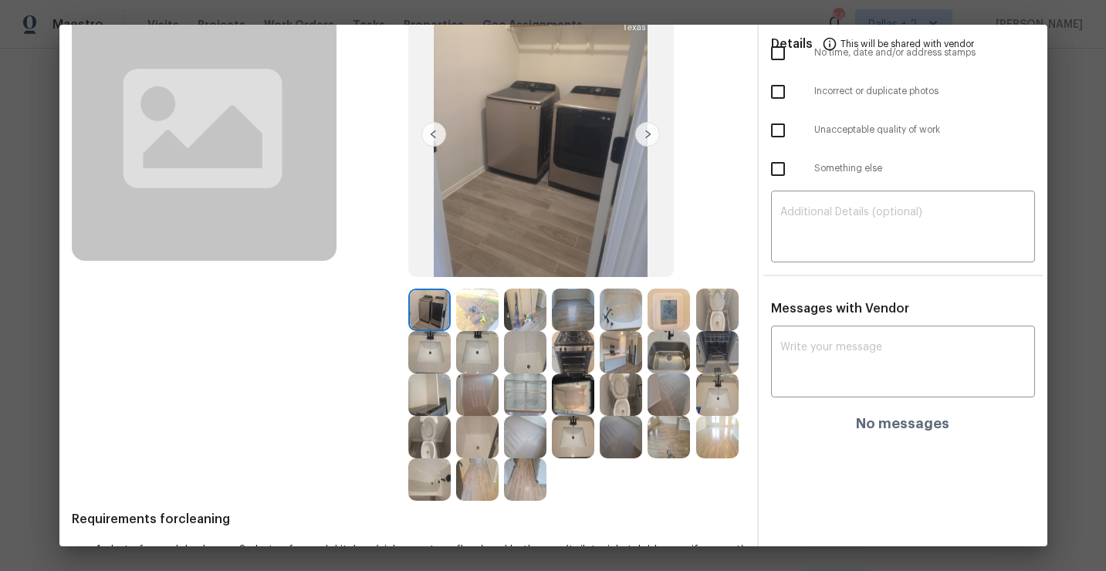
click at [474, 303] on img at bounding box center [477, 310] width 42 height 42
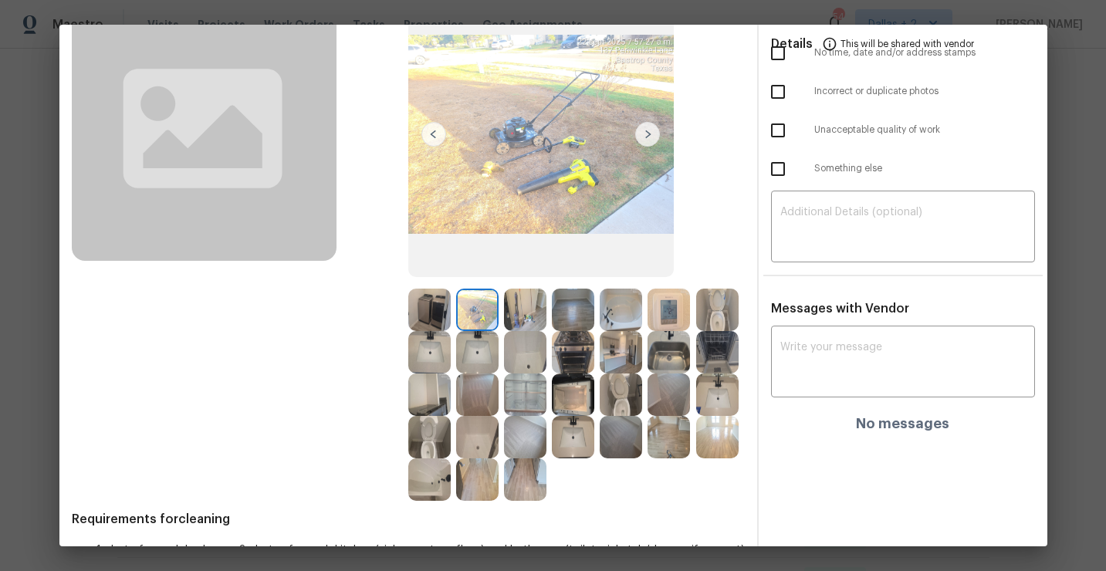
click at [421, 309] on img at bounding box center [429, 310] width 42 height 42
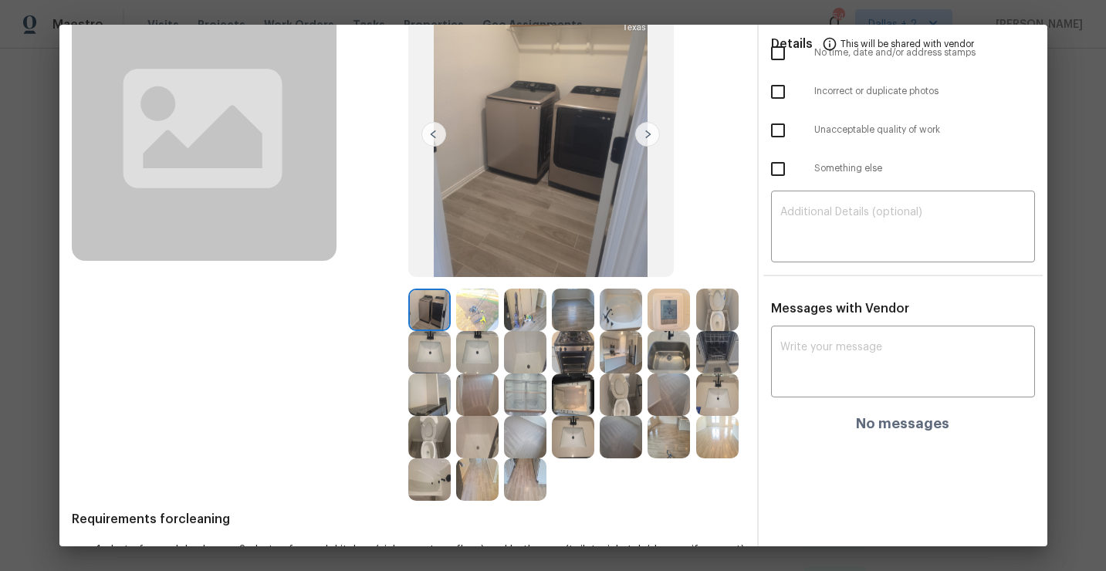
click at [422, 386] on img at bounding box center [429, 394] width 42 height 42
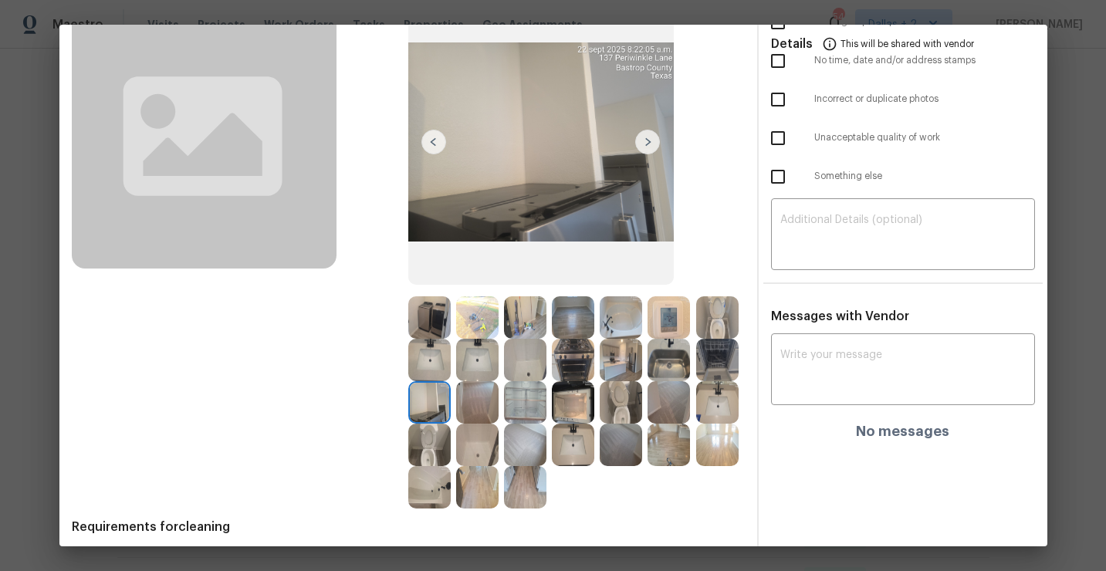
scroll to position [0, 0]
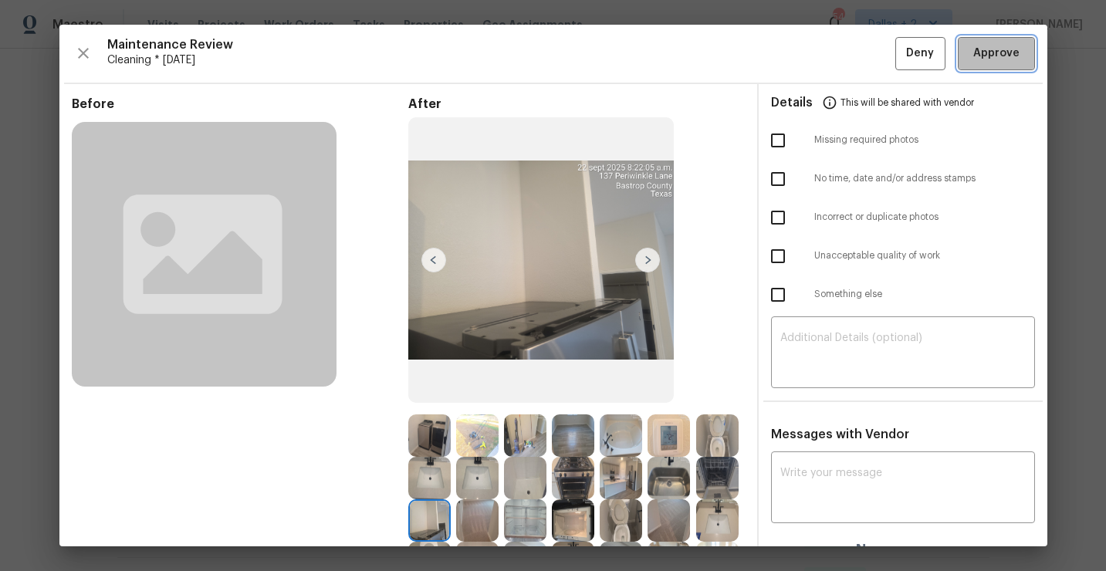
click at [977, 52] on span "Approve" at bounding box center [996, 53] width 46 height 19
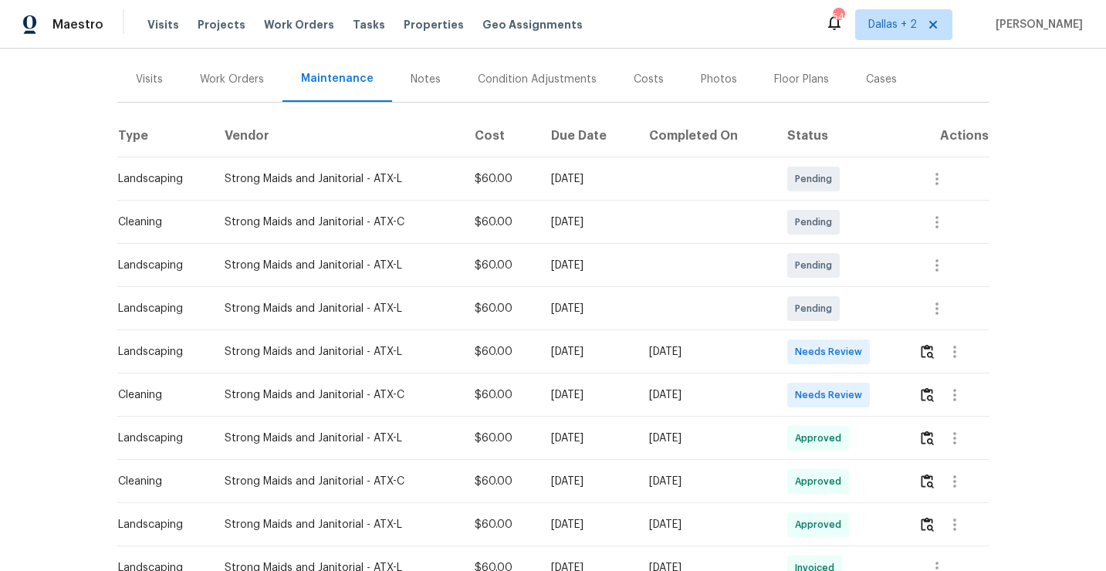
scroll to position [178, 0]
click at [929, 397] on img "button" at bounding box center [926, 394] width 13 height 15
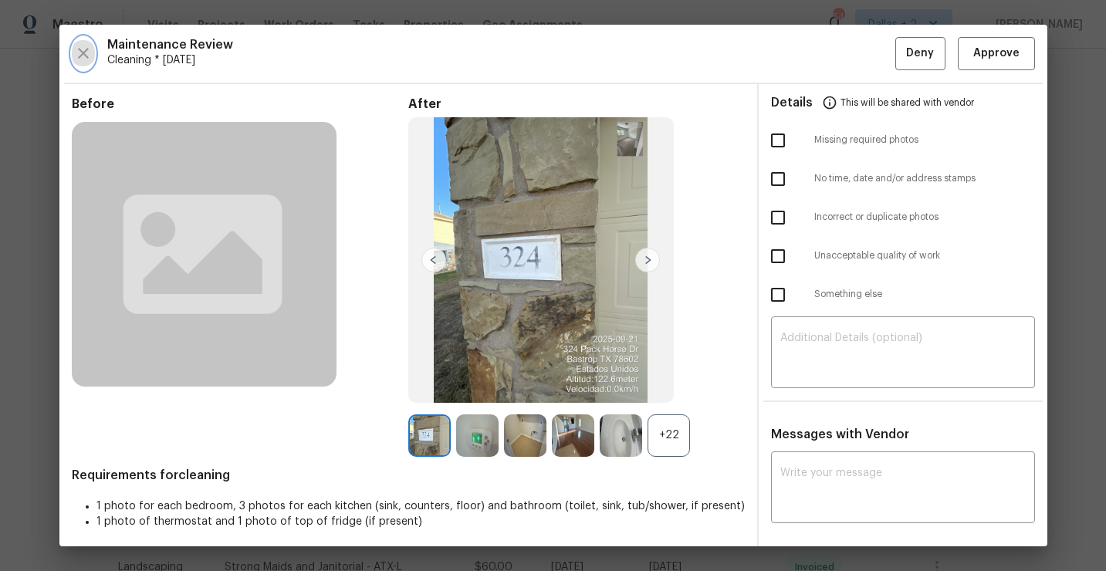
click at [83, 59] on icon "button" at bounding box center [83, 53] width 19 height 19
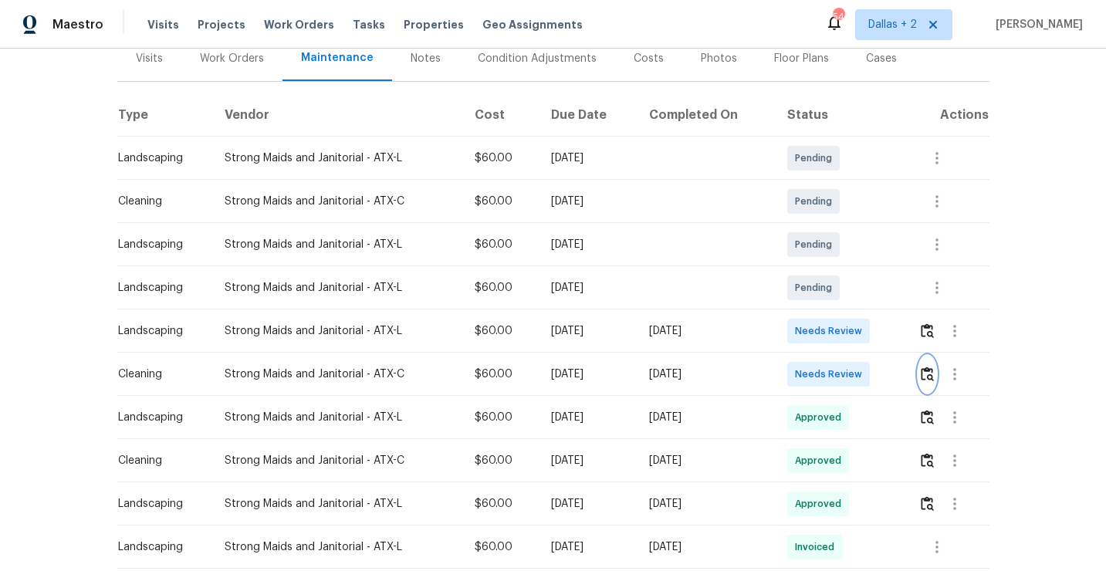
scroll to position [204, 0]
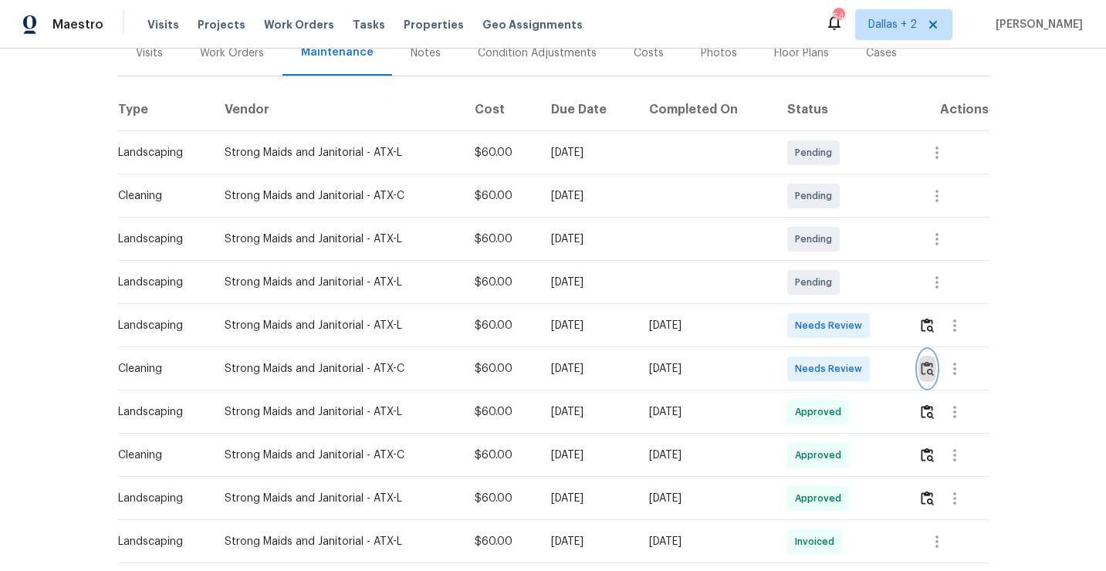
click at [929, 371] on img "button" at bounding box center [926, 368] width 13 height 15
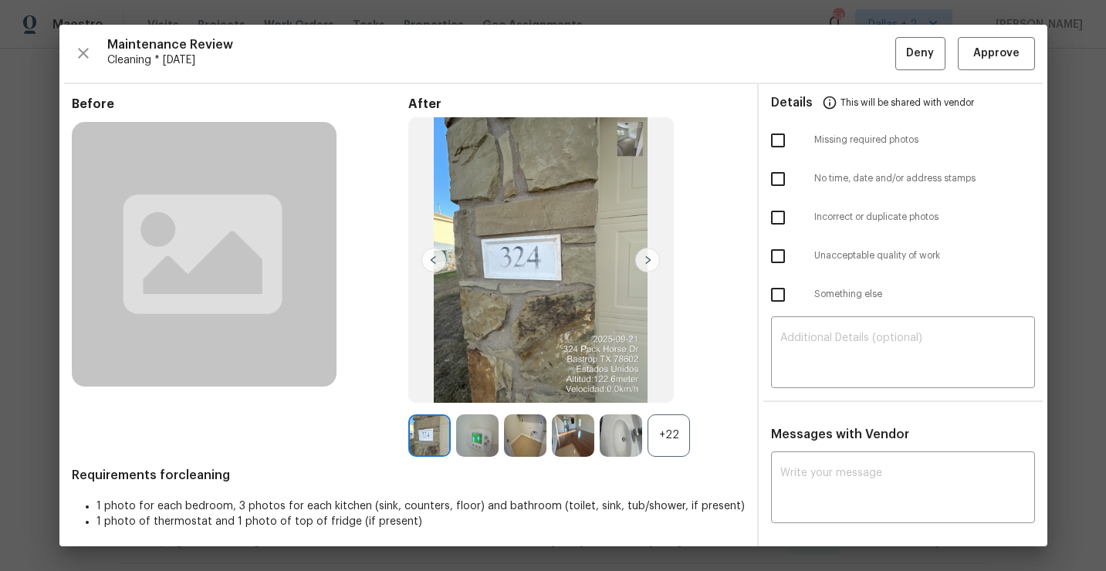
click at [677, 444] on div "+22" at bounding box center [668, 435] width 42 height 42
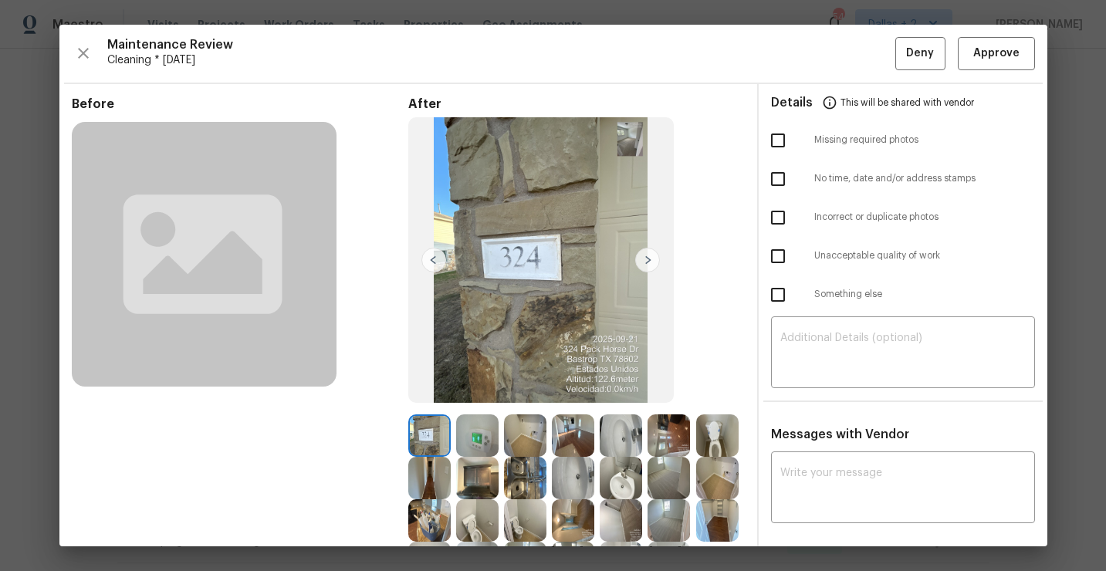
scroll to position [86, 0]
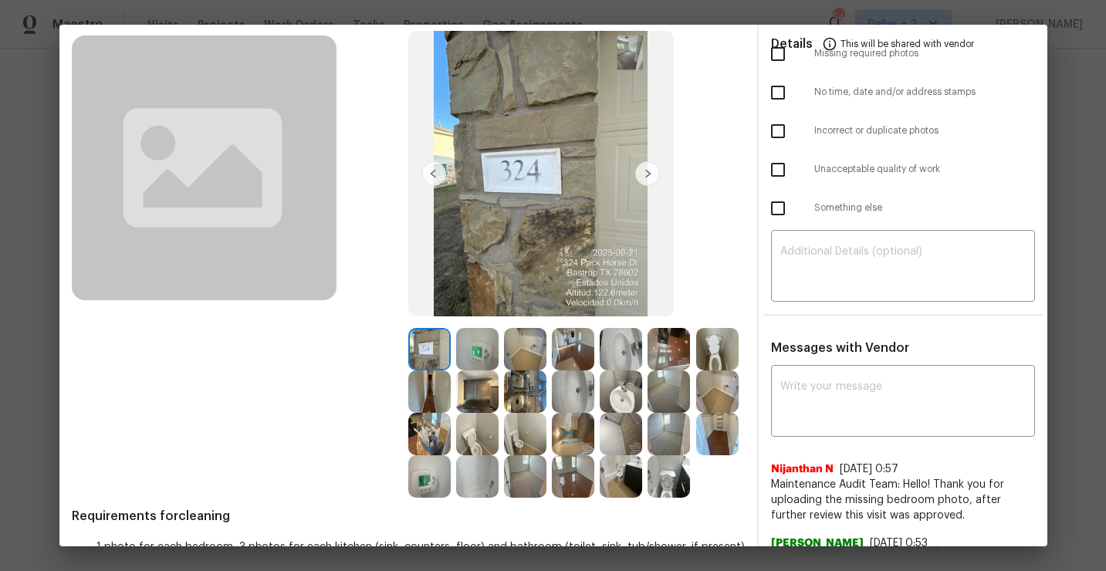
click at [474, 394] on img at bounding box center [477, 391] width 42 height 42
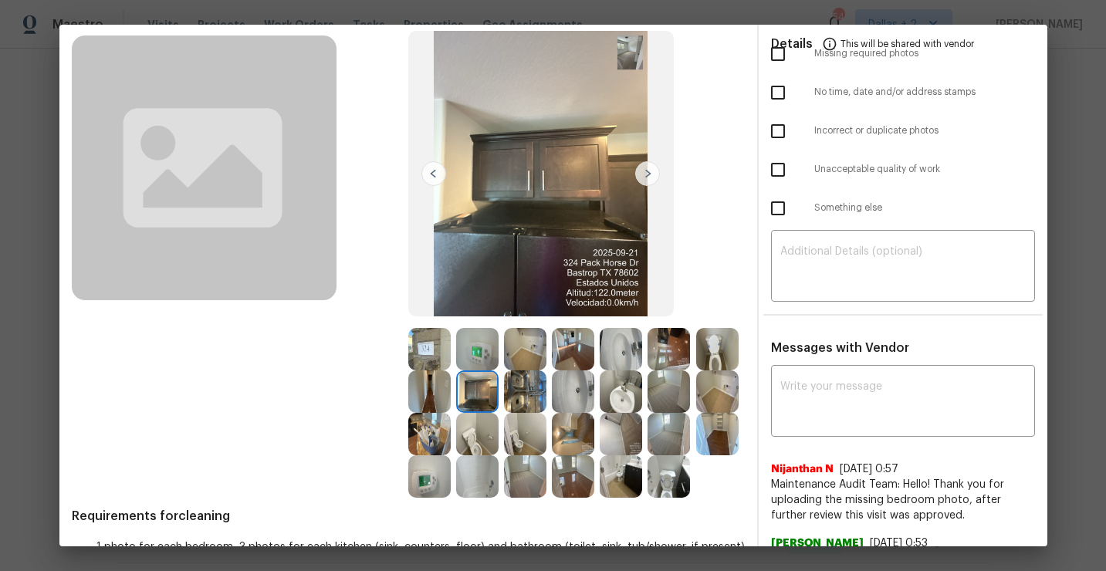
click at [633, 398] on img at bounding box center [620, 391] width 42 height 42
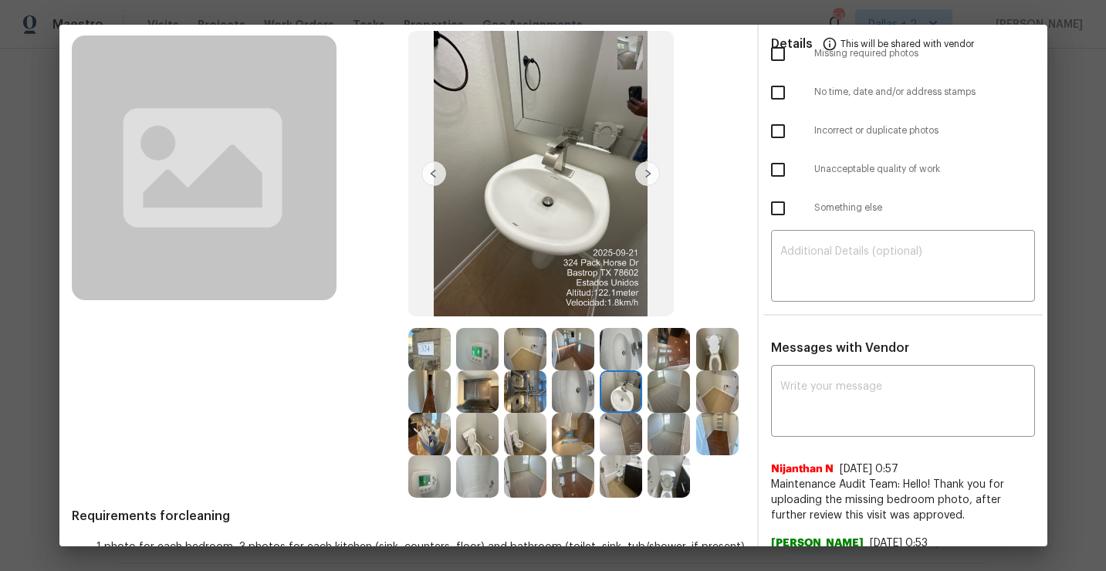
click at [665, 396] on img at bounding box center [668, 391] width 42 height 42
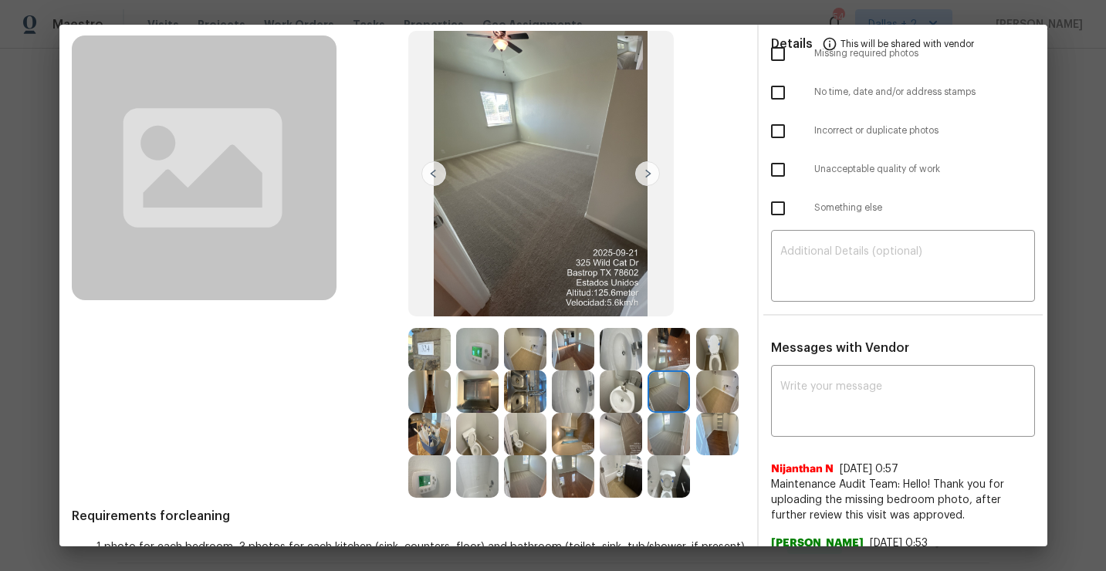
click at [716, 383] on img at bounding box center [717, 391] width 42 height 42
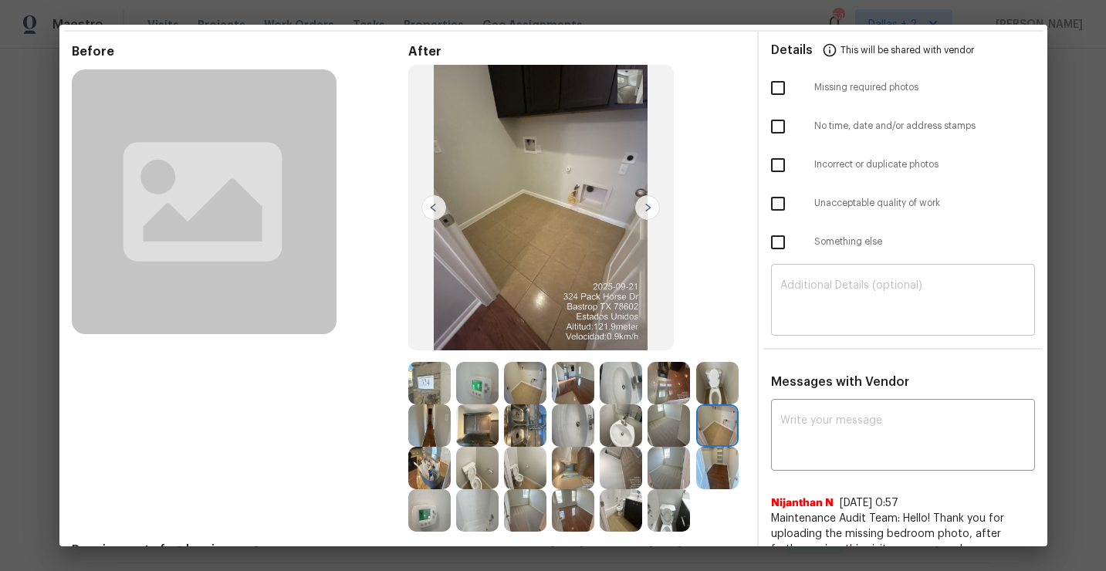
scroll to position [0, 0]
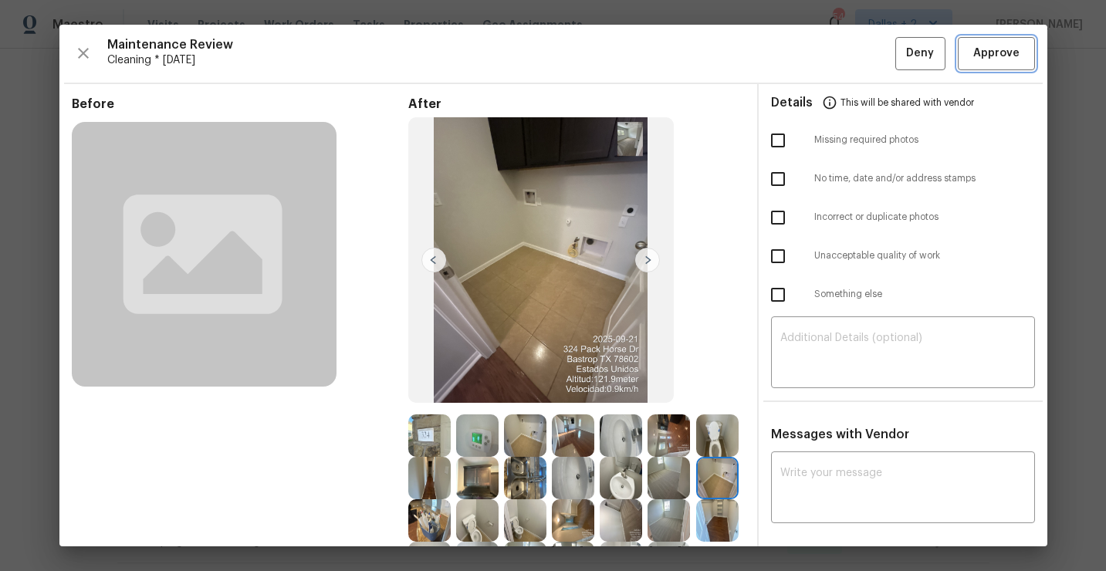
click at [987, 63] on button "Approve" at bounding box center [995, 53] width 77 height 33
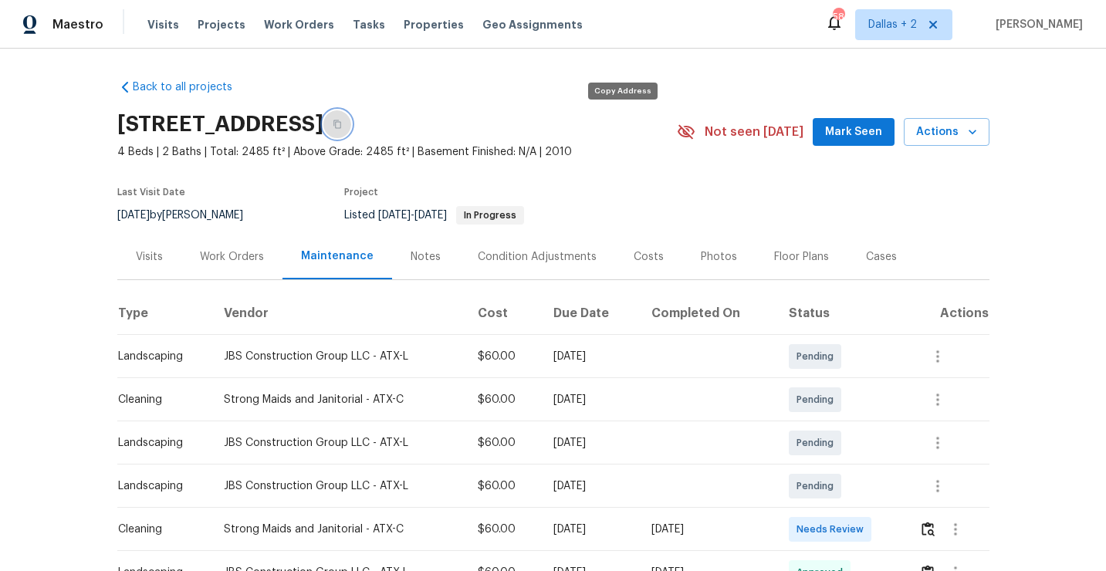
click at [351, 127] on button "button" at bounding box center [337, 124] width 28 height 28
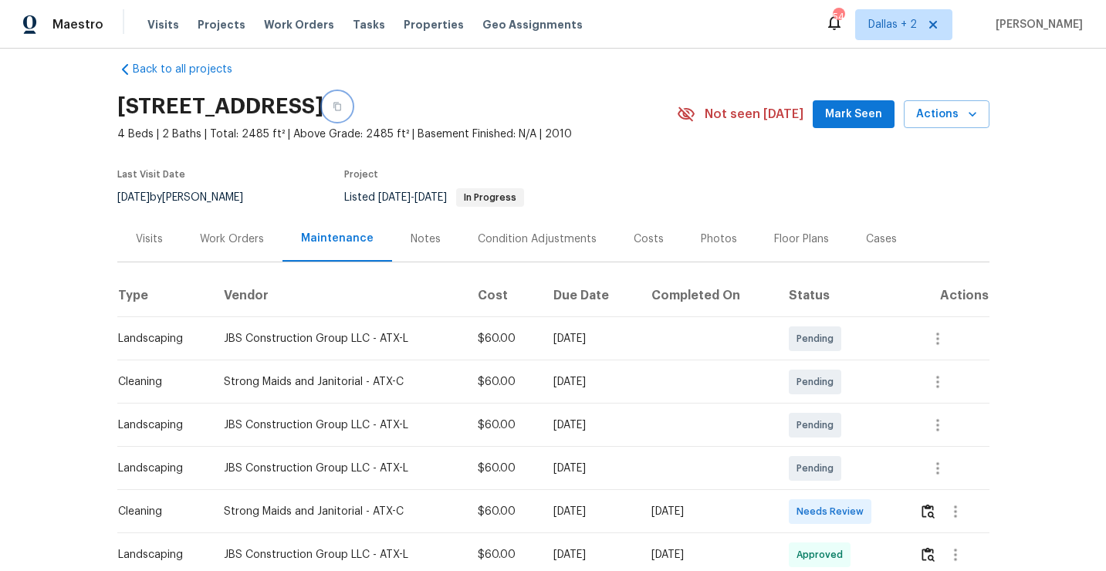
scroll to position [96, 0]
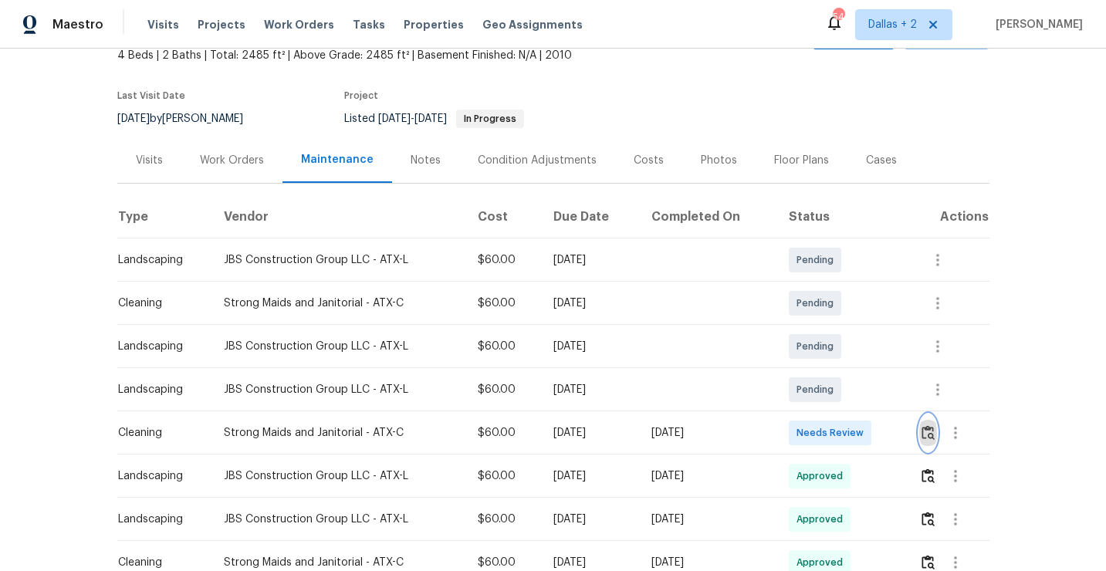
click at [934, 432] on img "button" at bounding box center [927, 432] width 13 height 15
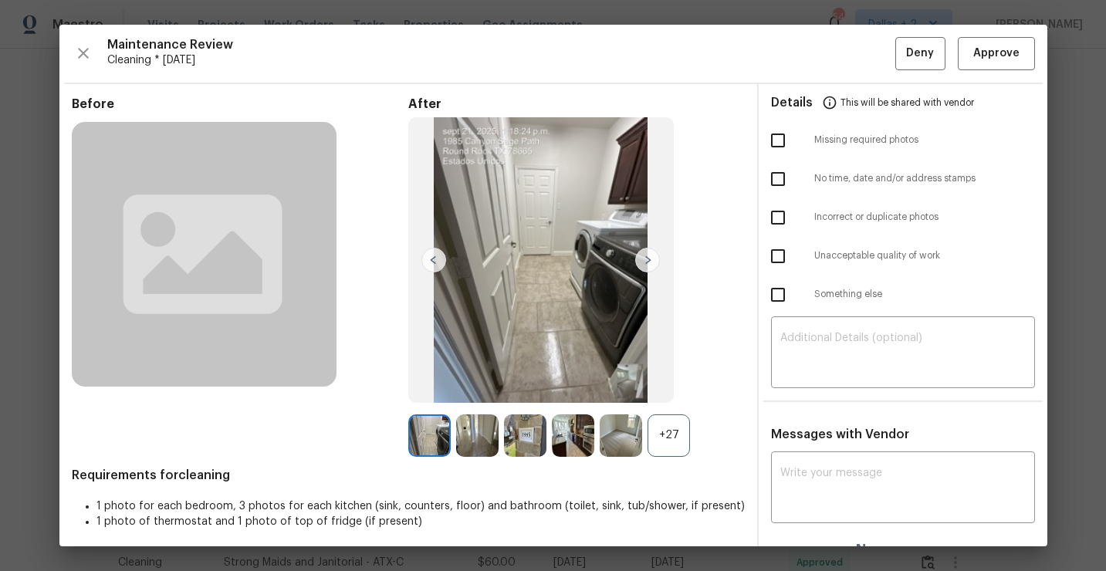
click at [662, 440] on div "+27" at bounding box center [668, 435] width 42 height 42
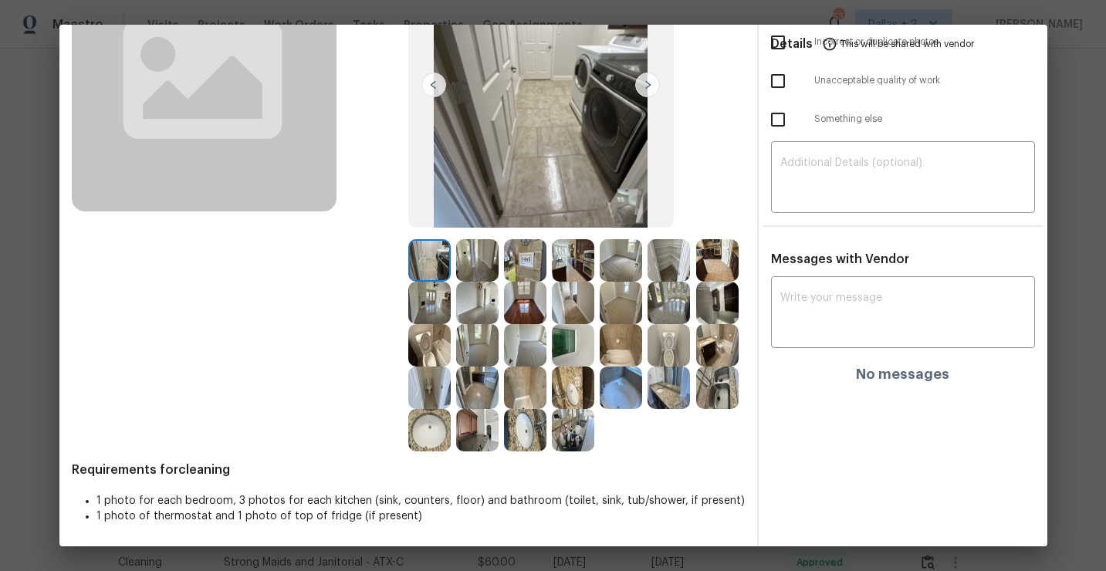
scroll to position [0, 0]
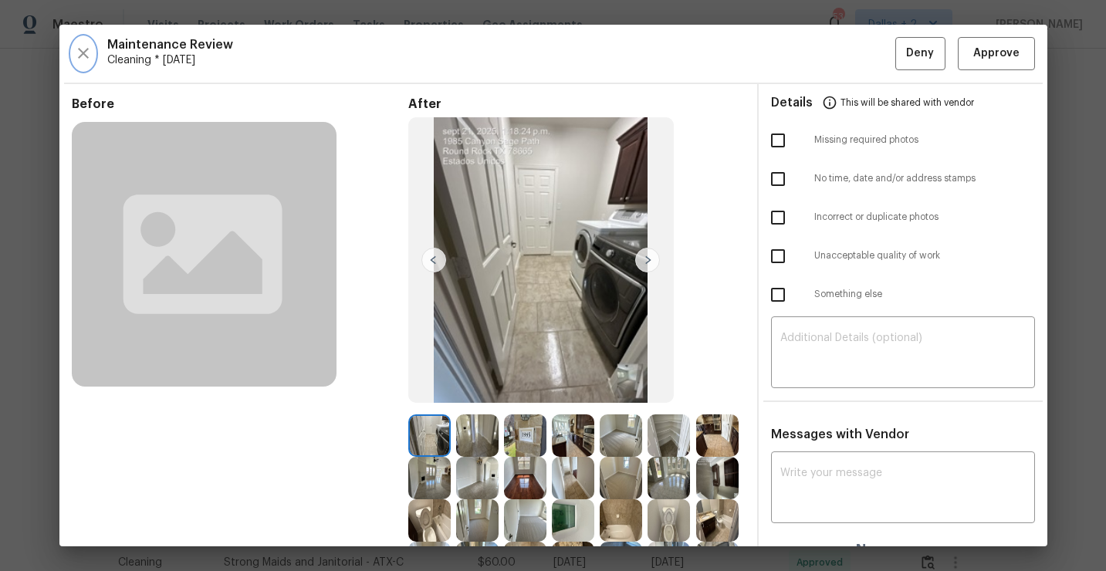
click at [84, 54] on icon "button" at bounding box center [83, 53] width 11 height 11
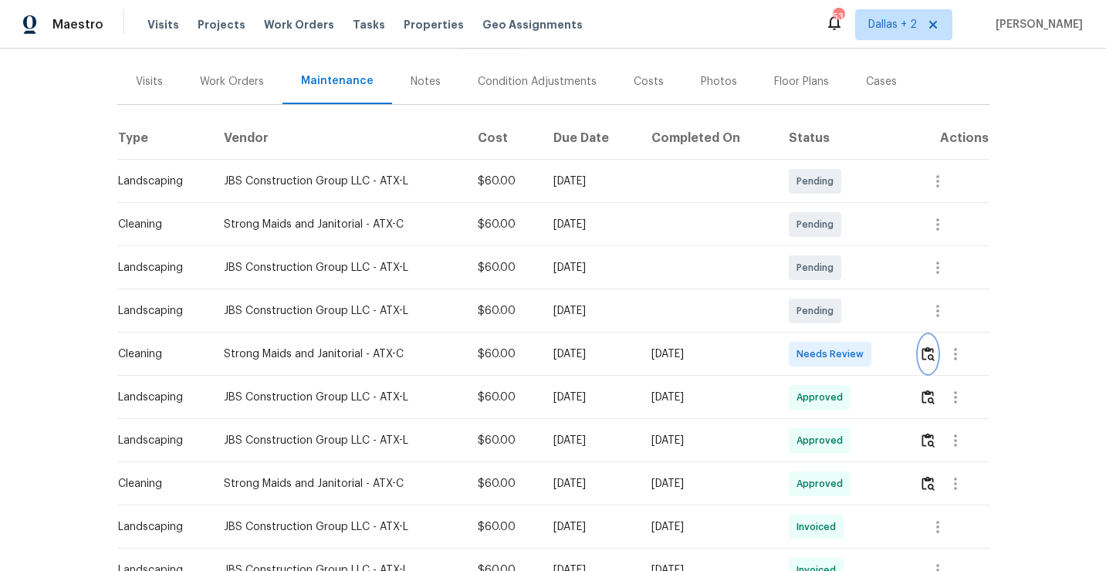
scroll to position [200, 0]
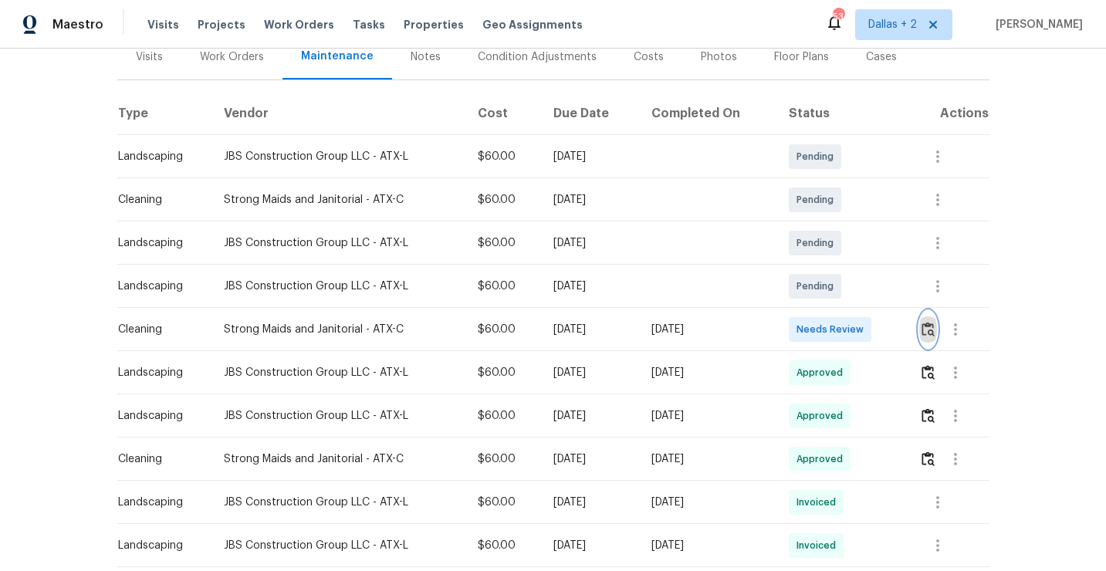
click at [930, 329] on img "button" at bounding box center [927, 329] width 13 height 15
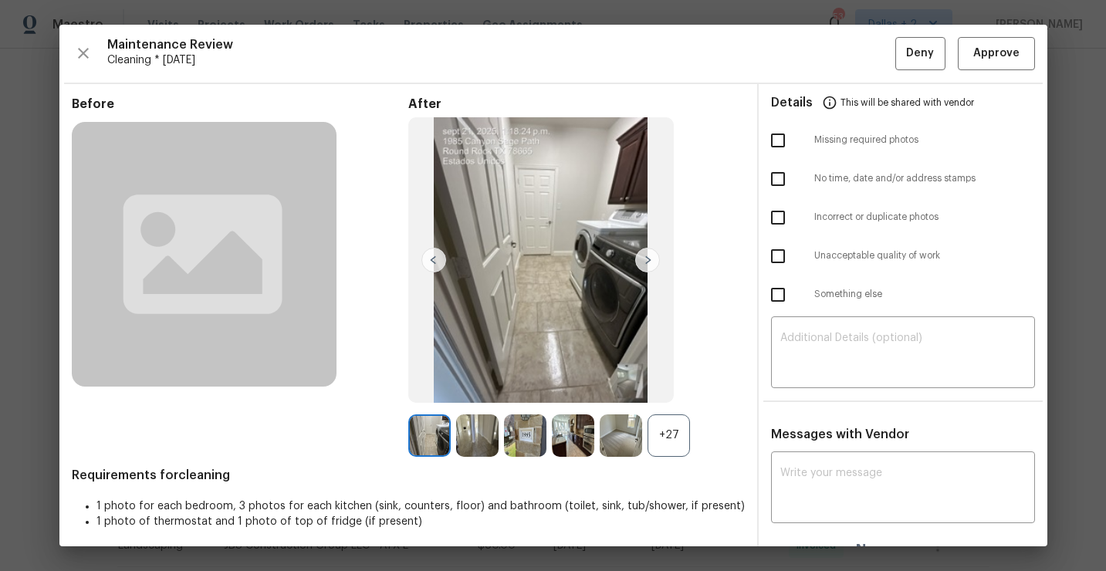
click at [665, 418] on div "+27" at bounding box center [668, 435] width 42 height 42
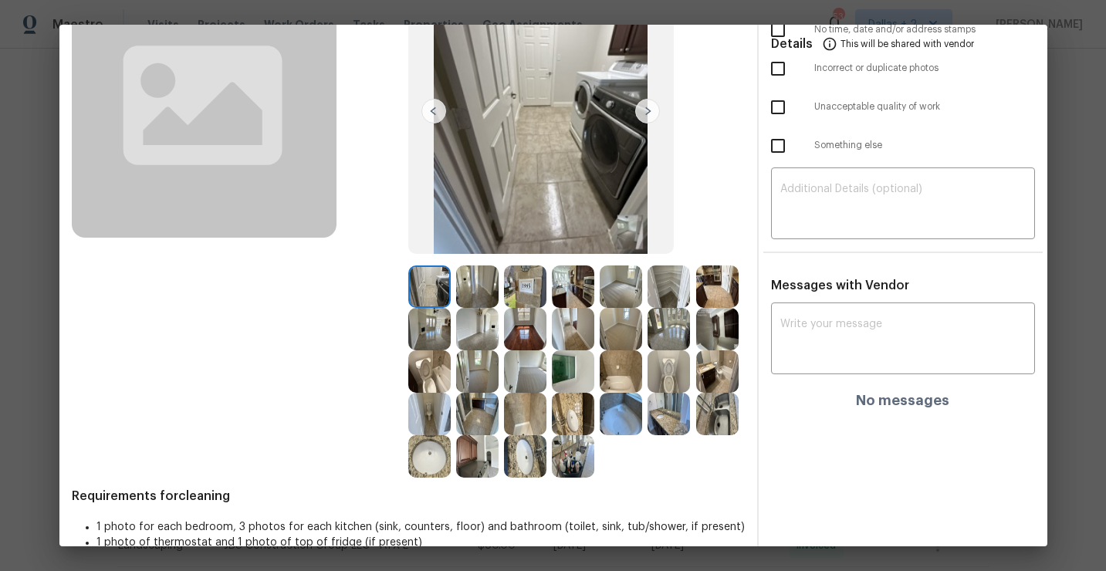
scroll to position [150, 0]
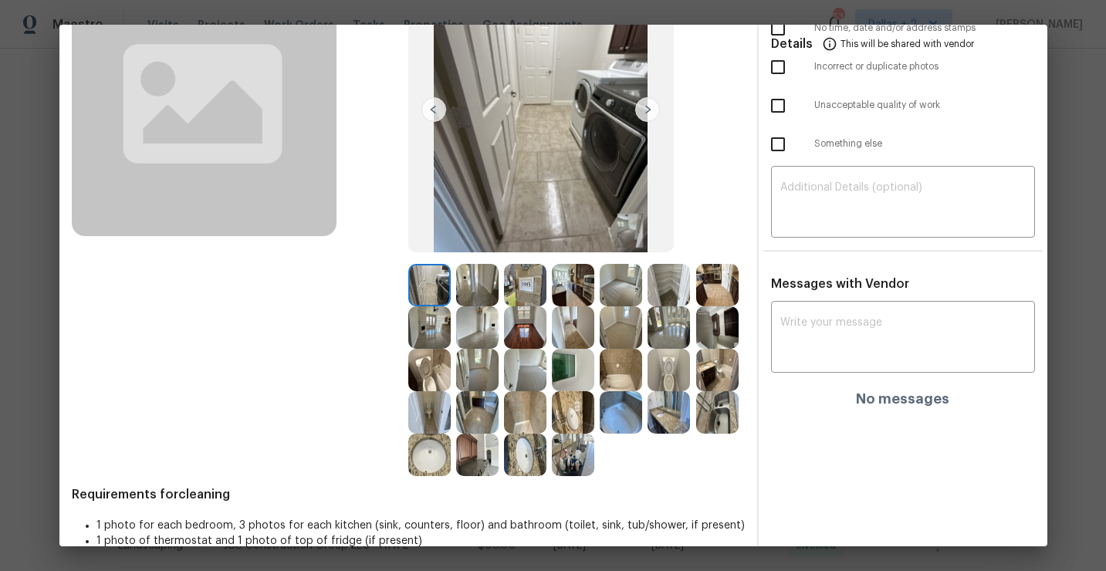
click at [517, 336] on img at bounding box center [525, 327] width 42 height 42
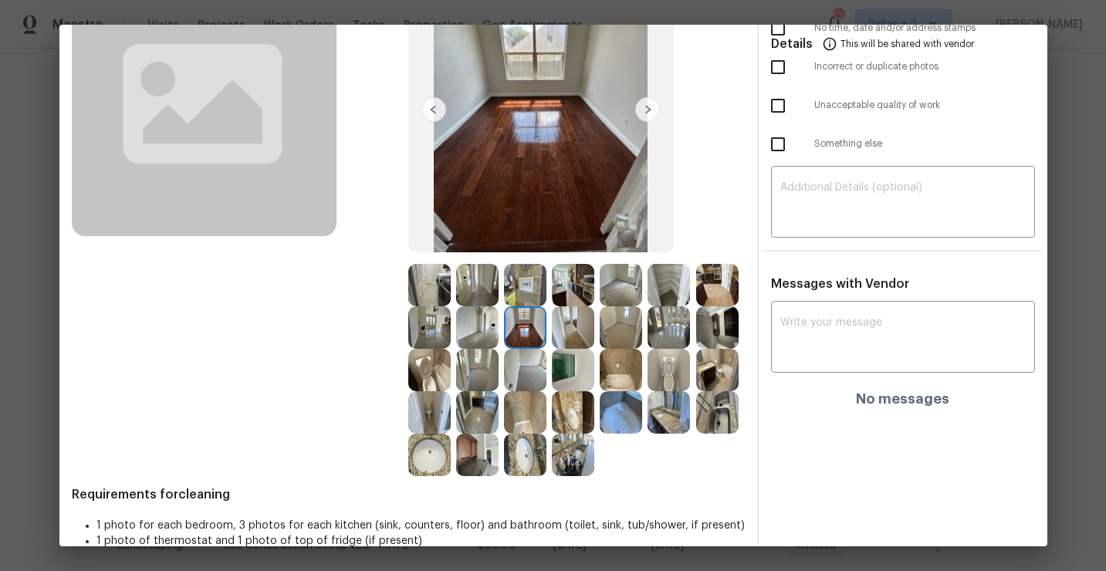
click at [608, 407] on img at bounding box center [620, 412] width 42 height 42
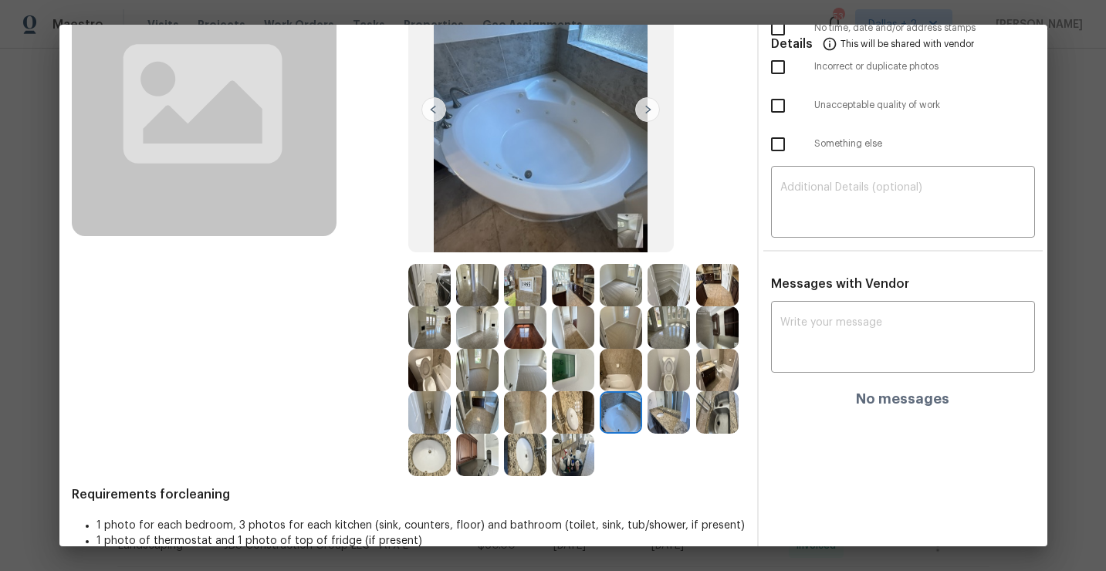
click at [717, 285] on img at bounding box center [717, 285] width 42 height 42
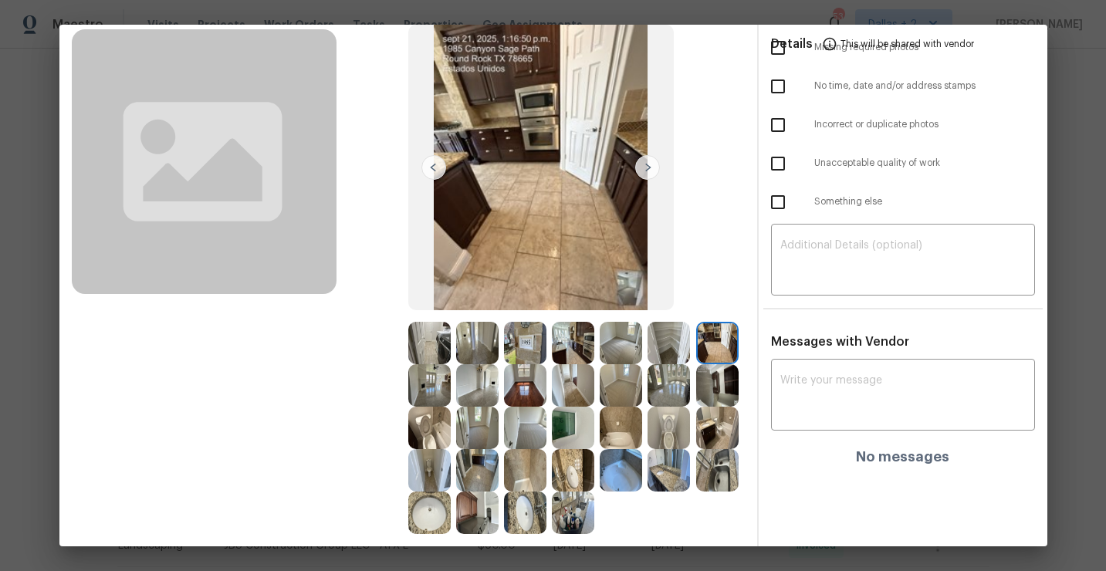
scroll to position [89, 0]
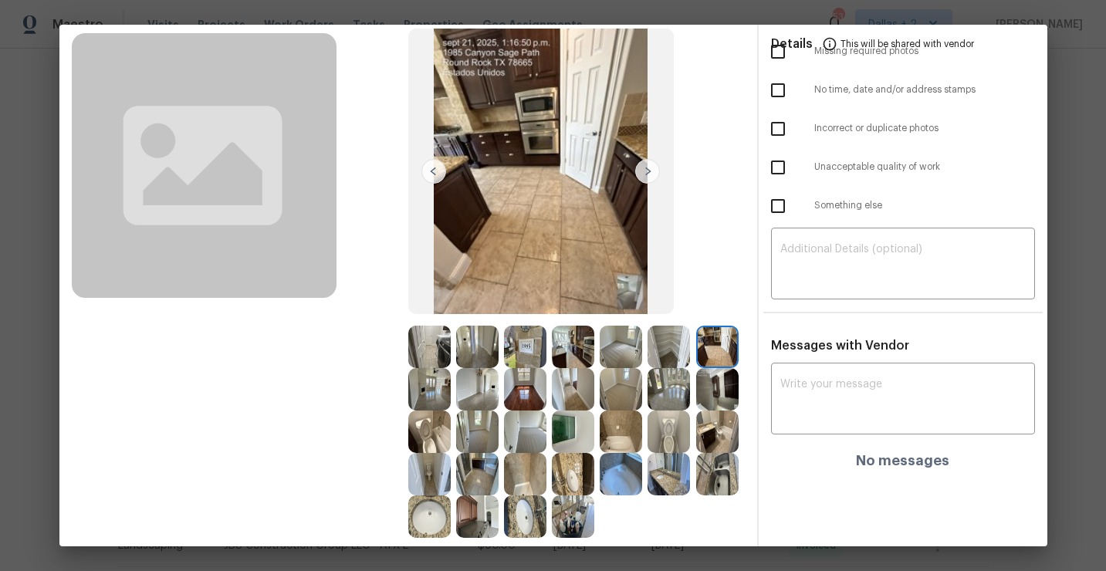
click at [677, 402] on img at bounding box center [668, 389] width 42 height 42
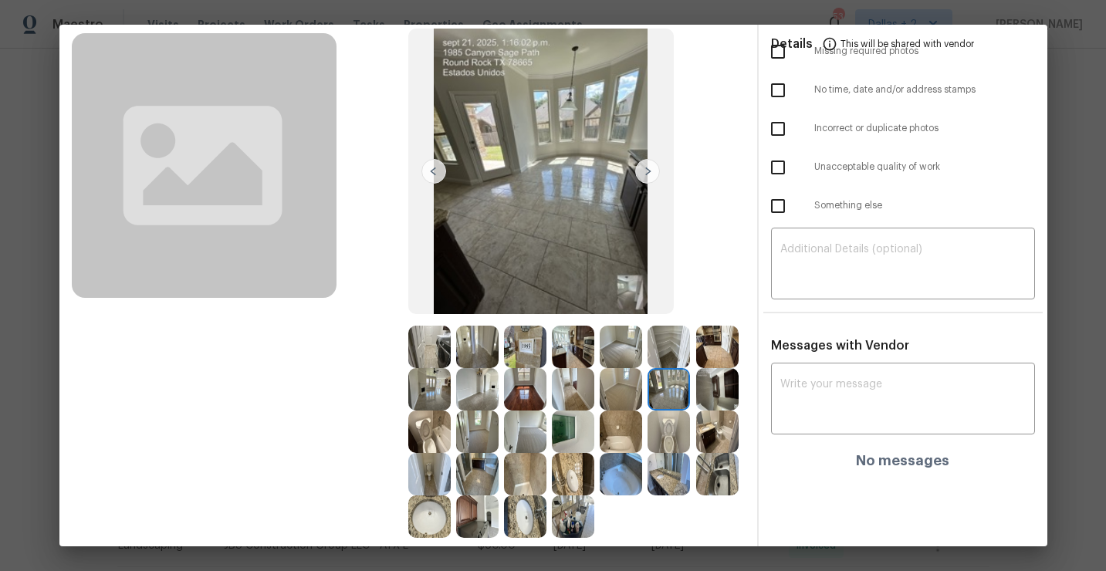
click at [724, 366] on img at bounding box center [717, 347] width 42 height 42
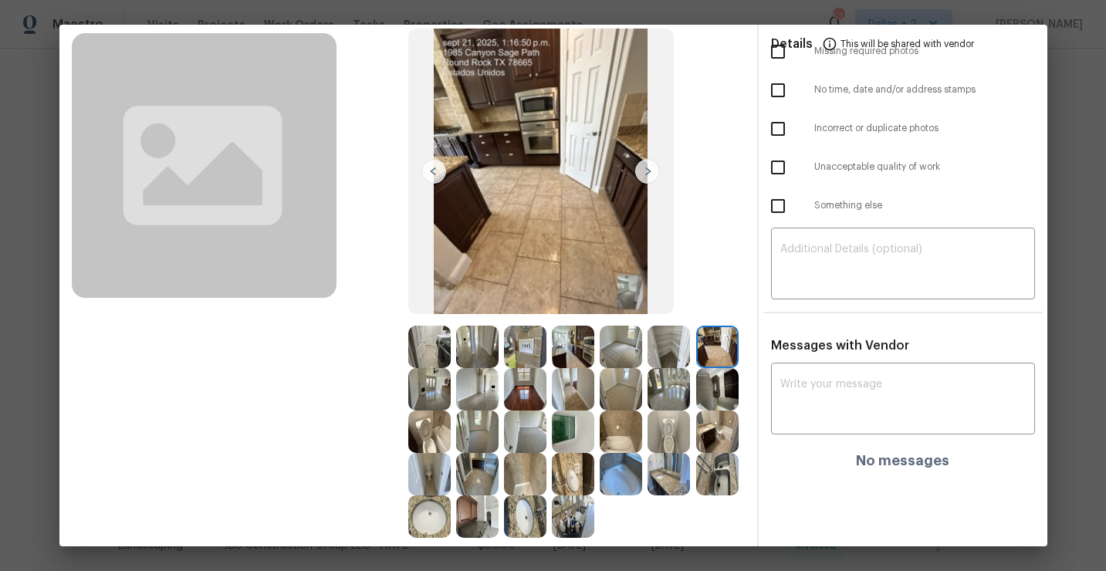
click at [721, 383] on img at bounding box center [717, 389] width 42 height 42
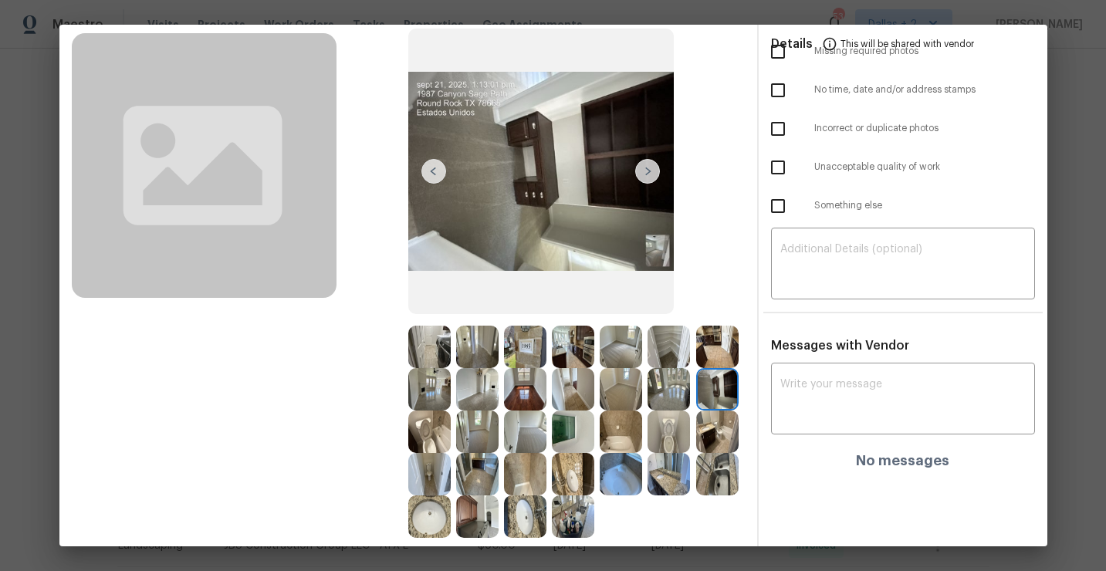
click at [430, 441] on img at bounding box center [429, 431] width 42 height 42
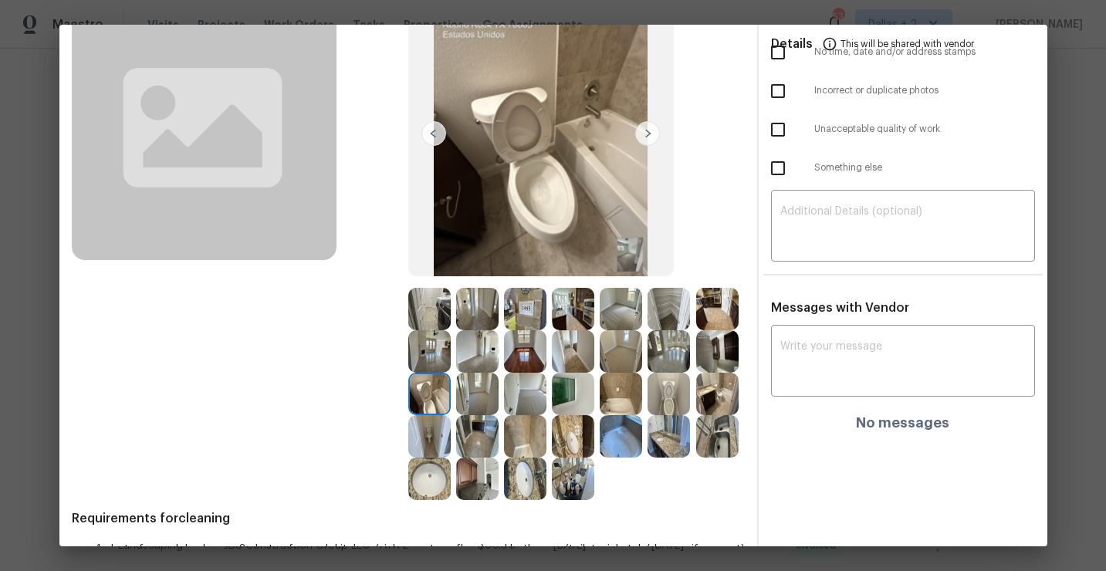
scroll to position [127, 0]
click at [569, 479] on img at bounding box center [573, 478] width 42 height 42
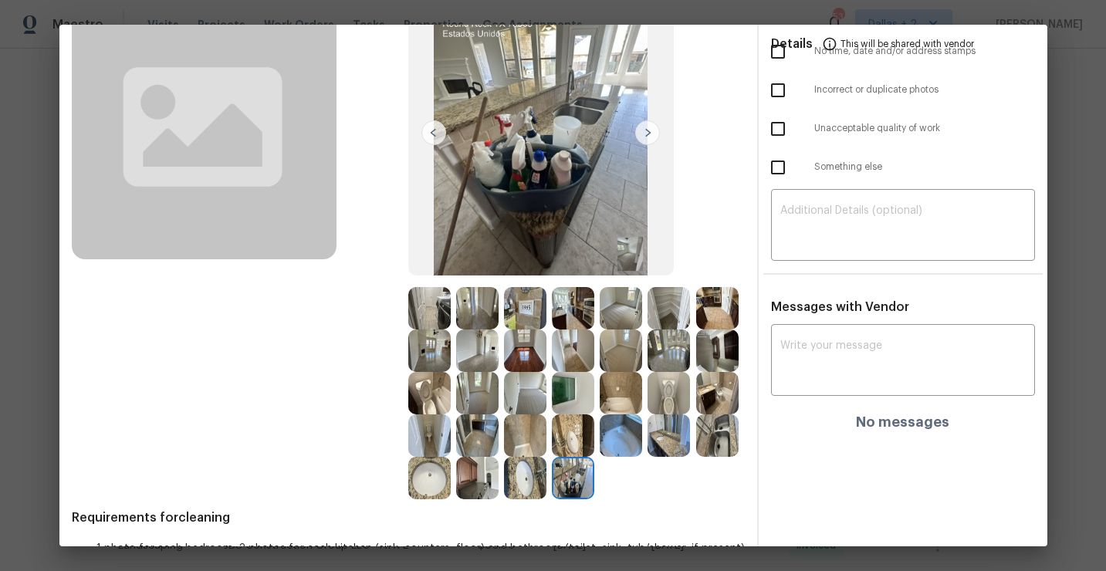
click at [618, 392] on img at bounding box center [620, 393] width 42 height 42
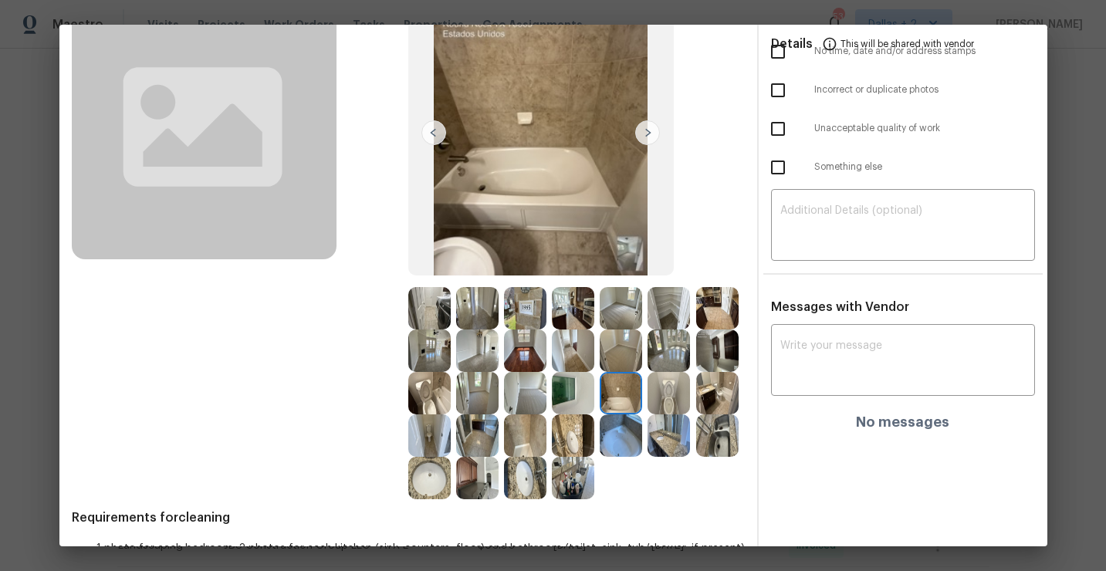
click at [667, 390] on img at bounding box center [668, 393] width 42 height 42
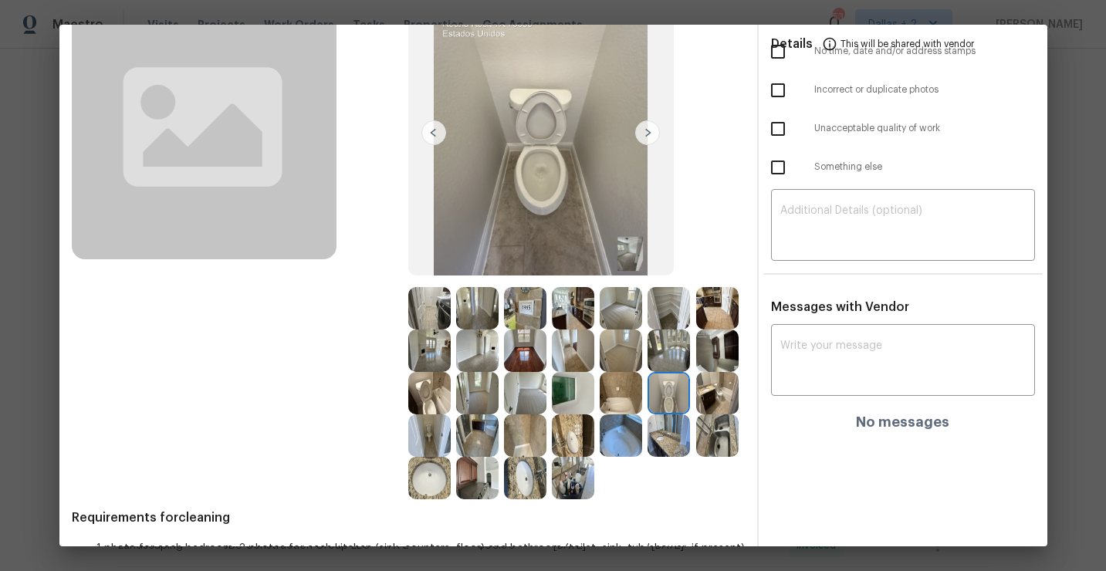
click at [722, 388] on img at bounding box center [717, 393] width 42 height 42
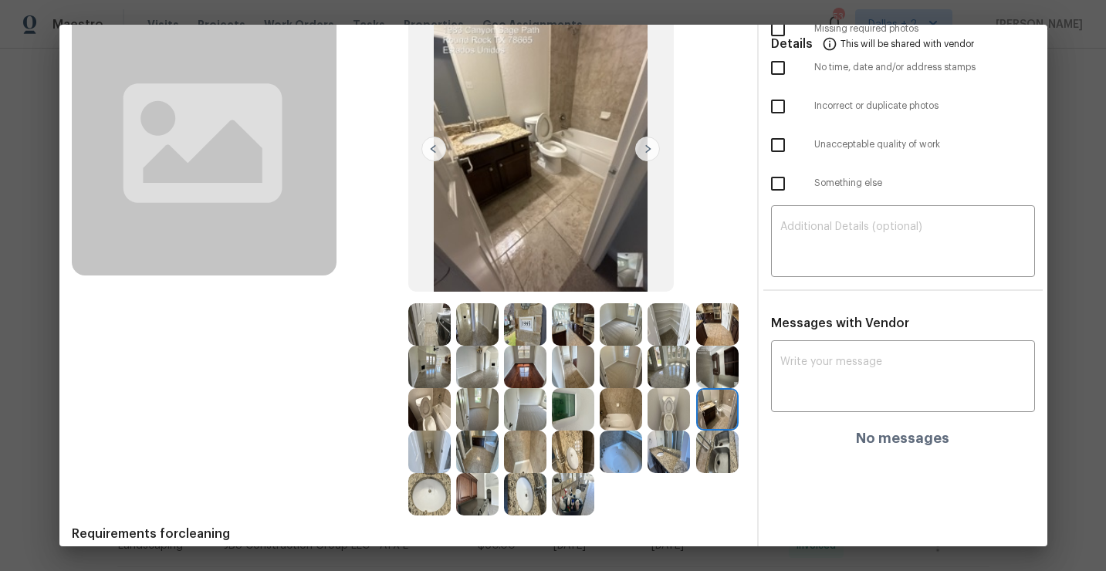
scroll to position [108, 0]
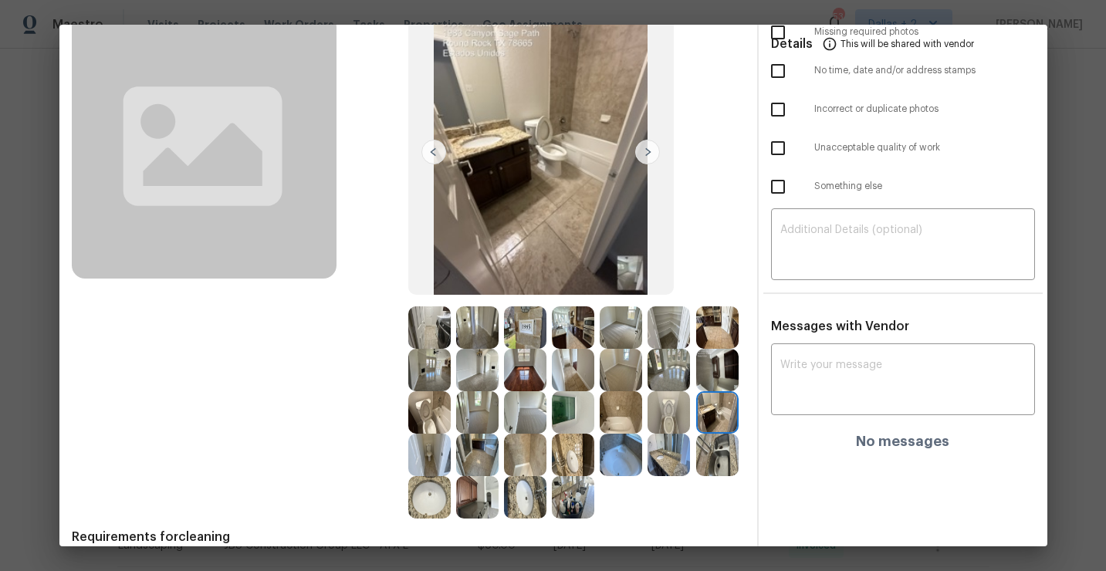
click at [718, 371] on img at bounding box center [717, 370] width 42 height 42
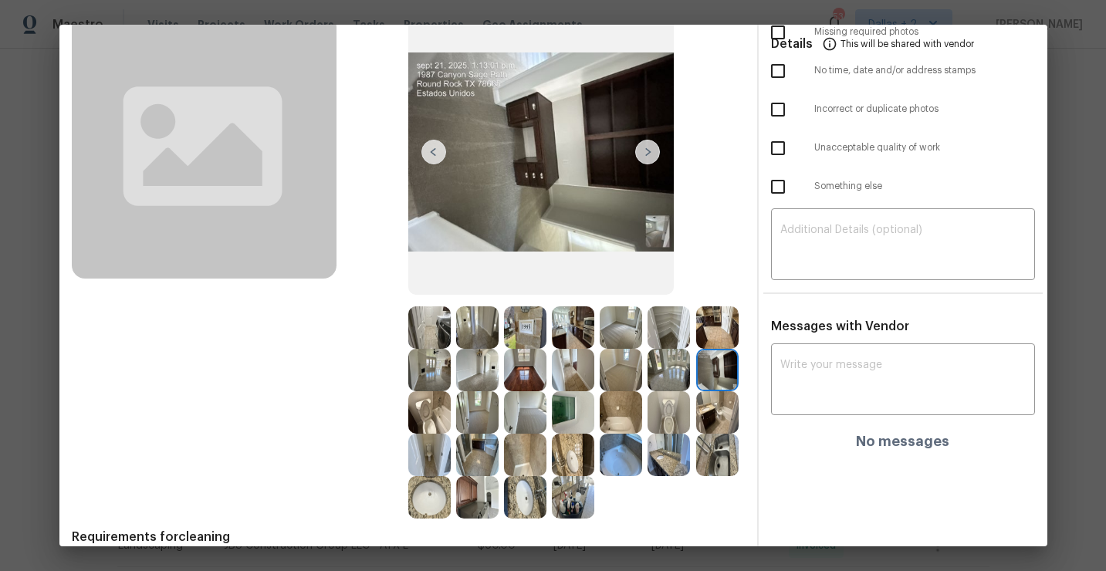
click at [717, 324] on img at bounding box center [717, 327] width 42 height 42
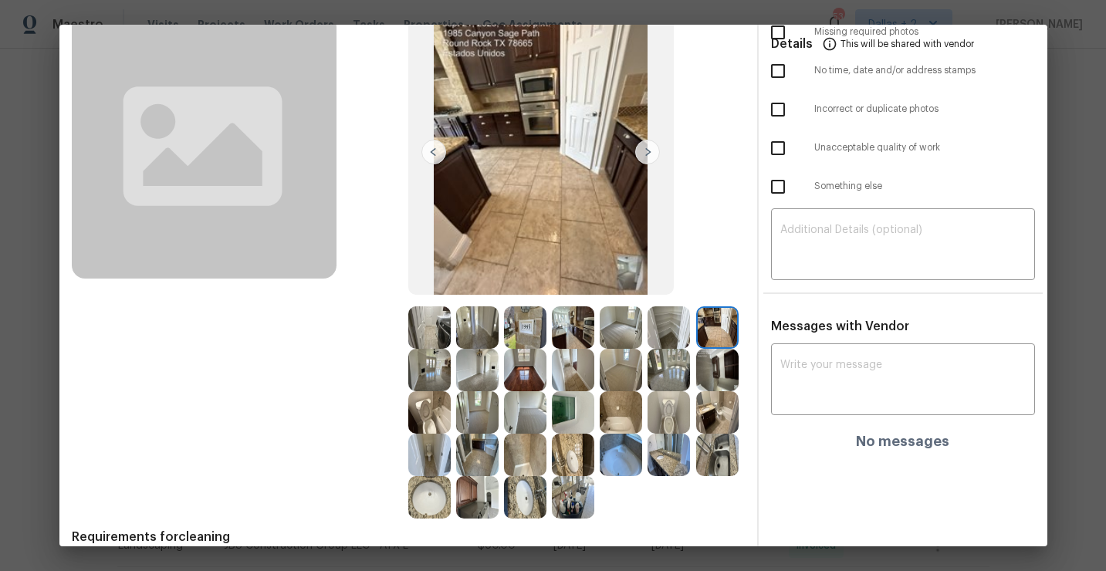
click at [678, 326] on img at bounding box center [668, 327] width 42 height 42
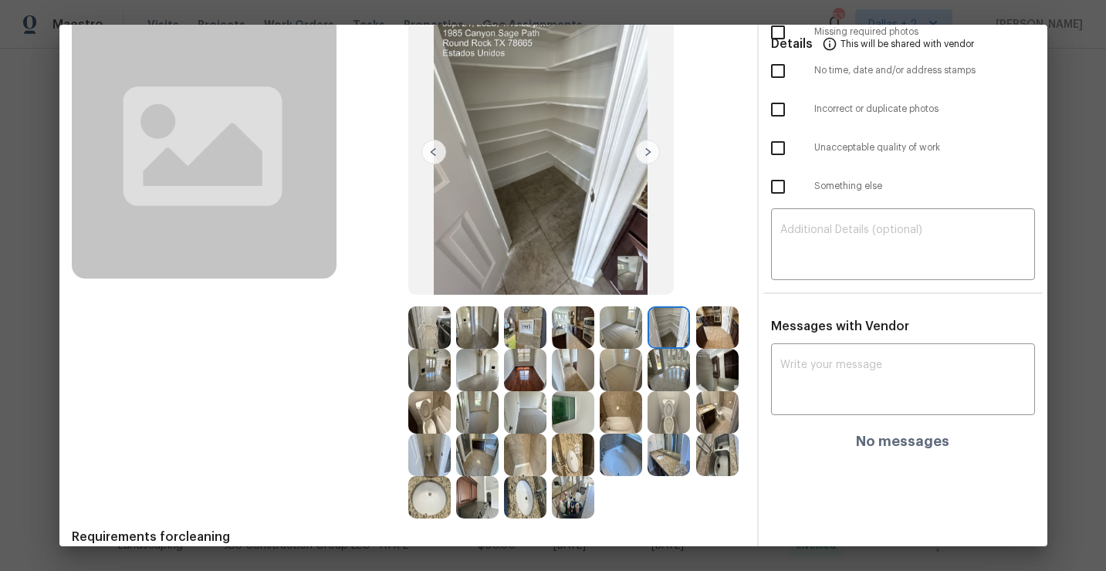
click at [576, 333] on img at bounding box center [573, 327] width 42 height 42
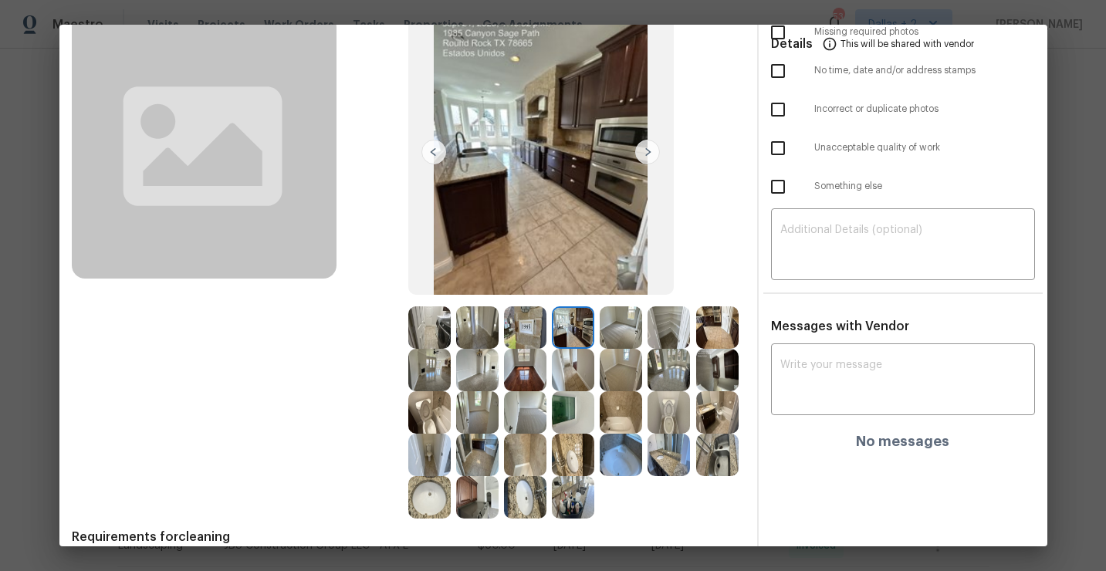
click at [525, 333] on img at bounding box center [525, 327] width 42 height 42
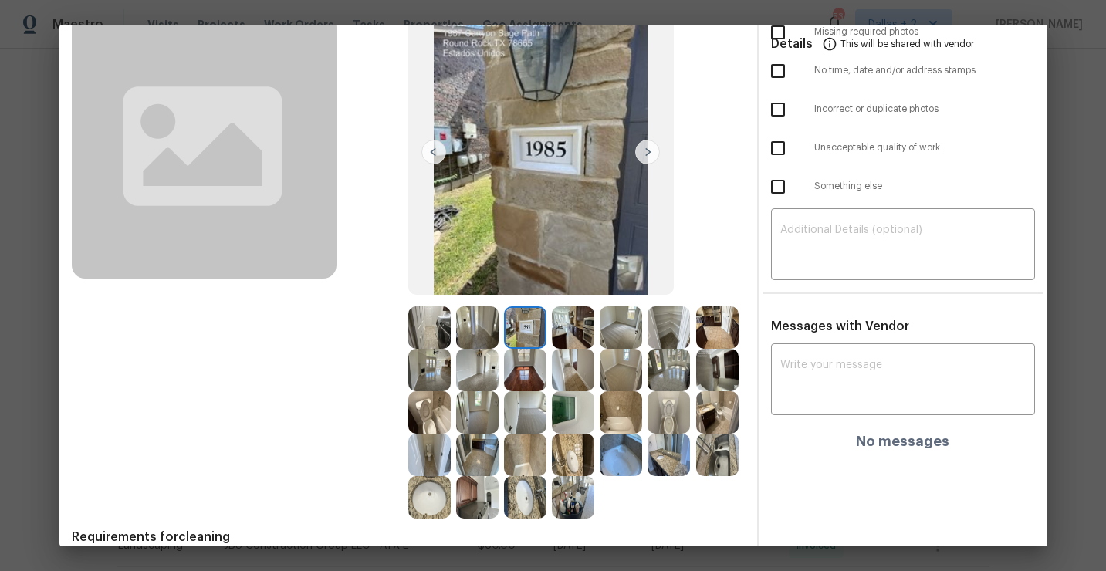
click at [557, 327] on img at bounding box center [573, 327] width 42 height 42
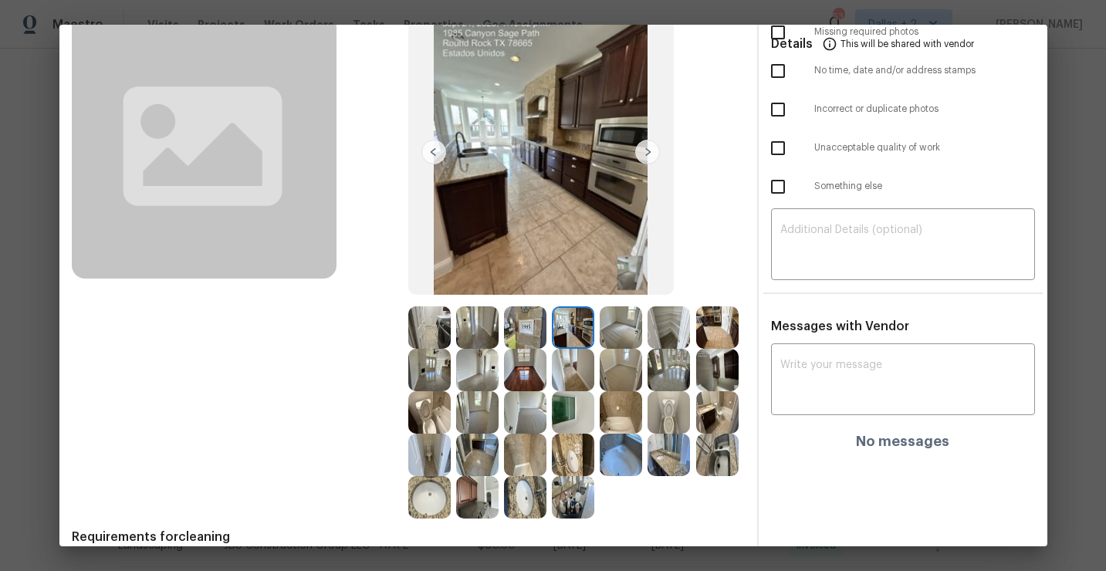
click at [478, 403] on img at bounding box center [477, 412] width 42 height 42
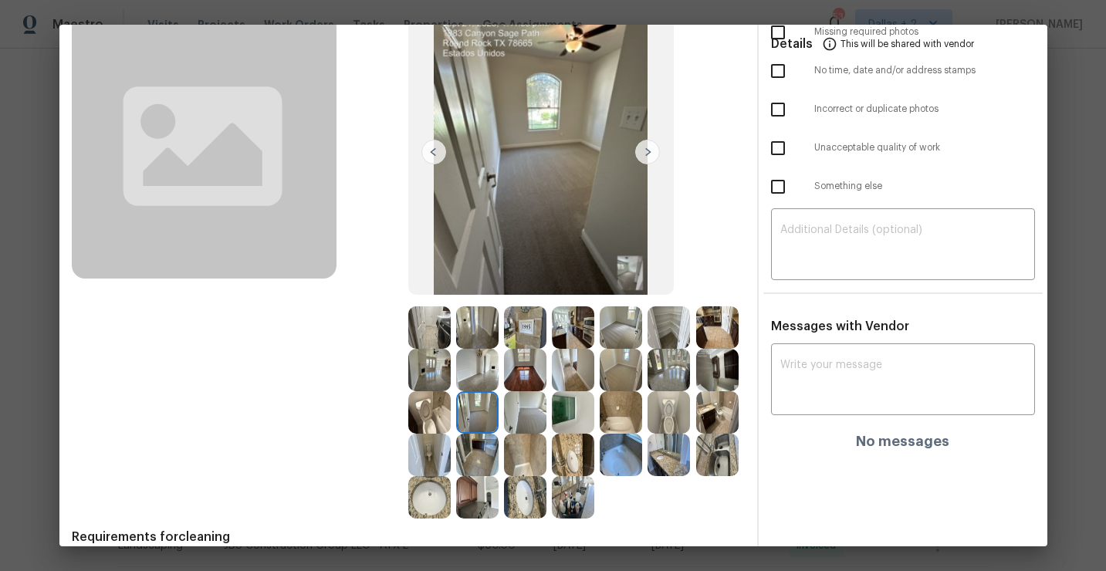
click at [427, 457] on img at bounding box center [429, 455] width 42 height 42
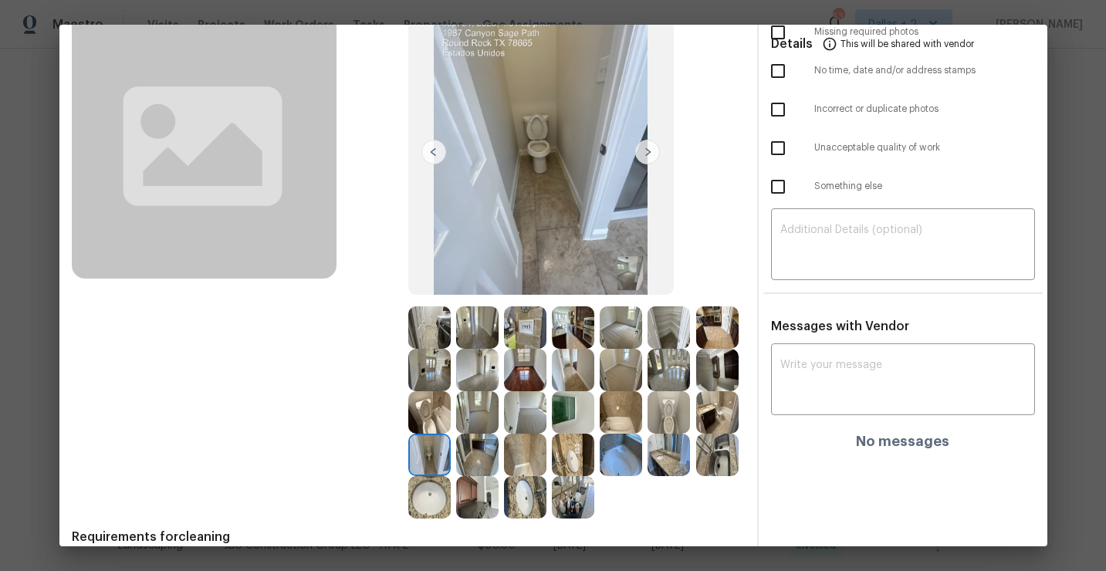
click at [465, 447] on img at bounding box center [477, 455] width 42 height 42
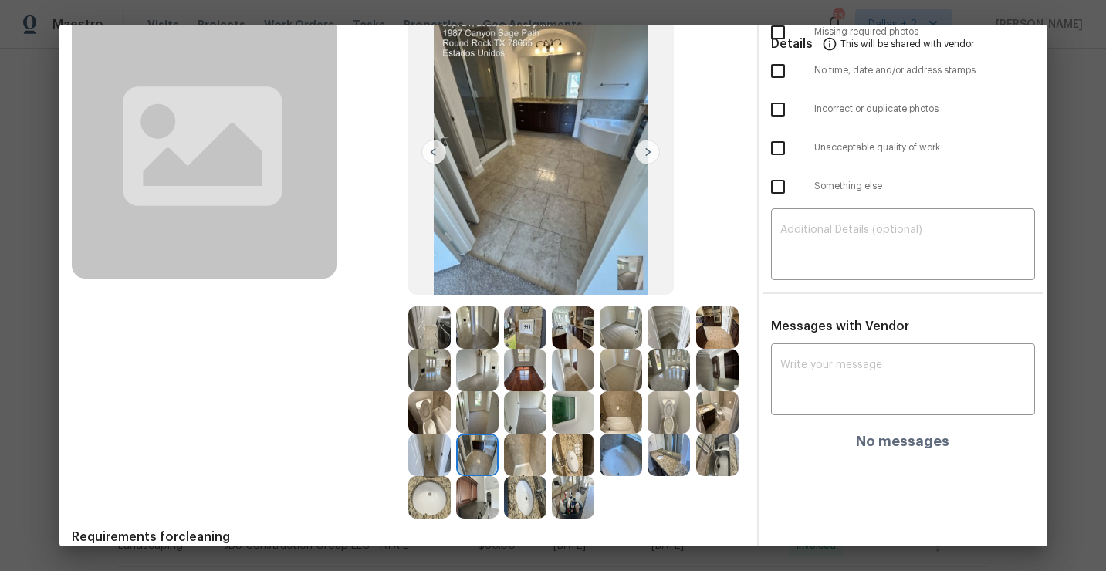
click at [500, 495] on div at bounding box center [480, 497] width 48 height 42
click at [569, 501] on img at bounding box center [573, 497] width 42 height 42
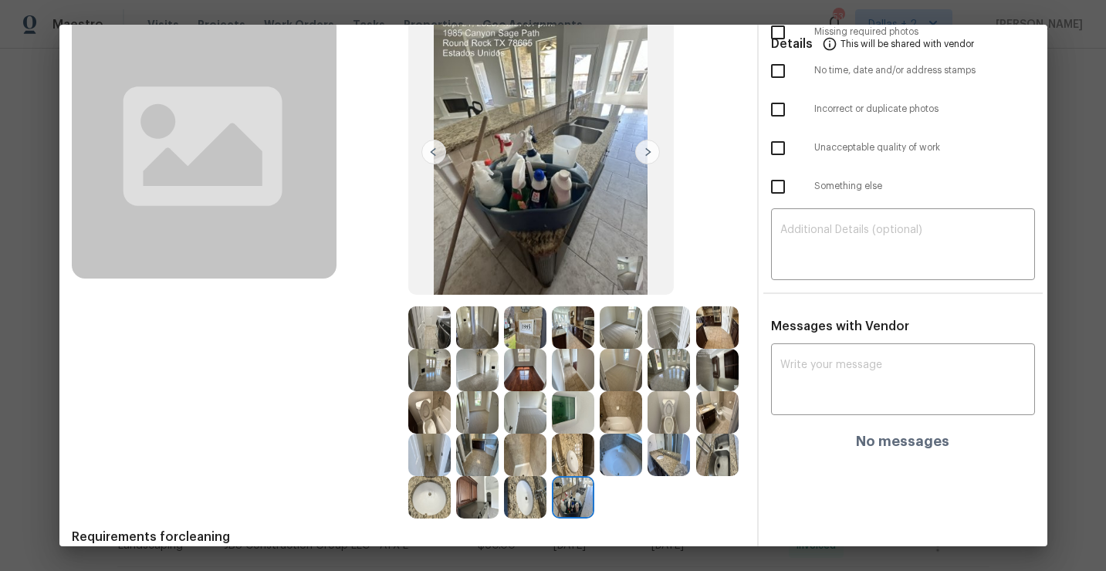
click at [613, 468] on img at bounding box center [620, 455] width 42 height 42
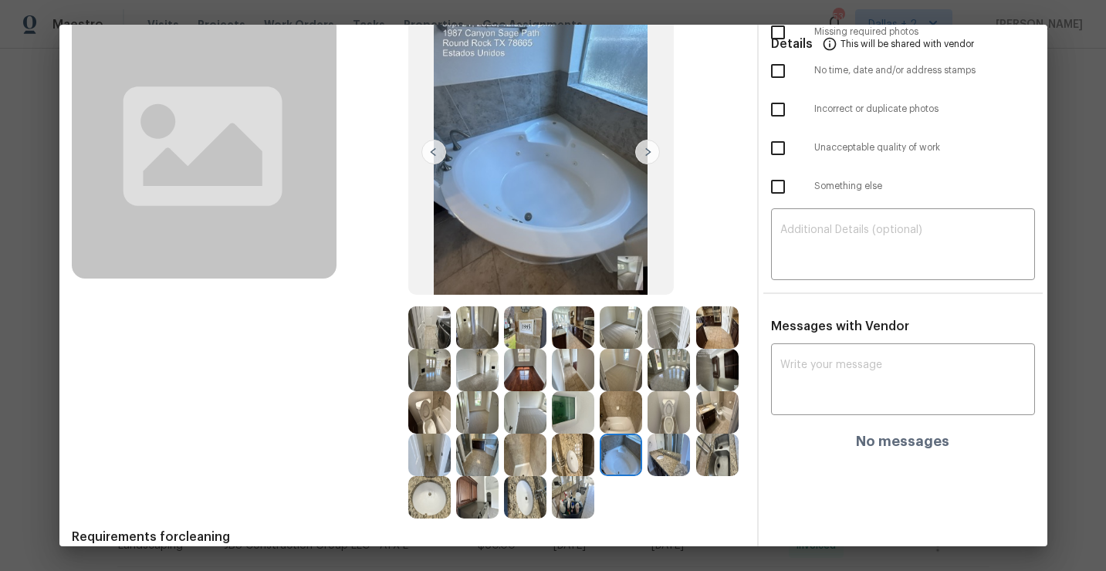
click at [660, 461] on img at bounding box center [668, 455] width 42 height 42
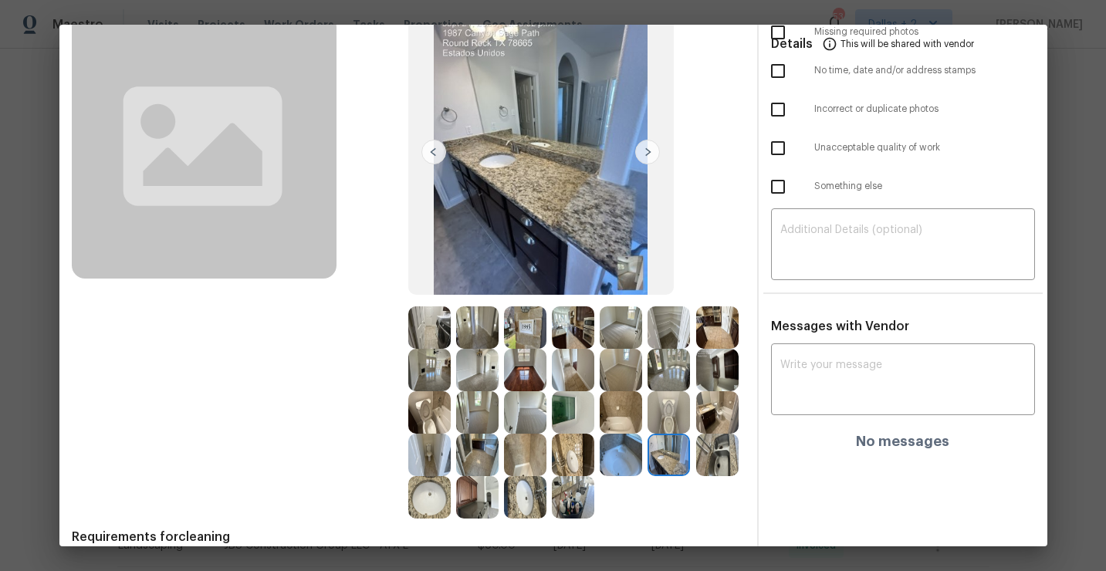
click at [723, 459] on img at bounding box center [717, 455] width 42 height 42
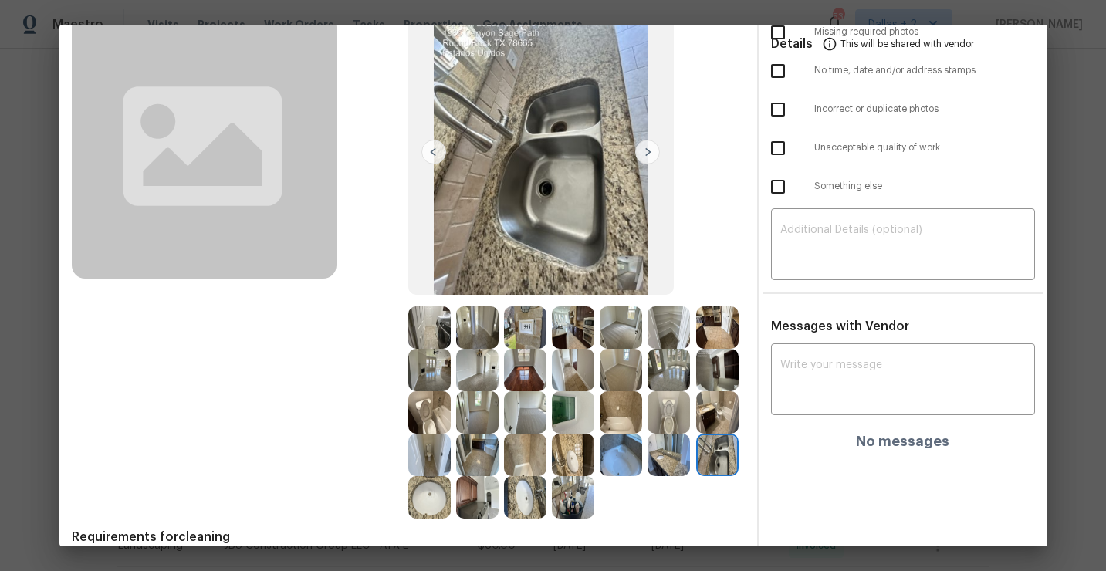
click at [582, 460] on img at bounding box center [573, 455] width 42 height 42
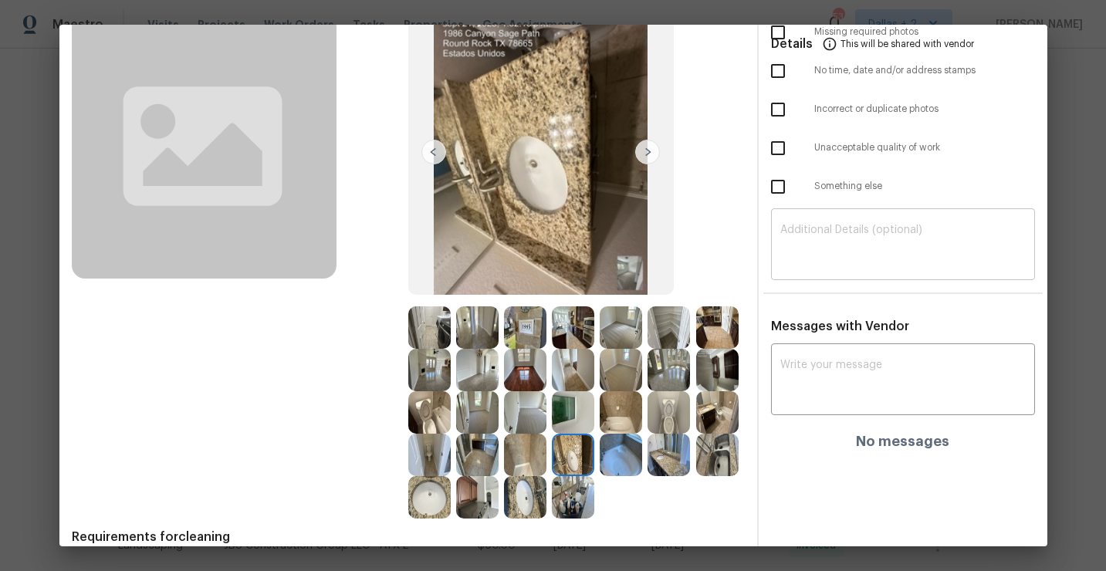
scroll to position [0, 0]
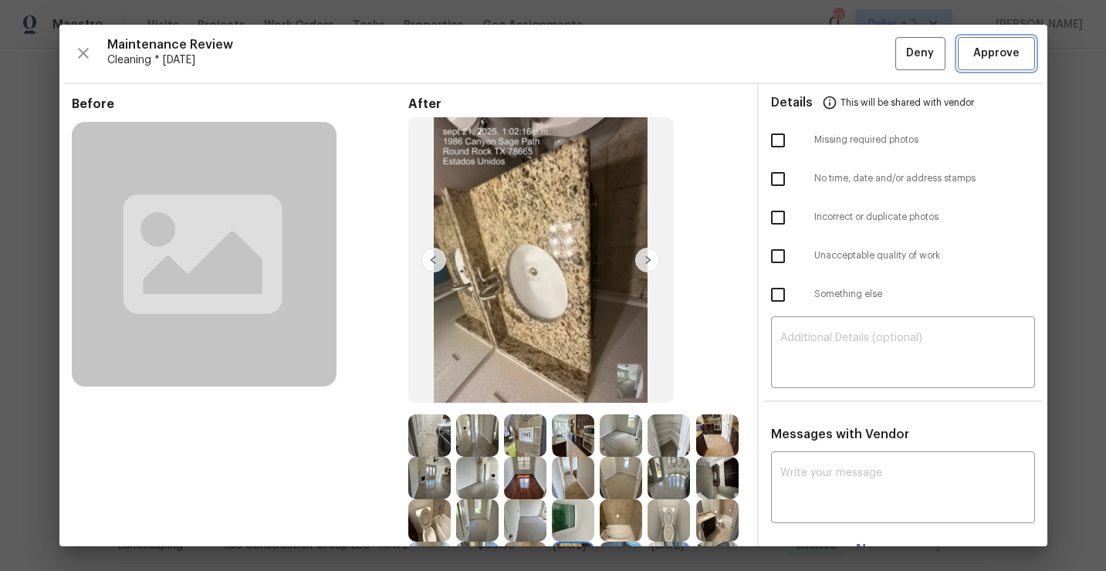
click at [1008, 49] on span "Approve" at bounding box center [996, 53] width 46 height 19
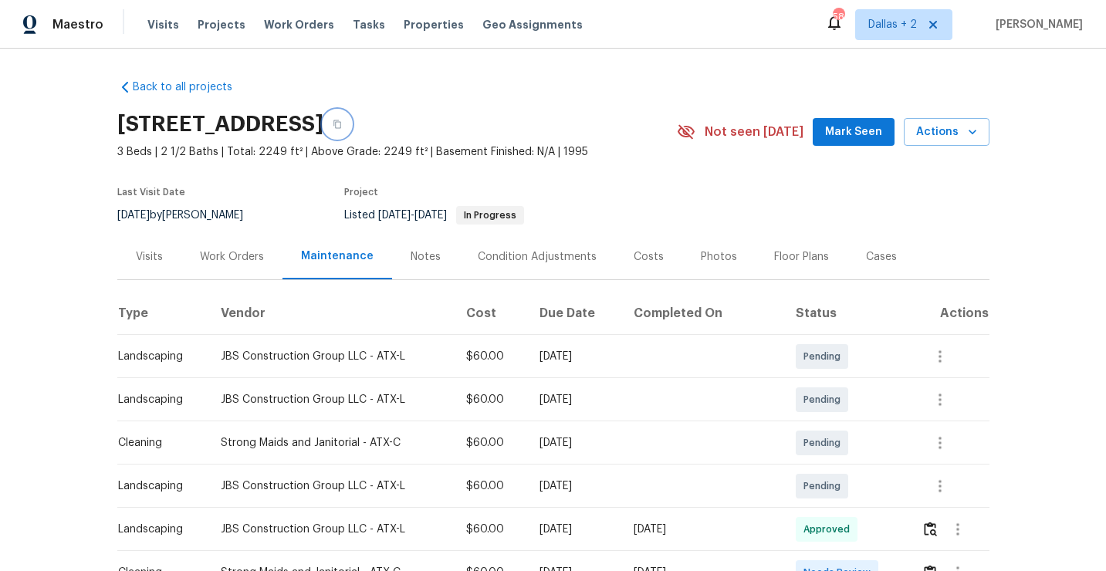
click at [342, 124] on icon "button" at bounding box center [337, 124] width 9 height 9
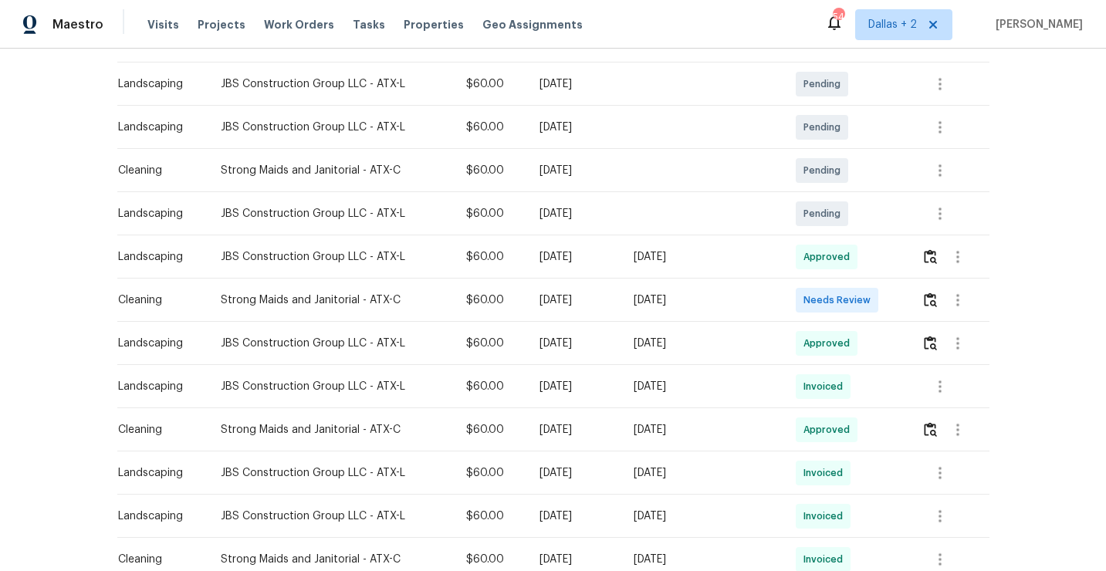
scroll to position [275, 0]
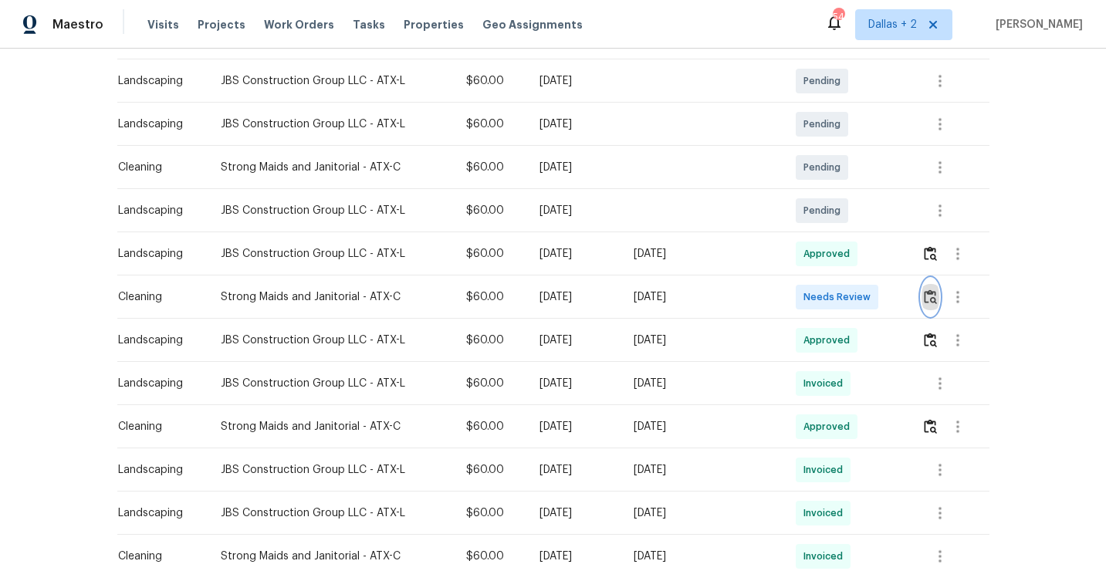
click at [932, 302] on img "button" at bounding box center [929, 296] width 13 height 15
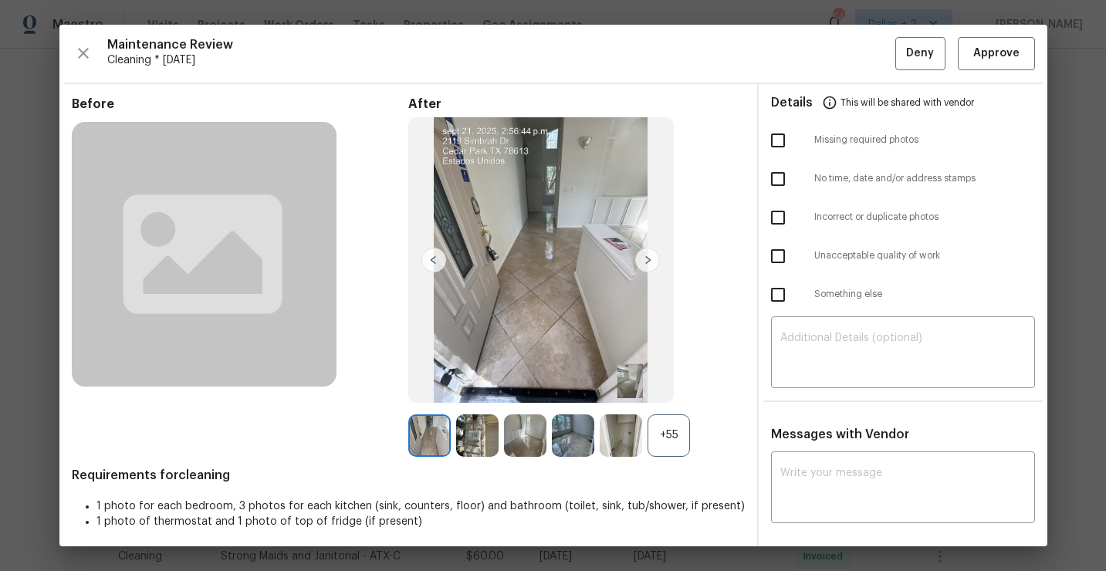
click at [666, 442] on div "+55" at bounding box center [668, 435] width 42 height 42
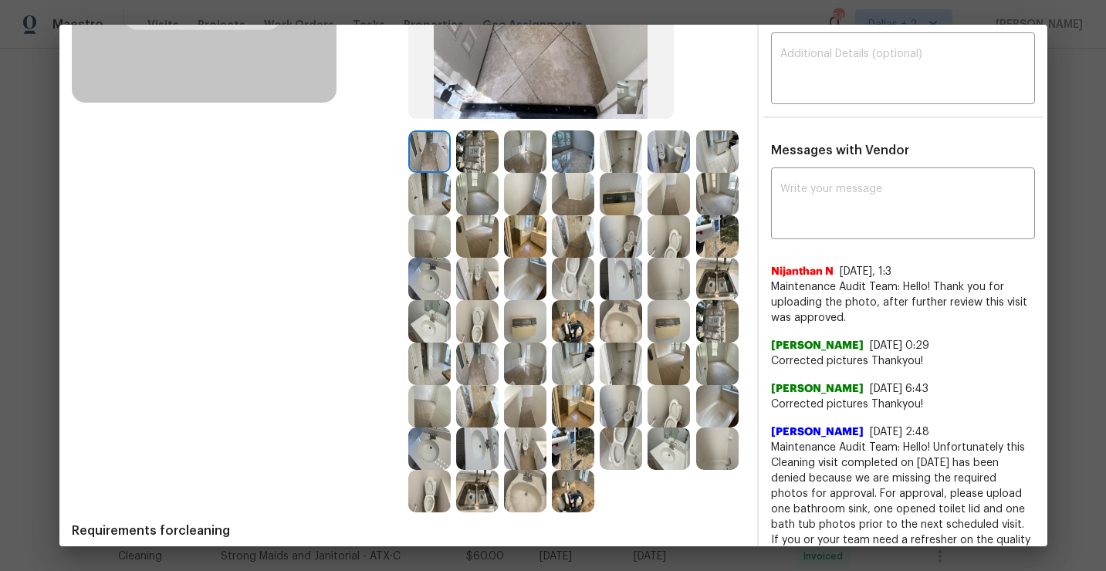
scroll to position [283, 0]
click at [566, 409] on img at bounding box center [573, 407] width 42 height 42
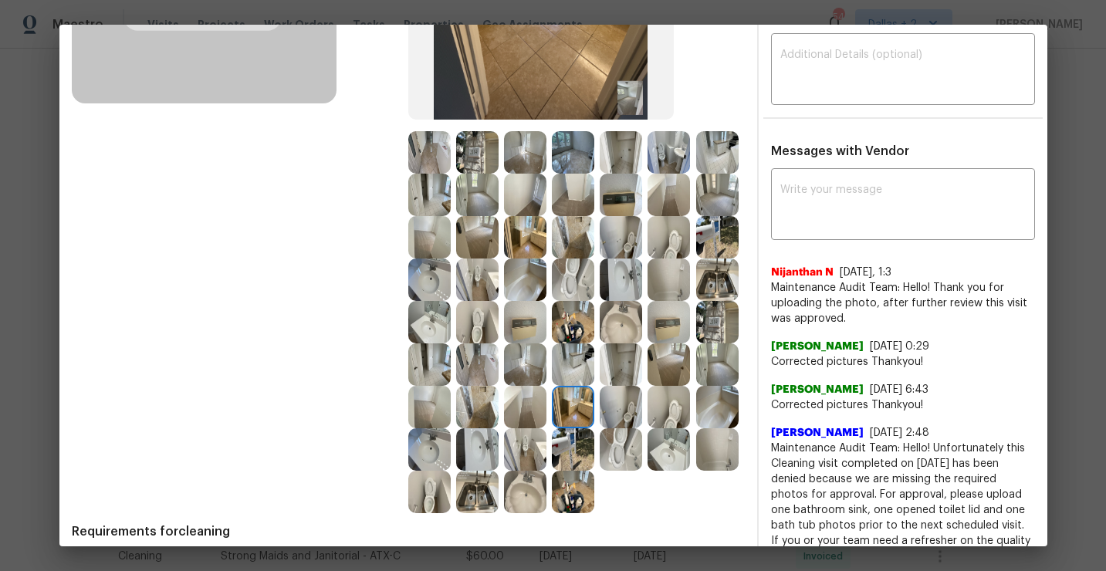
click at [572, 455] on img at bounding box center [573, 449] width 42 height 42
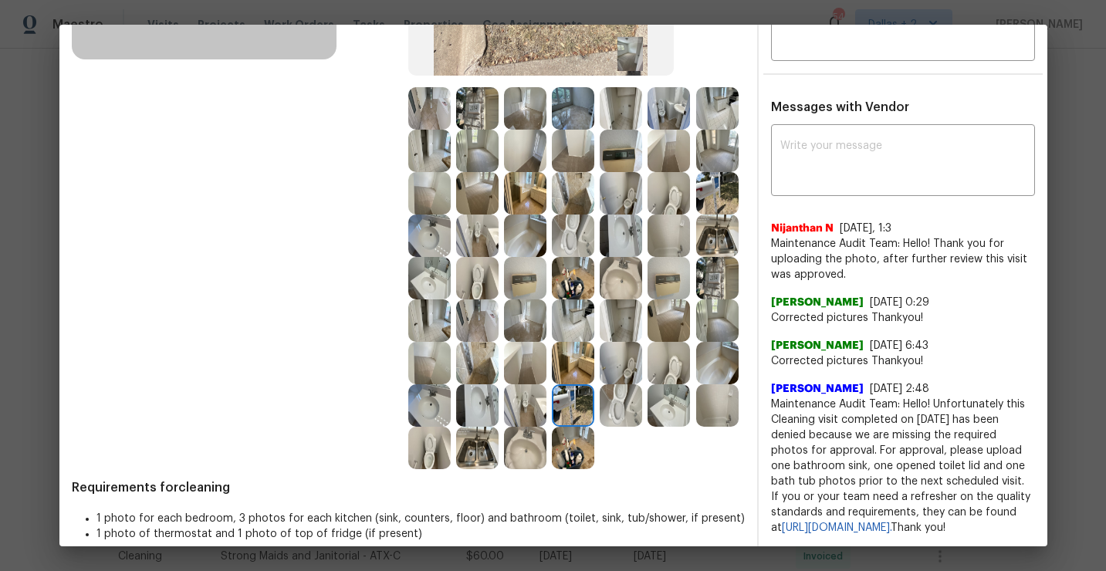
scroll to position [331, 0]
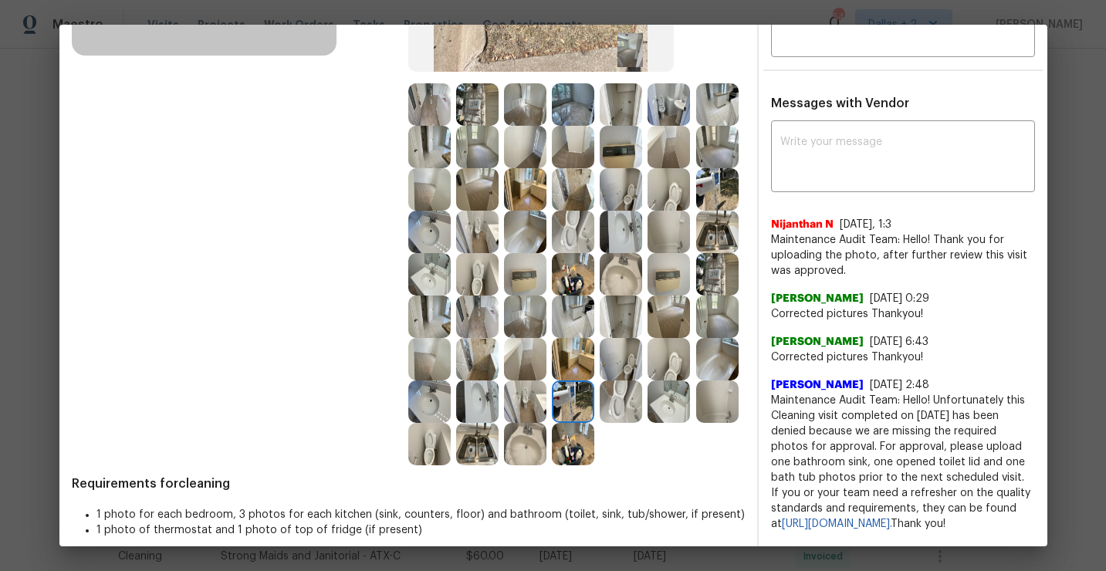
click at [578, 390] on img at bounding box center [573, 401] width 42 height 42
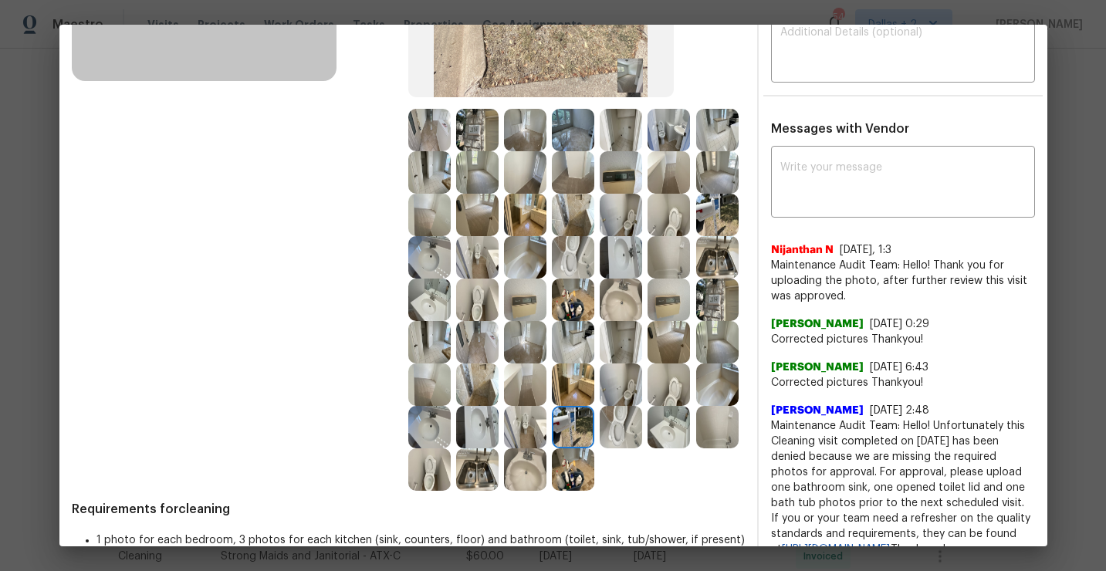
scroll to position [345, 0]
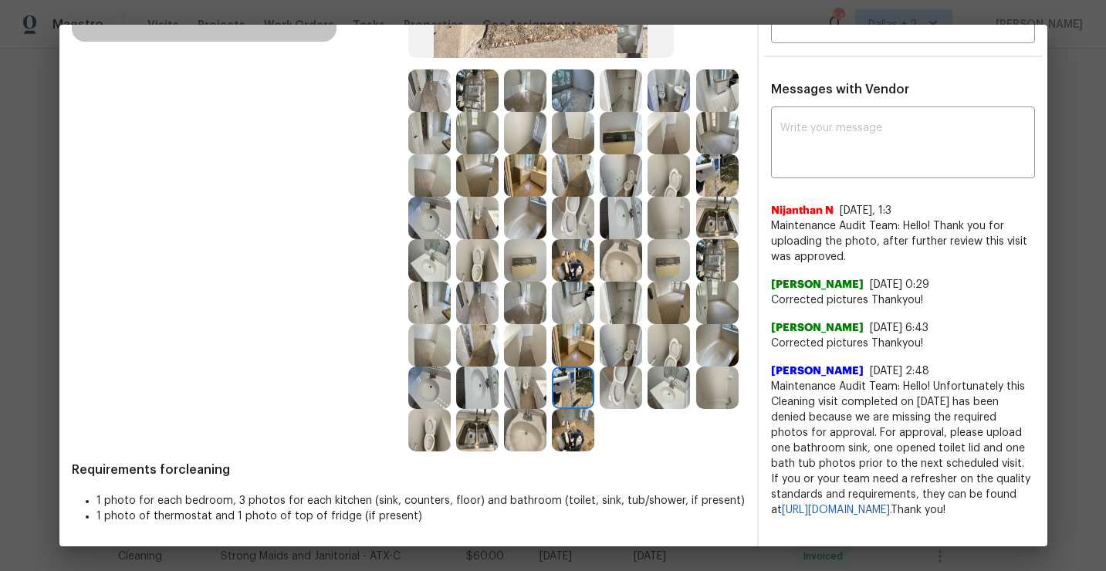
click at [604, 383] on img at bounding box center [620, 387] width 42 height 42
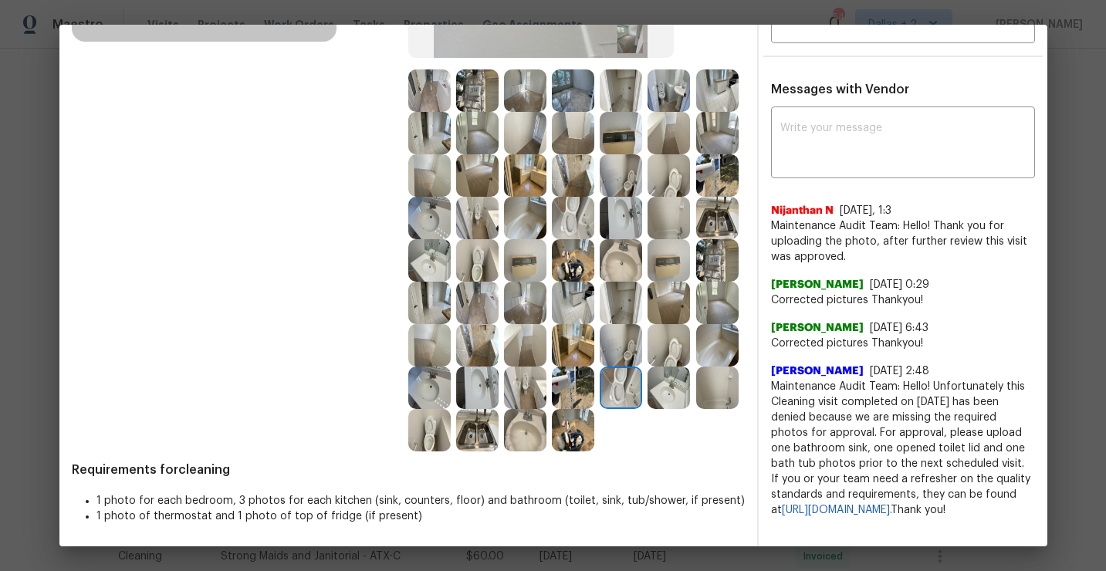
click at [677, 383] on img at bounding box center [668, 387] width 42 height 42
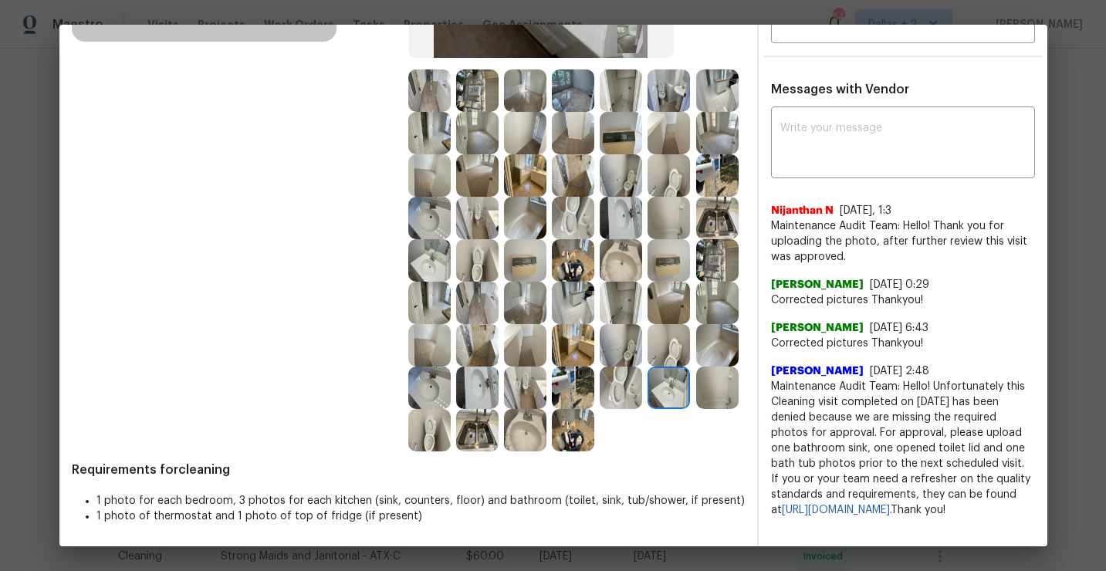
click at [429, 425] on img at bounding box center [429, 430] width 42 height 42
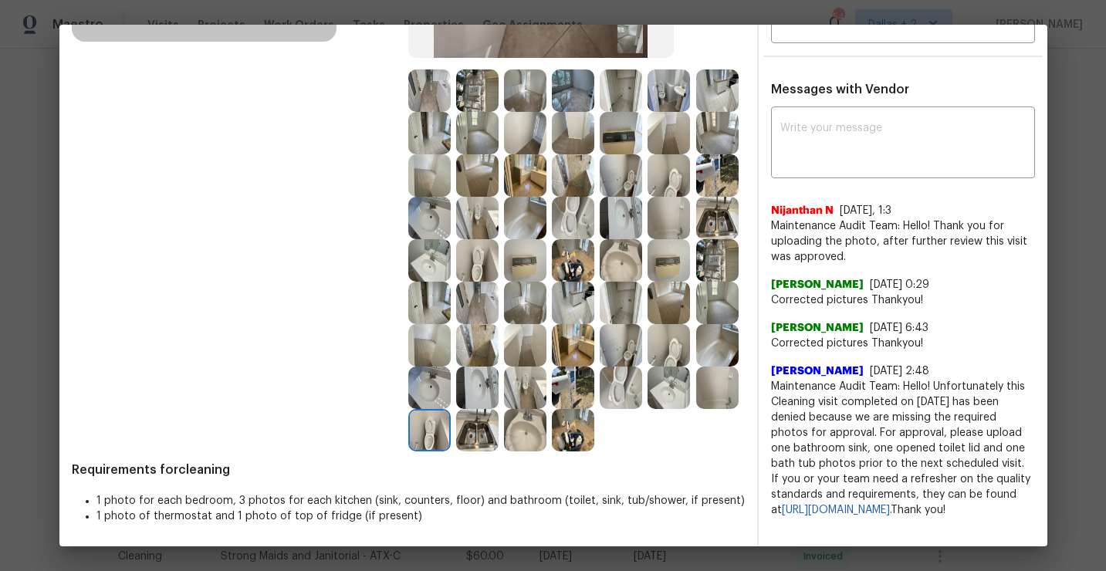
click at [668, 99] on img at bounding box center [668, 90] width 42 height 42
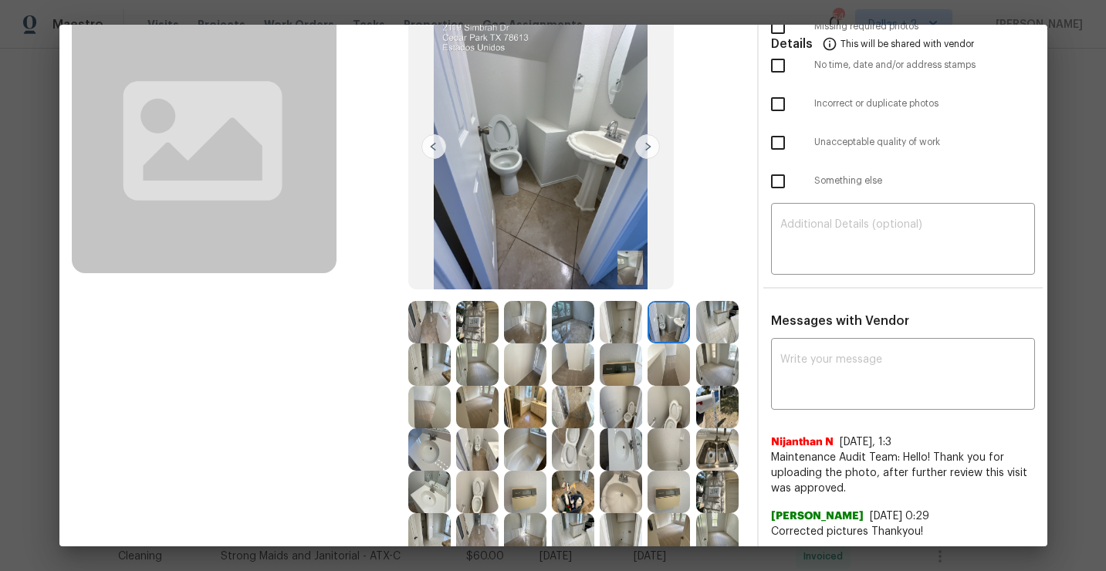
scroll to position [114, 0]
click at [434, 318] on img at bounding box center [429, 321] width 42 height 42
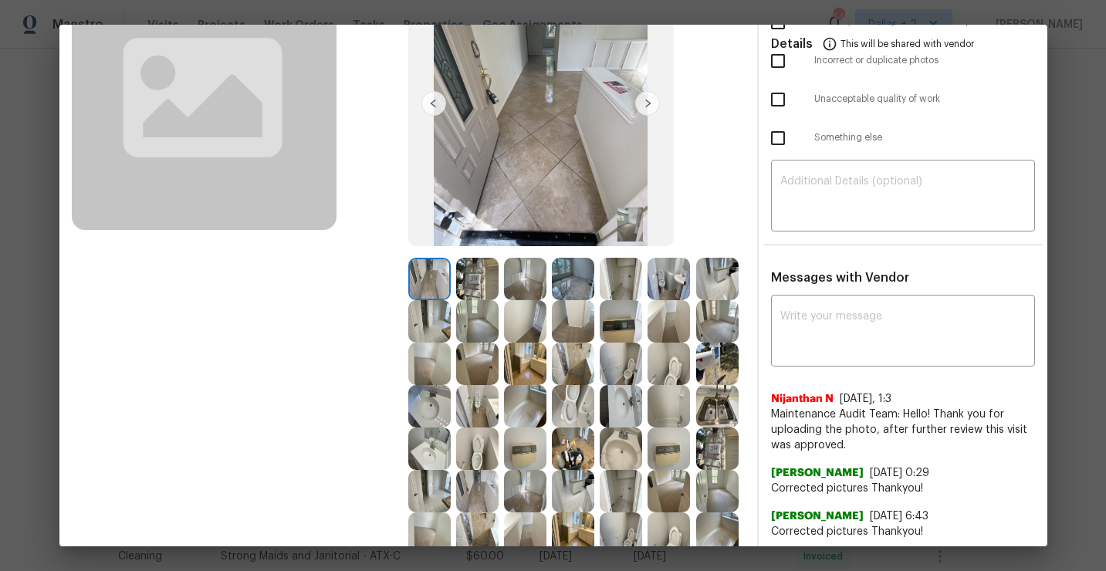
scroll to position [180, 0]
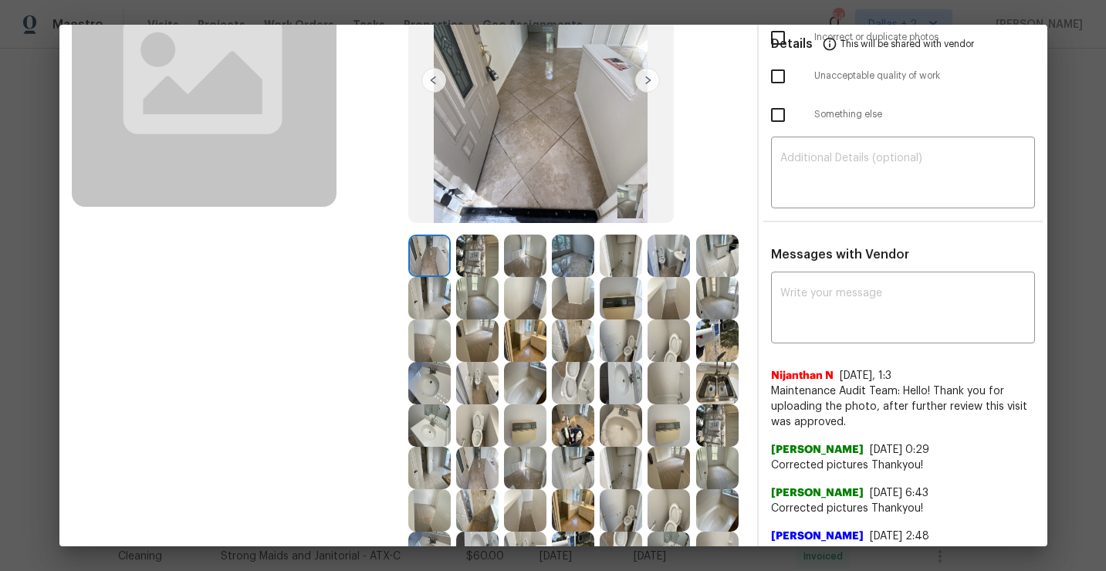
click at [411, 326] on img at bounding box center [429, 340] width 42 height 42
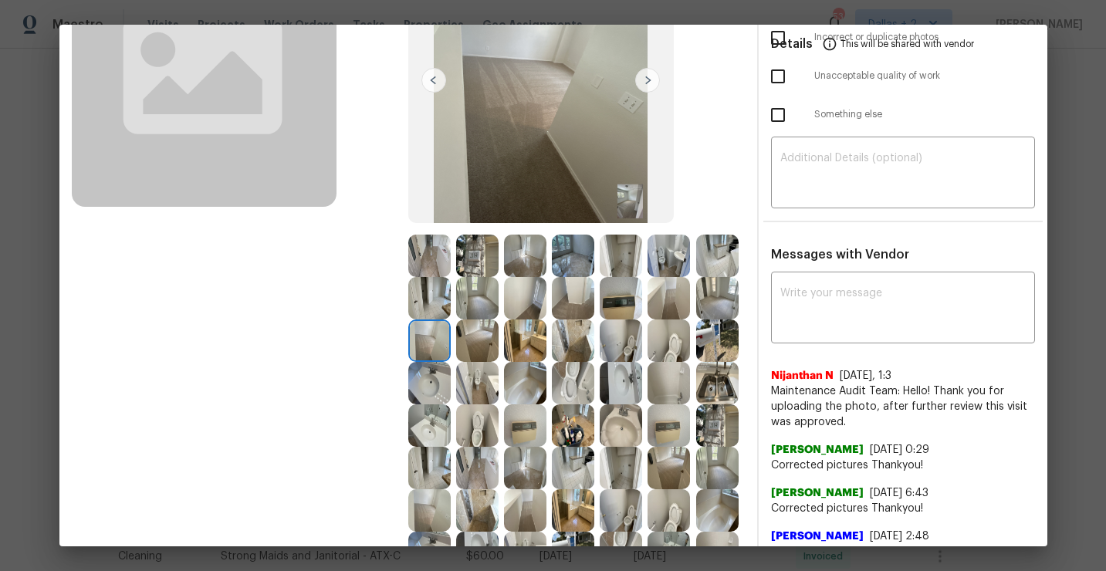
click at [471, 383] on img at bounding box center [477, 383] width 42 height 42
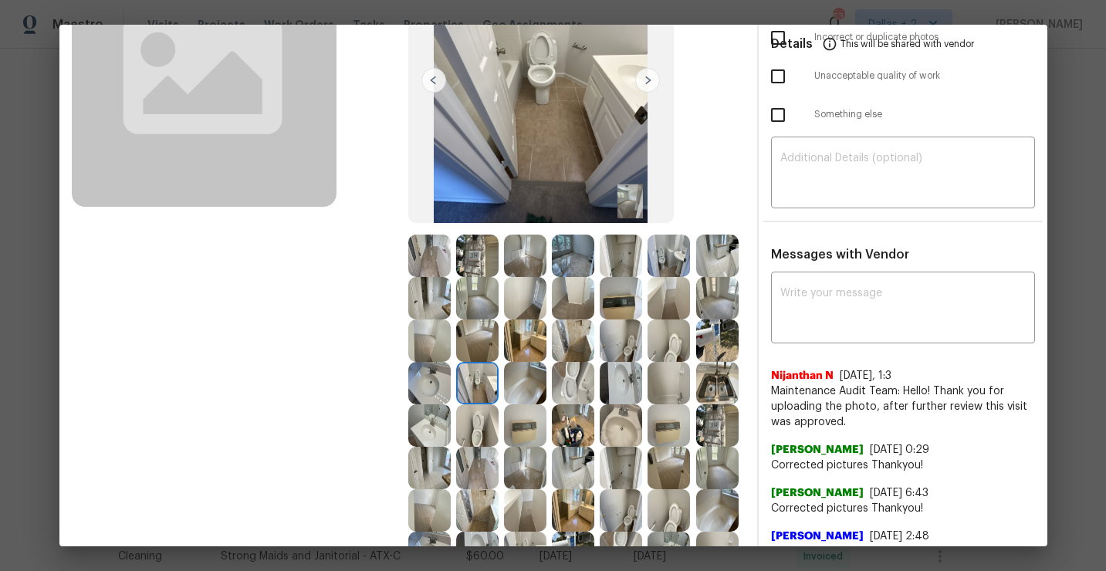
scroll to position [0, 0]
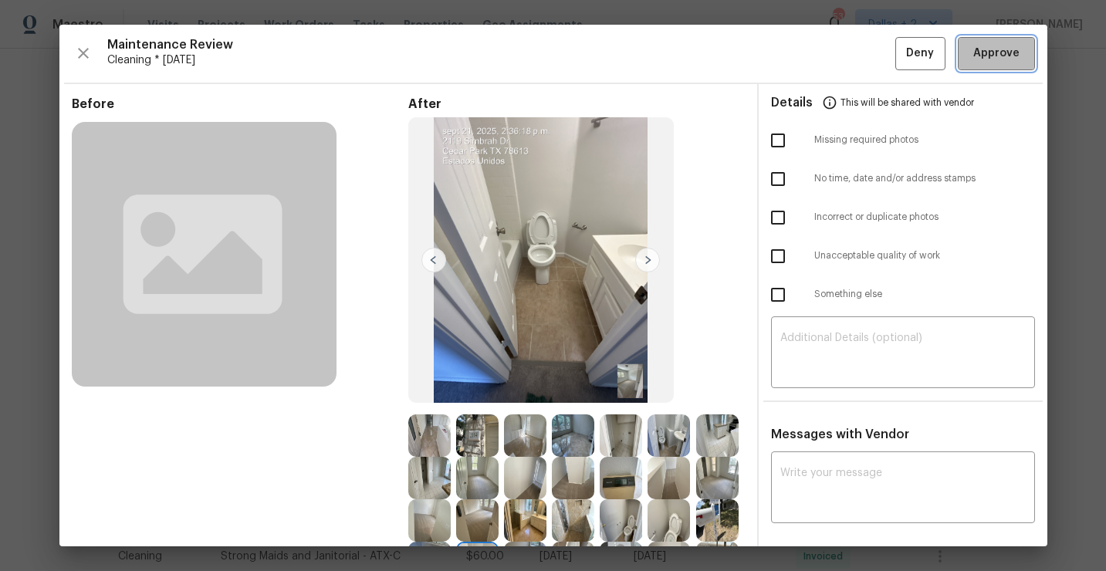
click at [990, 56] on span "Approve" at bounding box center [996, 53] width 46 height 19
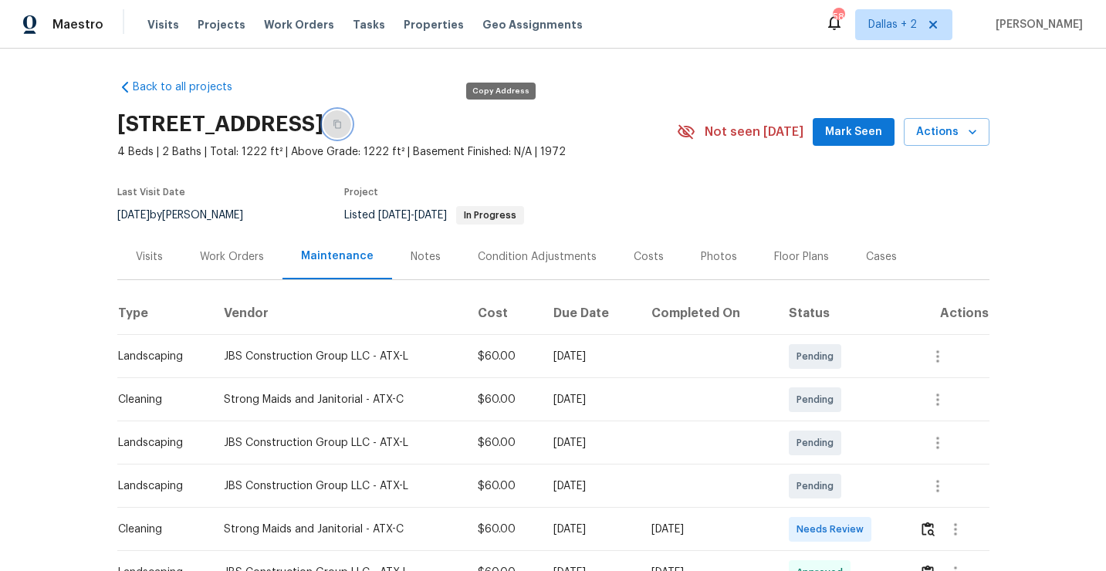
click at [342, 123] on icon "button" at bounding box center [337, 124] width 9 height 9
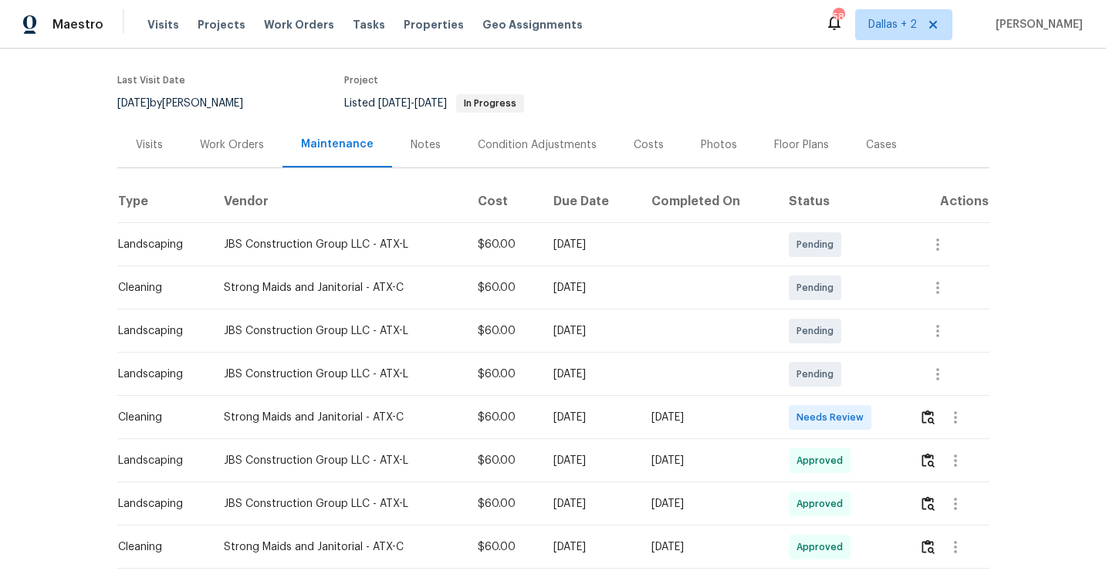
scroll to position [119, 0]
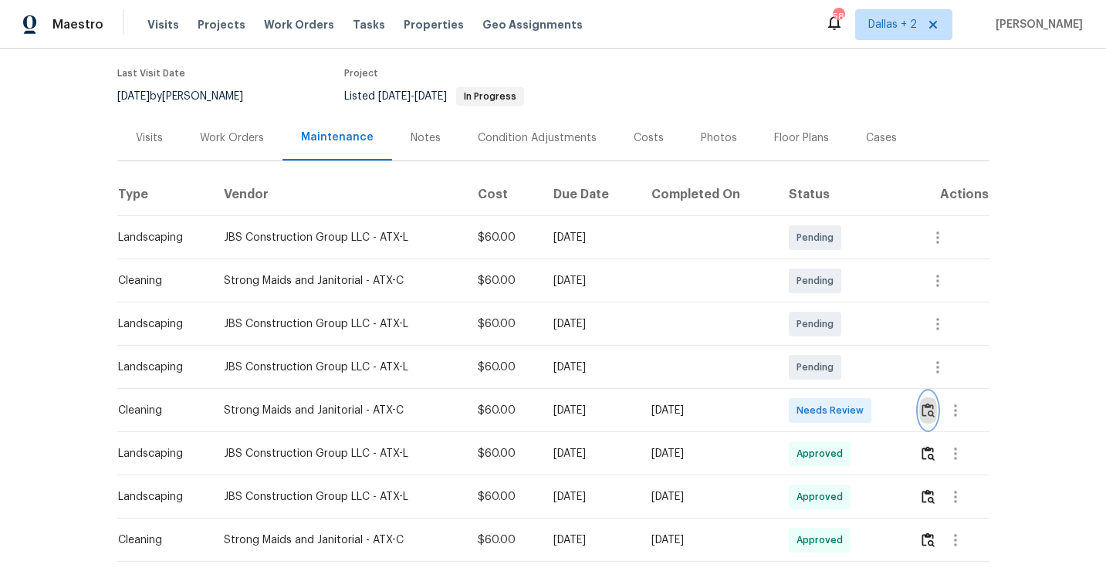
click at [929, 411] on img "button" at bounding box center [927, 410] width 13 height 15
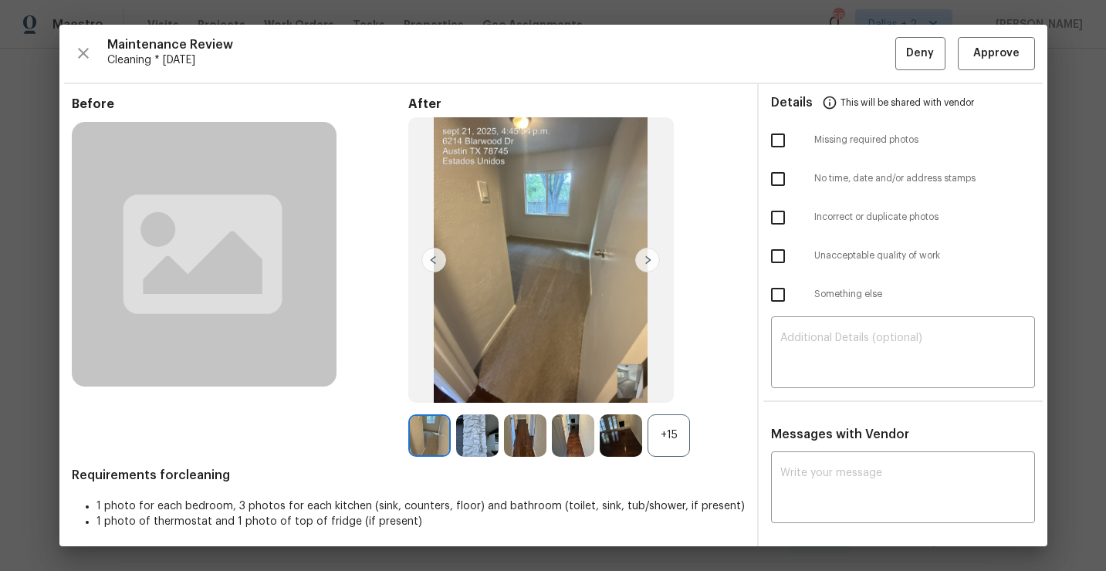
click at [673, 428] on div "+15" at bounding box center [668, 435] width 42 height 42
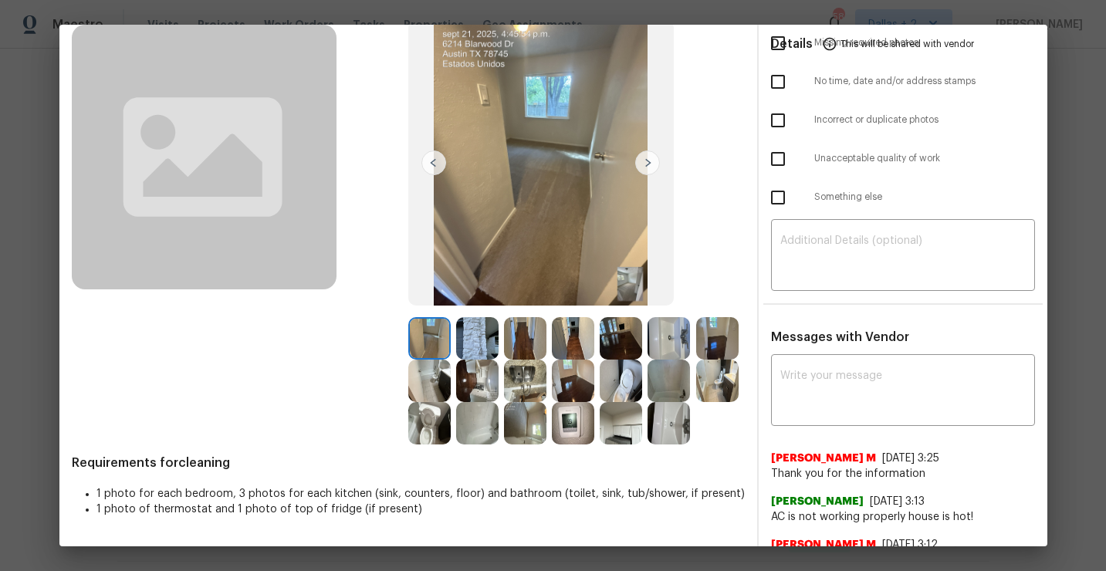
scroll to position [128, 0]
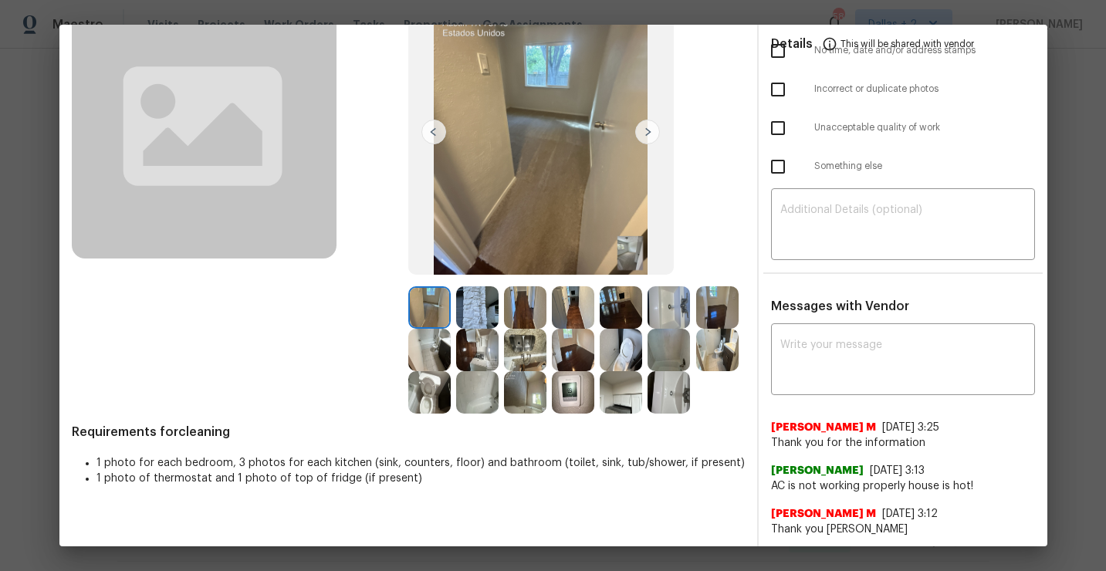
click at [430, 307] on img at bounding box center [429, 307] width 42 height 42
click at [618, 302] on img at bounding box center [620, 307] width 42 height 42
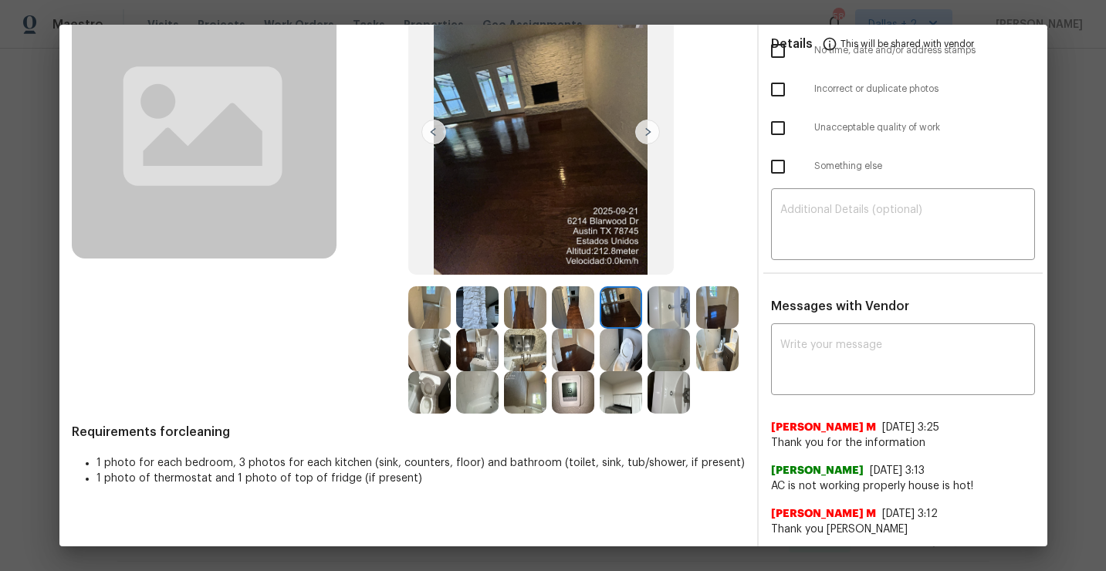
click at [720, 315] on img at bounding box center [717, 307] width 42 height 42
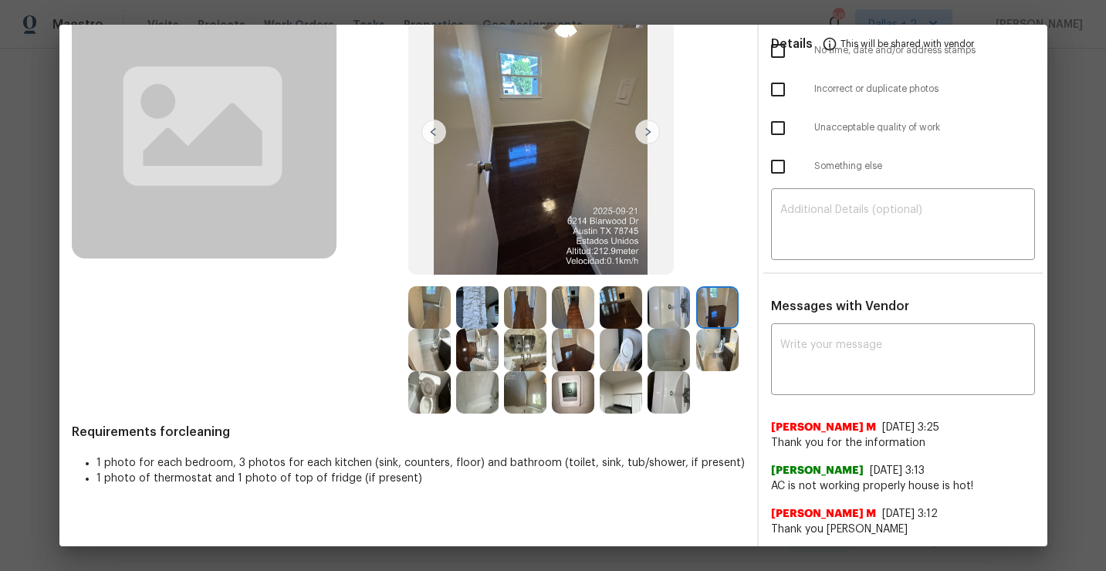
click at [420, 299] on img at bounding box center [429, 307] width 42 height 42
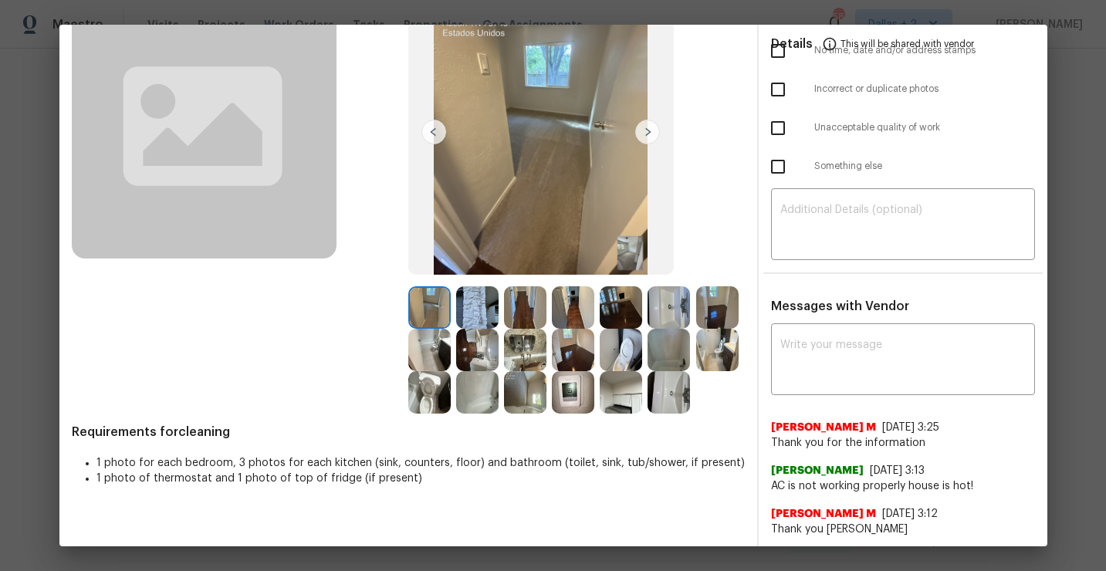
click at [477, 403] on img at bounding box center [477, 392] width 42 height 42
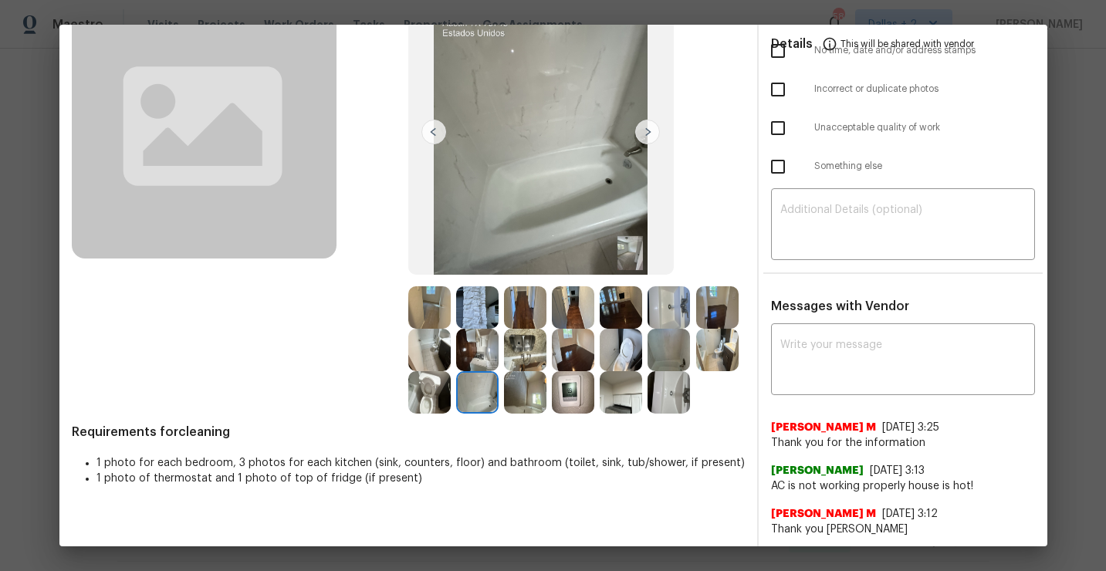
click at [528, 395] on img at bounding box center [525, 392] width 42 height 42
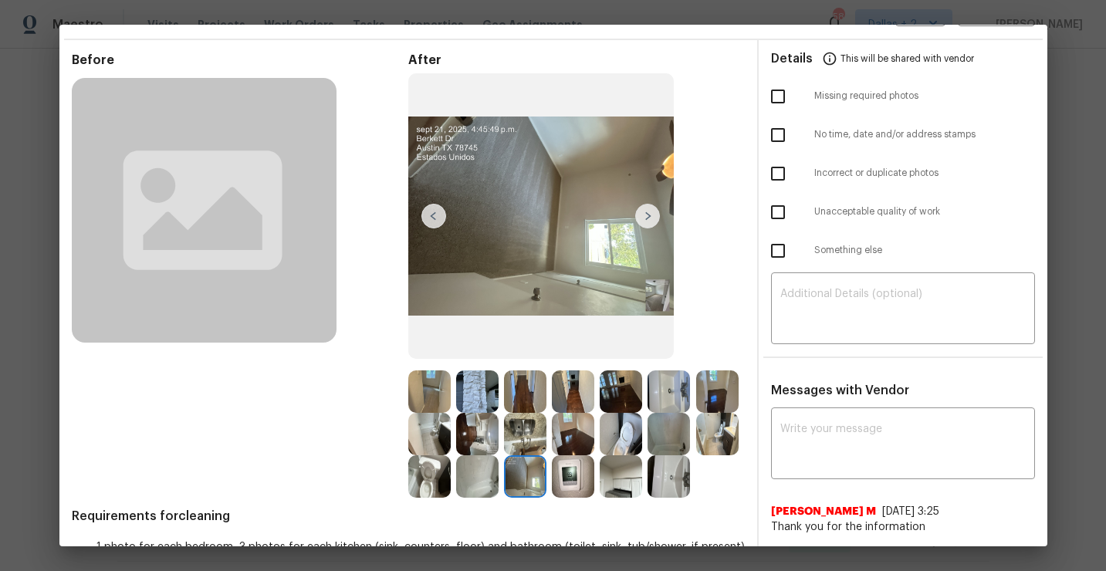
scroll to position [78, 0]
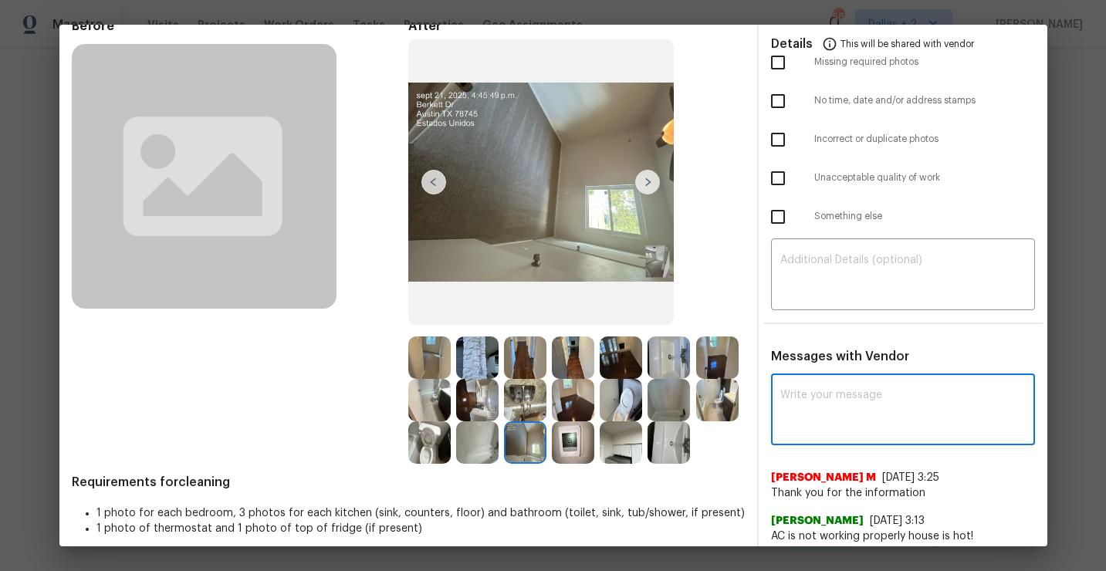
click at [929, 421] on textarea at bounding box center [902, 411] width 245 height 43
paste textarea "Maintenance Audit Team: Hello! Unfortunately this cleaning visit completed on 9…"
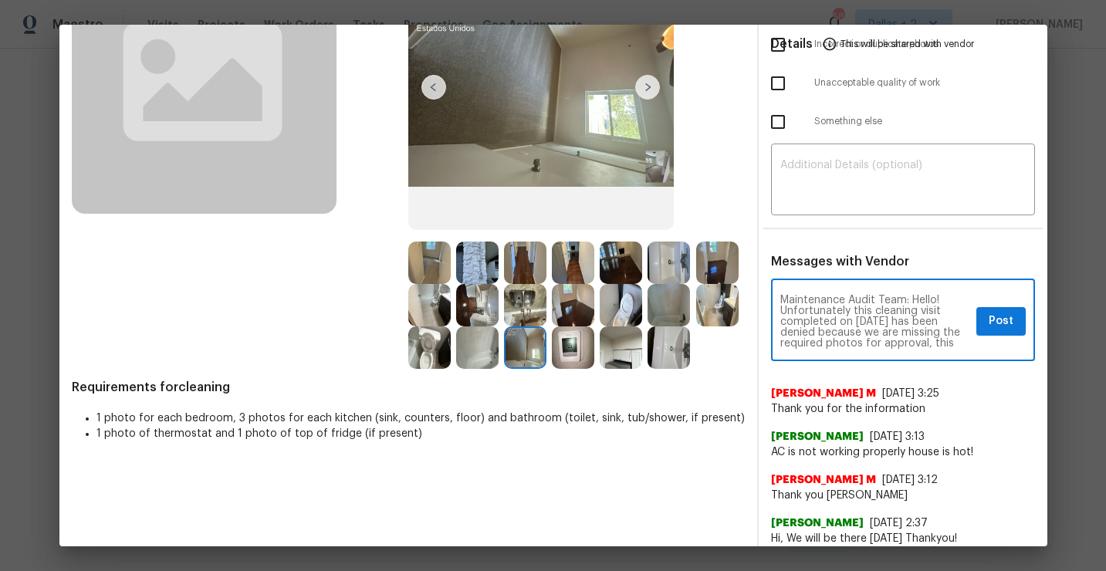
scroll to position [11, 0]
type textarea "Maintenance Audit Team: Hello! Unfortunately this cleaning visit completed on 9…"
click at [849, 350] on div "Maintenance Audit Team: Hello! Unfortunately this cleaning visit completed on 9…" at bounding box center [903, 321] width 264 height 79
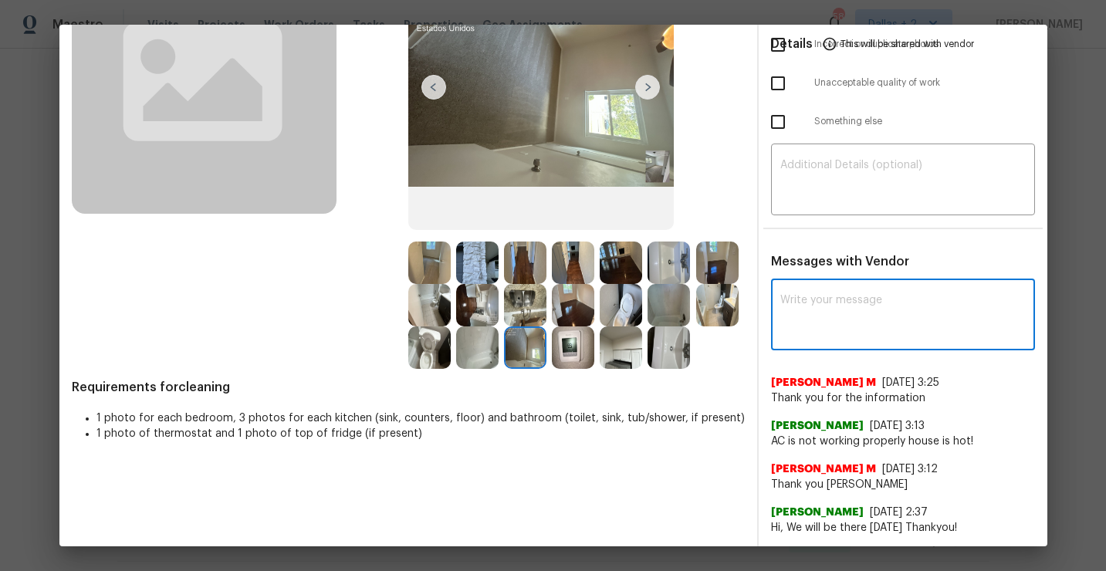
scroll to position [0, 0]
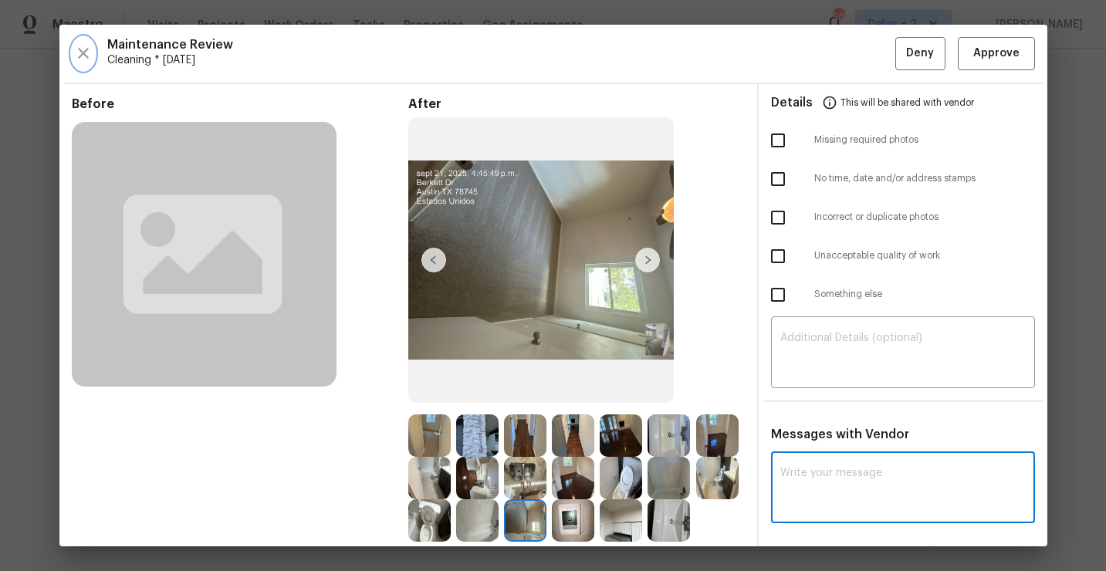
click at [79, 52] on icon "button" at bounding box center [83, 53] width 19 height 19
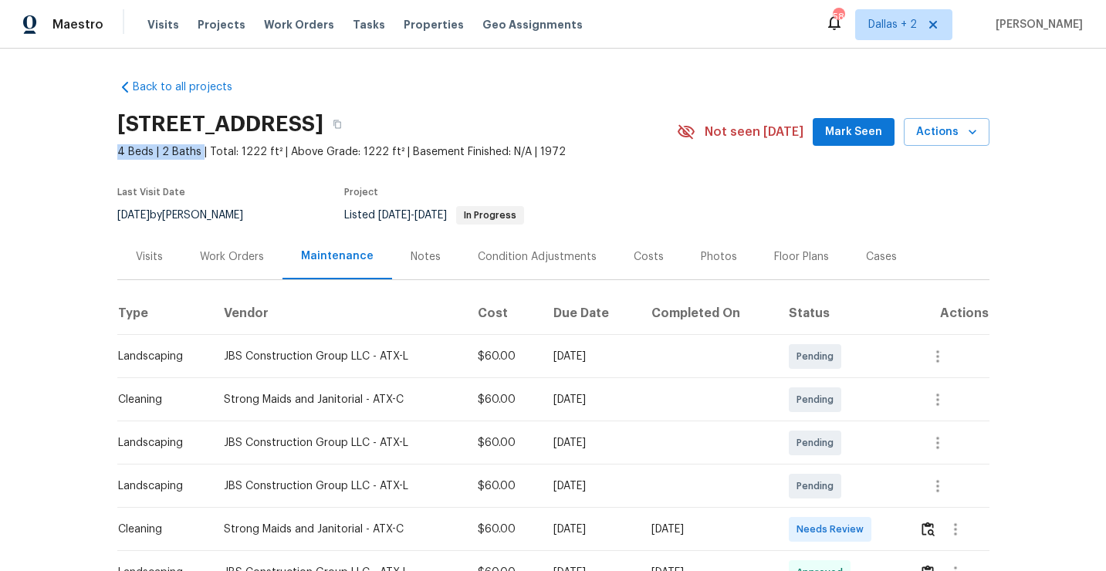
drag, startPoint x: 198, startPoint y: 151, endPoint x: 117, endPoint y: 157, distance: 81.2
click at [117, 157] on span "4 Beds | 2 Baths | Total: 1222 ft² | Above Grade: 1222 ft² | Basement Finished:…" at bounding box center [396, 151] width 559 height 15
copy span "4 Beds | 2 Baths"
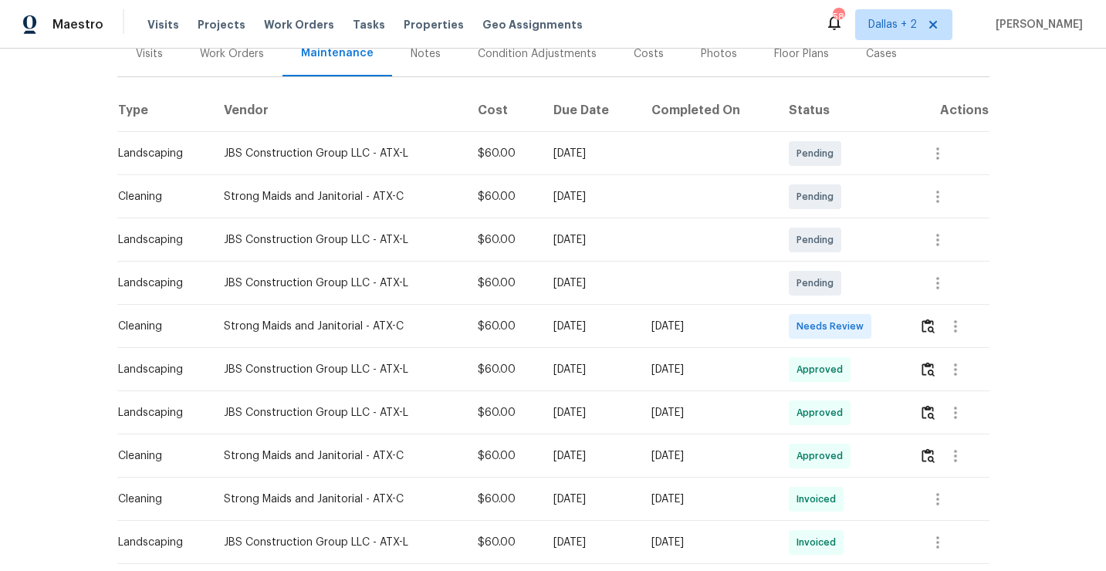
scroll to position [225, 0]
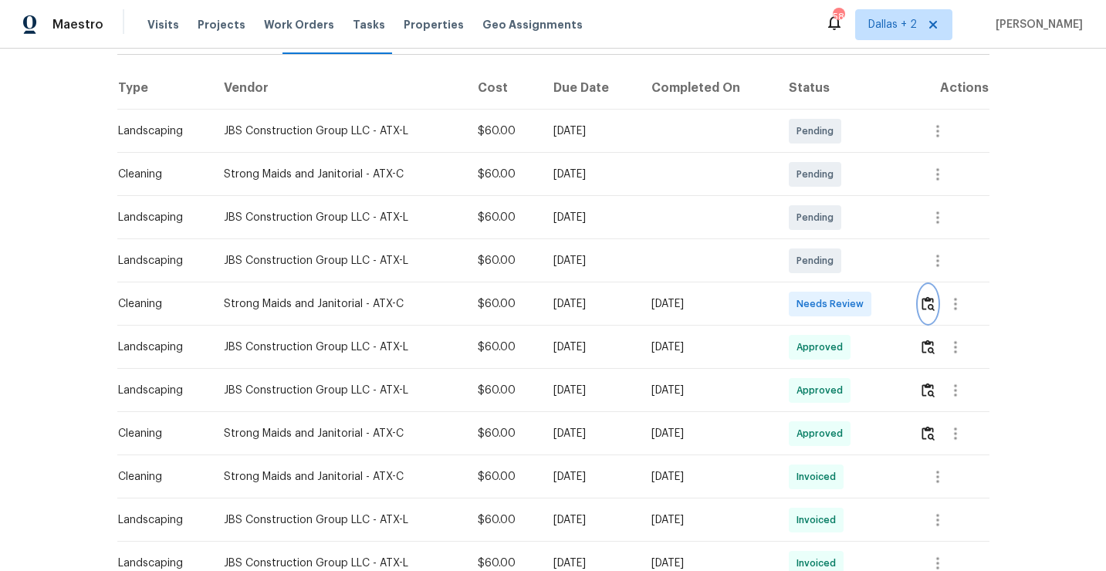
click at [930, 306] on img "button" at bounding box center [927, 303] width 13 height 15
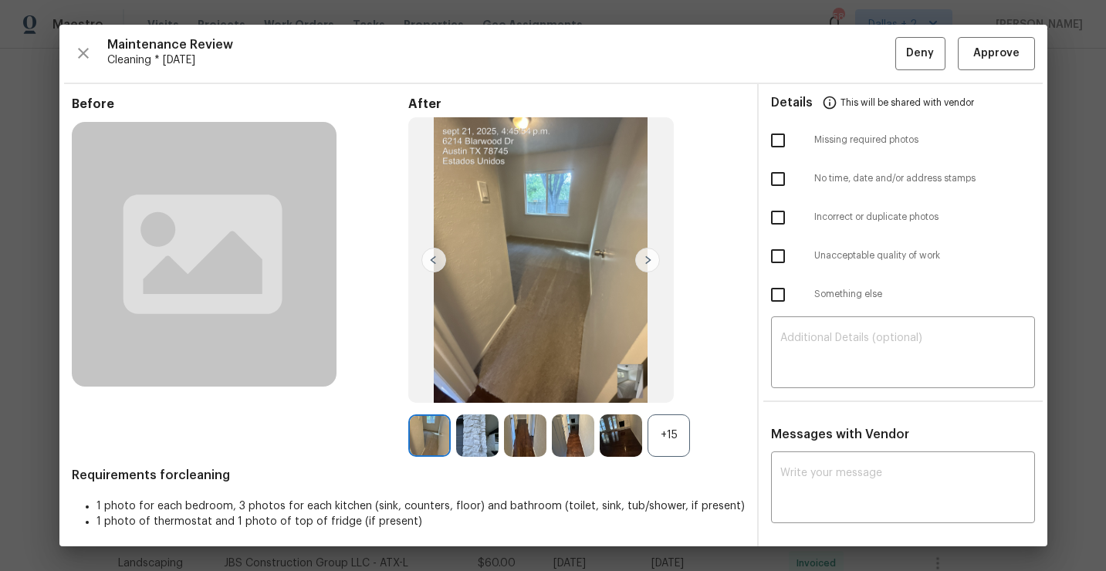
click at [660, 434] on div "+15" at bounding box center [668, 435] width 42 height 42
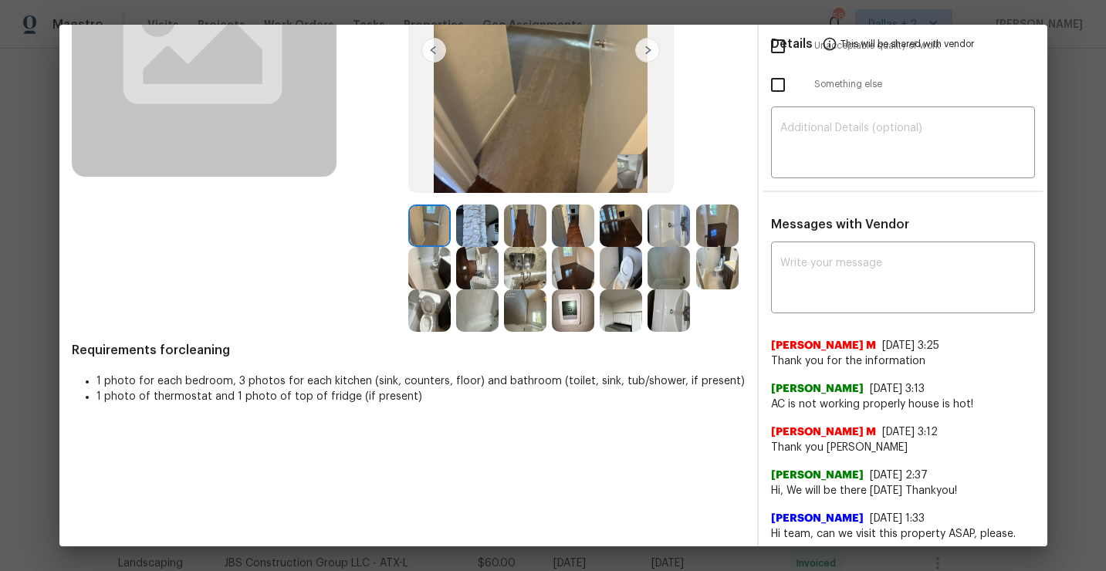
scroll to position [217, 0]
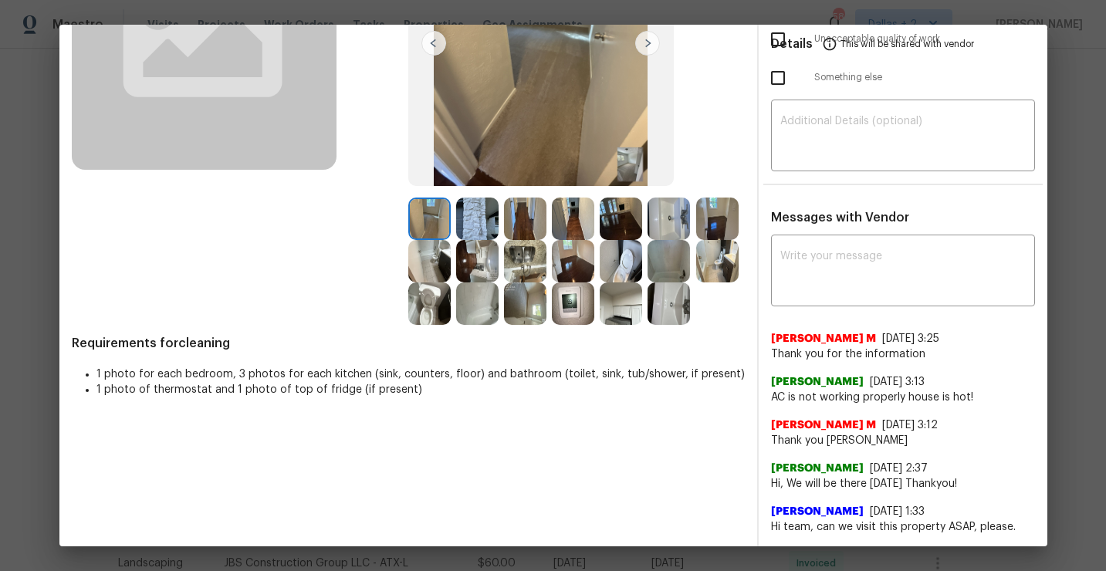
click at [567, 262] on img at bounding box center [573, 261] width 42 height 42
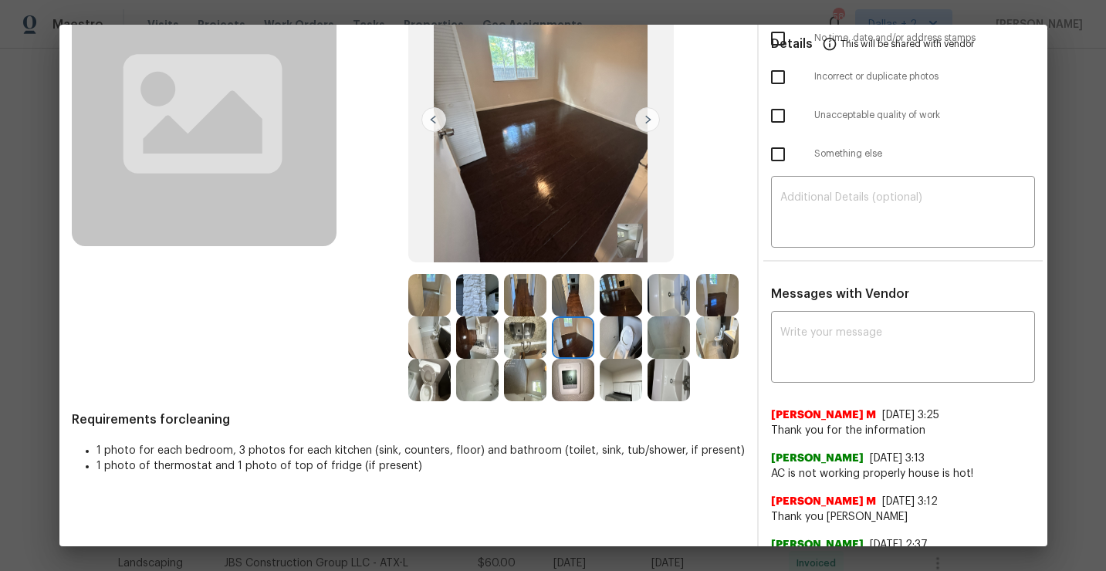
scroll to position [137, 0]
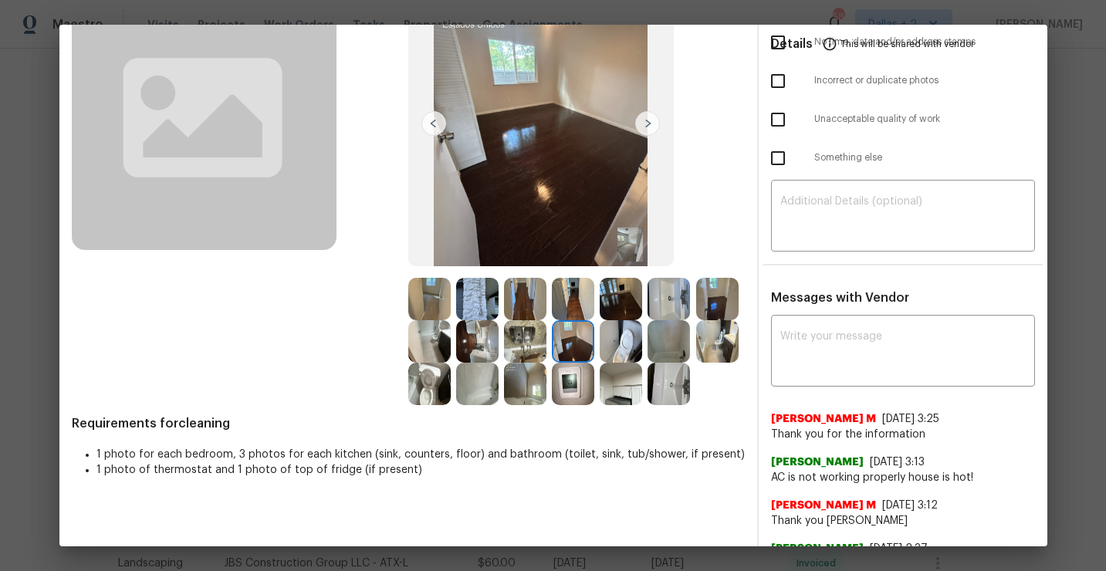
click at [436, 299] on img at bounding box center [429, 299] width 42 height 42
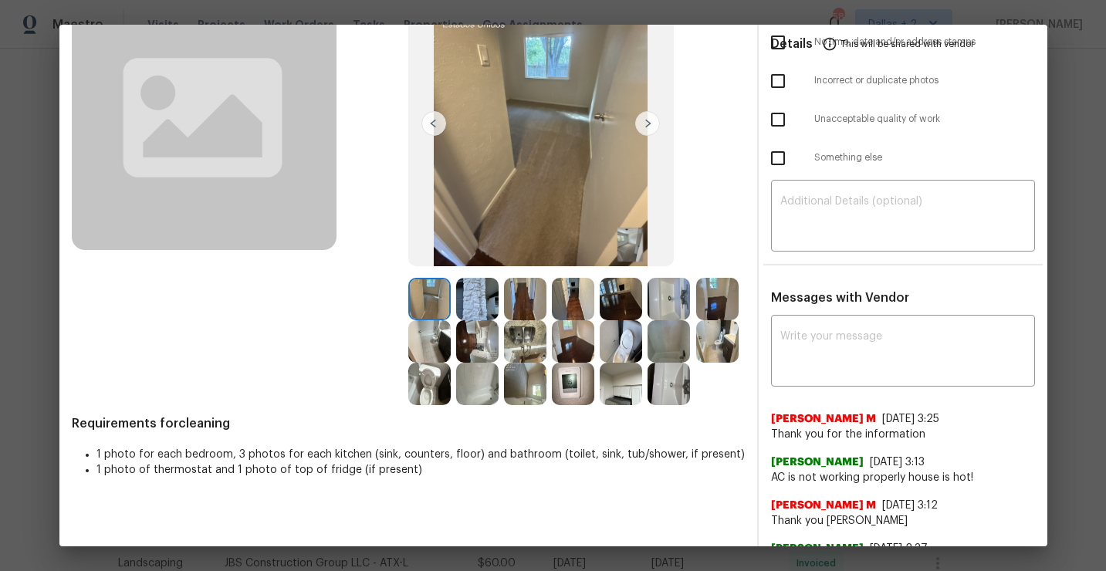
click at [517, 299] on img at bounding box center [525, 299] width 42 height 42
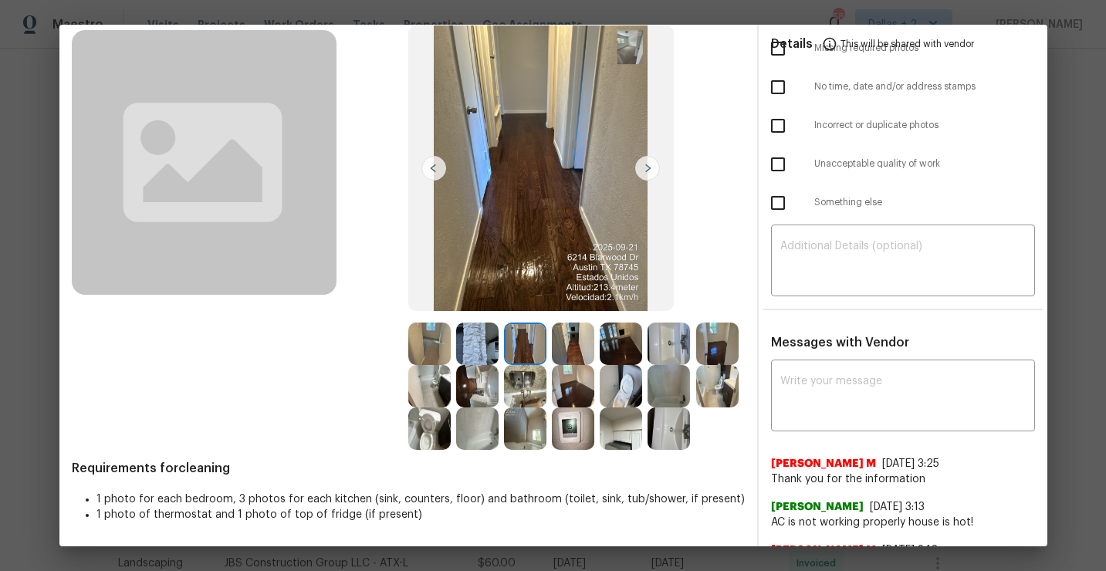
scroll to position [0, 0]
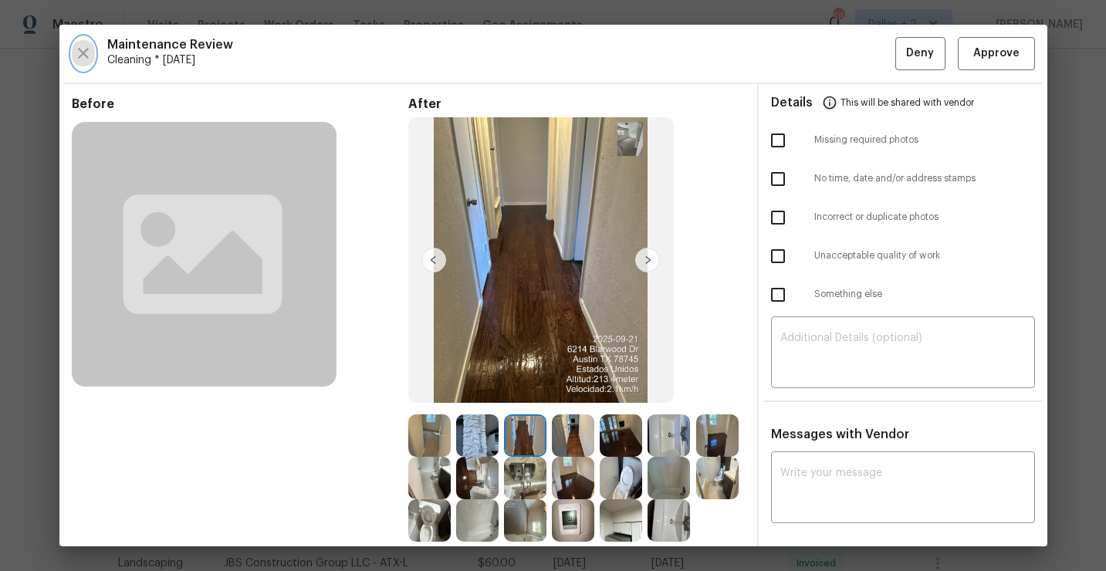
click at [84, 60] on icon "button" at bounding box center [83, 53] width 19 height 19
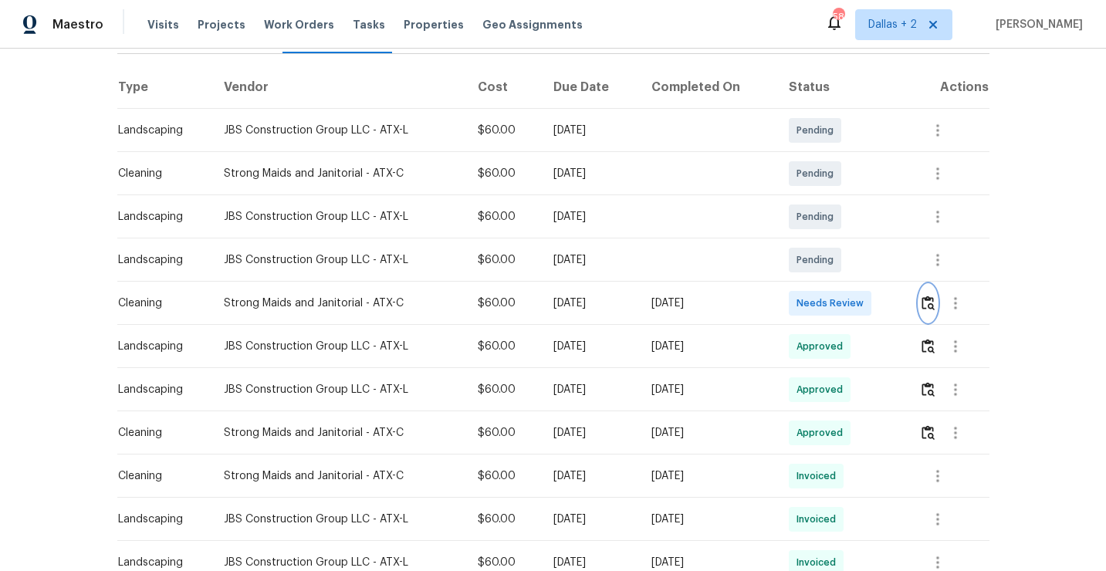
scroll to position [392, 0]
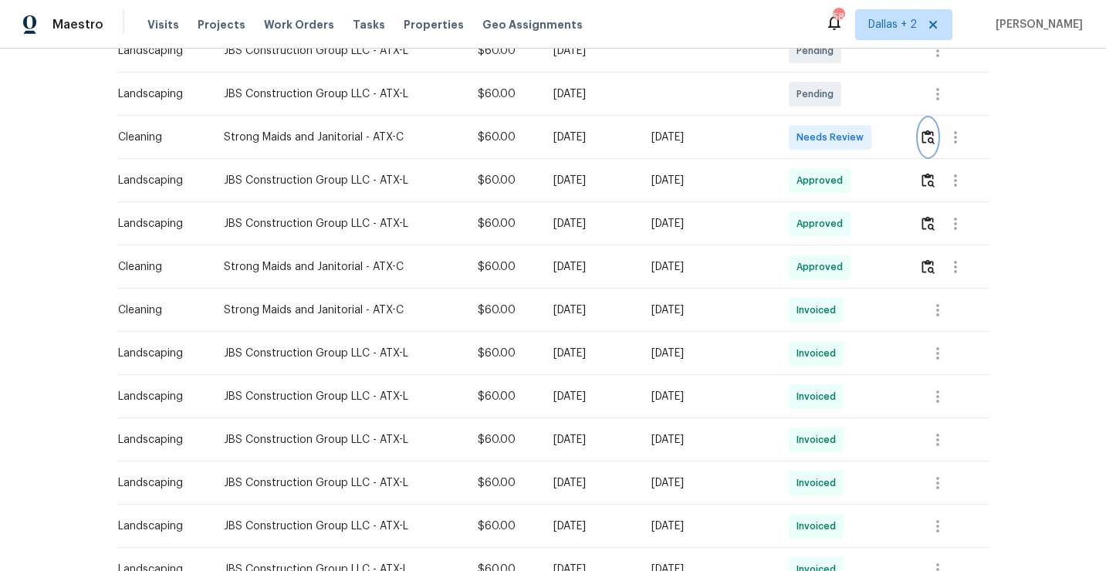
click at [926, 142] on img "button" at bounding box center [927, 137] width 13 height 15
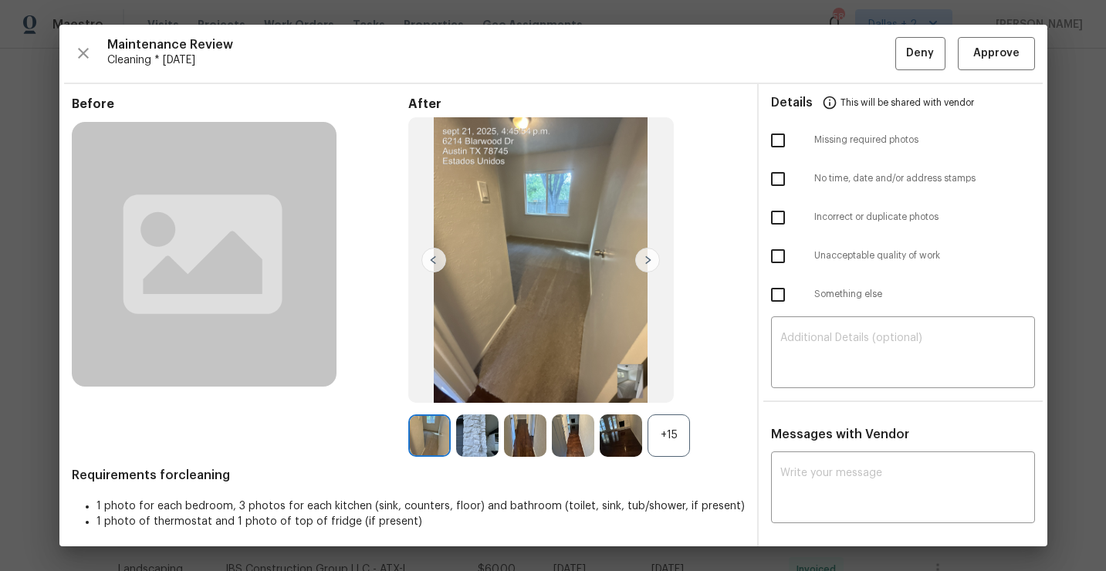
click at [670, 438] on div "+15" at bounding box center [668, 435] width 42 height 42
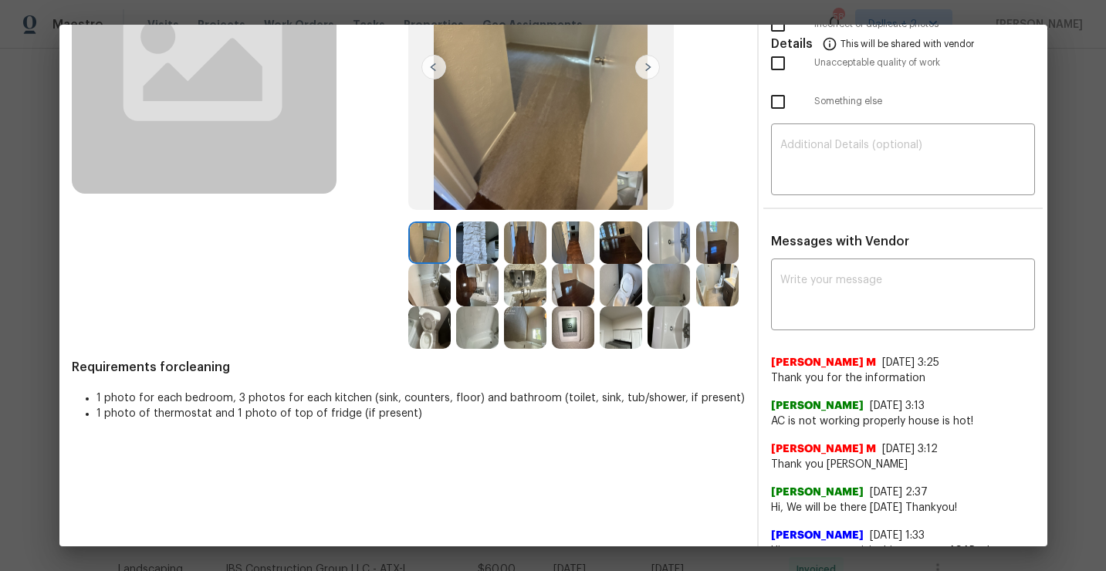
scroll to position [204, 0]
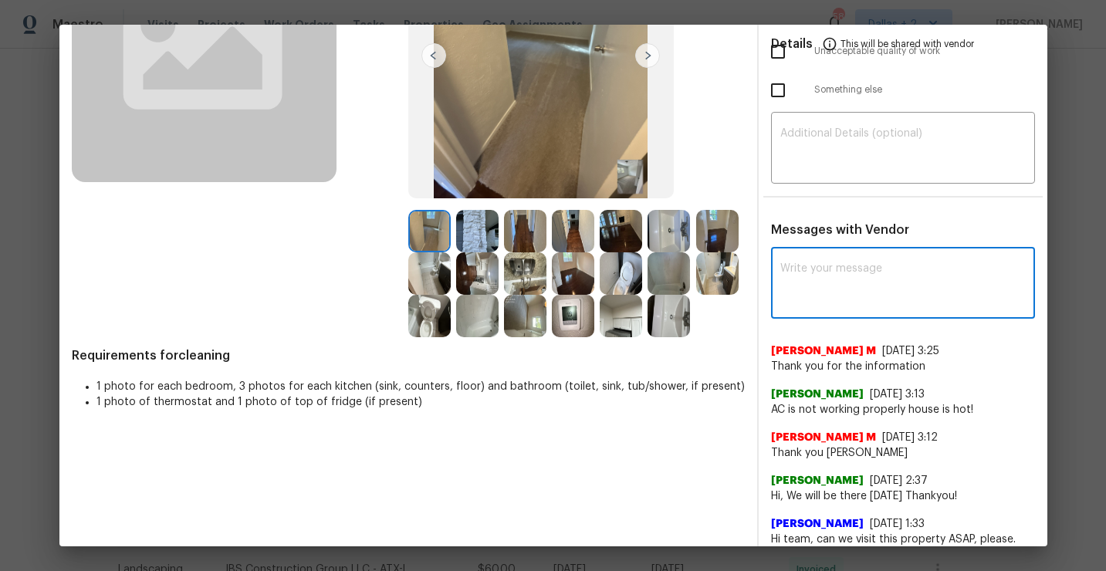
click at [898, 304] on textarea at bounding box center [902, 284] width 245 height 43
paste textarea "Maintenance Audit Team: Hello! Unfortunately this cleaning visit completed on 9…"
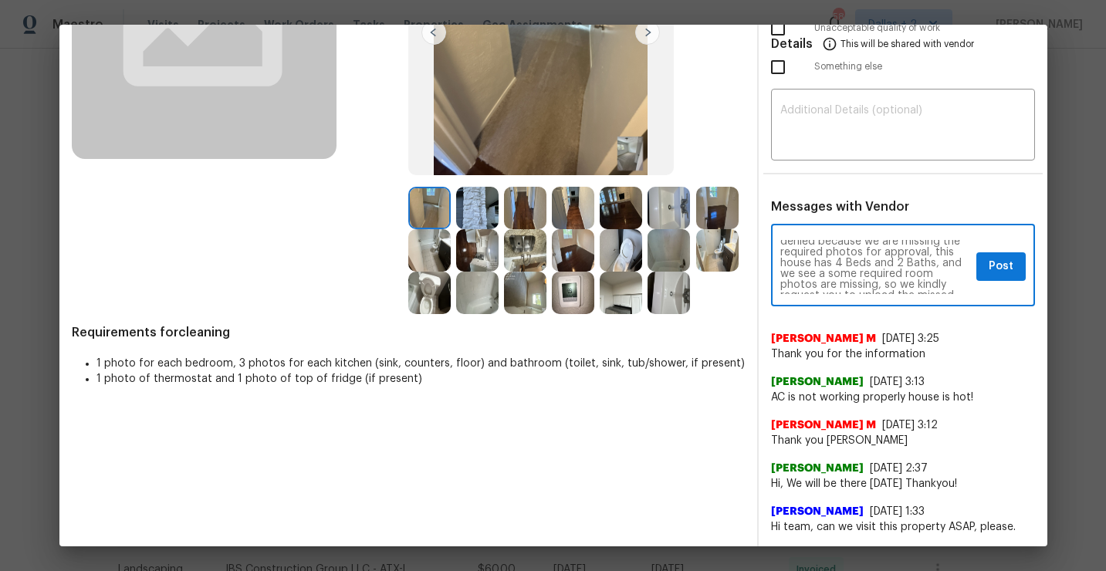
scroll to position [42, 0]
click at [822, 272] on textarea "Maintenance Audit Team: Hello! Unfortunately this cleaning visit completed on 9…" at bounding box center [875, 267] width 190 height 54
type textarea "Maintenance Audit Team: Hello! Unfortunately this cleaning visit completed on 9…"
click at [981, 272] on button "Post" at bounding box center [1000, 266] width 49 height 29
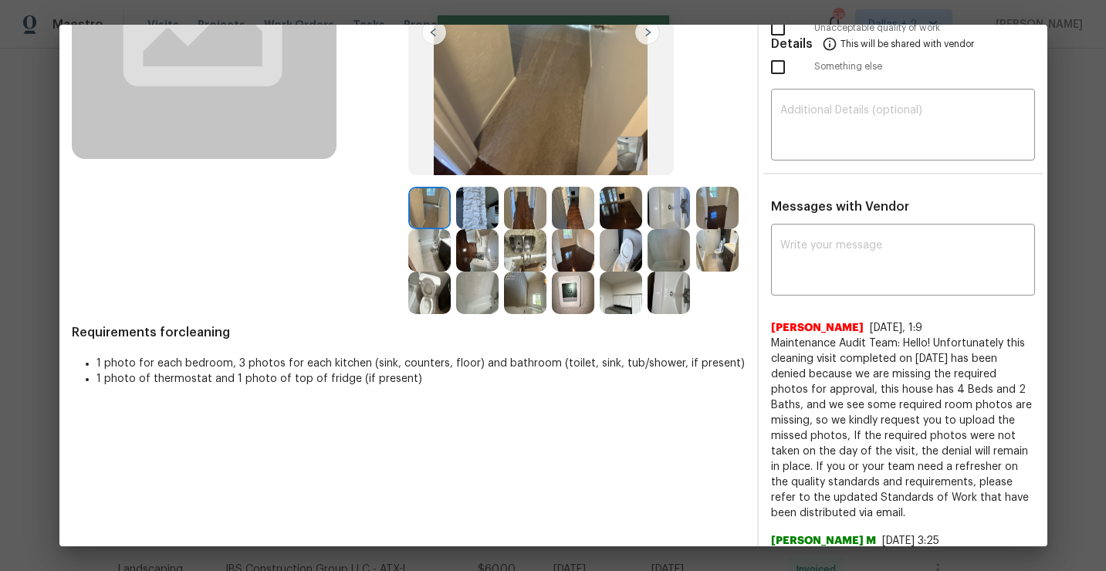
drag, startPoint x: 802, startPoint y: 516, endPoint x: 766, endPoint y: 345, distance: 175.1
click at [766, 345] on div "x ​ Jithin Franklin 9/24/25, 1:9 Maintenance Audit Team: Hello! Unfortunately t…" at bounding box center [902, 482] width 289 height 509
copy span "Maintenance Audit Team: Hello! Unfortunately this cleaning visit completed on 9…"
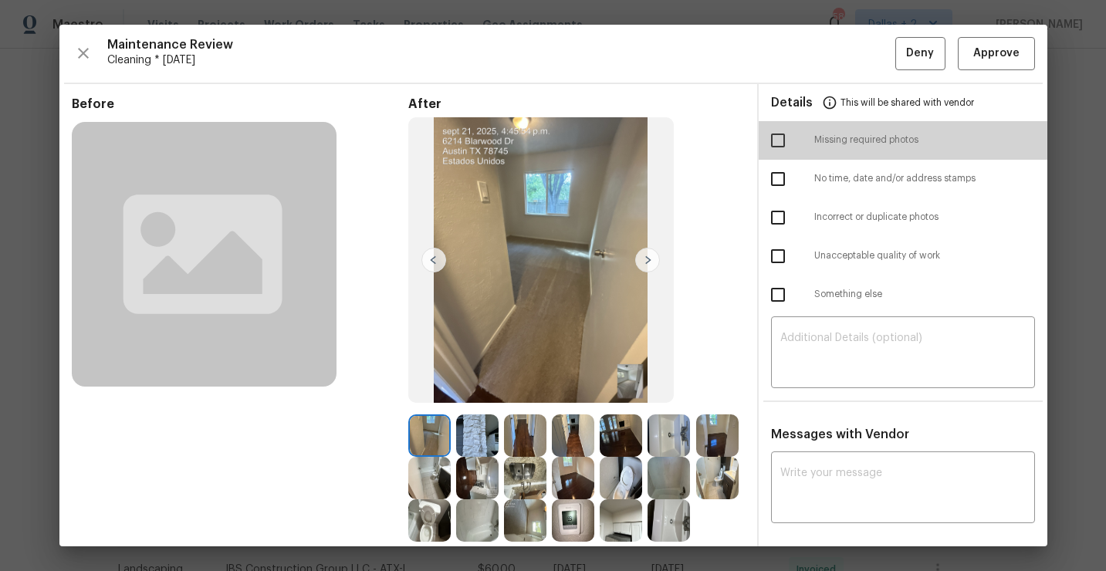
click at [780, 134] on input "checkbox" at bounding box center [777, 140] width 32 height 32
checkbox input "true"
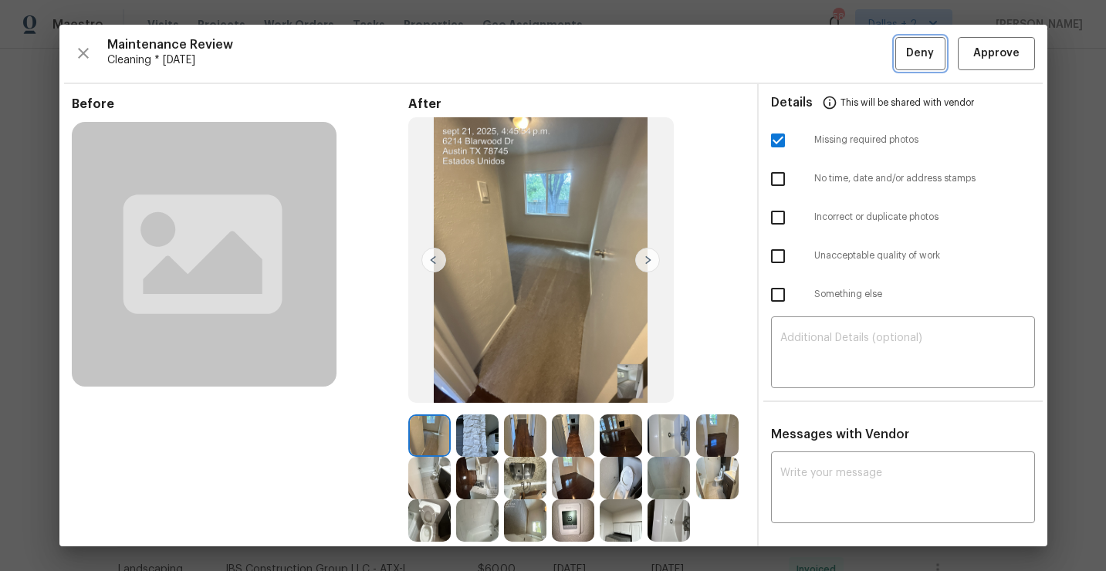
click at [923, 62] on span "Deny" at bounding box center [920, 53] width 28 height 19
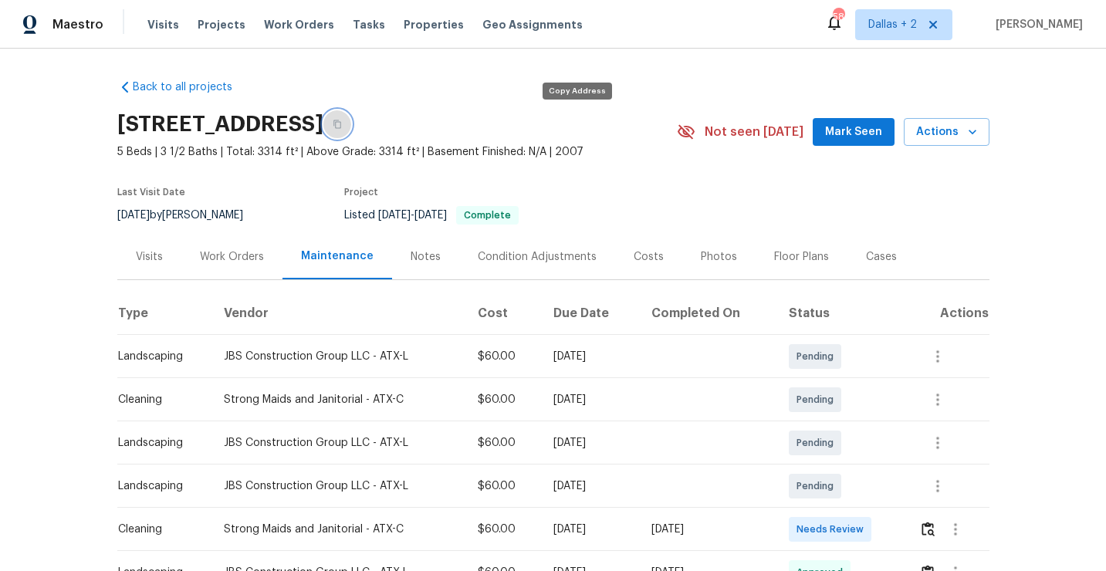
click at [351, 123] on button "button" at bounding box center [337, 124] width 28 height 28
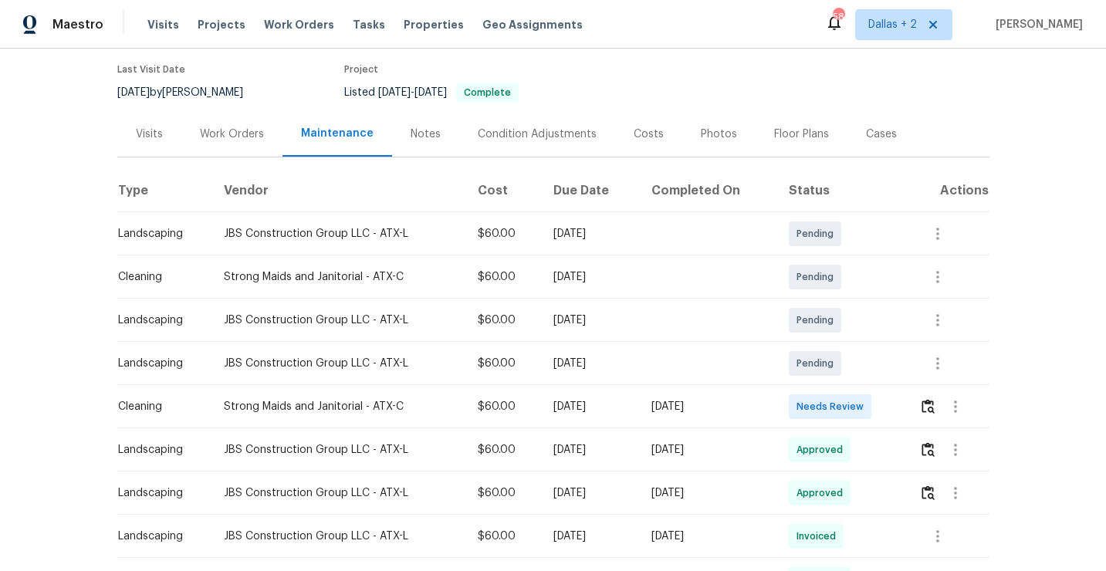
scroll to position [197, 0]
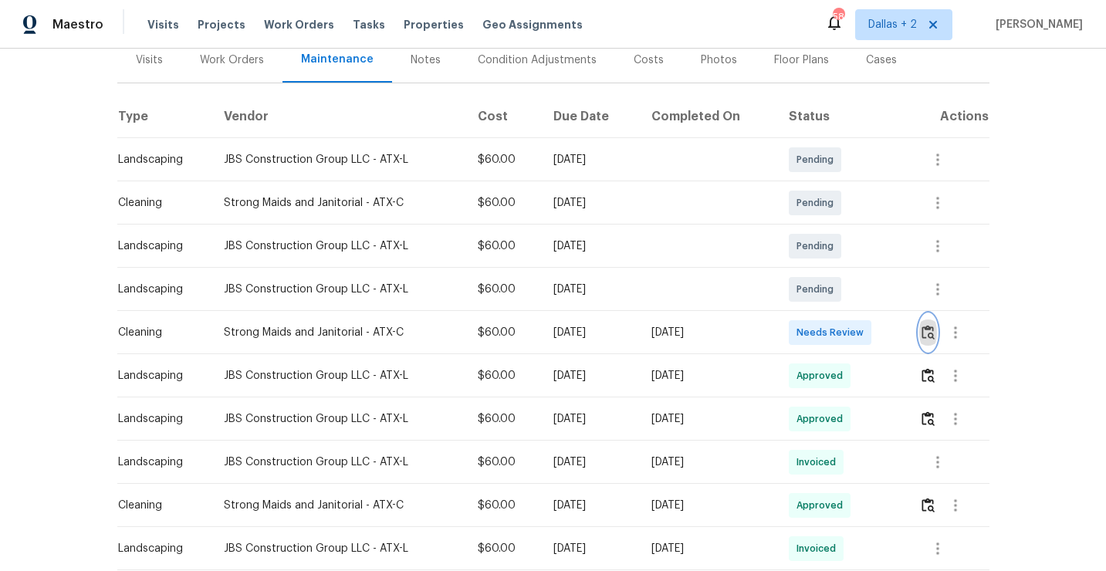
click at [931, 336] on img "button" at bounding box center [927, 332] width 13 height 15
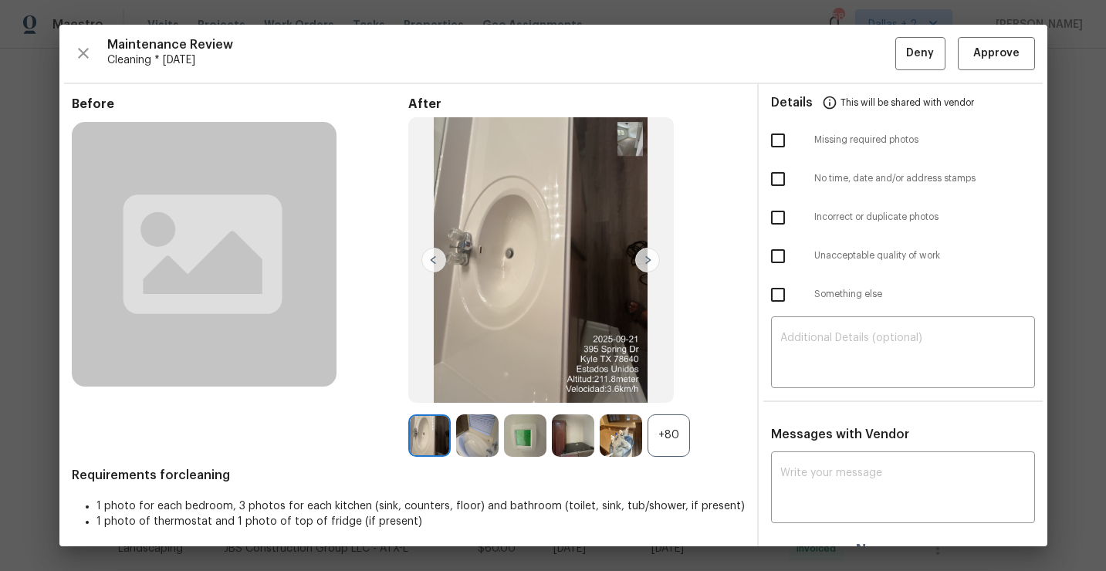
click at [674, 427] on div "+80" at bounding box center [668, 435] width 42 height 42
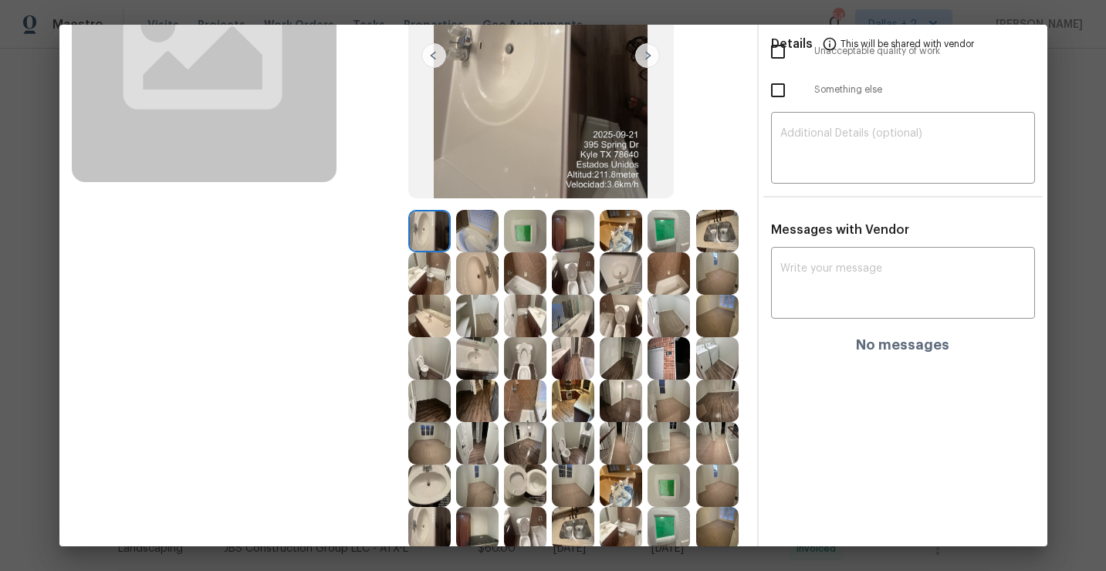
scroll to position [206, 0]
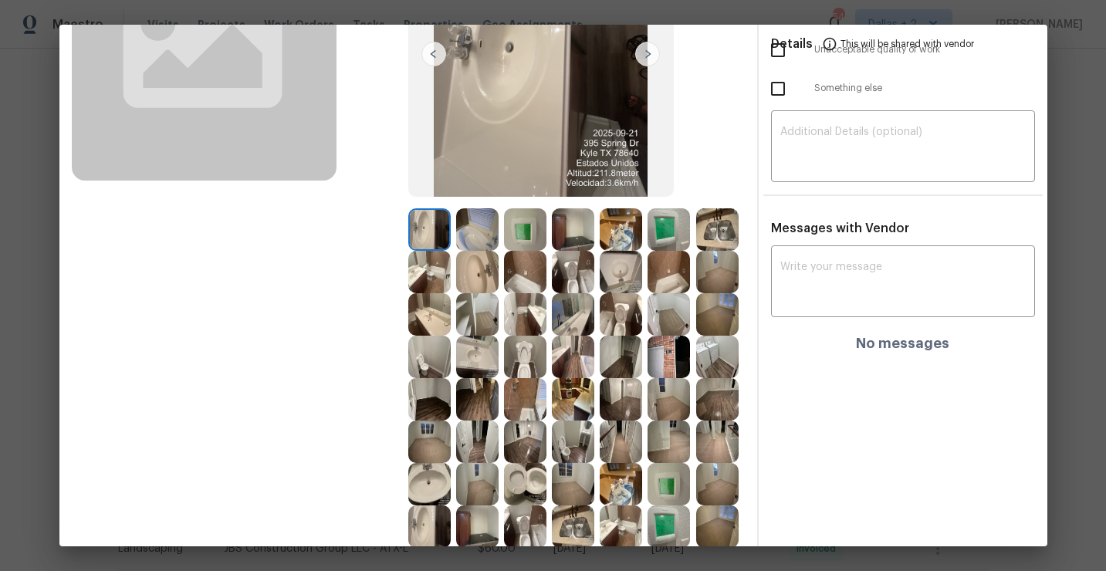
click at [582, 235] on img at bounding box center [573, 229] width 42 height 42
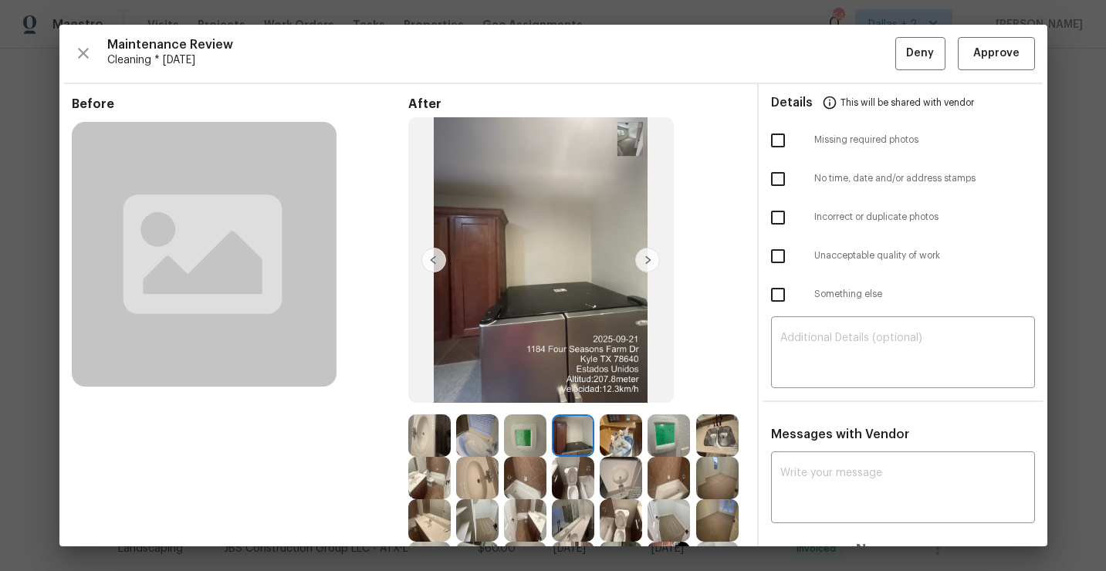
scroll to position [51, 0]
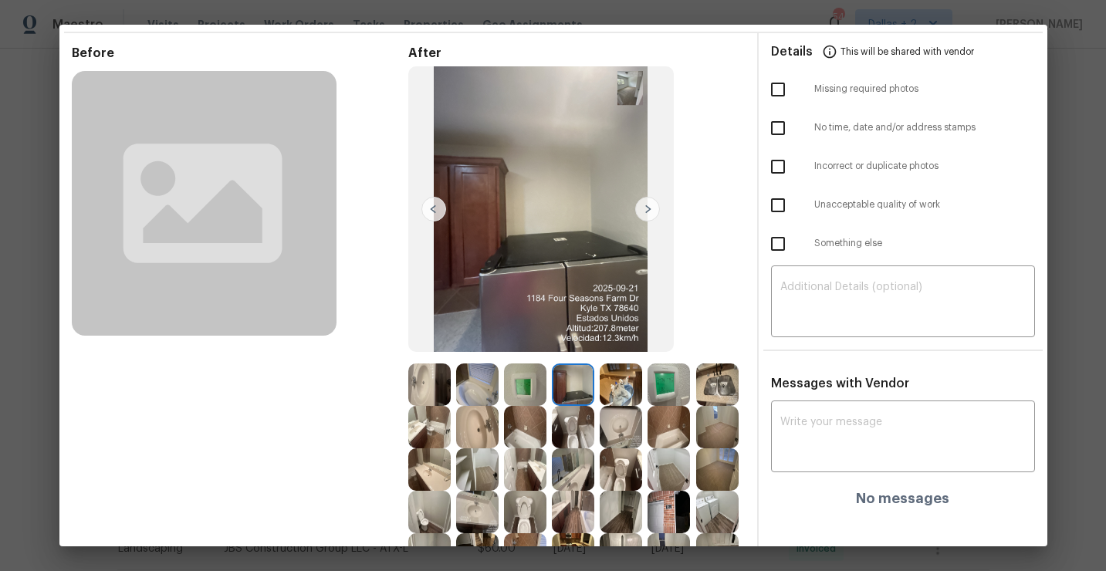
click at [717, 403] on img at bounding box center [717, 384] width 42 height 42
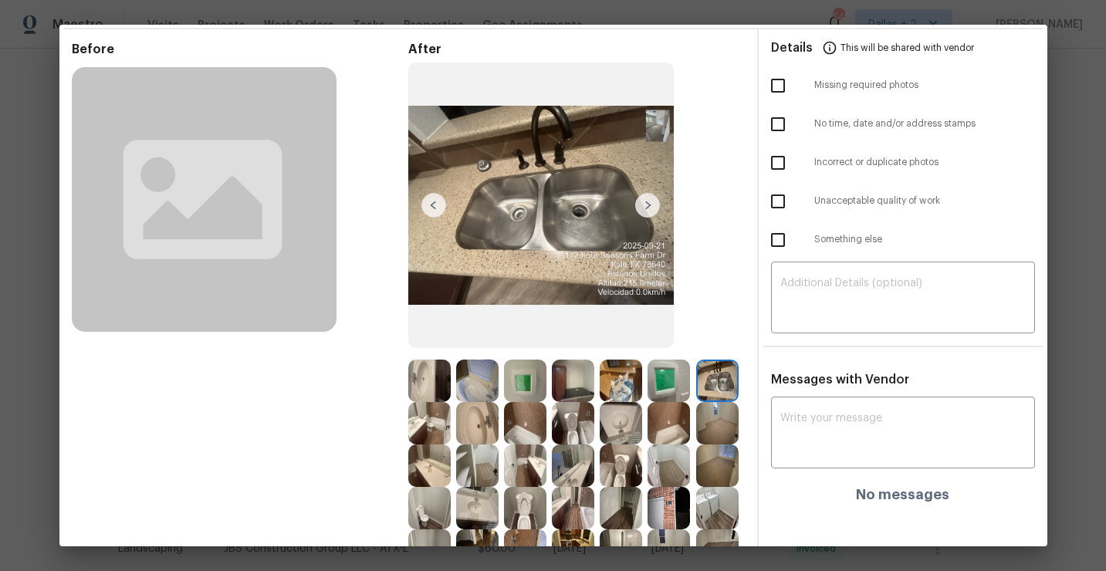
scroll to position [0, 0]
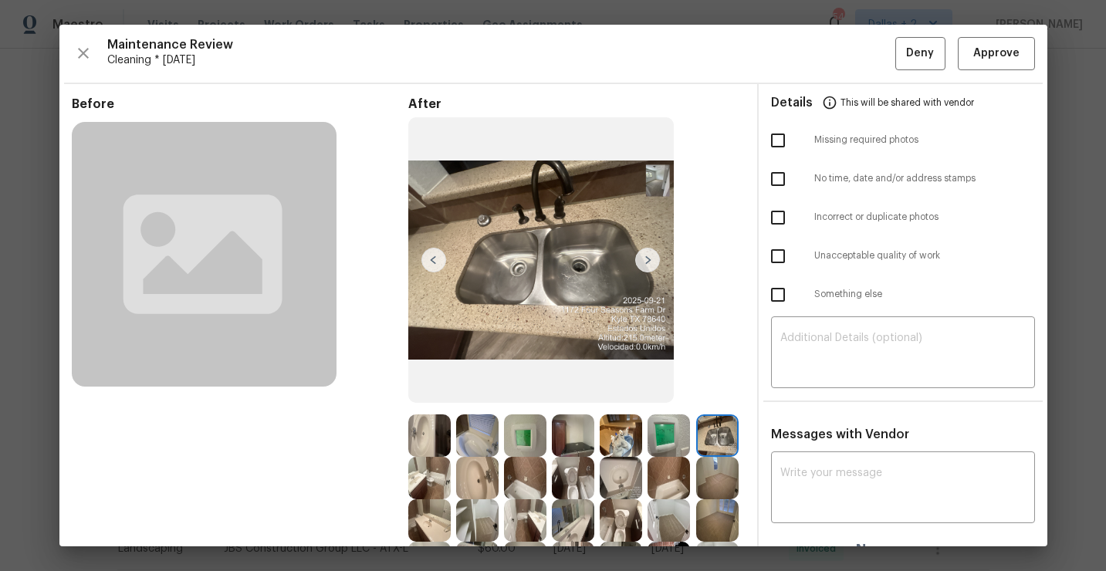
click at [552, 434] on img at bounding box center [573, 435] width 42 height 42
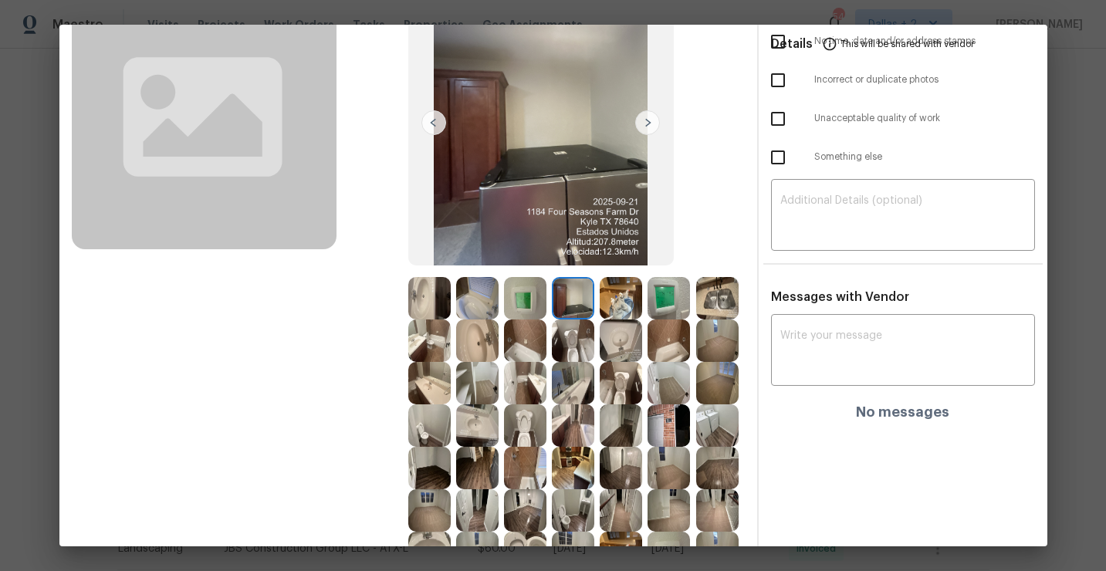
scroll to position [140, 0]
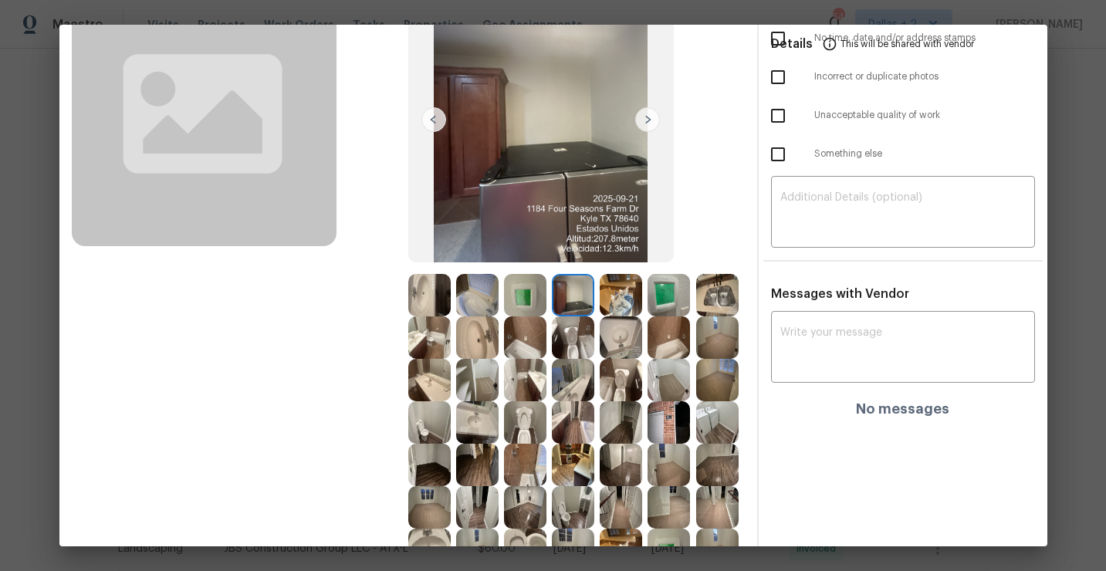
click at [670, 326] on img at bounding box center [668, 337] width 42 height 42
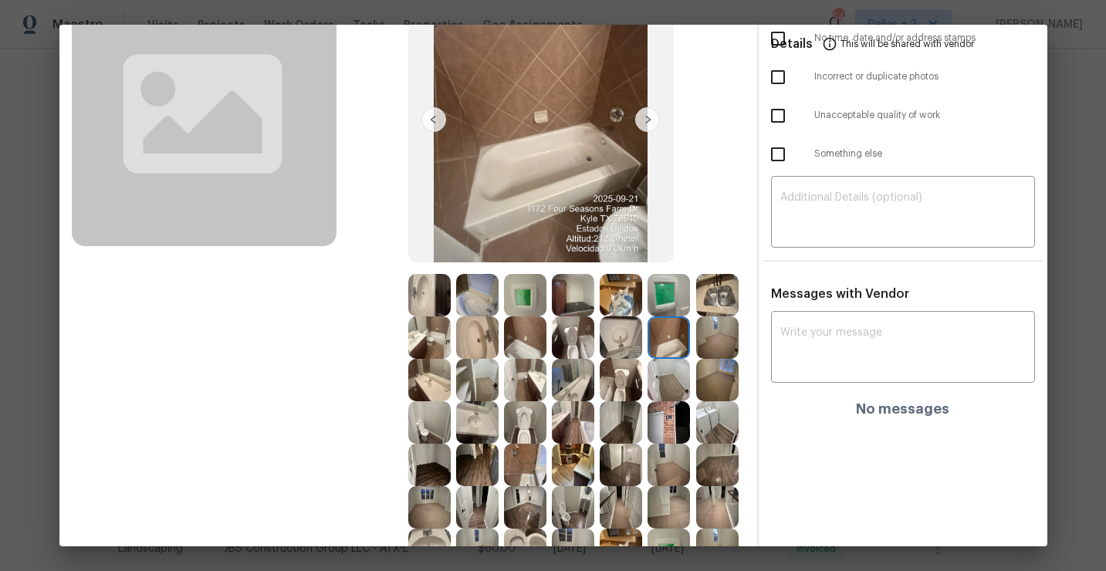
click at [534, 431] on img at bounding box center [525, 422] width 42 height 42
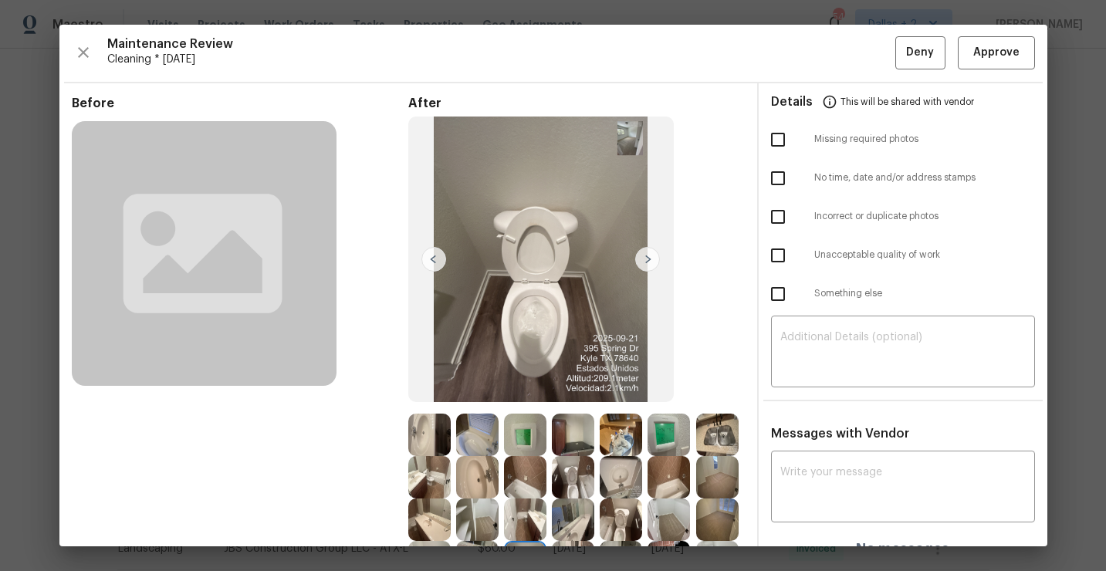
scroll to position [0, 0]
click at [987, 52] on span "Approve" at bounding box center [996, 53] width 46 height 19
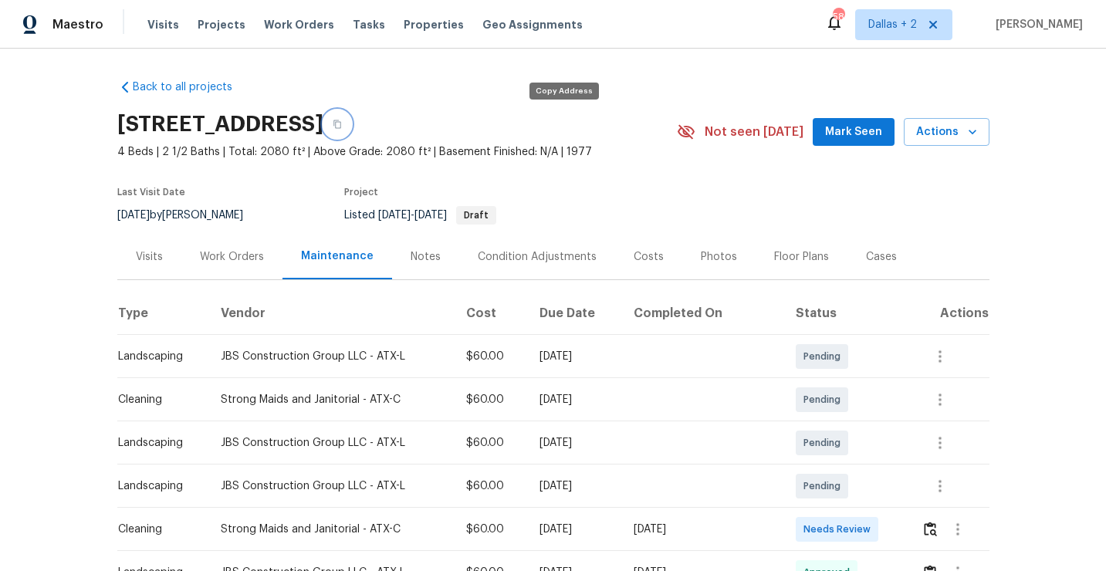
click at [342, 123] on icon "button" at bounding box center [337, 124] width 9 height 9
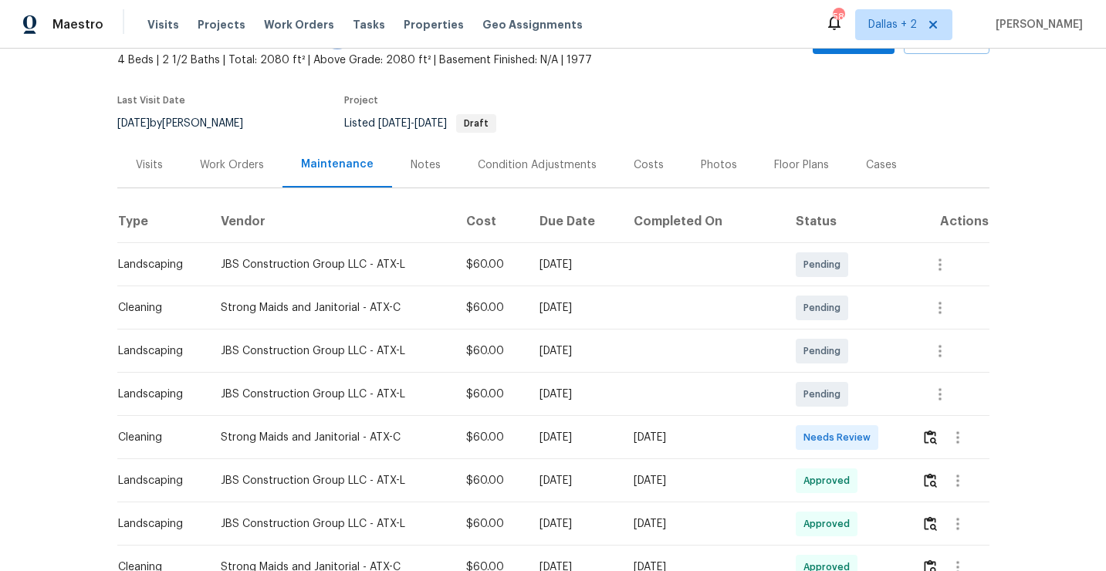
scroll to position [116, 0]
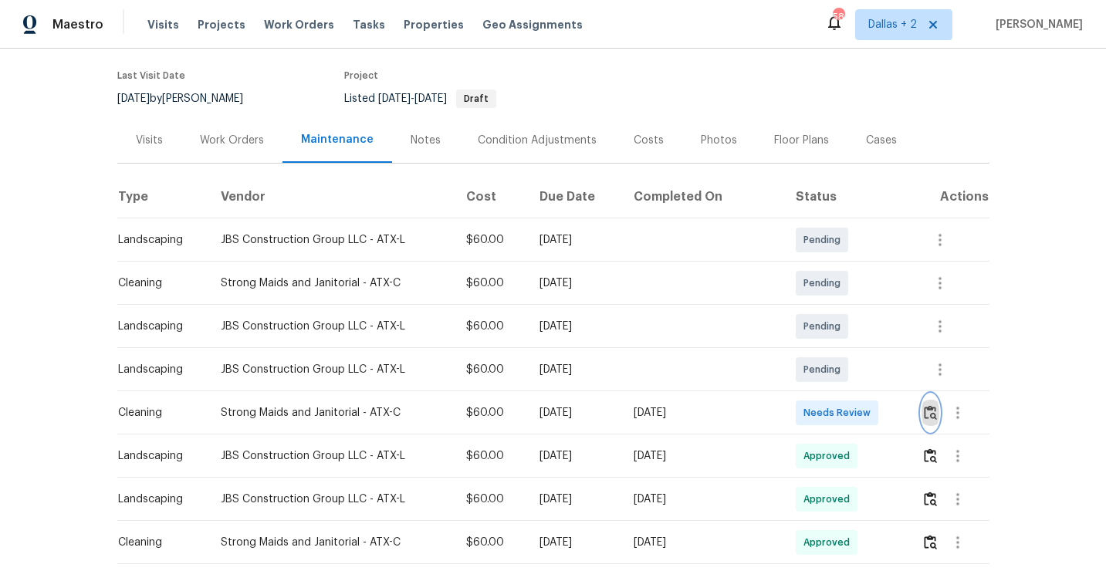
click at [932, 414] on img "button" at bounding box center [929, 412] width 13 height 15
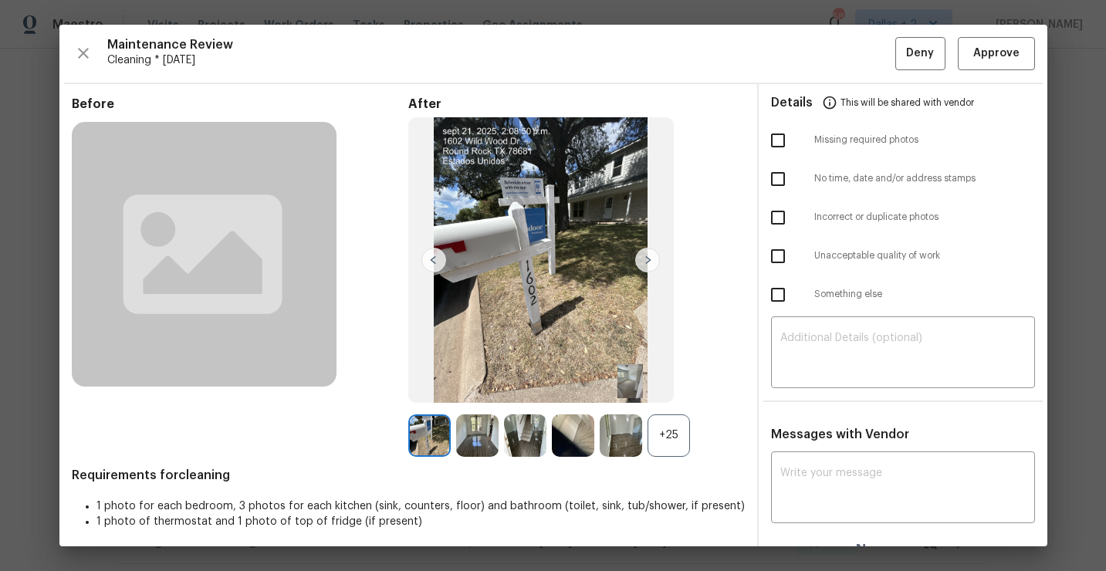
click at [673, 432] on div "+25" at bounding box center [668, 435] width 42 height 42
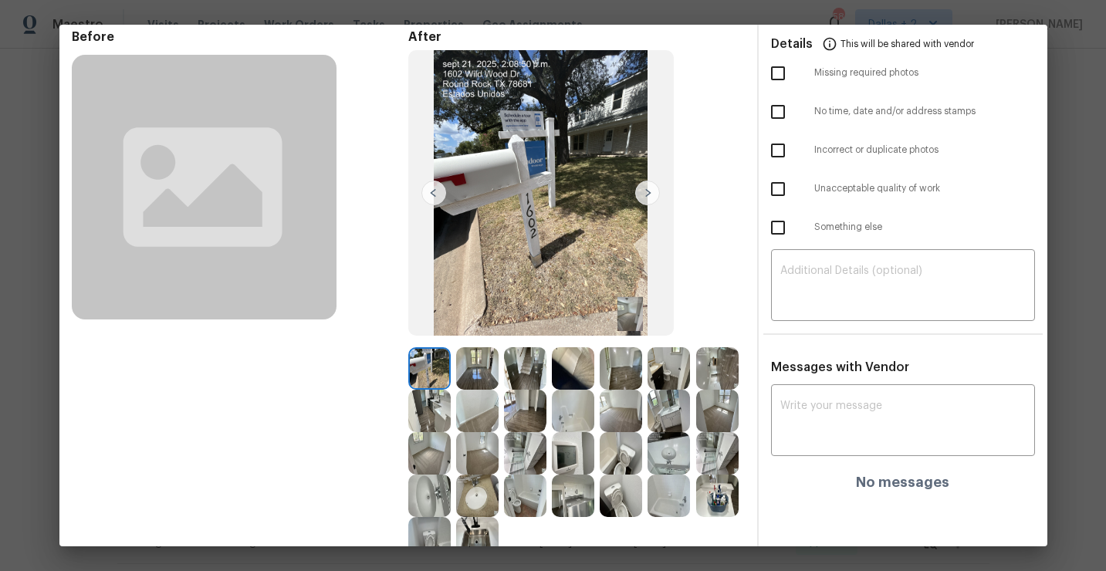
scroll to position [68, 0]
click at [829, 410] on textarea at bounding box center [902, 421] width 245 height 43
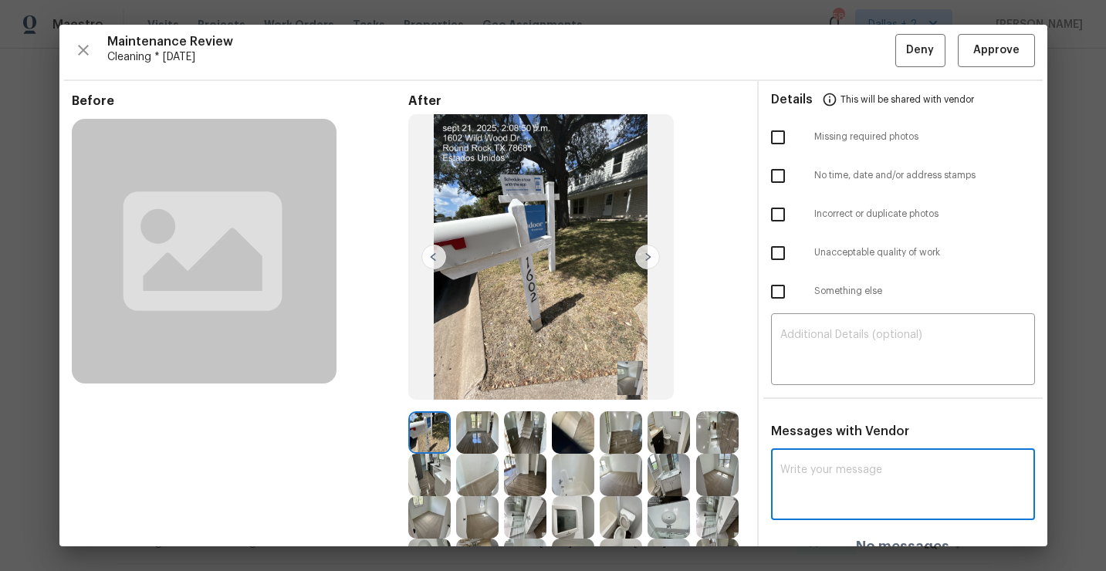
scroll to position [0, 0]
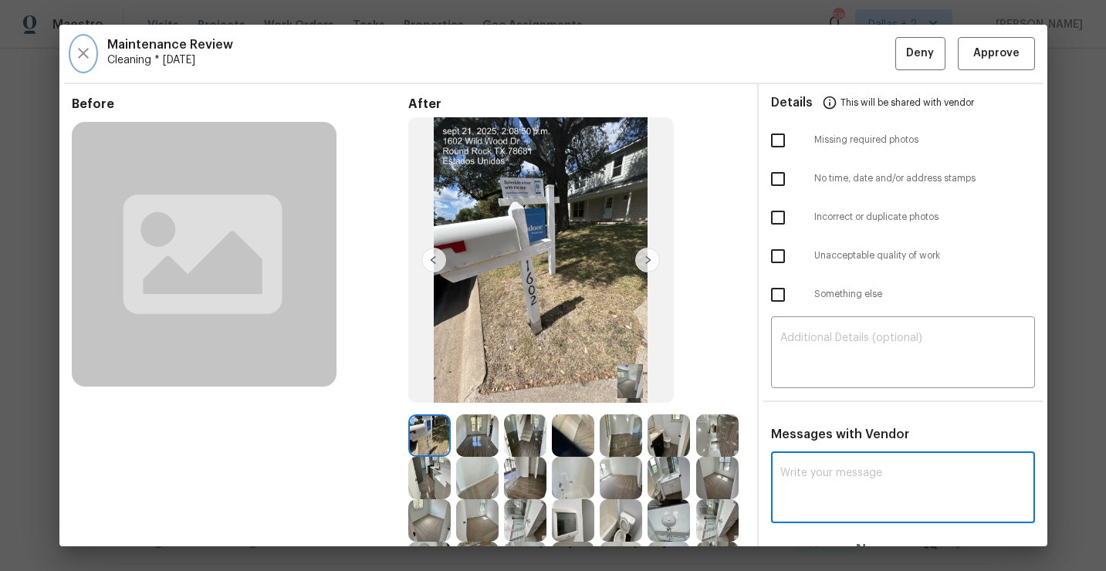
click at [88, 57] on icon "button" at bounding box center [83, 53] width 19 height 19
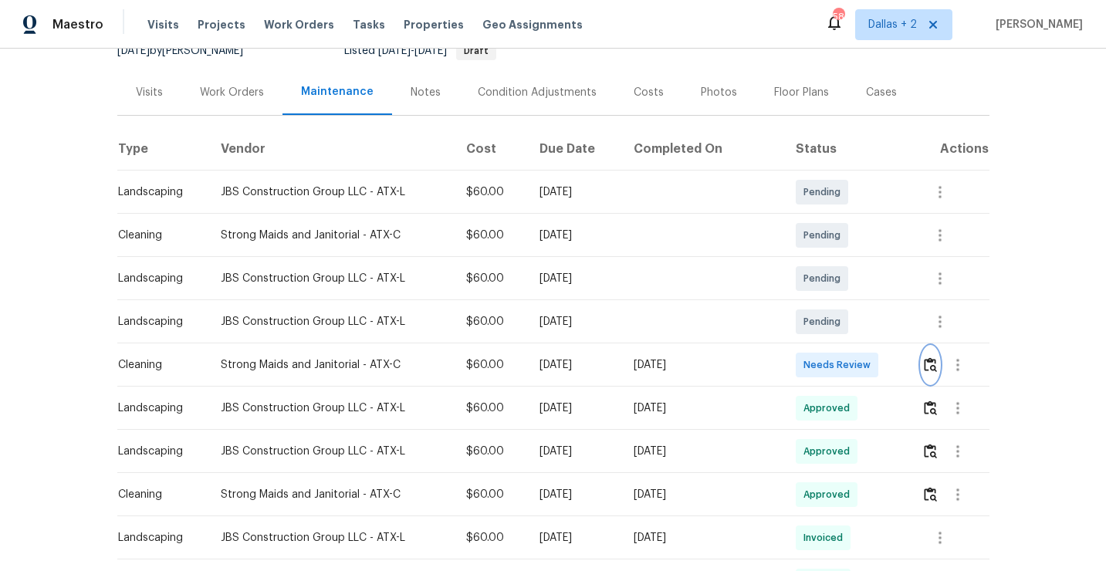
scroll to position [218, 0]
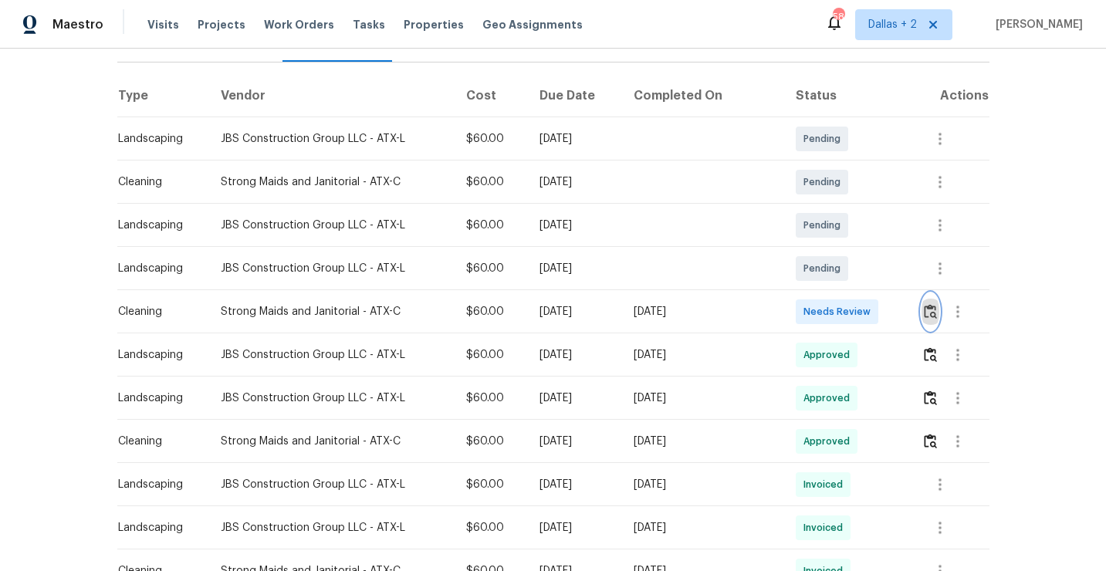
click at [926, 309] on img "button" at bounding box center [929, 311] width 13 height 15
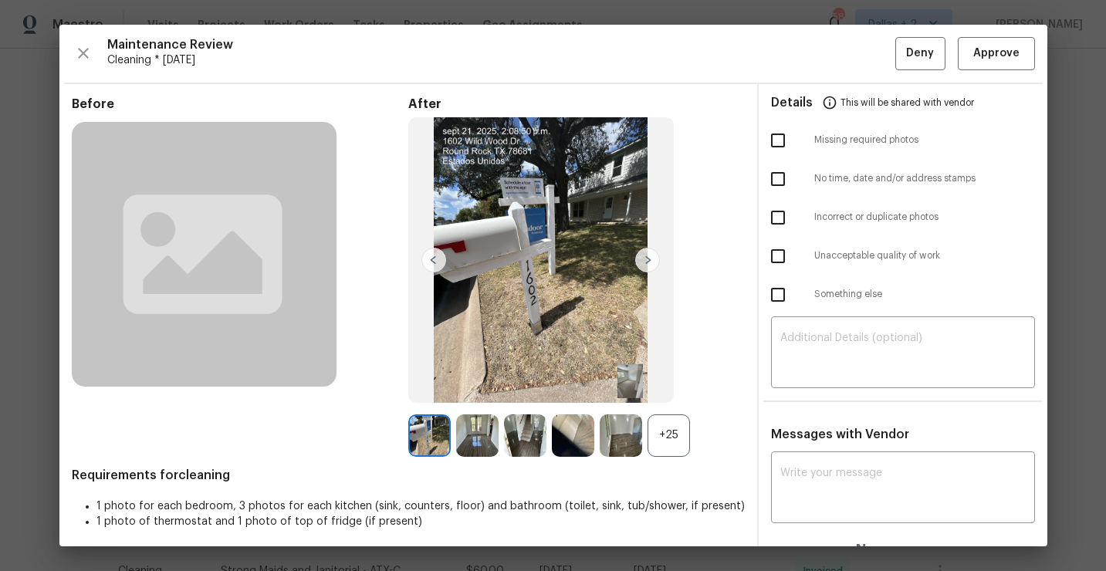
click at [673, 437] on div "+25" at bounding box center [668, 435] width 42 height 42
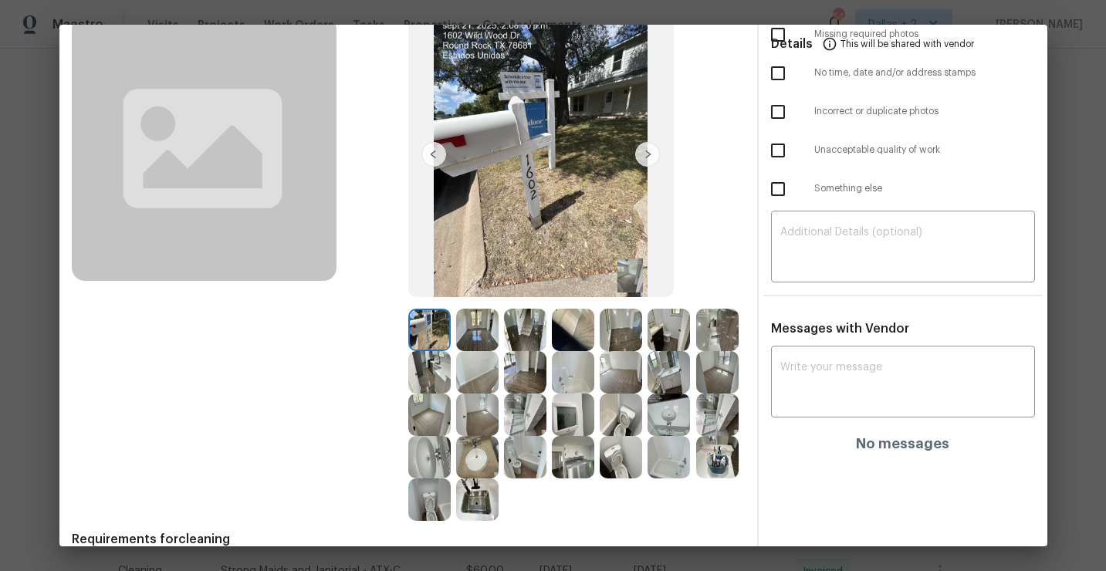
scroll to position [103, 0]
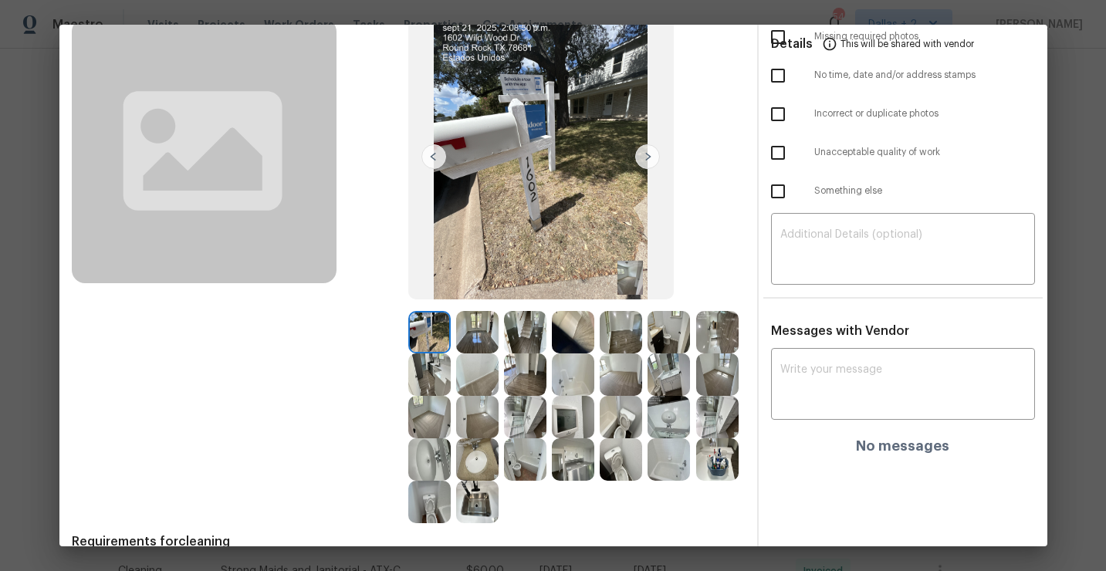
click at [586, 434] on img at bounding box center [573, 417] width 42 height 42
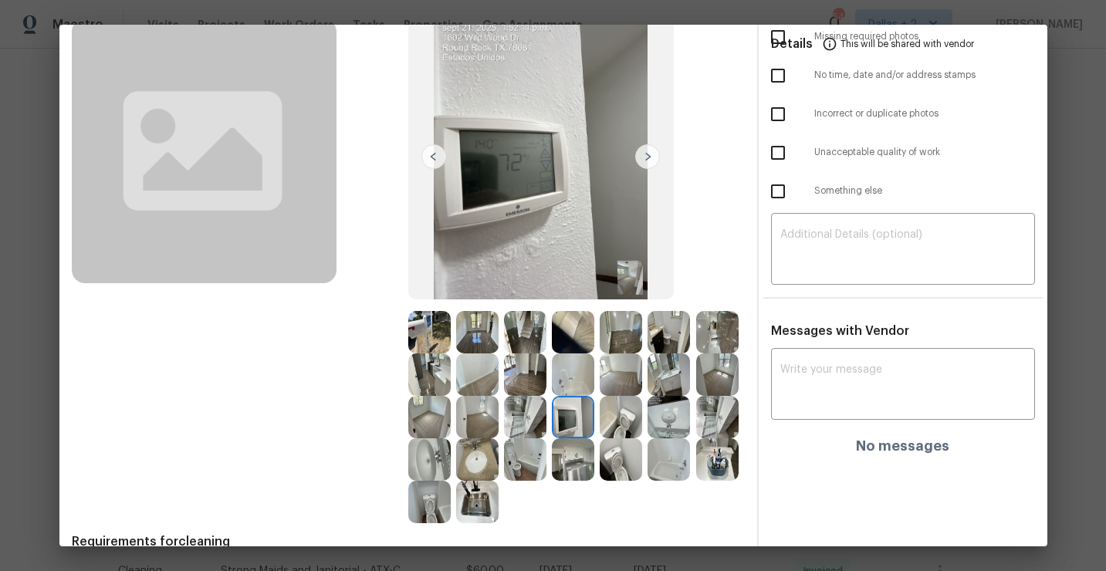
click at [579, 452] on img at bounding box center [573, 459] width 42 height 42
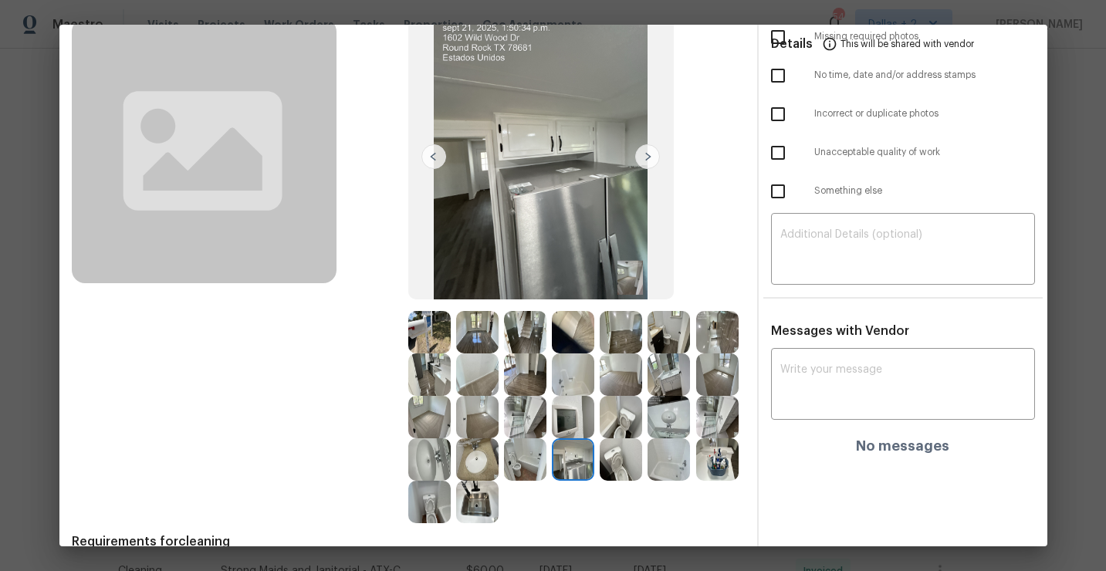
scroll to position [0, 0]
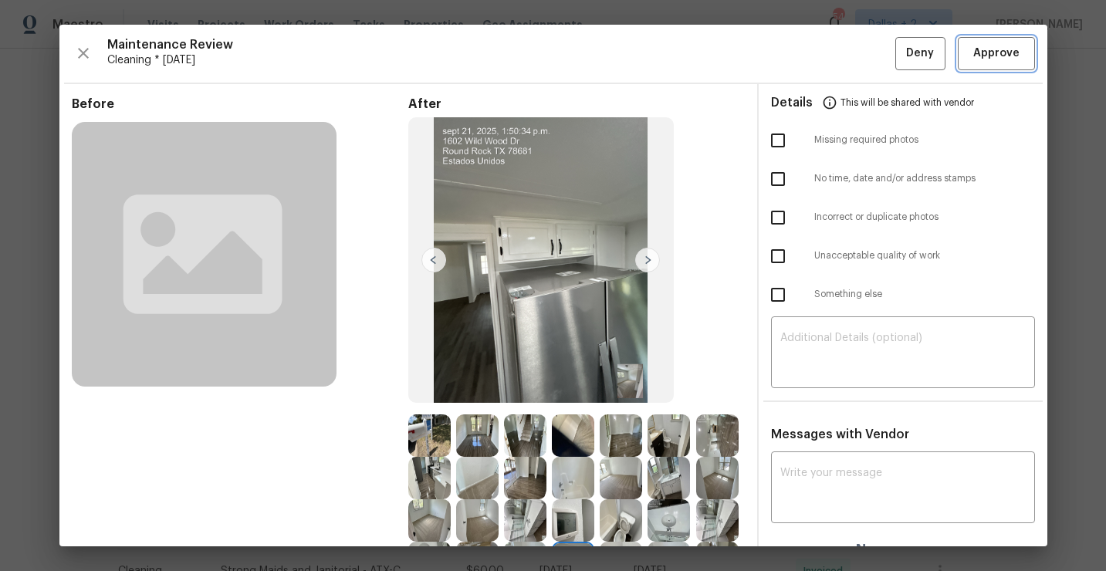
click at [975, 64] on button "Approve" at bounding box center [995, 53] width 77 height 33
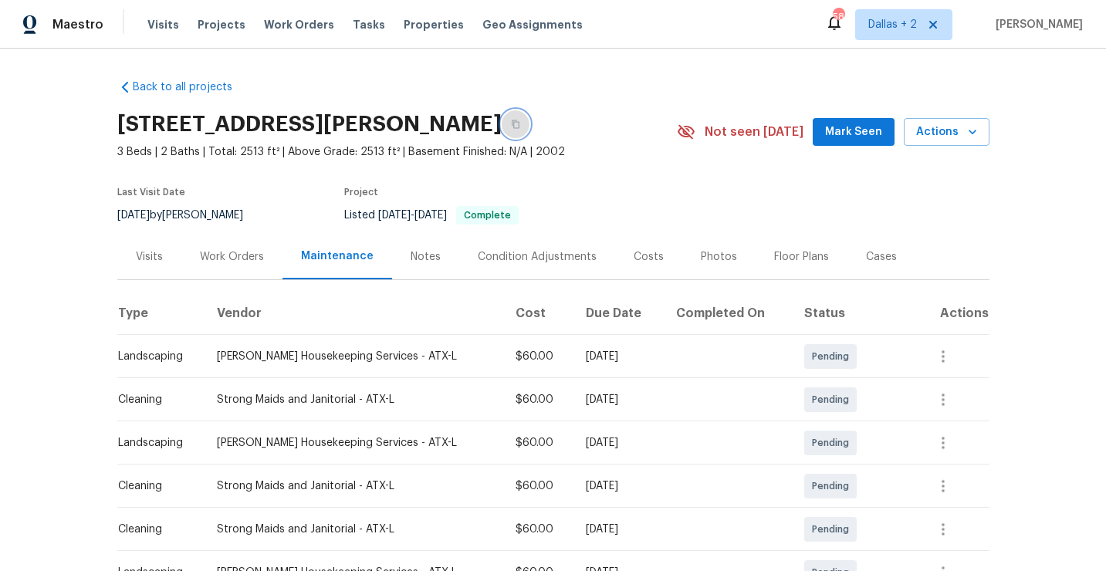
click at [520, 127] on icon "button" at bounding box center [515, 124] width 9 height 9
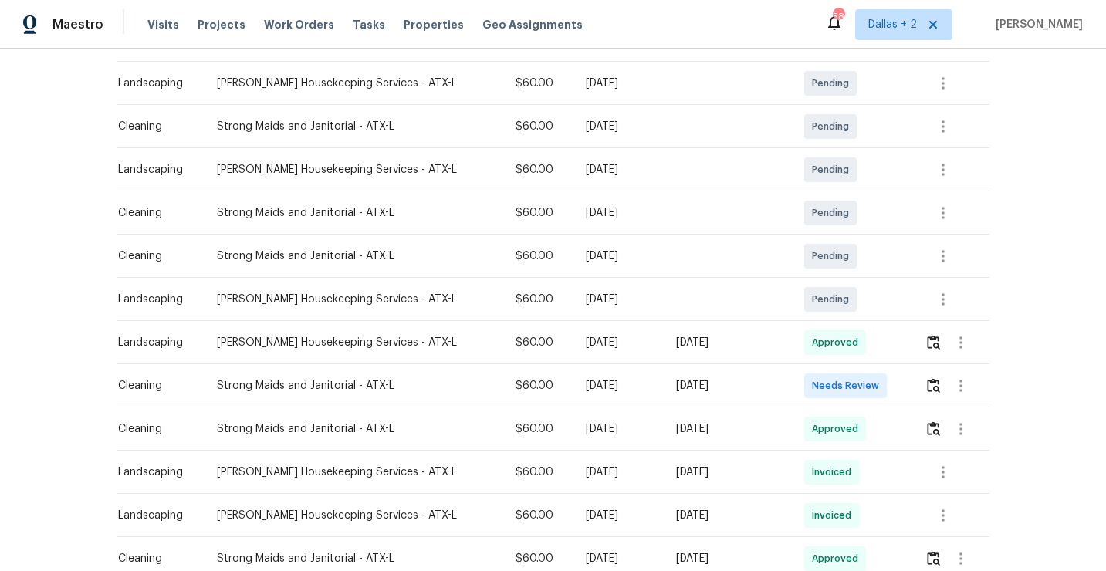
scroll to position [275, 0]
click at [934, 384] on img "button" at bounding box center [933, 383] width 13 height 15
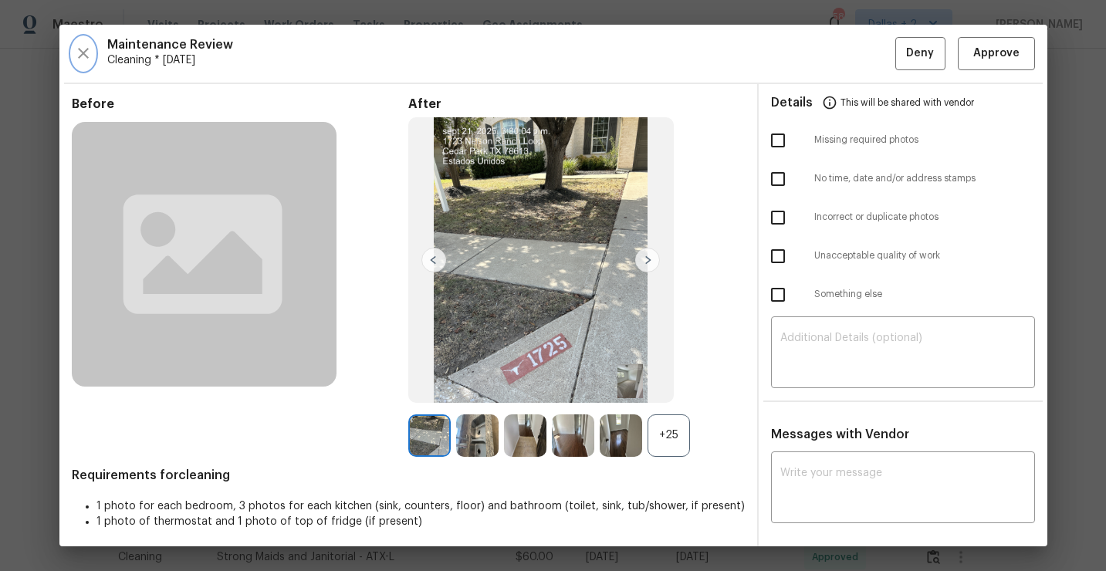
click at [77, 51] on icon "button" at bounding box center [83, 53] width 19 height 19
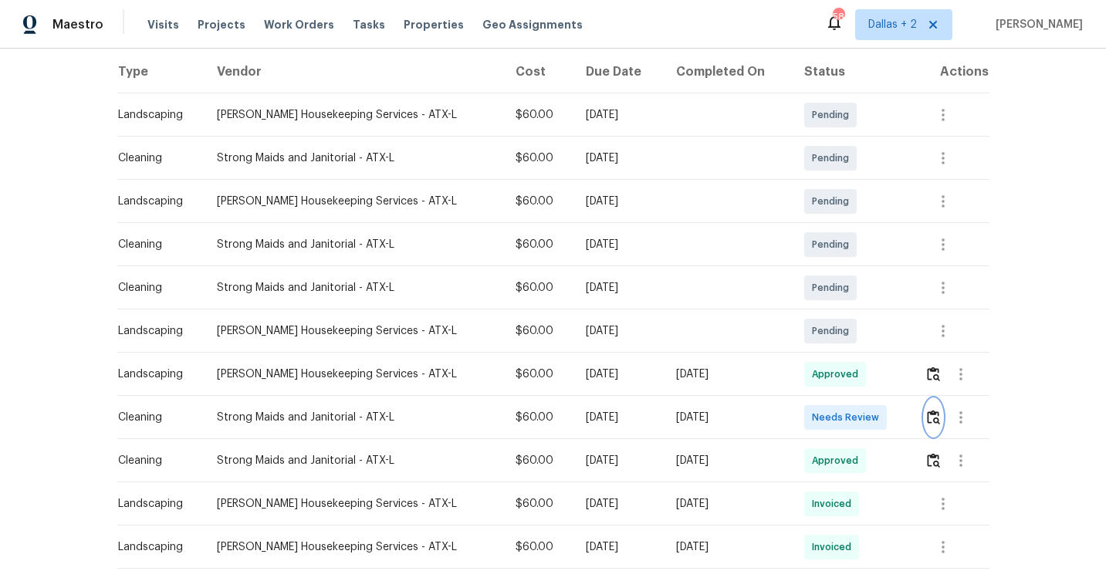
scroll to position [360, 0]
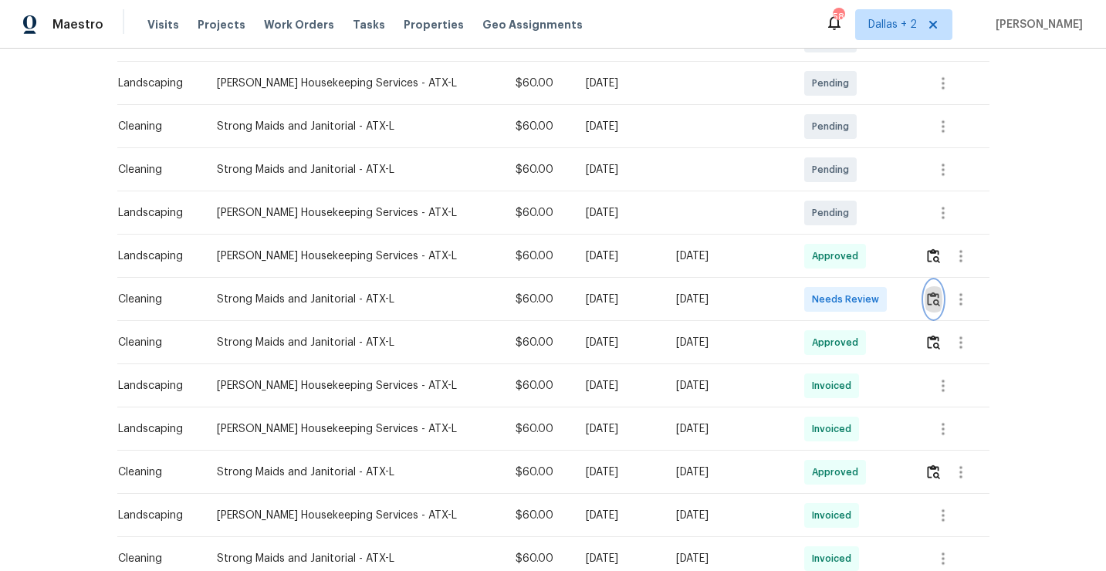
click at [935, 299] on img "button" at bounding box center [933, 299] width 13 height 15
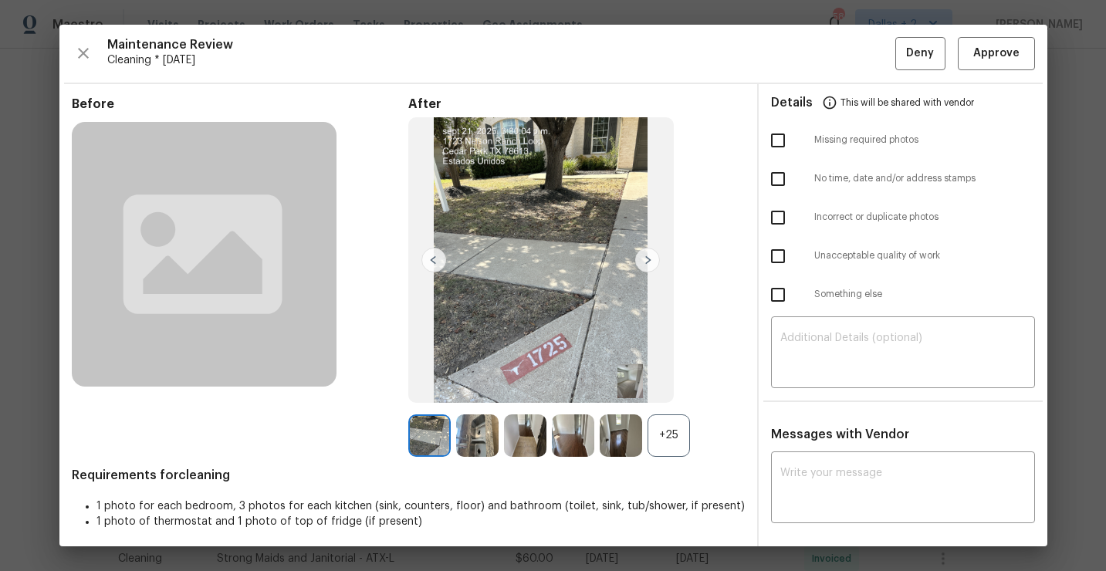
click at [675, 430] on div "+25" at bounding box center [668, 435] width 42 height 42
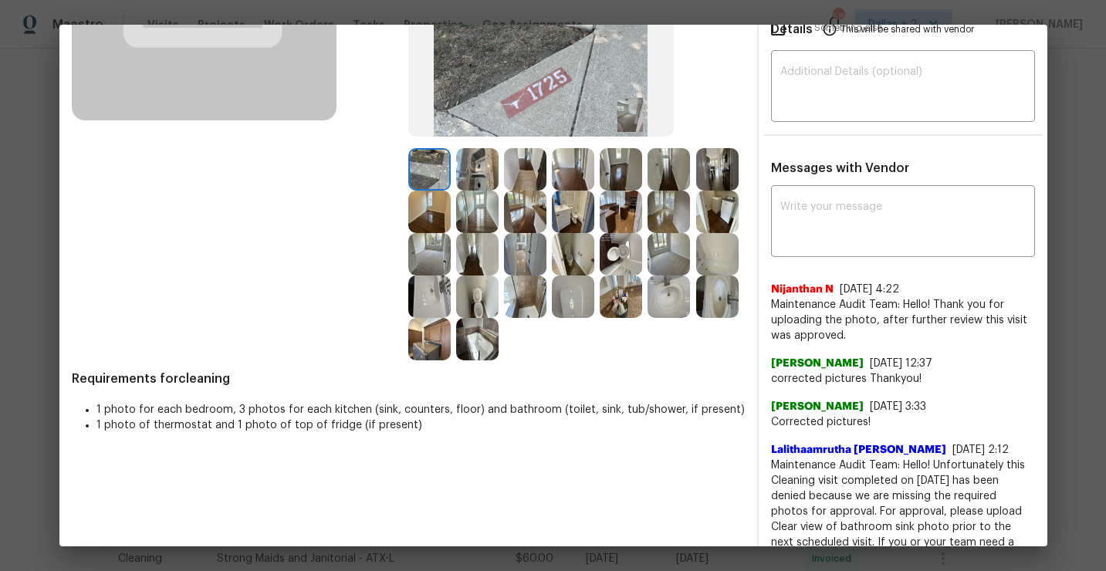
scroll to position [0, 0]
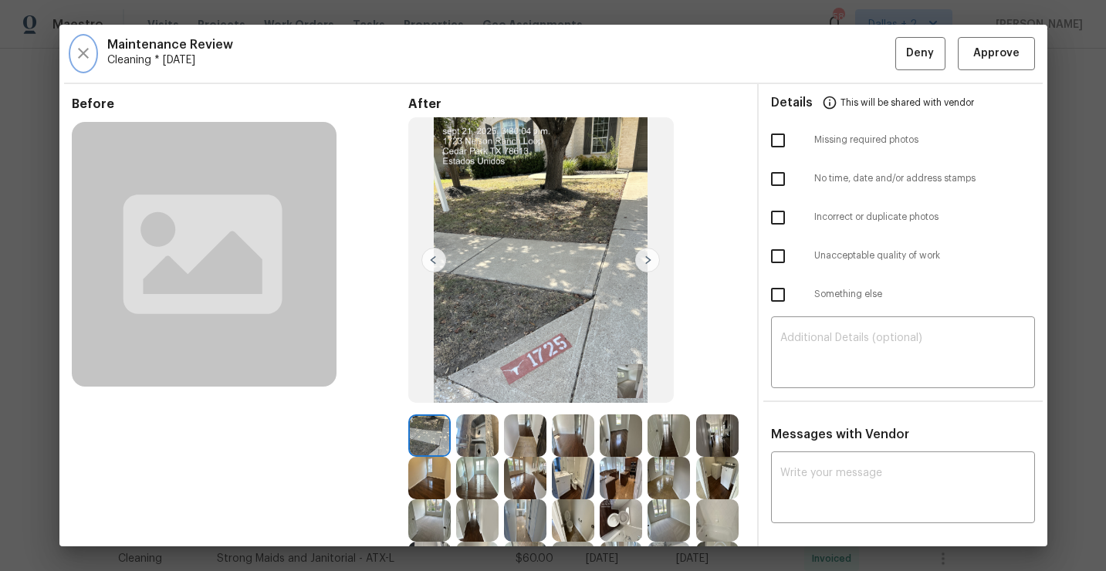
click at [83, 44] on icon "button" at bounding box center [83, 53] width 19 height 19
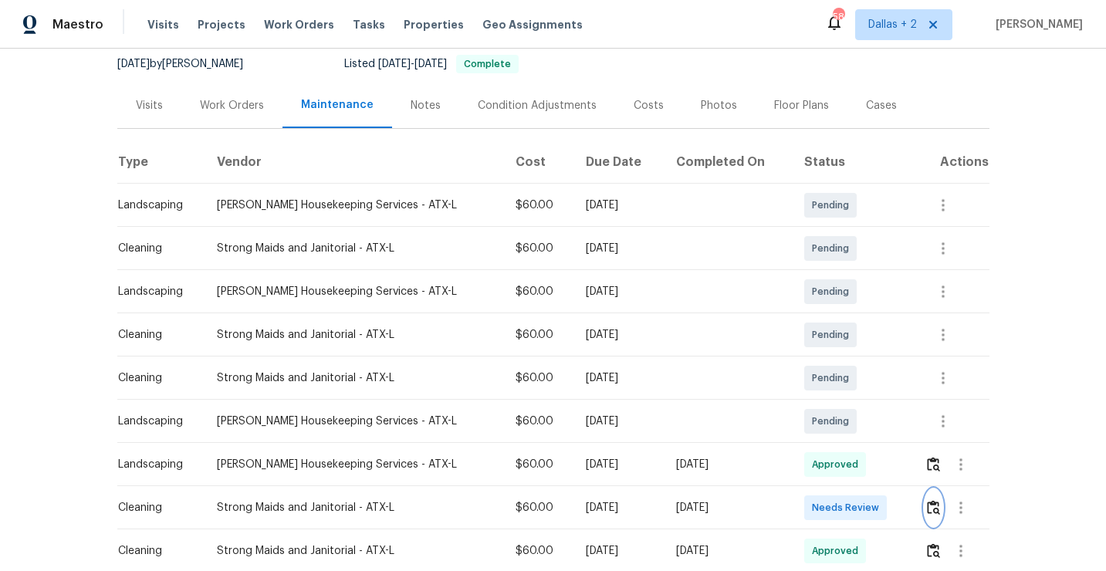
scroll to position [194, 0]
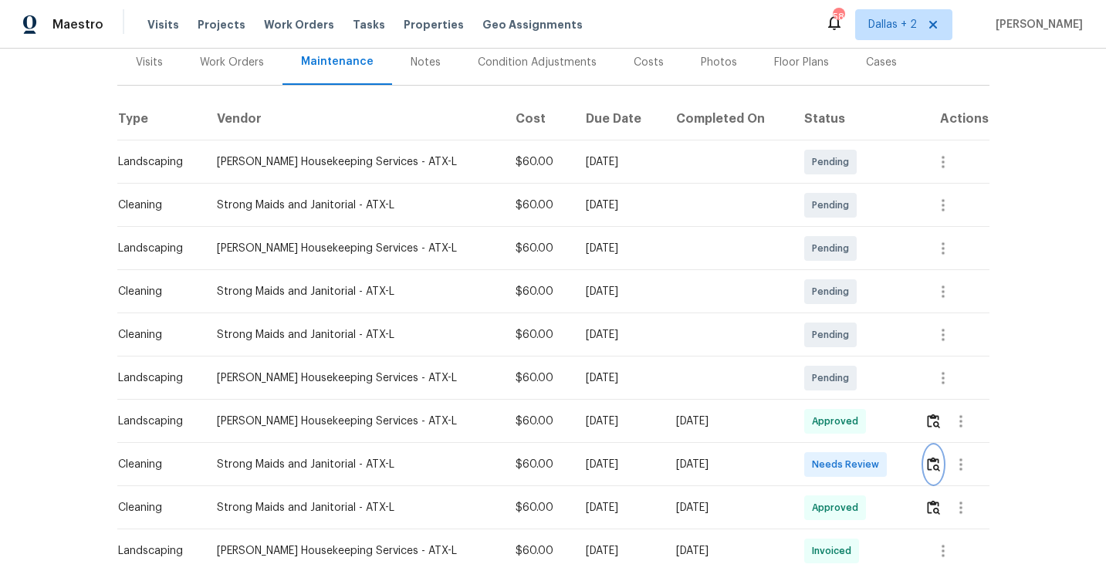
click at [932, 452] on button "button" at bounding box center [933, 464] width 18 height 37
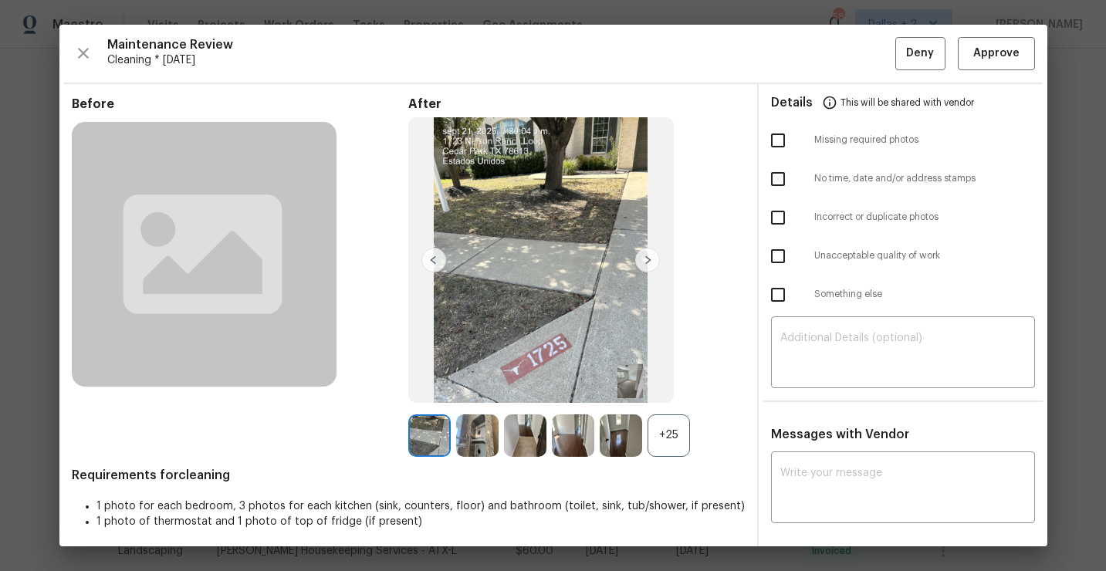
click at [672, 444] on div "+25" at bounding box center [668, 435] width 42 height 42
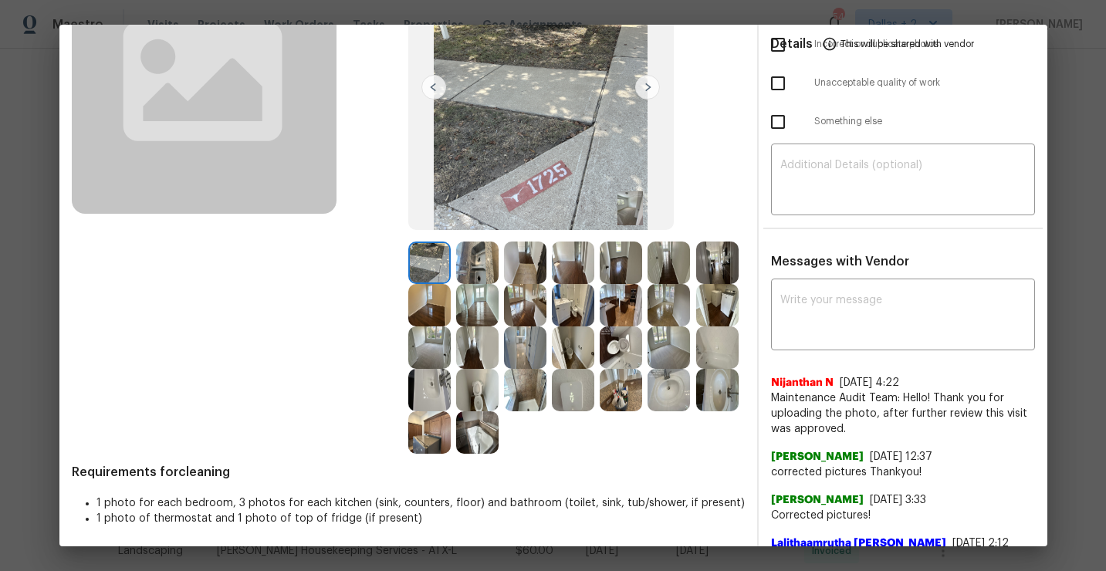
scroll to position [176, 0]
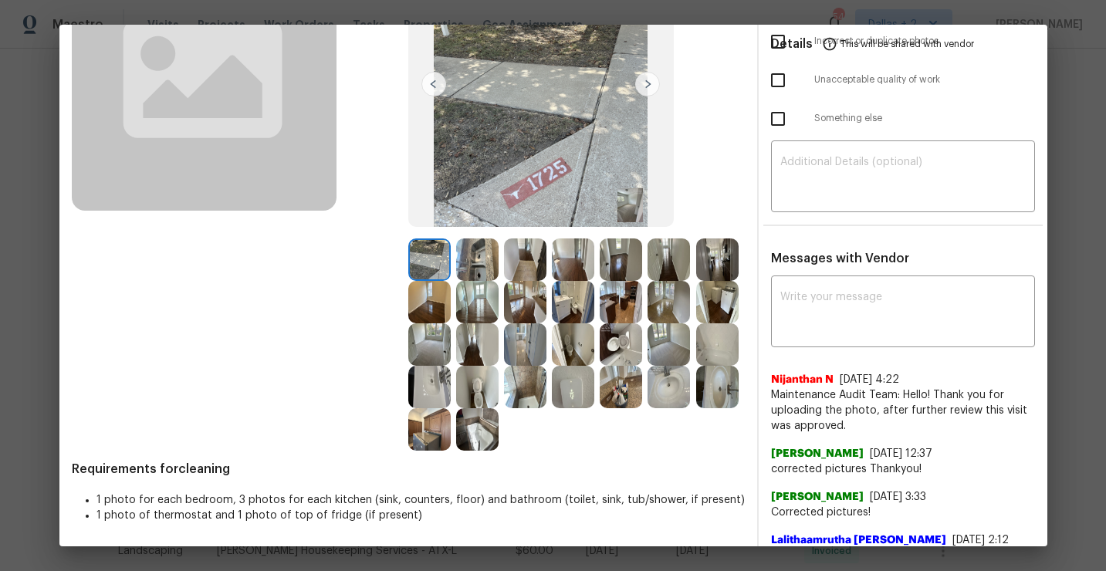
click at [526, 306] on img at bounding box center [525, 302] width 42 height 42
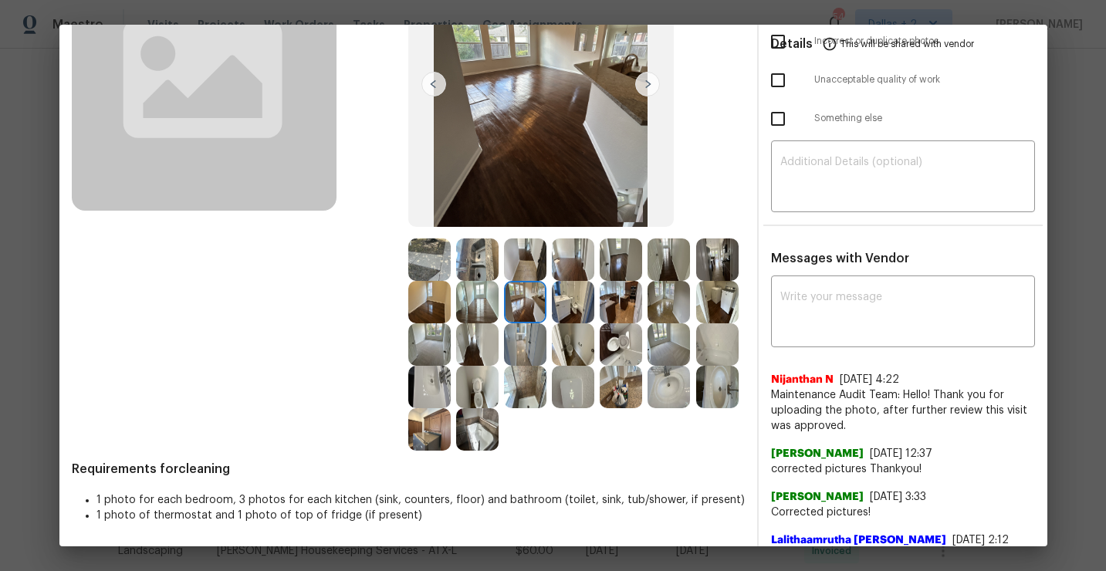
click at [591, 312] on img at bounding box center [573, 302] width 42 height 42
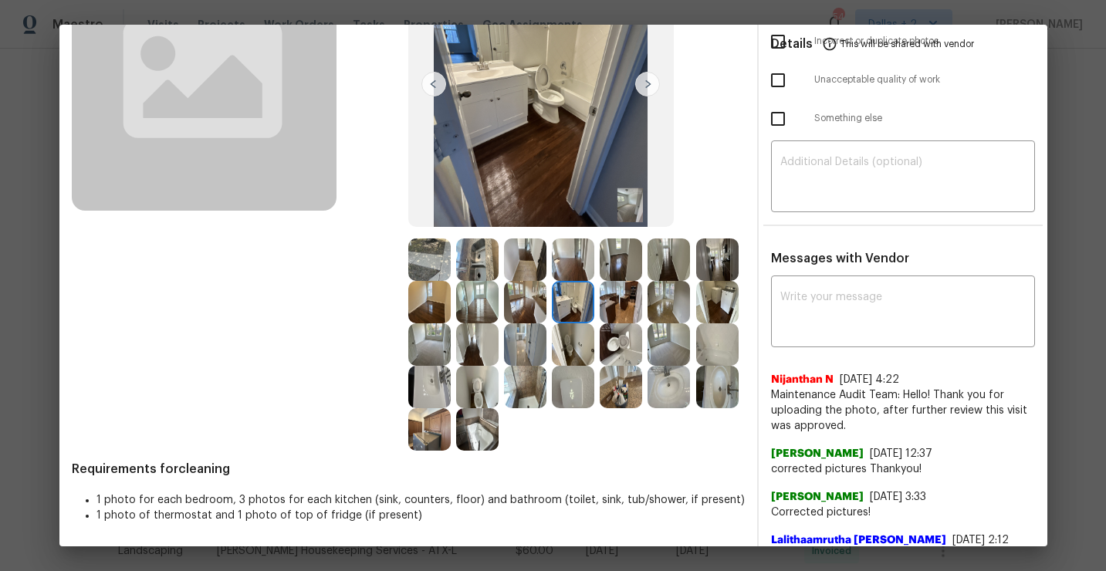
click at [610, 311] on img at bounding box center [620, 302] width 42 height 42
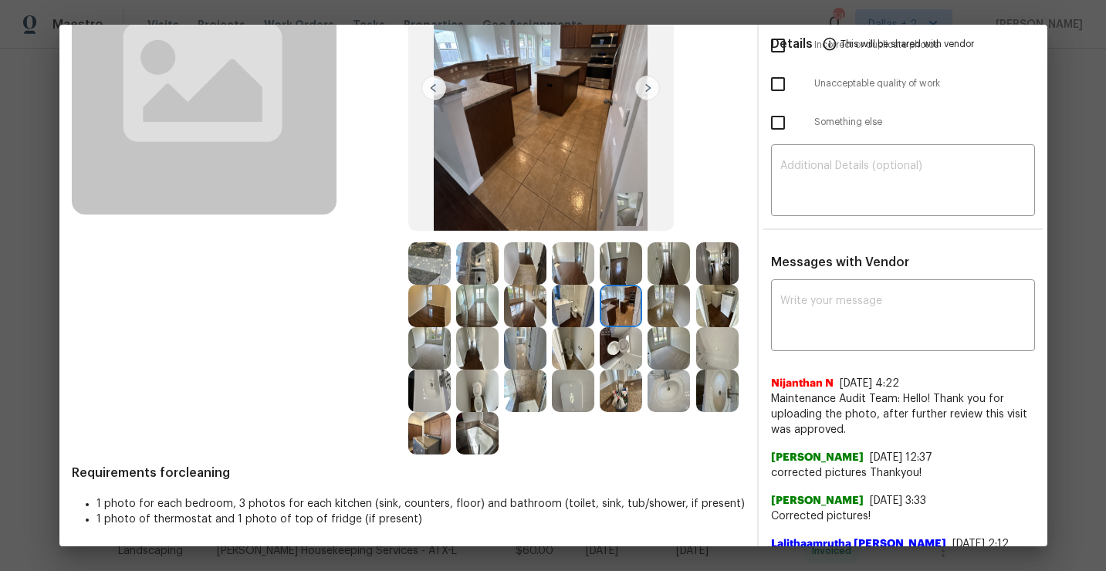
scroll to position [174, 0]
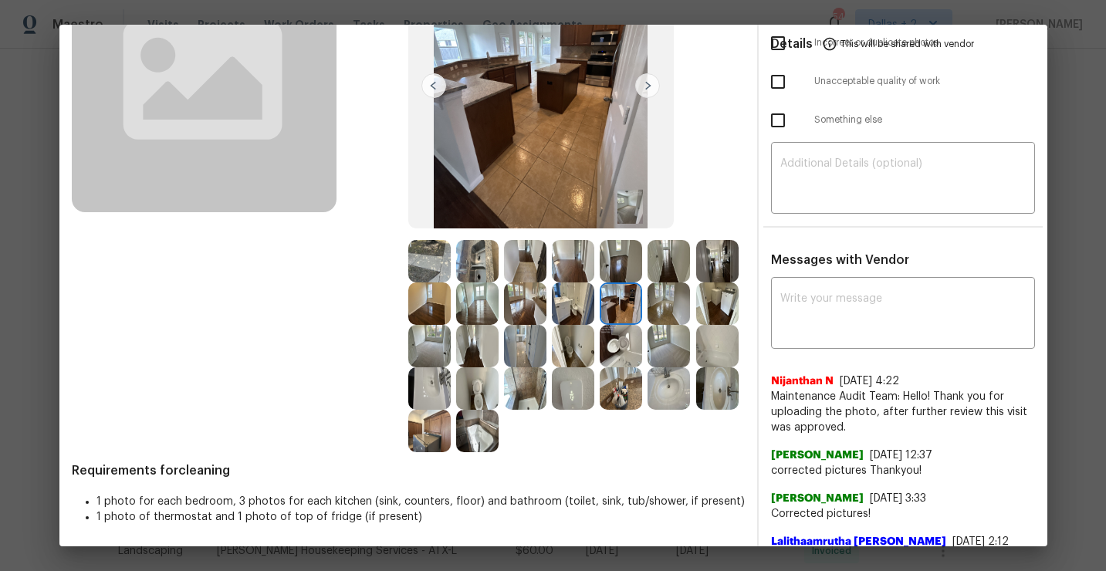
click at [671, 309] on img at bounding box center [668, 303] width 42 height 42
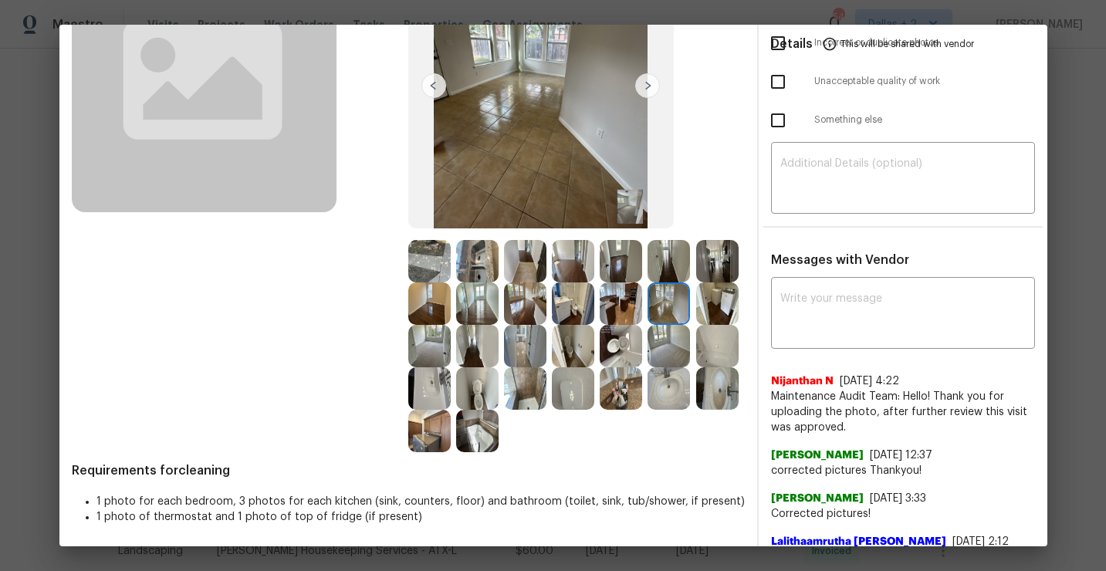
click at [721, 311] on img at bounding box center [717, 303] width 42 height 42
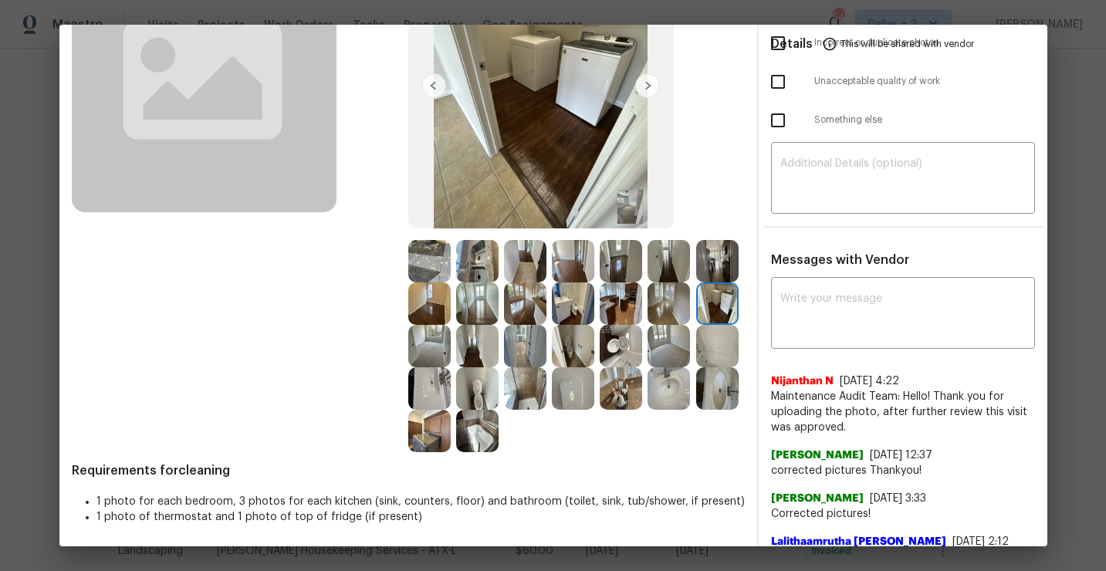
click at [432, 397] on img at bounding box center [429, 388] width 42 height 42
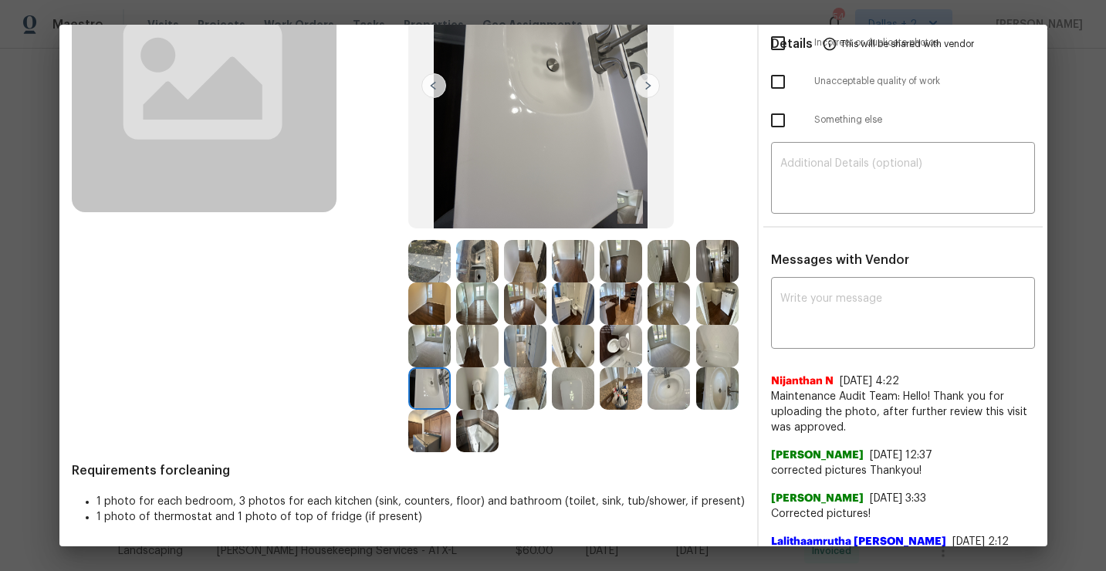
click at [427, 426] on img at bounding box center [429, 431] width 42 height 42
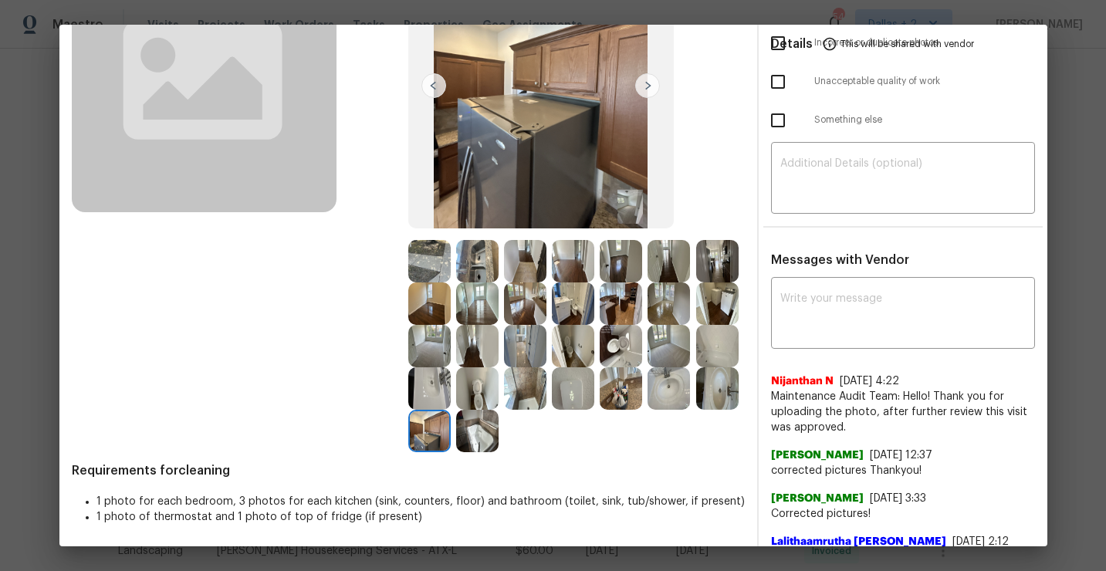
click at [488, 439] on img at bounding box center [477, 431] width 42 height 42
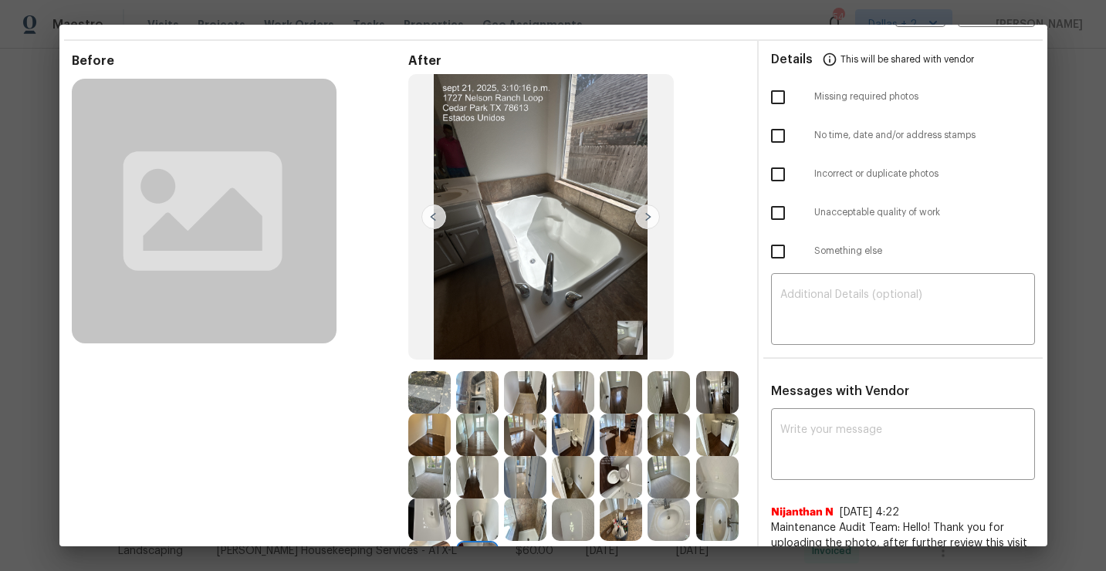
scroll to position [0, 0]
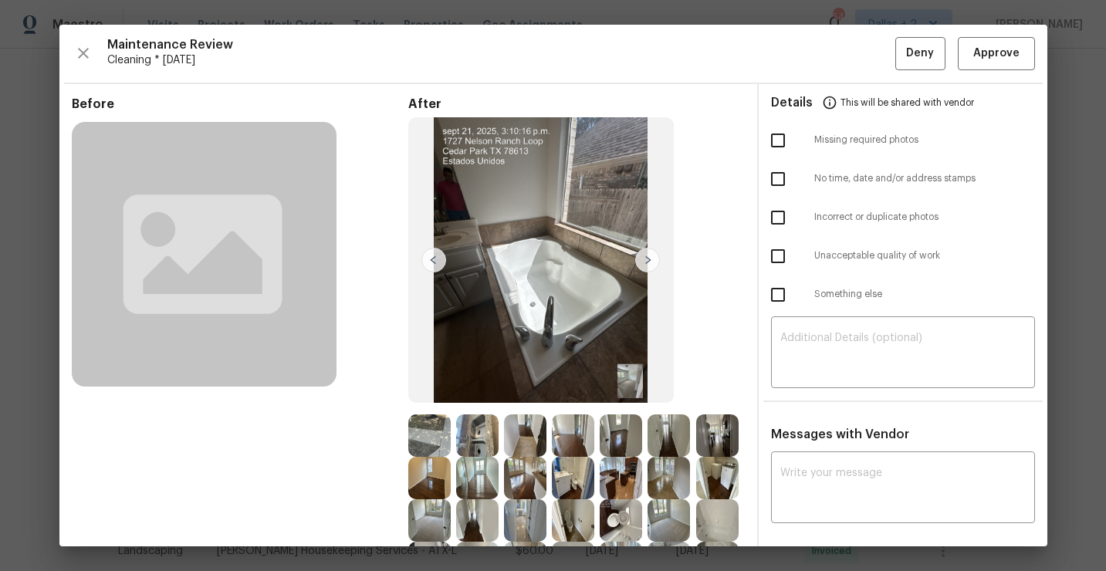
click at [716, 194] on div "After" at bounding box center [576, 361] width 336 height 530
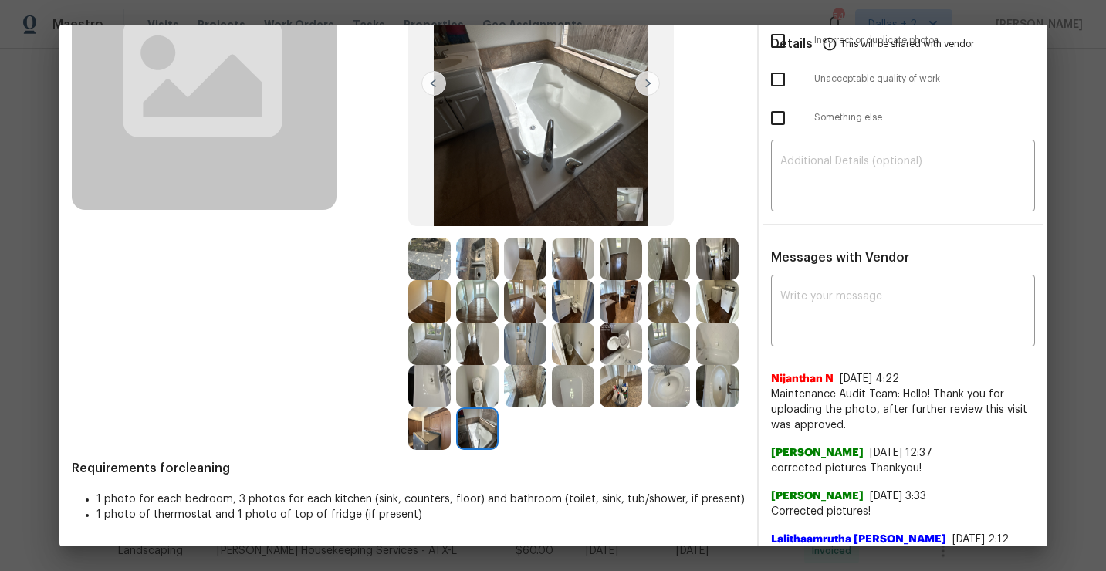
scroll to position [178, 0]
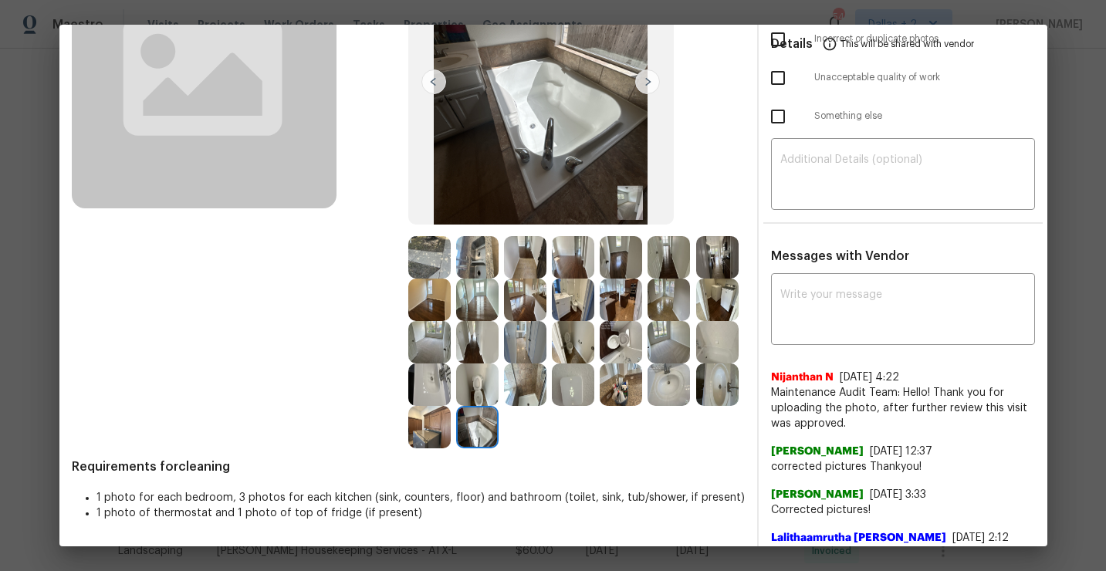
click at [508, 368] on img at bounding box center [525, 384] width 42 height 42
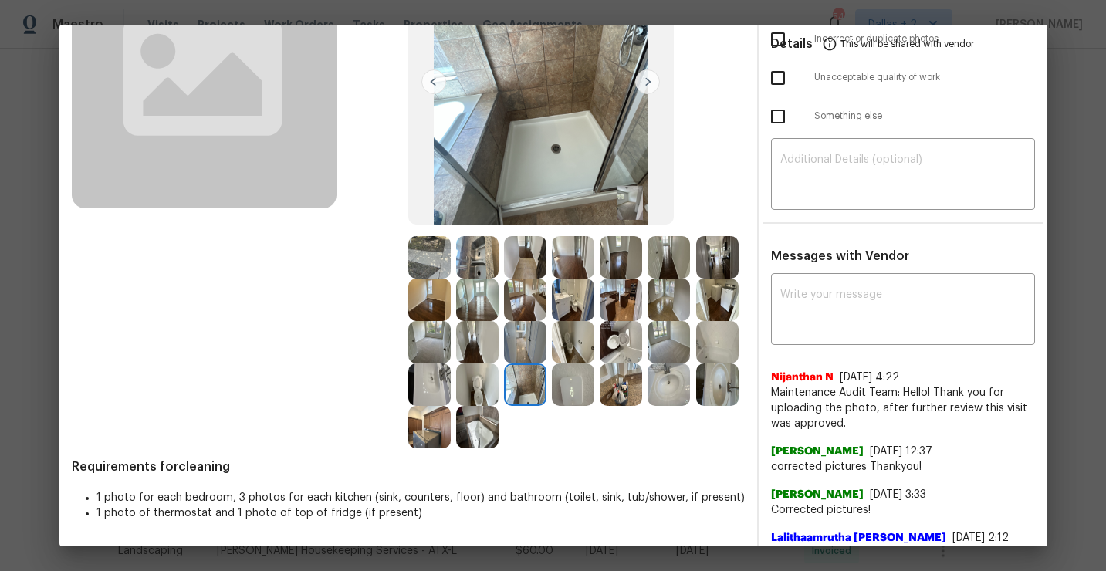
click at [481, 381] on img at bounding box center [477, 384] width 42 height 42
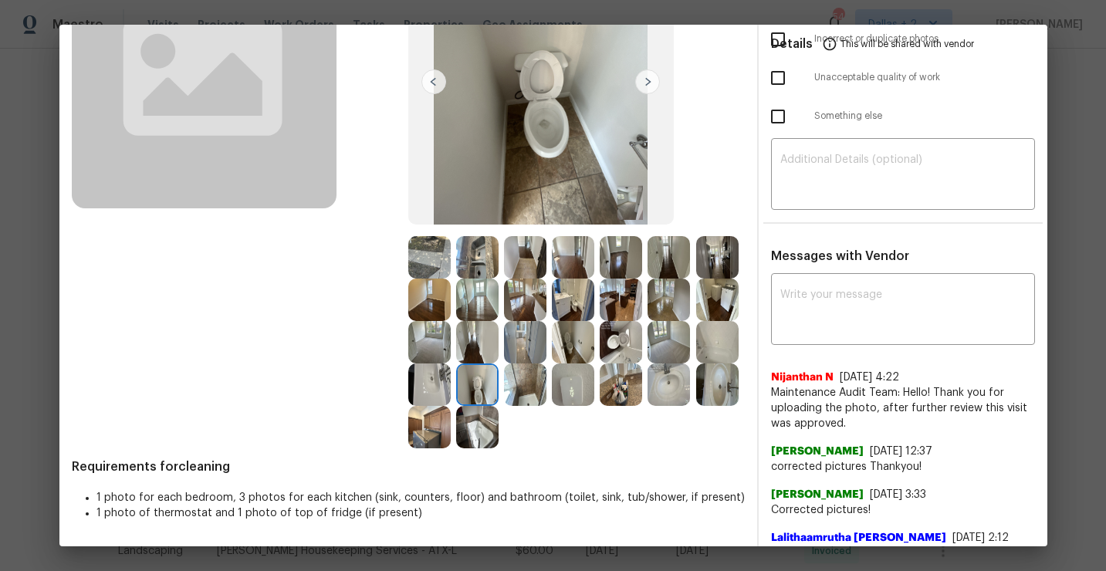
click at [437, 390] on img at bounding box center [429, 384] width 42 height 42
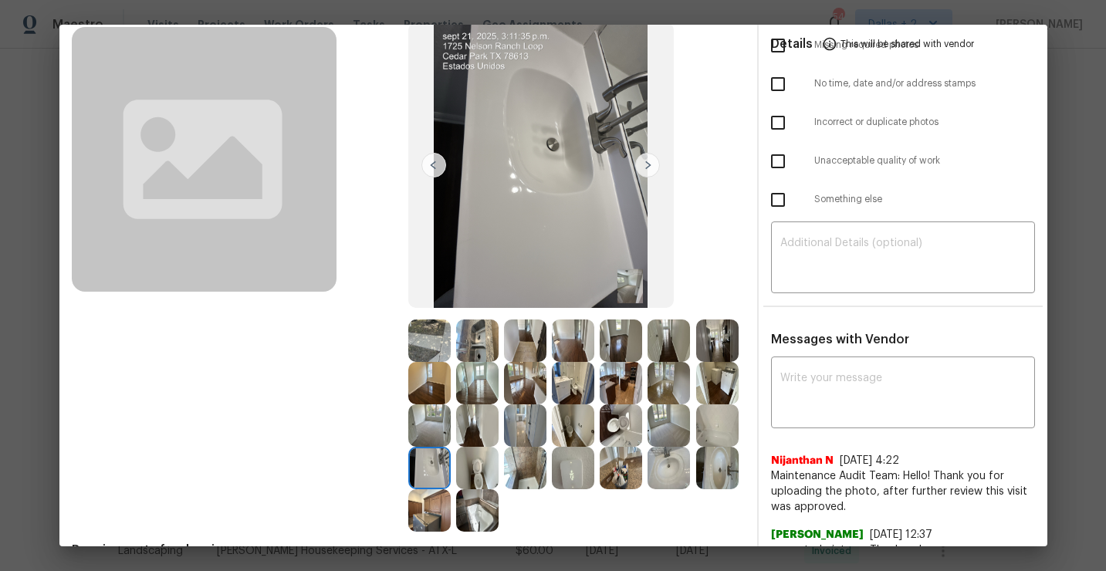
scroll to position [93, 0]
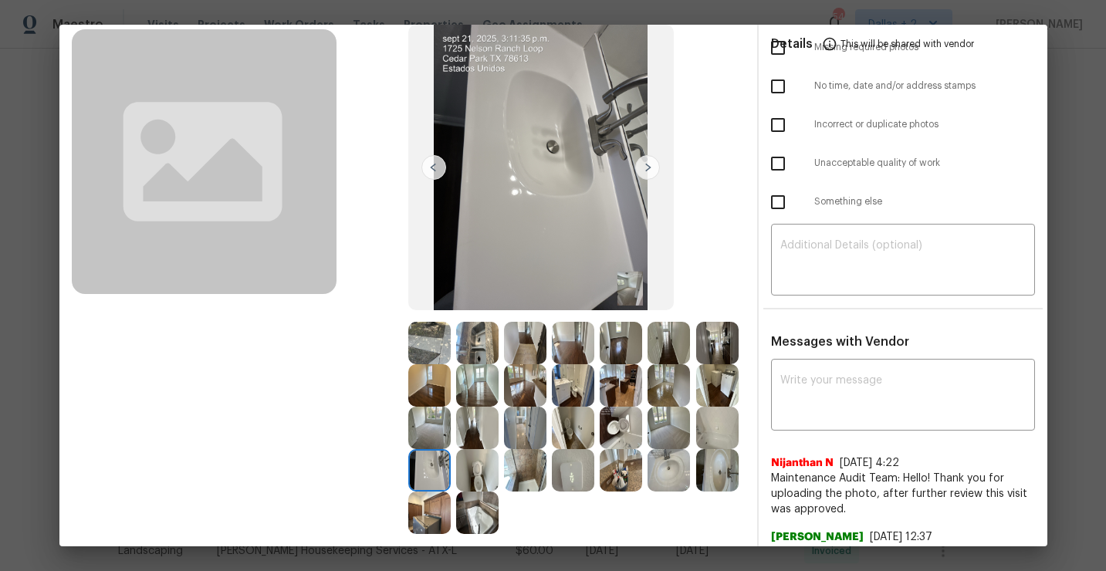
click at [522, 352] on img at bounding box center [525, 343] width 42 height 42
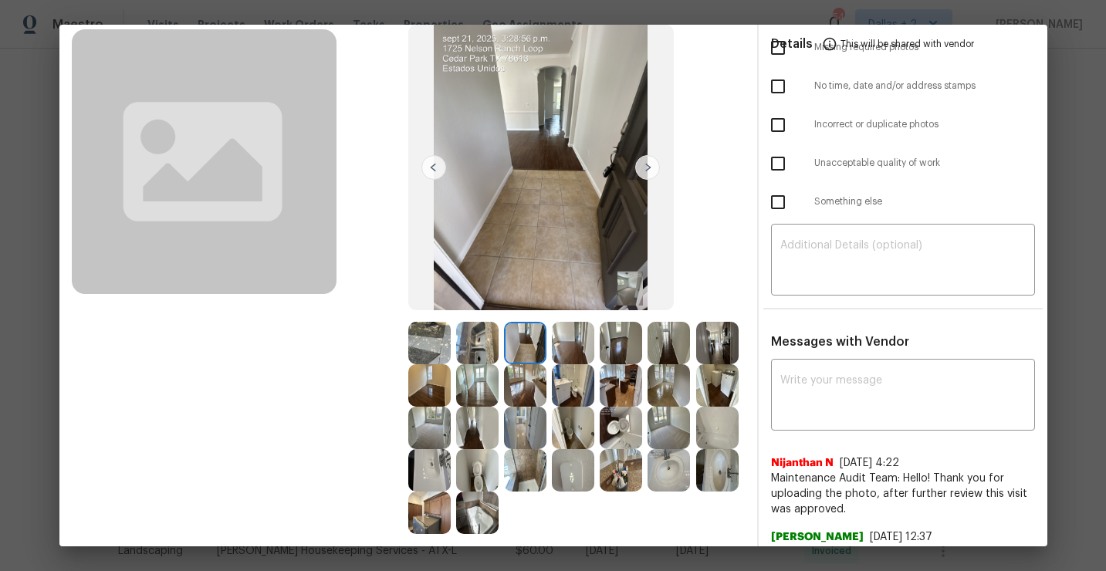
click at [471, 342] on img at bounding box center [477, 343] width 42 height 42
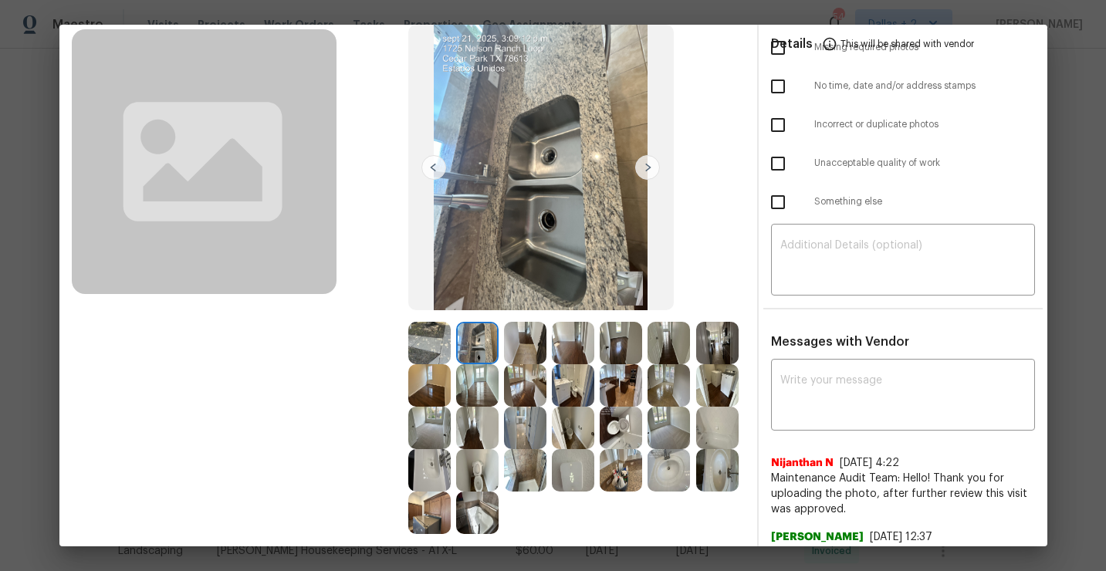
scroll to position [66, 0]
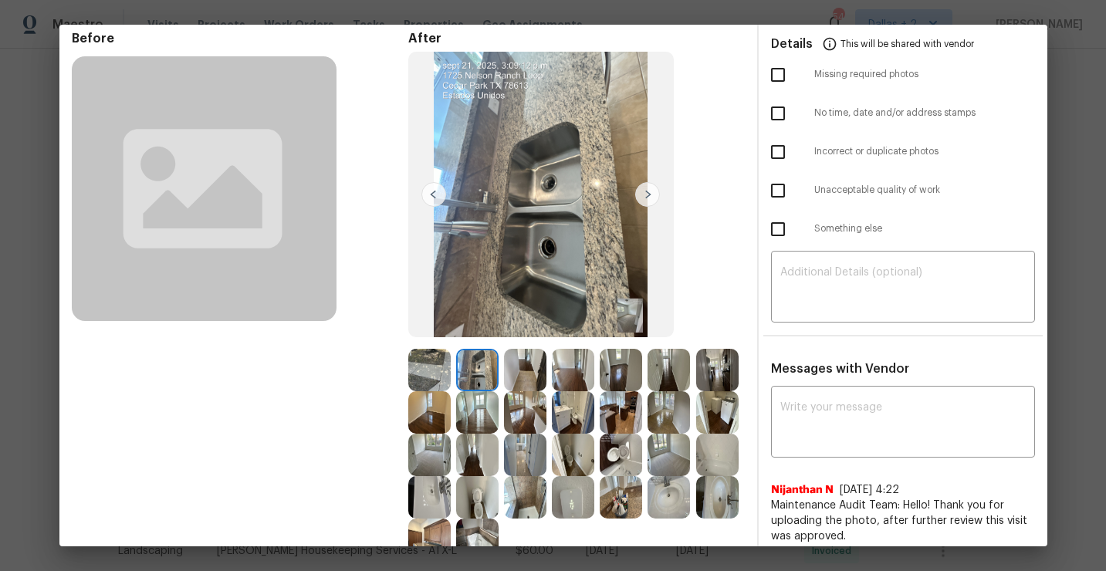
click at [645, 193] on img at bounding box center [647, 194] width 25 height 25
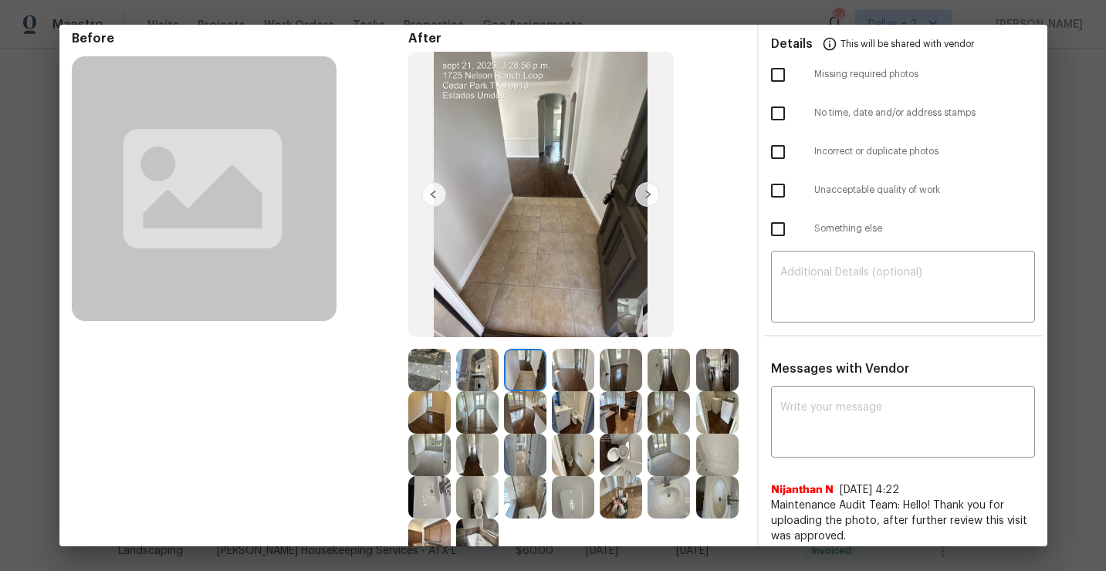
click at [645, 193] on img at bounding box center [647, 194] width 25 height 25
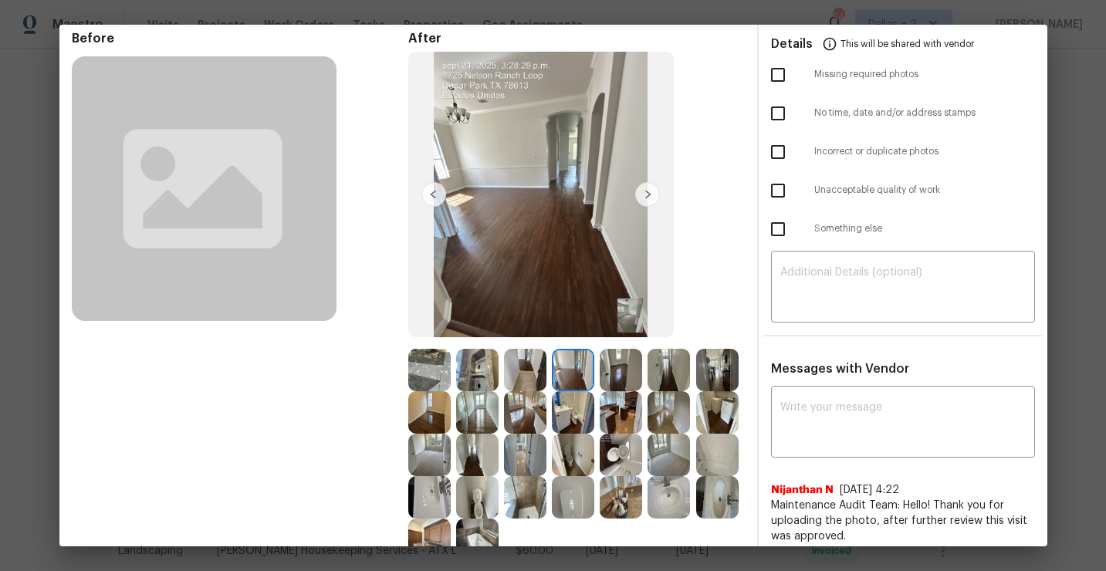
click at [646, 201] on img at bounding box center [647, 194] width 25 height 25
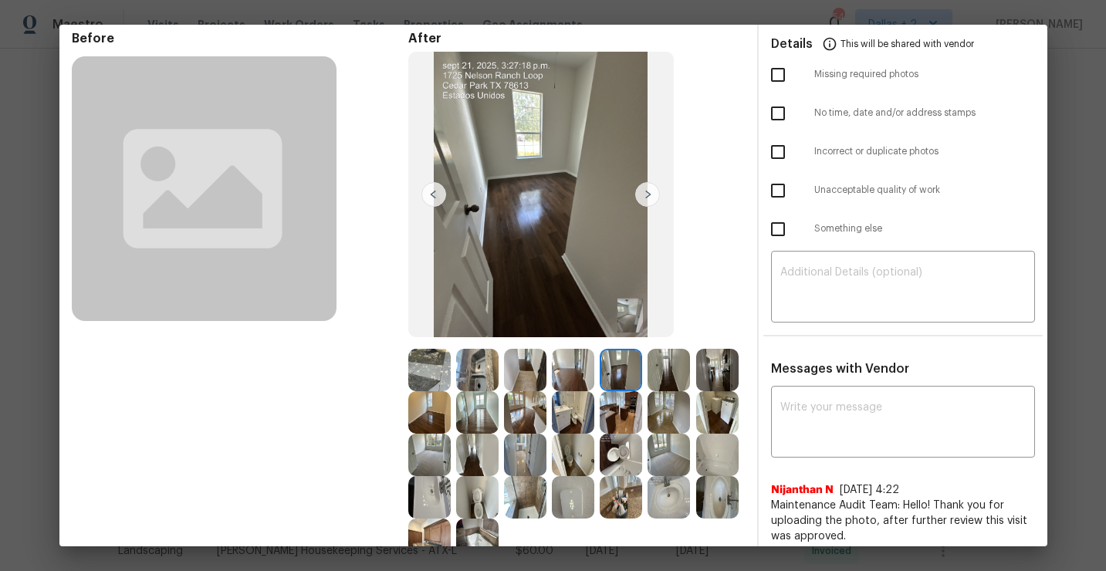
click at [646, 201] on img at bounding box center [647, 194] width 25 height 25
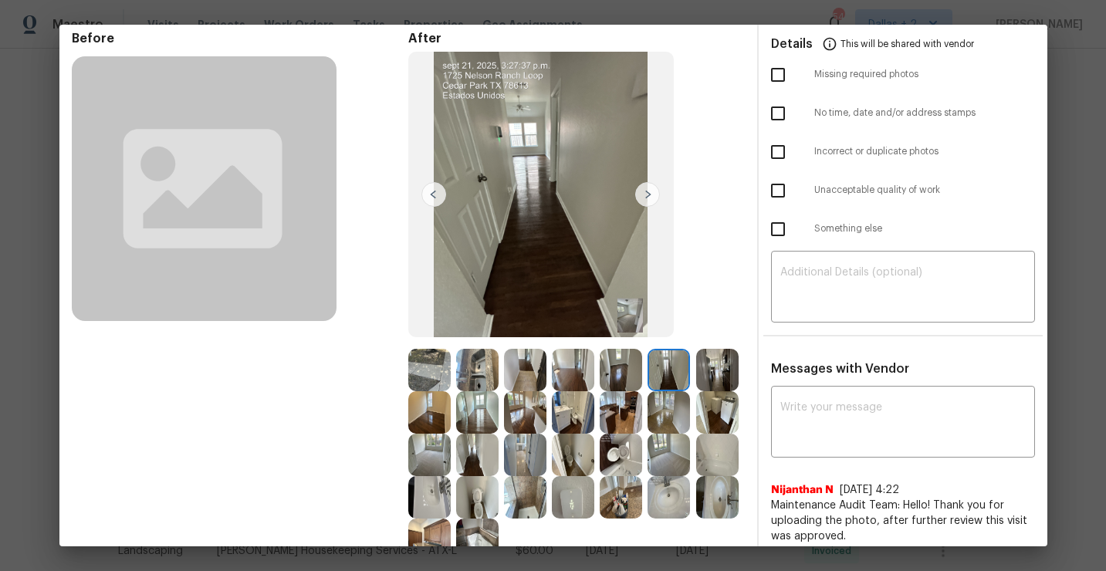
click at [644, 198] on img at bounding box center [647, 194] width 25 height 25
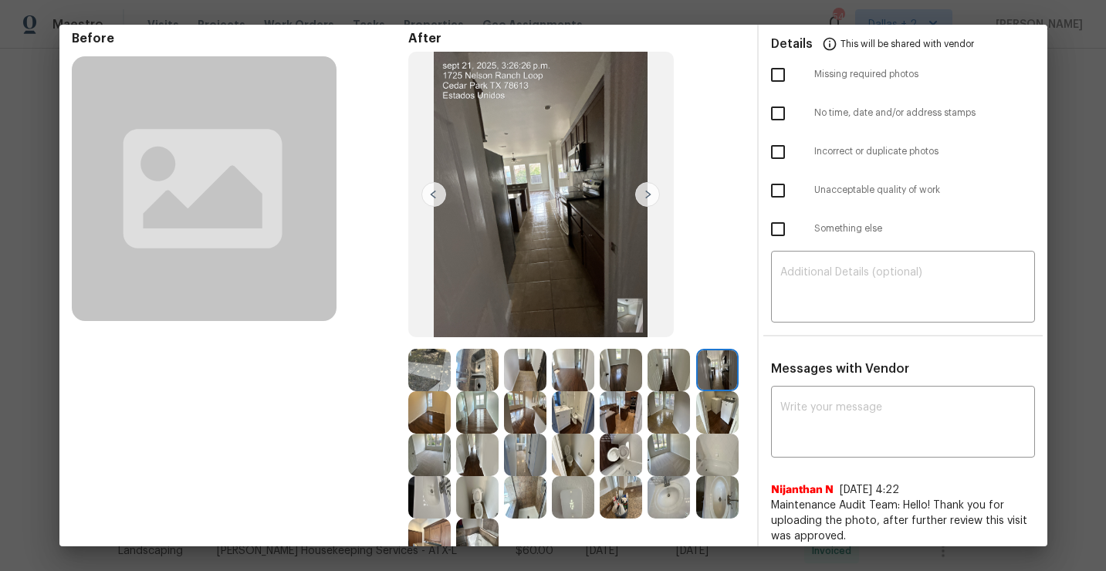
click at [626, 409] on img at bounding box center [620, 412] width 42 height 42
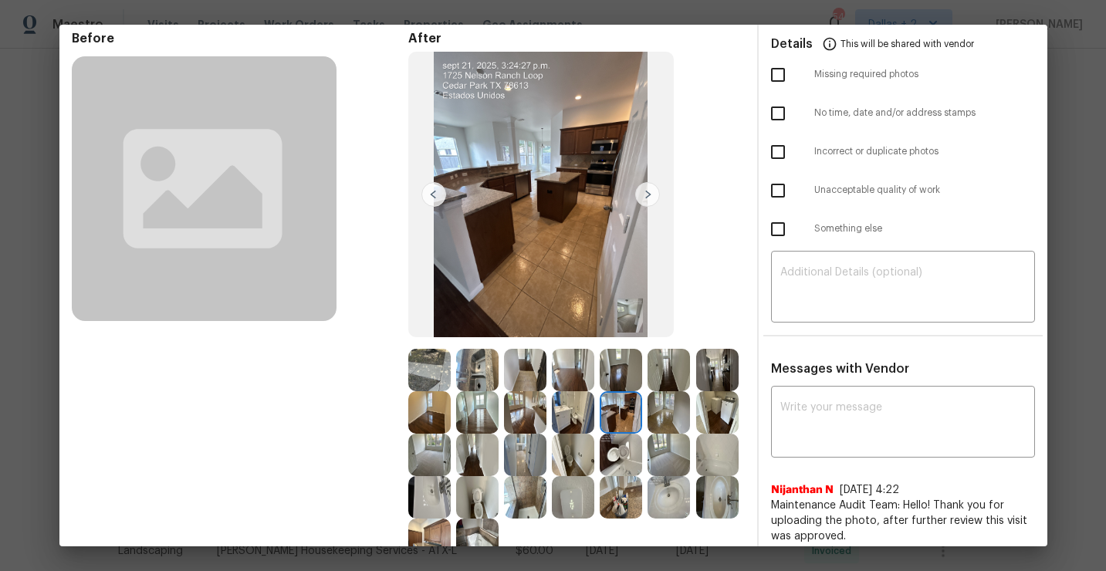
click at [516, 459] on img at bounding box center [525, 455] width 42 height 42
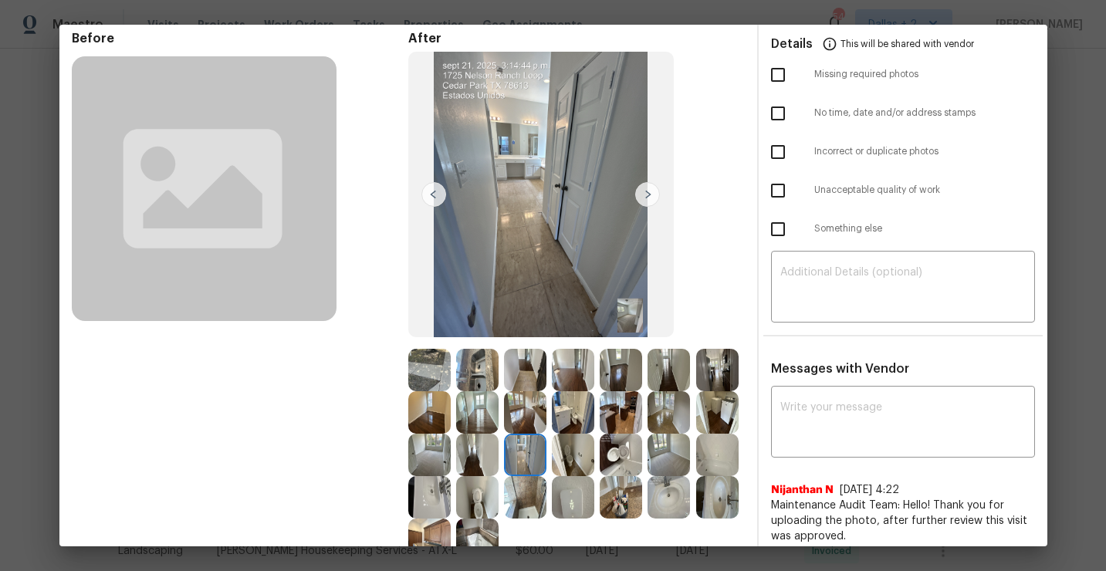
scroll to position [109, 0]
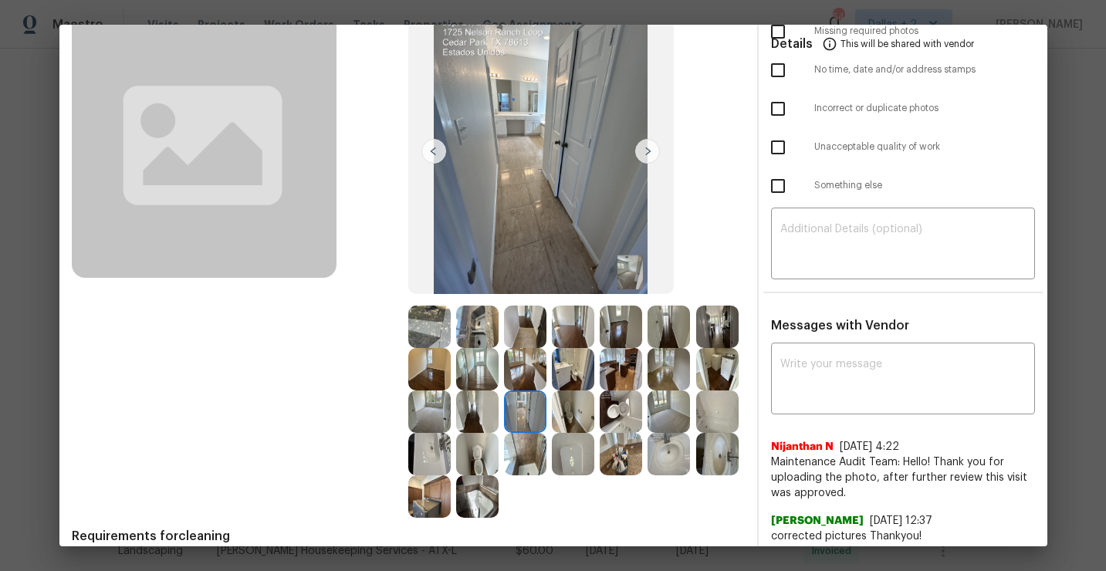
click at [617, 452] on img at bounding box center [620, 454] width 42 height 42
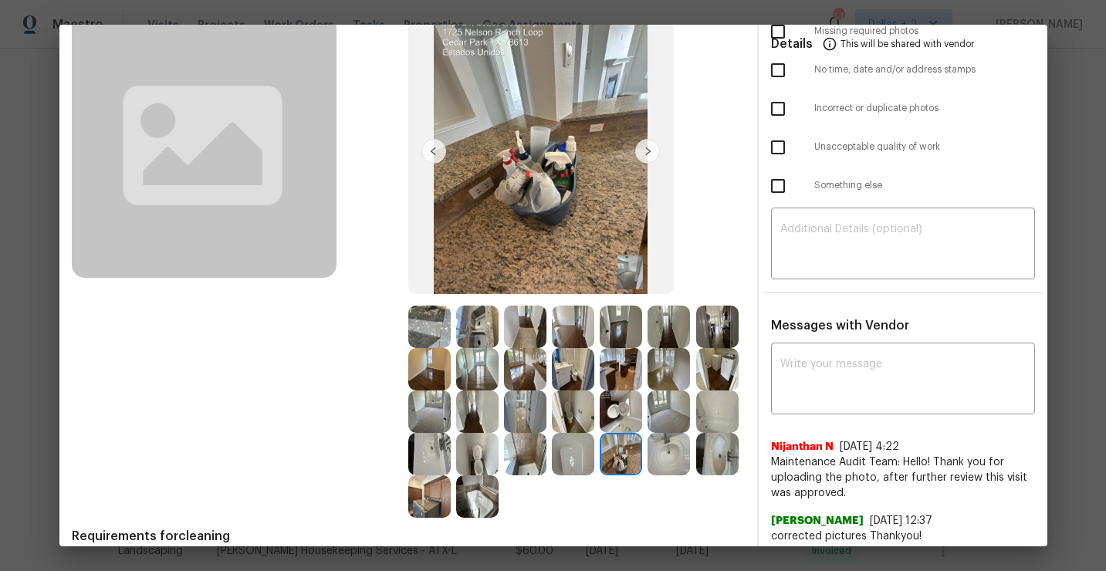
click at [478, 448] on img at bounding box center [477, 454] width 42 height 42
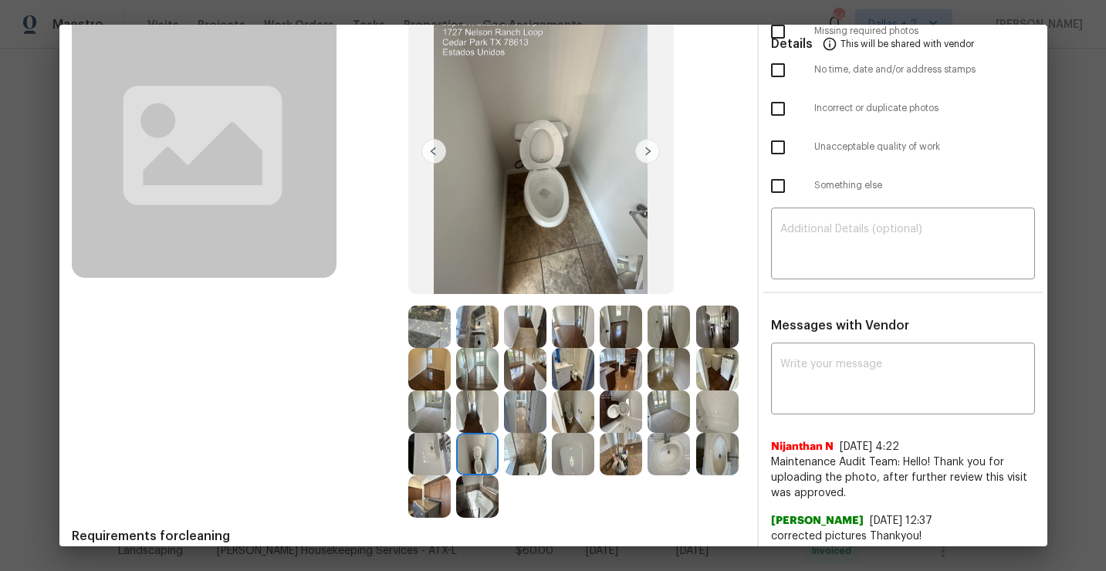
click at [434, 456] on img at bounding box center [429, 454] width 42 height 42
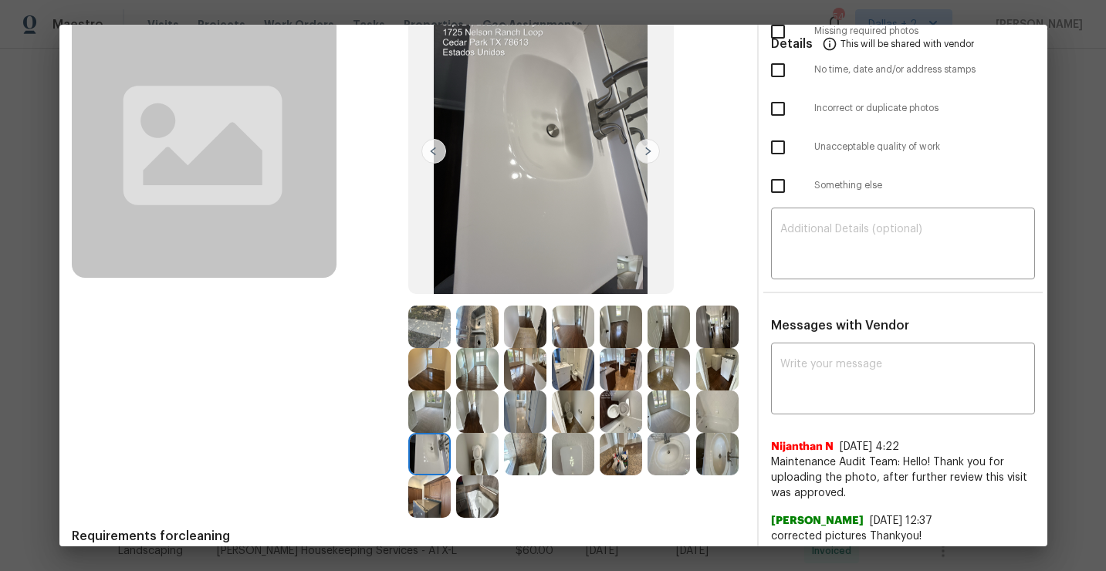
scroll to position [0, 0]
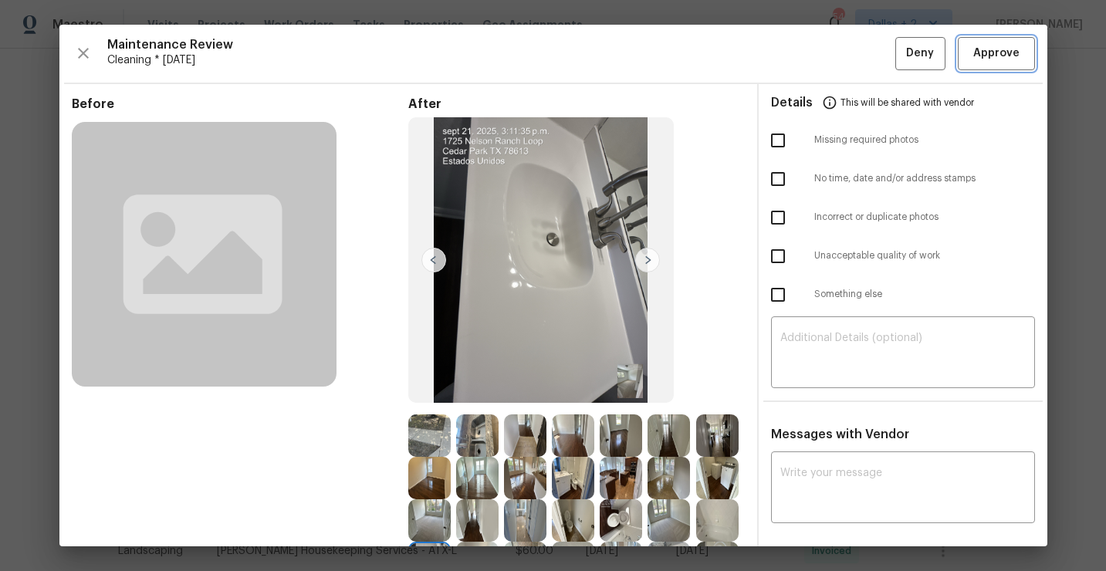
click at [986, 45] on span "Approve" at bounding box center [996, 53] width 46 height 19
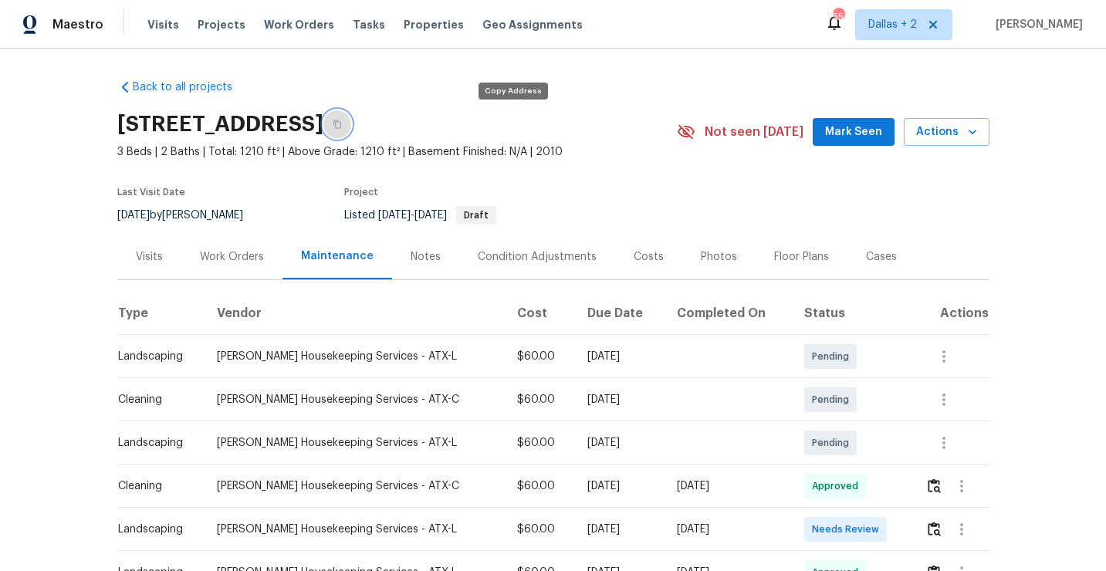
click at [351, 131] on button "button" at bounding box center [337, 124] width 28 height 28
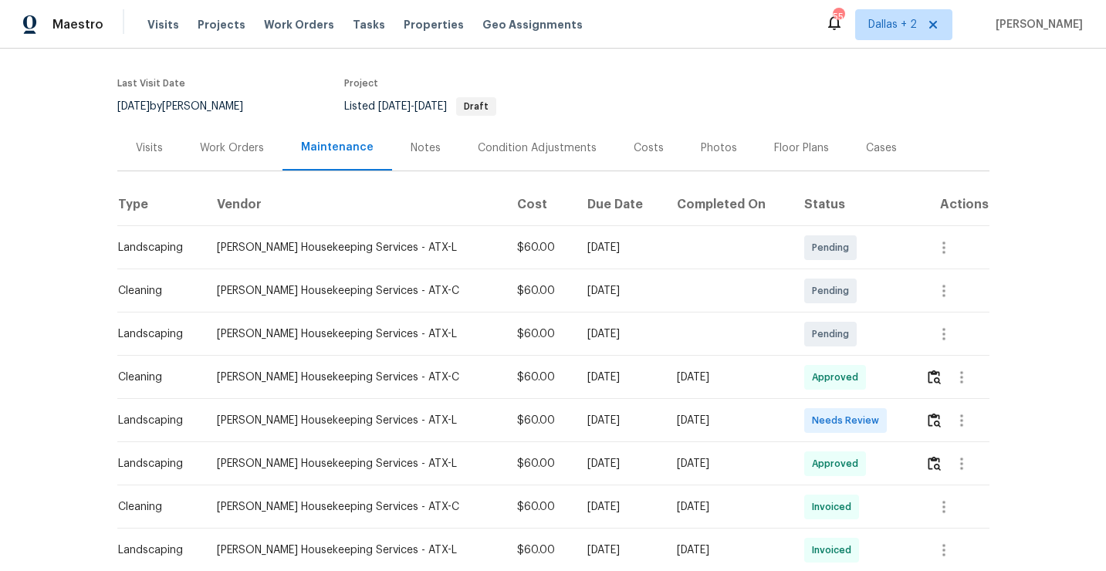
scroll to position [119, 0]
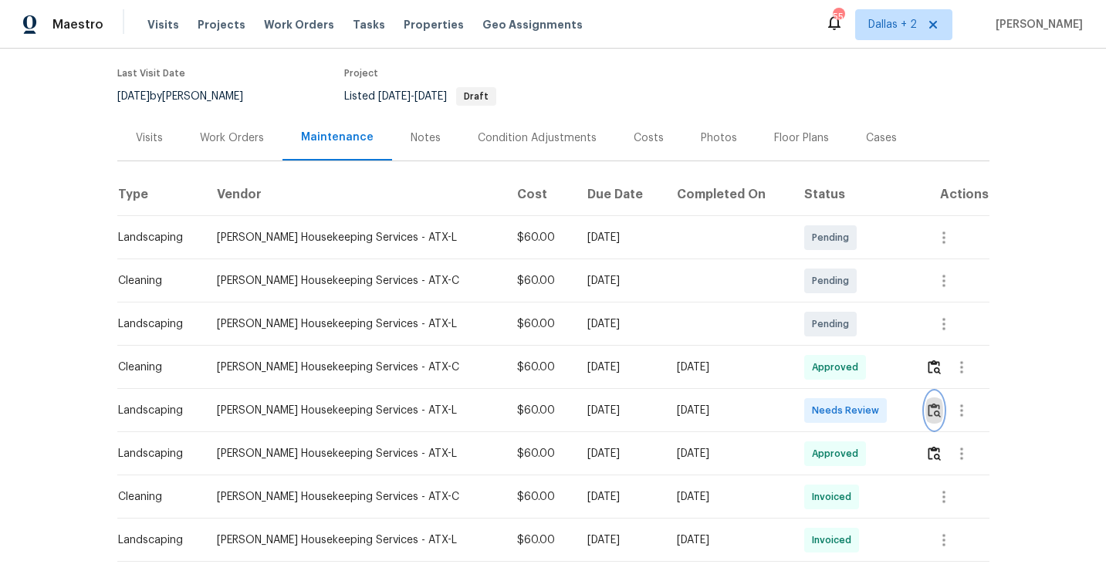
click at [934, 410] on img "button" at bounding box center [933, 410] width 13 height 15
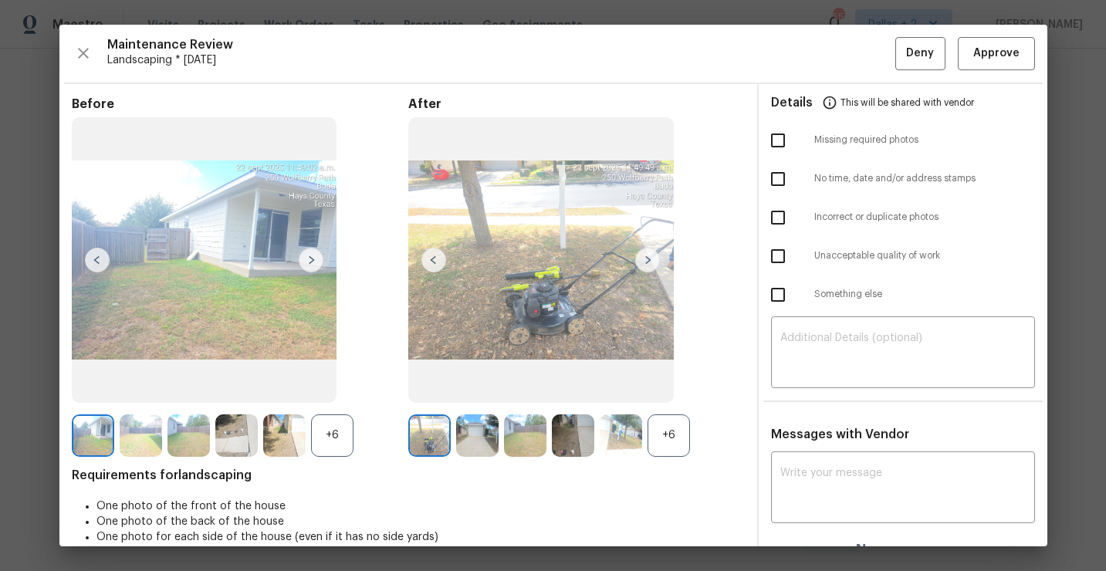
scroll to position [0, 0]
click at [674, 430] on div "+6" at bounding box center [668, 435] width 42 height 42
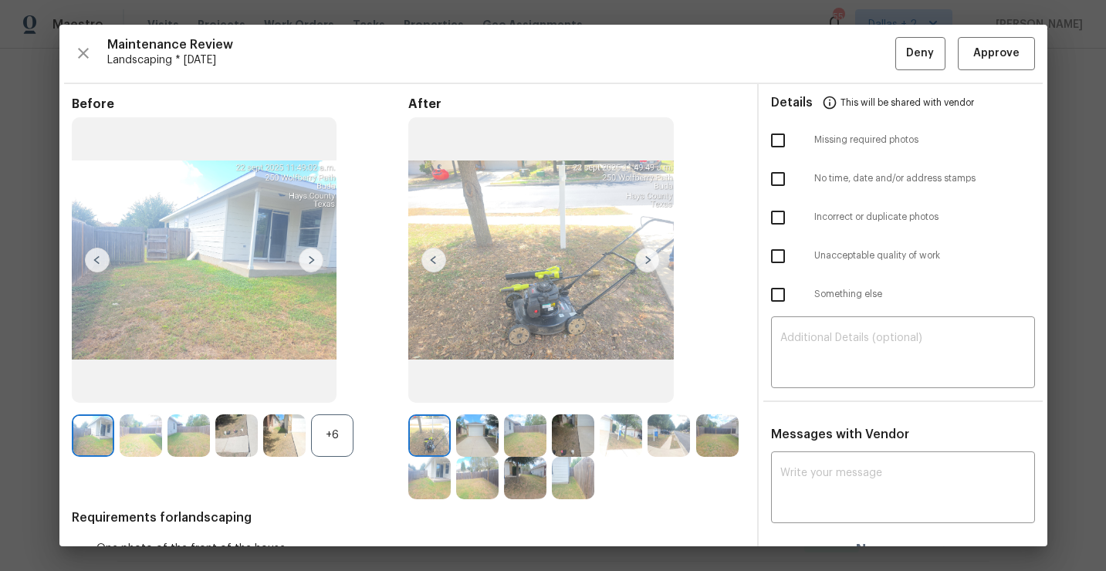
click at [333, 430] on div "+6" at bounding box center [332, 435] width 42 height 42
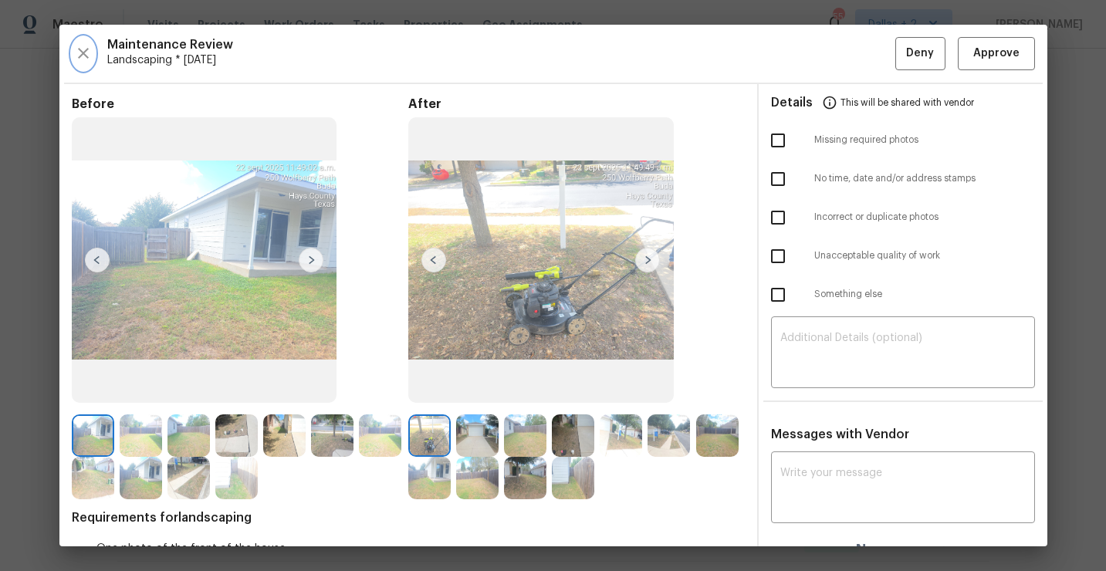
click at [79, 59] on icon "button" at bounding box center [83, 53] width 19 height 19
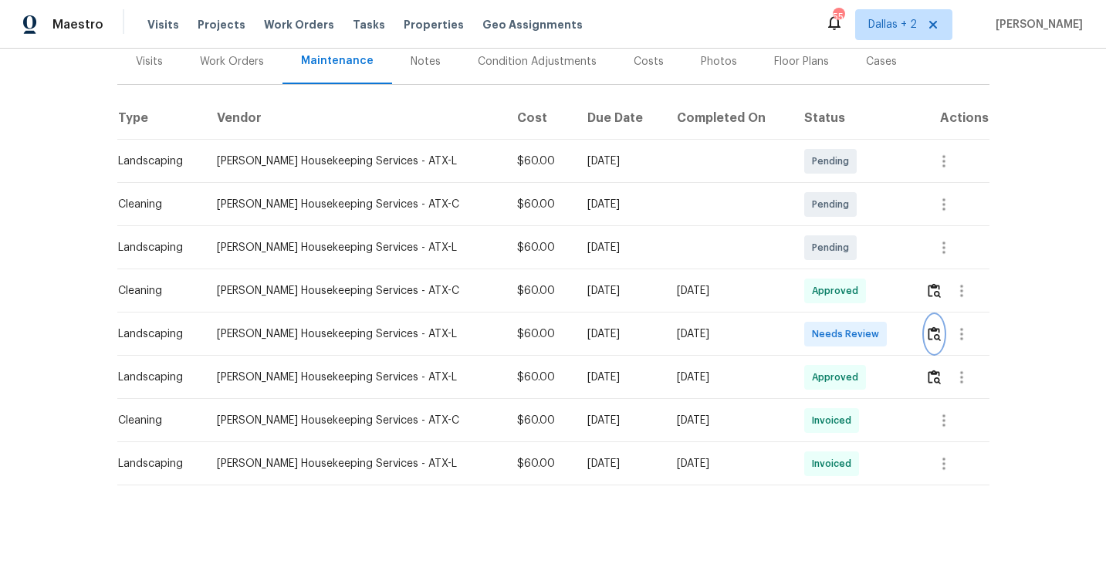
scroll to position [202, 0]
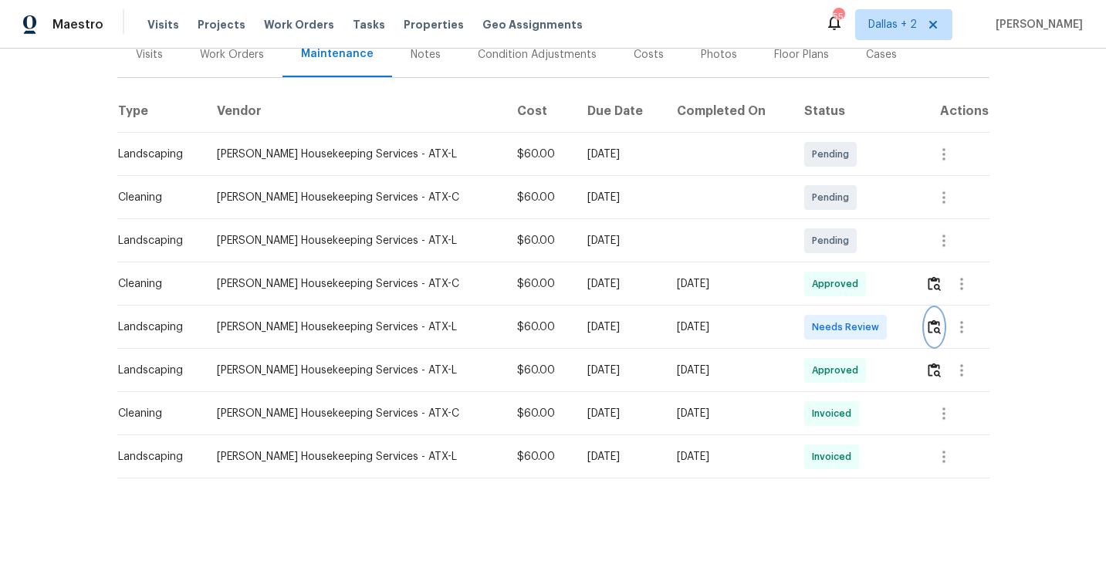
click at [934, 339] on button "button" at bounding box center [934, 327] width 18 height 37
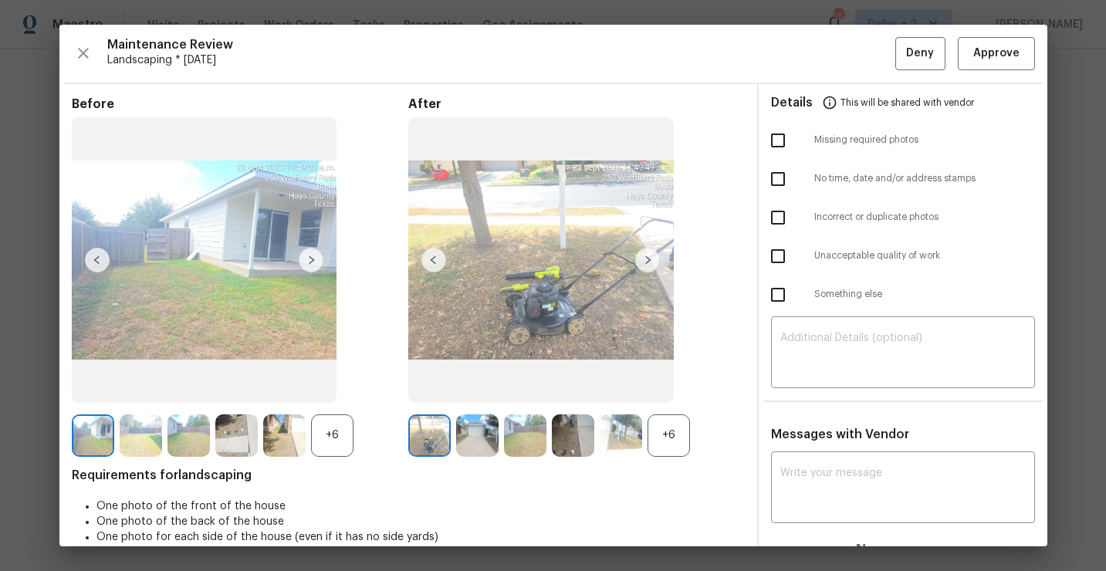
click at [672, 442] on div "+6" at bounding box center [668, 435] width 42 height 42
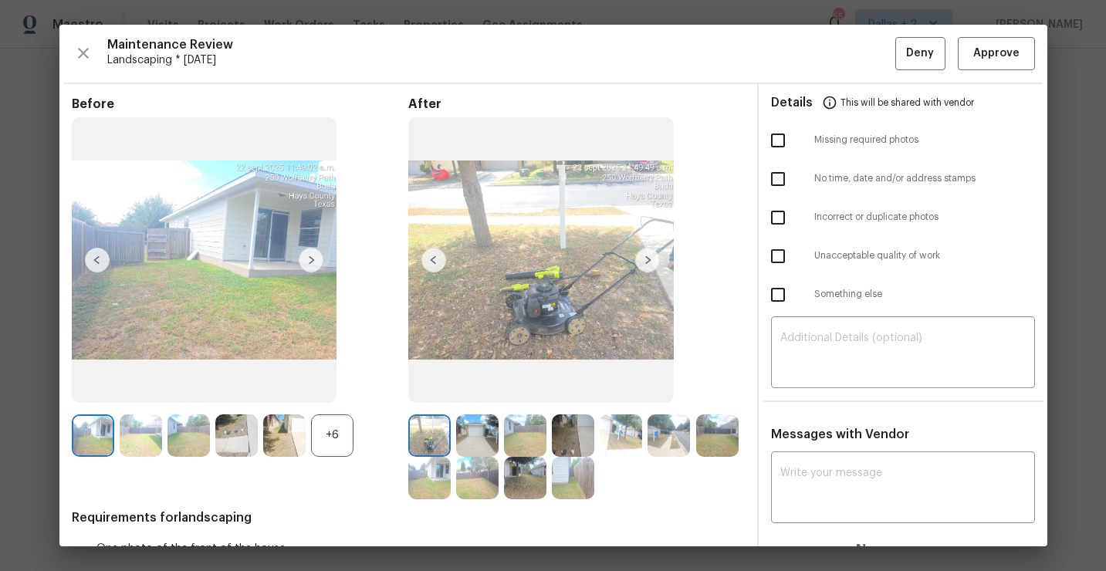
click at [329, 444] on div "+6" at bounding box center [332, 435] width 42 height 42
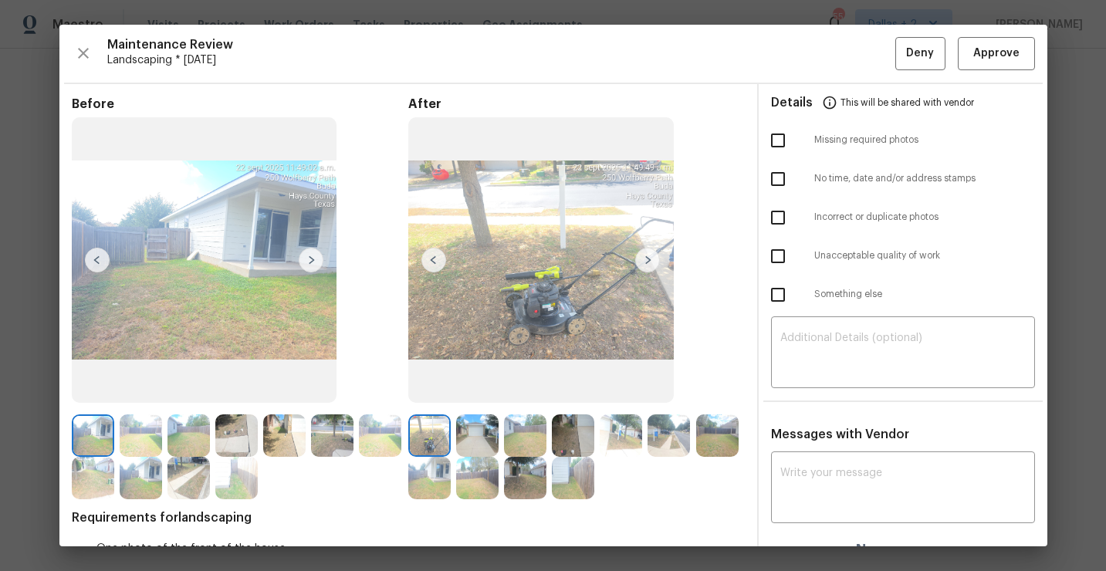
click at [643, 263] on img at bounding box center [647, 260] width 25 height 25
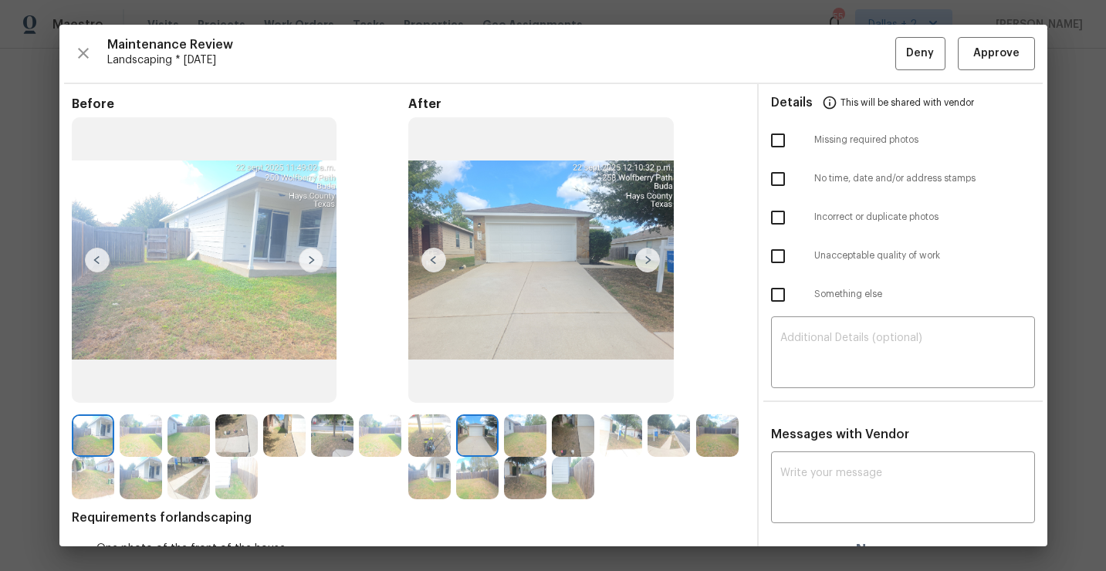
click at [417, 424] on img at bounding box center [429, 435] width 42 height 42
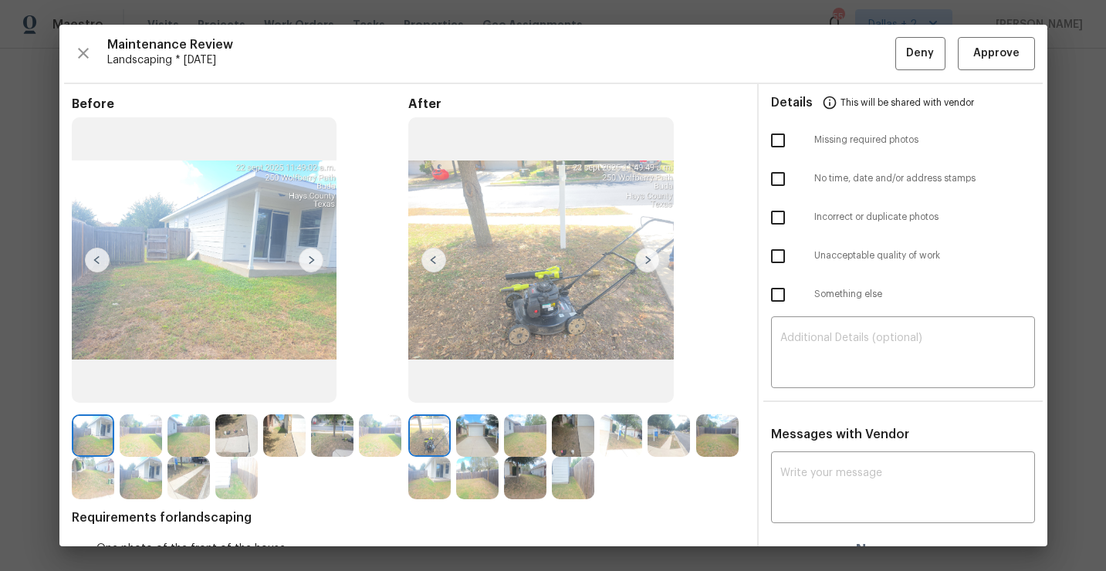
click at [457, 420] on img at bounding box center [477, 435] width 42 height 42
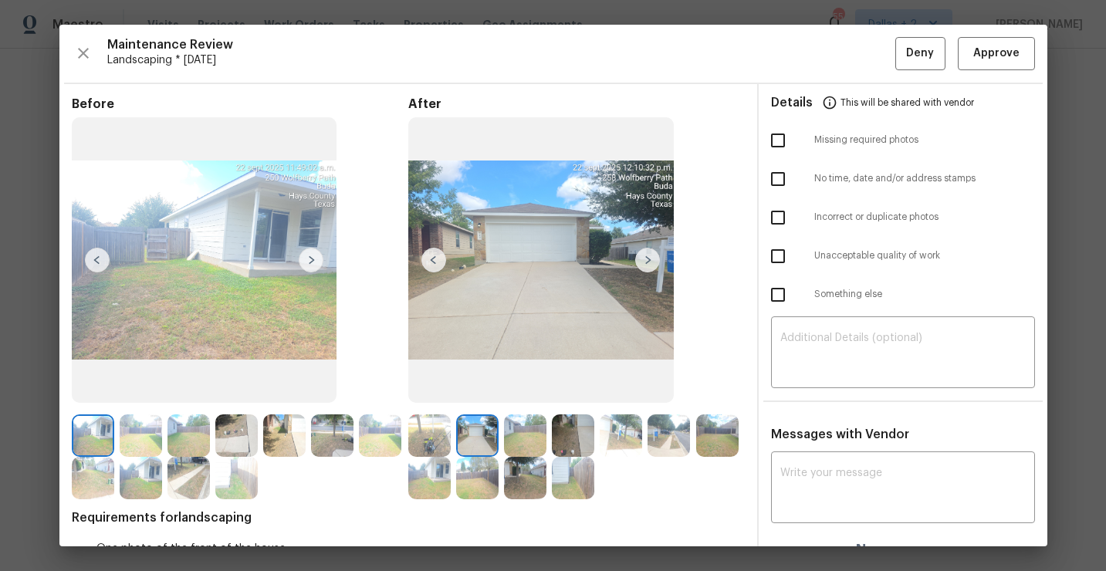
click at [643, 256] on img at bounding box center [647, 260] width 25 height 25
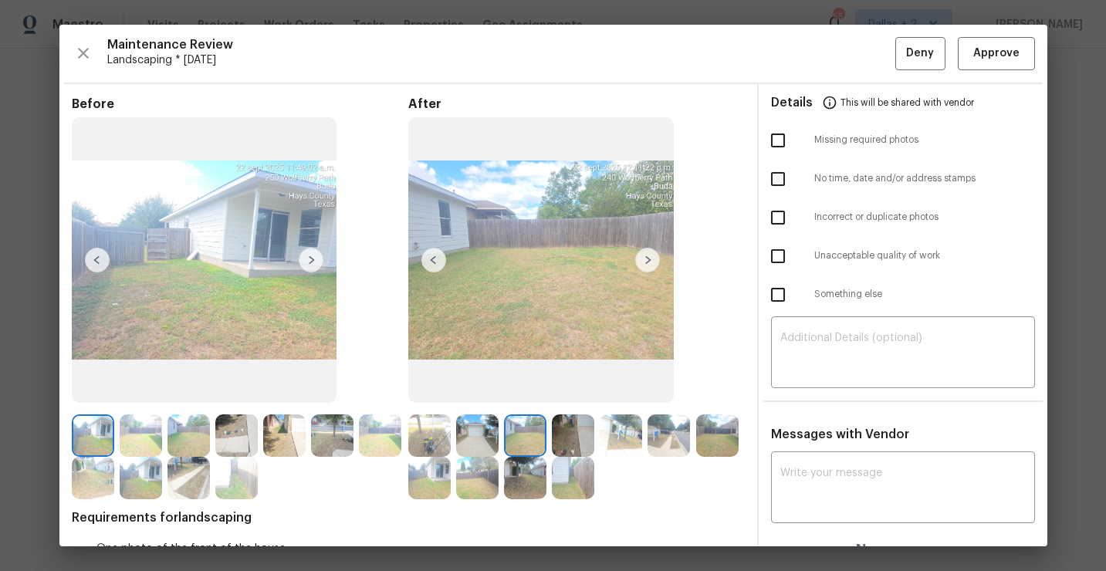
click at [663, 269] on img at bounding box center [540, 259] width 265 height 285
click at [641, 272] on img at bounding box center [540, 259] width 265 height 285
click at [573, 426] on img at bounding box center [573, 435] width 42 height 42
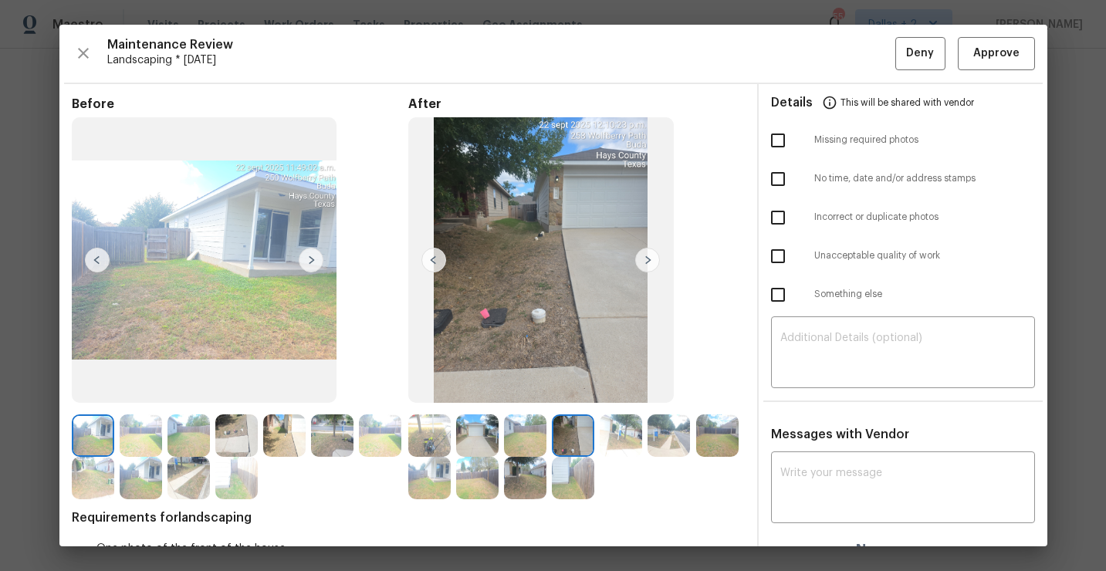
click at [642, 258] on img at bounding box center [647, 260] width 25 height 25
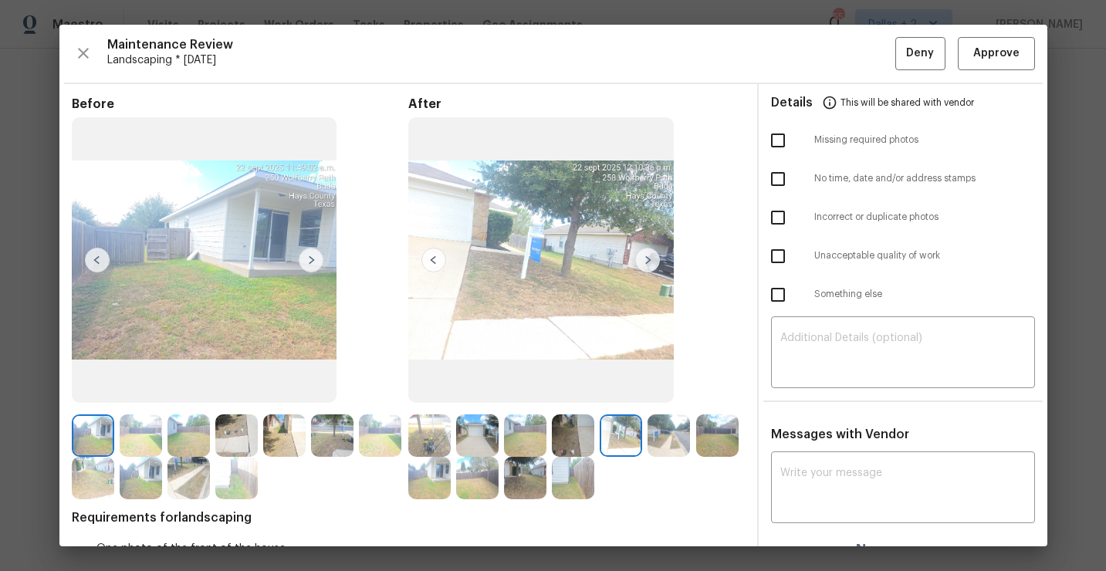
click at [424, 452] on img at bounding box center [429, 435] width 42 height 42
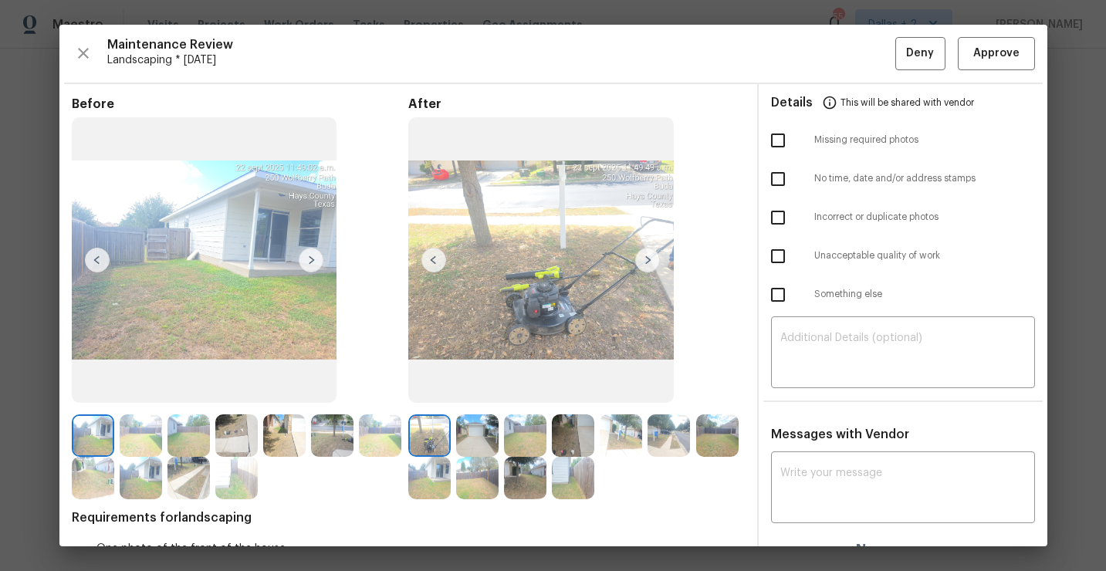
click at [642, 261] on img at bounding box center [647, 260] width 25 height 25
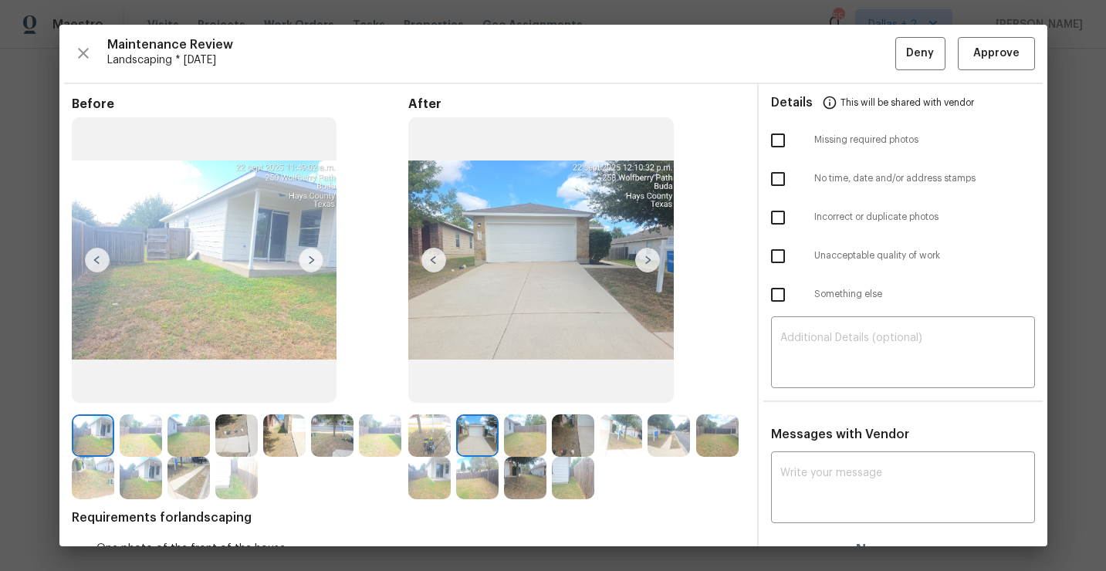
click at [656, 259] on img at bounding box center [647, 260] width 25 height 25
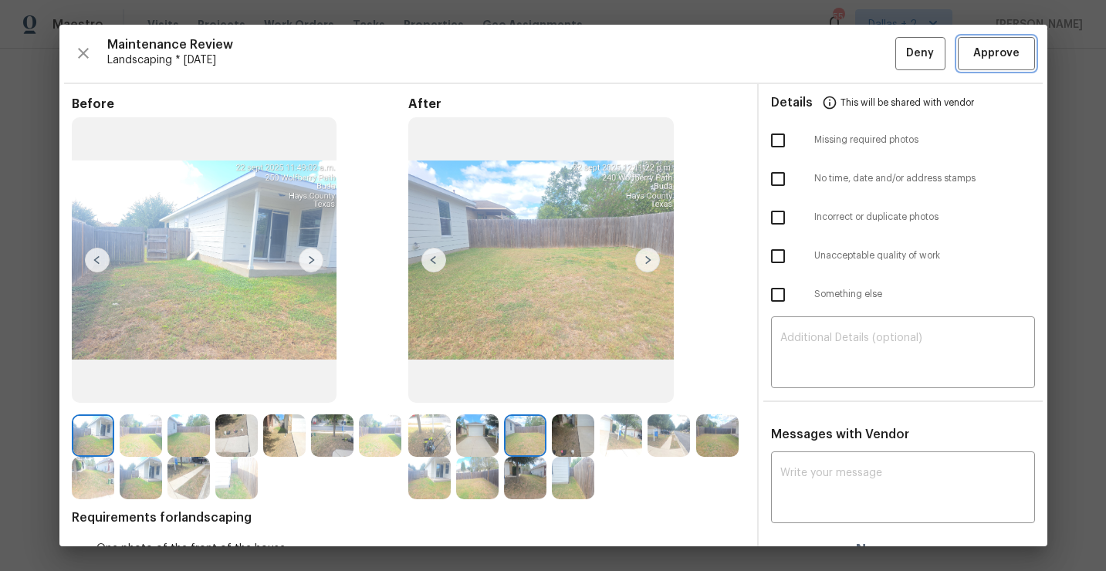
click at [984, 59] on span "Approve" at bounding box center [996, 53] width 46 height 19
click at [984, 59] on div "Maintenance Review Landscaping * Mon, Sep 22 Deny" at bounding box center [553, 53] width 963 height 33
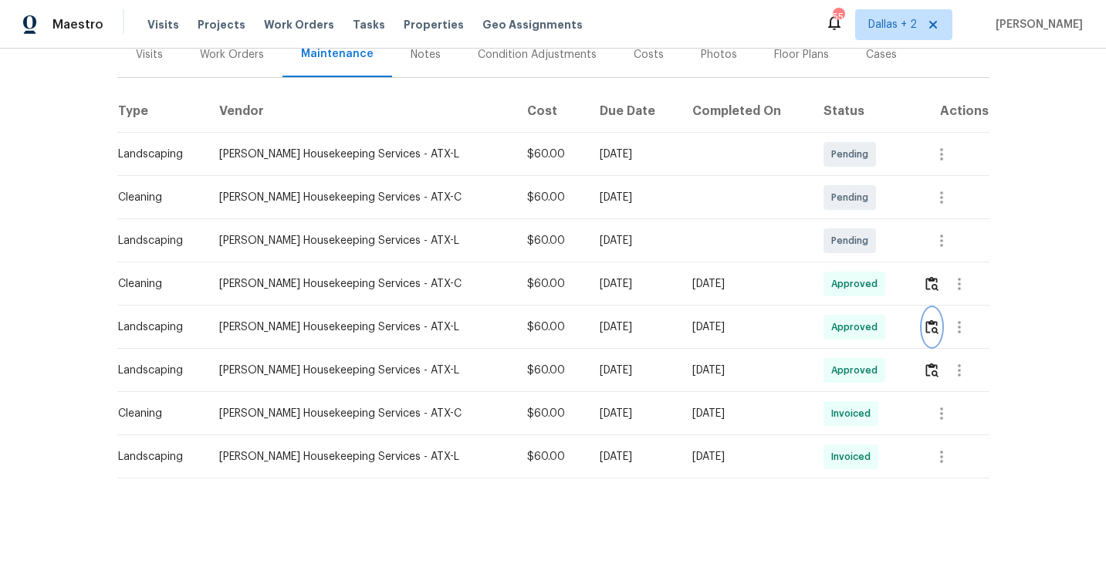
scroll to position [0, 0]
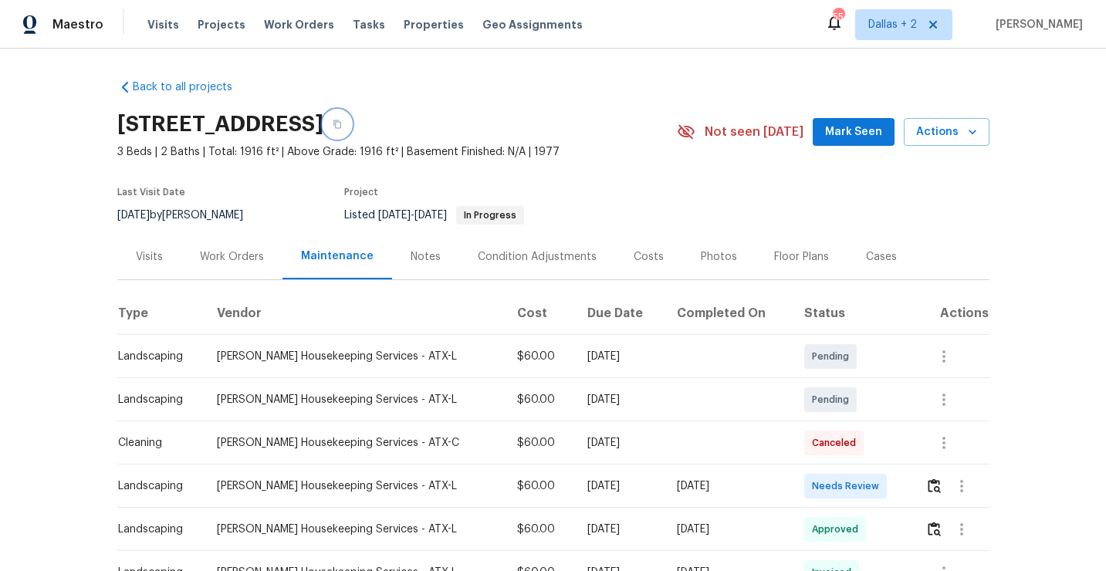
click at [351, 128] on button "button" at bounding box center [337, 124] width 28 height 28
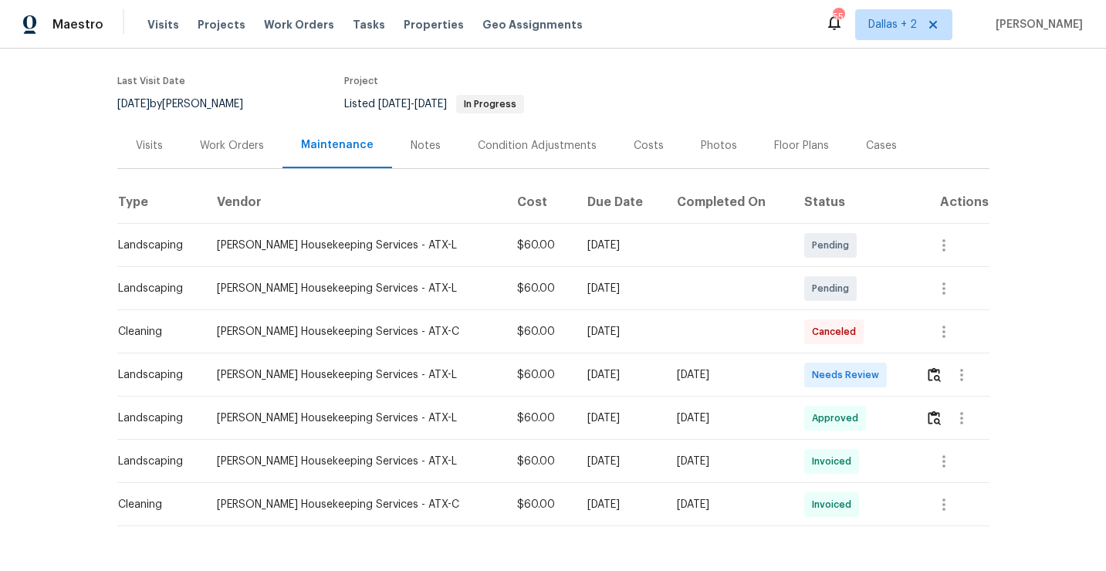
scroll to position [124, 0]
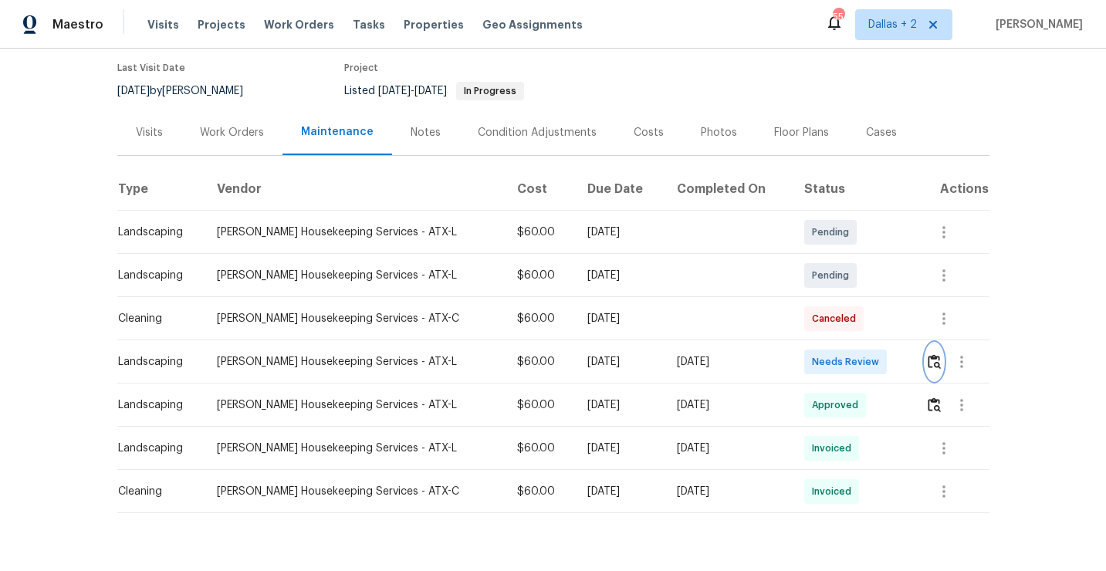
click at [934, 363] on img "button" at bounding box center [933, 361] width 13 height 15
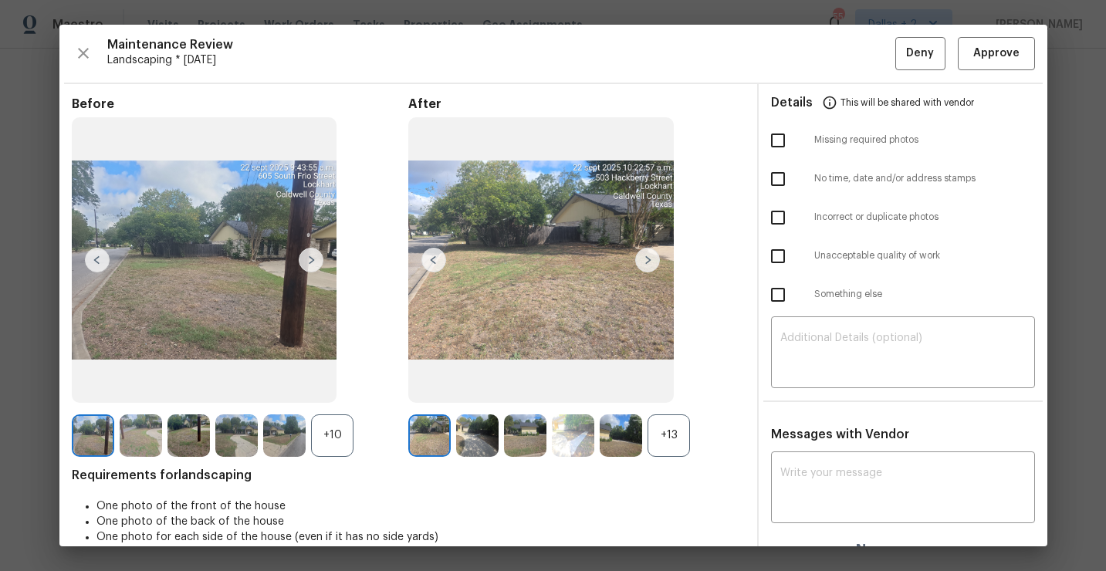
click at [677, 435] on div "+13" at bounding box center [668, 435] width 42 height 42
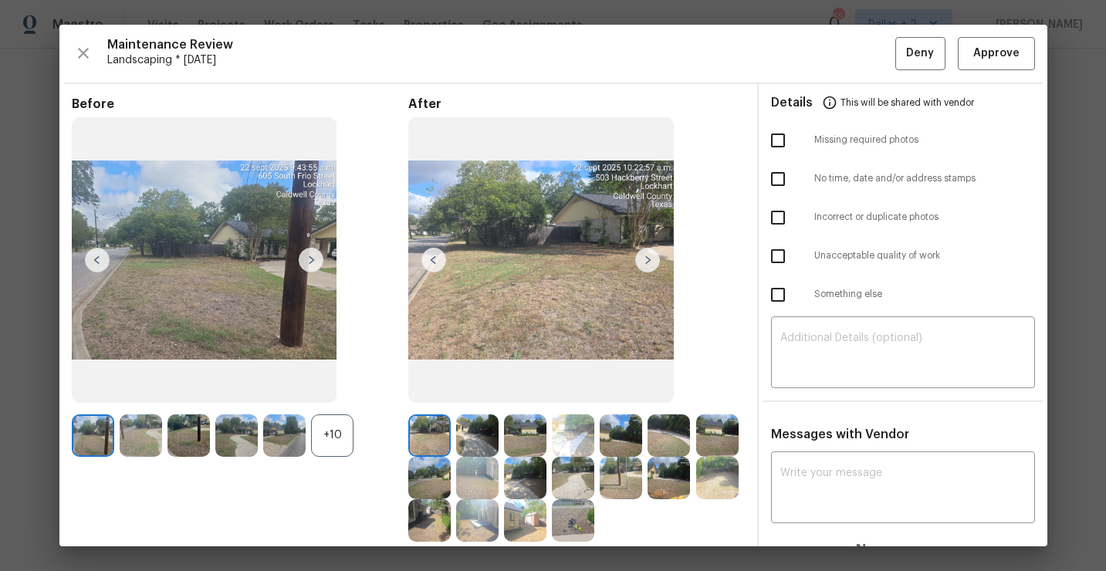
click at [319, 431] on div "+10" at bounding box center [332, 435] width 42 height 42
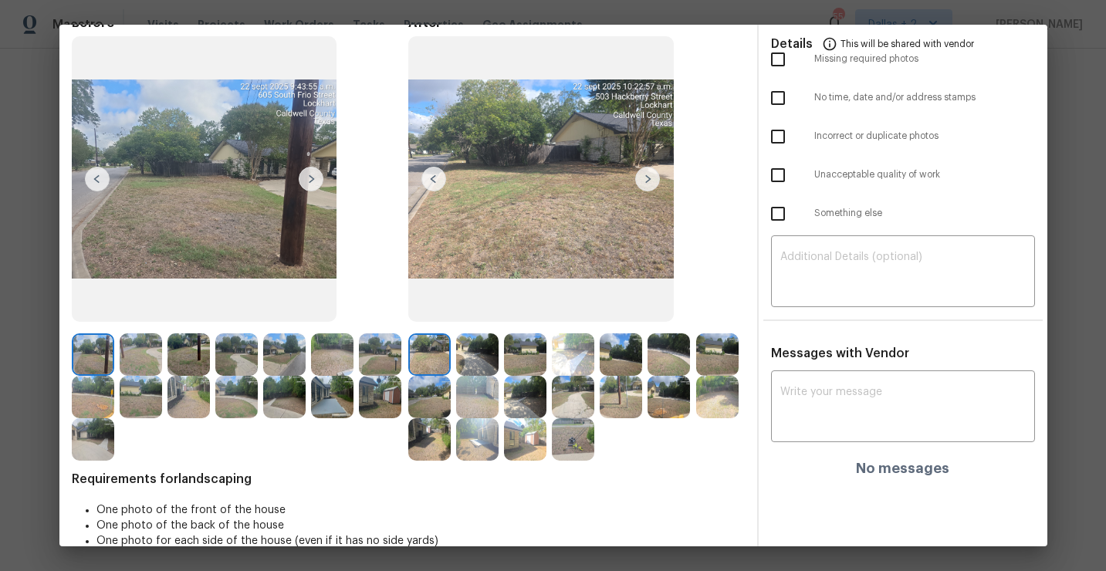
scroll to position [86, 0]
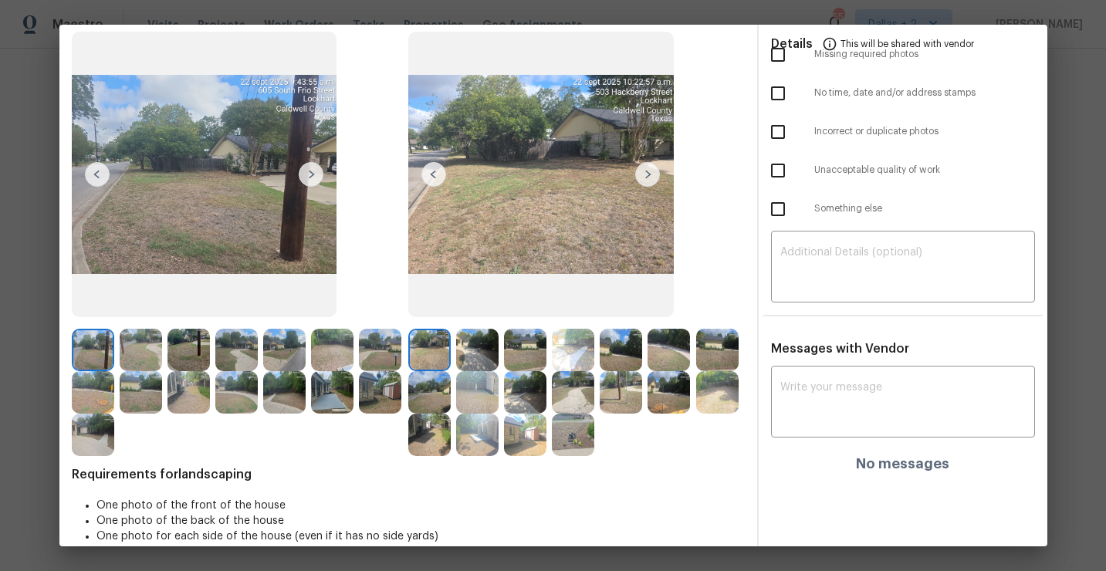
click at [650, 175] on img at bounding box center [647, 174] width 25 height 25
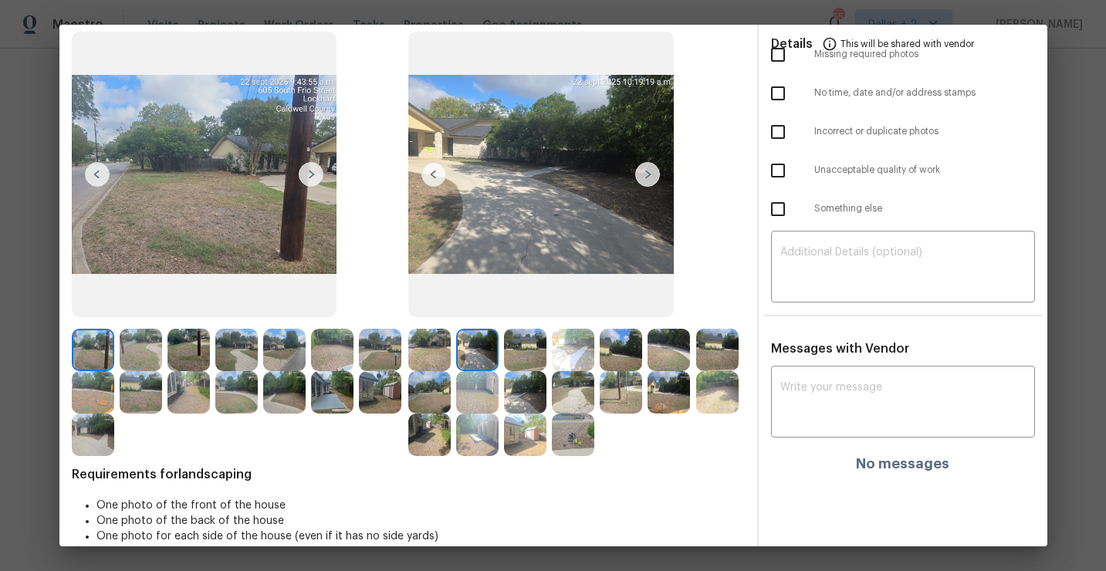
click at [650, 176] on img at bounding box center [647, 174] width 25 height 25
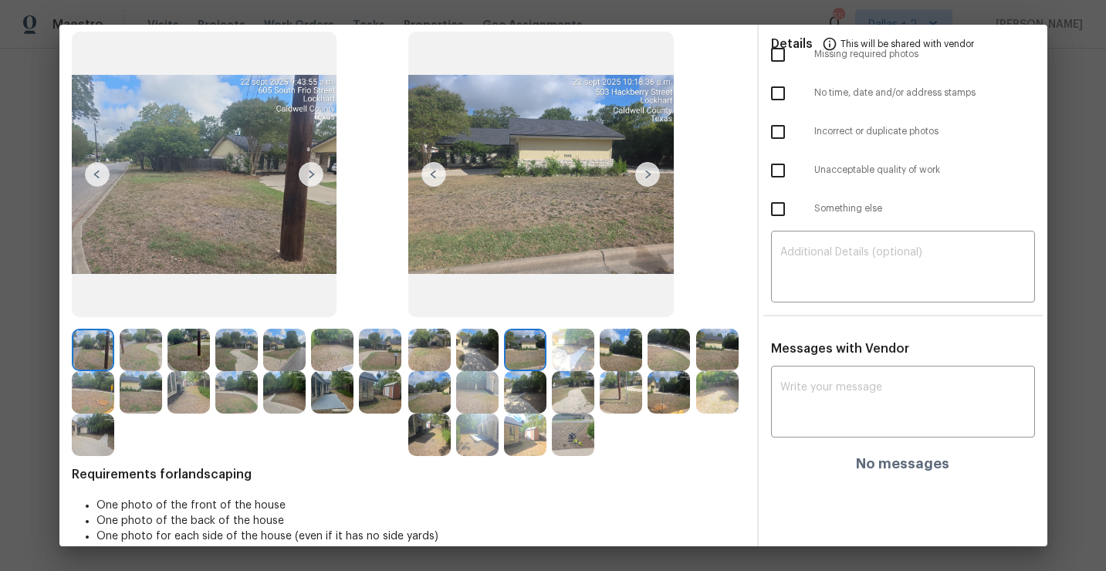
click at [650, 176] on img at bounding box center [647, 174] width 25 height 25
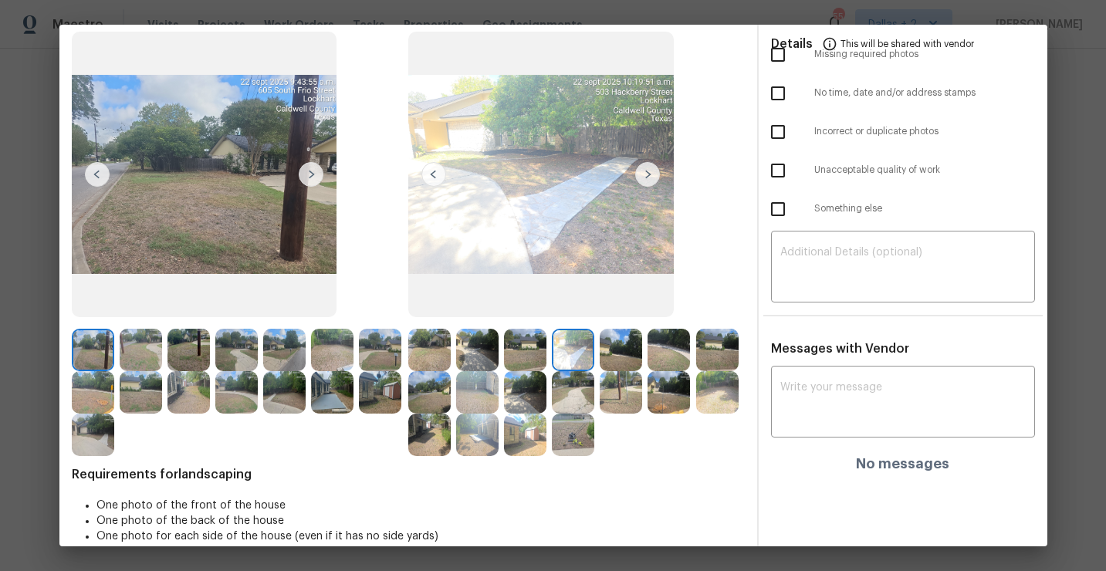
click at [650, 176] on img at bounding box center [647, 174] width 25 height 25
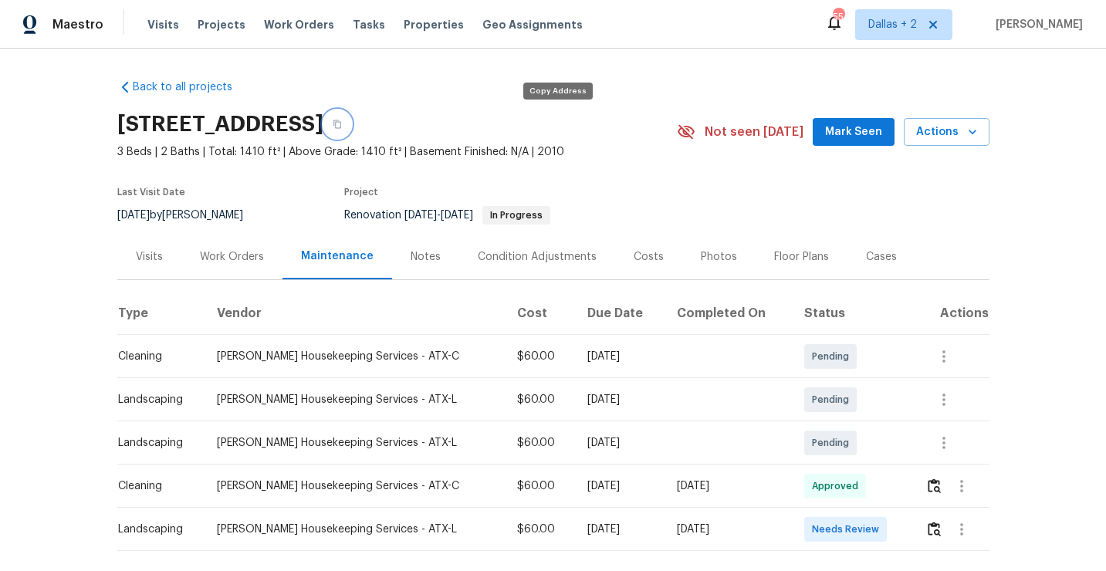
click at [351, 126] on button "button" at bounding box center [337, 124] width 28 height 28
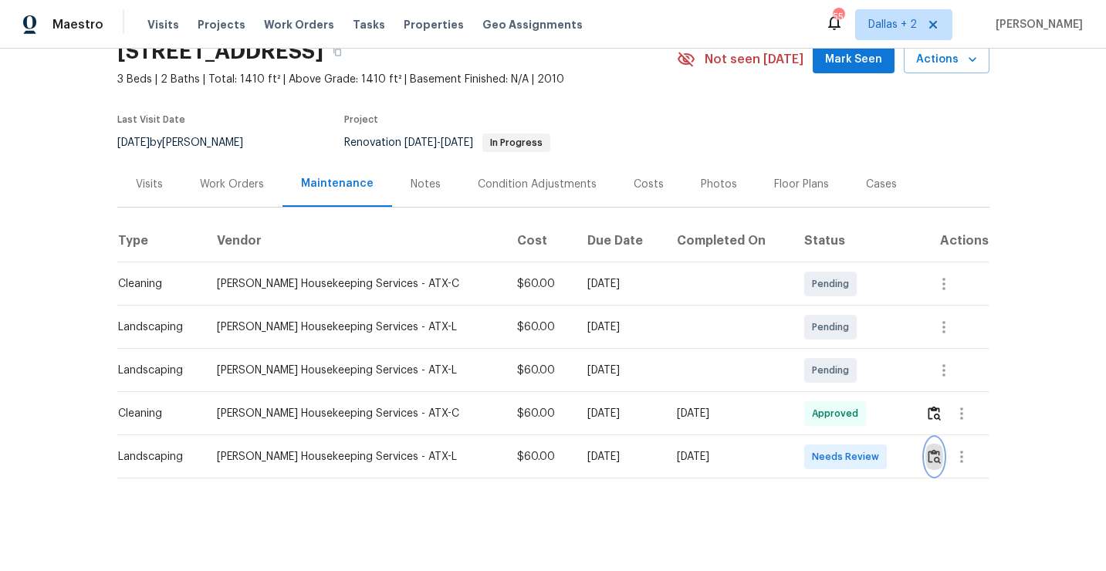
click at [925, 464] on button "button" at bounding box center [934, 456] width 18 height 37
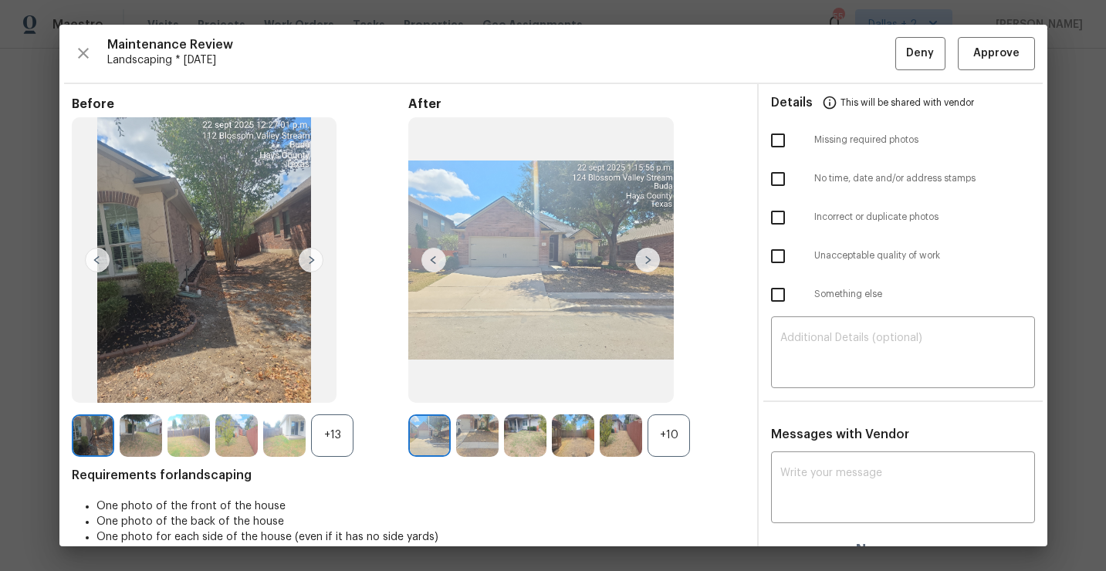
click at [673, 448] on div "+10" at bounding box center [668, 435] width 42 height 42
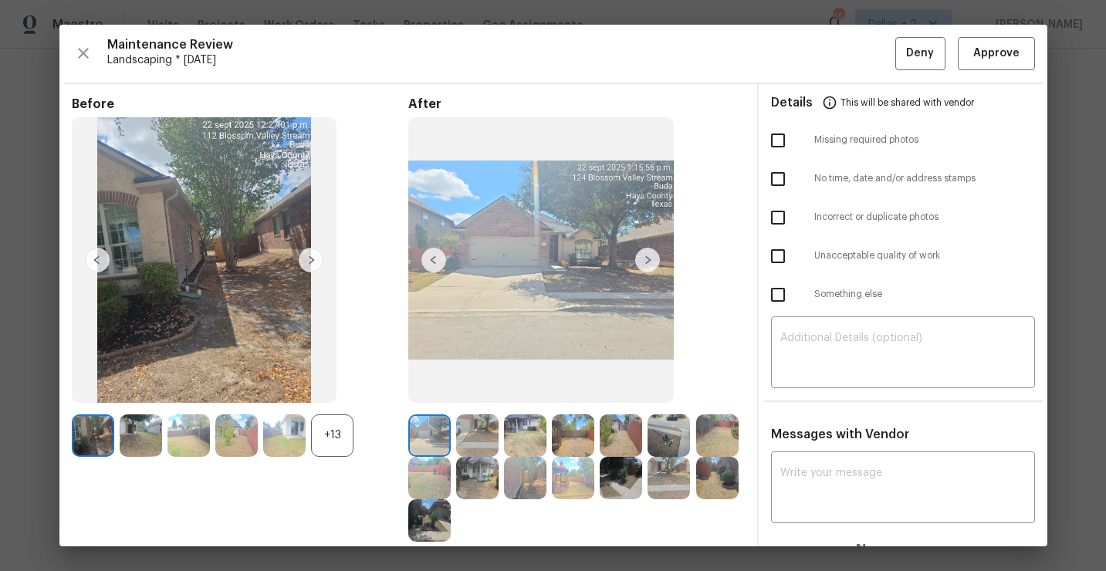
click at [321, 439] on div "+13" at bounding box center [332, 435] width 42 height 42
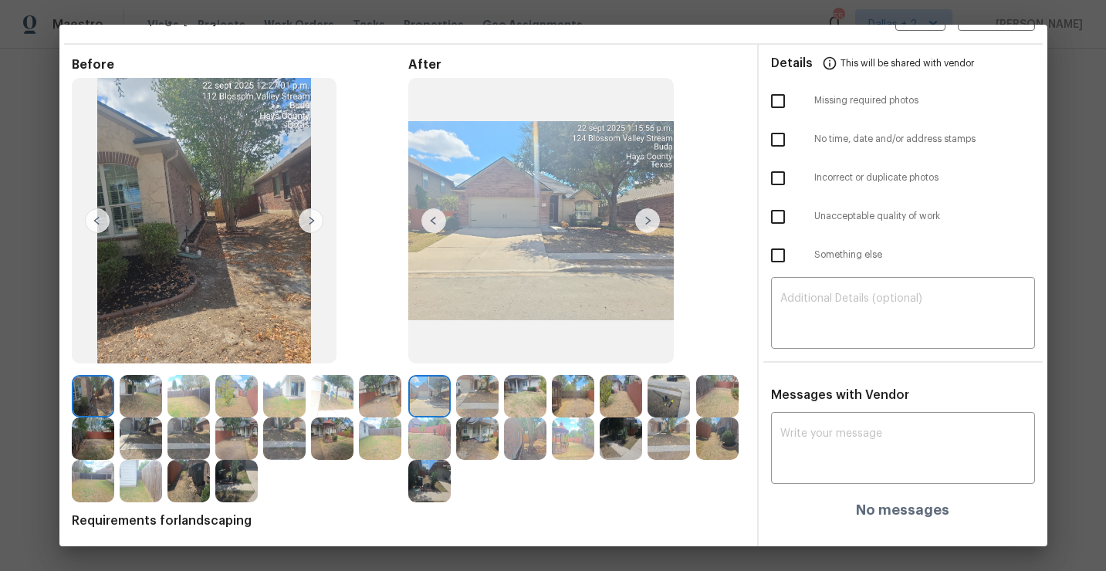
scroll to position [39, 0]
click at [708, 460] on img at bounding box center [717, 439] width 42 height 42
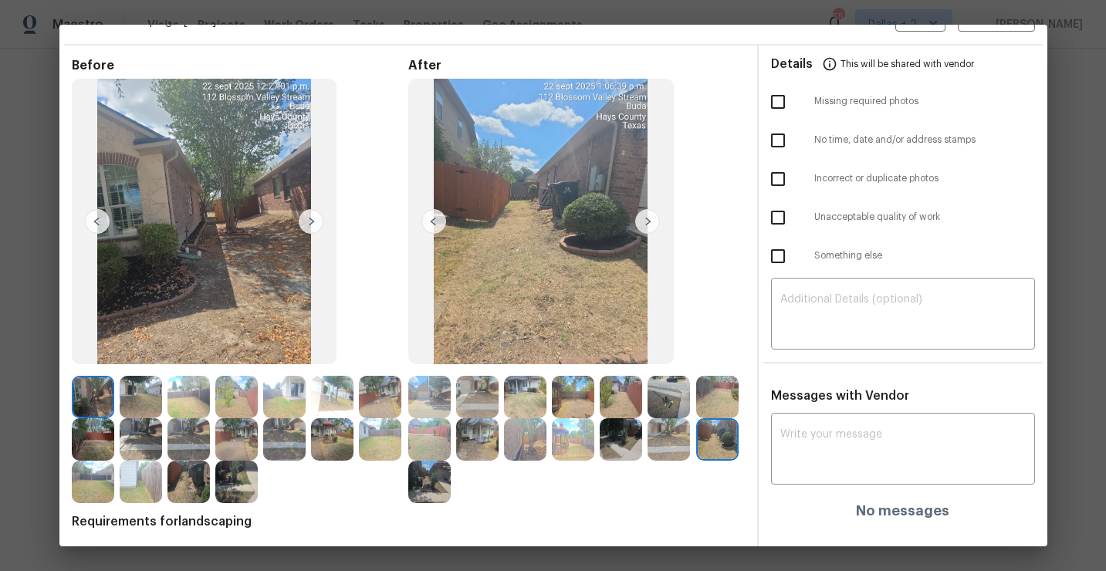
scroll to position [0, 0]
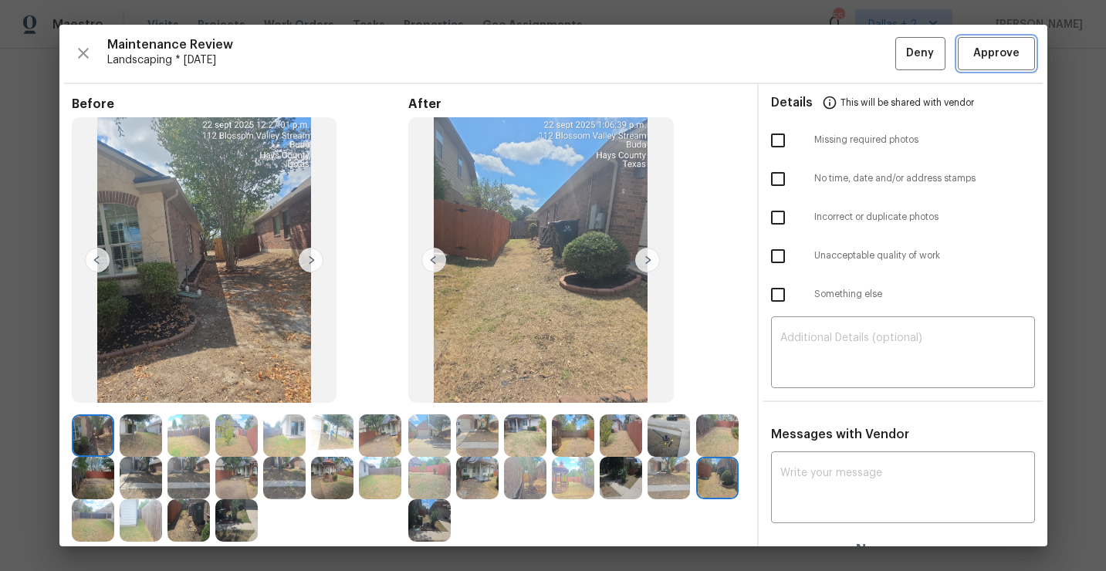
click at [1004, 52] on span "Approve" at bounding box center [996, 53] width 46 height 19
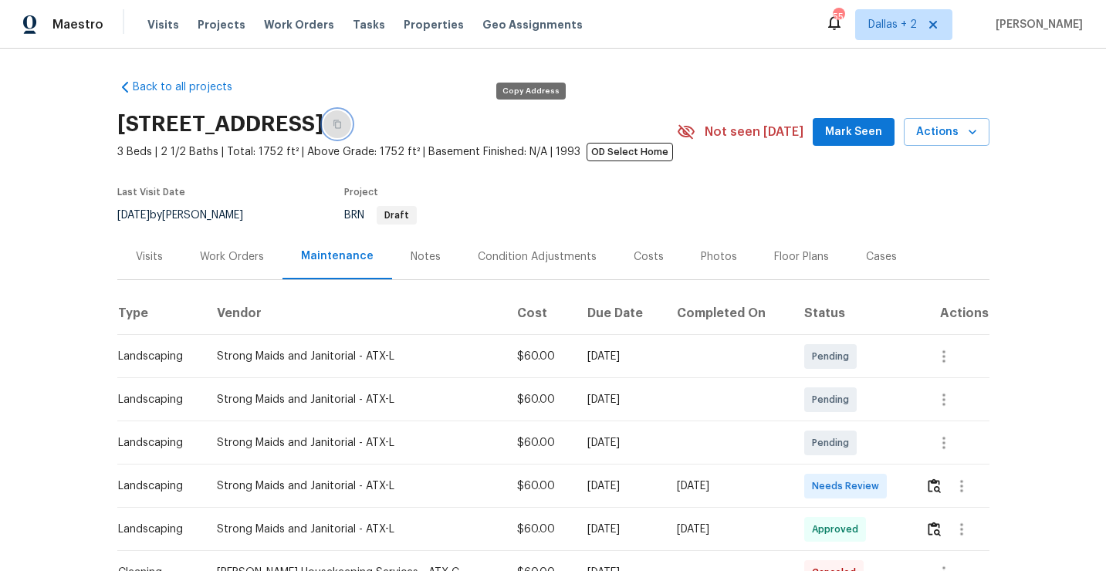
click at [342, 124] on icon "button" at bounding box center [337, 124] width 9 height 9
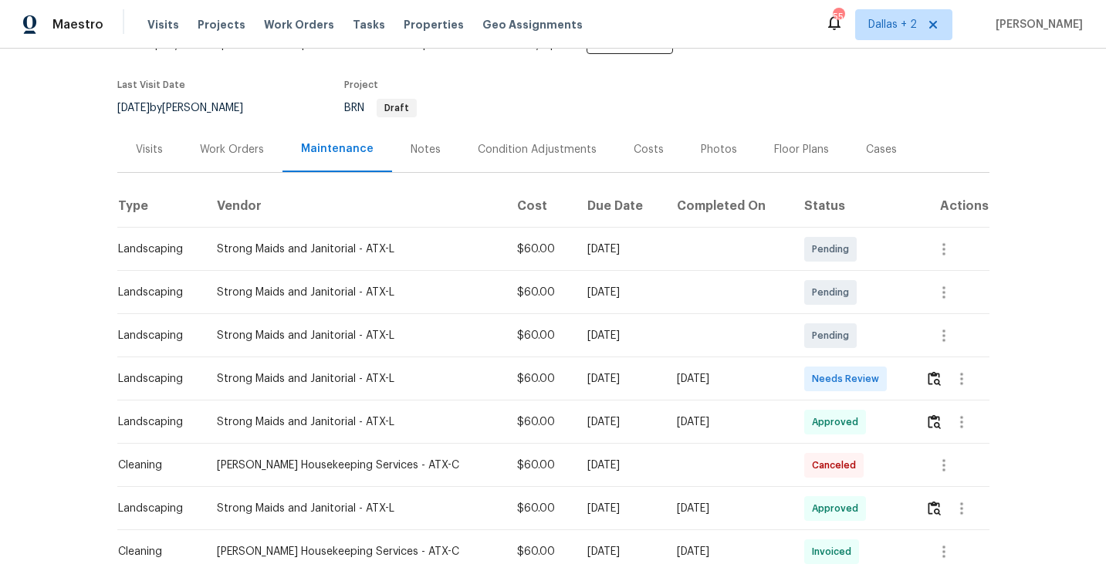
scroll to position [143, 0]
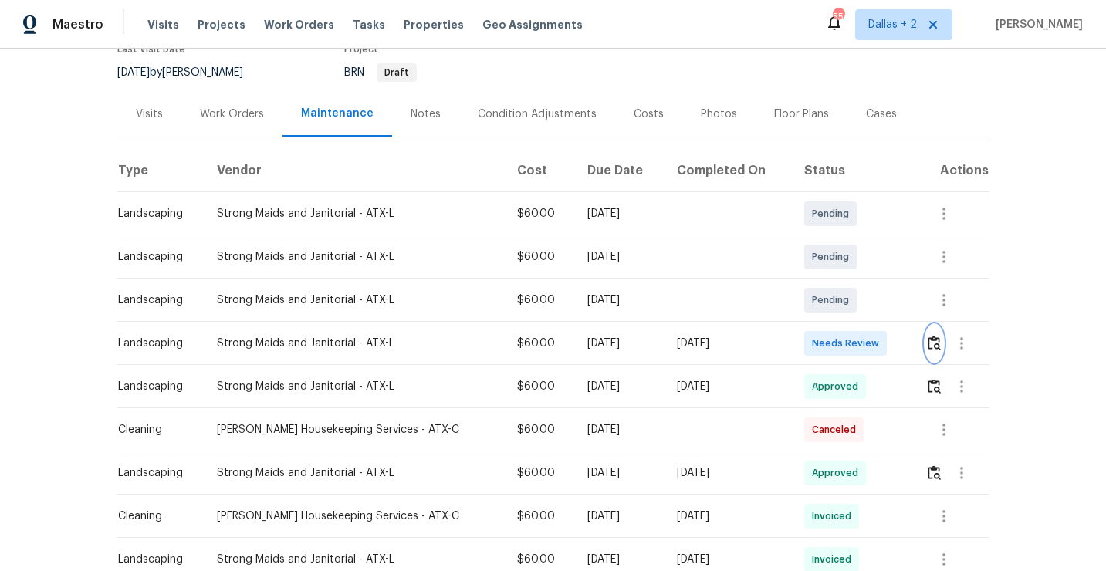
click at [932, 339] on img "button" at bounding box center [933, 343] width 13 height 15
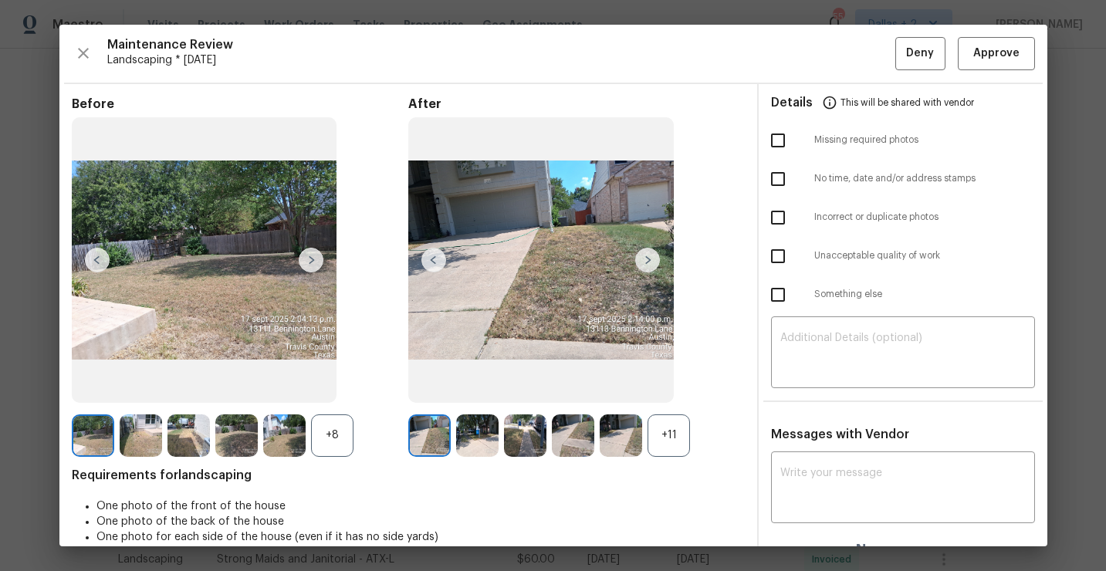
click at [653, 409] on div "After +11" at bounding box center [576, 276] width 336 height 360
click at [653, 427] on div "+11" at bounding box center [668, 435] width 42 height 42
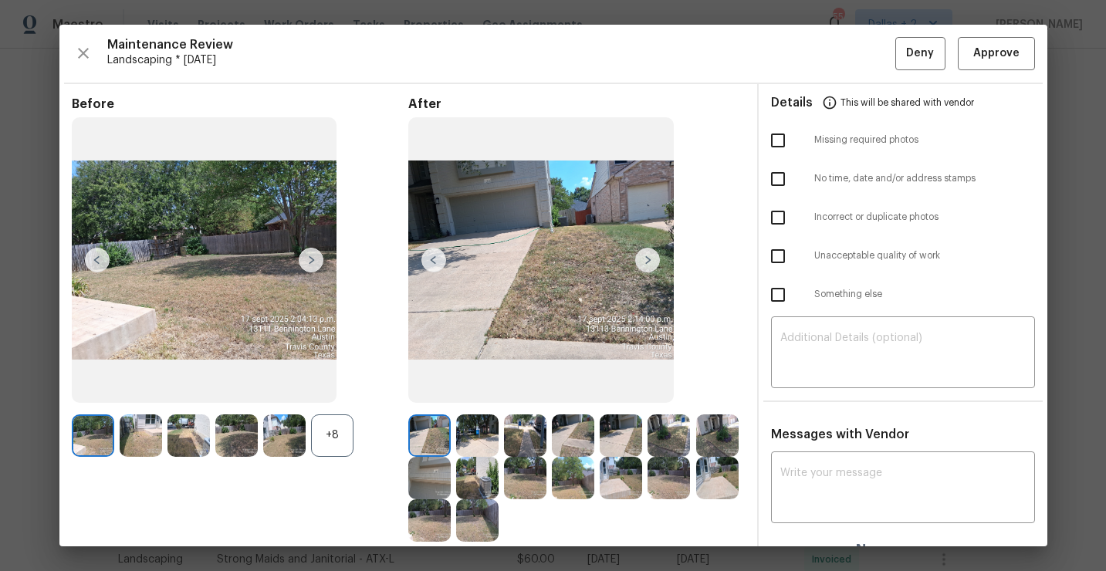
click at [322, 421] on div "+8" at bounding box center [332, 435] width 42 height 42
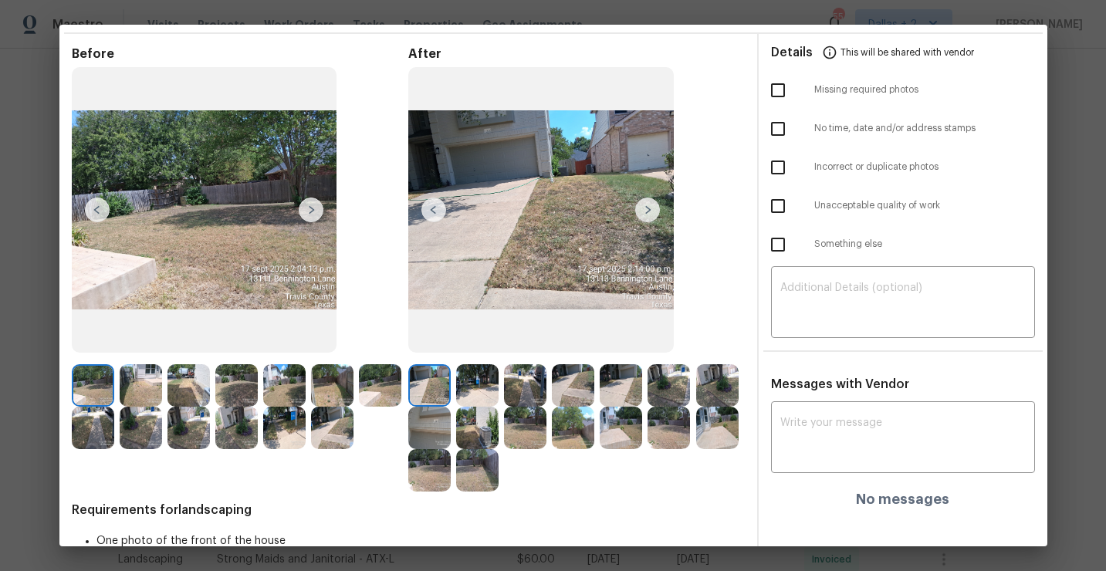
scroll to position [73, 0]
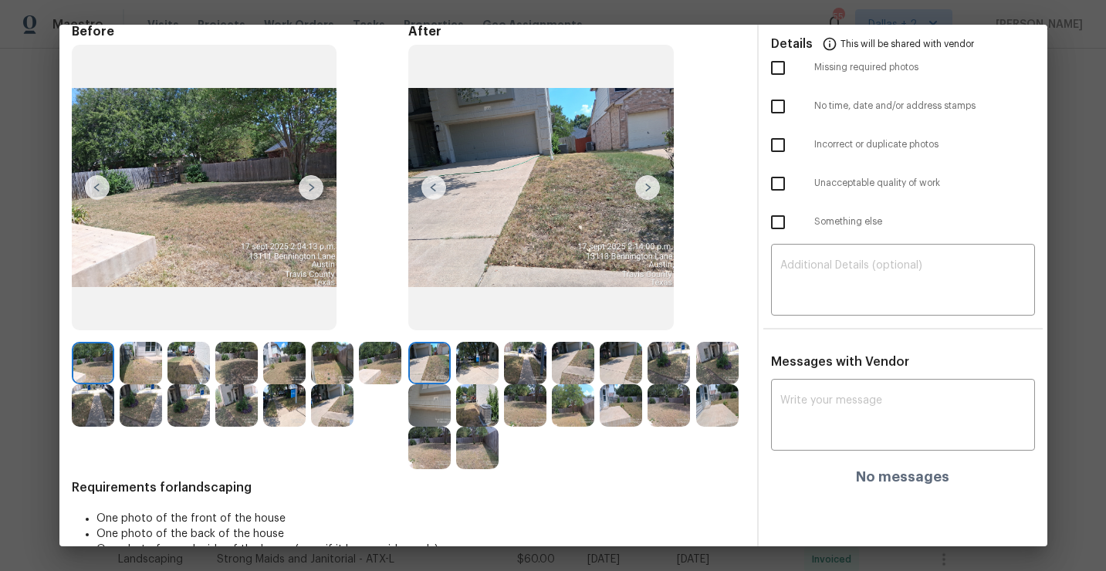
click at [611, 413] on img at bounding box center [620, 405] width 42 height 42
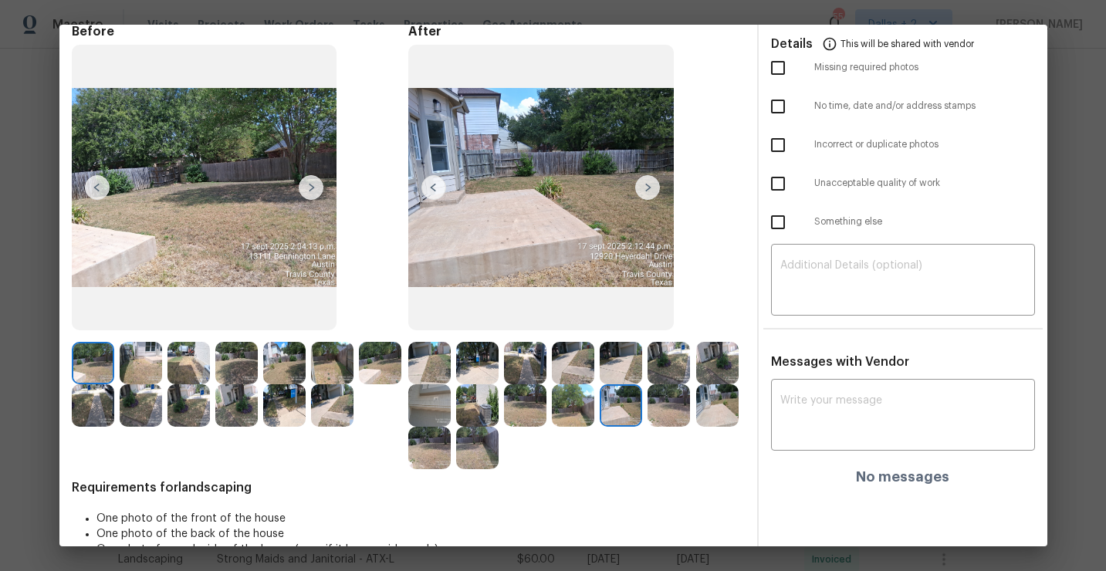
scroll to position [0, 0]
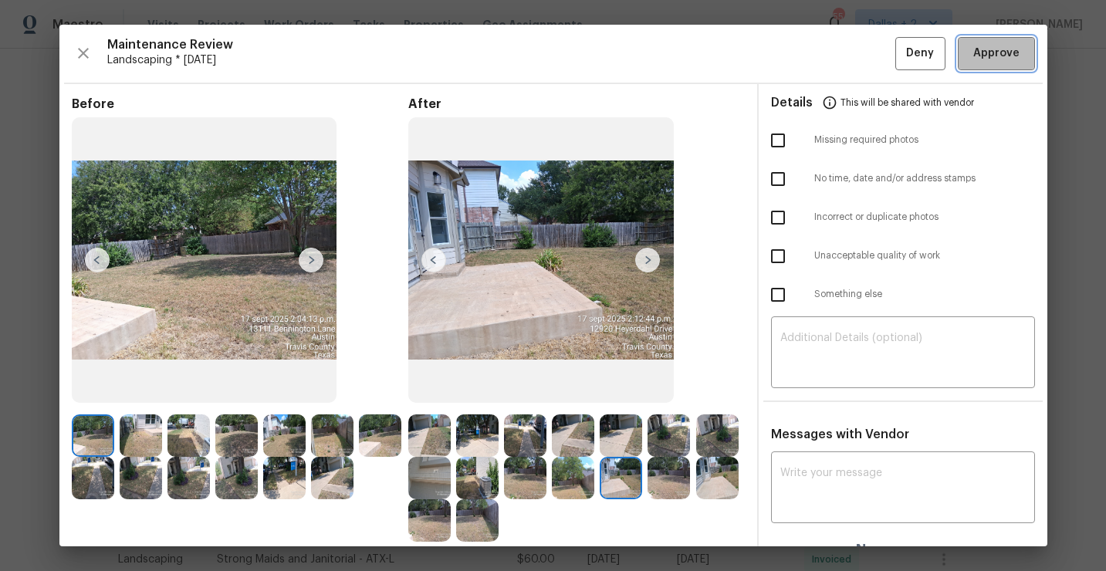
click at [979, 59] on span "Approve" at bounding box center [996, 53] width 46 height 19
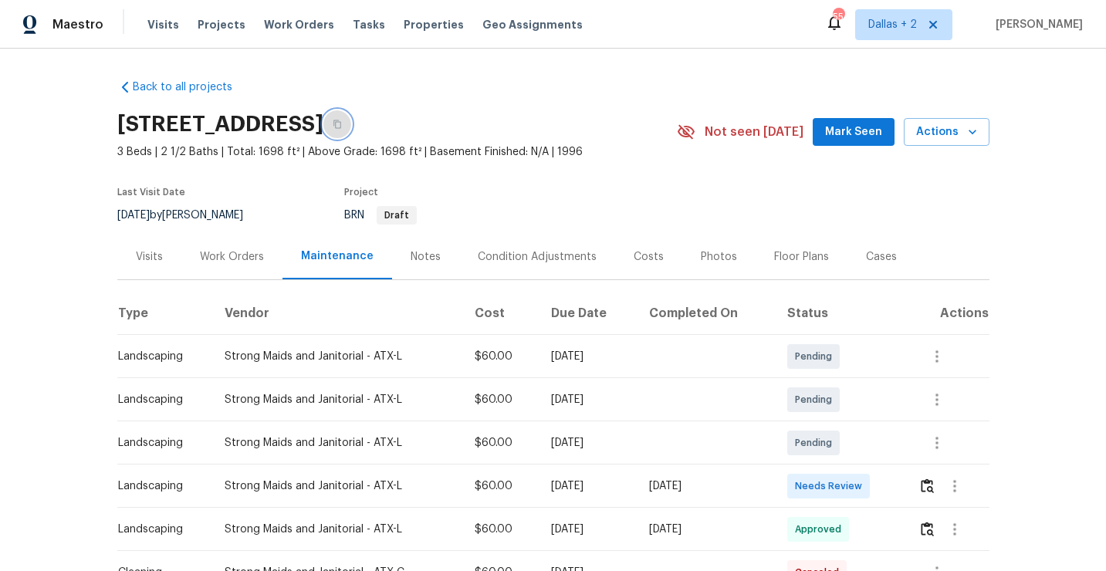
click at [342, 121] on icon "button" at bounding box center [337, 124] width 9 height 9
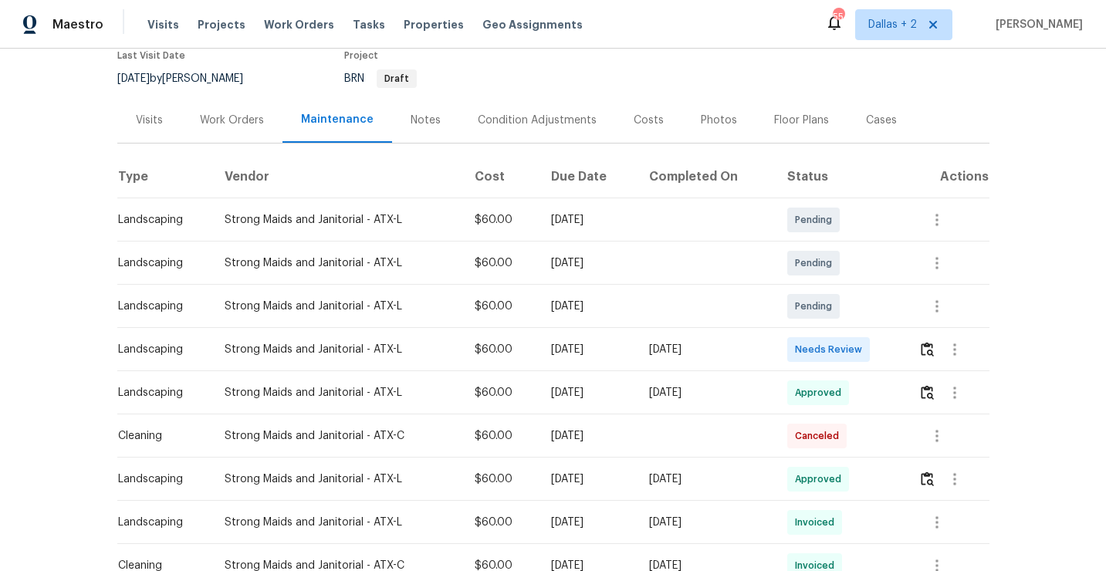
scroll to position [137, 0]
click at [924, 351] on img "button" at bounding box center [926, 348] width 13 height 15
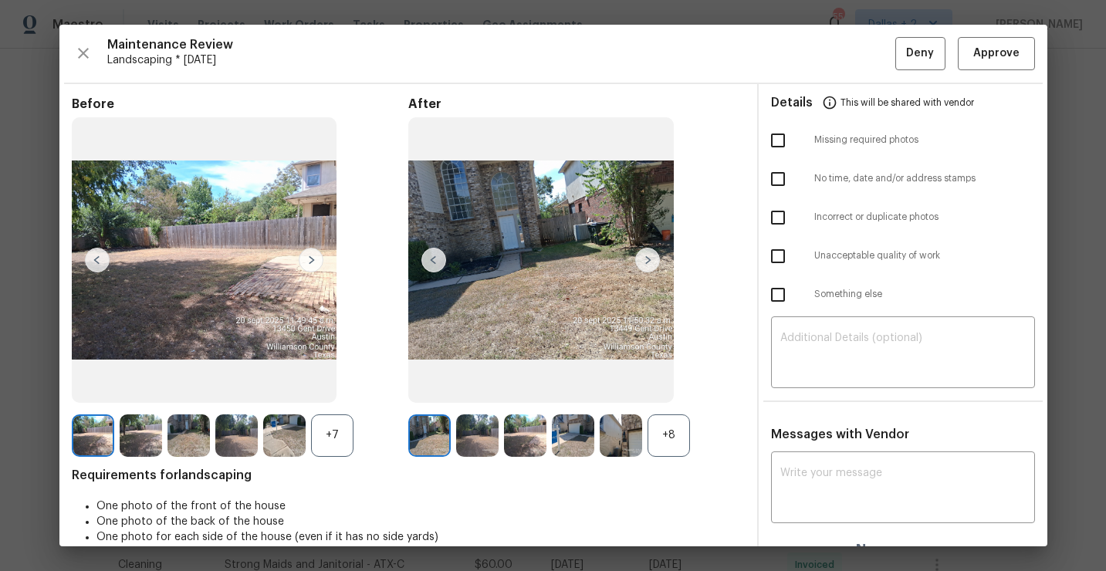
click at [668, 430] on div "+8" at bounding box center [668, 435] width 42 height 42
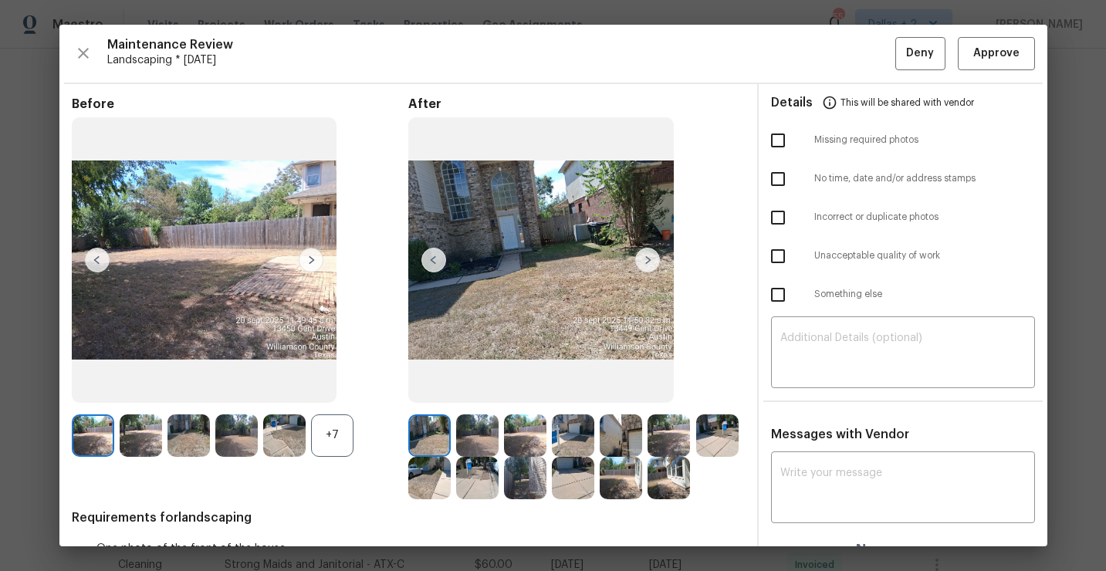
click at [336, 433] on div "+7" at bounding box center [332, 435] width 42 height 42
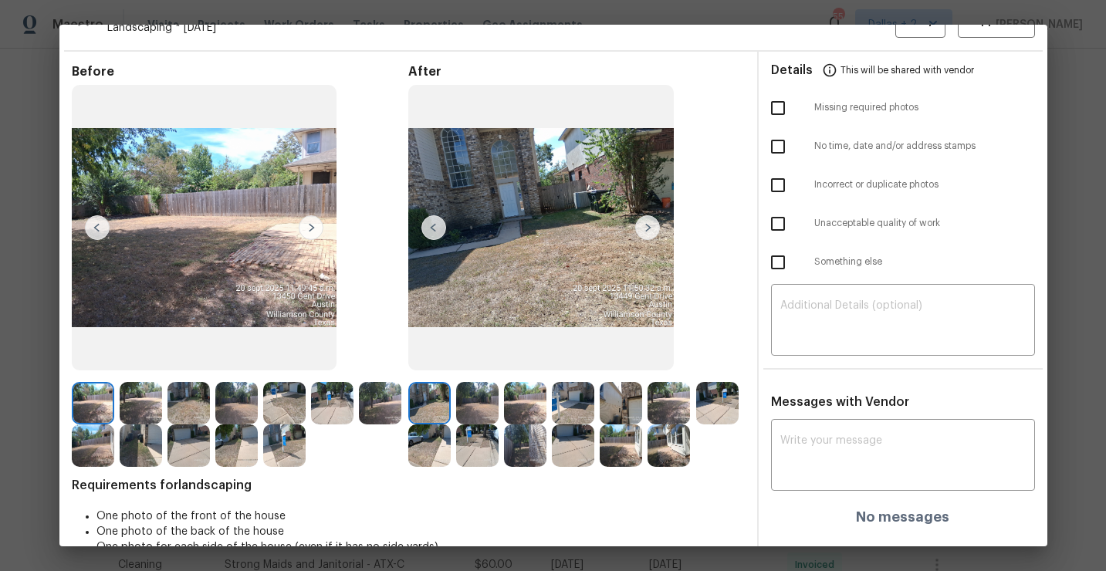
scroll to position [0, 0]
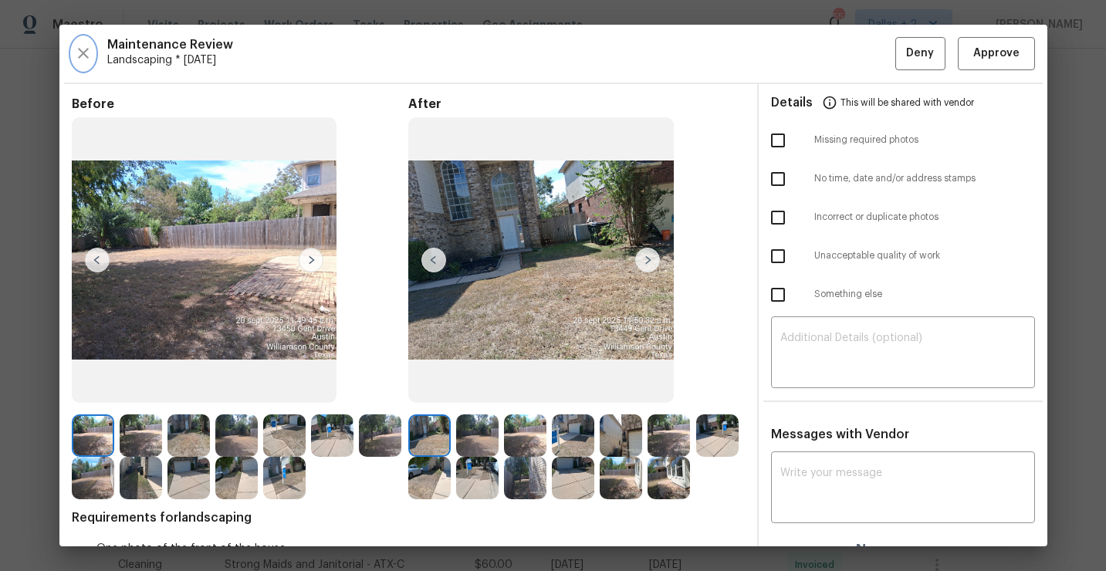
click at [77, 51] on icon "button" at bounding box center [83, 53] width 19 height 19
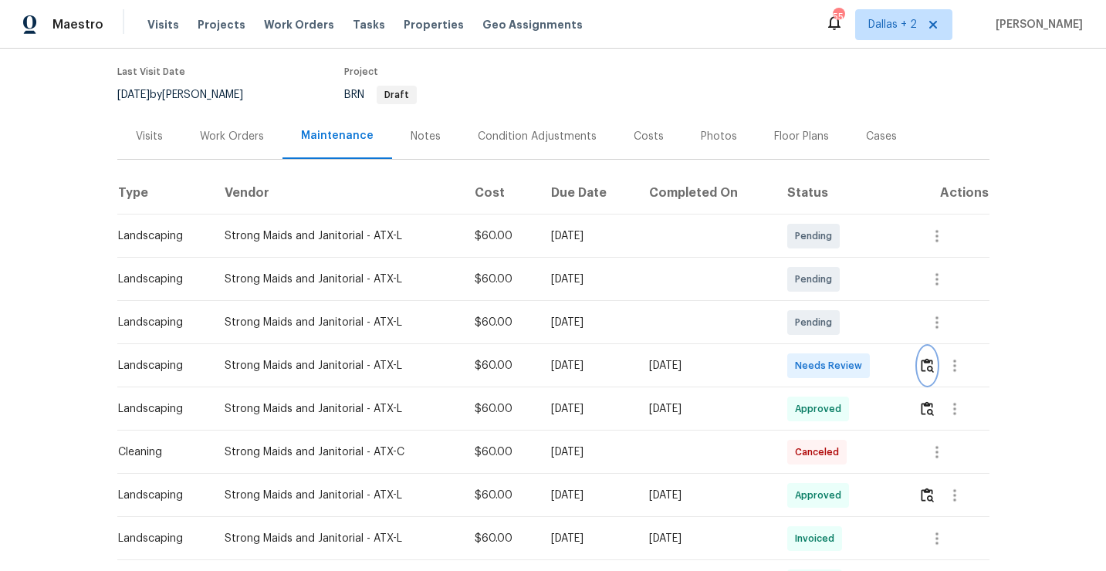
scroll to position [174, 0]
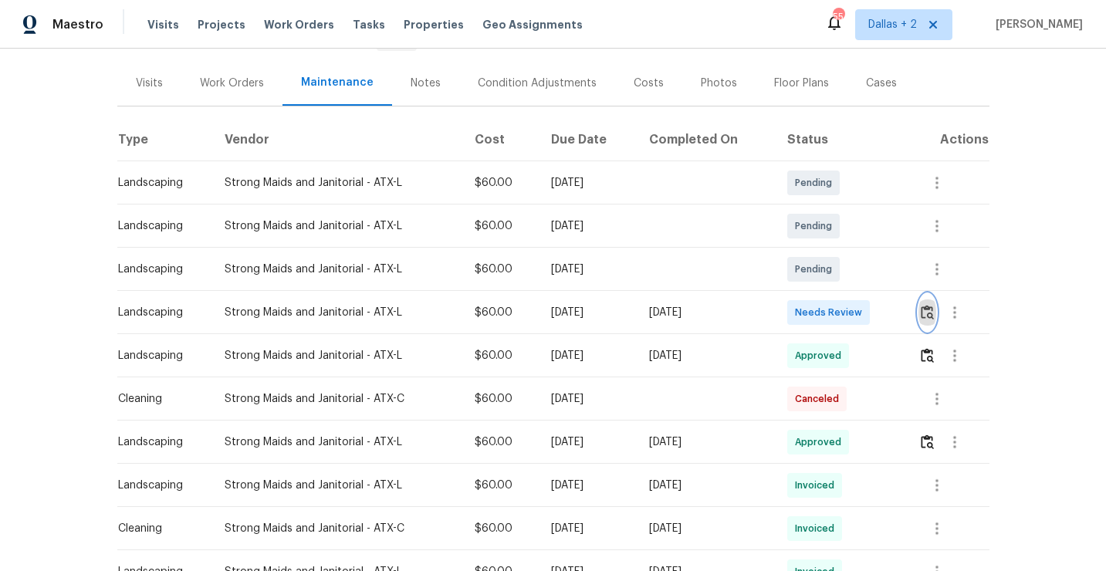
click at [927, 306] on img "button" at bounding box center [926, 312] width 13 height 15
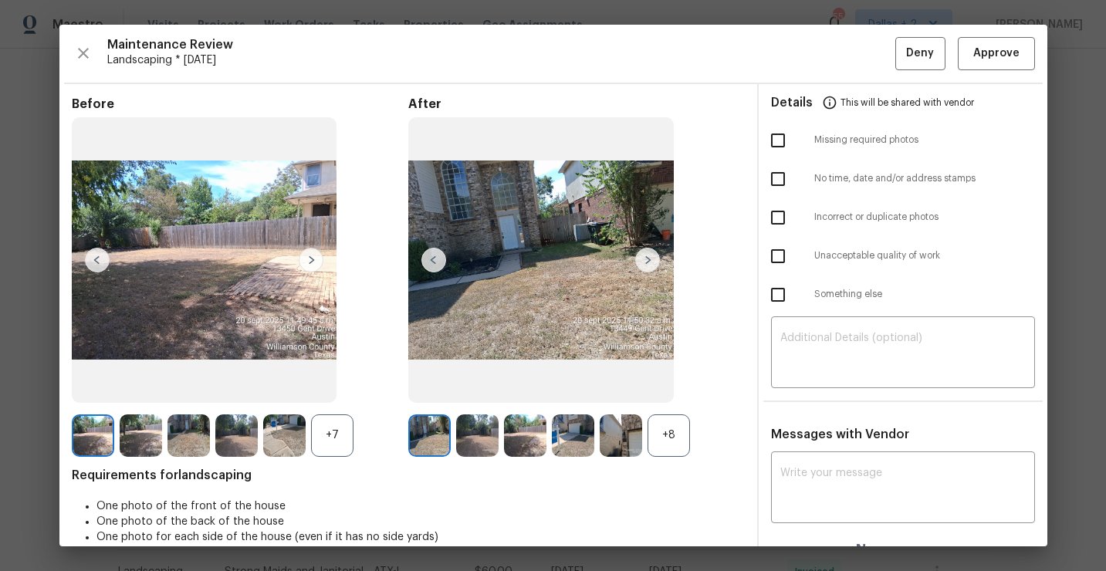
click at [669, 440] on div "+8" at bounding box center [668, 435] width 42 height 42
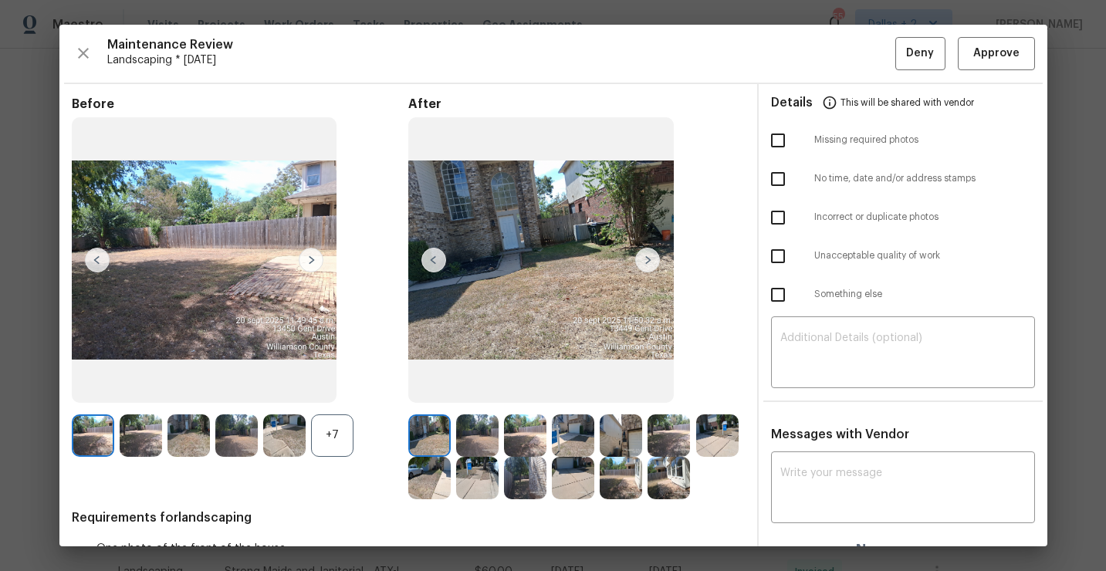
click at [342, 430] on div "+7" at bounding box center [332, 435] width 42 height 42
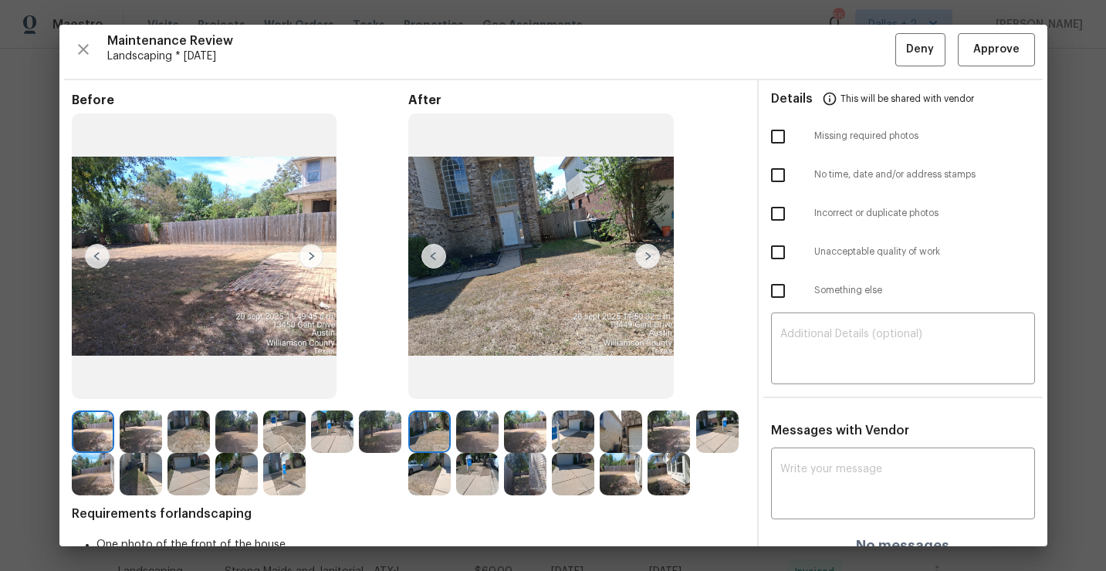
scroll to position [0, 0]
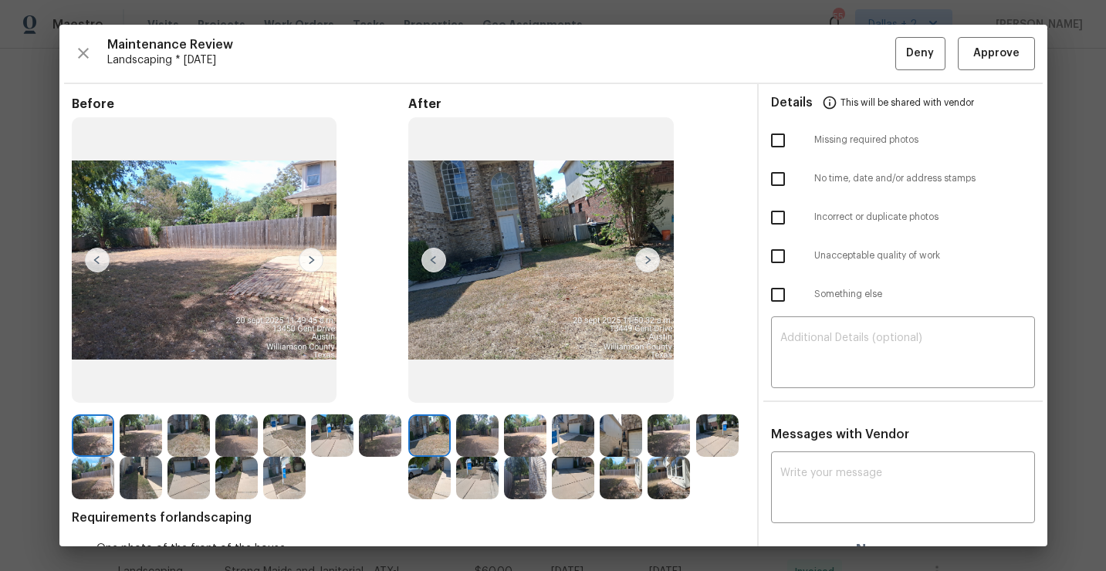
click at [270, 490] on img at bounding box center [284, 478] width 42 height 42
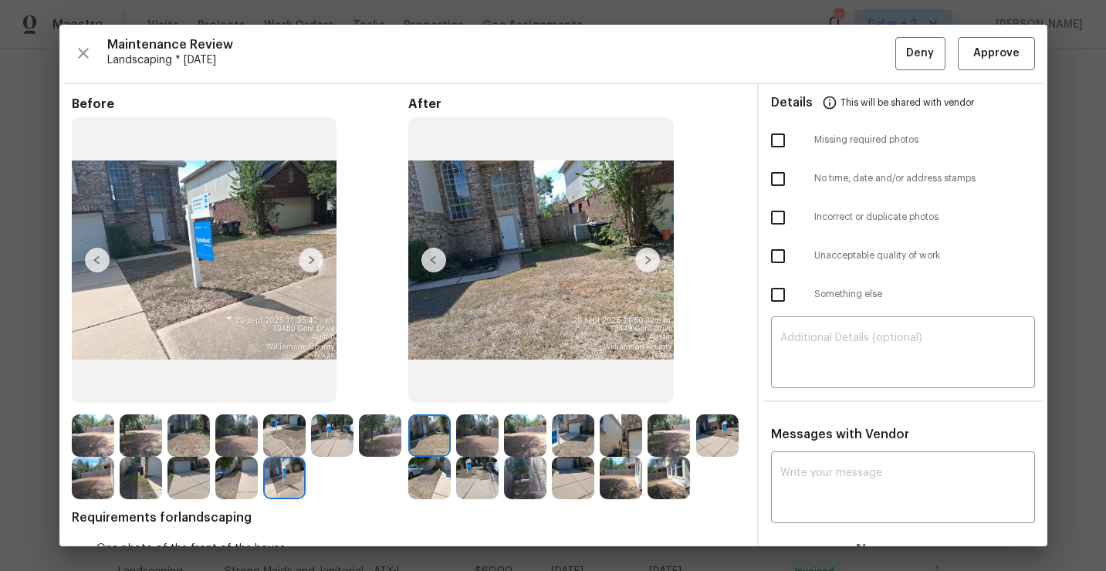
click at [648, 258] on img at bounding box center [647, 260] width 25 height 25
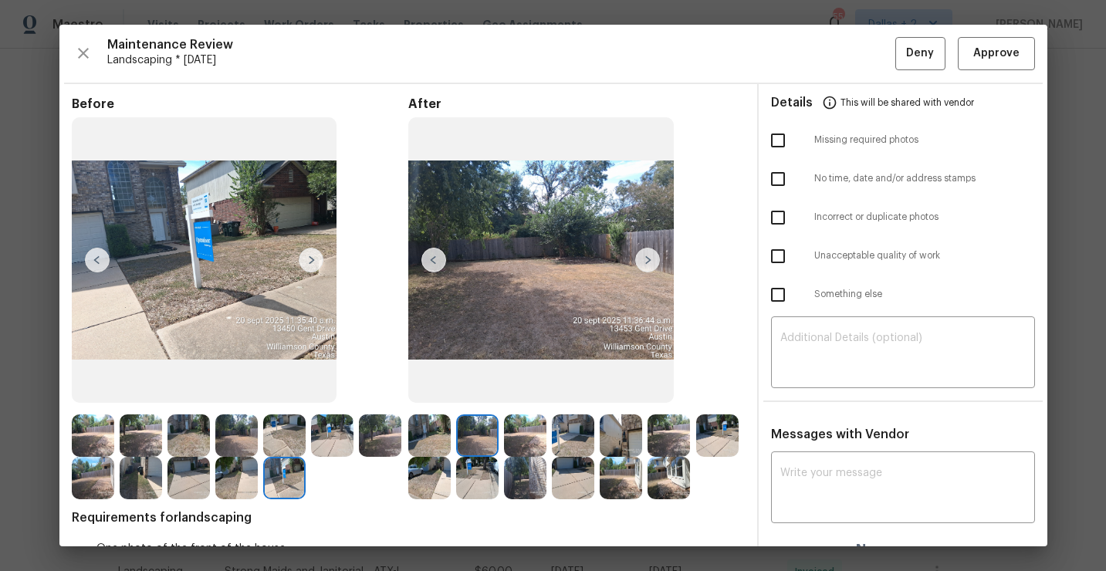
click at [648, 258] on img at bounding box center [647, 260] width 25 height 25
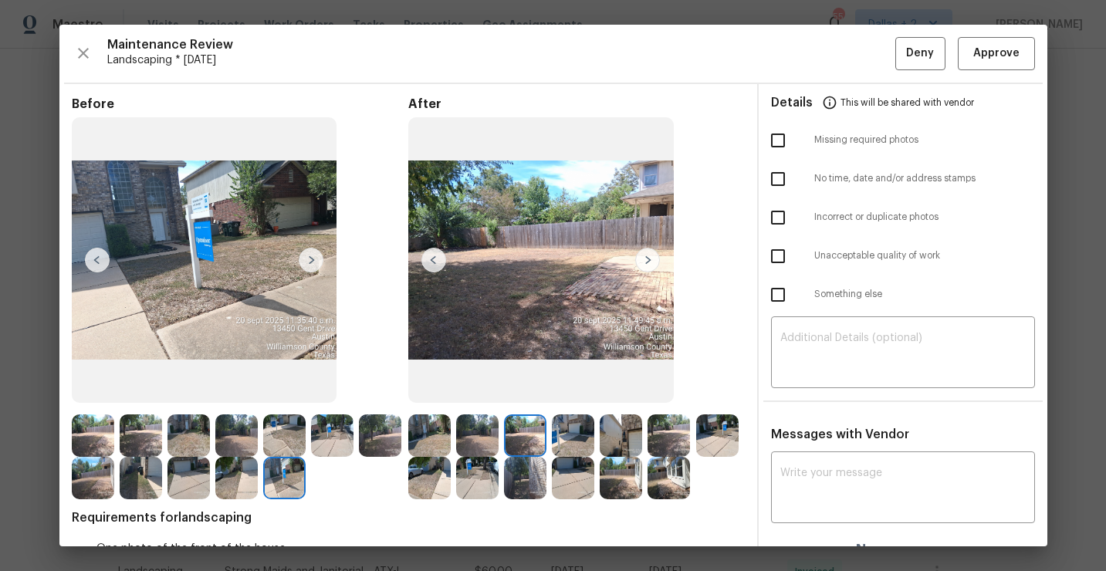
click at [648, 258] on img at bounding box center [647, 260] width 25 height 25
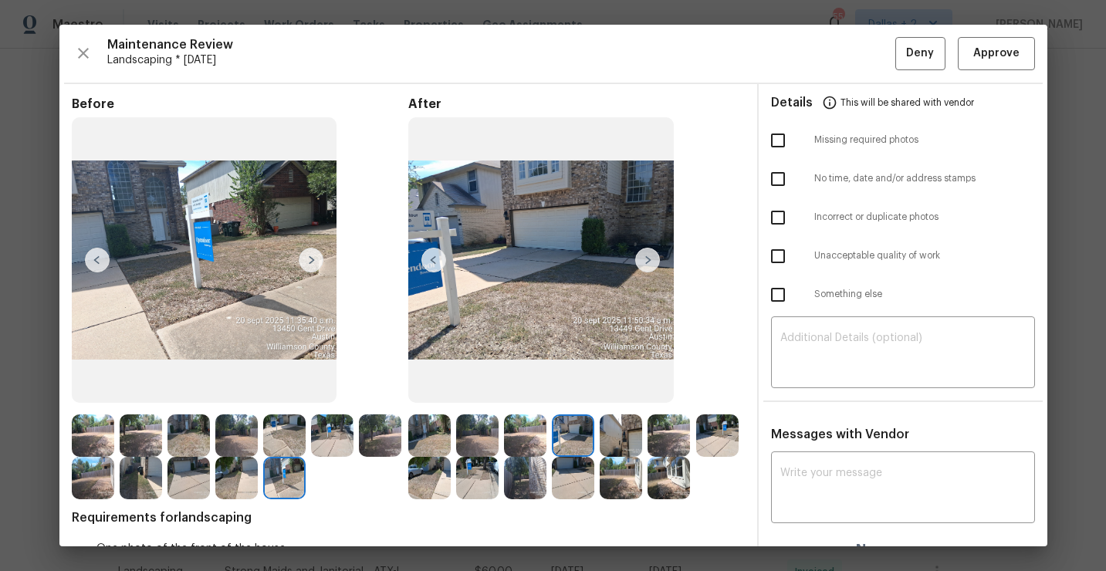
click at [622, 436] on img at bounding box center [620, 435] width 42 height 42
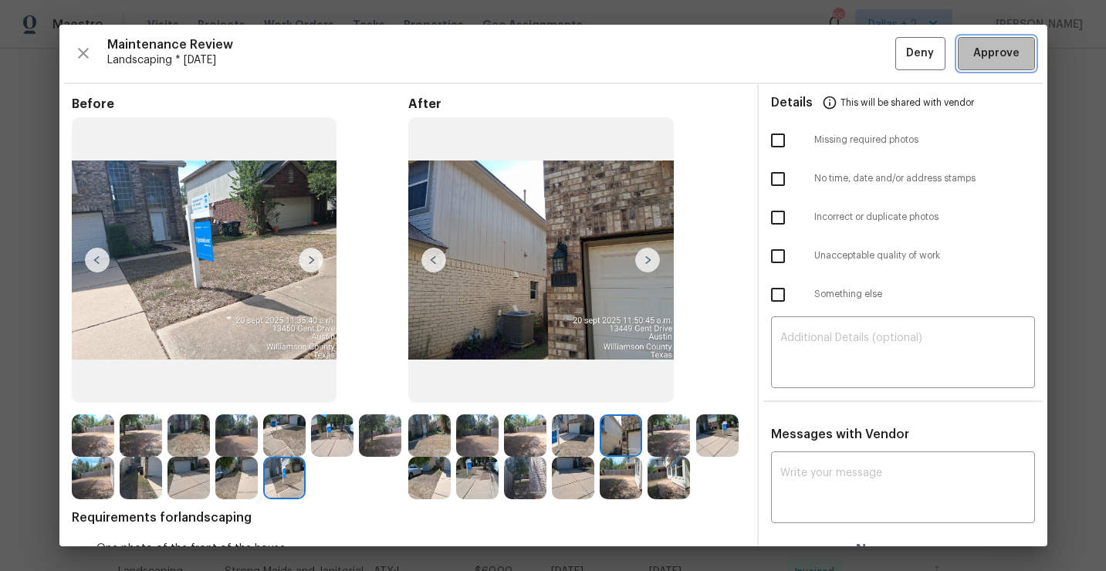
click at [1001, 56] on span "Approve" at bounding box center [996, 53] width 46 height 19
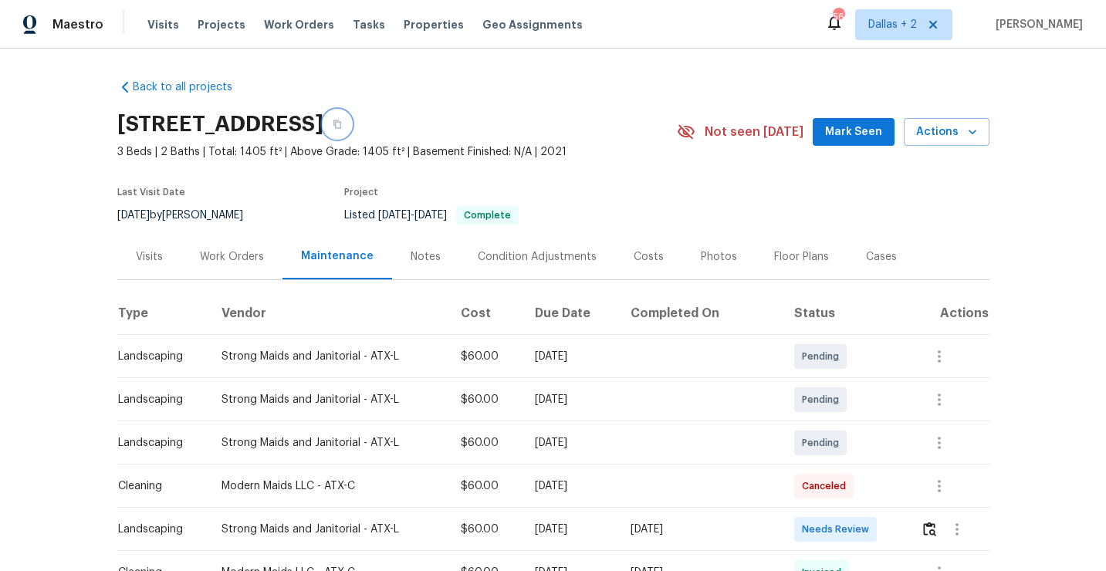
click at [342, 124] on icon "button" at bounding box center [337, 124] width 9 height 9
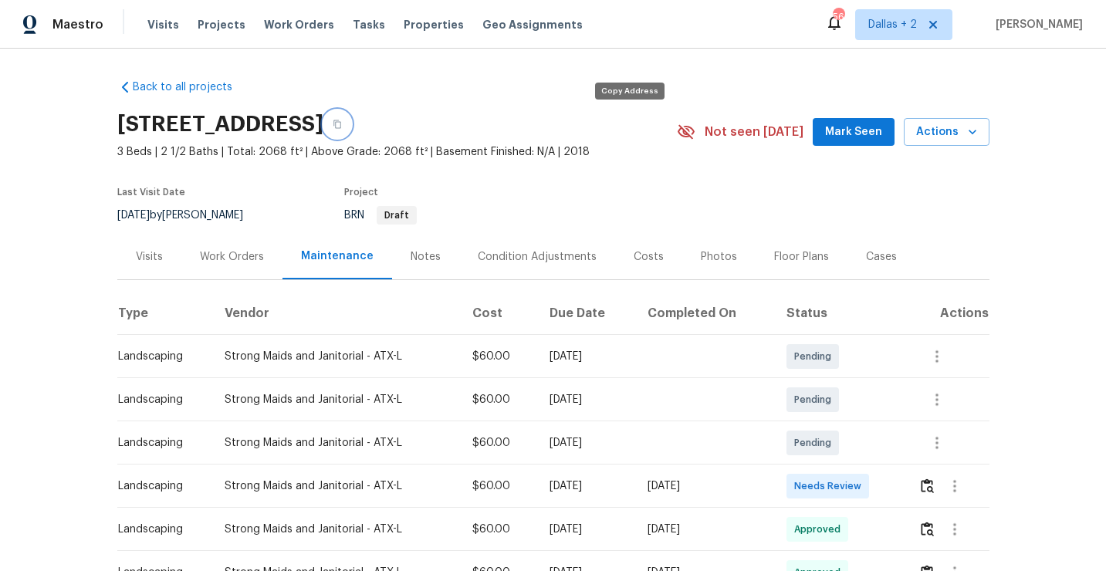
click at [351, 125] on button "button" at bounding box center [337, 124] width 28 height 28
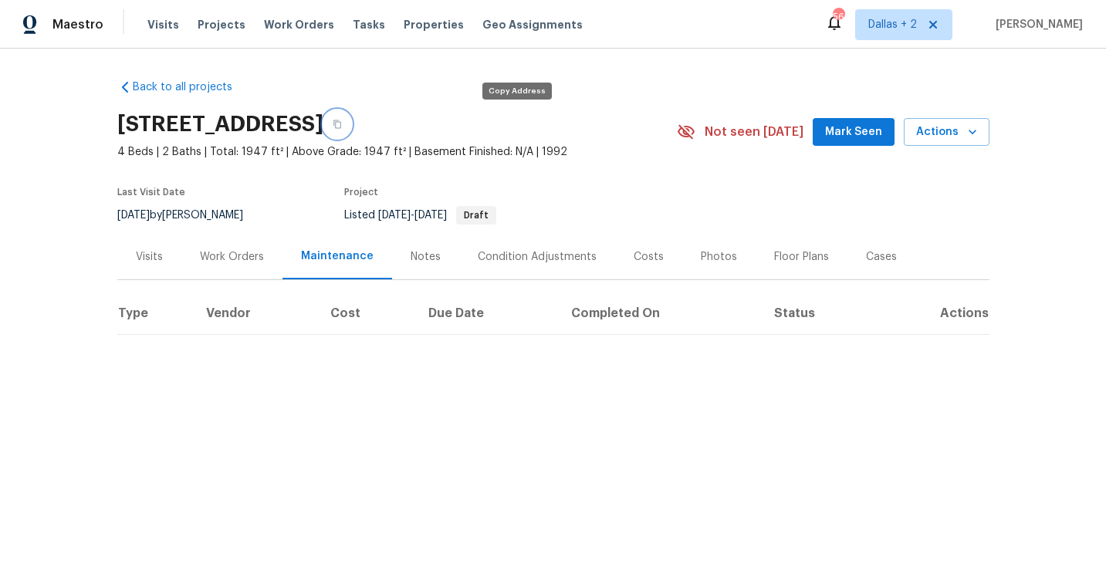
click at [351, 130] on button "button" at bounding box center [337, 124] width 28 height 28
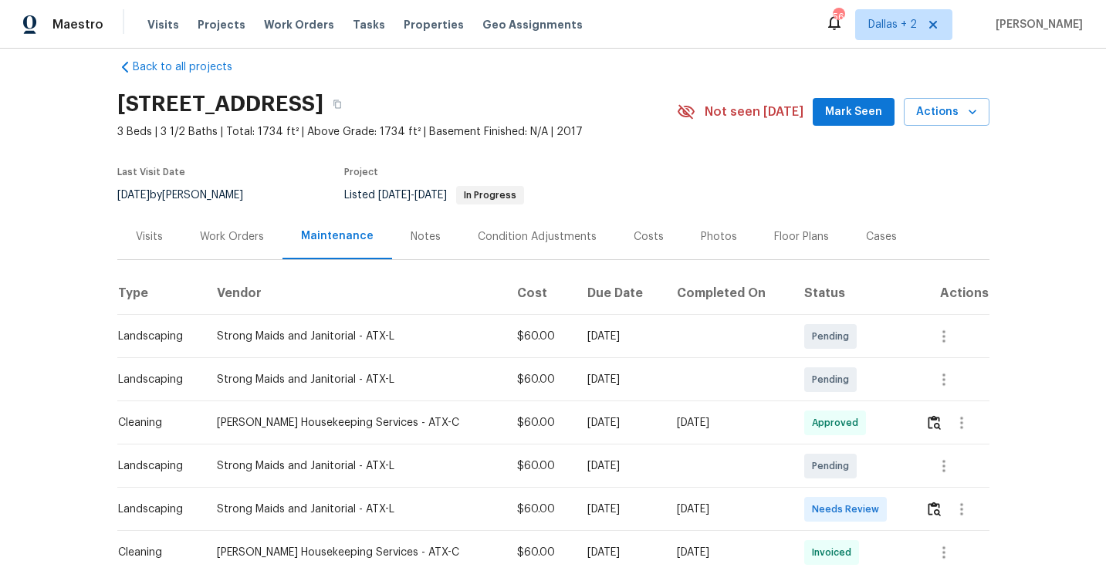
scroll to position [22, 0]
